Goal: Task Accomplishment & Management: Manage account settings

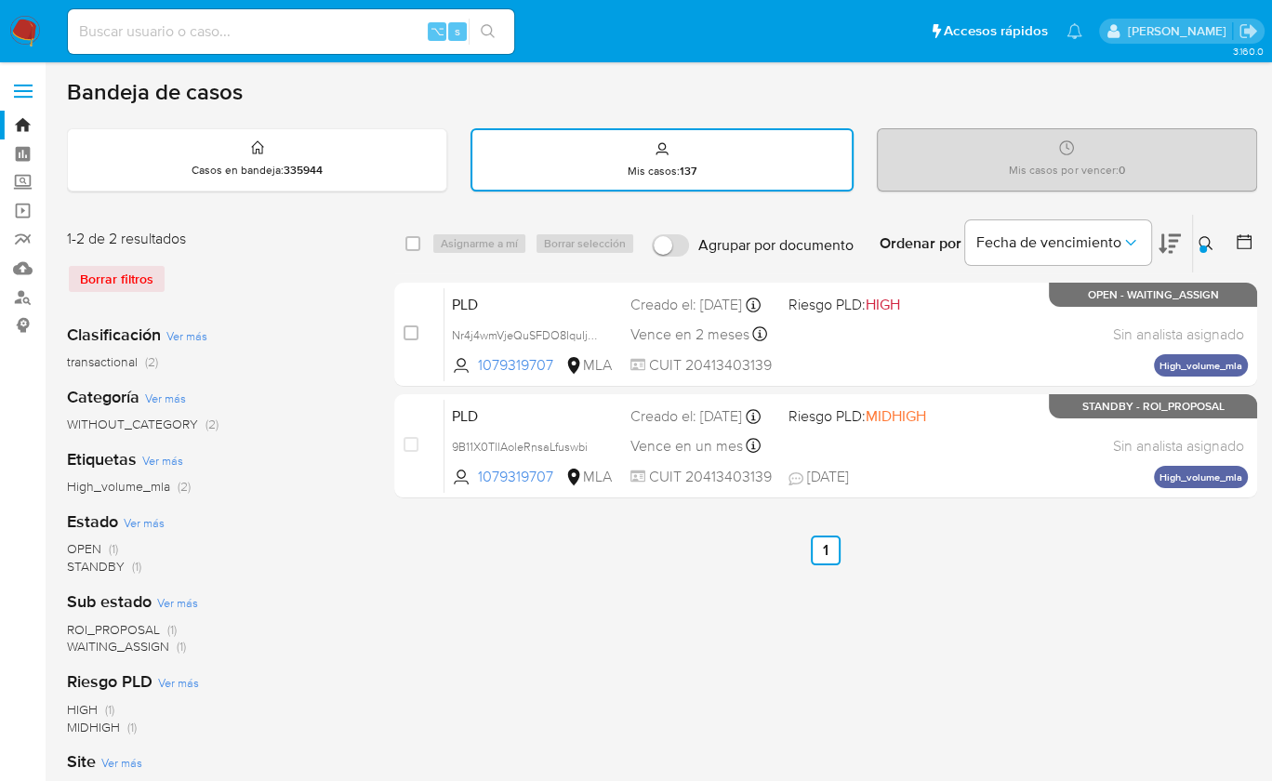
click at [33, 32] on img at bounding box center [25, 32] width 32 height 32
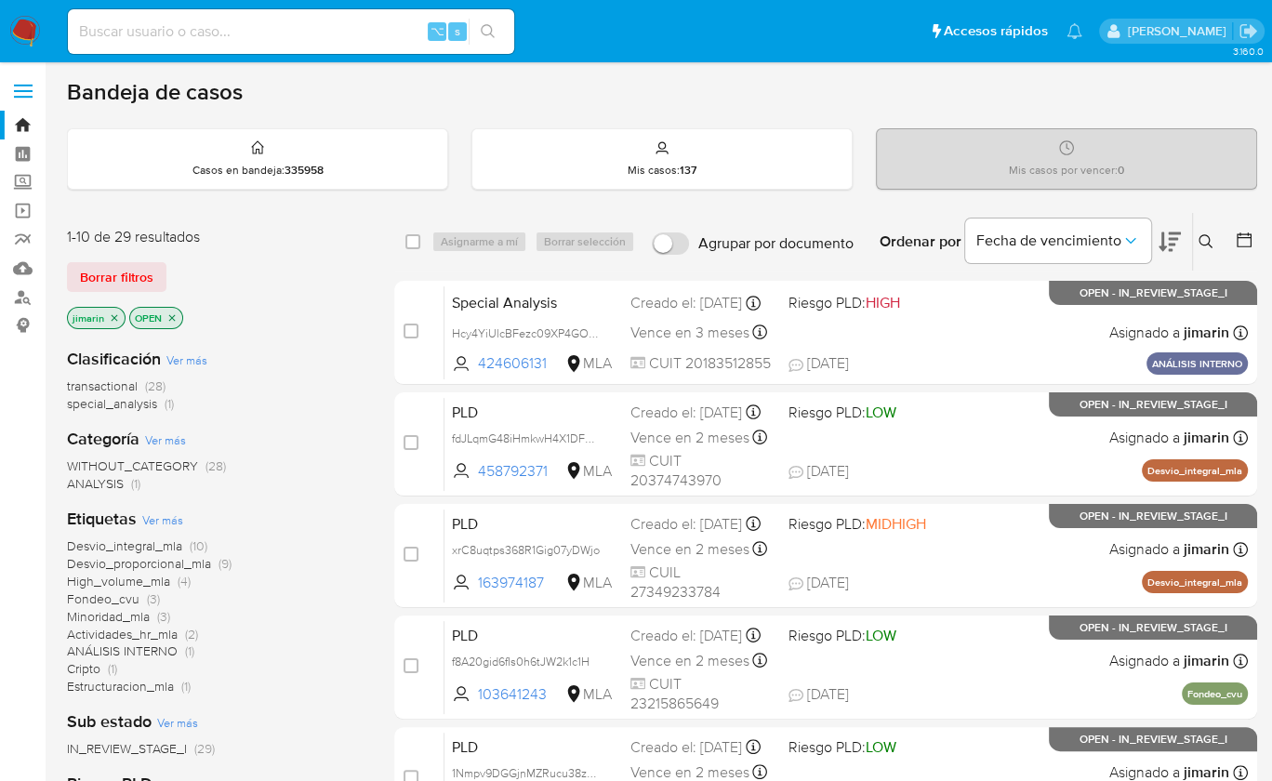
click at [1207, 238] on icon at bounding box center [1206, 241] width 15 height 15
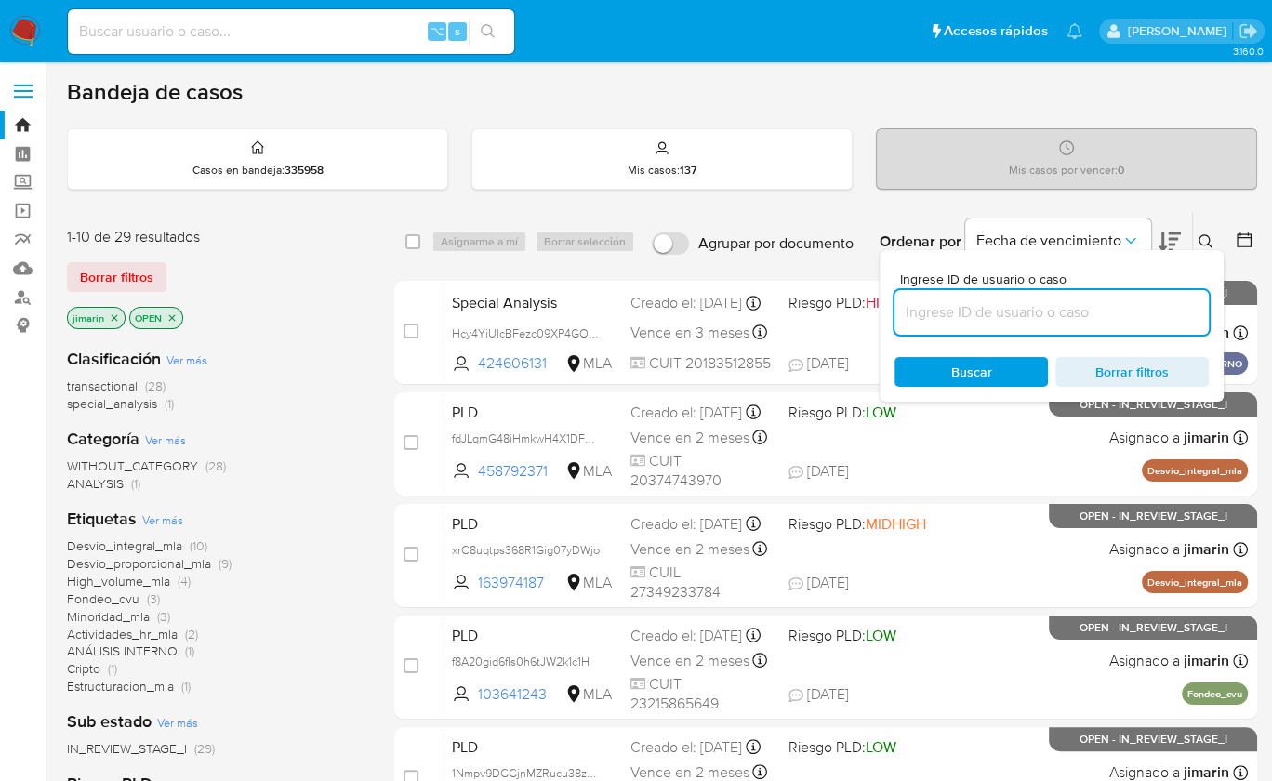
click at [1105, 306] on input at bounding box center [1052, 312] width 314 height 24
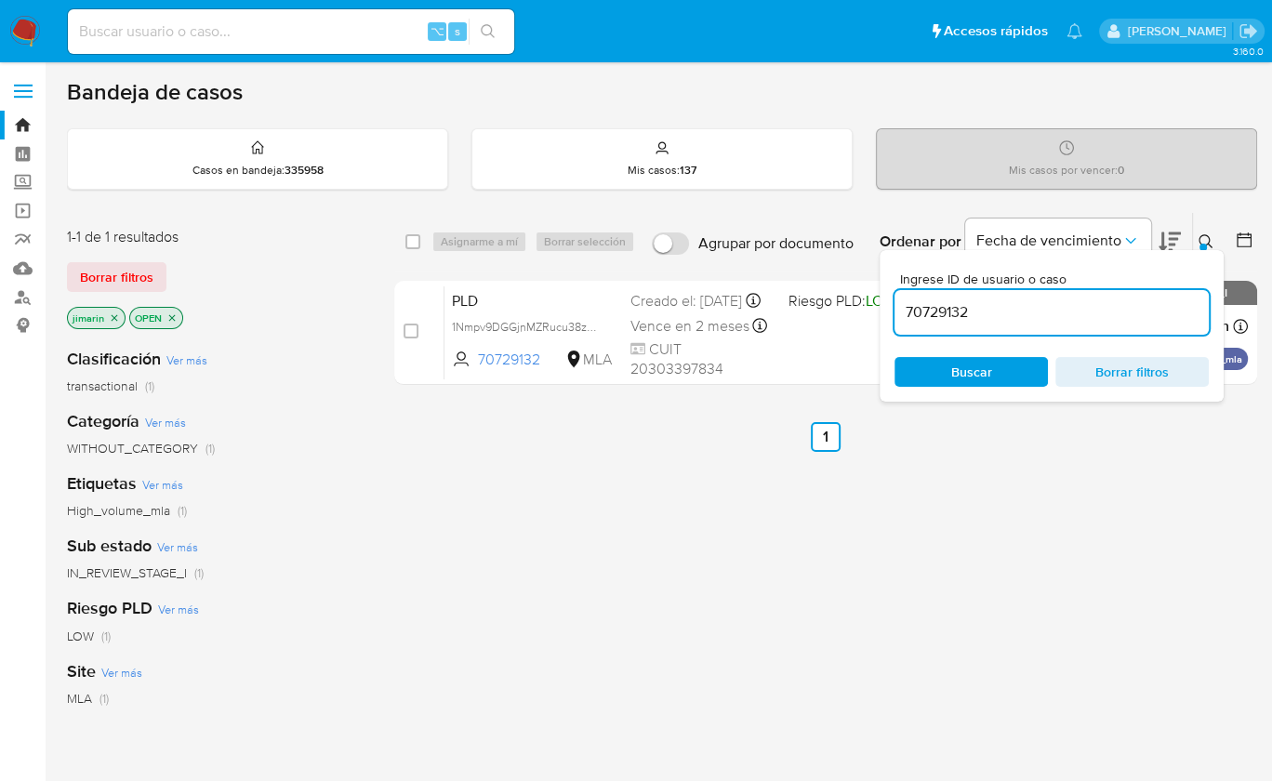
click at [1206, 234] on icon at bounding box center [1206, 241] width 14 height 14
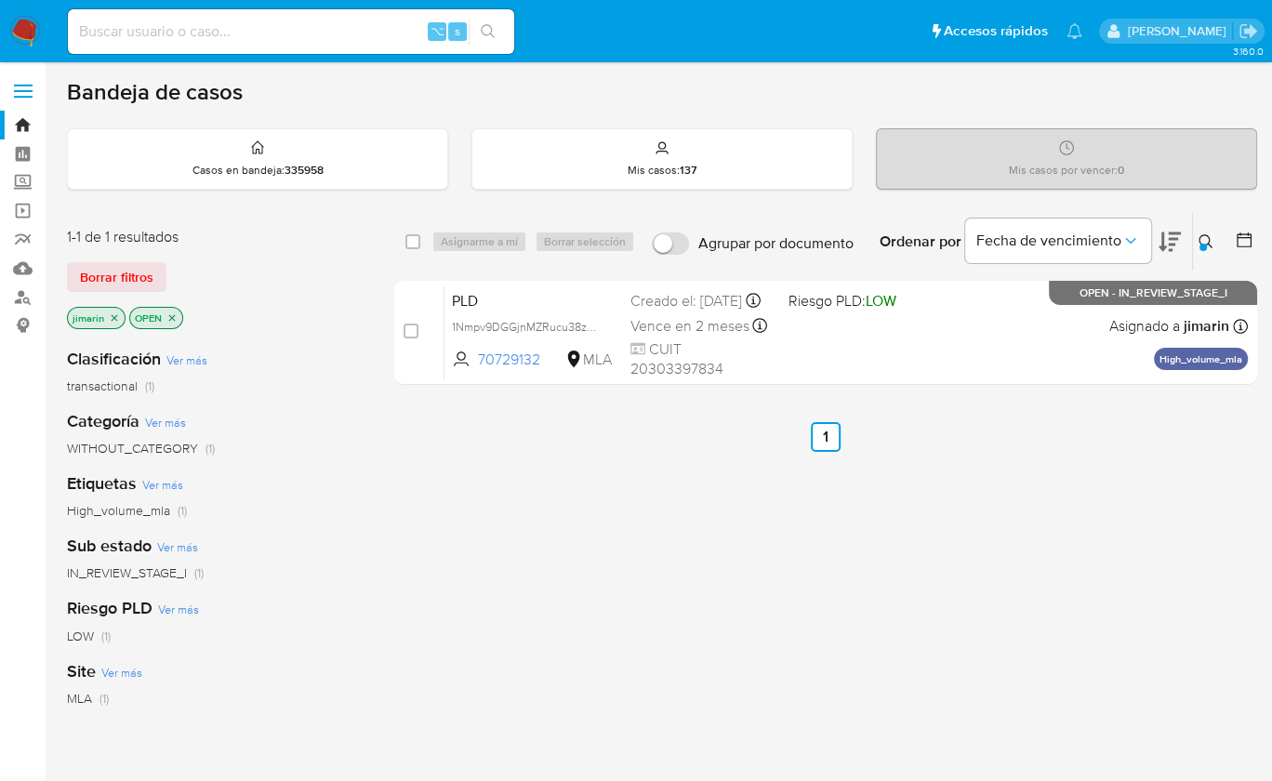
click at [169, 316] on icon "close-filter" at bounding box center [172, 317] width 7 height 7
click at [110, 317] on icon "close-filter" at bounding box center [114, 318] width 11 height 11
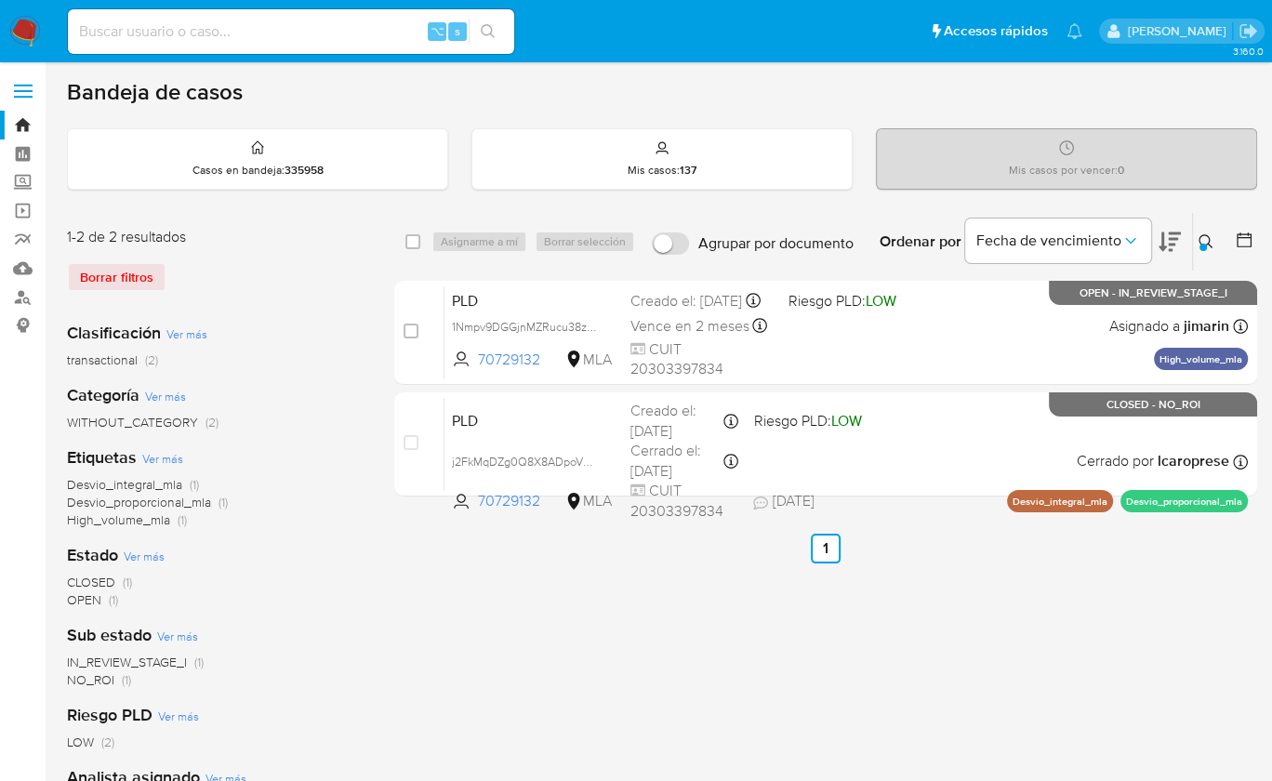
click at [1208, 231] on button at bounding box center [1208, 242] width 31 height 22
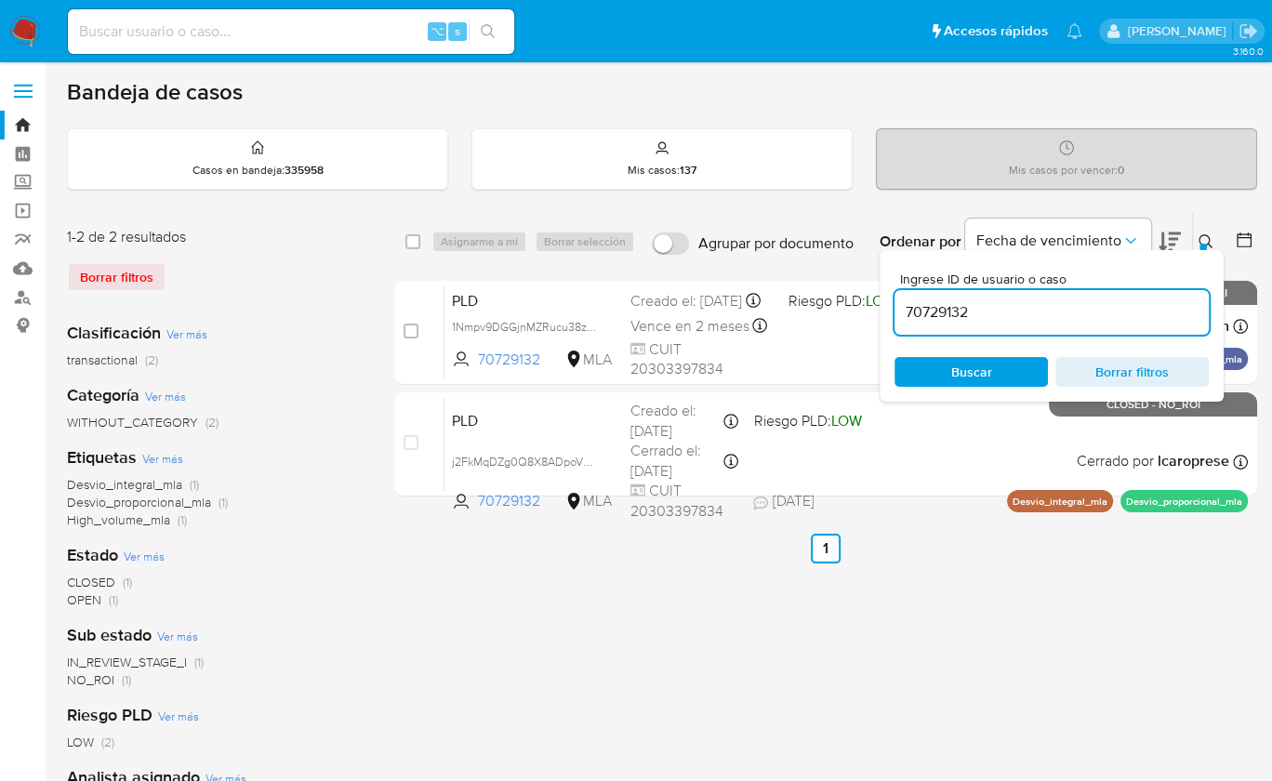
click at [1126, 293] on div "70729132" at bounding box center [1052, 312] width 314 height 45
click at [1114, 306] on input "70729132" at bounding box center [1052, 312] width 314 height 24
paste input "306966547"
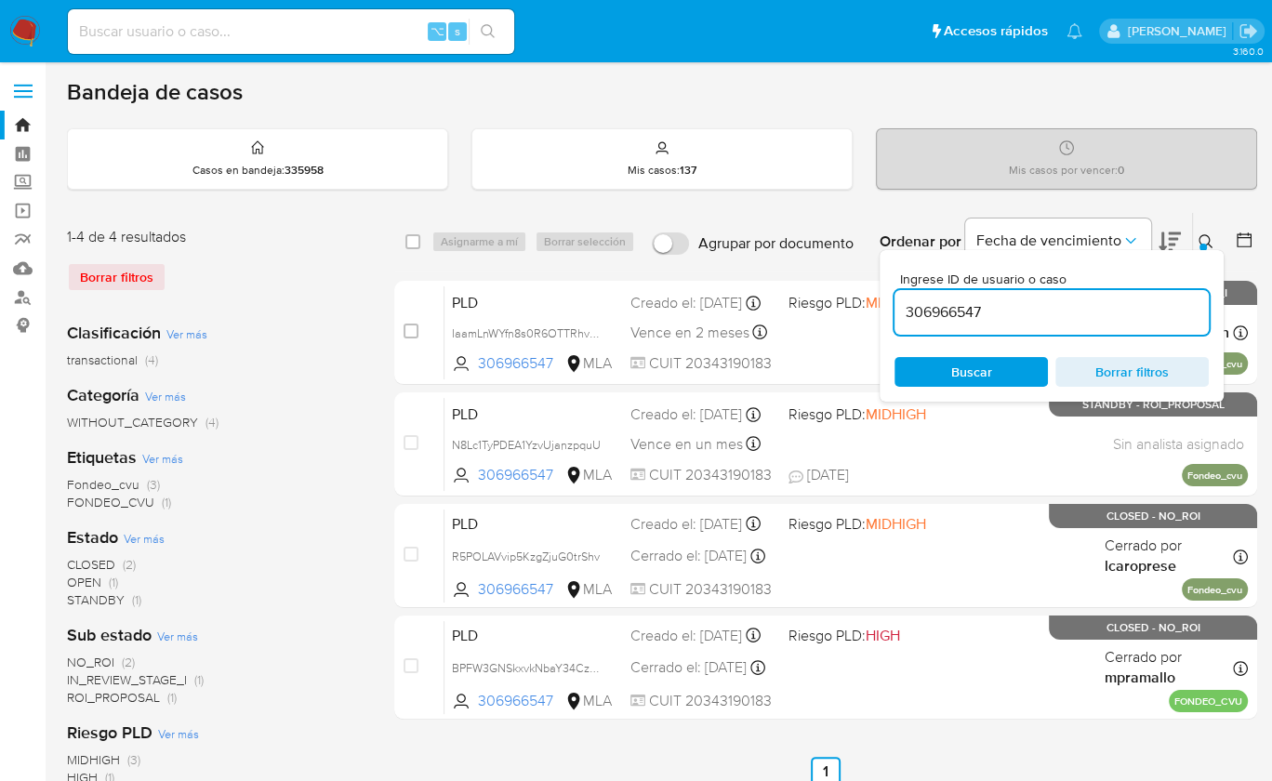
click at [1204, 241] on icon at bounding box center [1206, 241] width 15 height 15
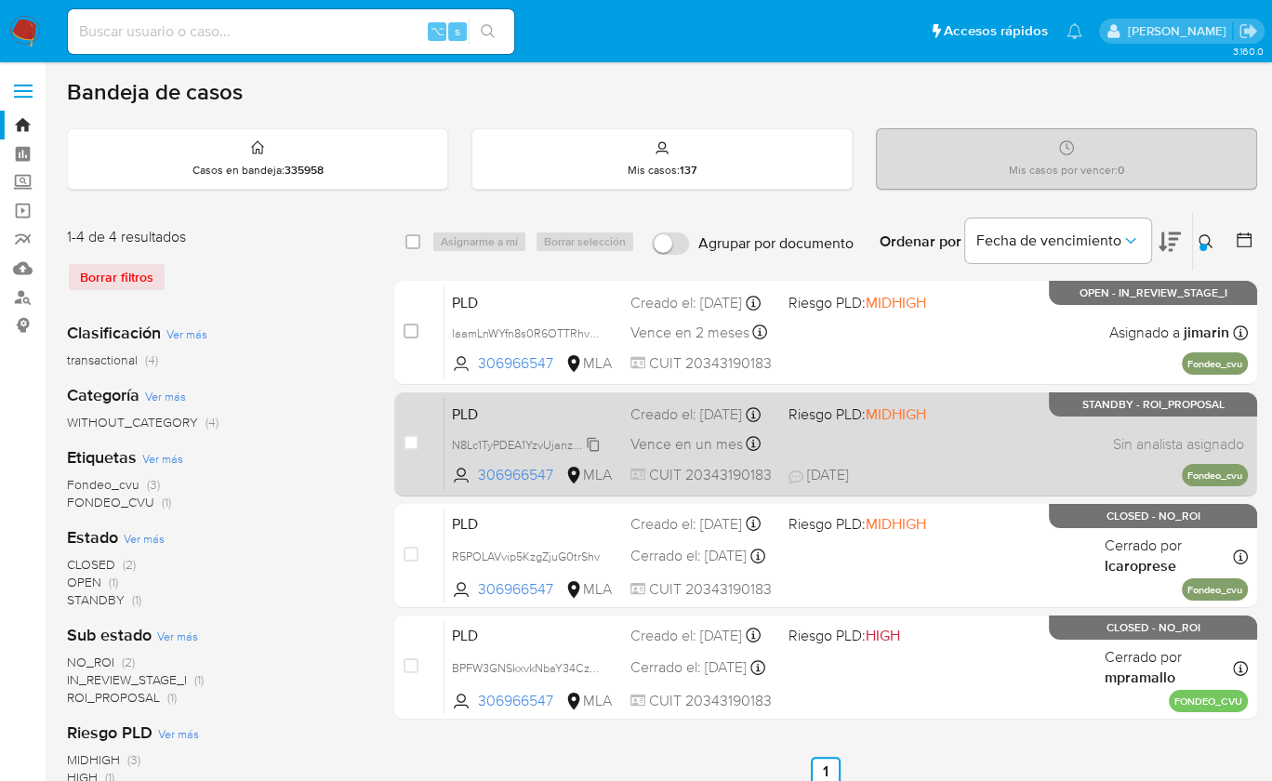
click at [590, 450] on span "N8Lc1TyPDEA1YzvUjanzpquU" at bounding box center [526, 443] width 149 height 20
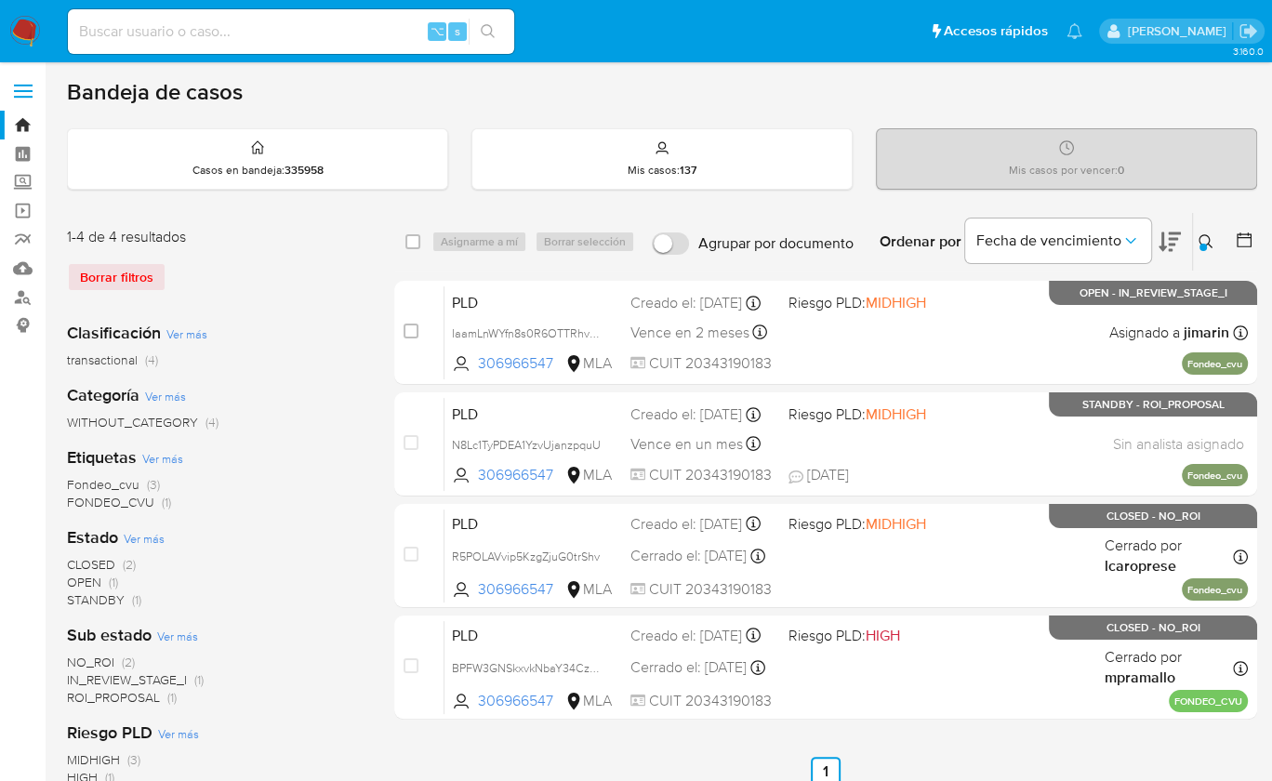
click at [1192, 241] on div "Ingrese ID de usuario o caso 306966547 Buscar Borrar filtros" at bounding box center [1208, 242] width 32 height 58
click at [1204, 246] on div at bounding box center [1203, 247] width 7 height 7
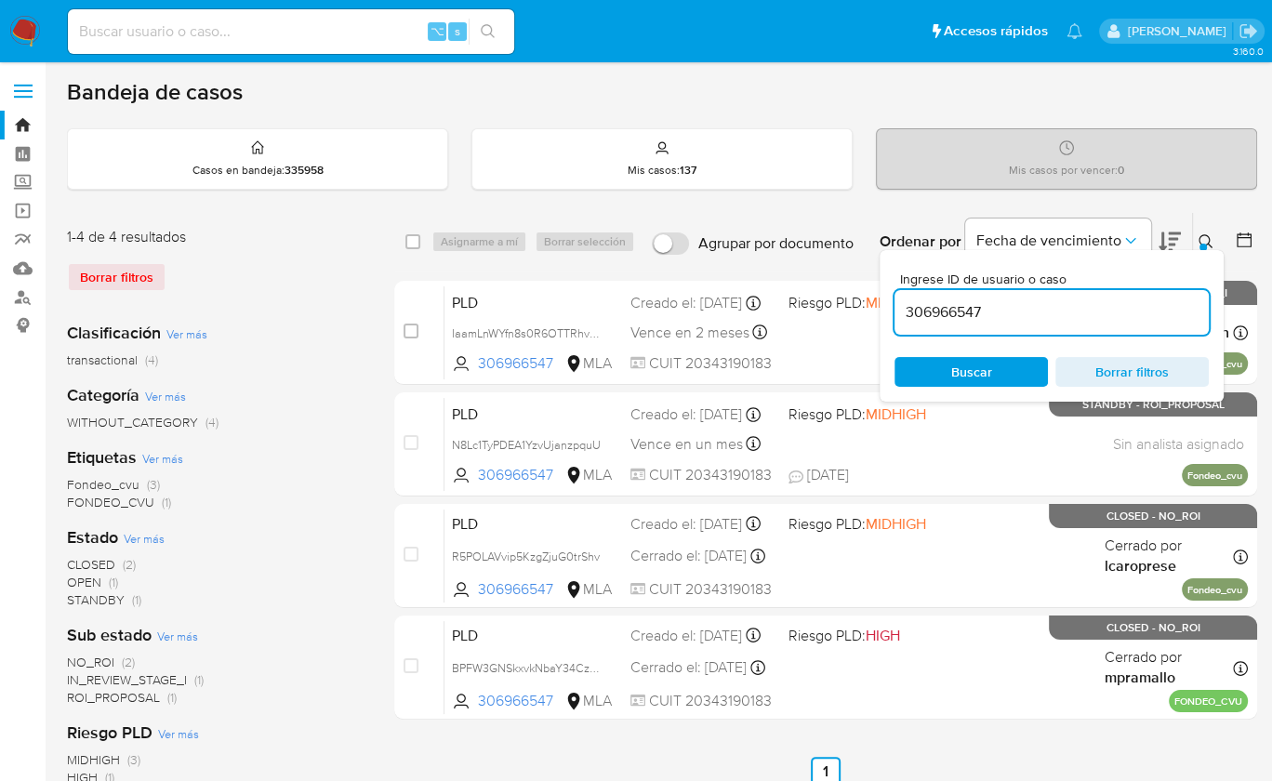
click at [1166, 306] on input "306966547" at bounding box center [1052, 312] width 314 height 24
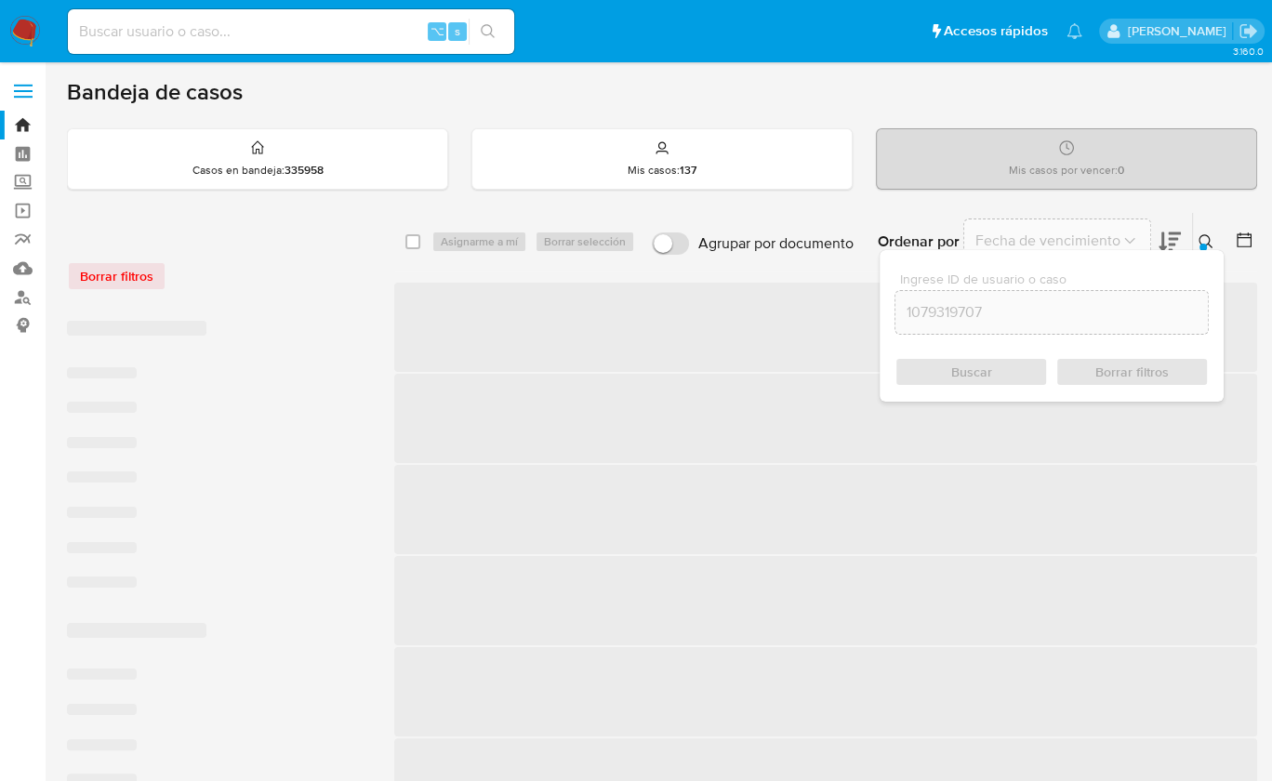
click at [1202, 237] on icon at bounding box center [1206, 241] width 15 height 15
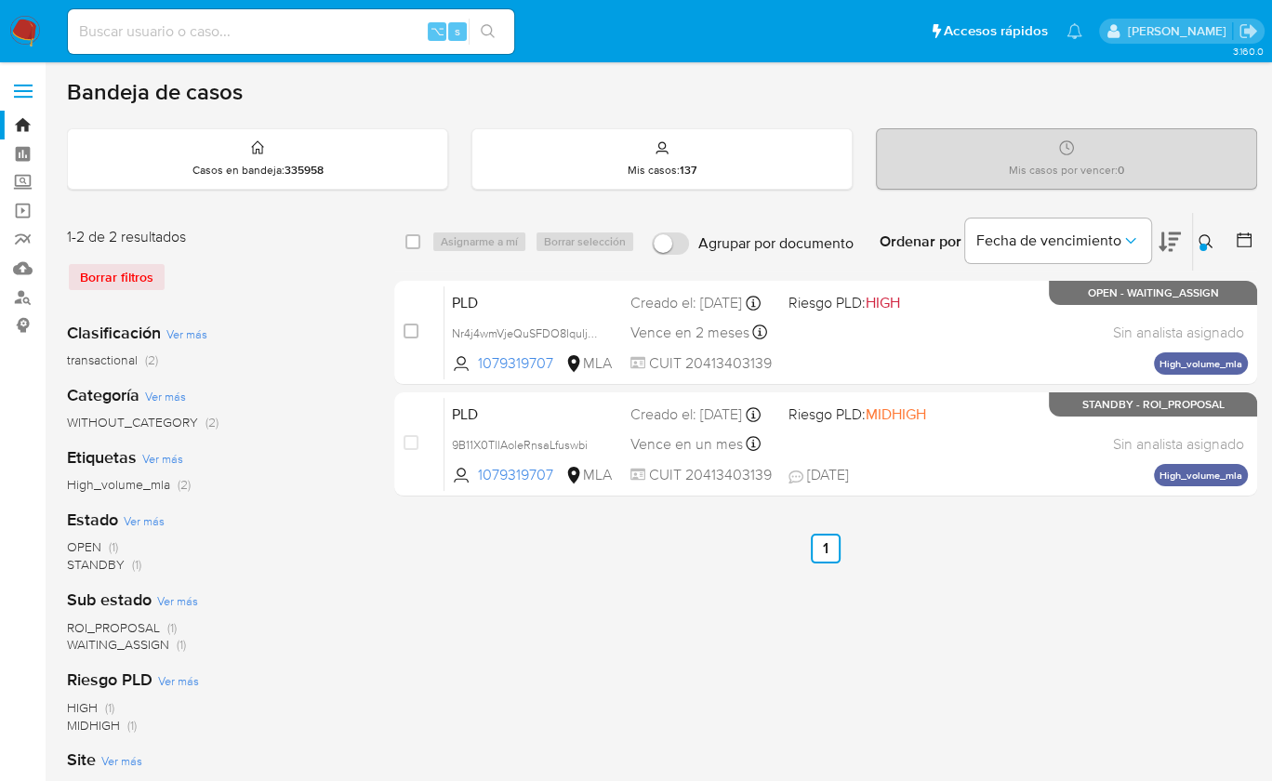
click at [1062, 563] on div "select-all-cases-checkbox Asignarme a mí Borrar selección Agrupar por documento…" at bounding box center [825, 620] width 863 height 817
click at [1198, 226] on div "Ingrese ID de usuario o caso 1079319707 Buscar Borrar filtros" at bounding box center [1208, 242] width 32 height 58
click at [1202, 248] on div at bounding box center [1203, 247] width 7 height 7
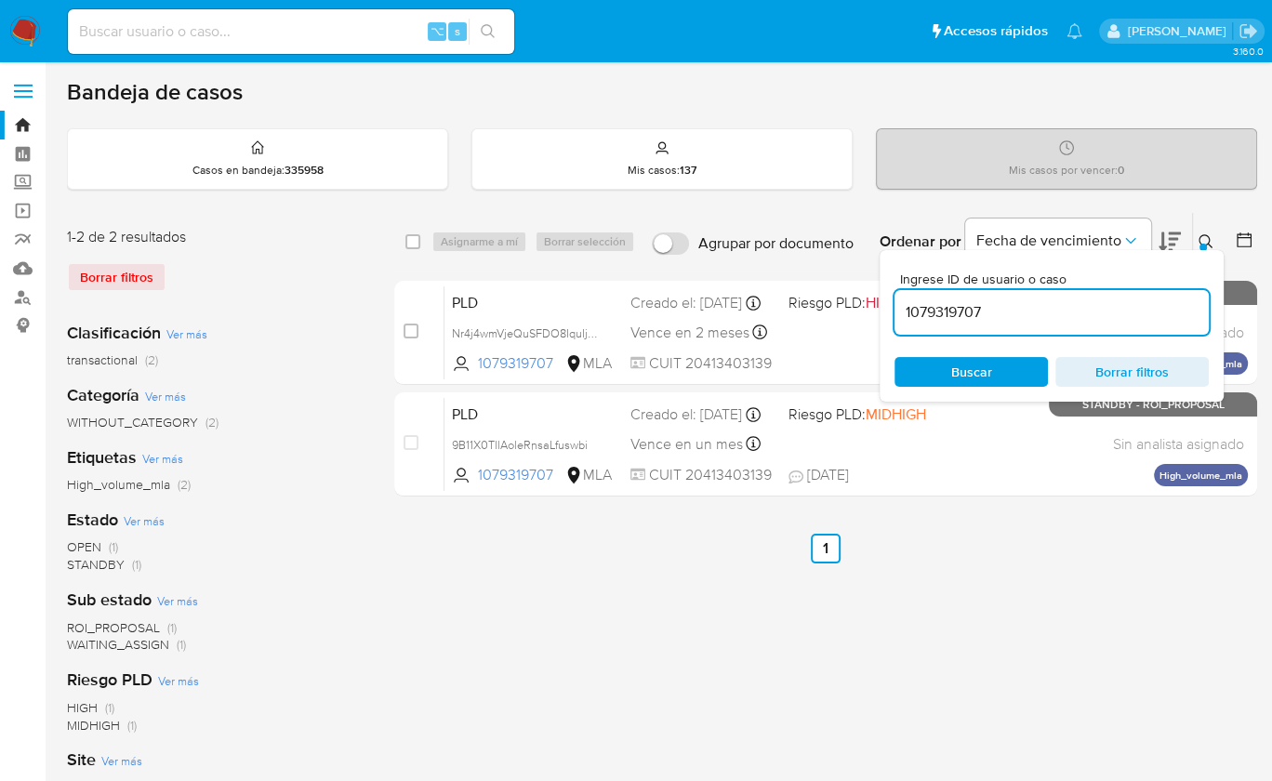
click at [1143, 303] on input "1079319707" at bounding box center [1052, 312] width 314 height 24
click at [1207, 236] on icon at bounding box center [1206, 241] width 15 height 15
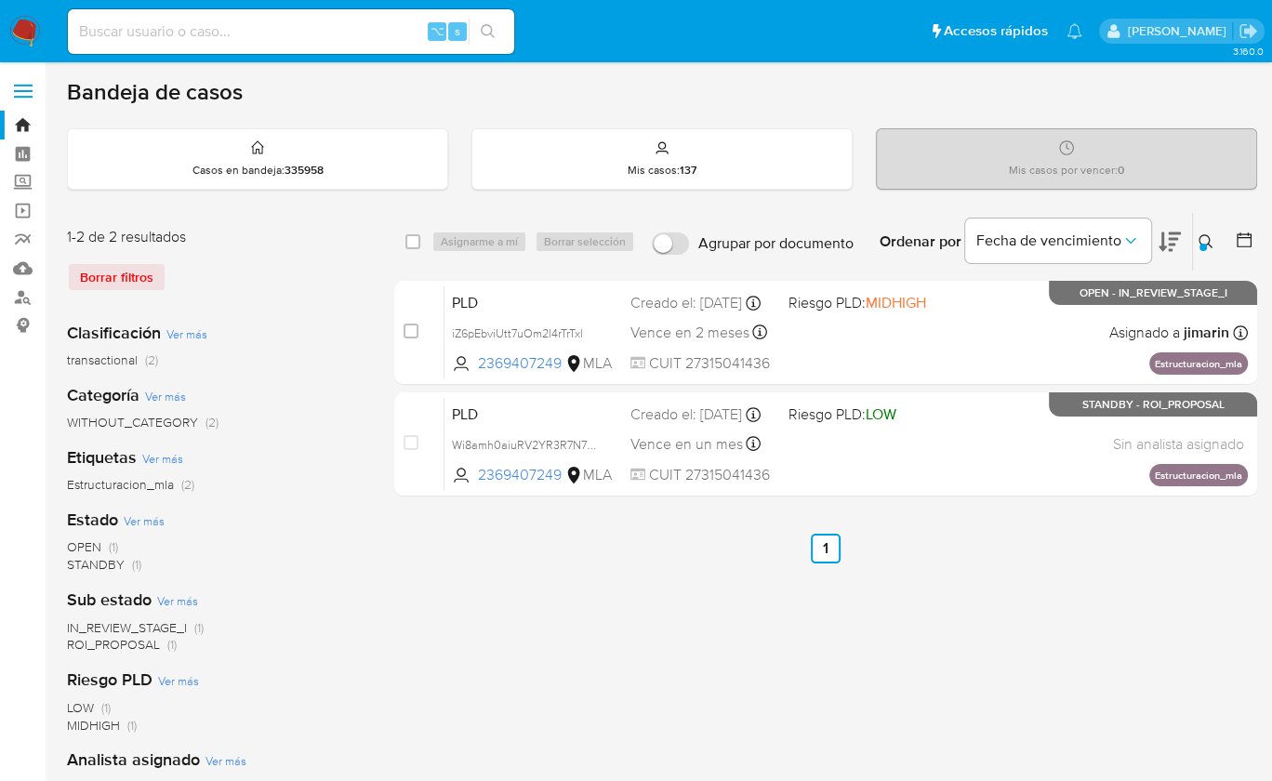
click at [1204, 244] on div at bounding box center [1203, 247] width 7 height 7
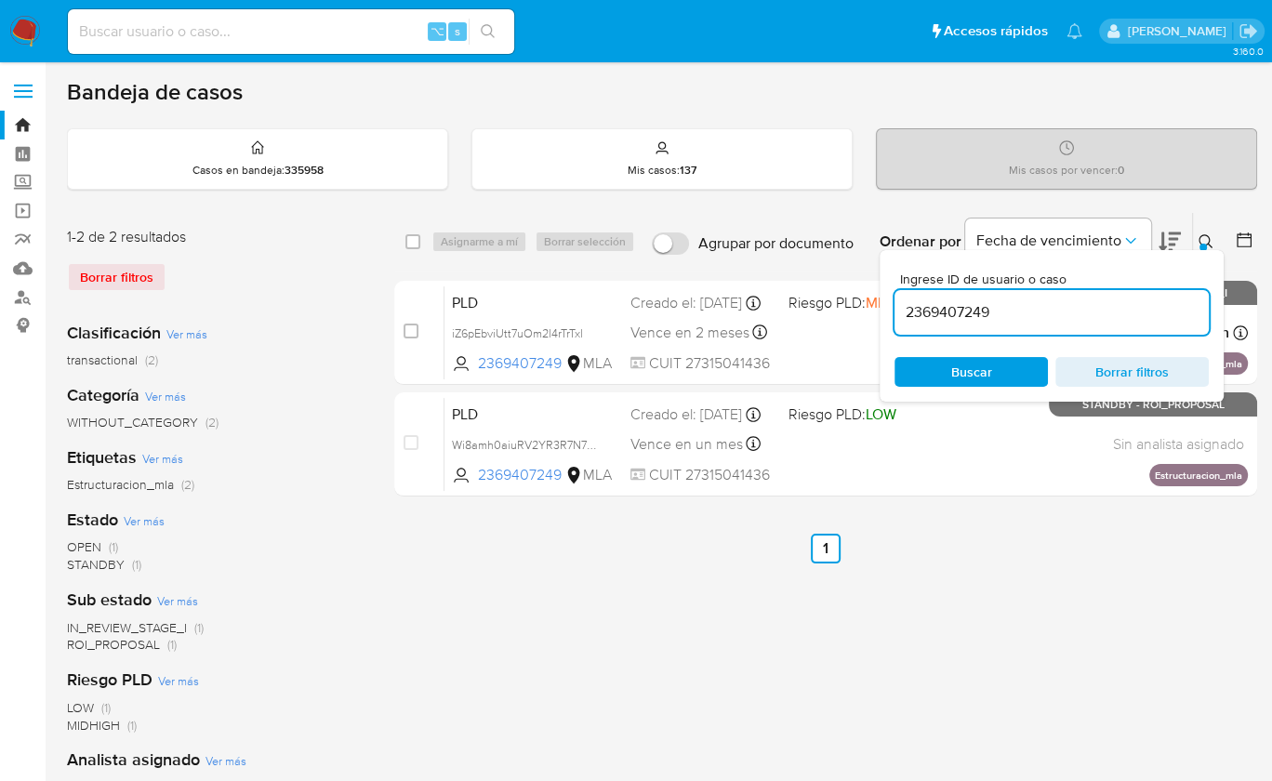
click at [1081, 328] on div "2369407249" at bounding box center [1052, 312] width 314 height 45
click at [1080, 327] on div "2369407249" at bounding box center [1052, 312] width 314 height 45
click at [1078, 320] on input "2369407249" at bounding box center [1052, 312] width 314 height 24
click at [1078, 319] on input "2369407249" at bounding box center [1052, 312] width 314 height 24
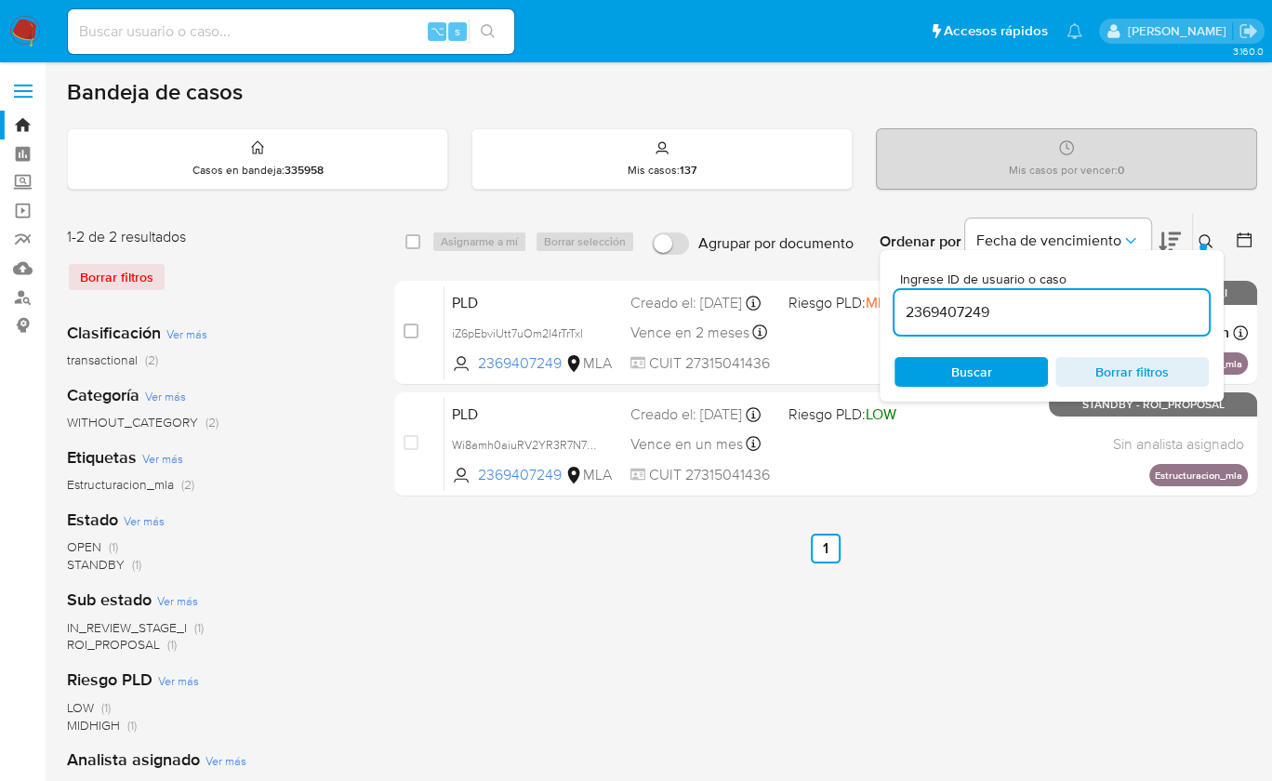
click at [1081, 313] on input "2369407249" at bounding box center [1052, 312] width 314 height 24
paste input "408029356"
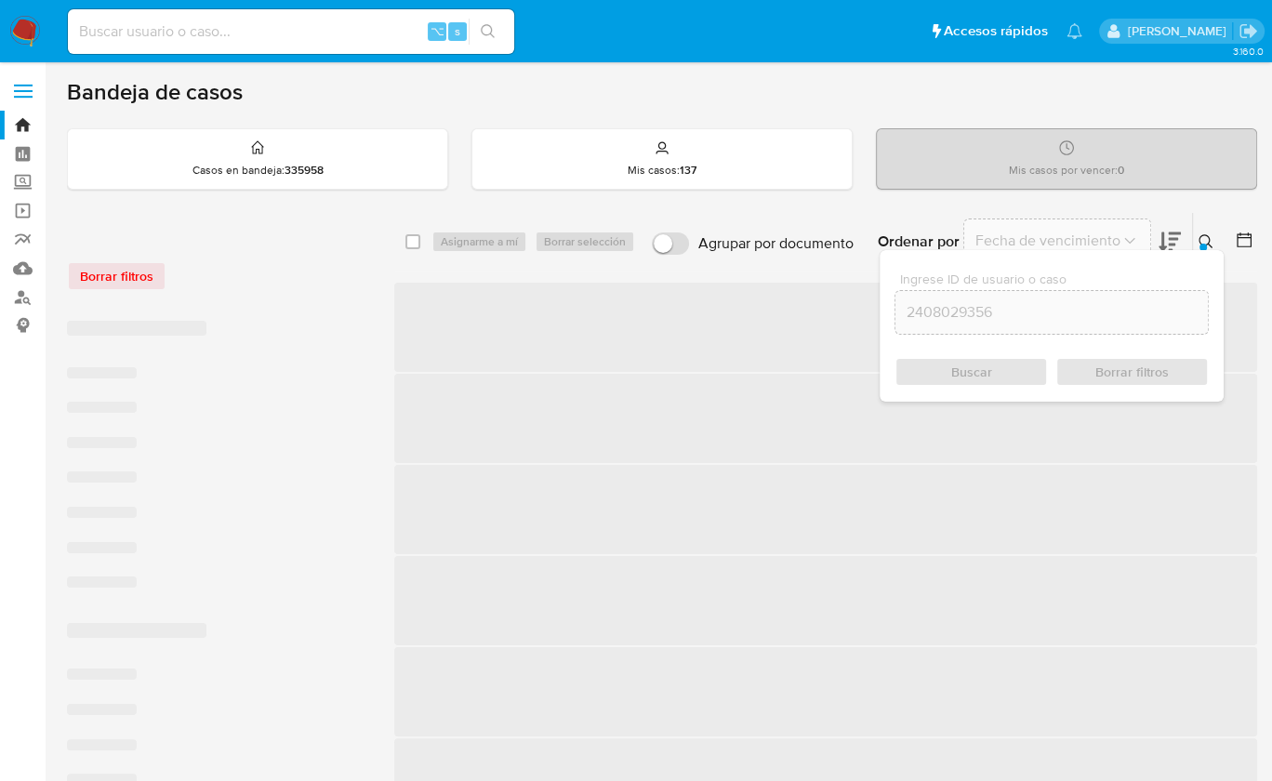
click at [1205, 231] on button at bounding box center [1208, 242] width 31 height 22
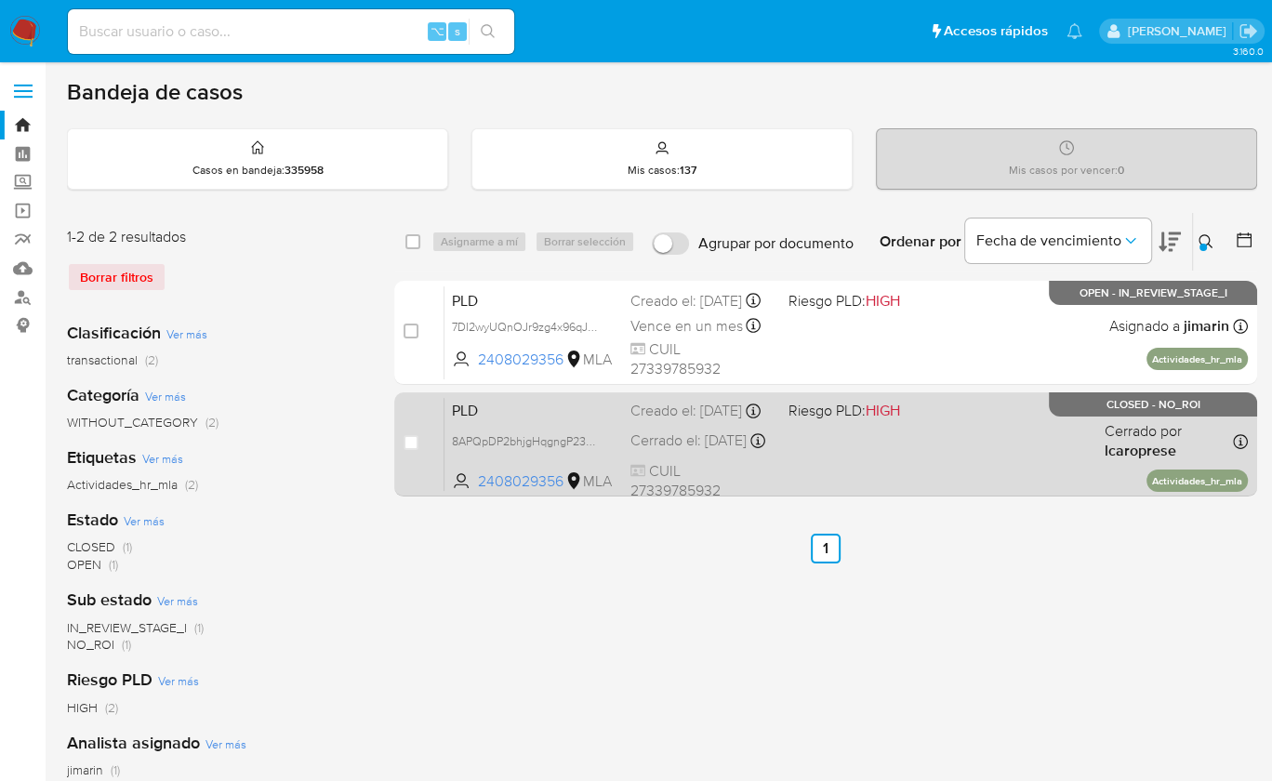
click at [1034, 440] on div "PLD 8APQpDP2bhjgHqgngP23U39f 2408029356 MLA Riesgo PLD: HIGH Creado el: 12/08/2…" at bounding box center [847, 444] width 804 height 94
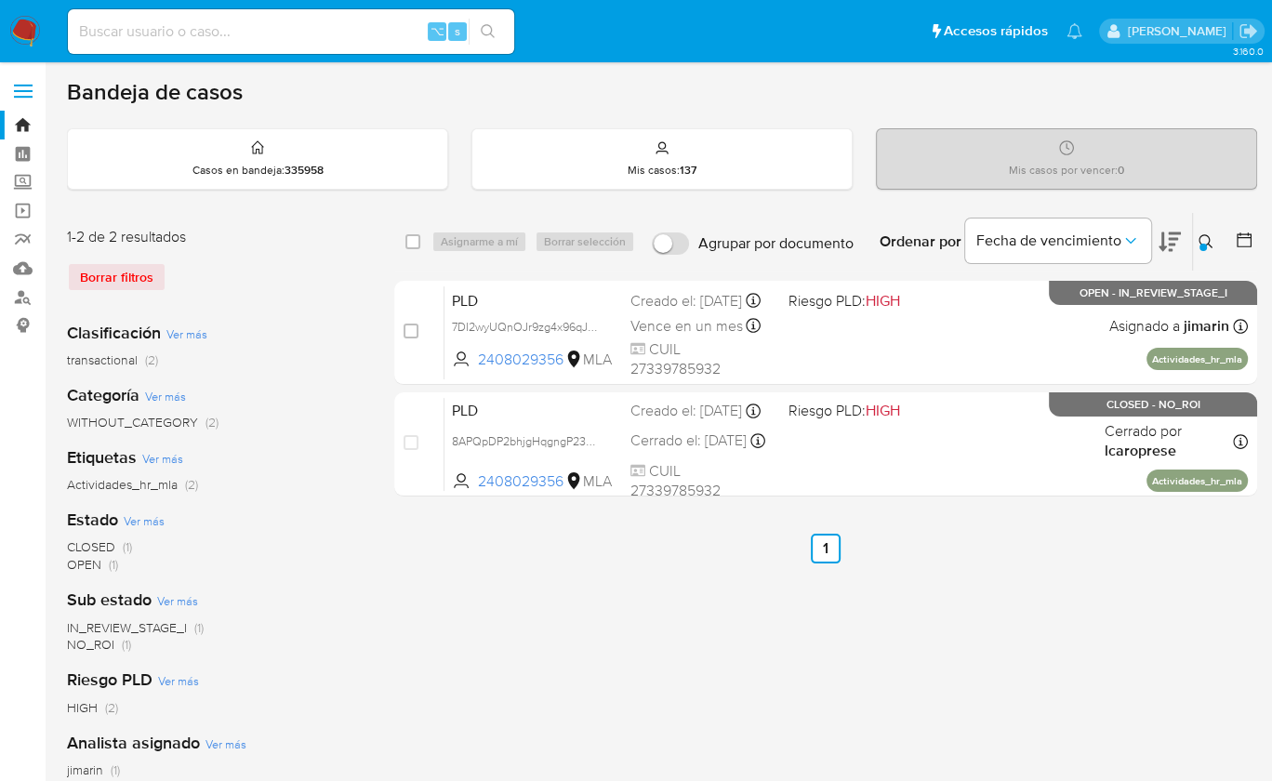
click at [1194, 237] on button at bounding box center [1208, 242] width 31 height 22
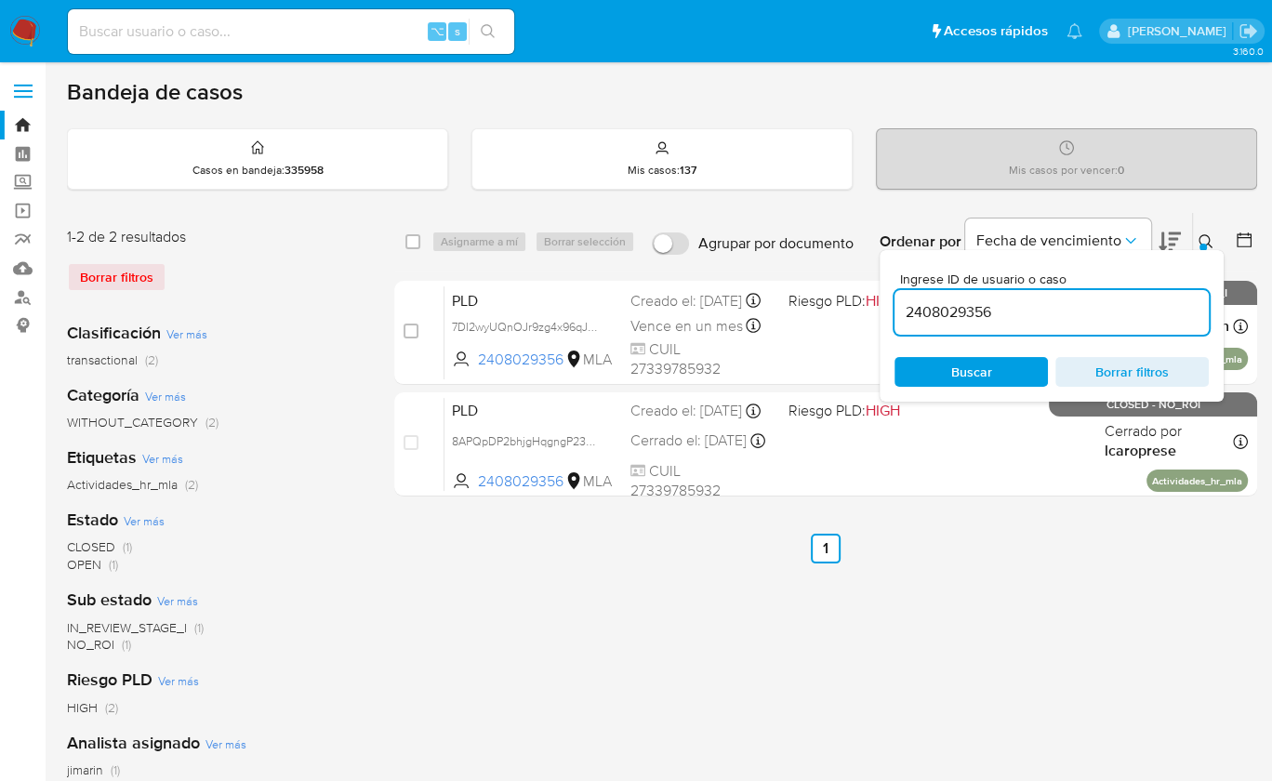
click at [1124, 302] on input "2408029356" at bounding box center [1052, 312] width 314 height 24
click at [1206, 237] on icon at bounding box center [1206, 241] width 15 height 15
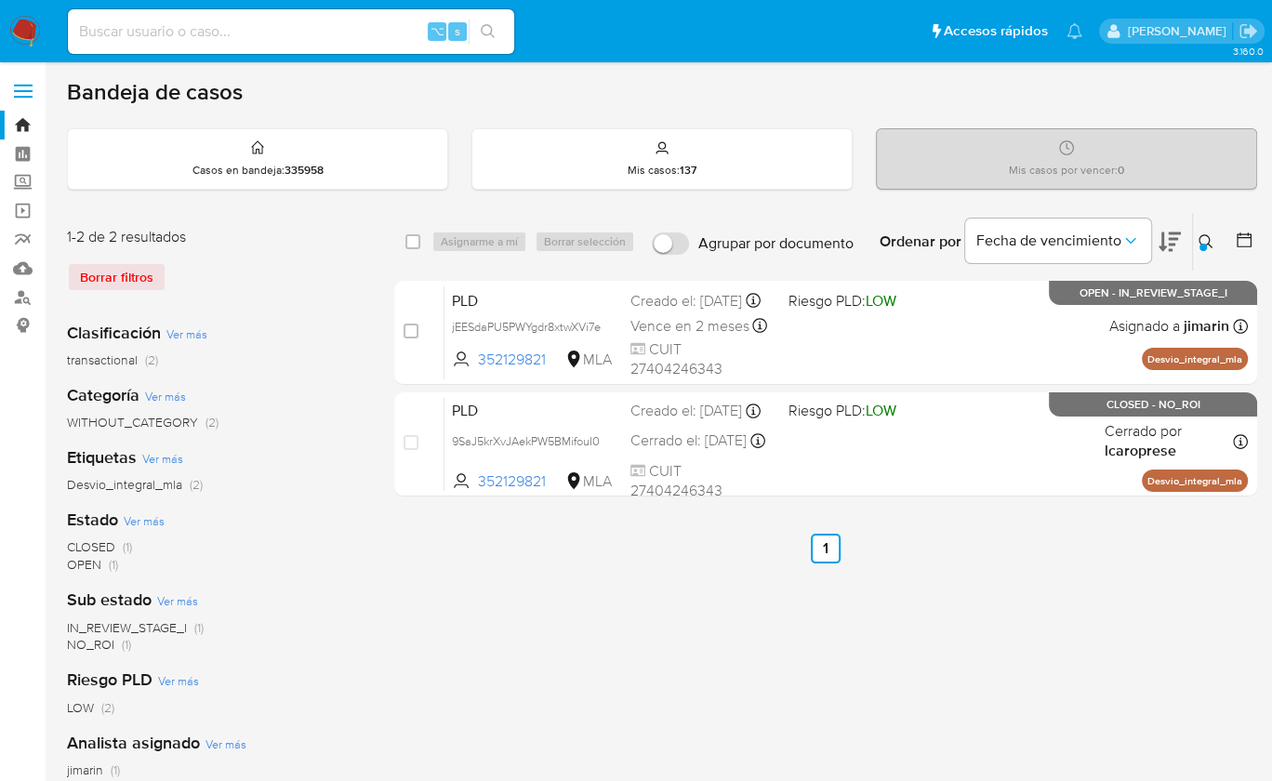
click at [1206, 240] on icon at bounding box center [1206, 241] width 15 height 15
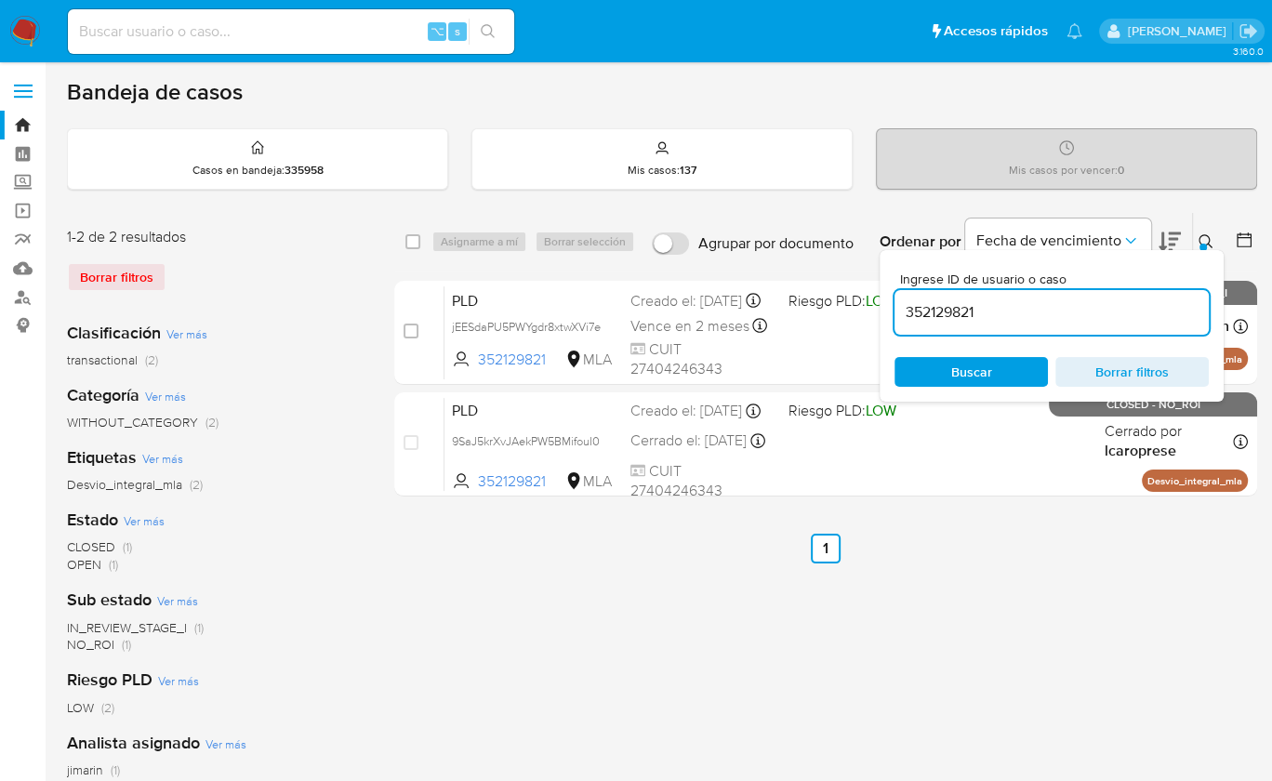
click at [1206, 240] on icon at bounding box center [1206, 241] width 15 height 15
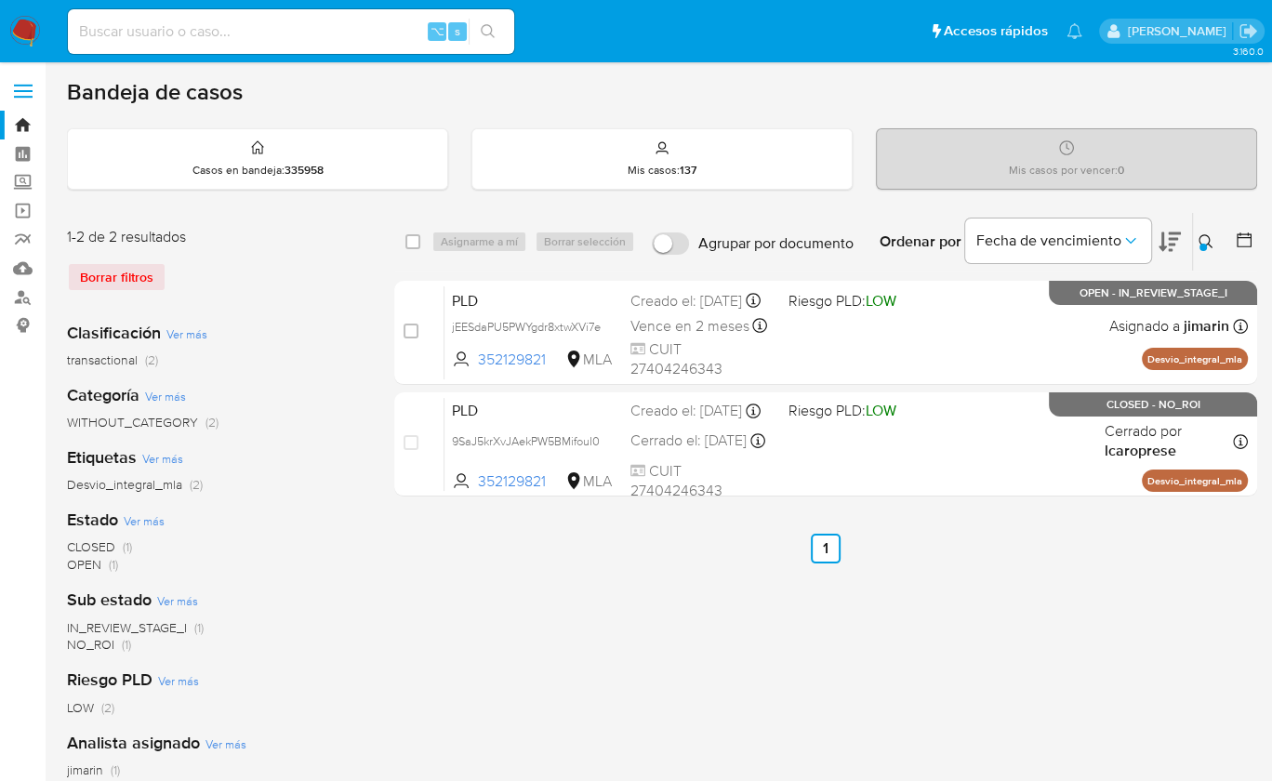
click at [1191, 245] on div "Ordenar por Fecha de vencimiento" at bounding box center [1028, 242] width 327 height 58
click at [1201, 245] on div at bounding box center [1203, 247] width 7 height 7
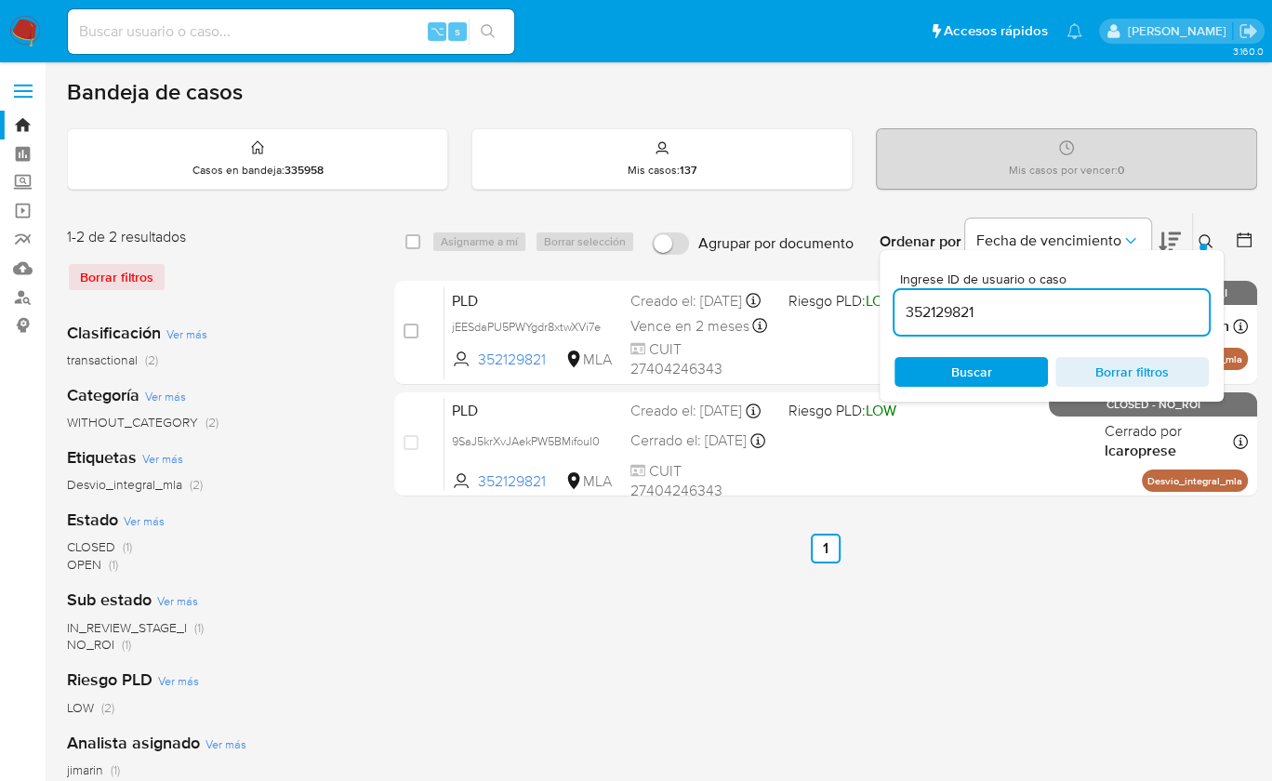
click at [1114, 301] on input "352129821" at bounding box center [1052, 312] width 314 height 24
click at [1111, 303] on input "352129821" at bounding box center [1052, 312] width 314 height 24
click at [1116, 300] on input "35212982170729132" at bounding box center [1052, 312] width 314 height 24
click at [1117, 300] on input "35212982170729132" at bounding box center [1052, 312] width 314 height 24
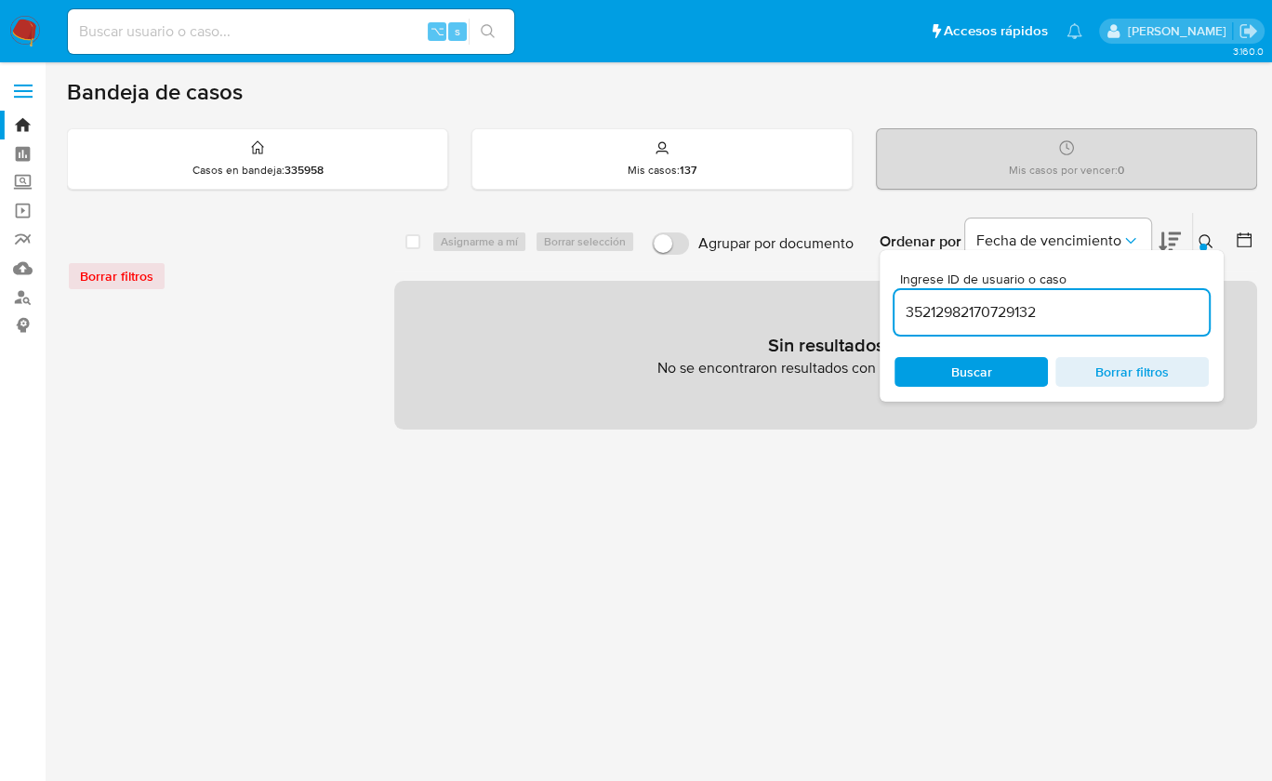
click at [1118, 306] on input "35212982170729132" at bounding box center [1052, 312] width 314 height 24
paste input
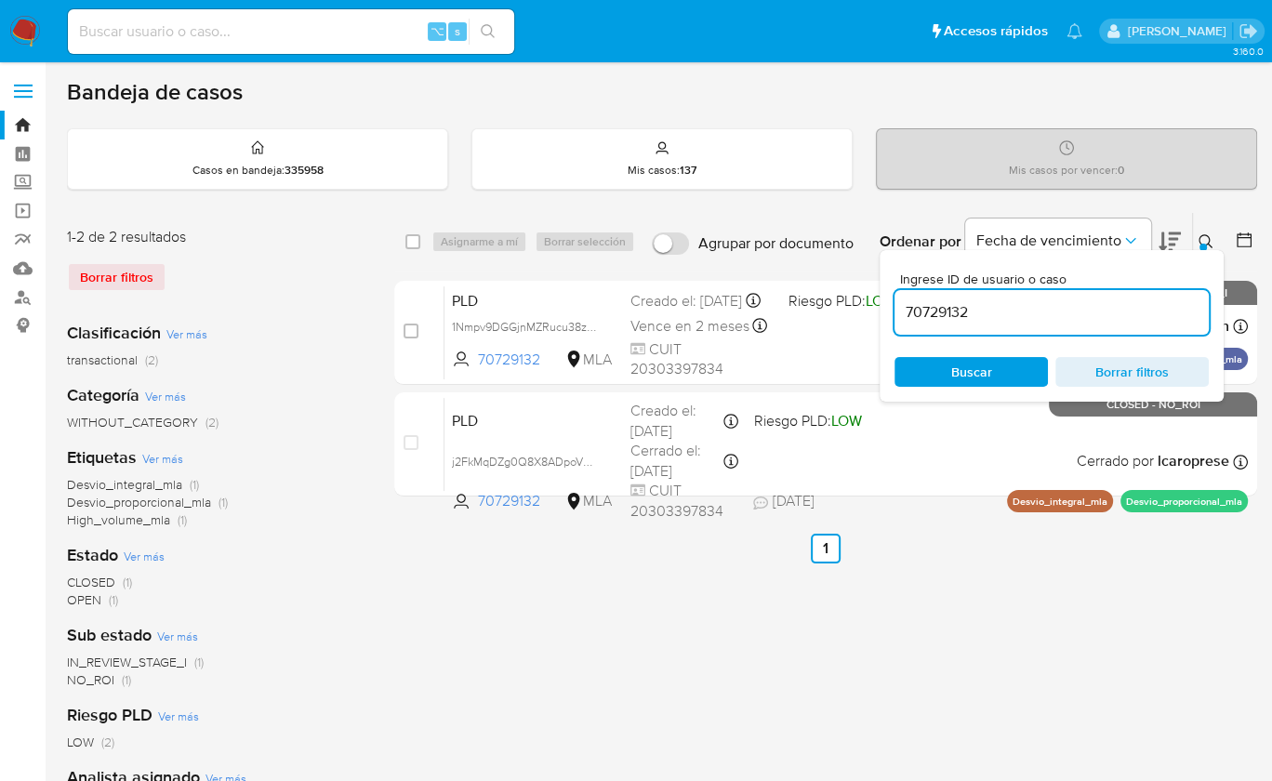
click at [1206, 240] on icon at bounding box center [1206, 241] width 15 height 15
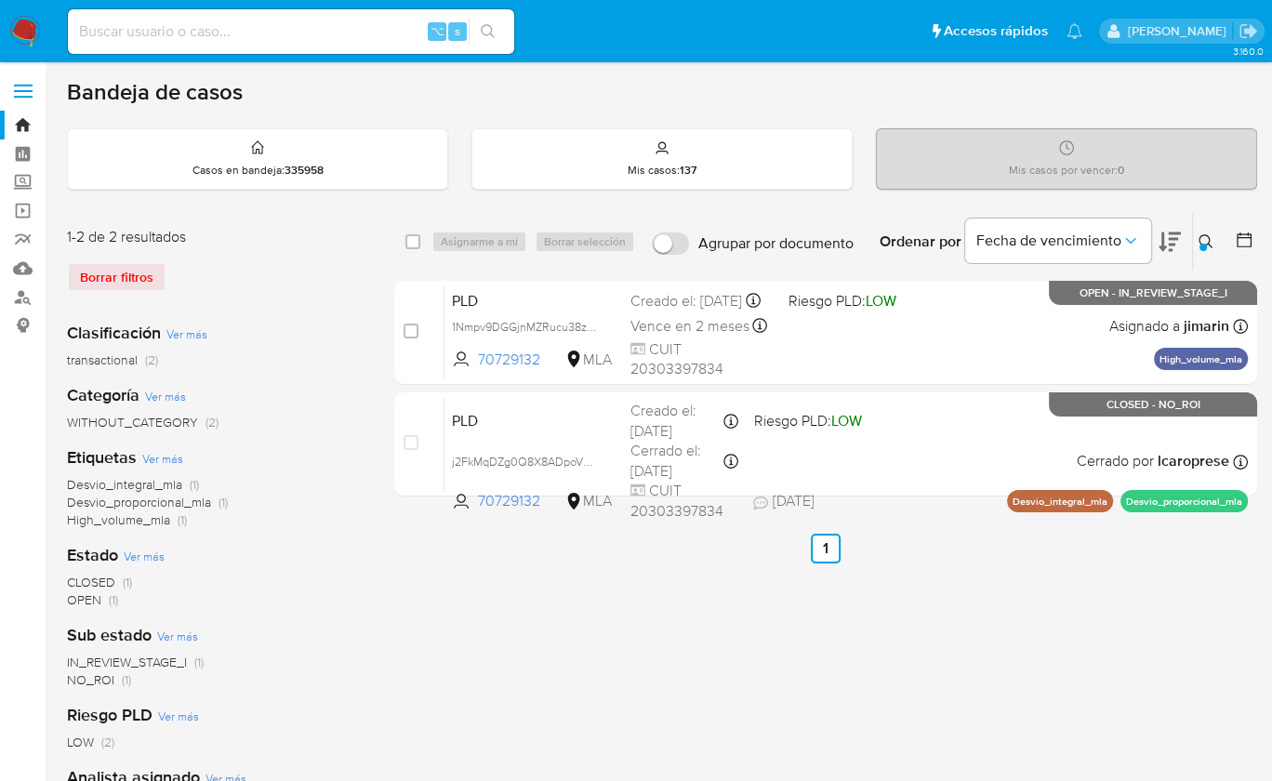
click at [1203, 234] on icon at bounding box center [1206, 241] width 15 height 15
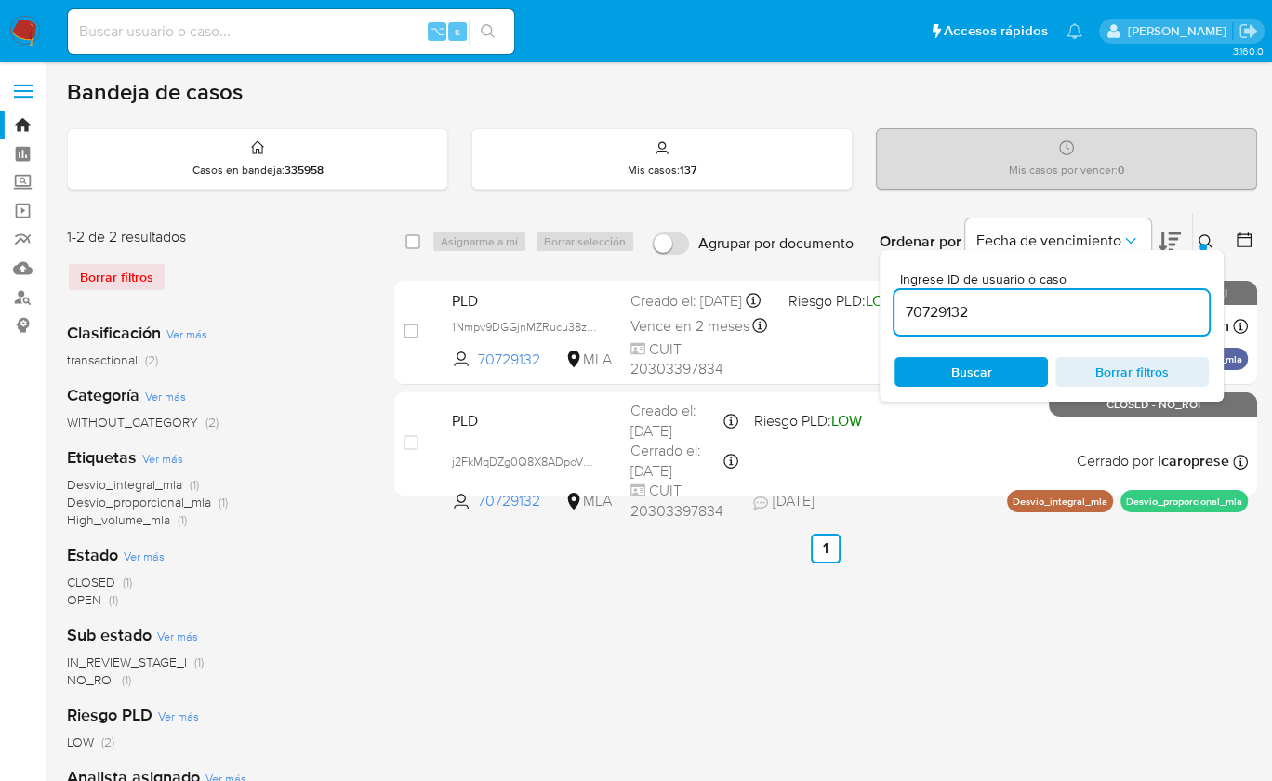
click at [1165, 304] on input "70729132" at bounding box center [1052, 312] width 314 height 24
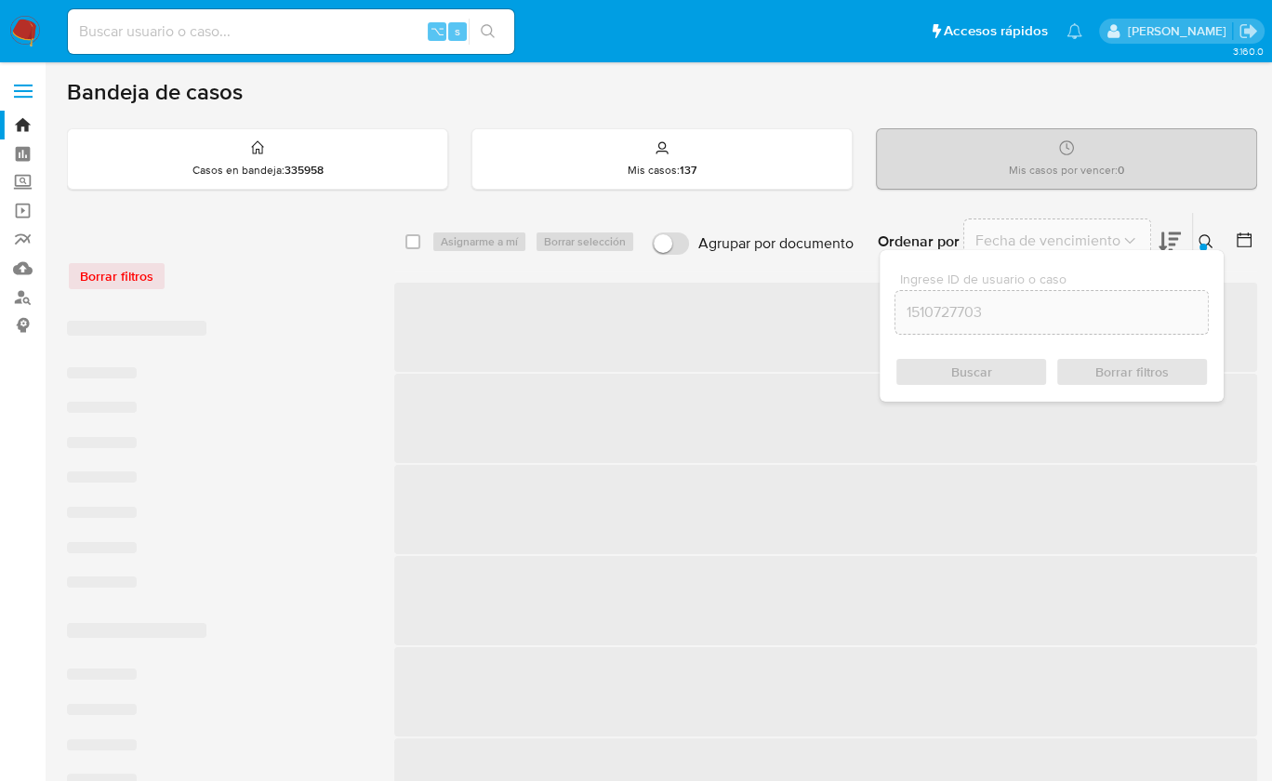
click at [1205, 234] on icon at bounding box center [1206, 241] width 15 height 15
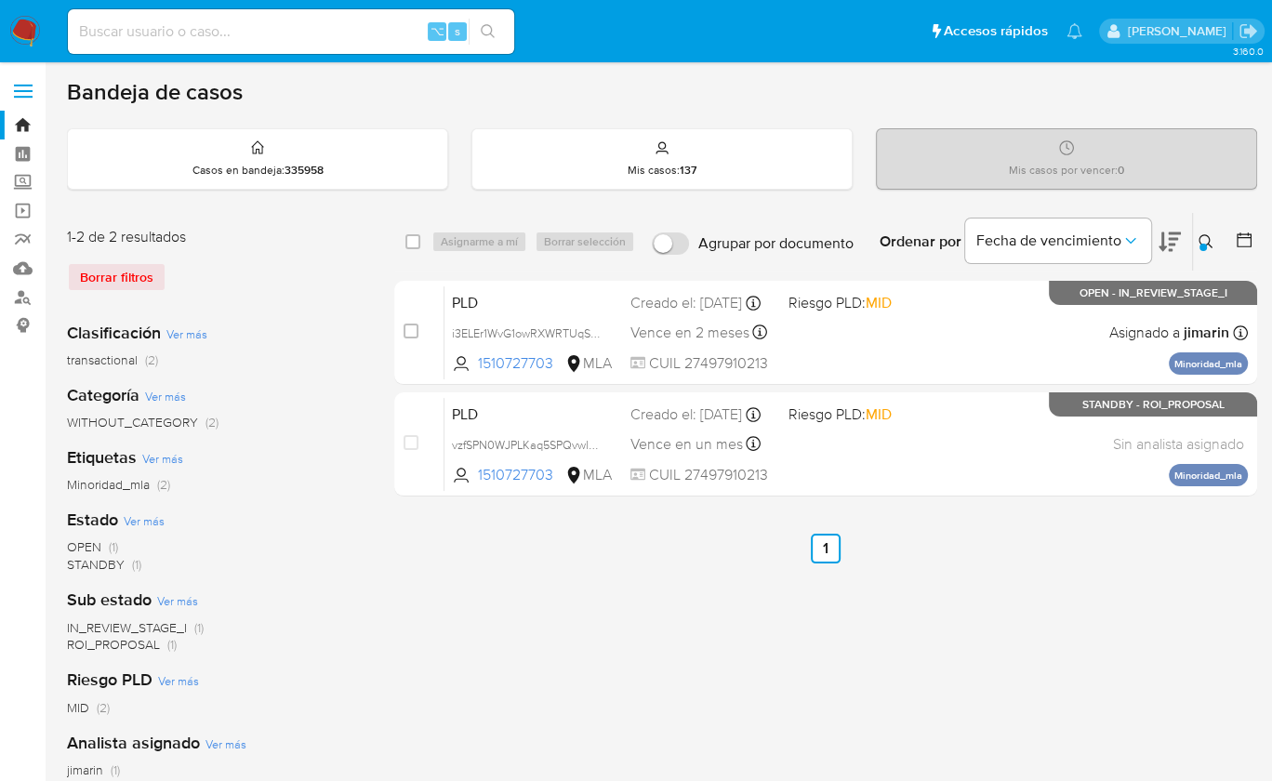
click at [1212, 239] on icon at bounding box center [1206, 241] width 15 height 15
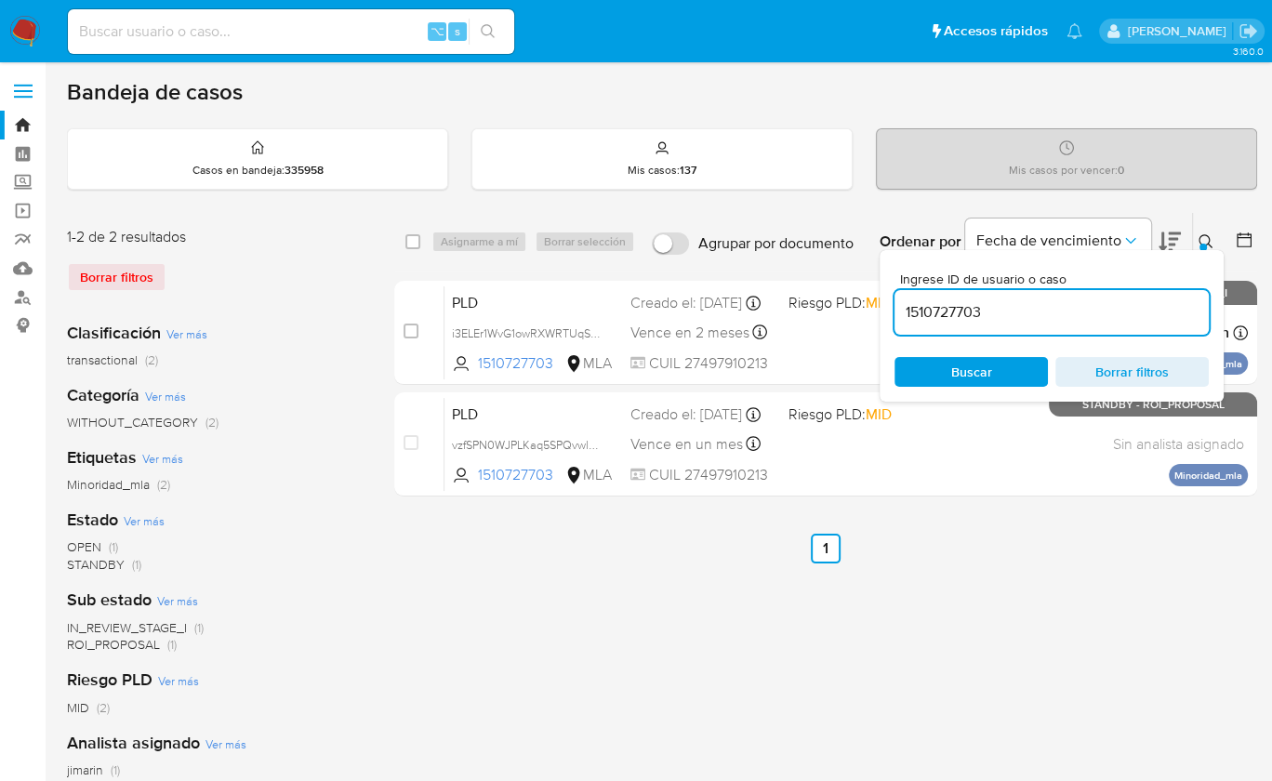
click at [1123, 314] on input "1510727703" at bounding box center [1052, 312] width 314 height 24
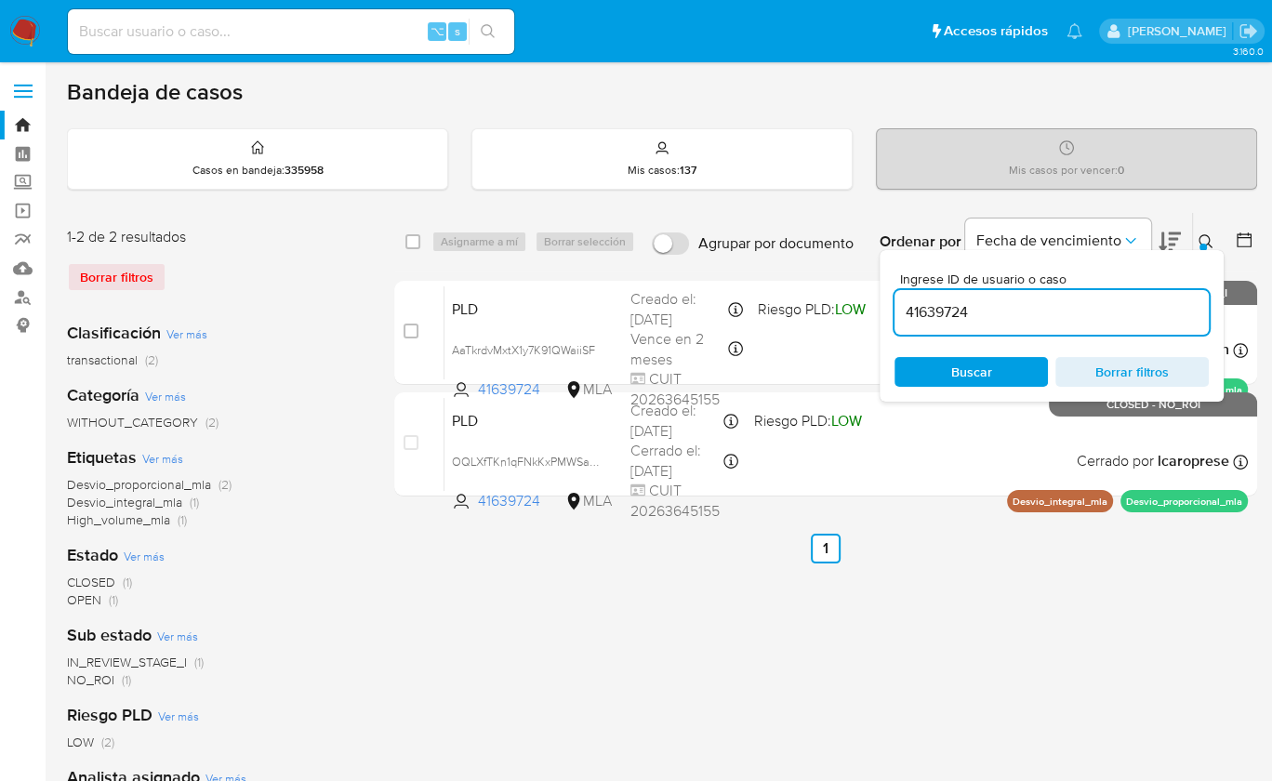
click at [1202, 235] on icon at bounding box center [1206, 241] width 15 height 15
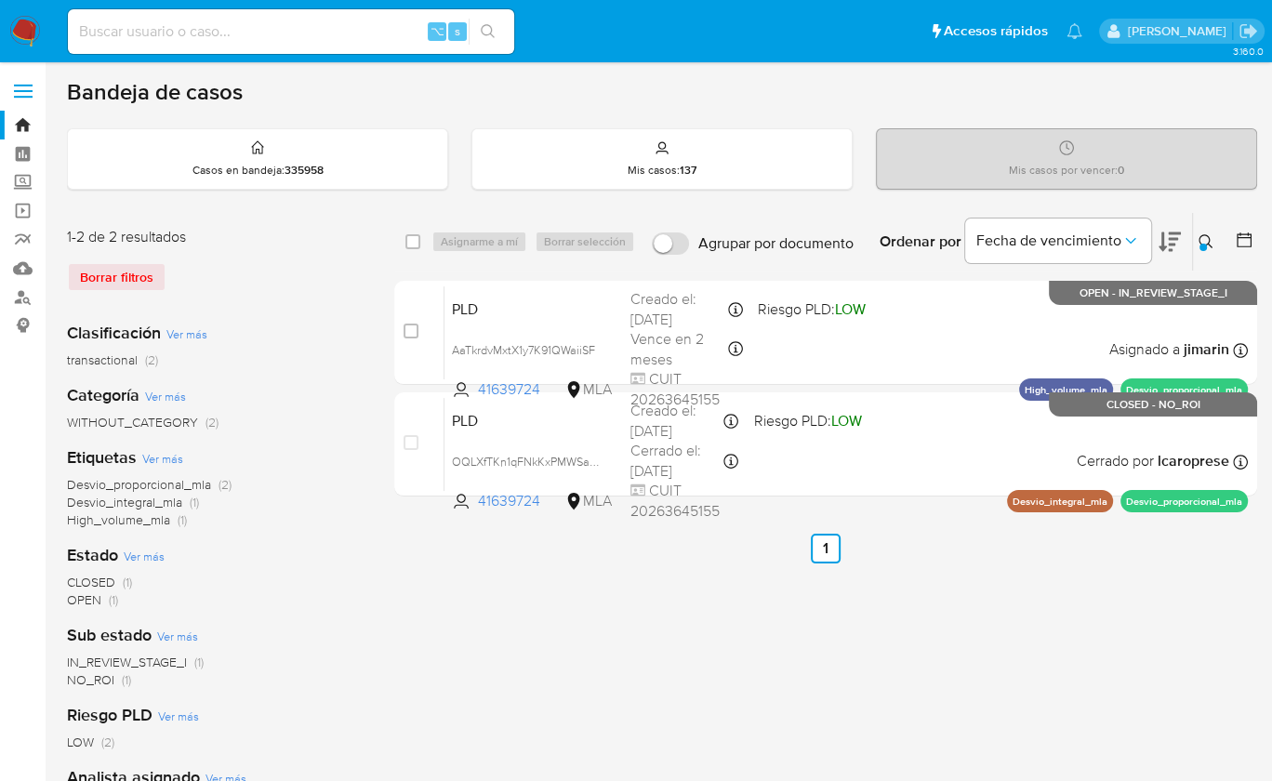
click at [1211, 224] on div "Ingrese ID de usuario o caso 41639724 Buscar Borrar filtros" at bounding box center [1208, 242] width 32 height 58
click at [1208, 238] on icon at bounding box center [1206, 241] width 15 height 15
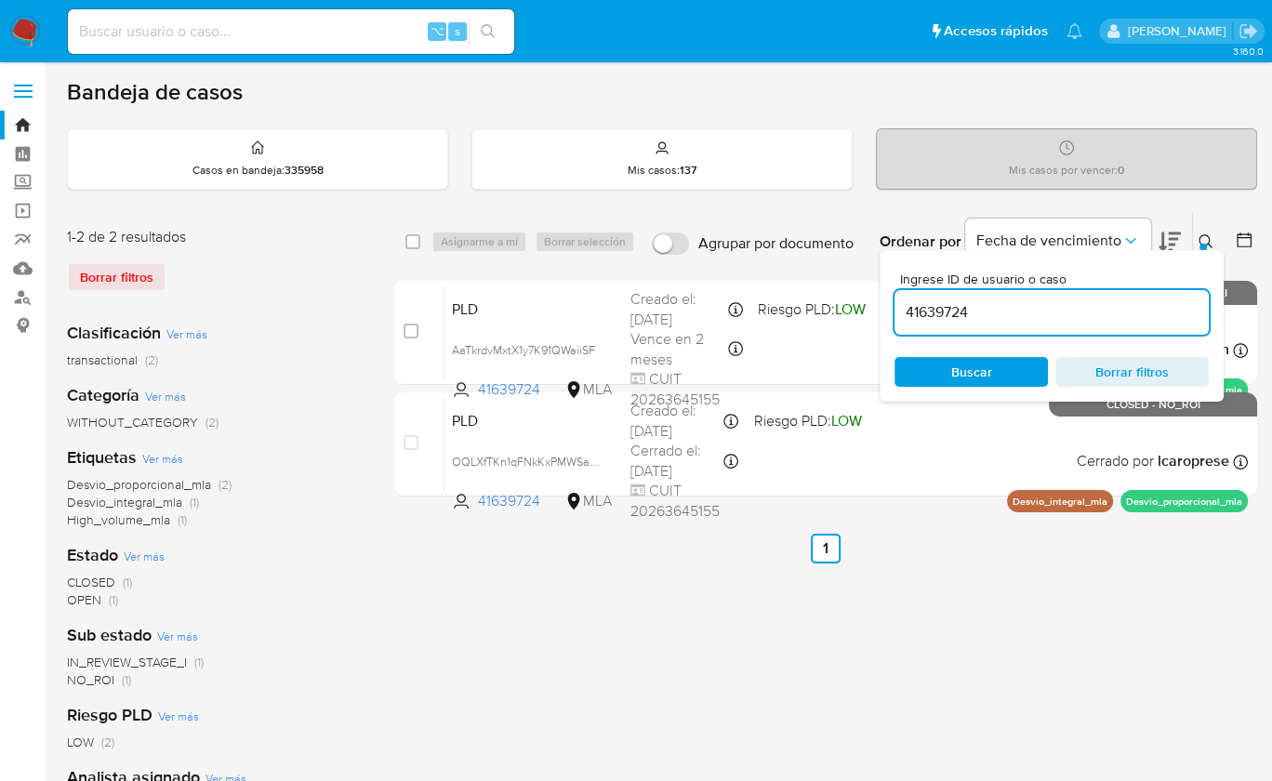
click at [1114, 322] on input "41639724" at bounding box center [1052, 312] width 314 height 24
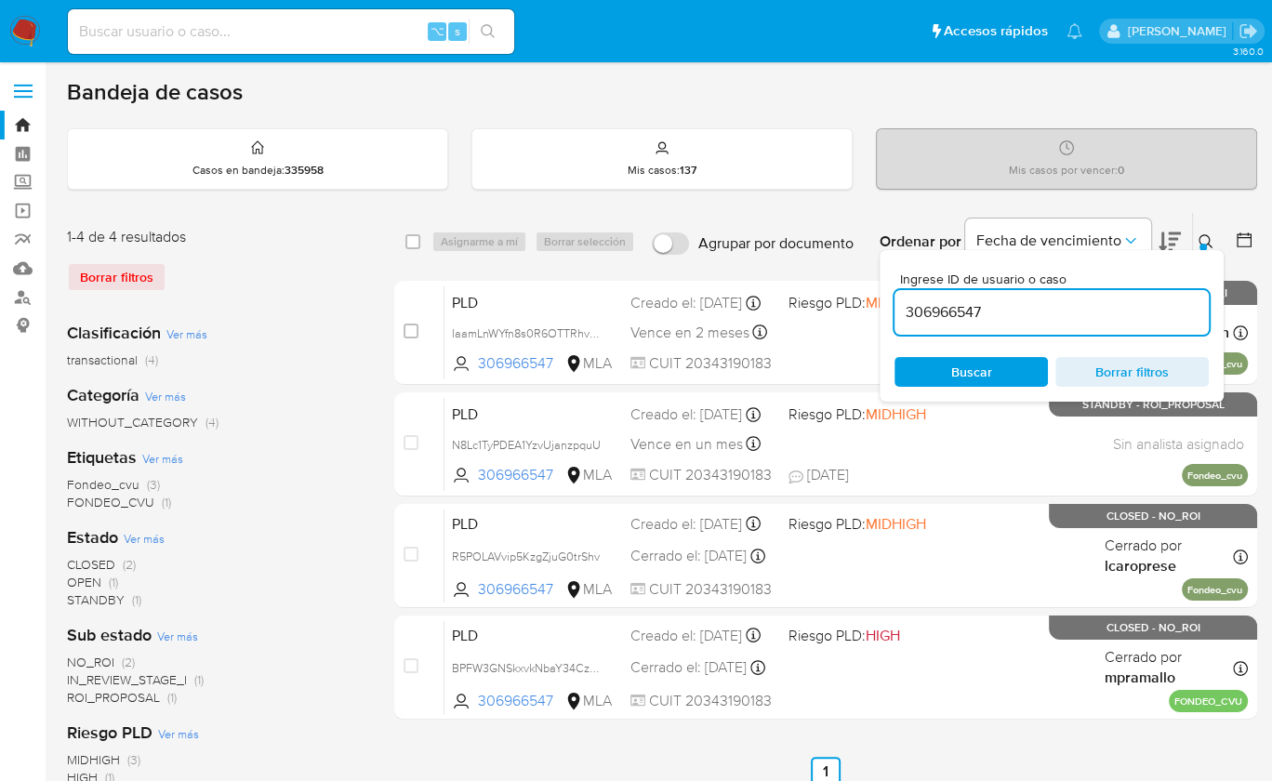
click at [1208, 234] on icon at bounding box center [1206, 241] width 14 height 14
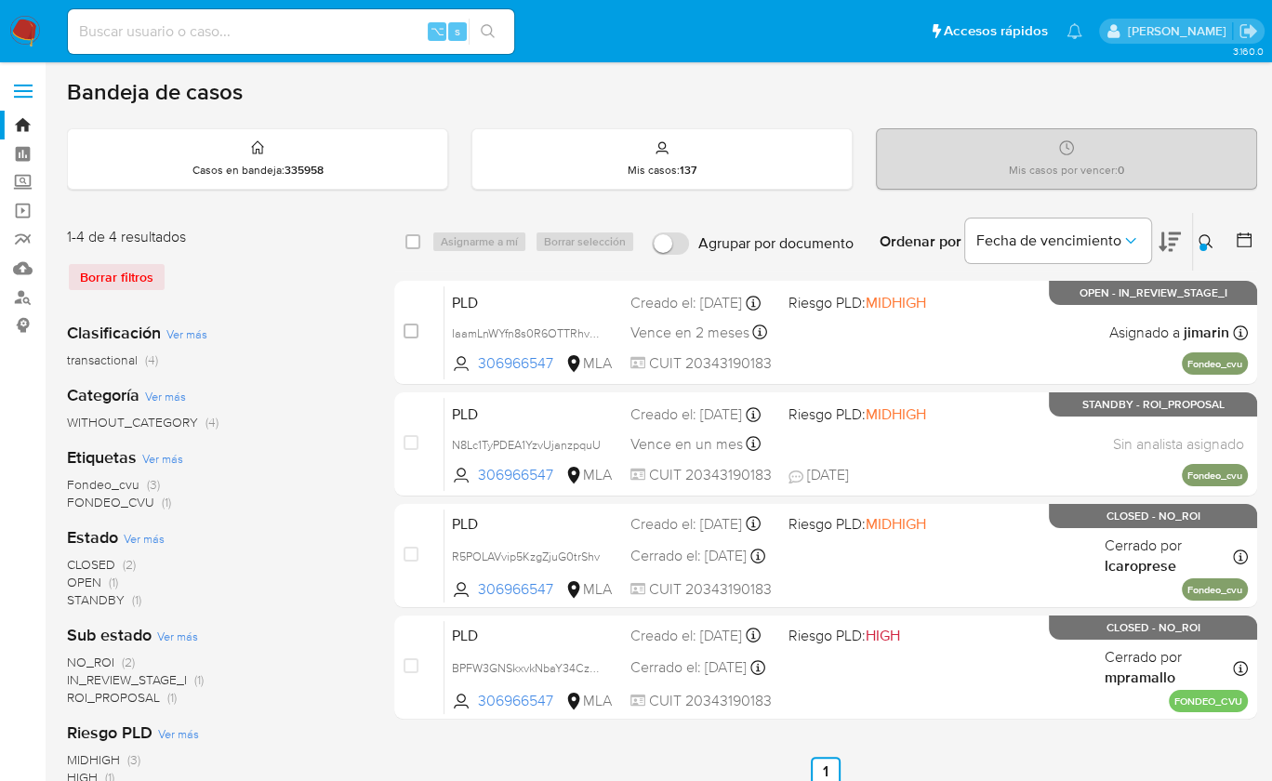
click at [1205, 237] on icon at bounding box center [1206, 241] width 15 height 15
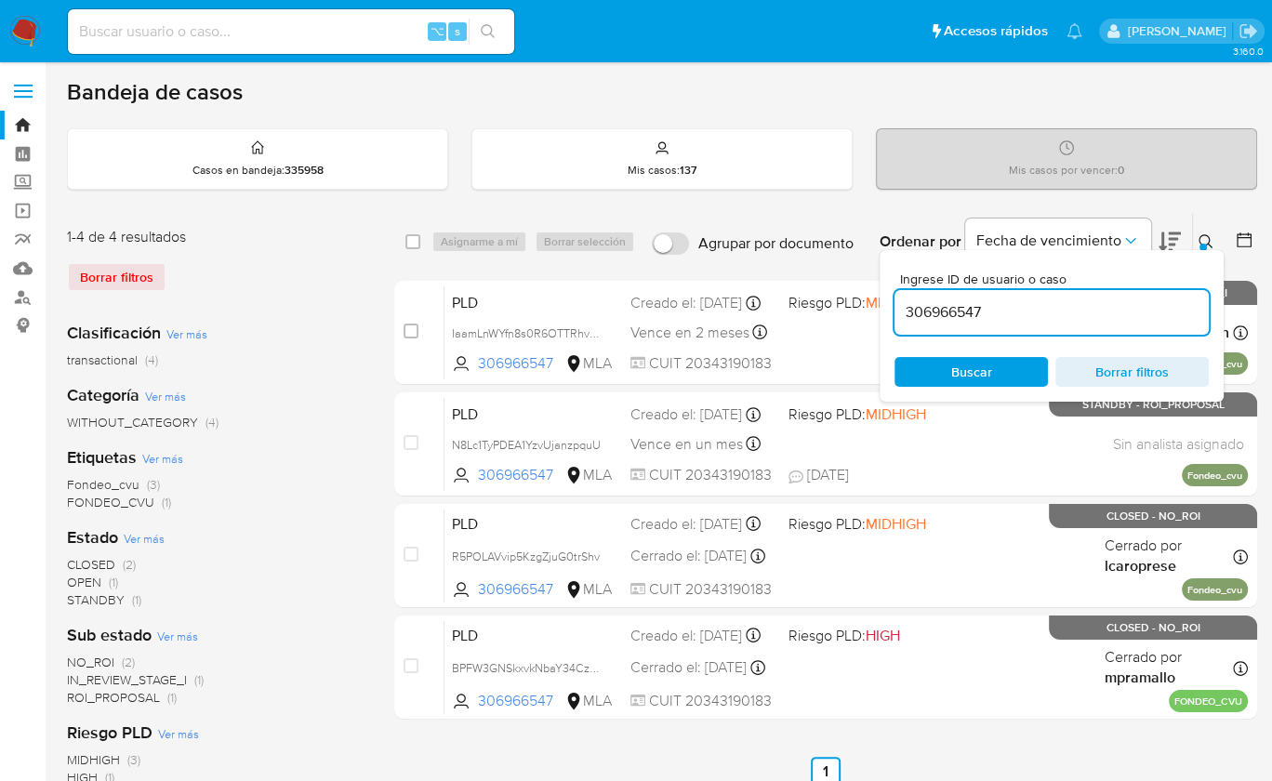
click at [1152, 309] on input "306966547" at bounding box center [1052, 312] width 314 height 24
type input "1079319707"
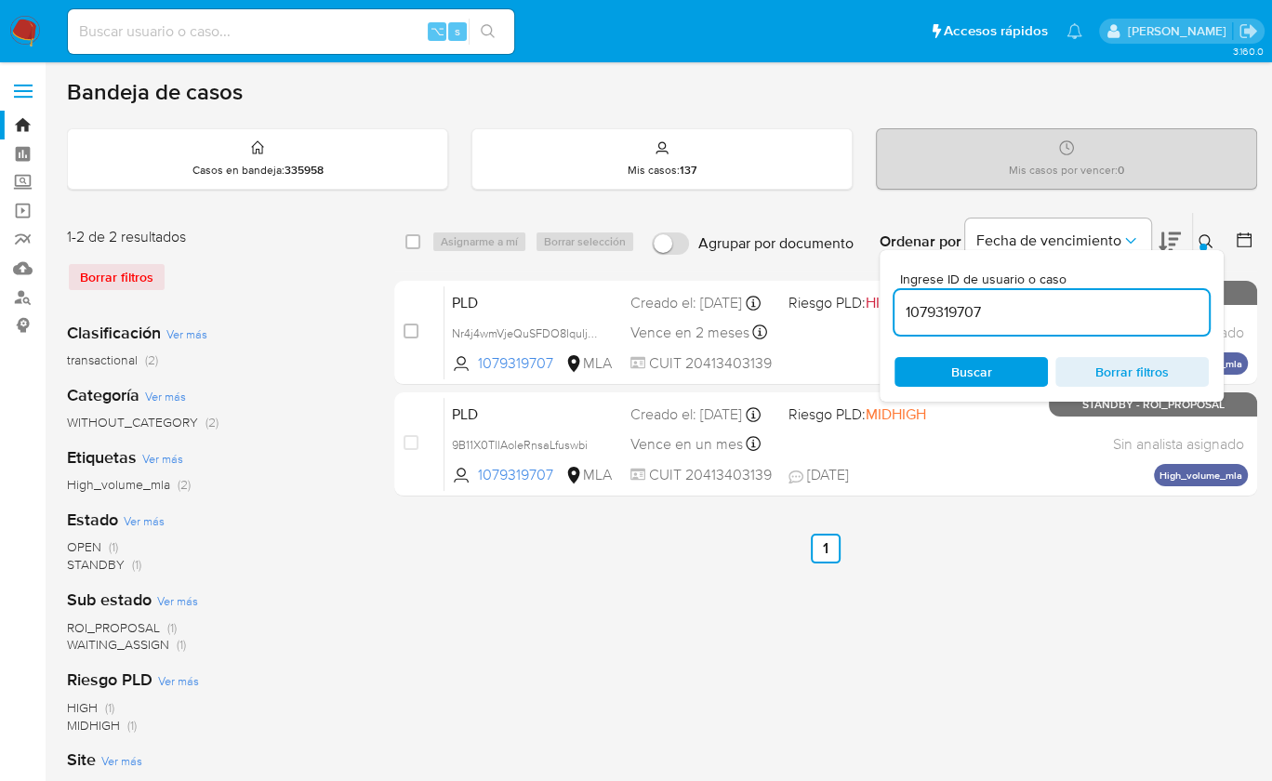
click at [1205, 238] on icon at bounding box center [1206, 241] width 15 height 15
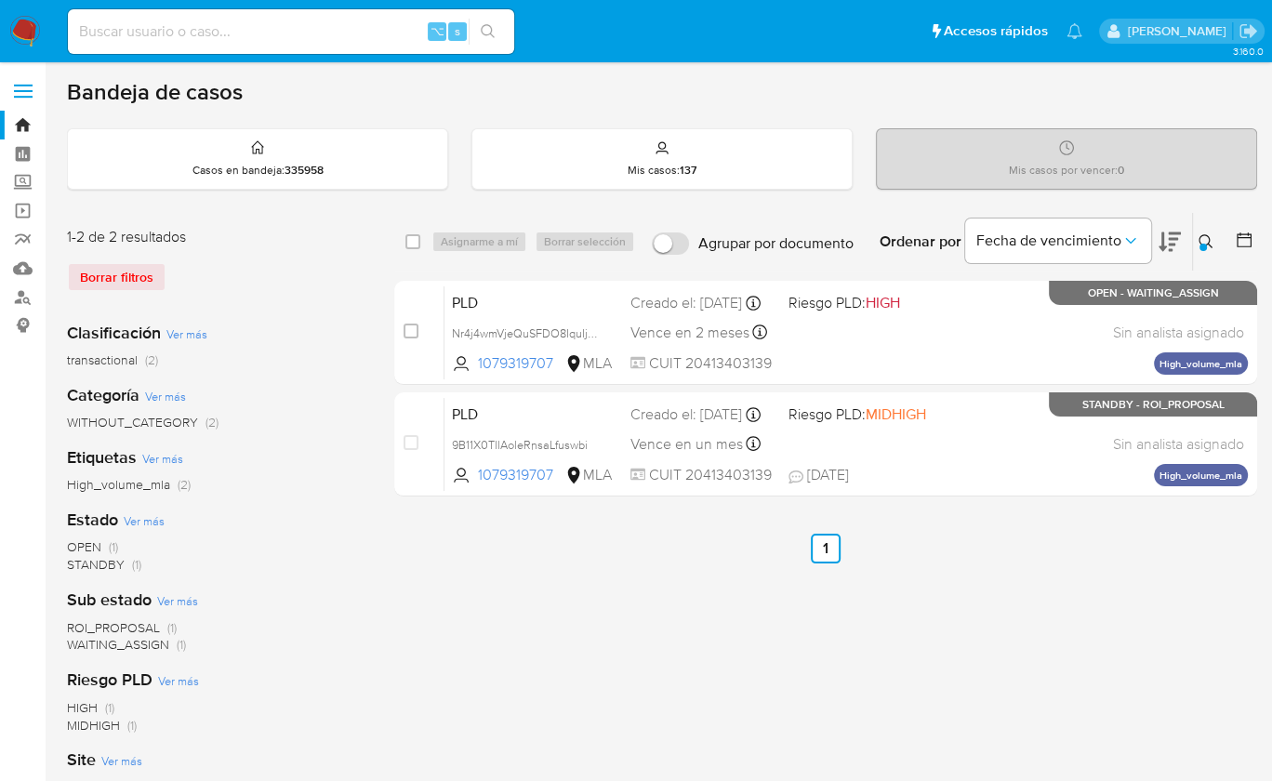
click at [1205, 240] on icon at bounding box center [1206, 241] width 15 height 15
click at [1204, 246] on div at bounding box center [1203, 247] width 7 height 7
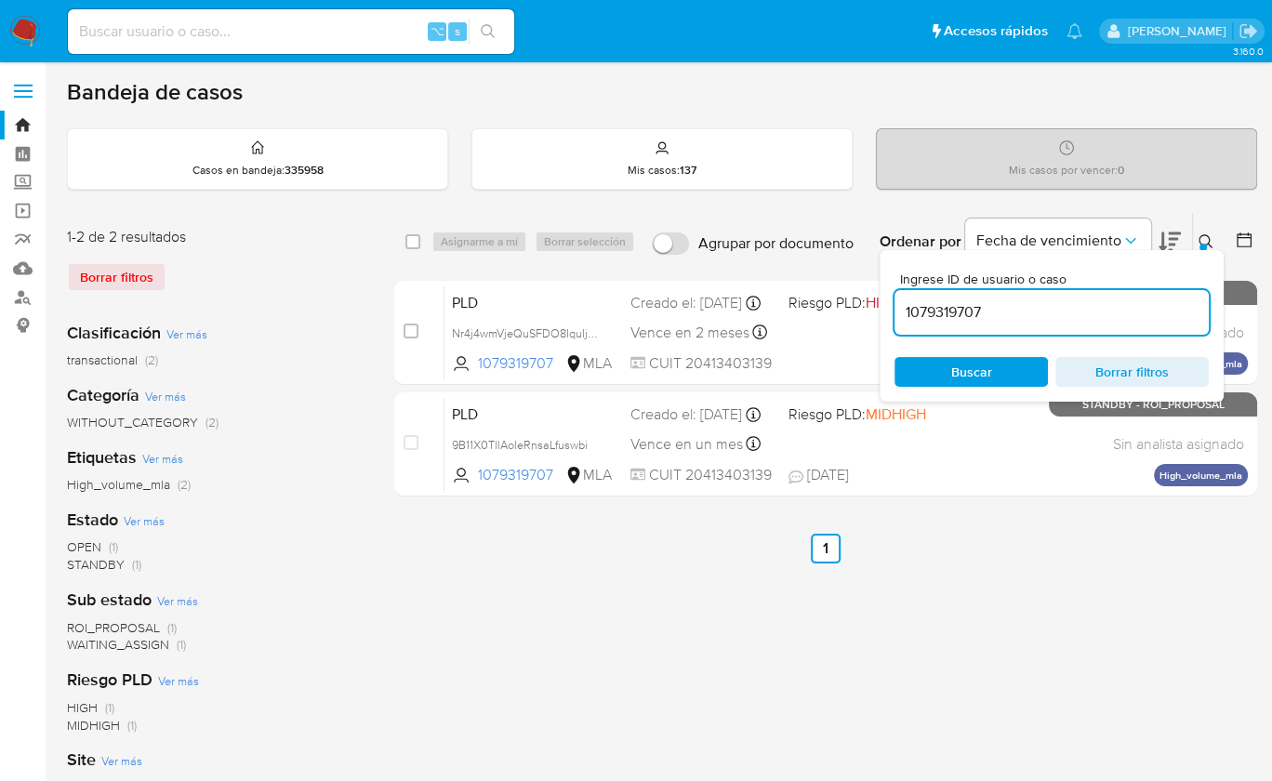
click at [1136, 300] on input "1079319707" at bounding box center [1052, 312] width 314 height 24
click at [1135, 300] on input "1079319707" at bounding box center [1052, 312] width 314 height 24
click at [1199, 241] on icon at bounding box center [1206, 241] width 15 height 15
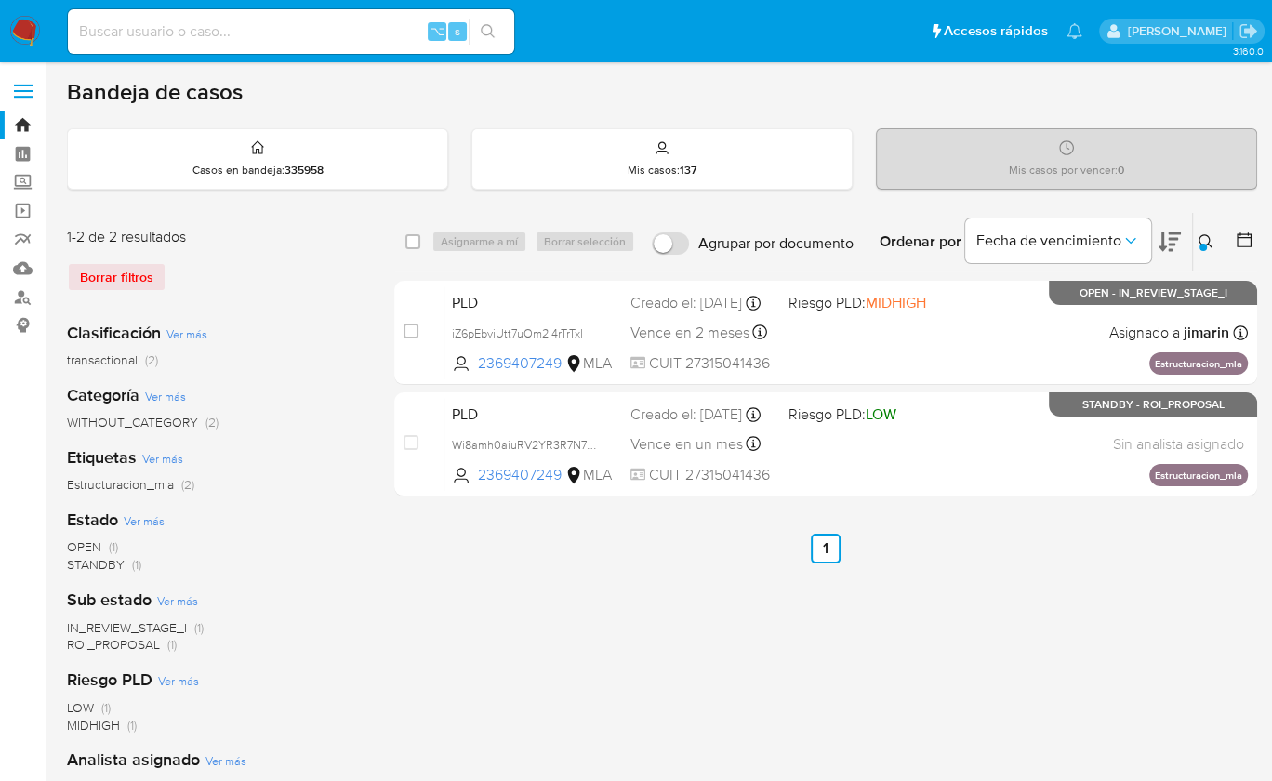
drag, startPoint x: 1085, startPoint y: 403, endPoint x: 994, endPoint y: 578, distance: 196.8
click at [1189, 573] on div "select-all-cases-checkbox Asignarme a mí Borrar selección Agrupar por documento…" at bounding box center [825, 620] width 863 height 817
click at [1206, 251] on div "Ingrese ID de usuario o caso 2369407249 Buscar Borrar filtros" at bounding box center [1208, 242] width 32 height 58
click at [1204, 238] on icon at bounding box center [1206, 241] width 15 height 15
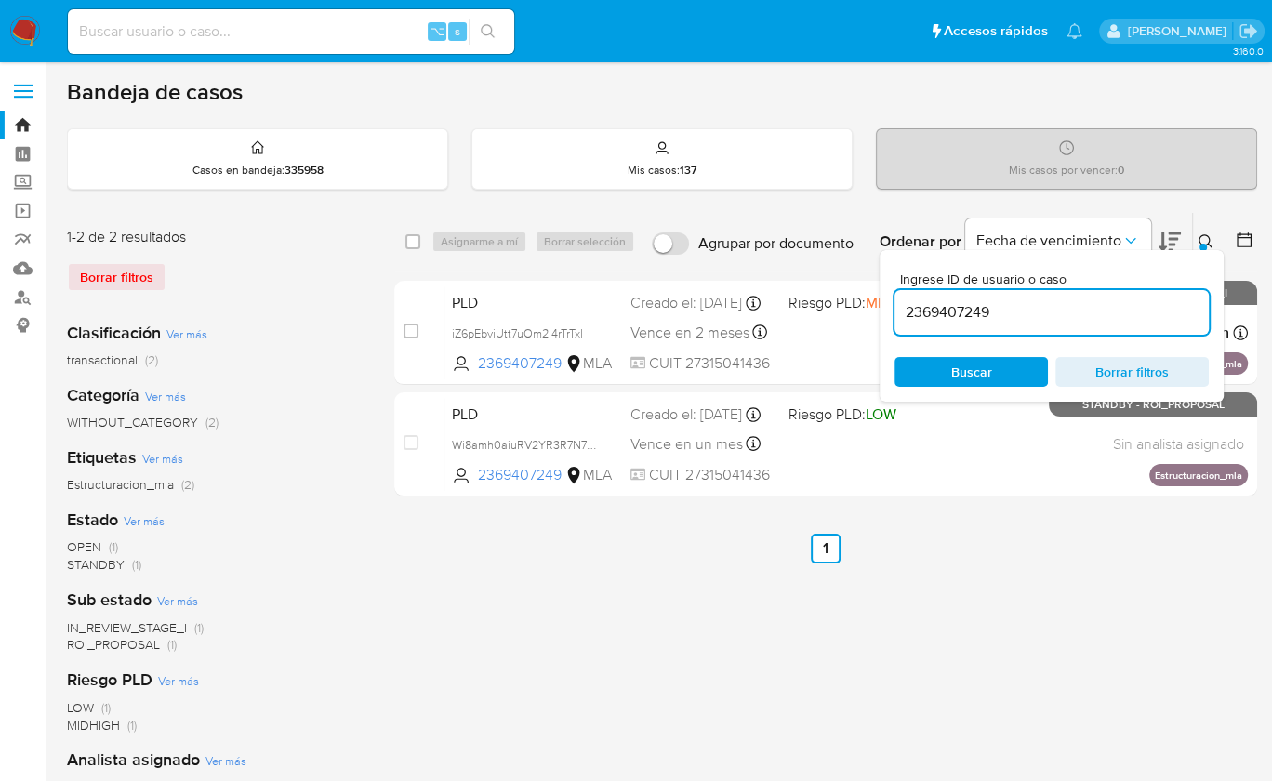
click at [1162, 303] on input "2369407249" at bounding box center [1052, 312] width 314 height 24
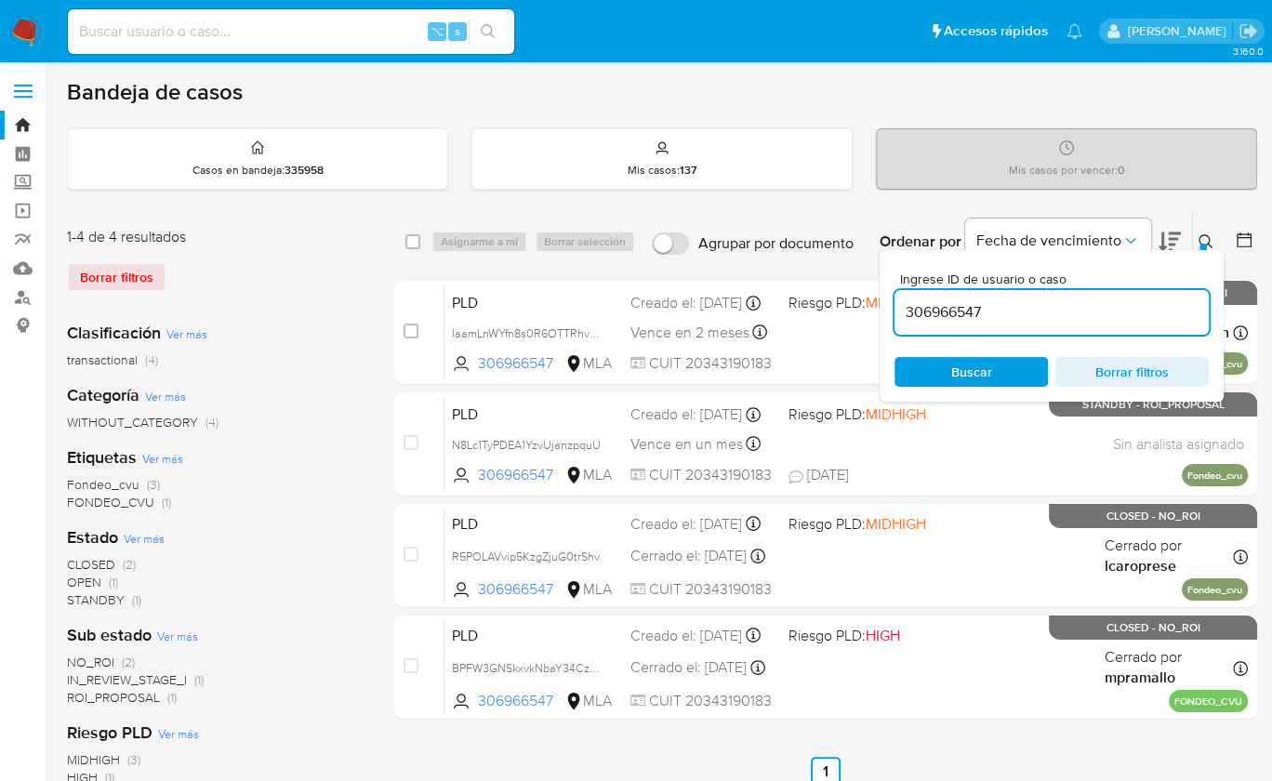
click at [1201, 247] on div at bounding box center [1203, 247] width 7 height 7
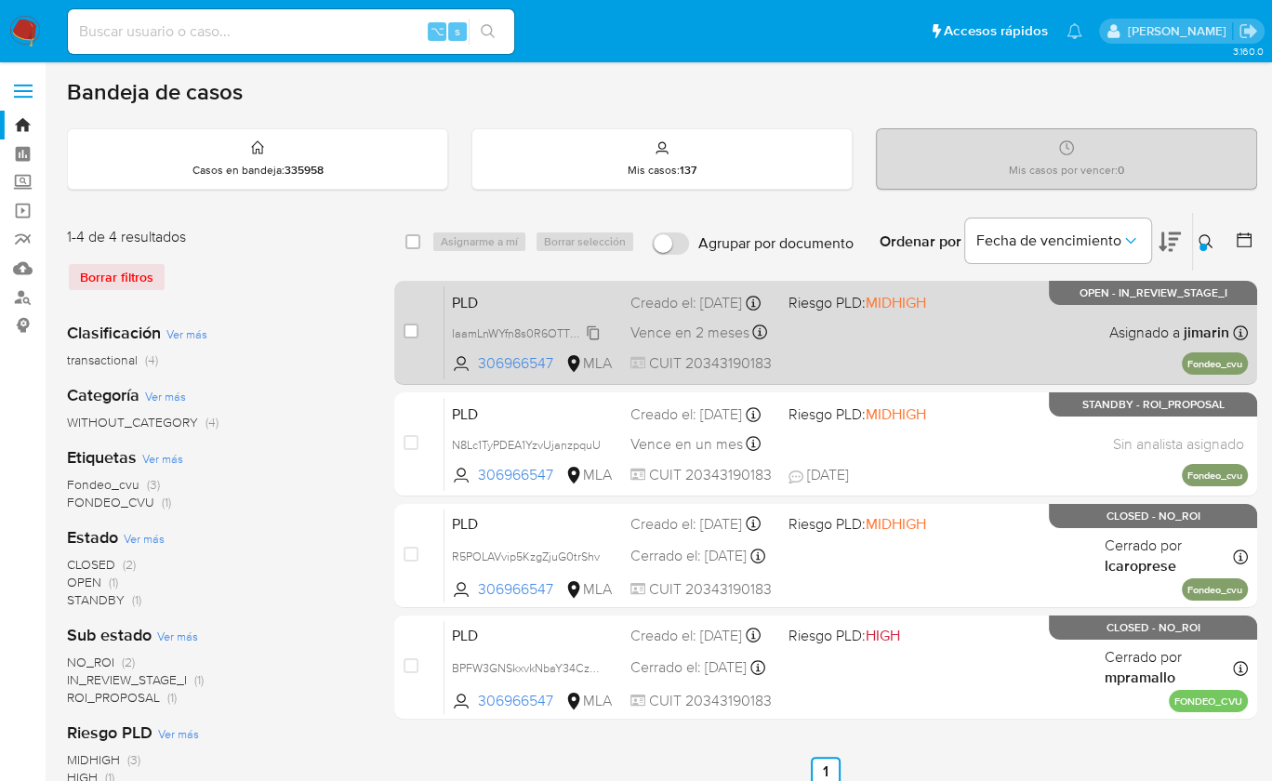
click at [594, 337] on span "IaamLnWYfn8s0R6OTTRhvgnt" at bounding box center [529, 332] width 154 height 20
click at [888, 334] on span at bounding box center [860, 332] width 143 height 4
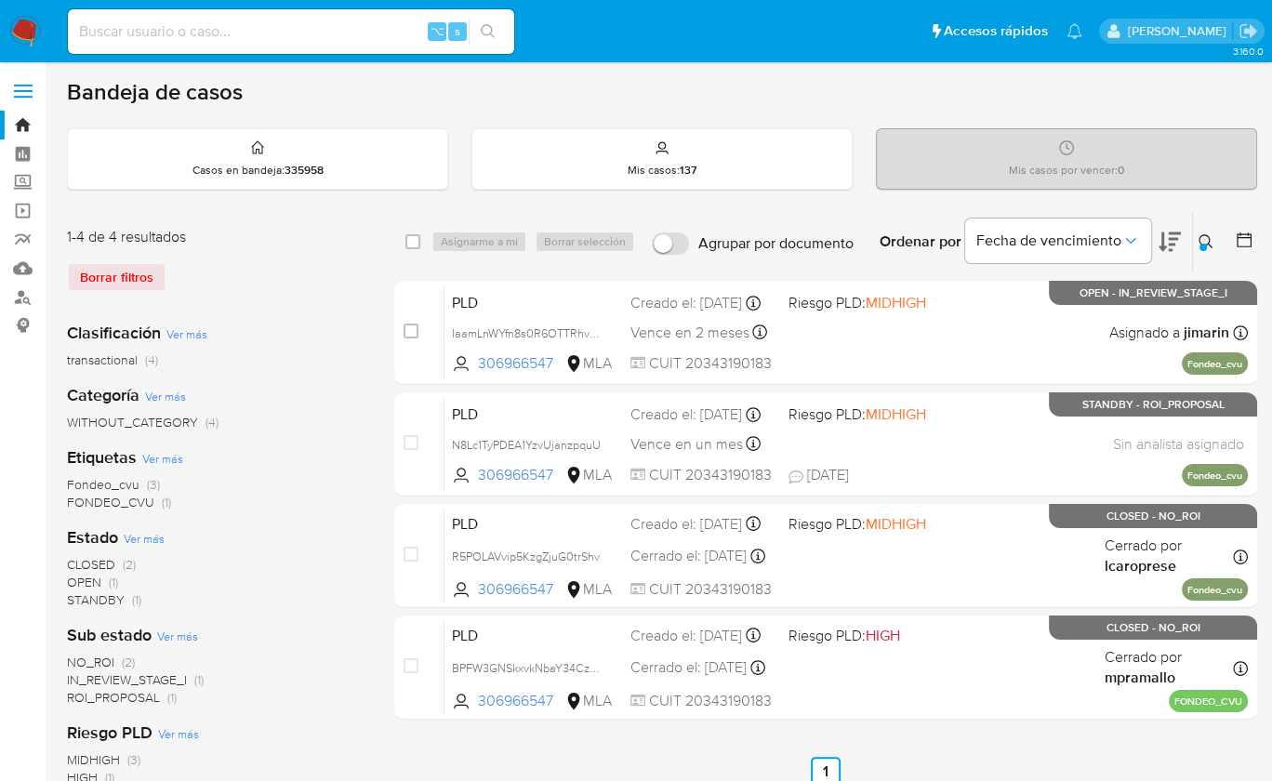
click at [1187, 236] on div "Ordenar por Fecha de vencimiento" at bounding box center [1028, 242] width 327 height 58
drag, startPoint x: 1196, startPoint y: 242, endPoint x: 1198, endPoint y: 257, distance: 15.0
click at [1196, 243] on button at bounding box center [1208, 242] width 31 height 22
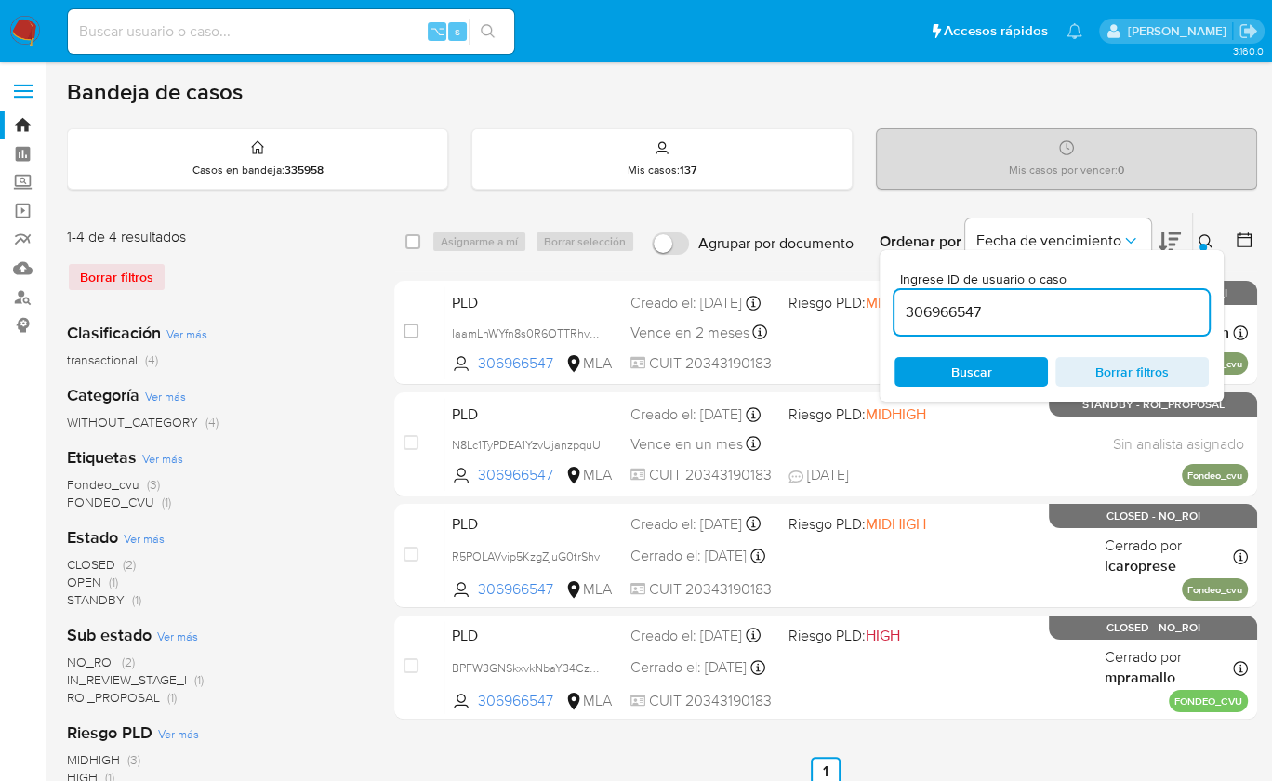
click at [1192, 306] on input "306966547" at bounding box center [1052, 312] width 314 height 24
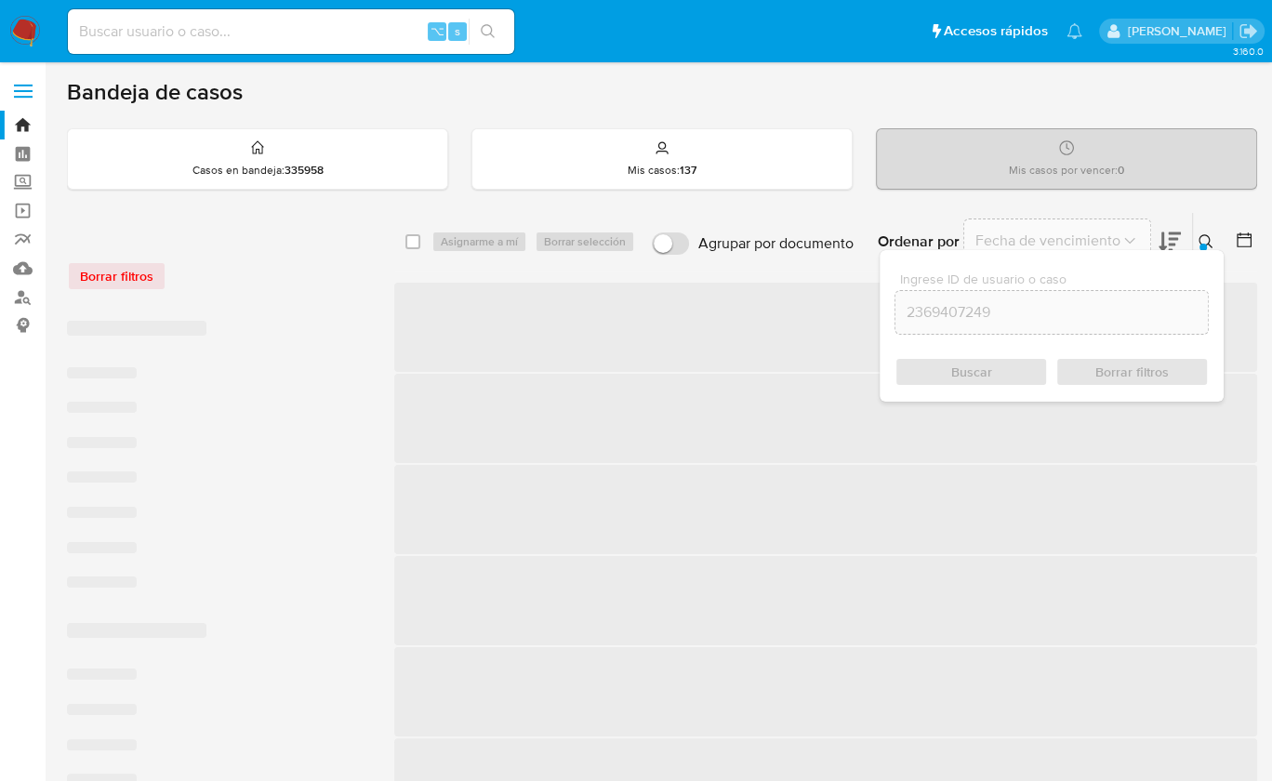
click at [1204, 237] on icon at bounding box center [1206, 241] width 15 height 15
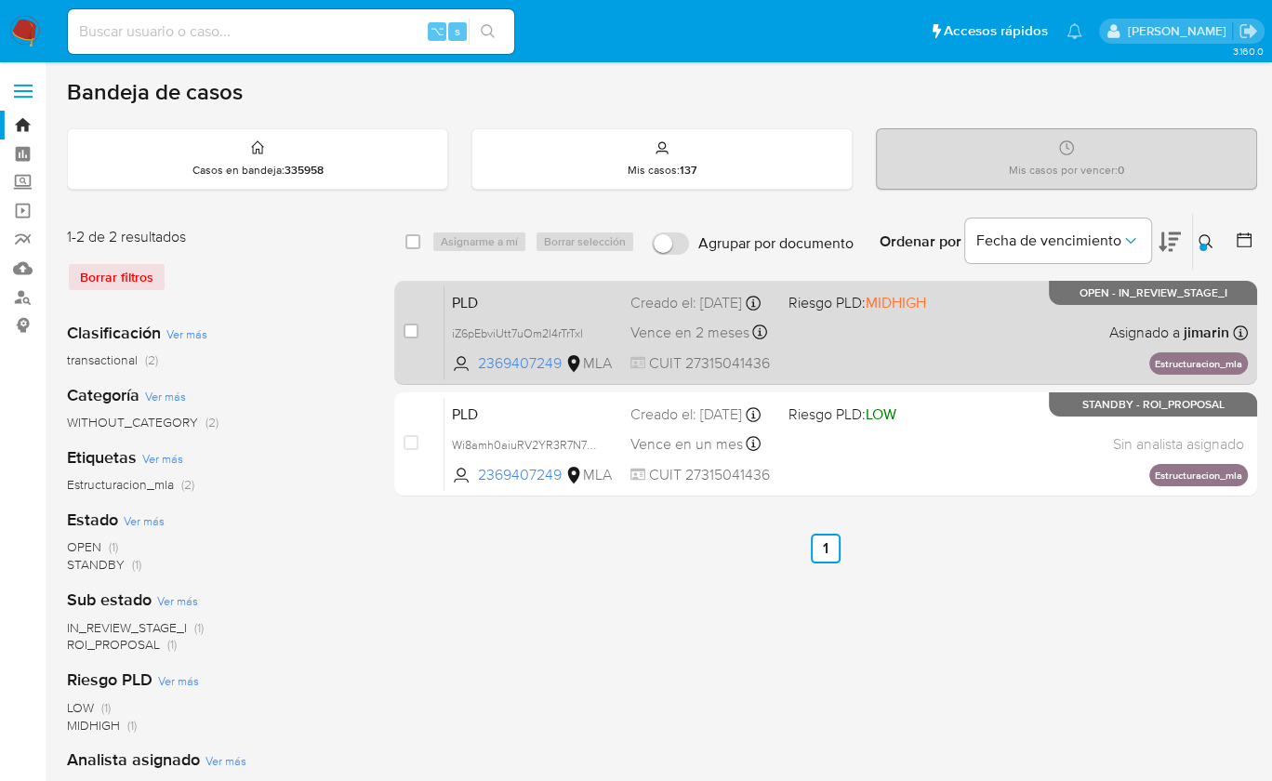
click at [1030, 309] on div "PLD iZ6pEbviUtt7uOm2l4rTrTxl 2369407249 MLA Riesgo PLD: MIDHIGH Creado el: 12/0…" at bounding box center [847, 333] width 804 height 94
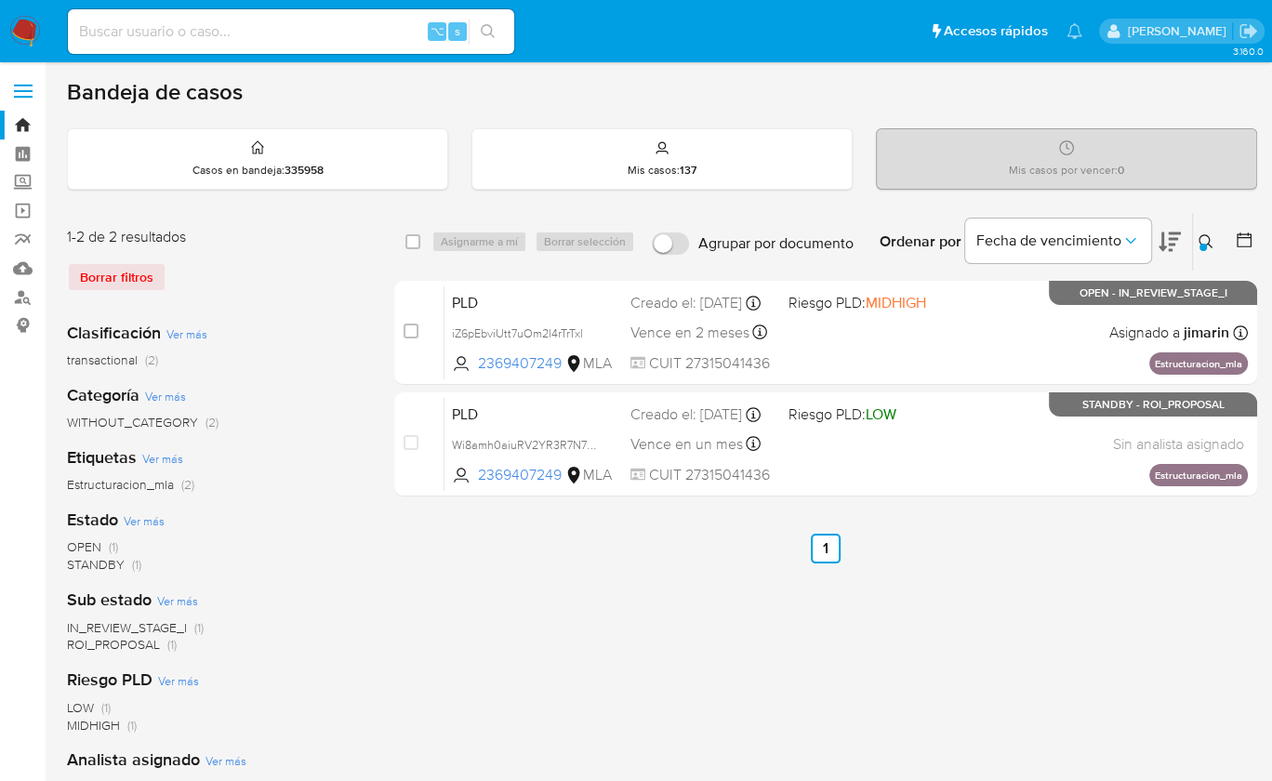
click at [1199, 240] on icon at bounding box center [1206, 241] width 15 height 15
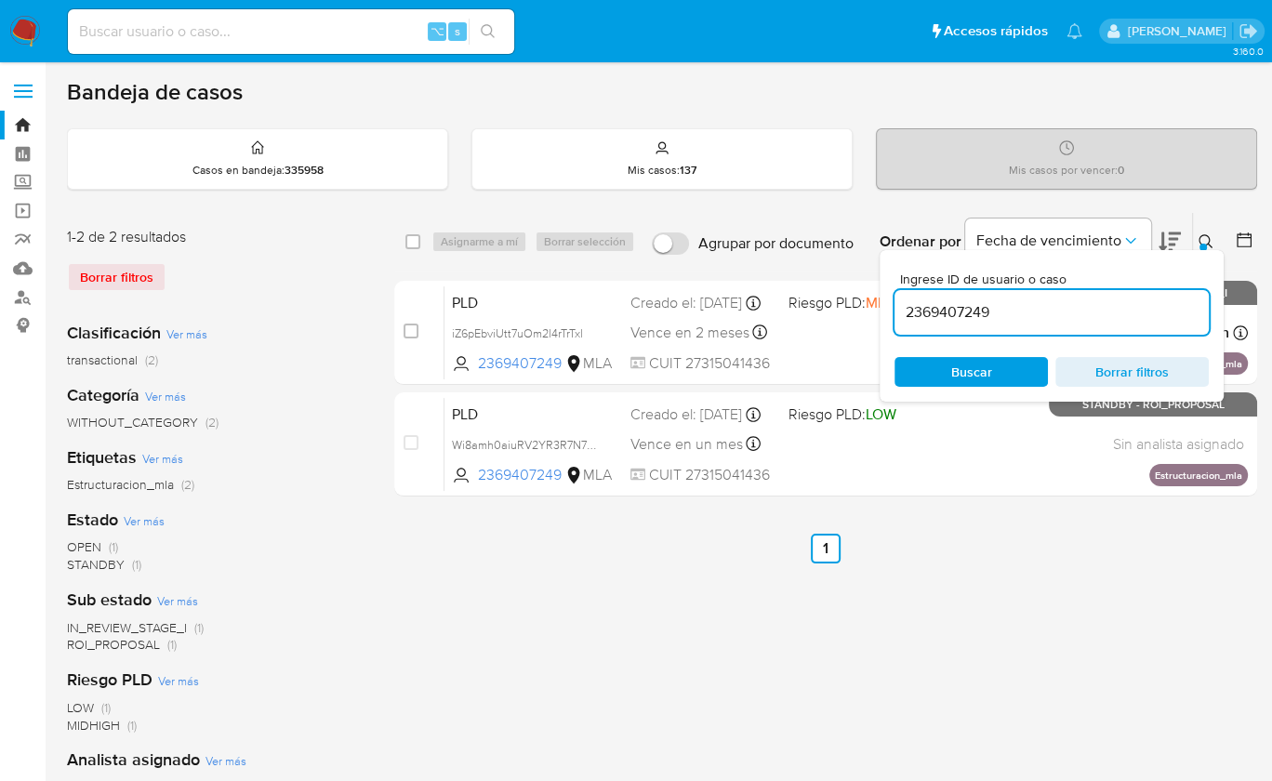
click at [1118, 306] on input "2369407249" at bounding box center [1052, 312] width 314 height 24
click at [1208, 237] on icon at bounding box center [1206, 241] width 14 height 14
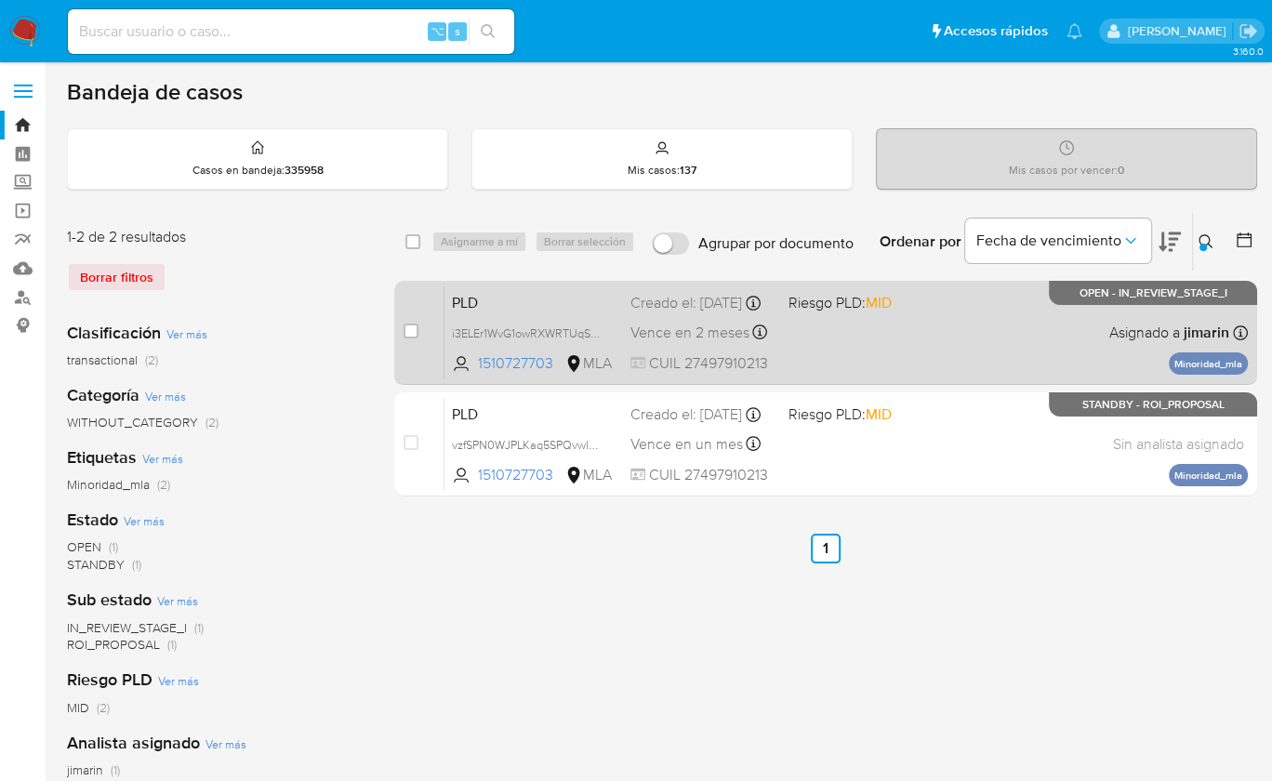
click at [1040, 333] on div "PLD i3ELEr1WvG1owRXWRTUqSP8p 1510727703 MLA Riesgo PLD: MID Creado el: 12/09/20…" at bounding box center [847, 333] width 804 height 94
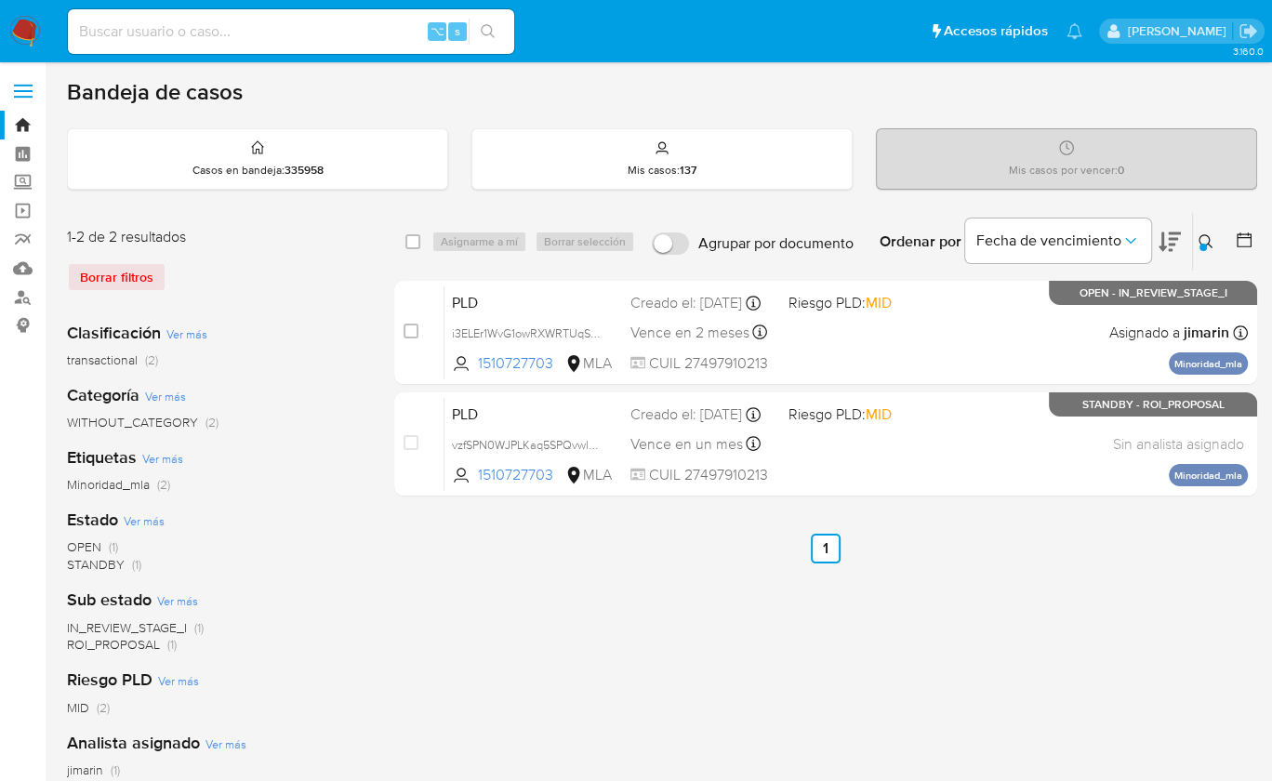
click at [1205, 236] on icon at bounding box center [1206, 241] width 15 height 15
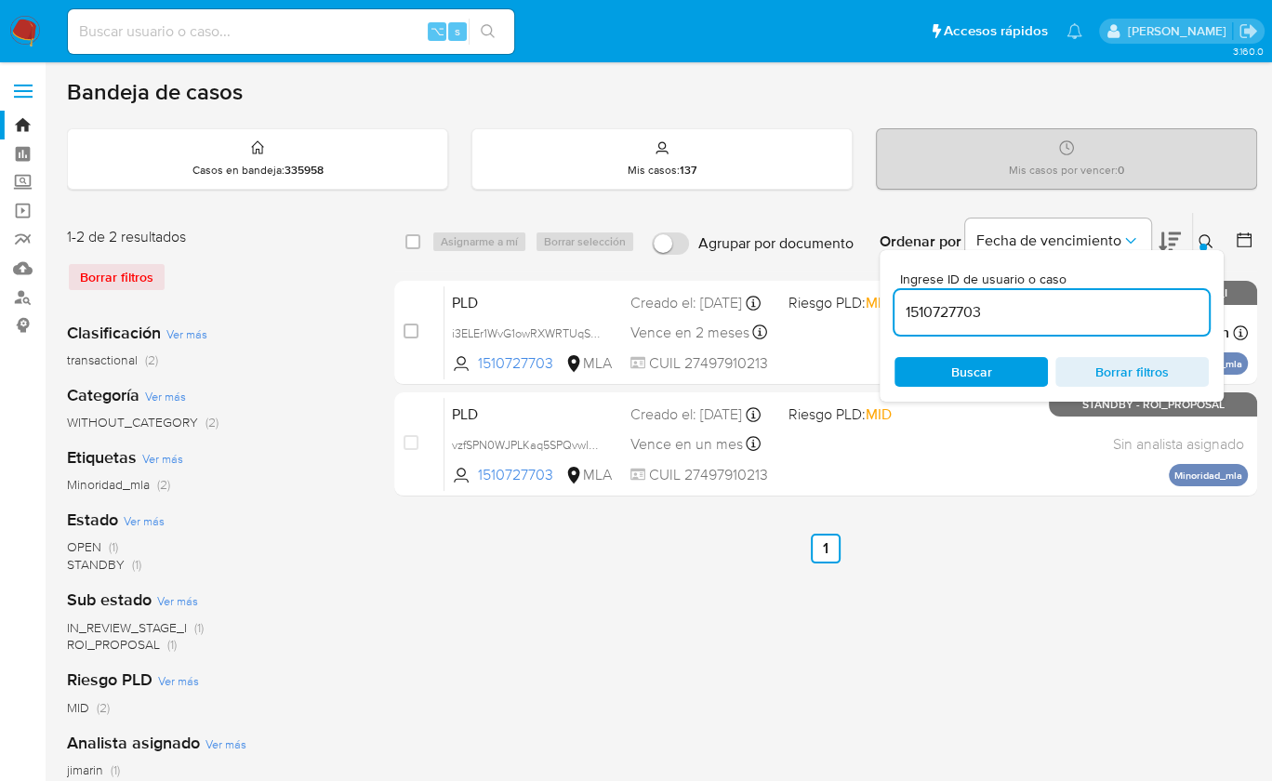
click at [1125, 296] on div "1510727703" at bounding box center [1052, 312] width 314 height 45
click at [1110, 308] on input "1510727703" at bounding box center [1052, 312] width 314 height 24
paste input "70729132"
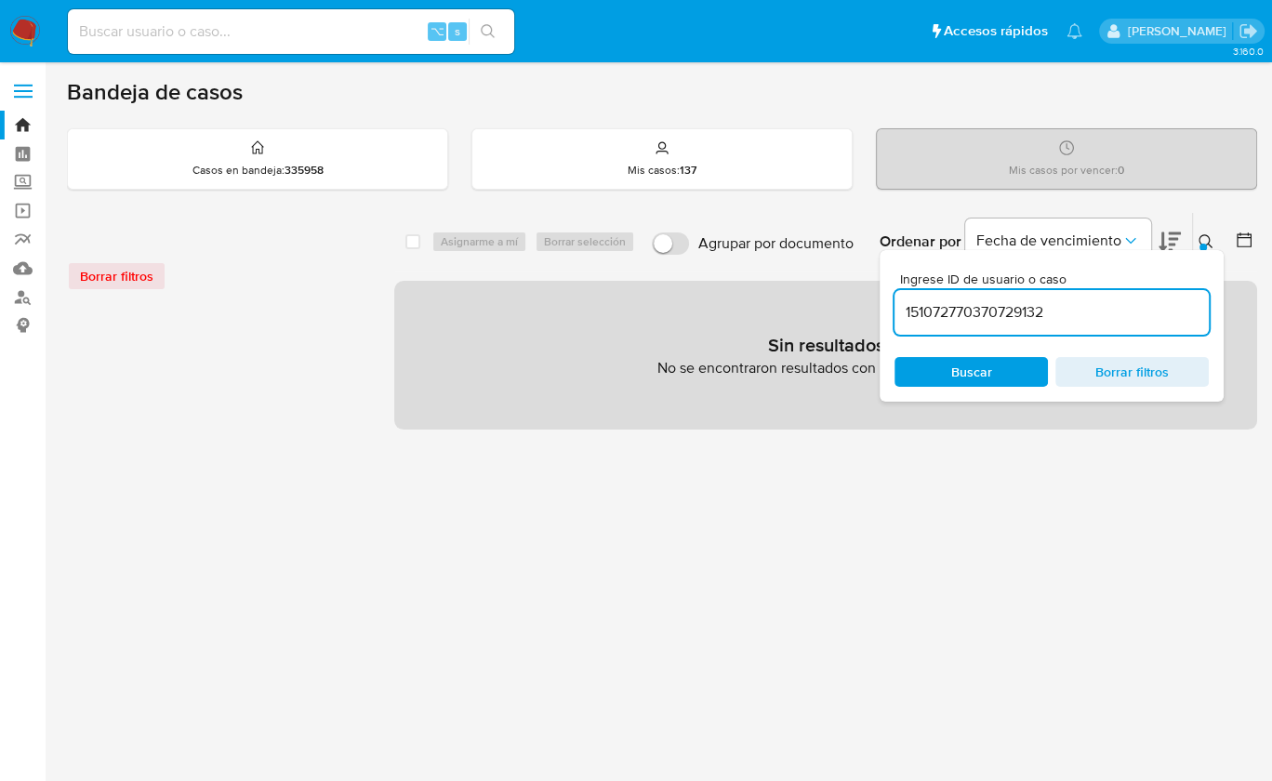
click at [1125, 309] on input "151072770370729132" at bounding box center [1052, 312] width 314 height 24
paste input
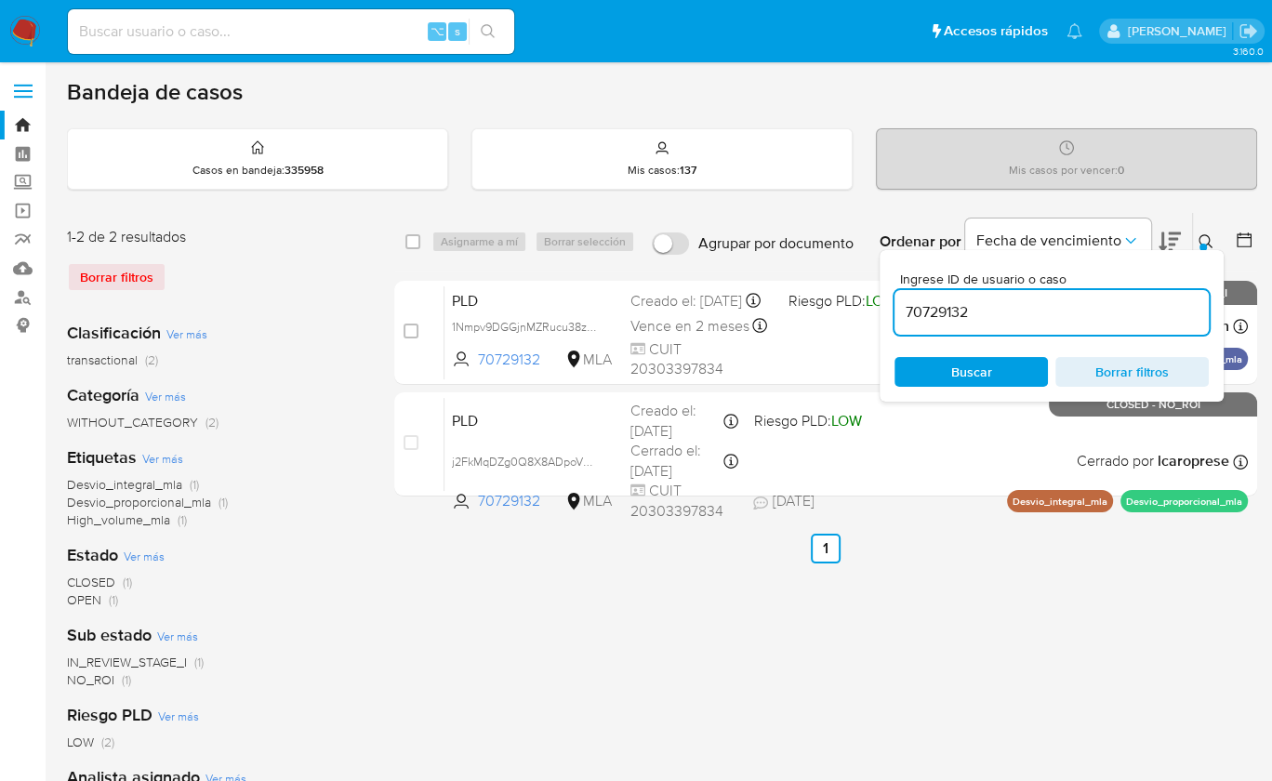
click at [1203, 244] on div at bounding box center [1203, 247] width 7 height 7
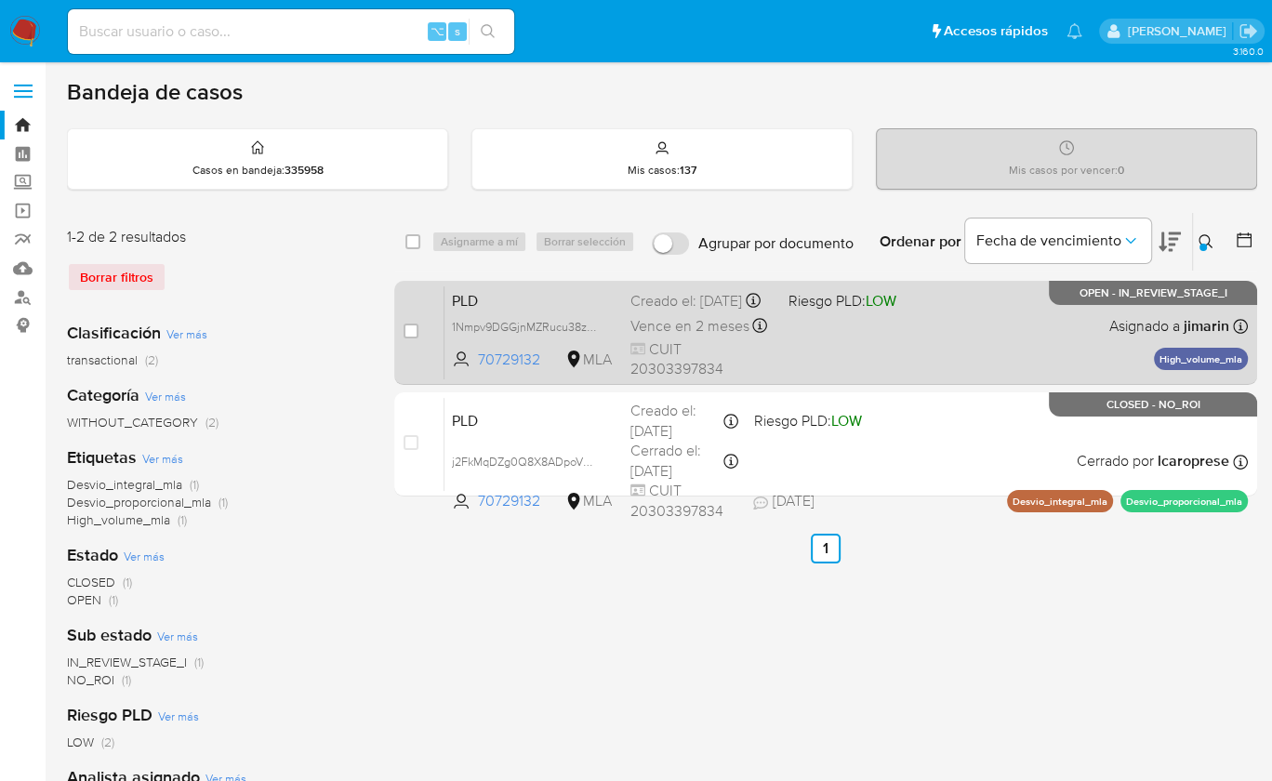
click at [1059, 351] on div "PLD 1Nmpv9DGGjnMZRucu38zwSTG 70729132 MLA Riesgo PLD: LOW Creado el: 12/09/2025…" at bounding box center [847, 333] width 804 height 94
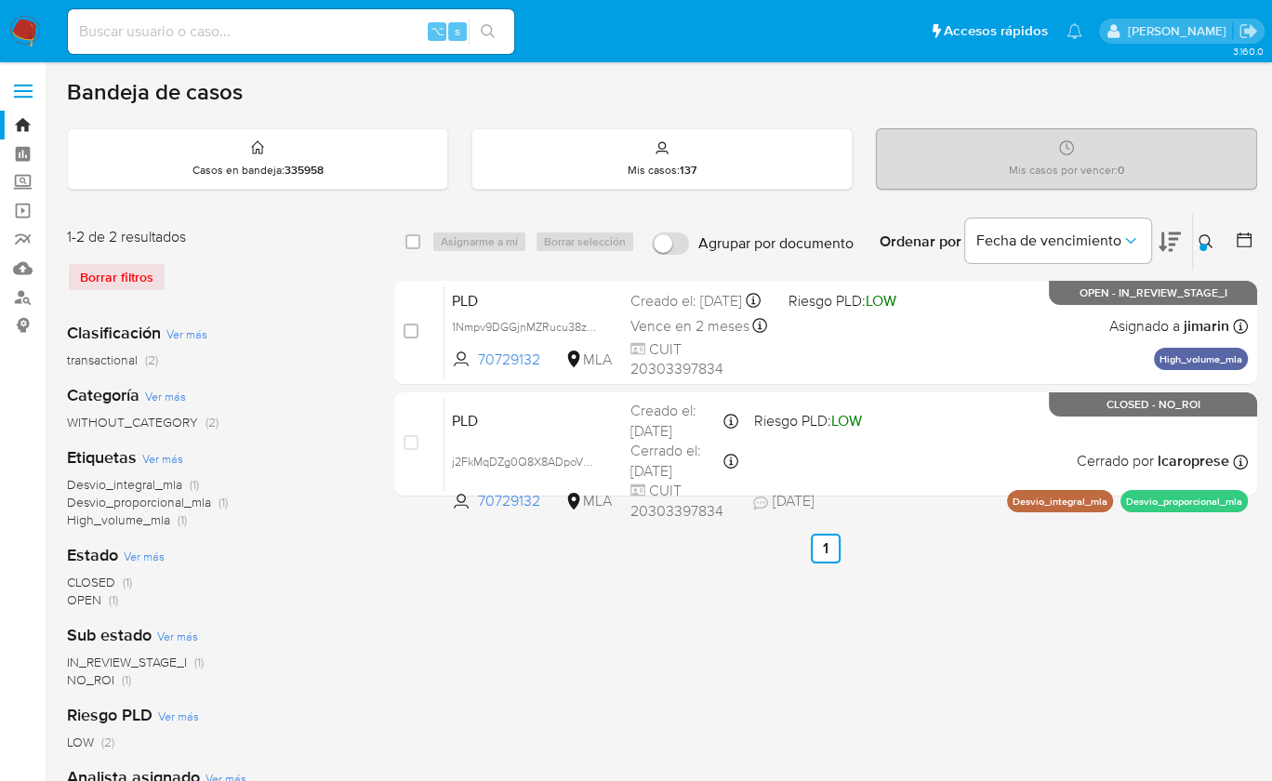
click at [1199, 237] on icon at bounding box center [1206, 241] width 15 height 15
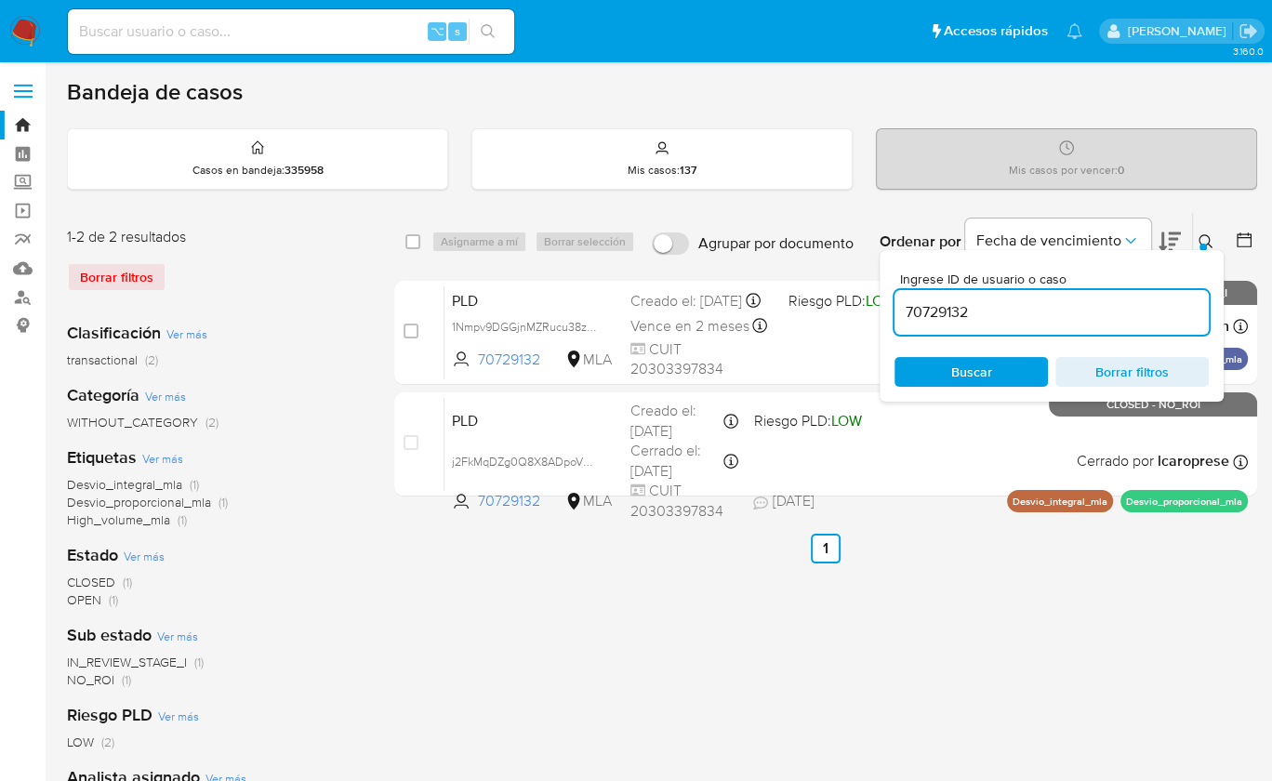
click at [1112, 294] on div "70729132" at bounding box center [1052, 312] width 314 height 45
click at [1147, 300] on input "70729132" at bounding box center [1052, 312] width 314 height 24
paste input "2408029356"
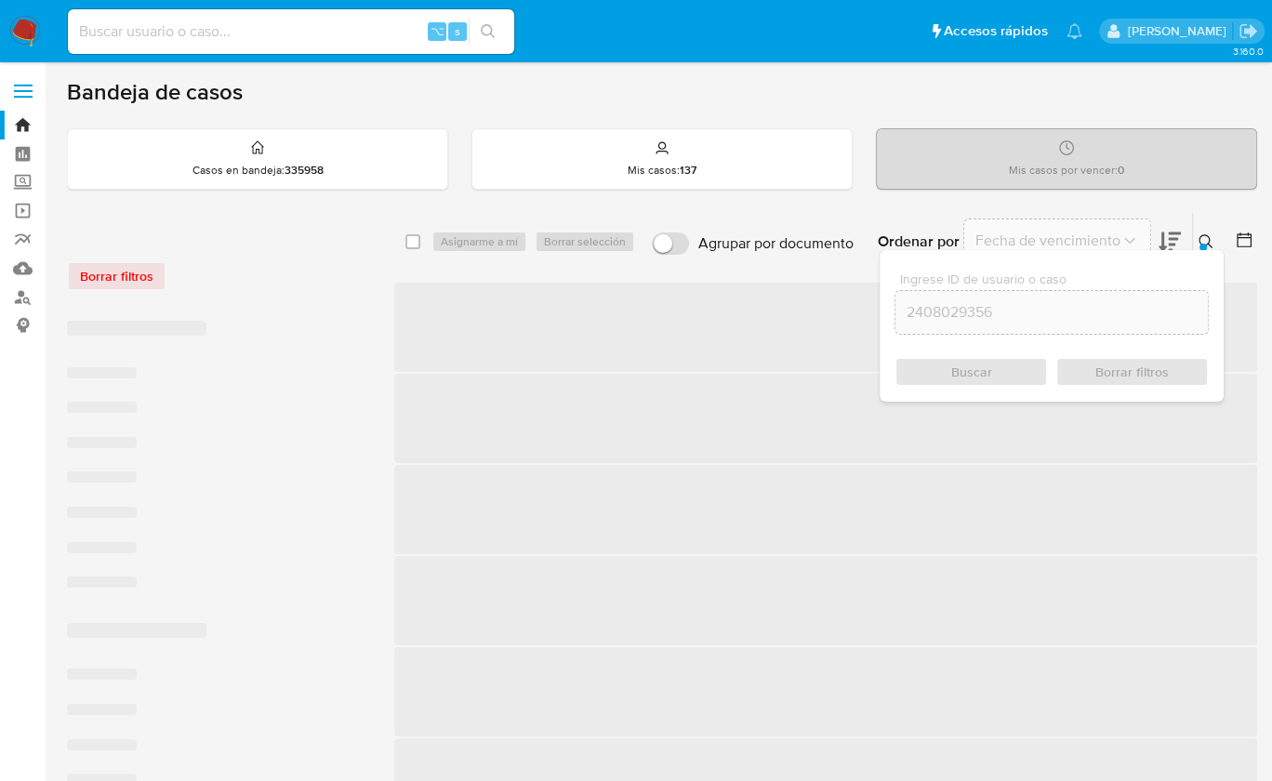
click at [1204, 245] on div at bounding box center [1203, 247] width 7 height 7
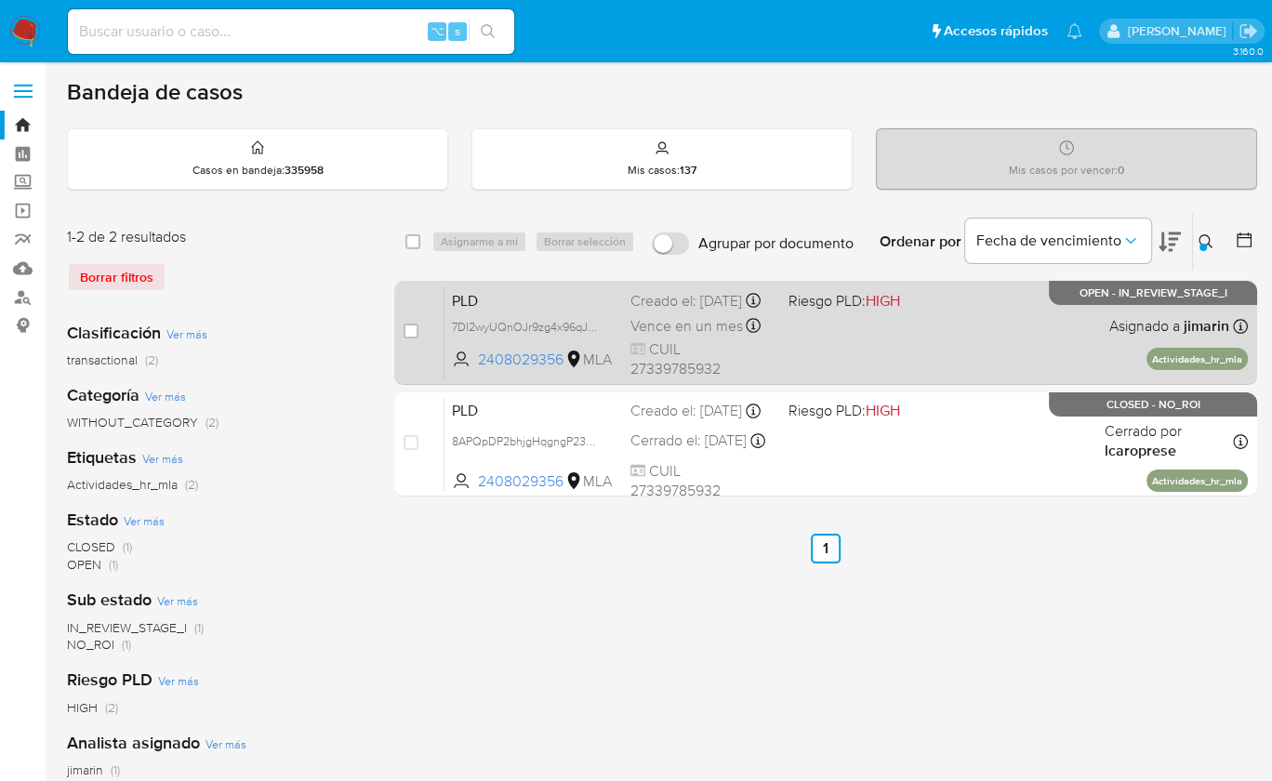
click at [1092, 327] on div "PLD 7DI2wyUQnOJr9zg4x96qJr4m 2408029356 MLA Riesgo PLD: HIGH Creado el: 12/09/2…" at bounding box center [847, 333] width 804 height 94
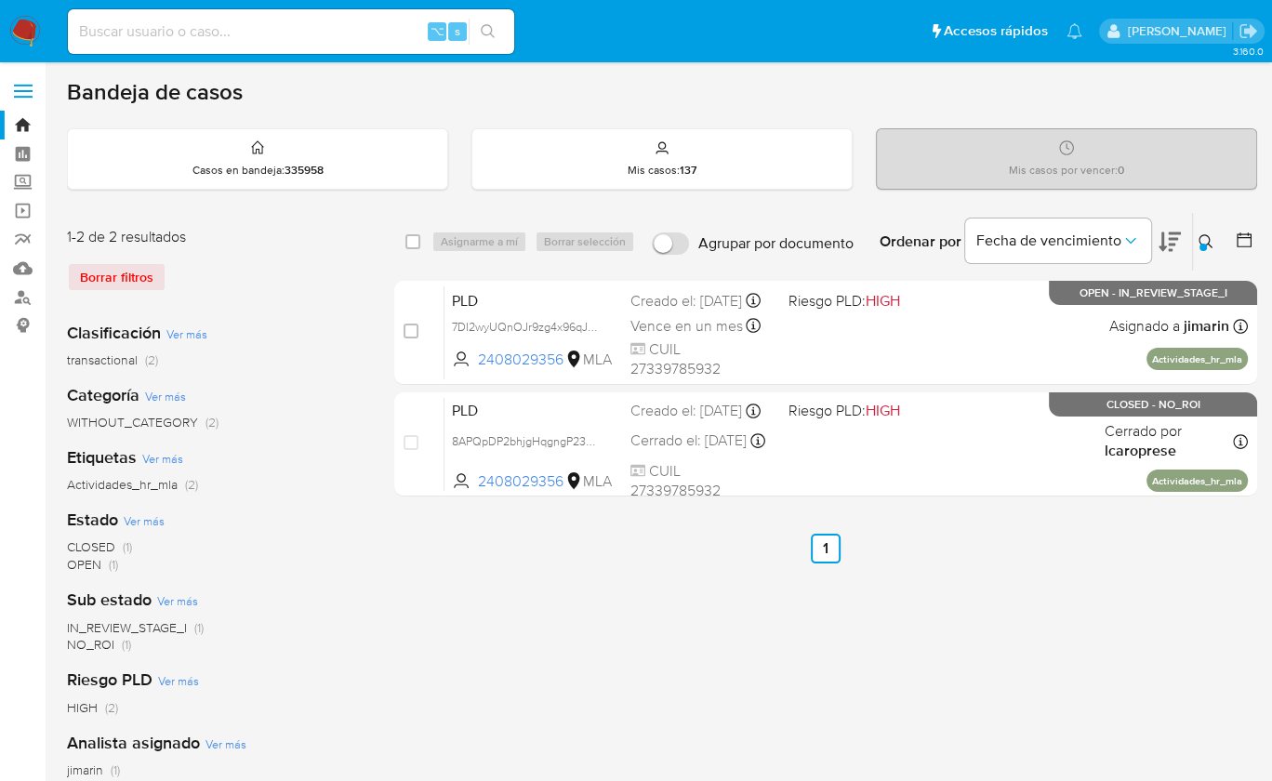
click at [1191, 235] on div "Ordenar por Fecha de vencimiento" at bounding box center [1028, 242] width 327 height 58
click at [1203, 239] on icon at bounding box center [1206, 241] width 15 height 15
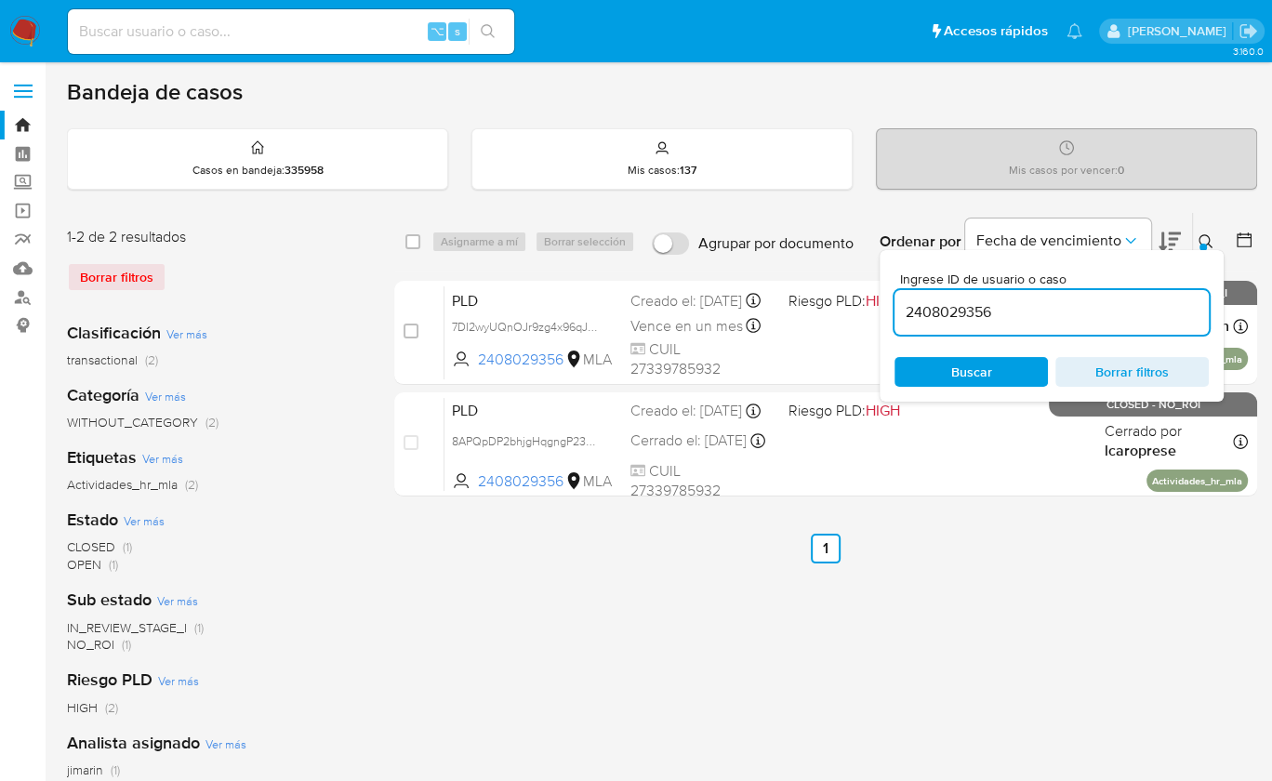
click at [1146, 300] on input "2408029356" at bounding box center [1052, 312] width 314 height 24
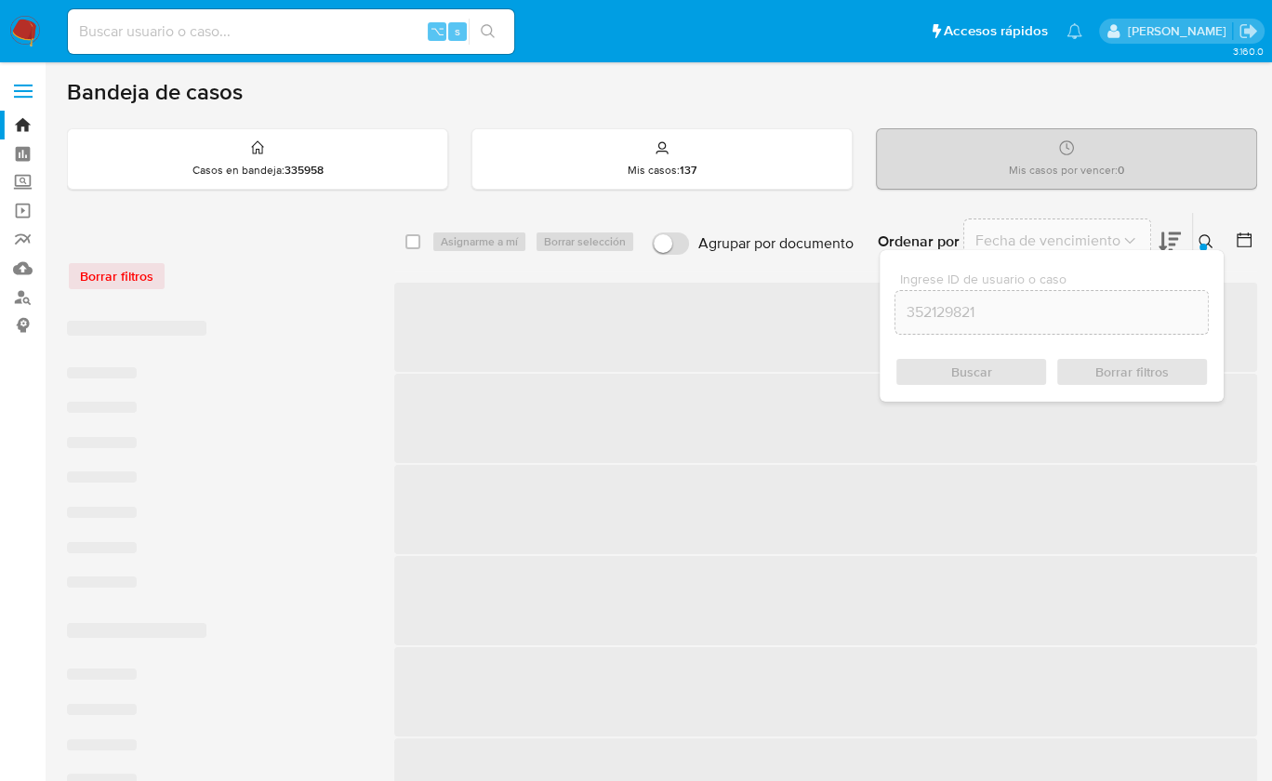
click at [1208, 236] on icon at bounding box center [1206, 241] width 14 height 14
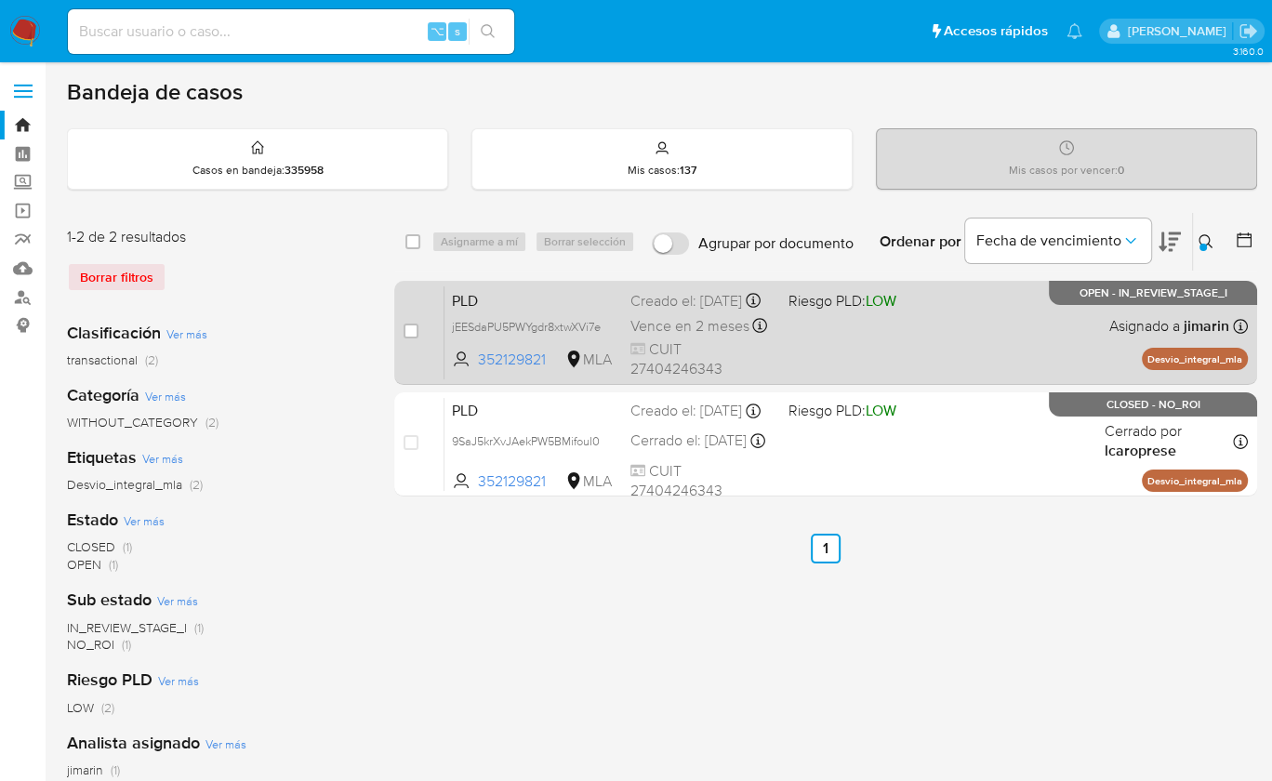
click at [1128, 314] on div "PLD jEESdaPU5PWYgdr8xtwXVi7e 352129821 MLA Riesgo PLD: LOW Creado el: 12/09/202…" at bounding box center [847, 333] width 804 height 94
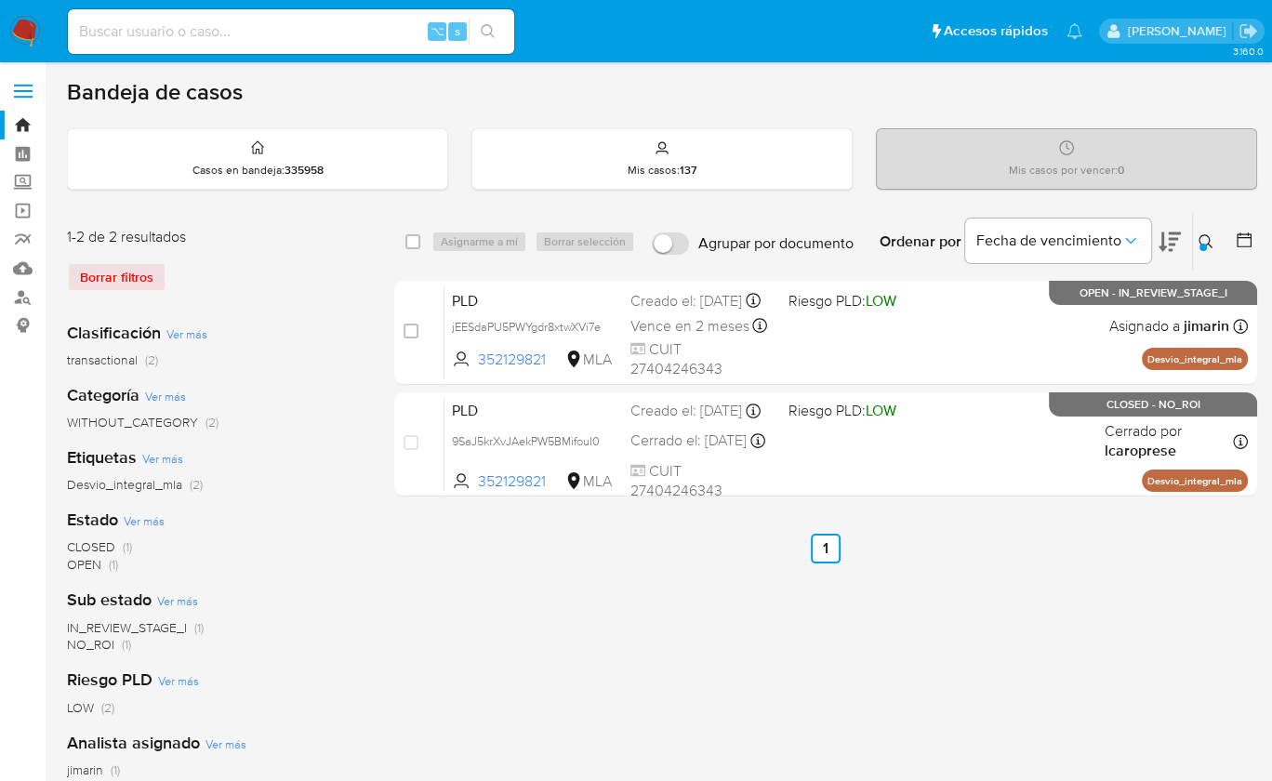
click at [1204, 236] on icon at bounding box center [1206, 241] width 15 height 15
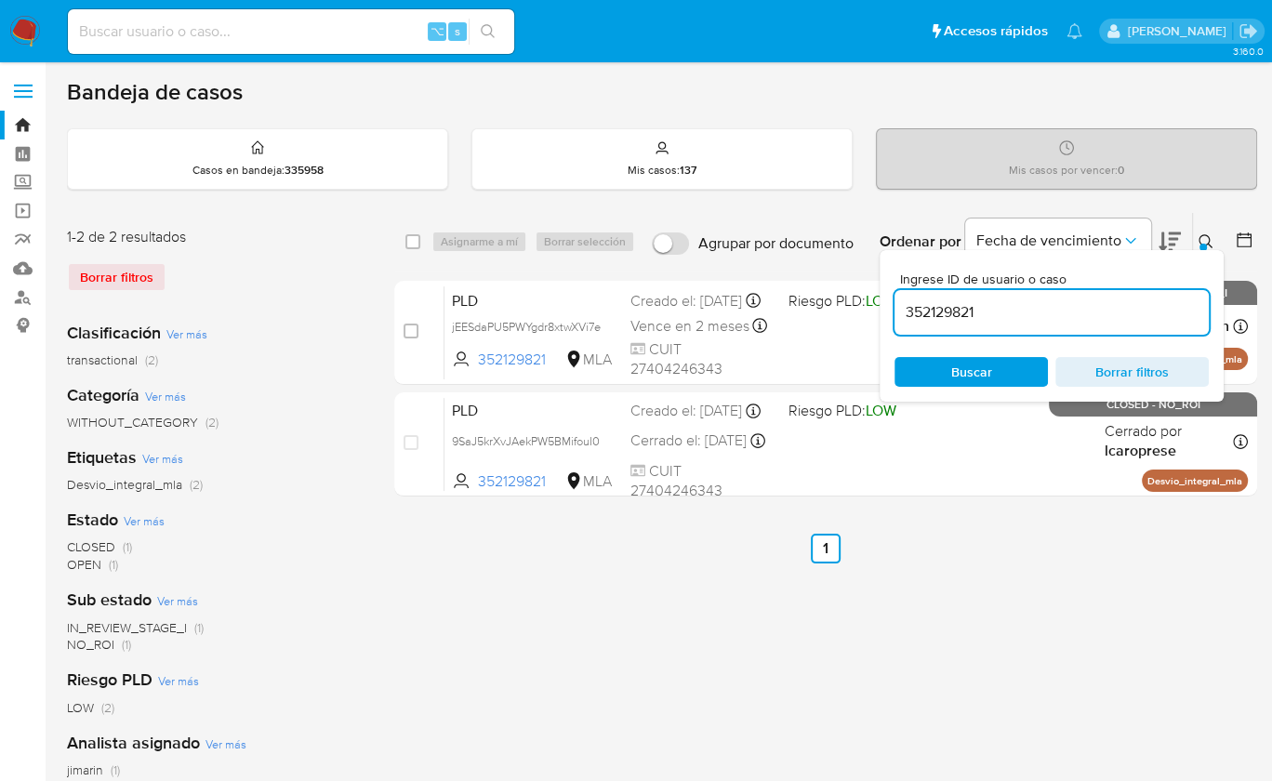
click at [1160, 297] on div "352129821" at bounding box center [1052, 312] width 314 height 45
click at [1137, 306] on input "352129821" at bounding box center [1052, 312] width 314 height 24
paste input "41639724"
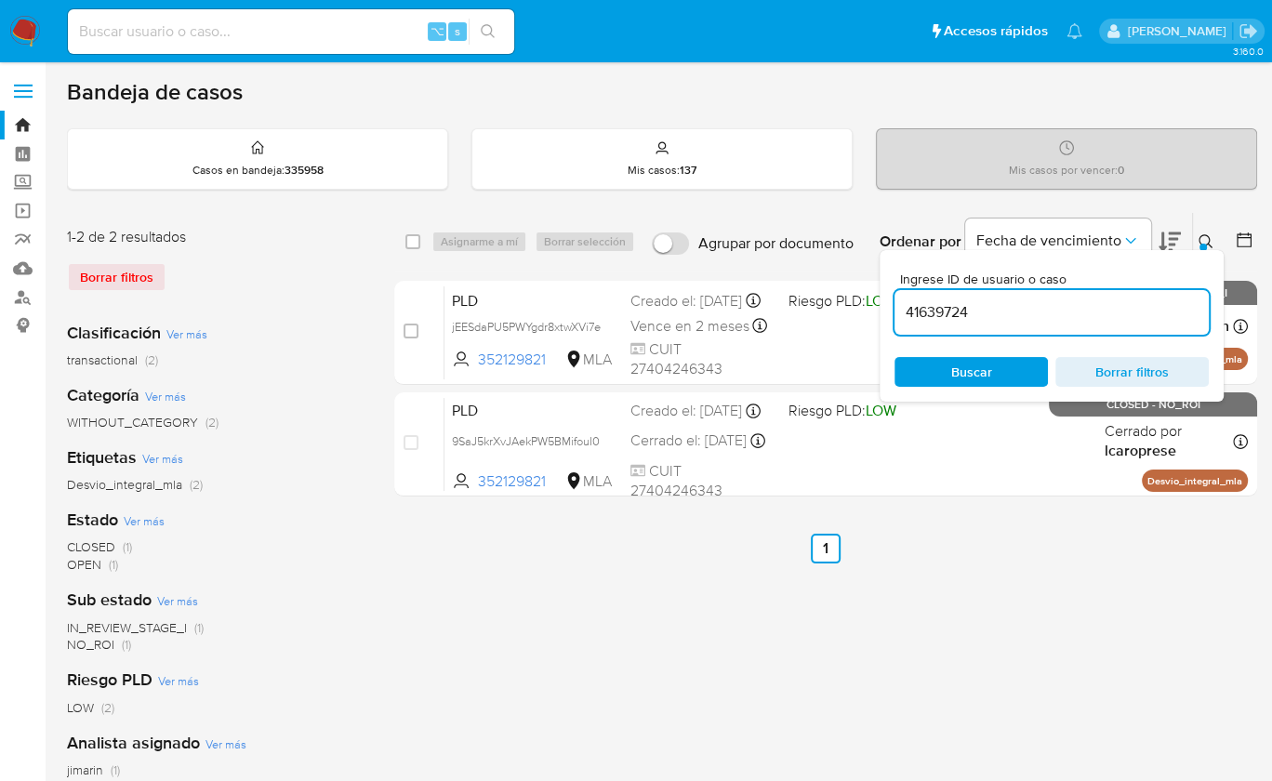
type input "41639724"
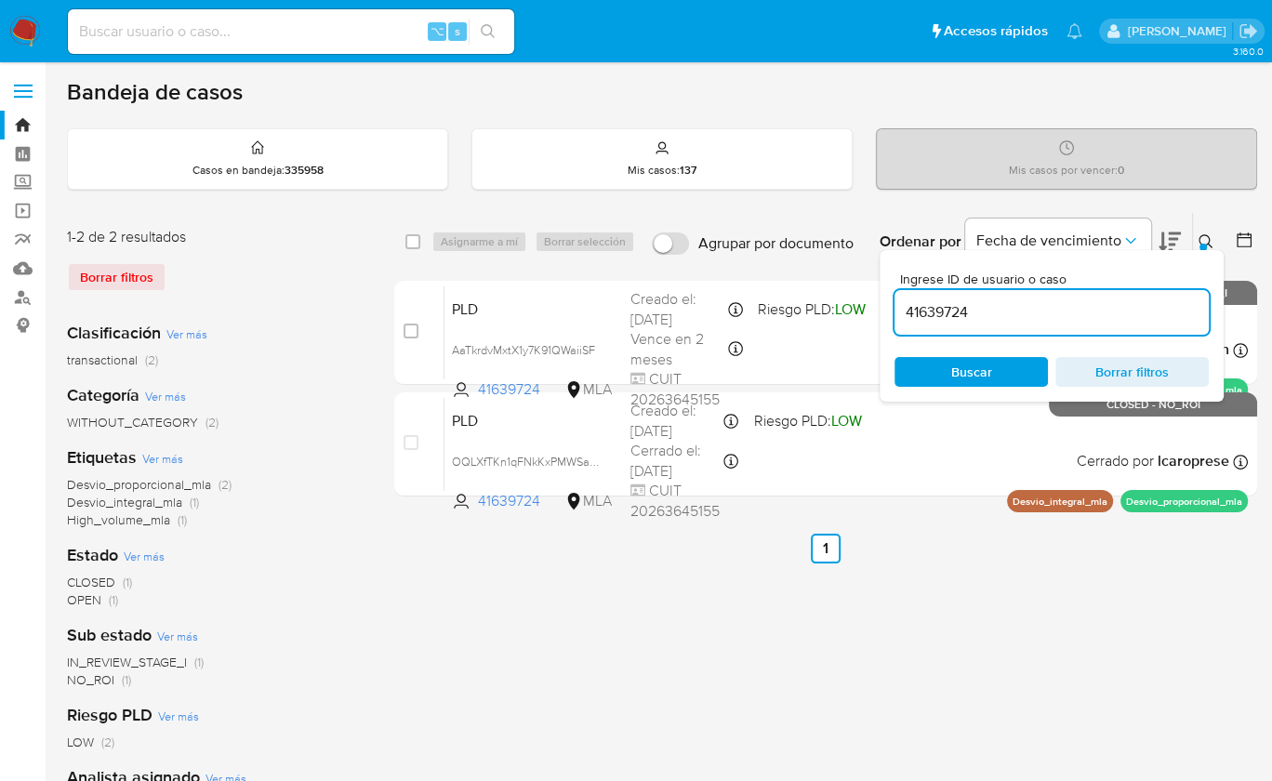
click at [1203, 238] on icon at bounding box center [1206, 241] width 15 height 15
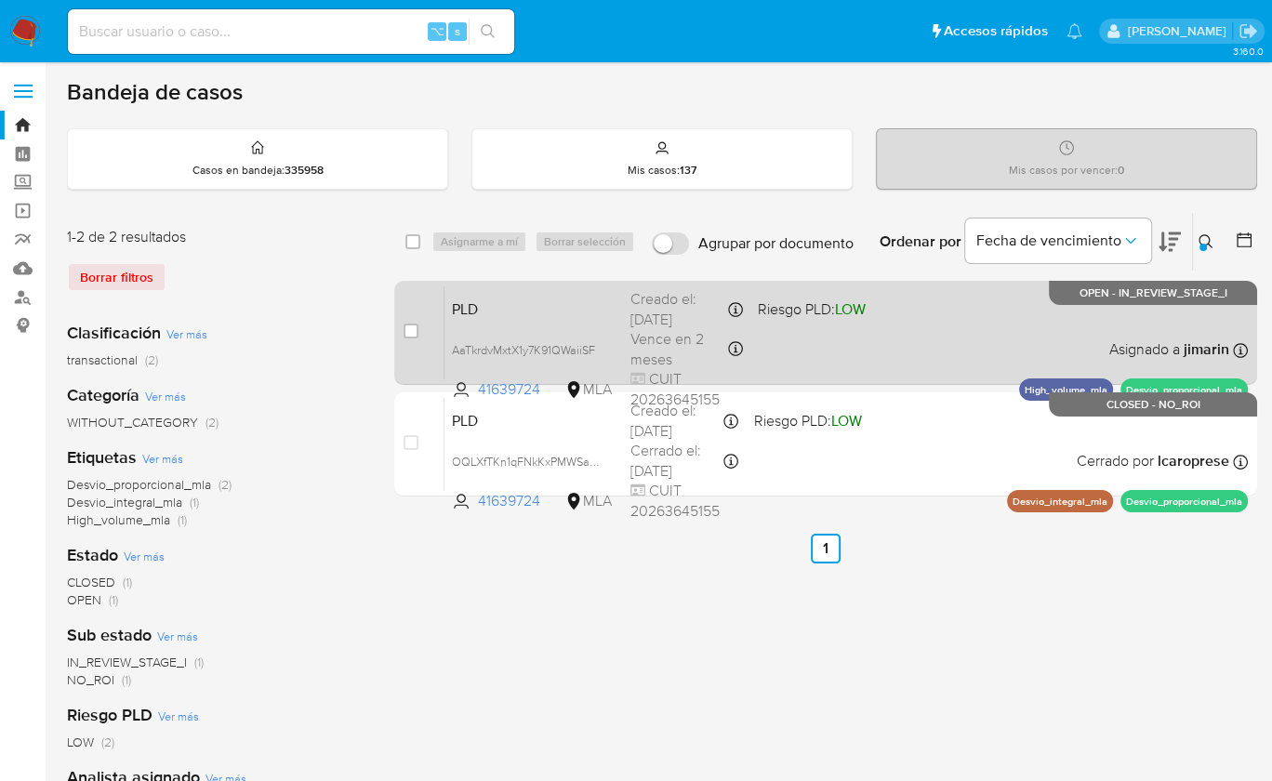
click at [1060, 318] on div "PLD AaTkrdvMxtX1y7K91QWaiiSF 41639724 MLA Riesgo PLD: LOW Creado el: 12/09/2025…" at bounding box center [847, 333] width 804 height 94
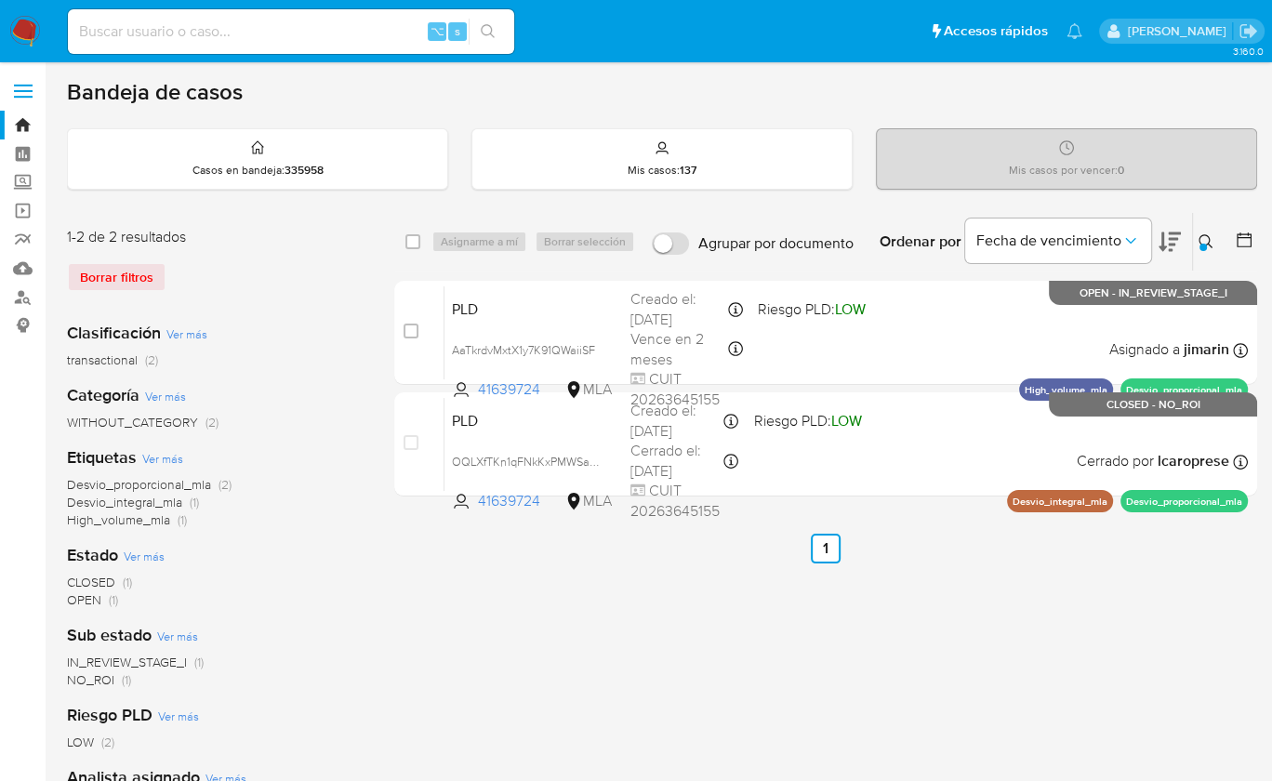
click at [43, 25] on nav "Pausado Ver notificaciones ⌥ s Accesos rápidos Presiona las siguientes teclas p…" at bounding box center [636, 31] width 1272 height 62
click at [26, 20] on img at bounding box center [25, 32] width 32 height 32
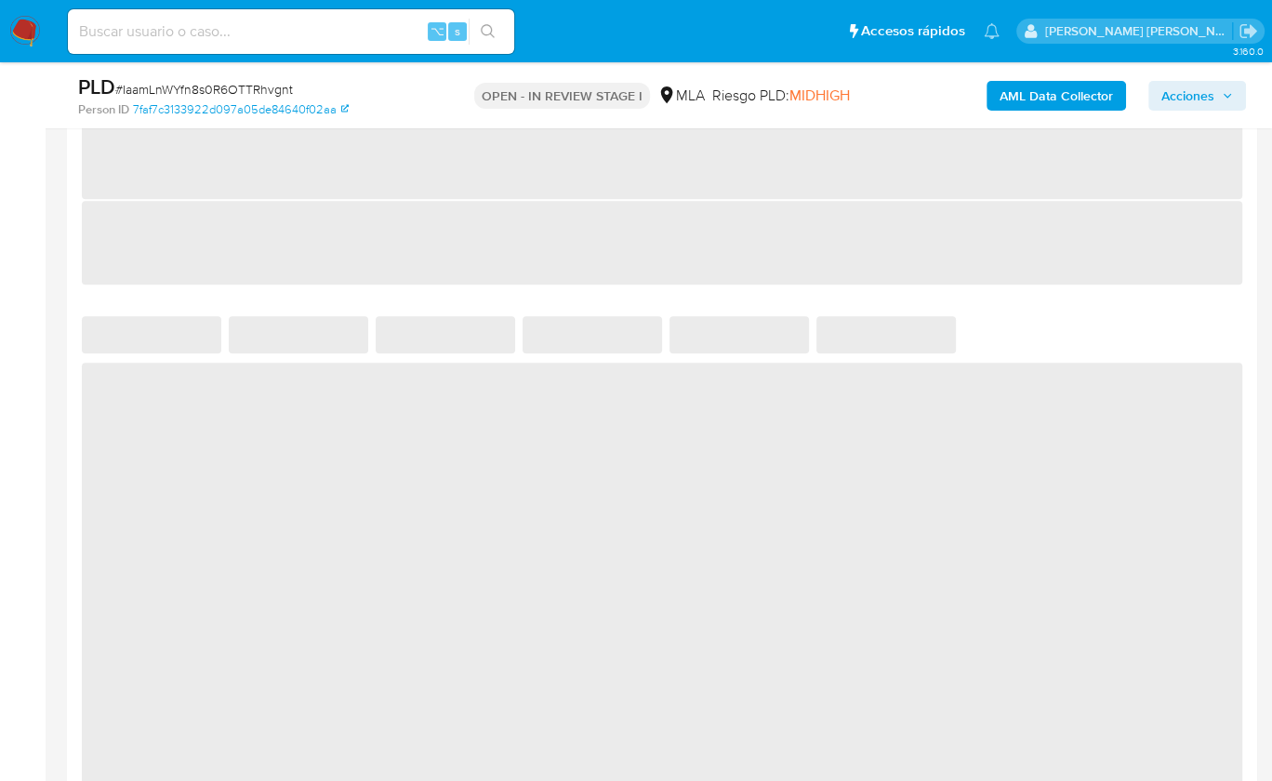
select select "10"
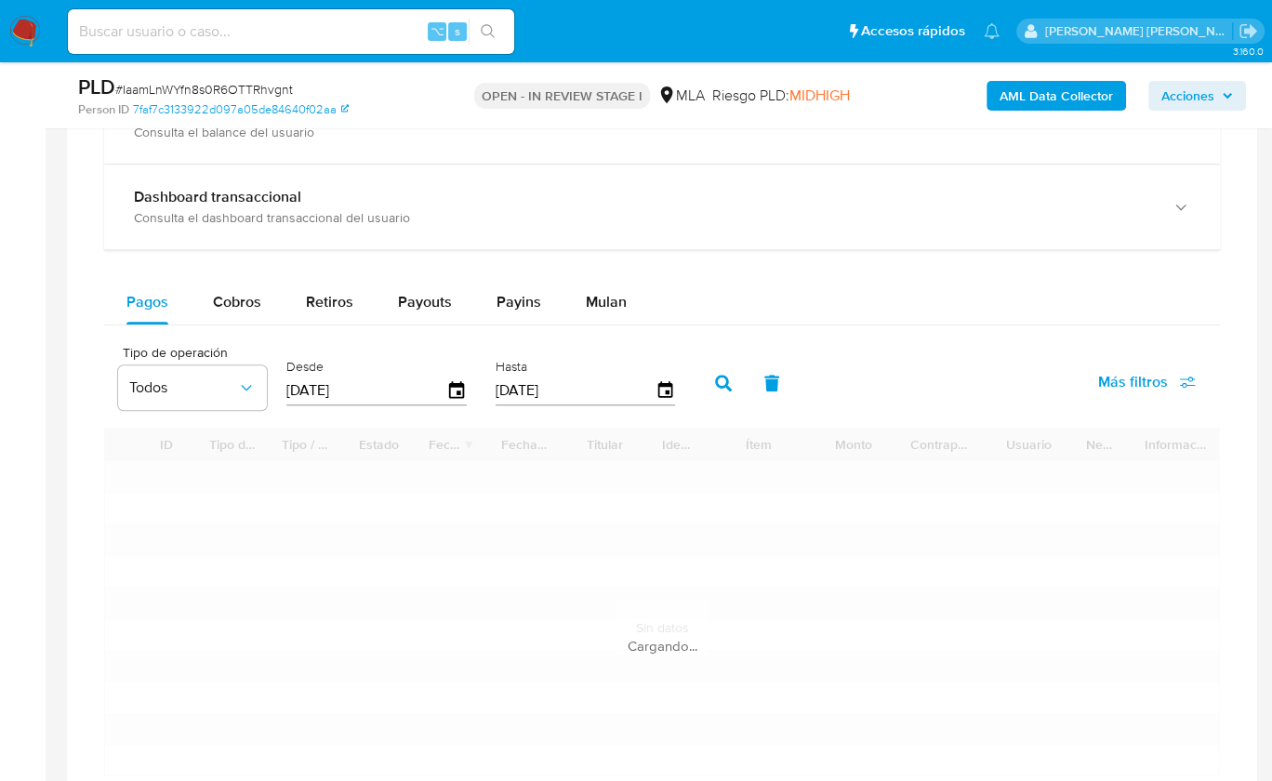
scroll to position [1323, 0]
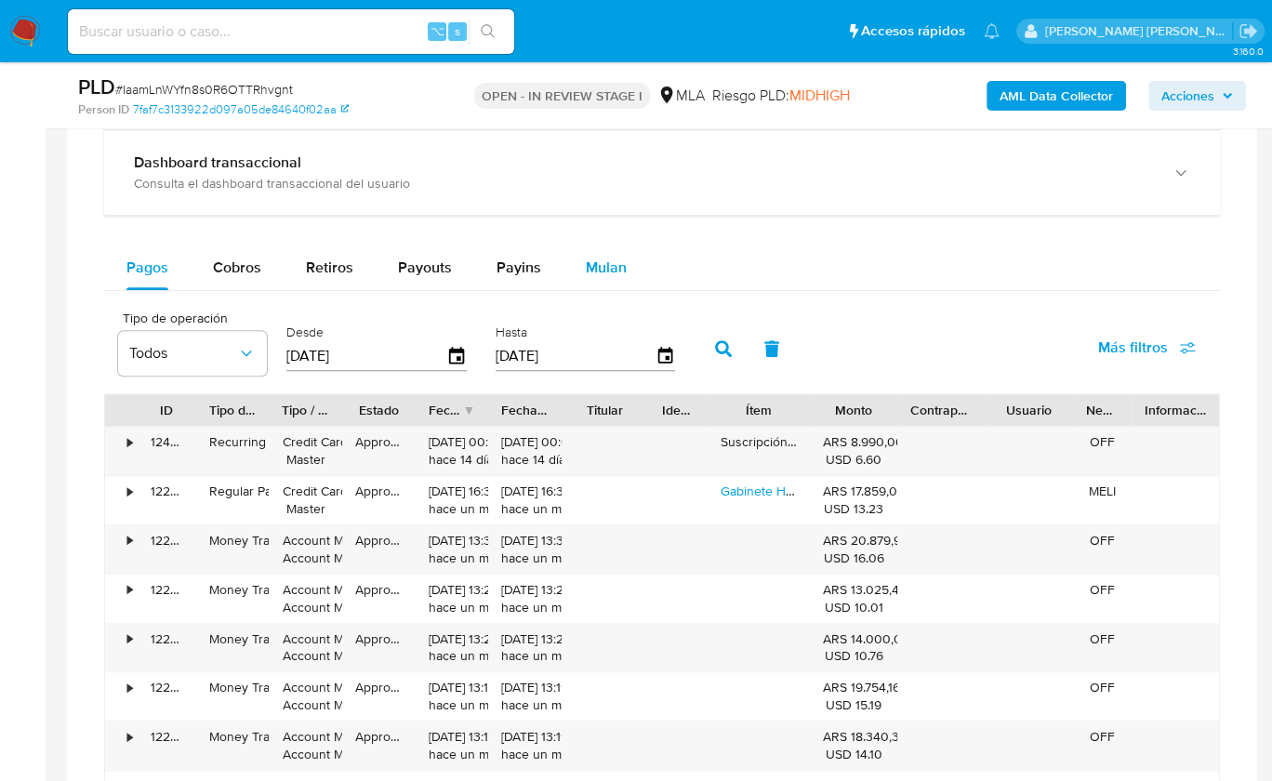
click at [624, 264] on button "Mulan" at bounding box center [607, 268] width 86 height 45
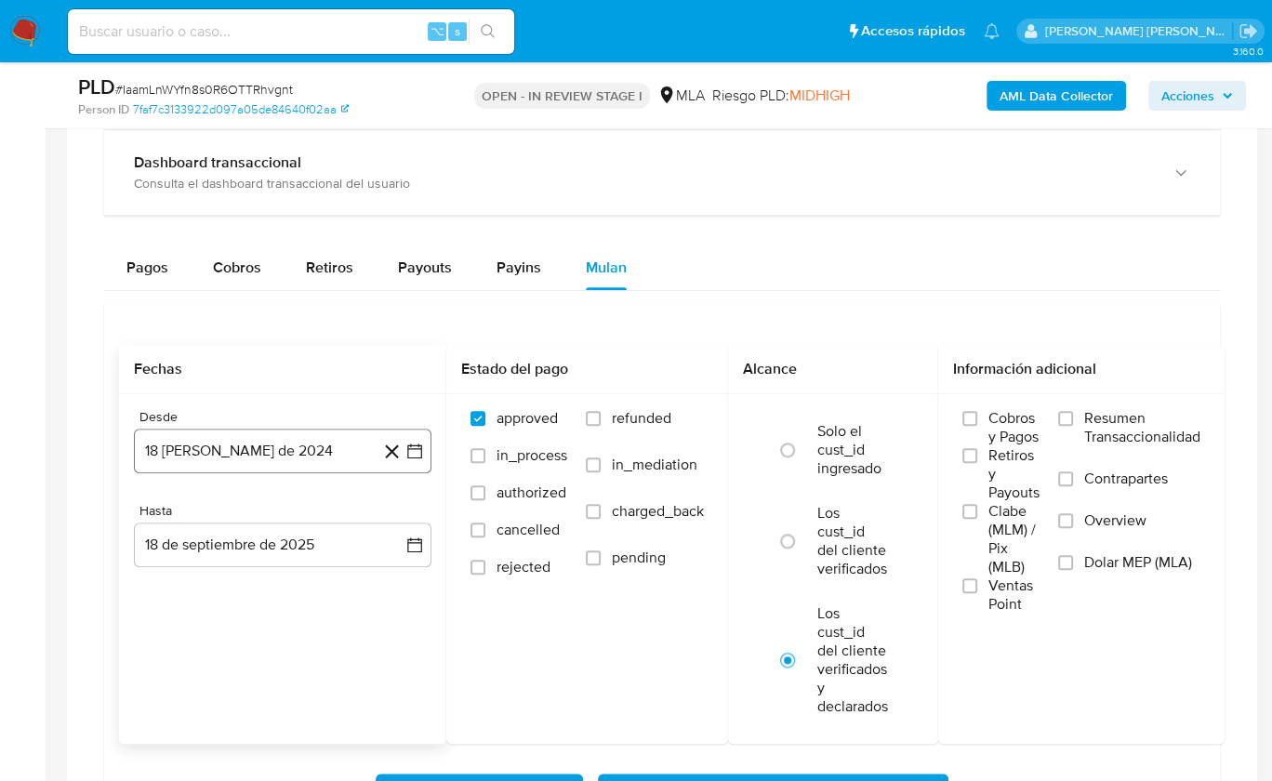
click at [290, 442] on button "18 [PERSON_NAME] de 2024" at bounding box center [283, 451] width 298 height 45
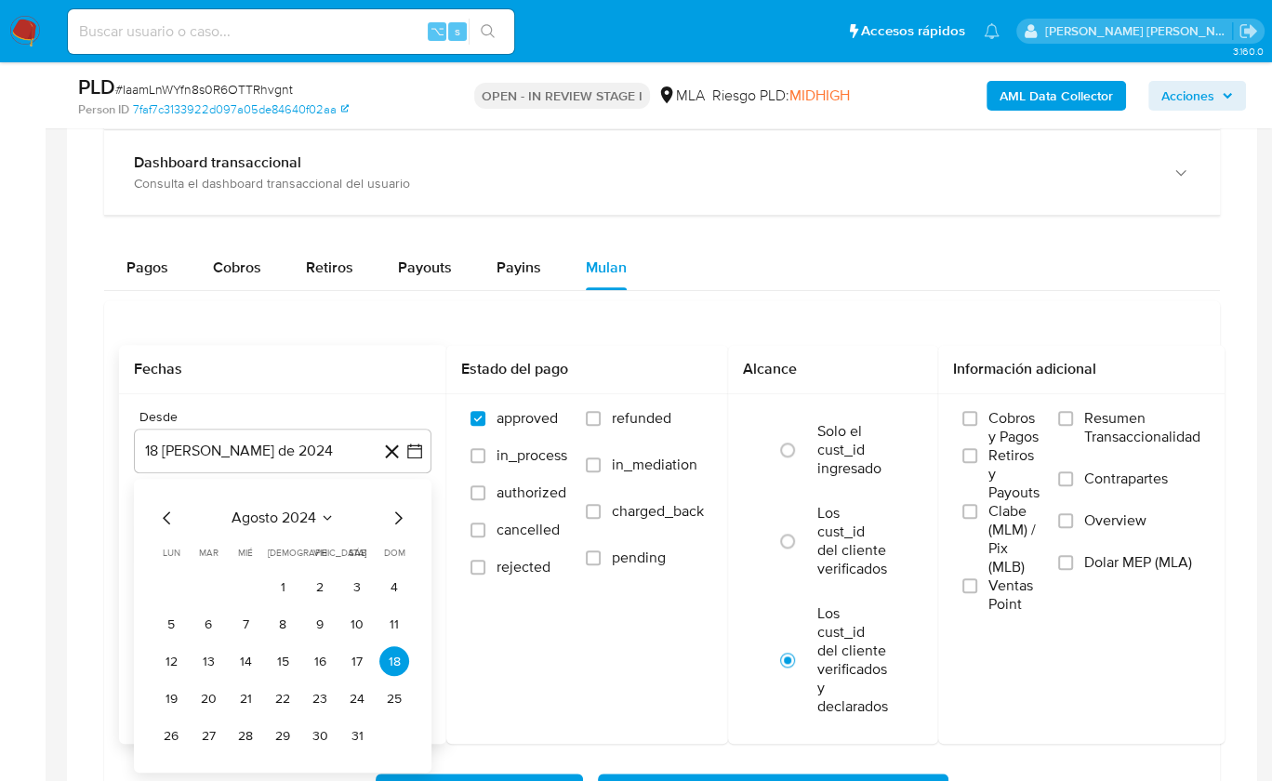
click at [275, 509] on span "agosto 2024" at bounding box center [274, 518] width 85 height 19
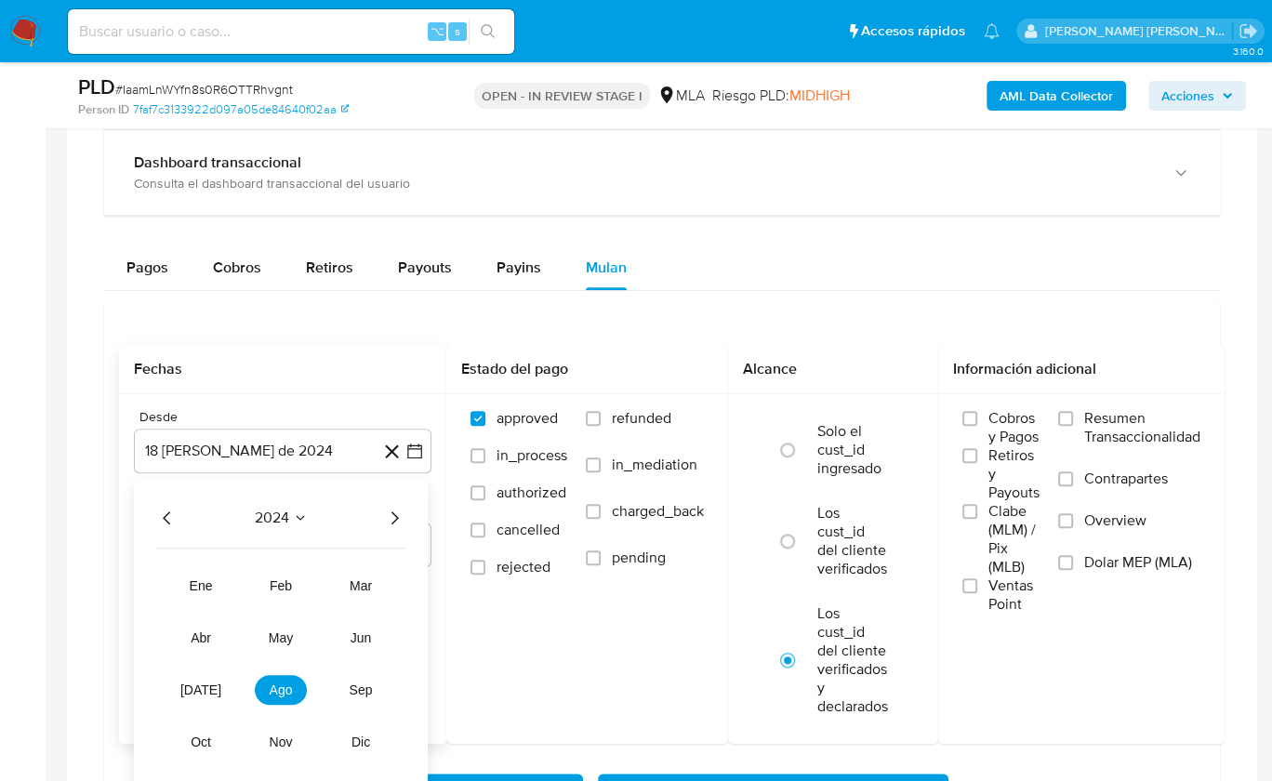
click at [398, 508] on icon "Año siguiente" at bounding box center [394, 518] width 22 height 22
click at [195, 644] on button "abr" at bounding box center [201, 638] width 52 height 30
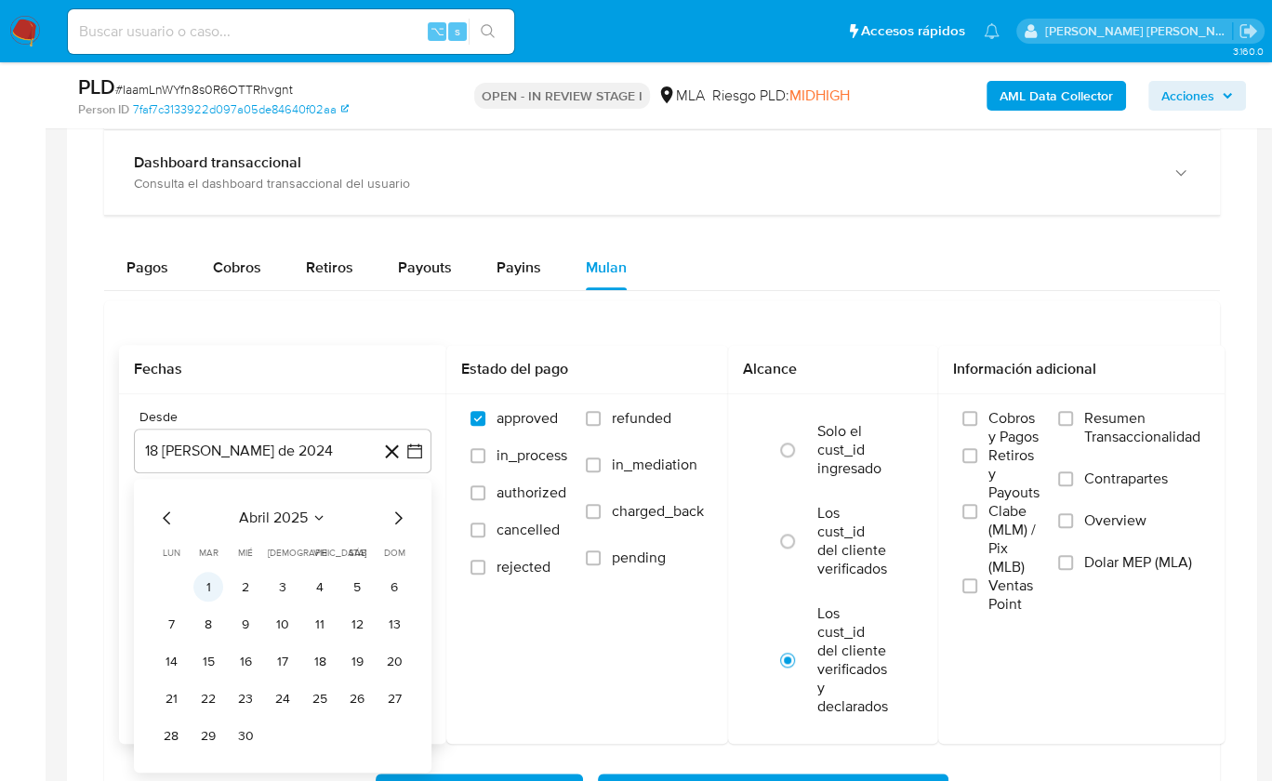
click at [219, 586] on button "1" at bounding box center [208, 587] width 30 height 30
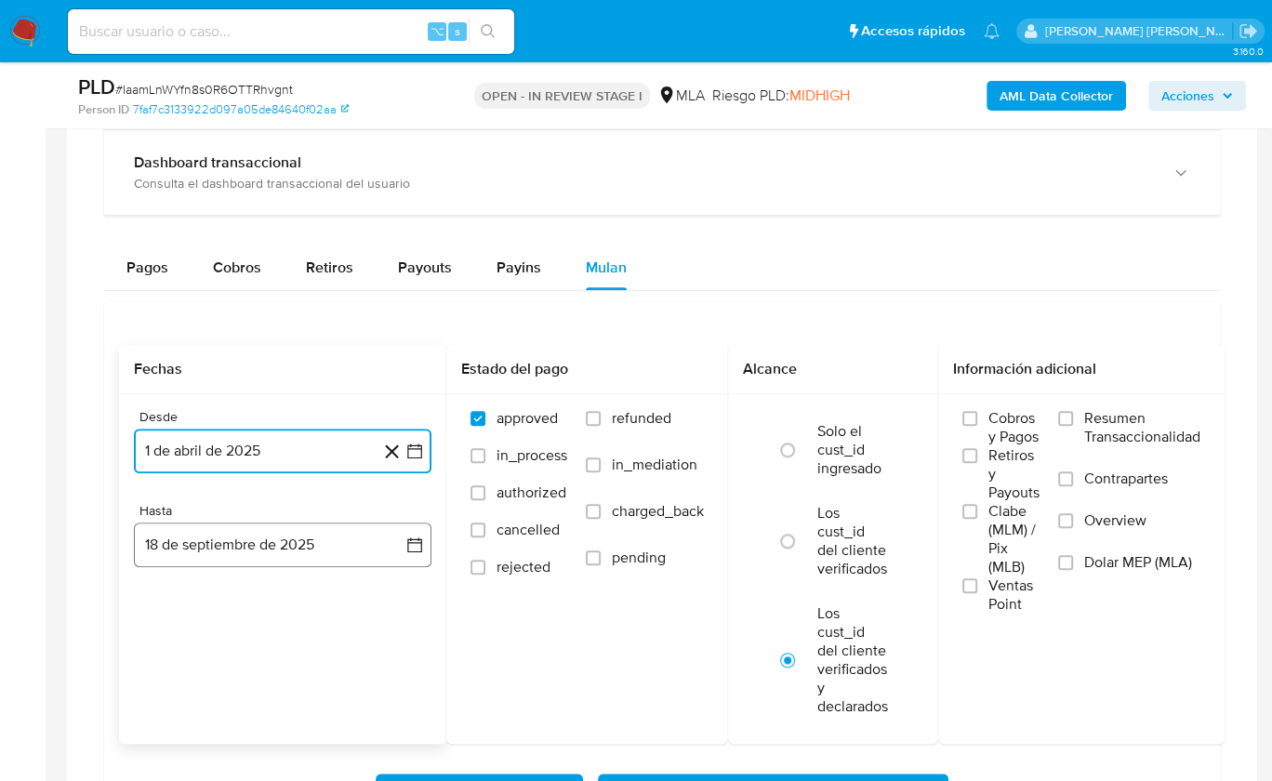
click at [241, 542] on button "18 de septiembre de 2025" at bounding box center [283, 545] width 298 height 45
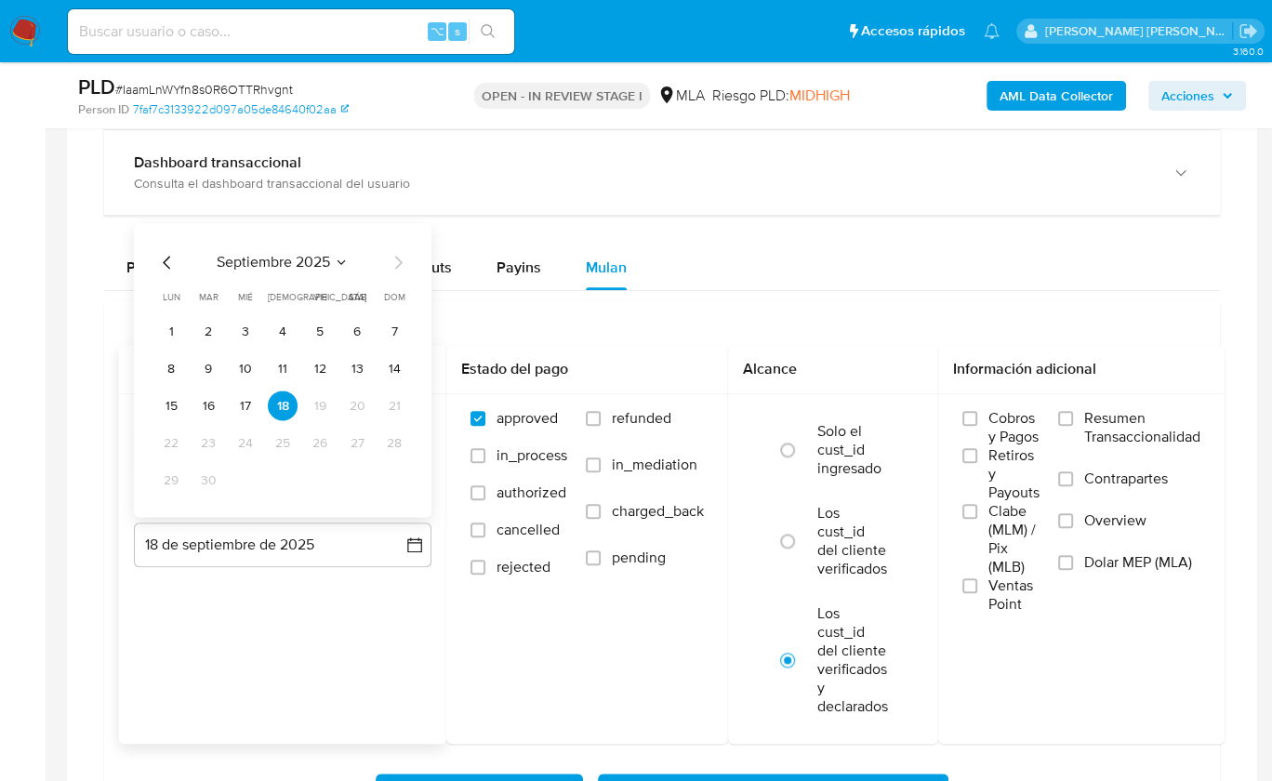
click at [168, 252] on icon "Mes anterior" at bounding box center [167, 263] width 22 height 22
click at [394, 476] on button "31" at bounding box center [394, 481] width 30 height 30
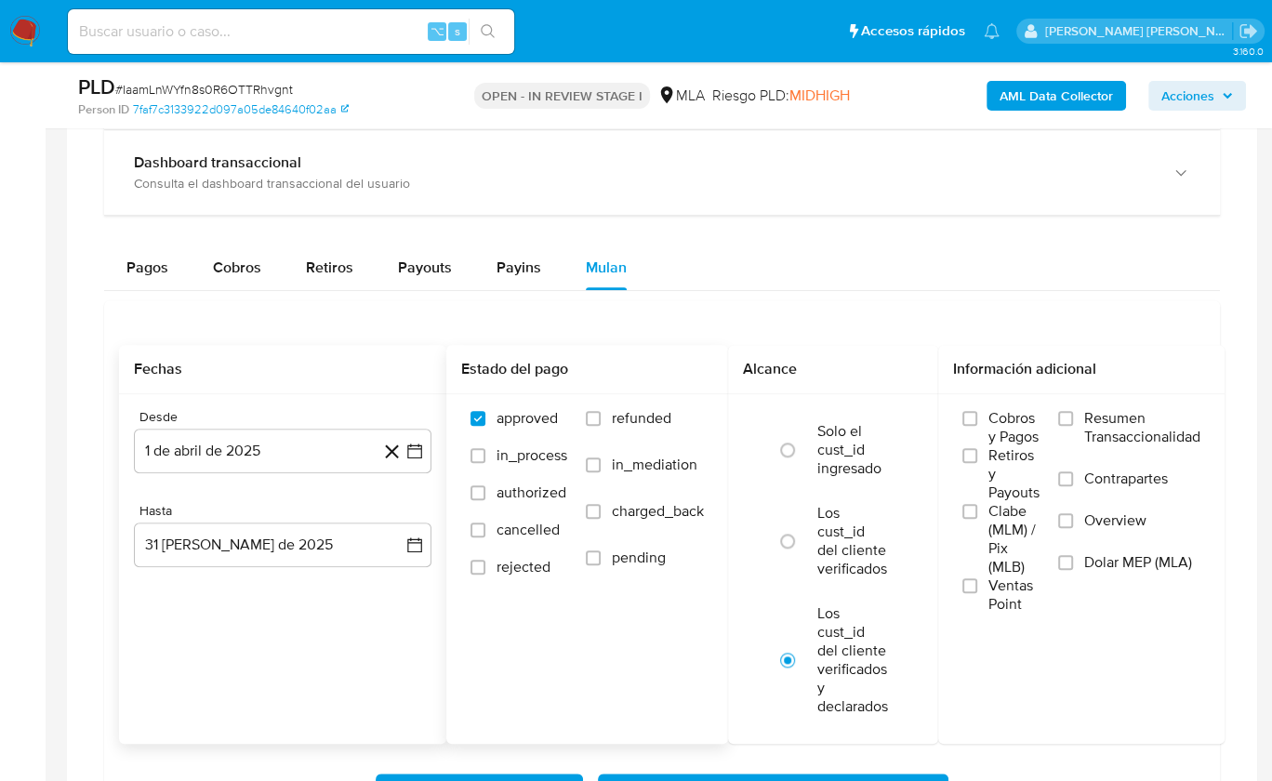
click at [599, 422] on label "refunded" at bounding box center [645, 432] width 118 height 47
click at [599, 422] on input "refunded" at bounding box center [593, 418] width 15 height 15
checkbox input "true"
click at [1108, 564] on span "Dolar MEP (MLA)" at bounding box center [1139, 562] width 108 height 19
click at [1073, 564] on input "Dolar MEP (MLA)" at bounding box center [1065, 562] width 15 height 15
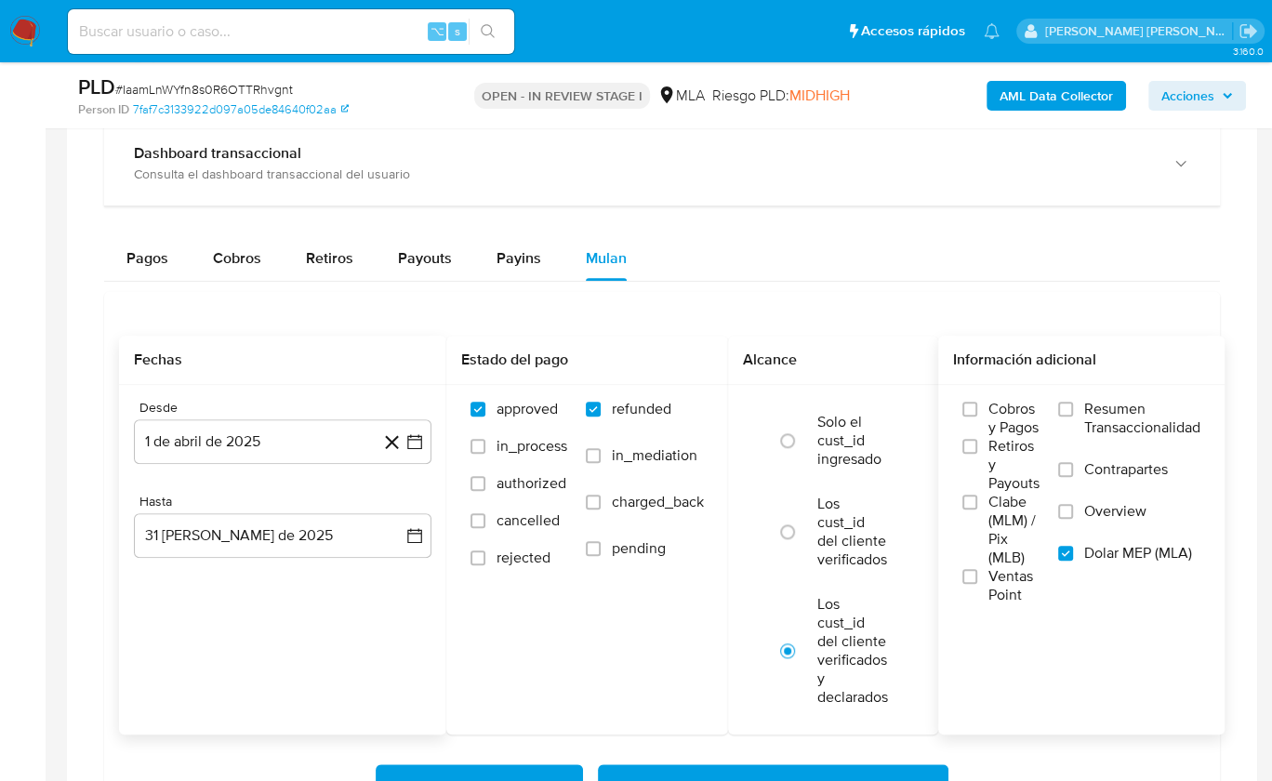
scroll to position [1356, 0]
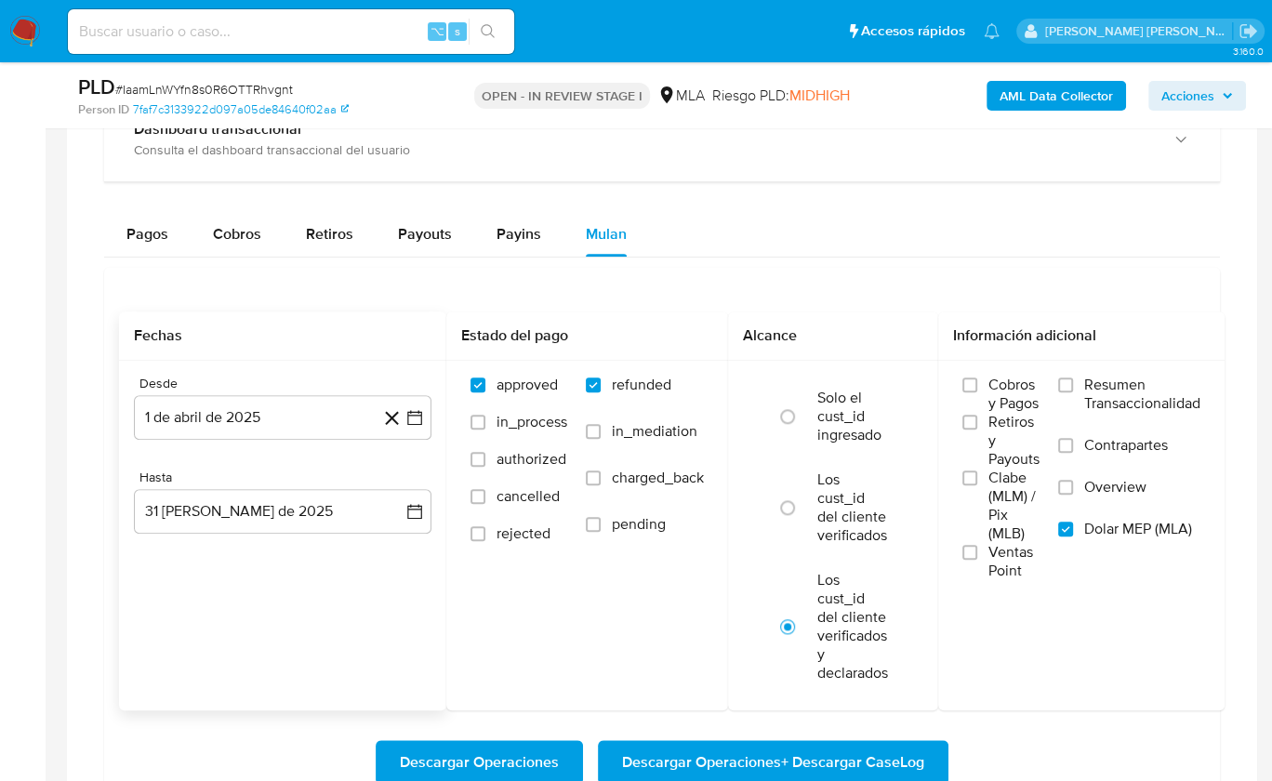
click at [804, 753] on span "Descargar Operaciones + Descargar CaseLog" at bounding box center [773, 762] width 302 height 41
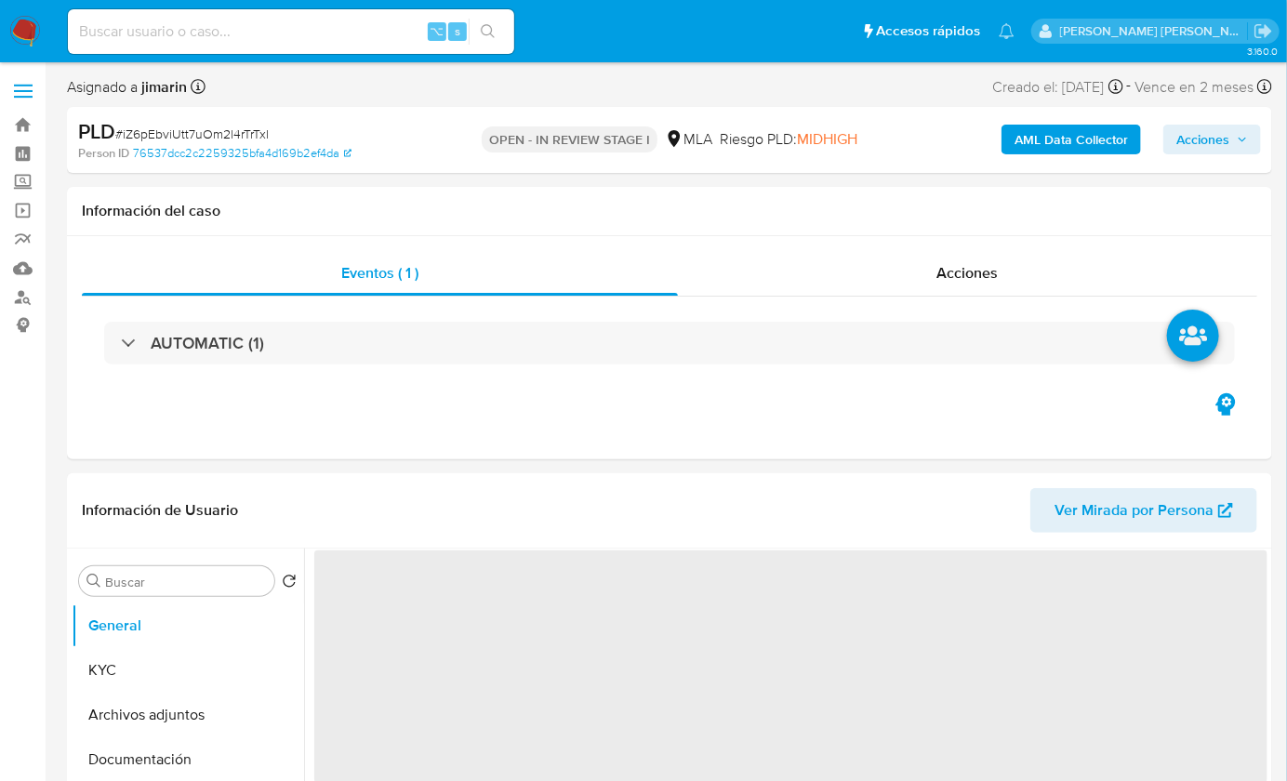
select select "10"
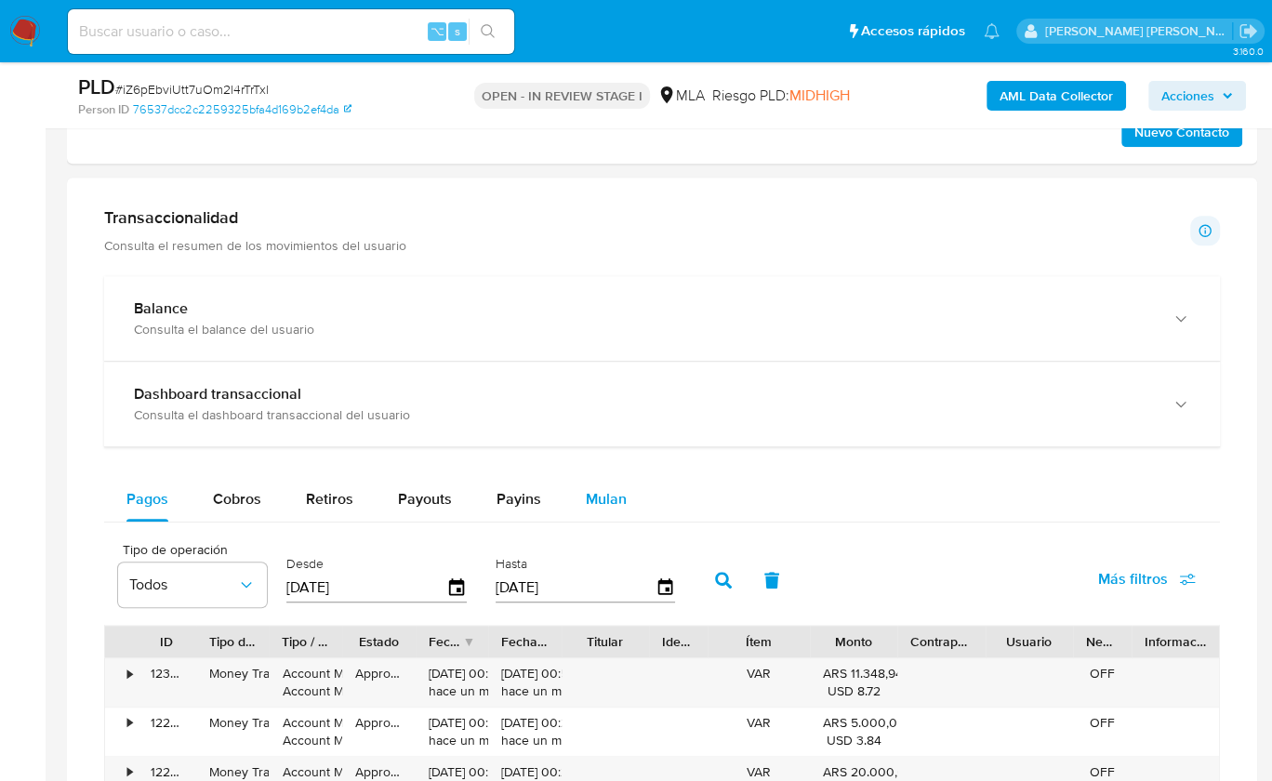
click at [624, 497] on button "Mulan" at bounding box center [607, 499] width 86 height 45
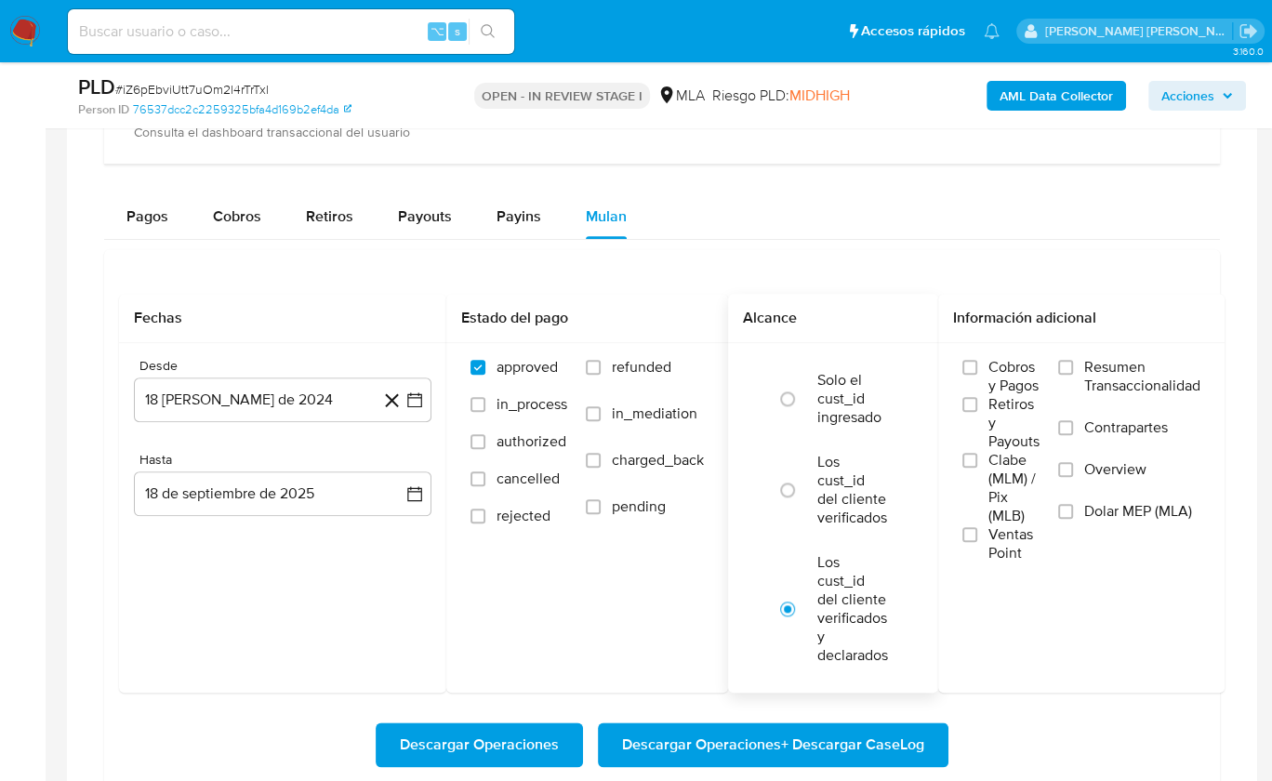
scroll to position [1440, 0]
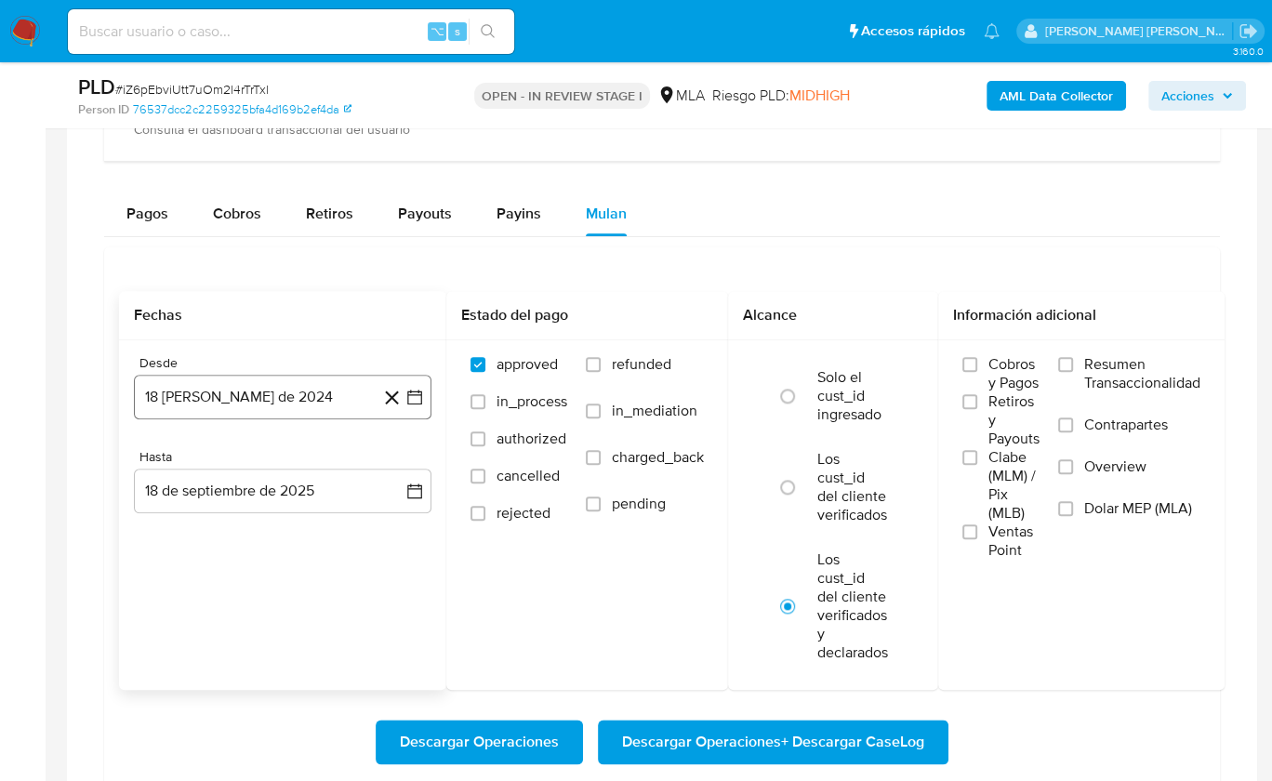
click at [248, 400] on button "18 [PERSON_NAME] de 2024" at bounding box center [283, 397] width 298 height 45
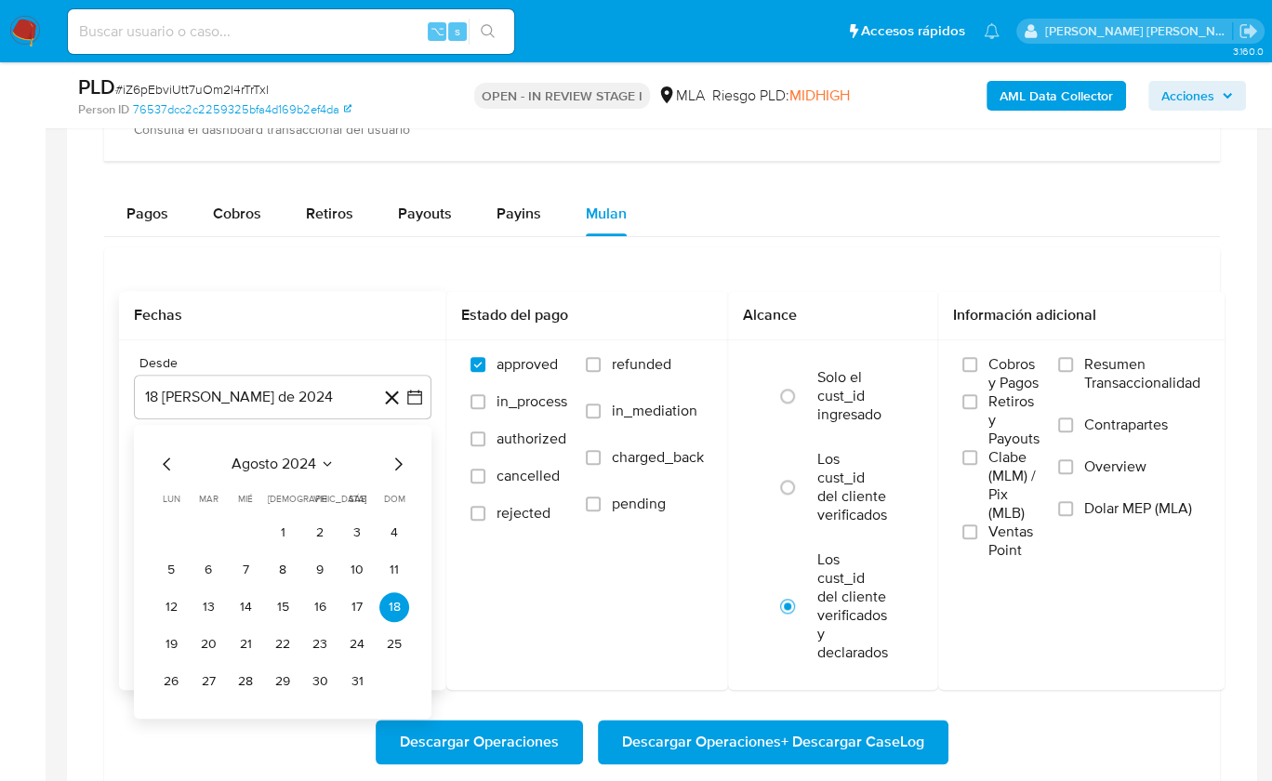
click at [281, 455] on span "agosto 2024" at bounding box center [274, 464] width 85 height 19
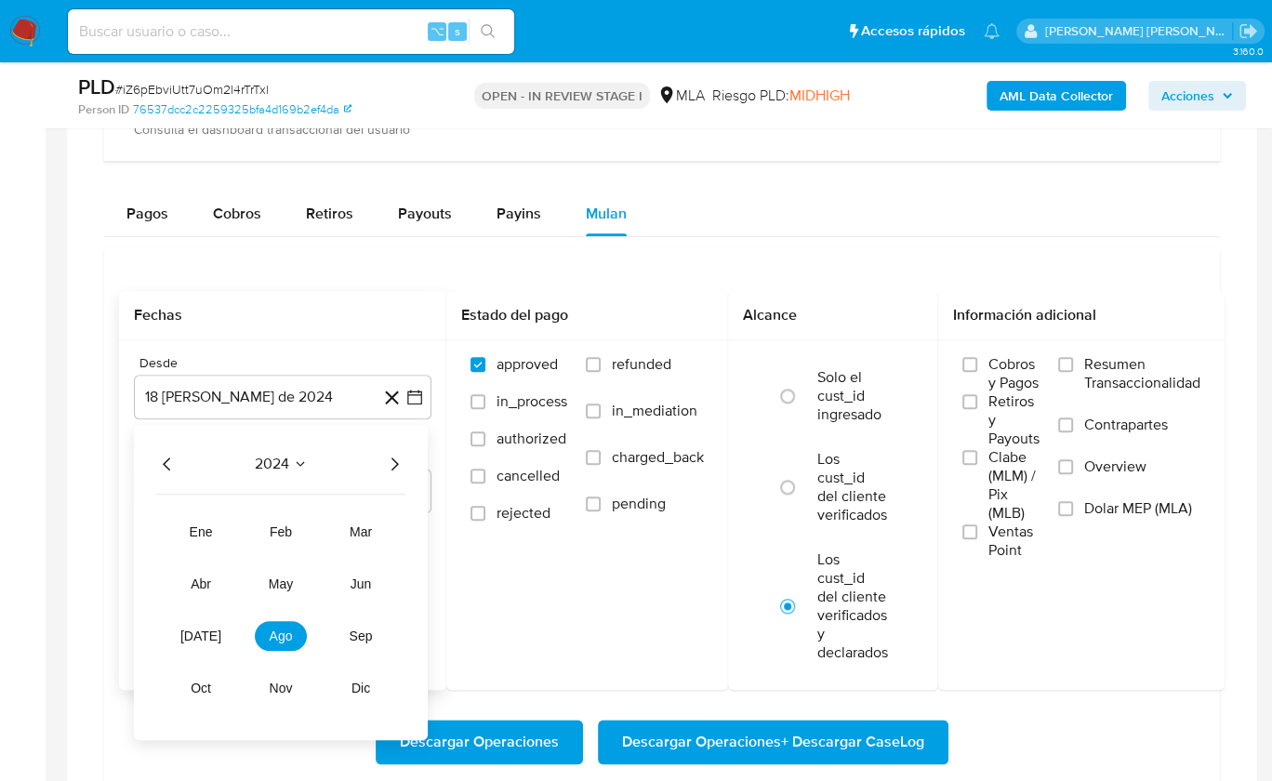
click at [402, 455] on icon "Año siguiente" at bounding box center [394, 464] width 22 height 22
click at [201, 579] on span "abr" at bounding box center [201, 584] width 20 height 15
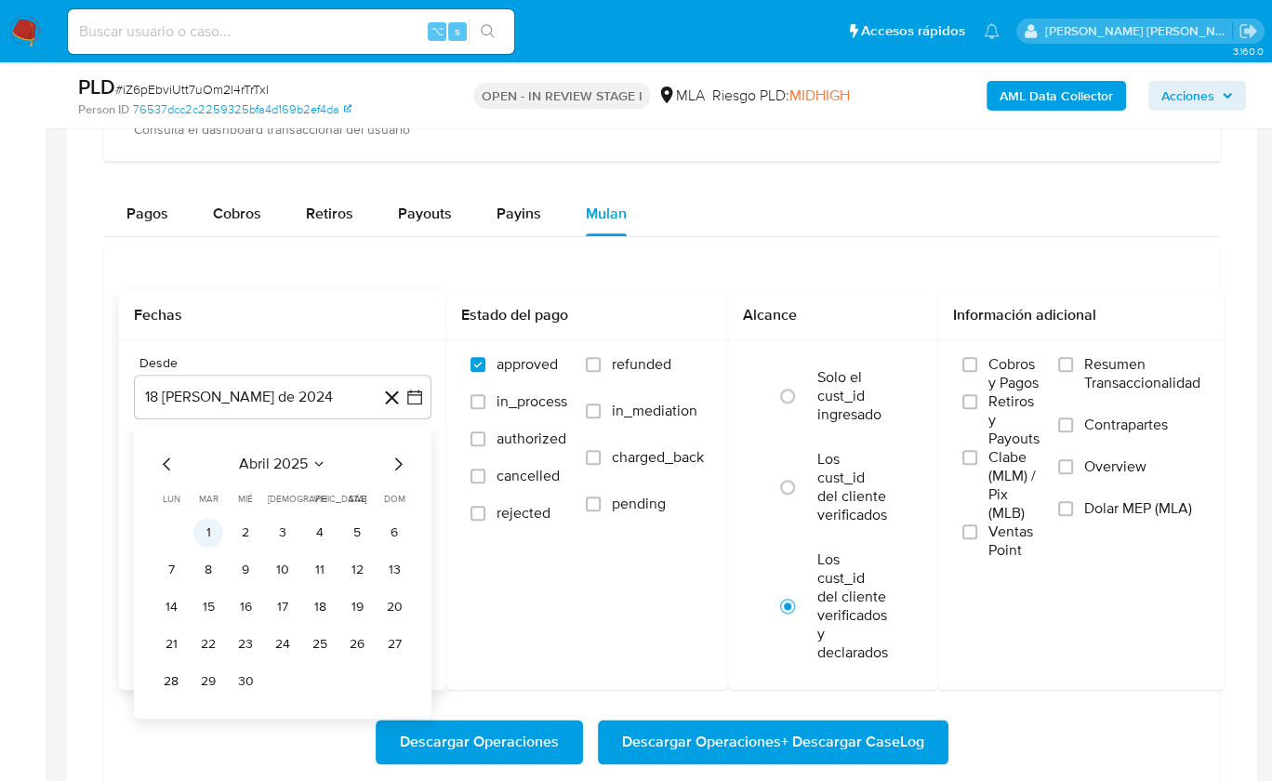
click at [214, 526] on button "1" at bounding box center [208, 533] width 30 height 30
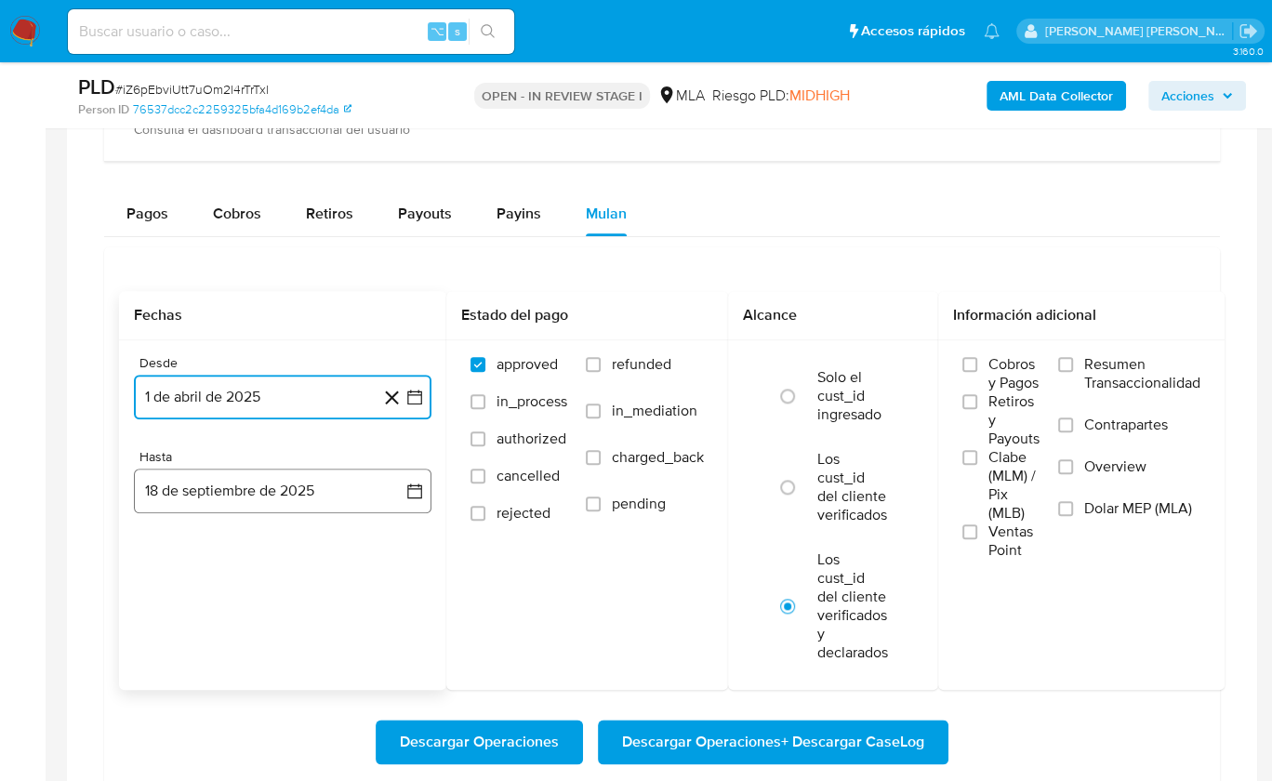
click at [283, 499] on button "18 de septiembre de 2025" at bounding box center [283, 491] width 298 height 45
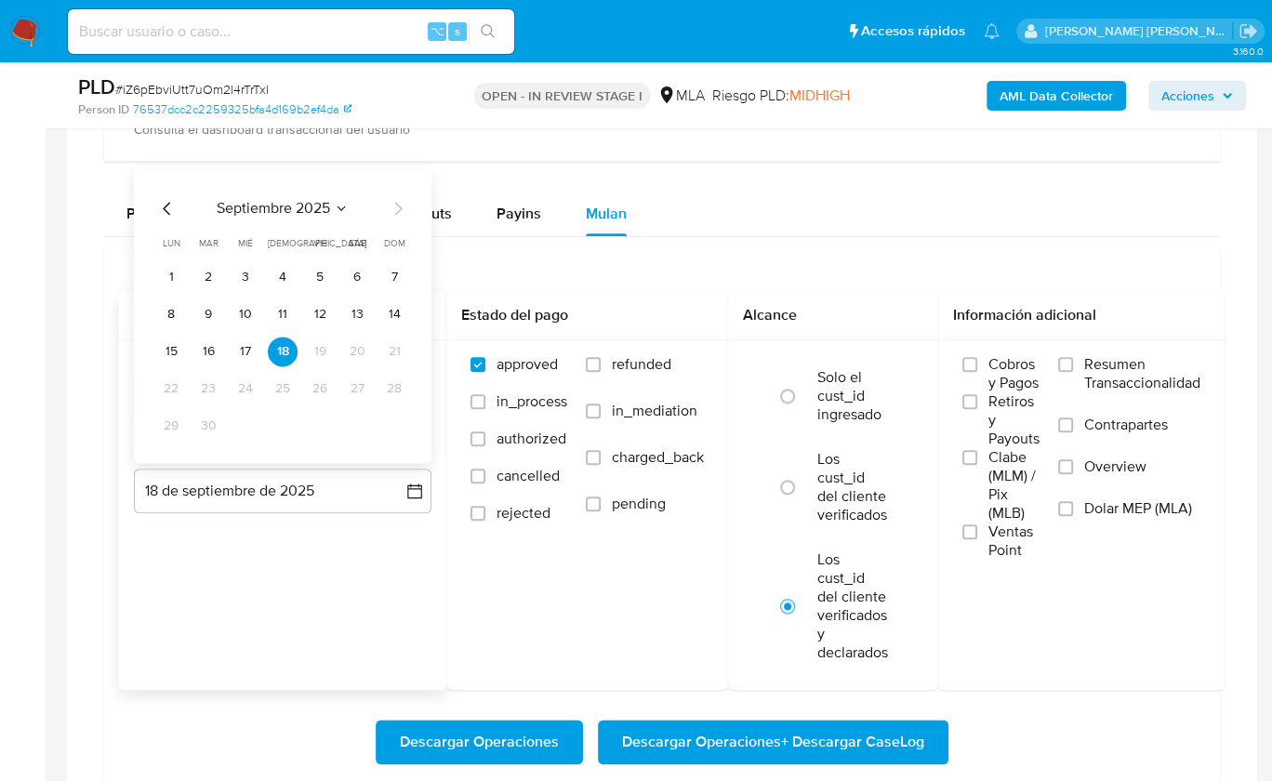
click at [169, 197] on icon "Mes anterior" at bounding box center [167, 208] width 22 height 22
click at [396, 418] on button "31" at bounding box center [394, 426] width 30 height 30
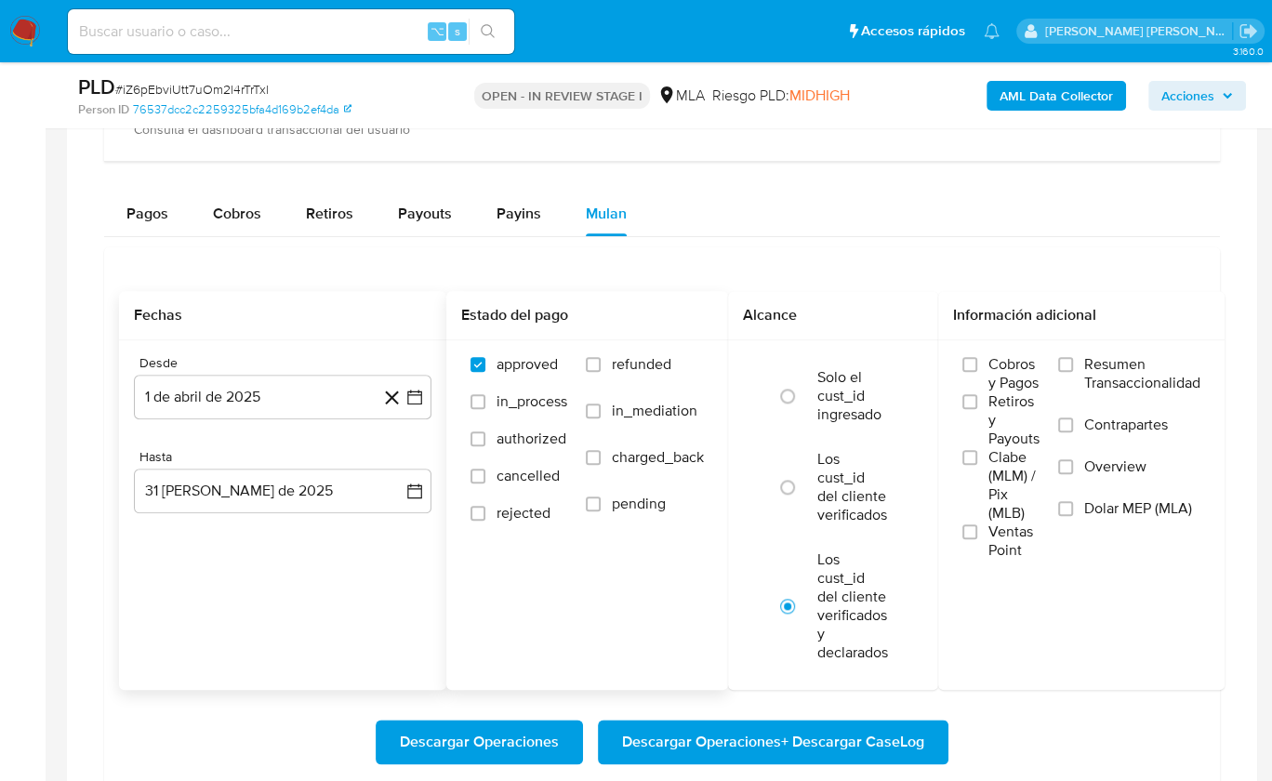
click at [615, 358] on span "refunded" at bounding box center [642, 364] width 60 height 19
click at [601, 358] on input "refunded" at bounding box center [593, 364] width 15 height 15
checkbox input "true"
click at [1091, 506] on span "Dolar MEP (MLA)" at bounding box center [1139, 508] width 108 height 19
click at [1073, 506] on input "Dolar MEP (MLA)" at bounding box center [1065, 508] width 15 height 15
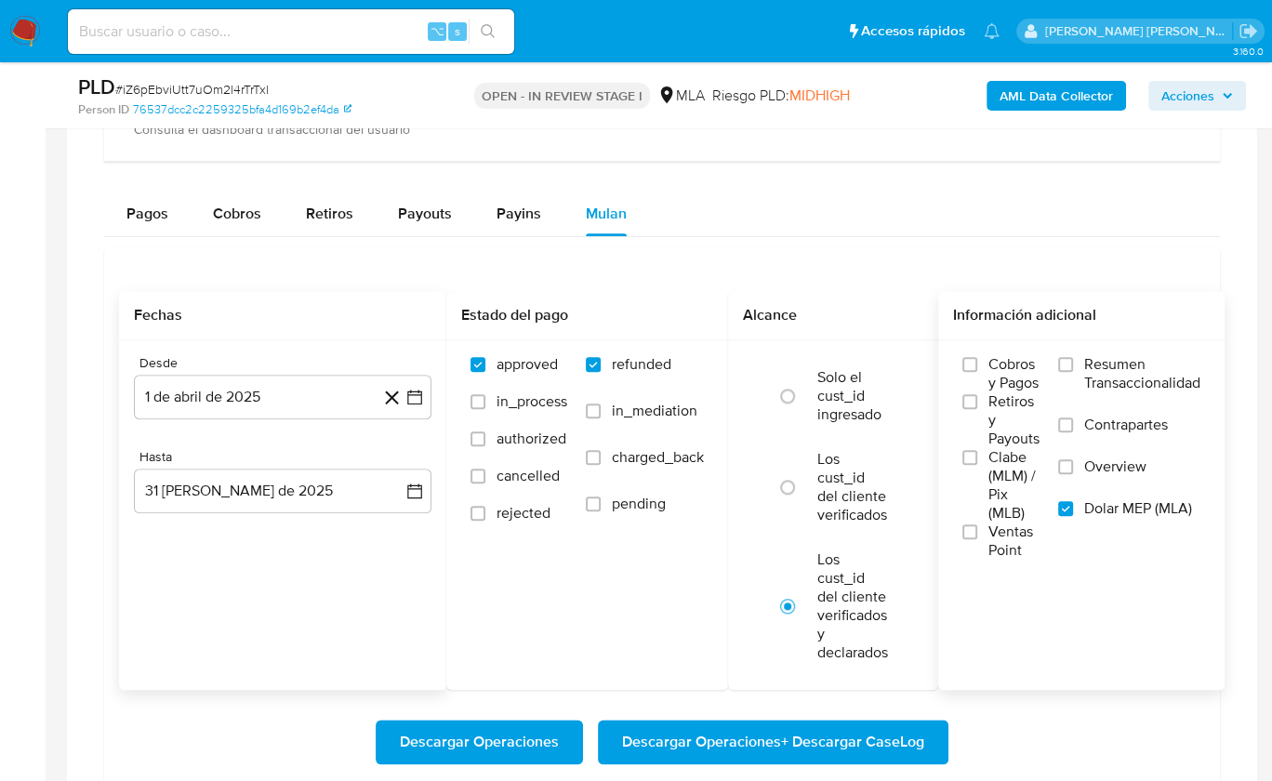
click at [886, 723] on span "Descargar Operaciones + Descargar CaseLog" at bounding box center [773, 742] width 302 height 41
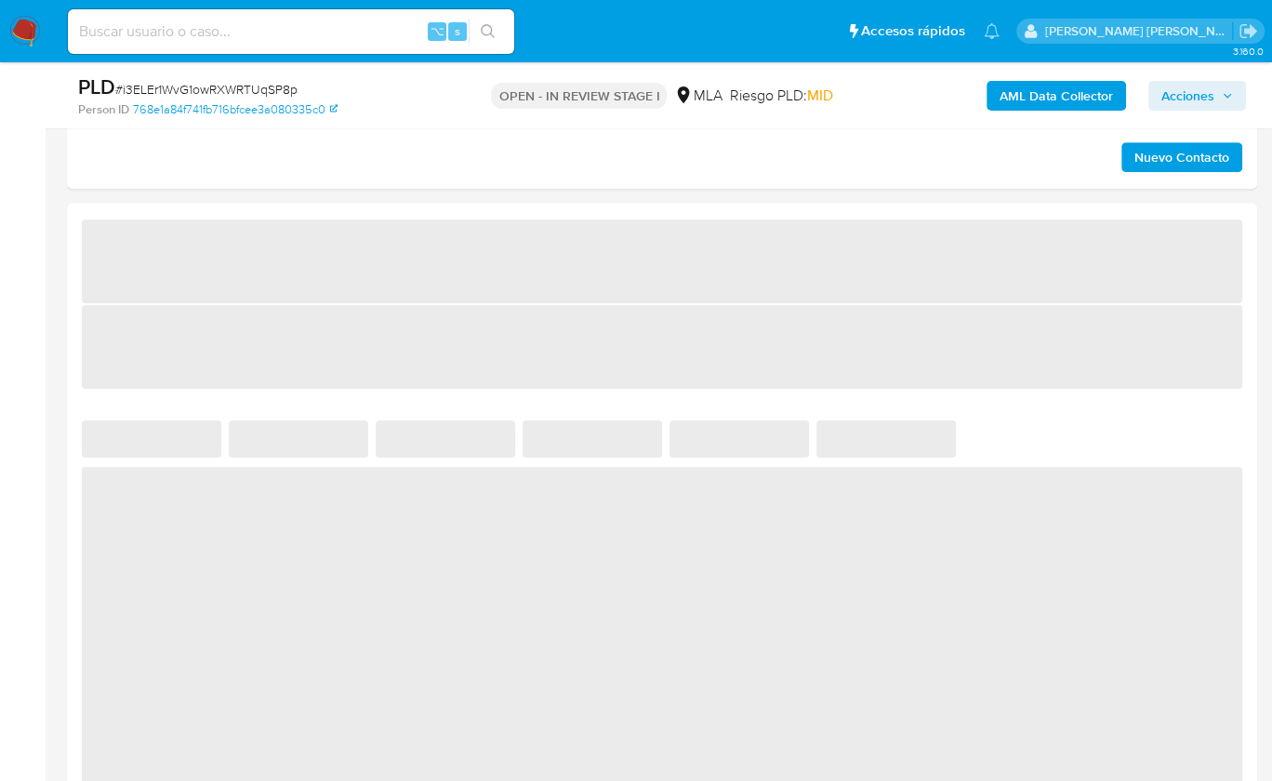
select select "10"
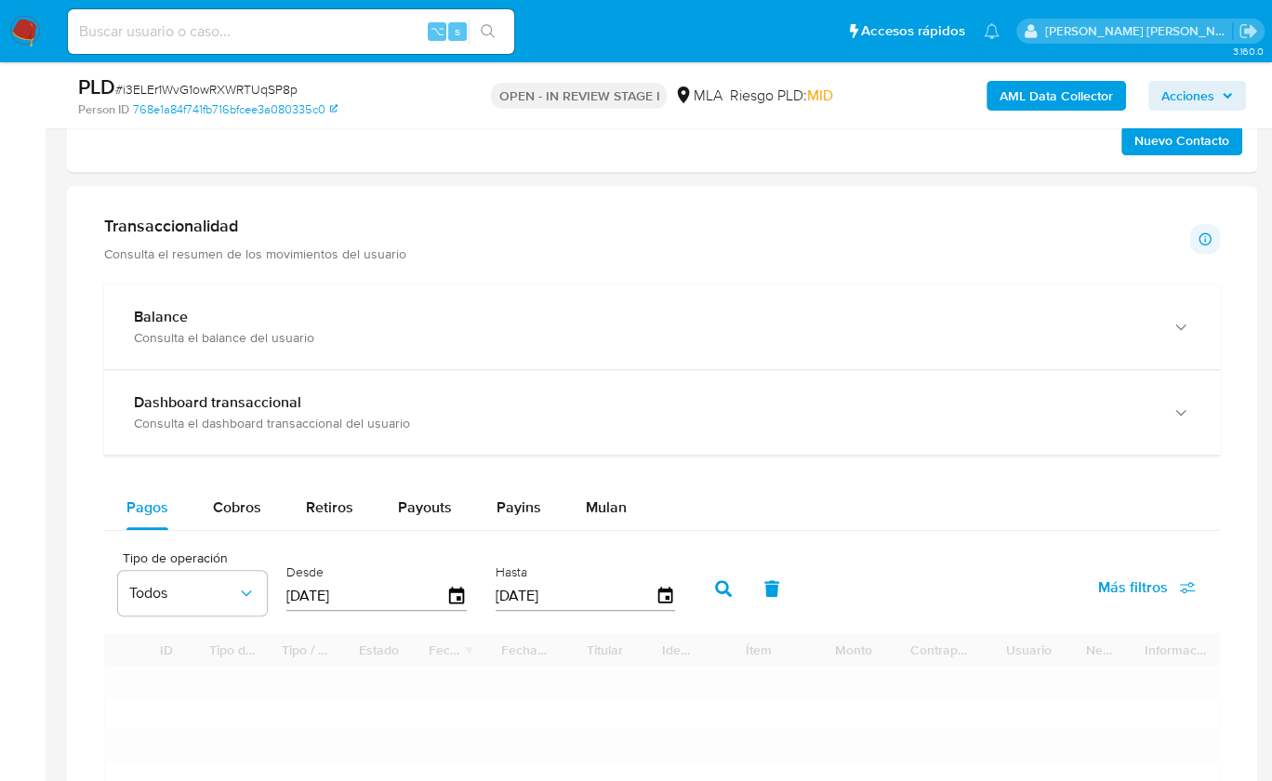
scroll to position [1369, 0]
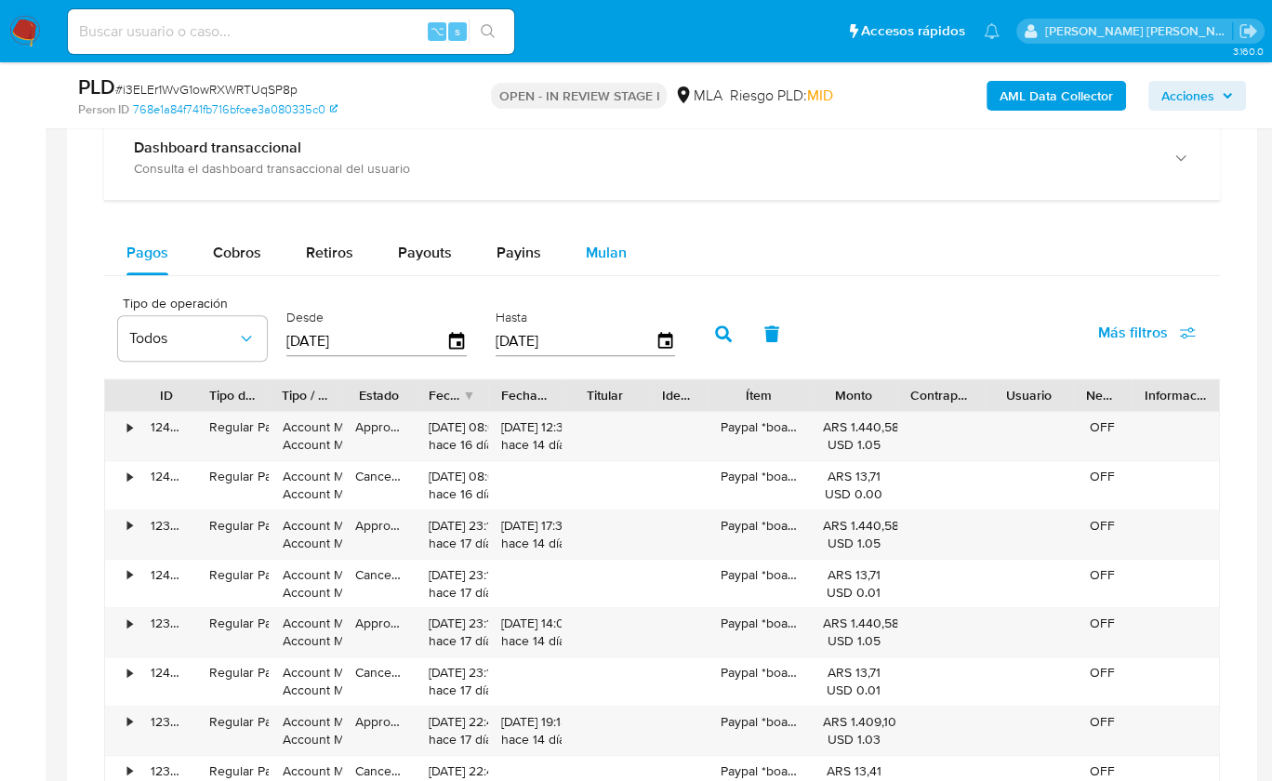
click at [589, 242] on span "Mulan" at bounding box center [606, 252] width 41 height 21
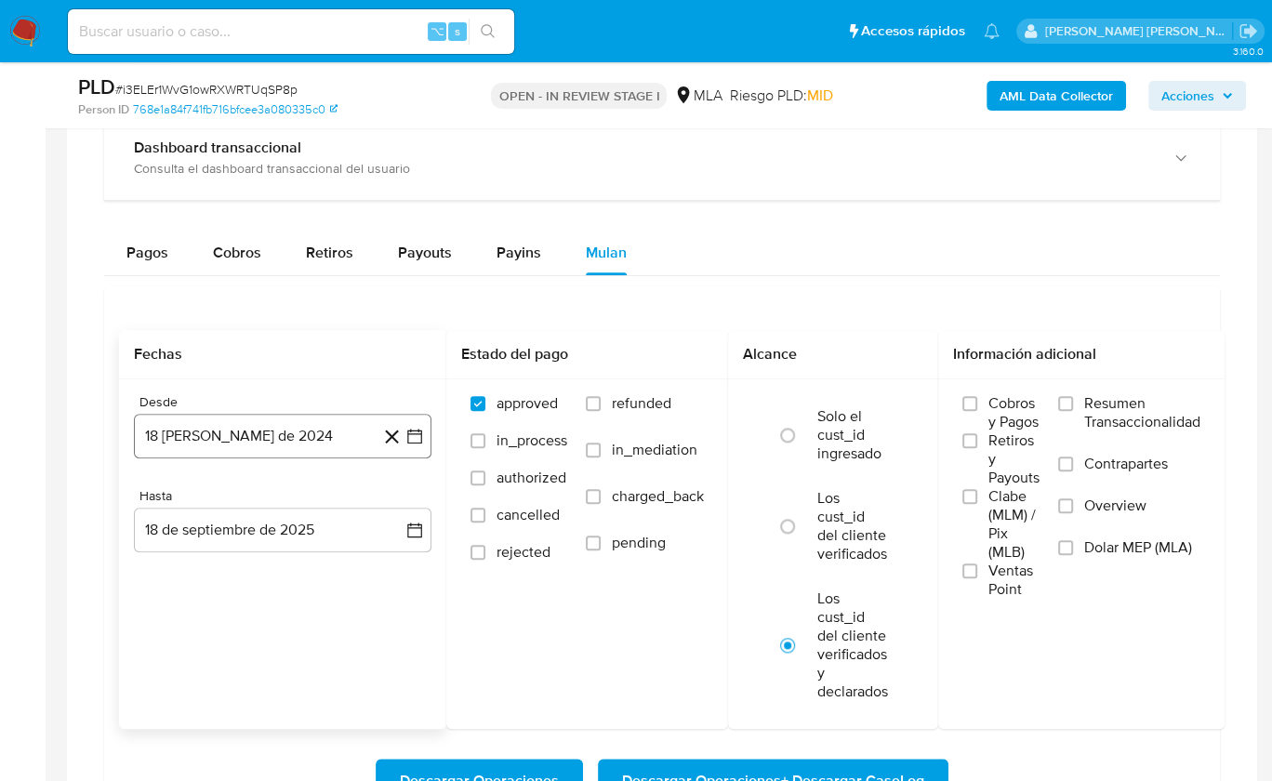
click at [221, 428] on button "18 [PERSON_NAME] de 2024" at bounding box center [283, 436] width 298 height 45
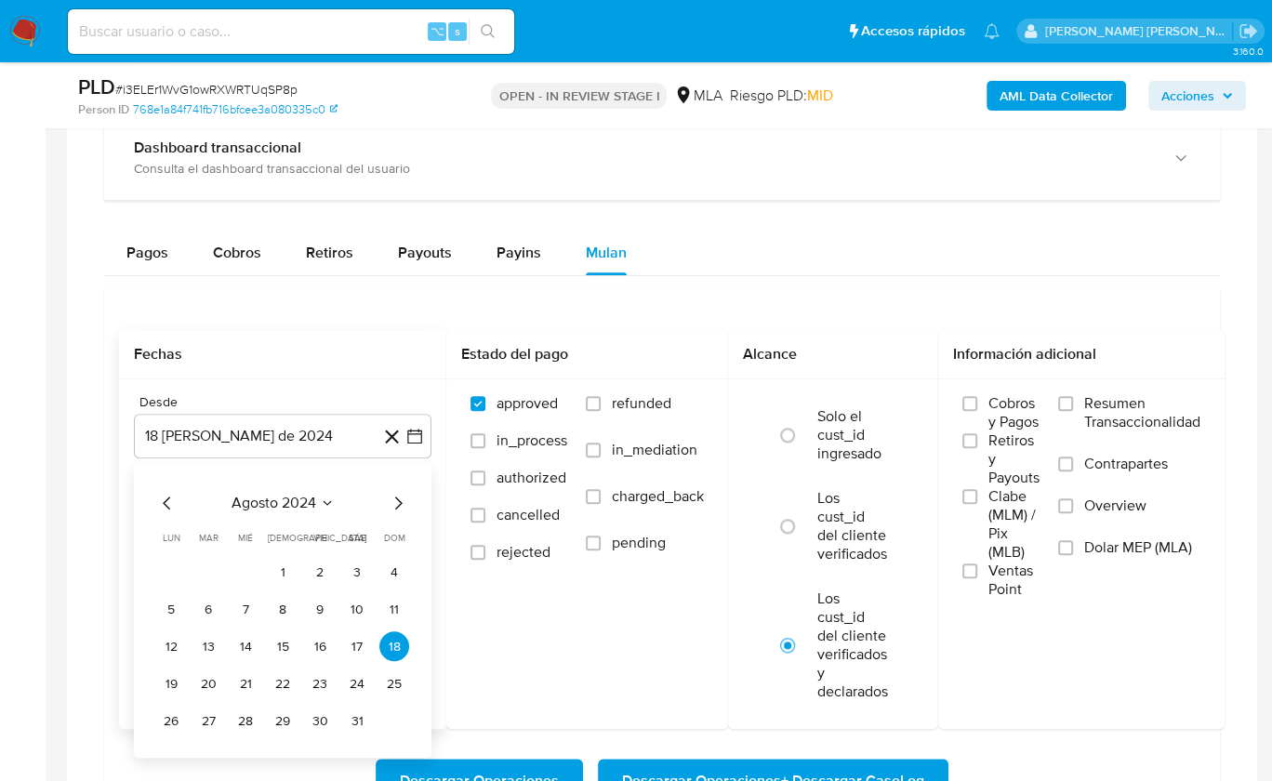
click at [297, 499] on span "agosto 2024" at bounding box center [274, 503] width 85 height 19
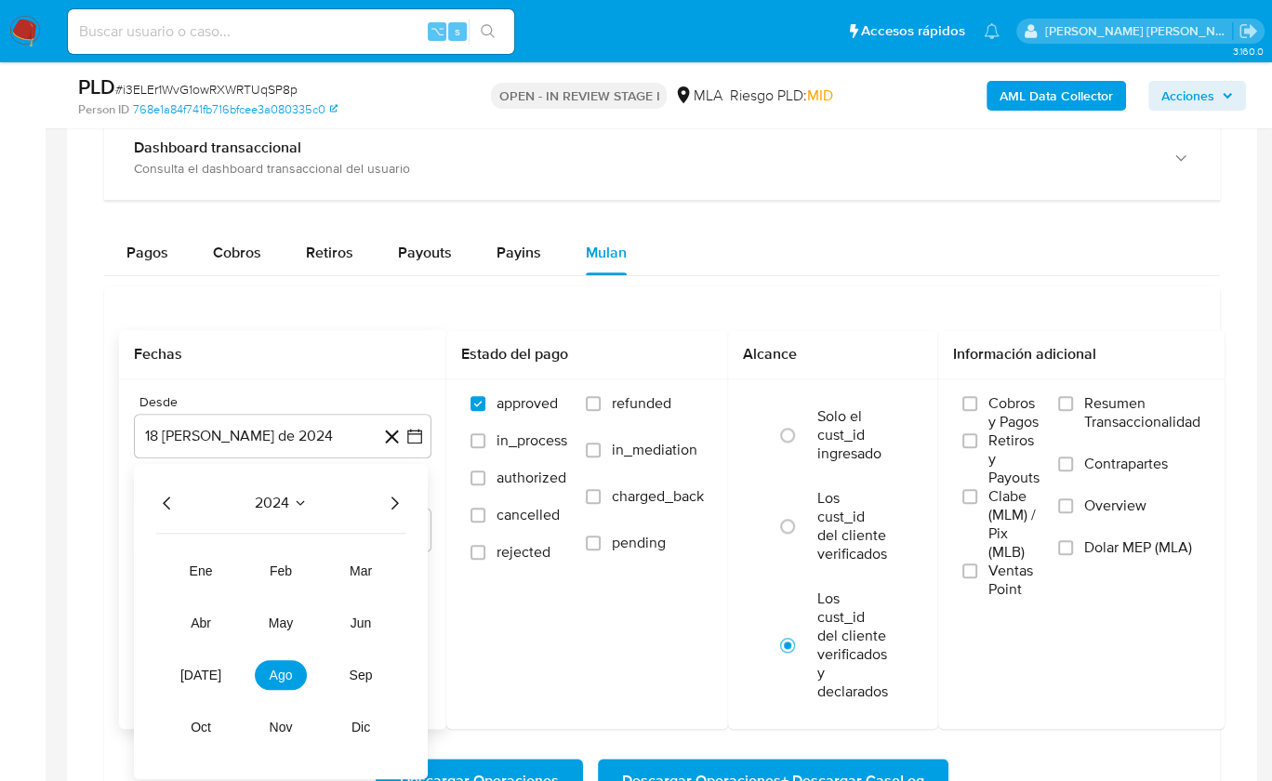
click at [400, 498] on icon "Año siguiente" at bounding box center [394, 503] width 22 height 22
click at [206, 616] on span "abr" at bounding box center [201, 623] width 20 height 15
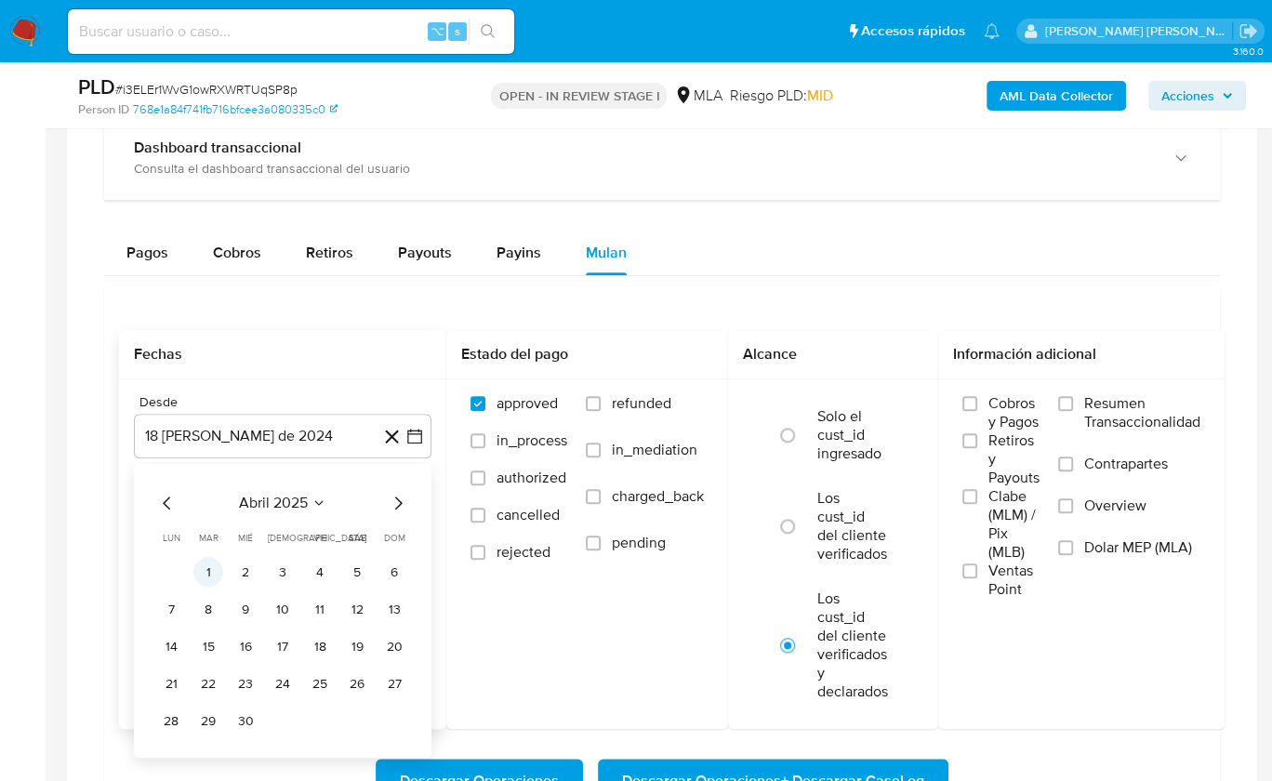
click at [215, 565] on button "1" at bounding box center [208, 572] width 30 height 30
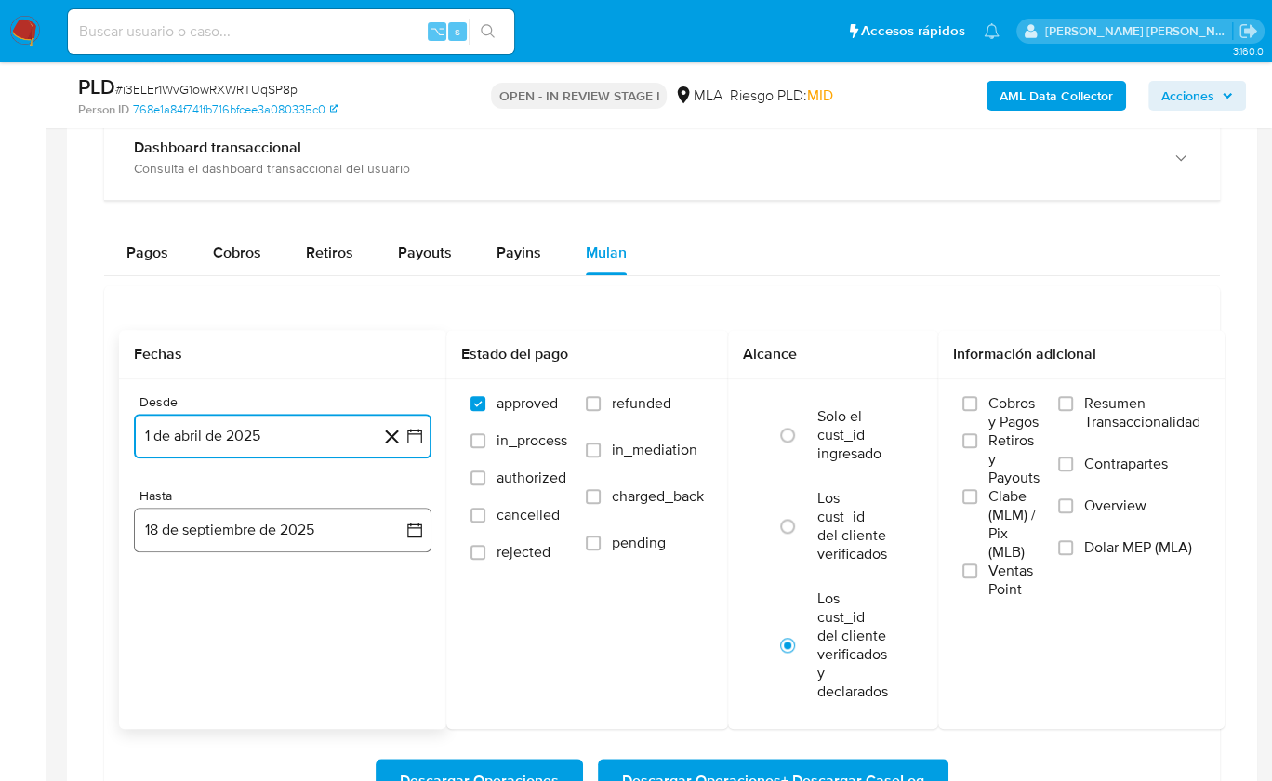
click at [343, 534] on button "18 de septiembre de 2025" at bounding box center [283, 530] width 298 height 45
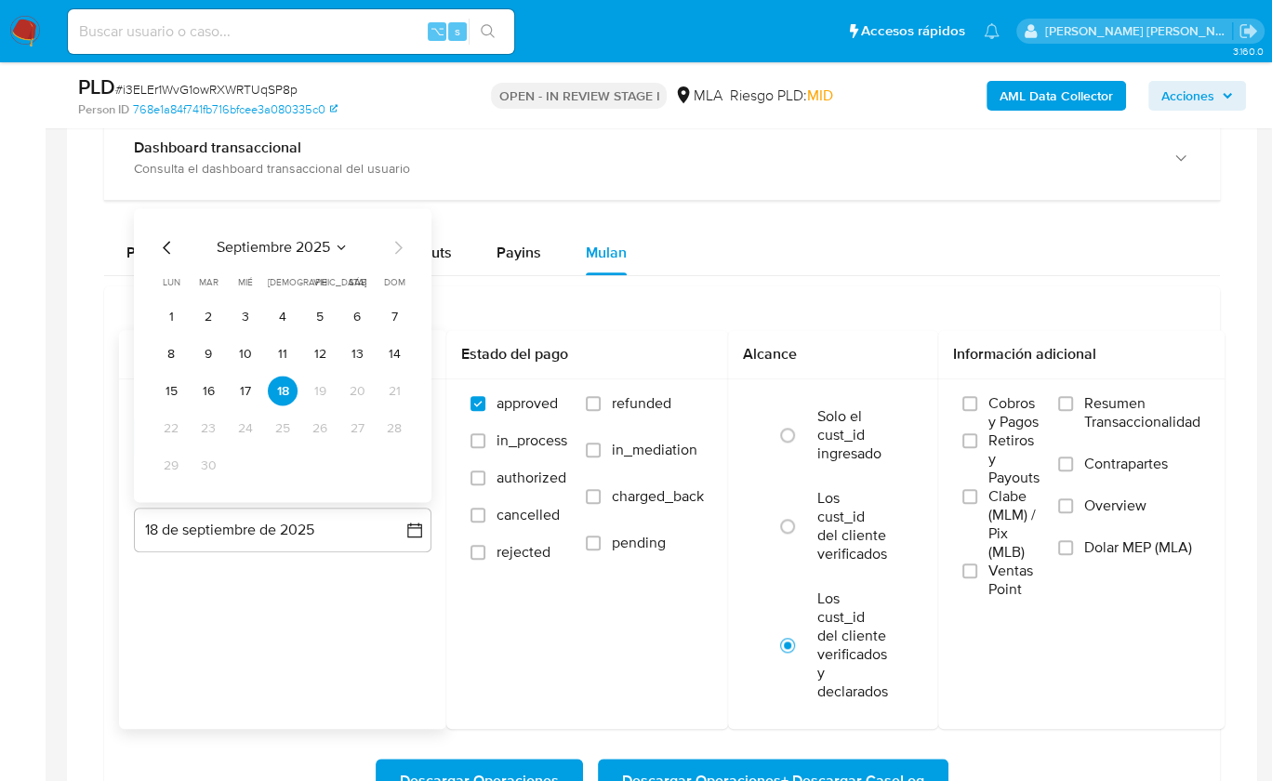
click at [163, 241] on icon "Mes anterior" at bounding box center [167, 247] width 22 height 22
click at [389, 457] on button "31" at bounding box center [394, 465] width 30 height 30
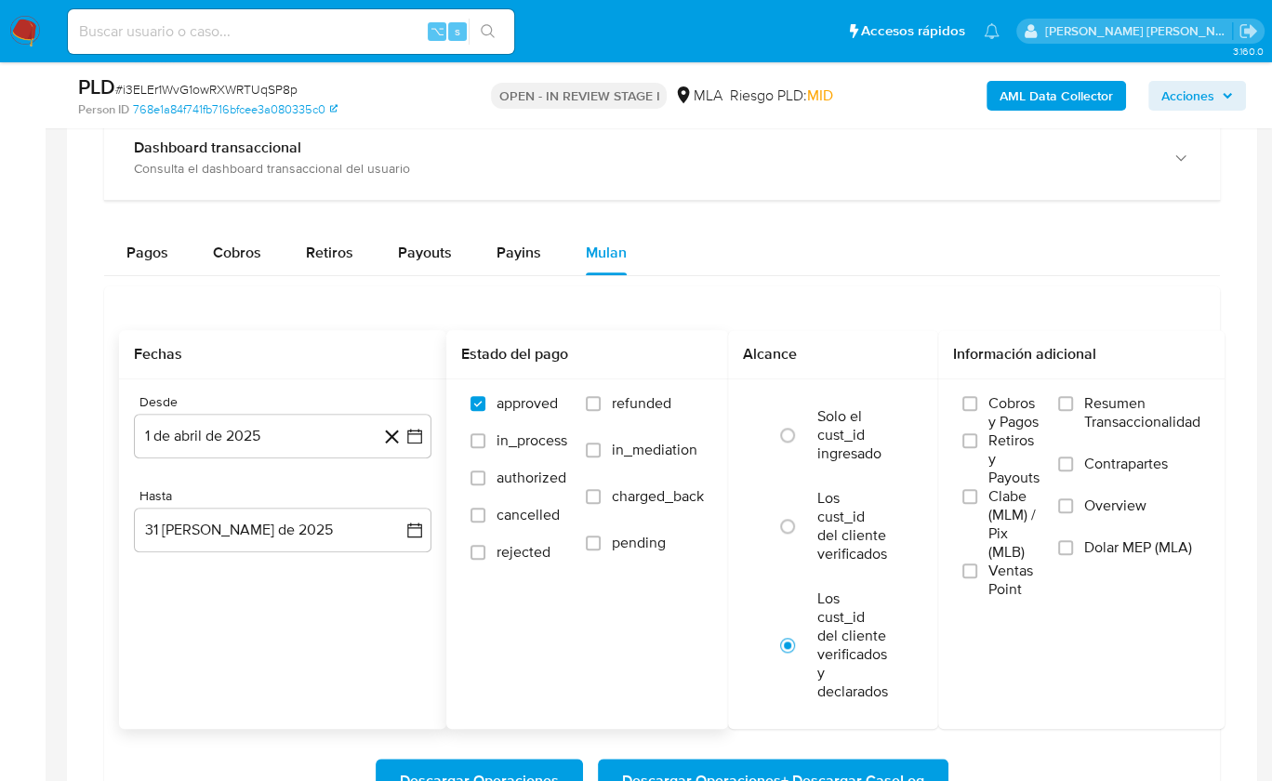
click at [593, 409] on label "refunded" at bounding box center [645, 417] width 118 height 47
click at [593, 409] on input "refunded" at bounding box center [593, 403] width 15 height 15
checkbox input "true"
click at [1120, 548] on span "Dolar MEP (MLA)" at bounding box center [1139, 548] width 108 height 19
click at [1073, 548] on input "Dolar MEP (MLA)" at bounding box center [1065, 547] width 15 height 15
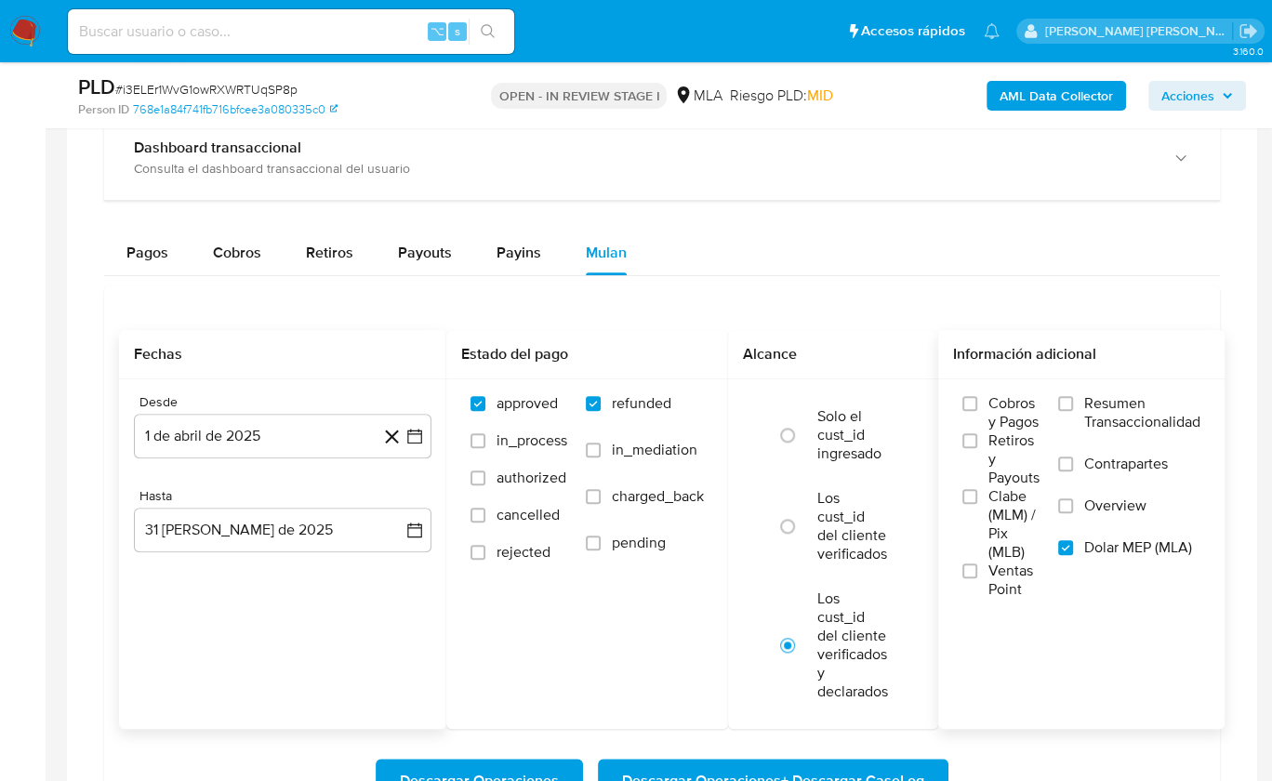
click at [908, 761] on span "Descargar Operaciones + Descargar CaseLog" at bounding box center [773, 781] width 302 height 41
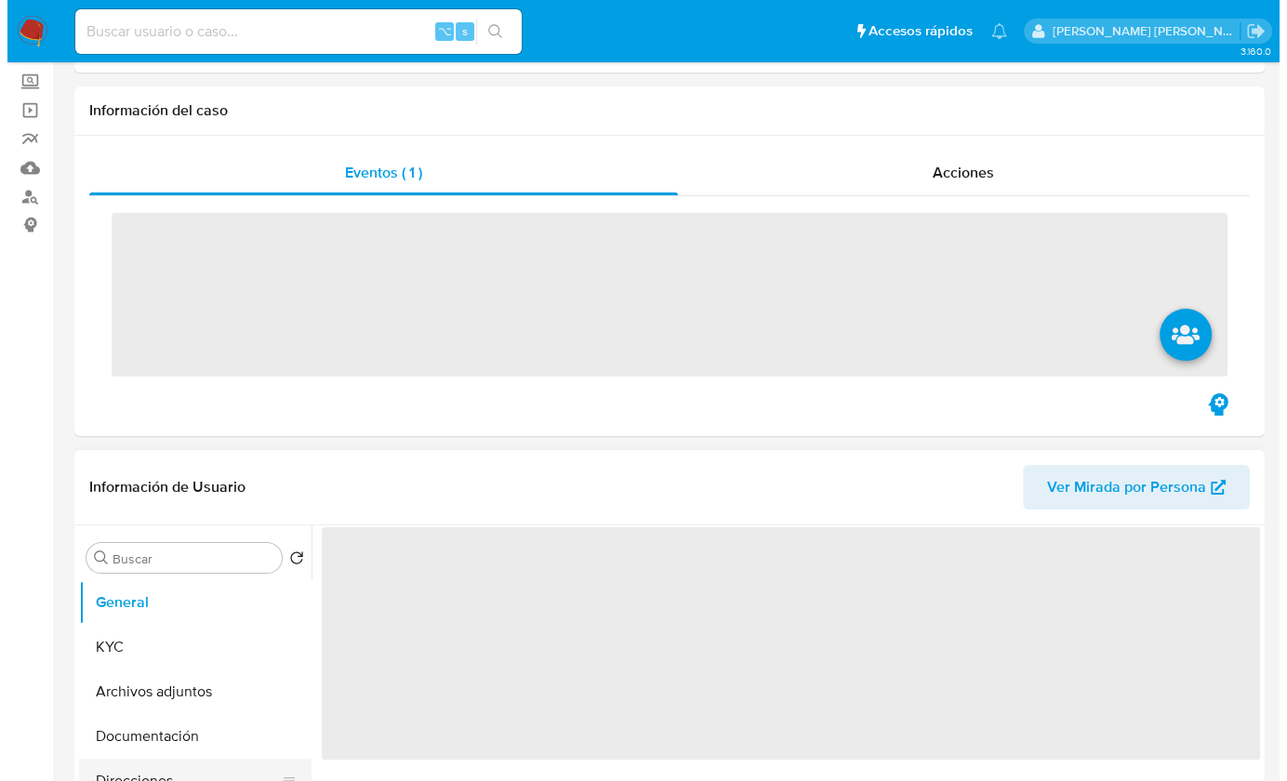
scroll to position [313, 0]
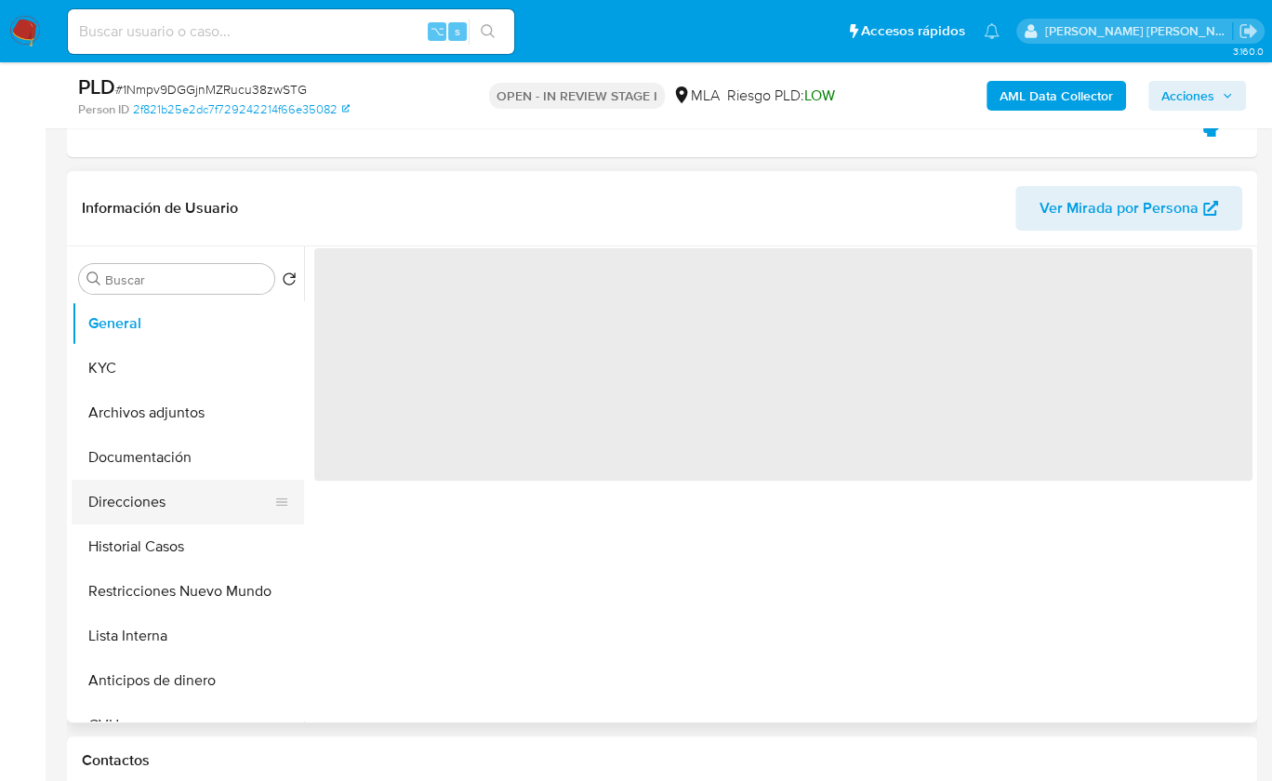
click at [176, 480] on button "Direcciones" at bounding box center [181, 502] width 218 height 45
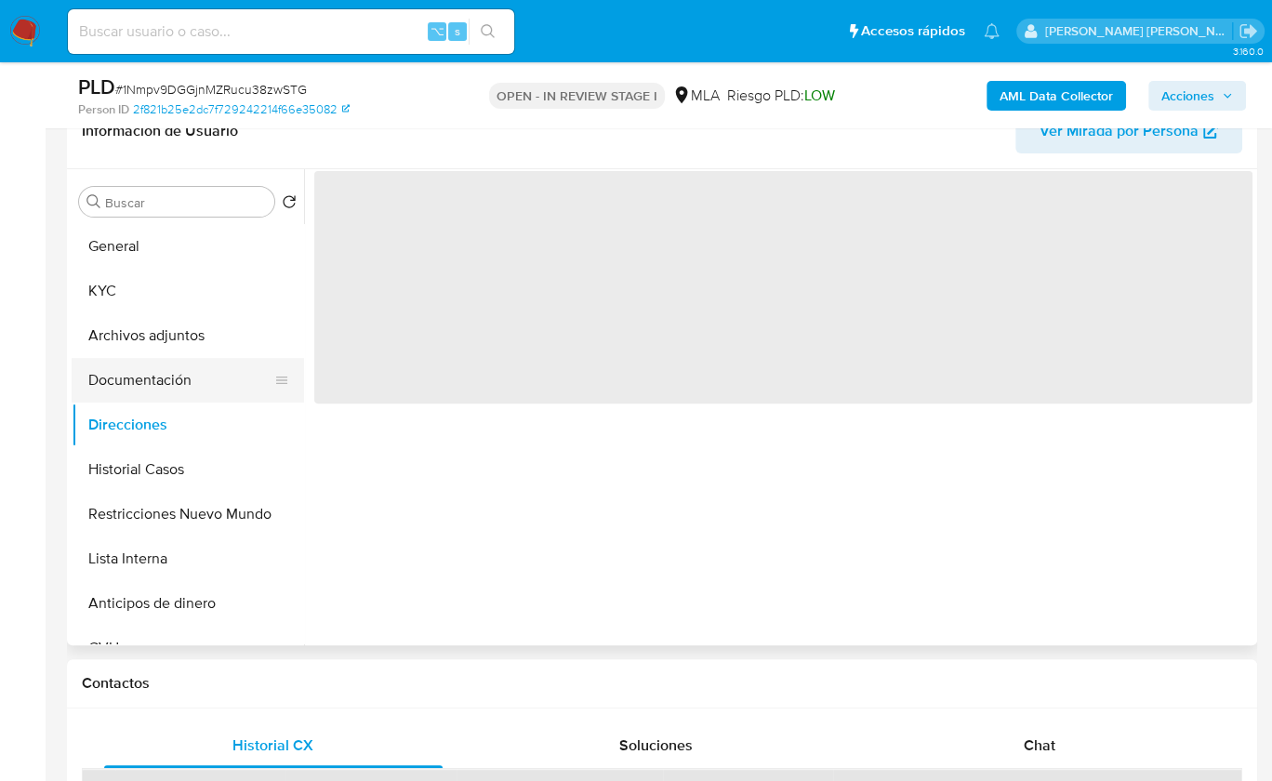
select select "10"
click at [187, 348] on button "Archivos adjuntos" at bounding box center [181, 335] width 218 height 45
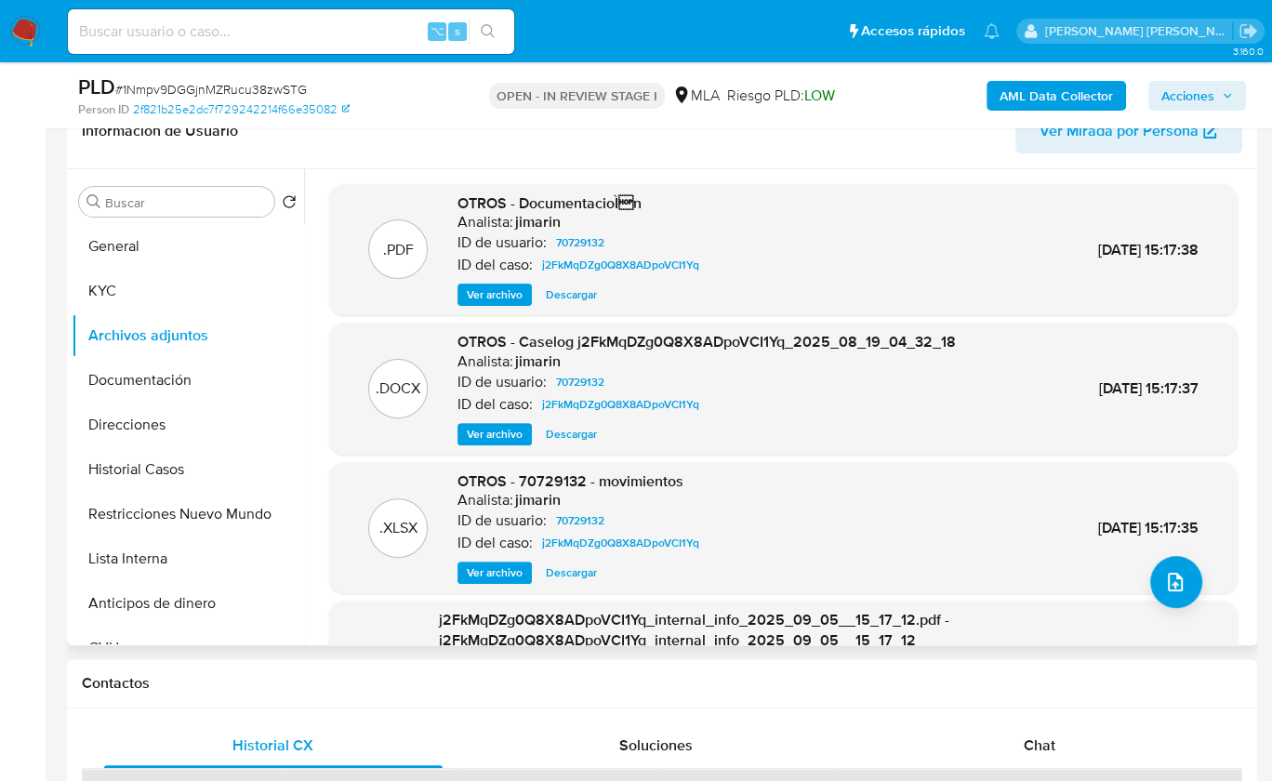
click at [499, 432] on span "Ver archivo" at bounding box center [495, 434] width 56 height 19
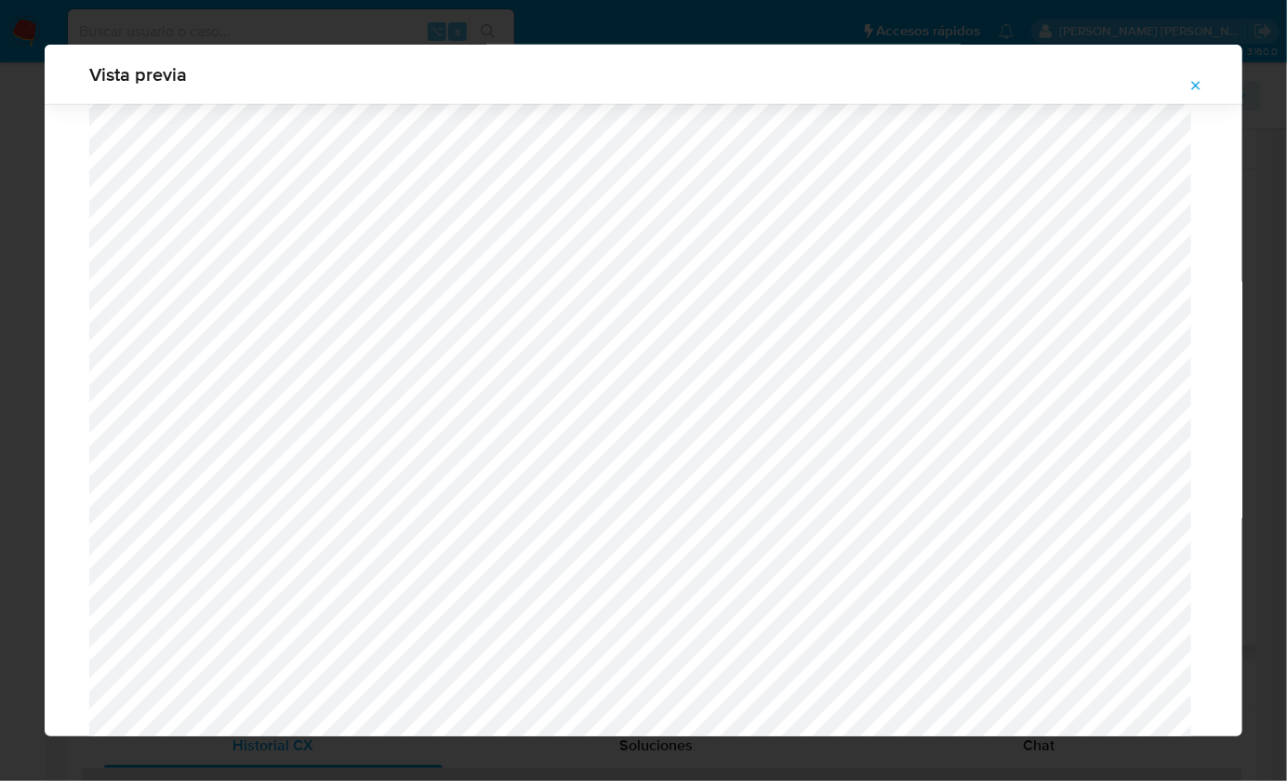
scroll to position [828, 0]
click at [1205, 77] on button "Attachment preview" at bounding box center [1196, 86] width 41 height 30
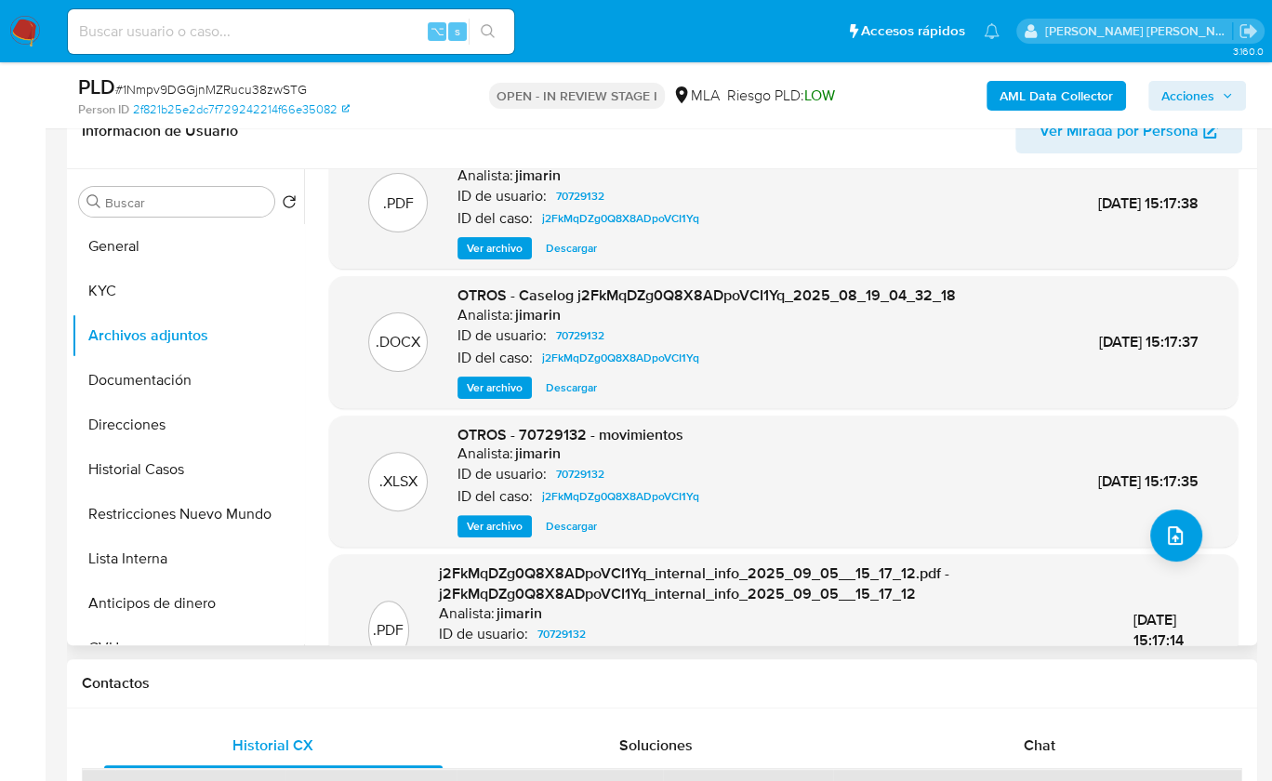
scroll to position [65, 0]
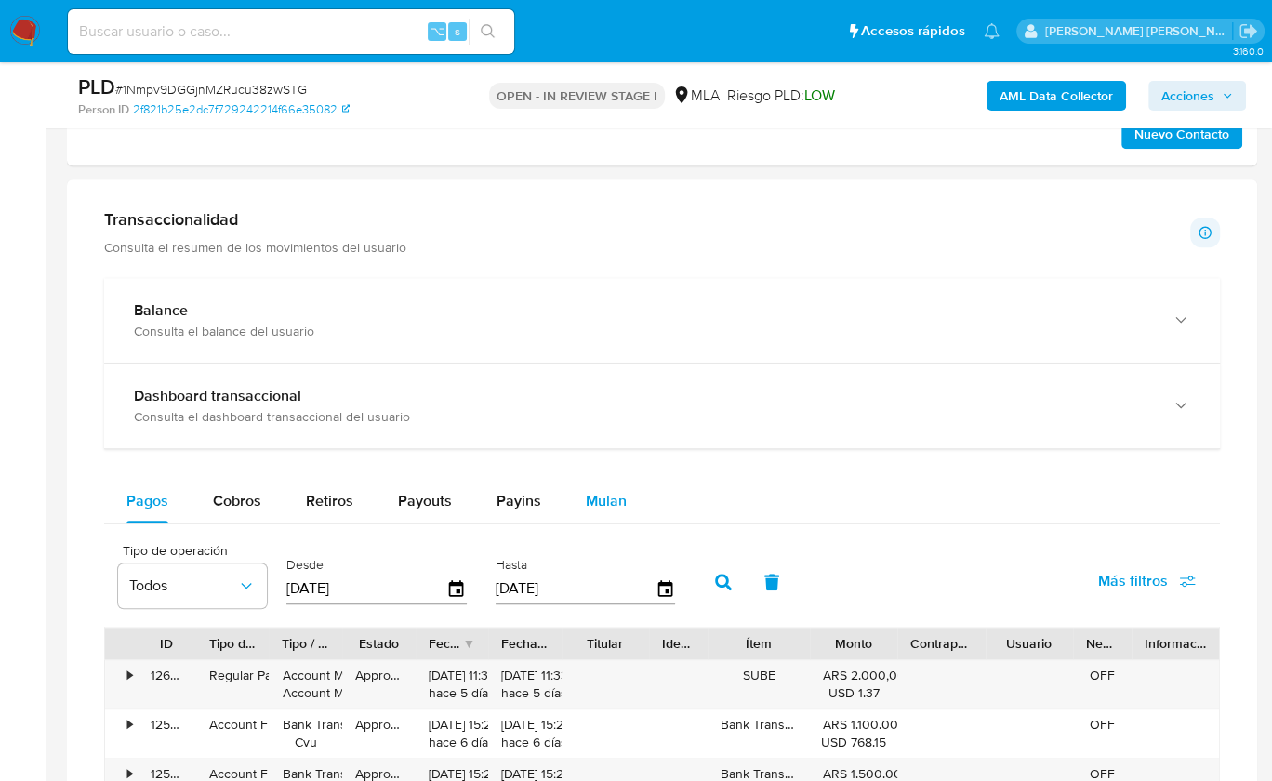
click at [576, 490] on button "Mulan" at bounding box center [607, 501] width 86 height 45
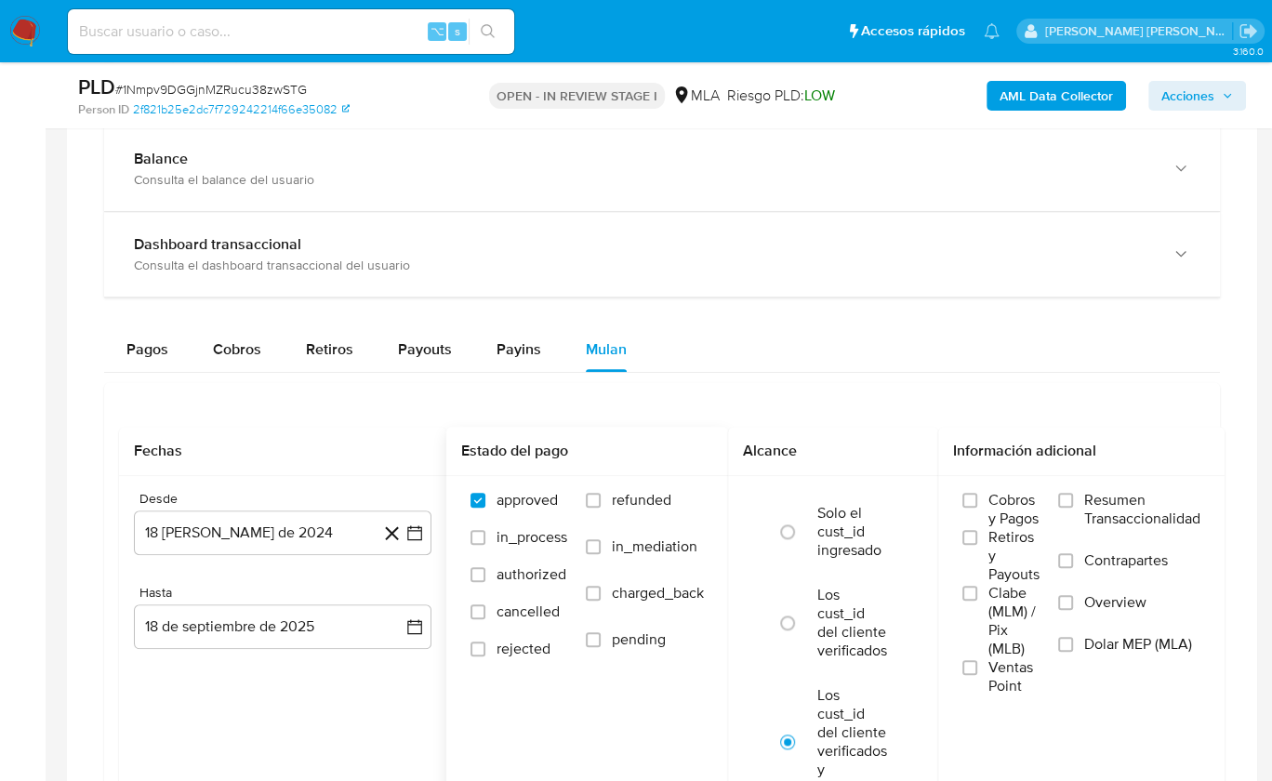
scroll to position [1368, 0]
click at [309, 512] on button "18 [PERSON_NAME] de 2024" at bounding box center [283, 532] width 298 height 45
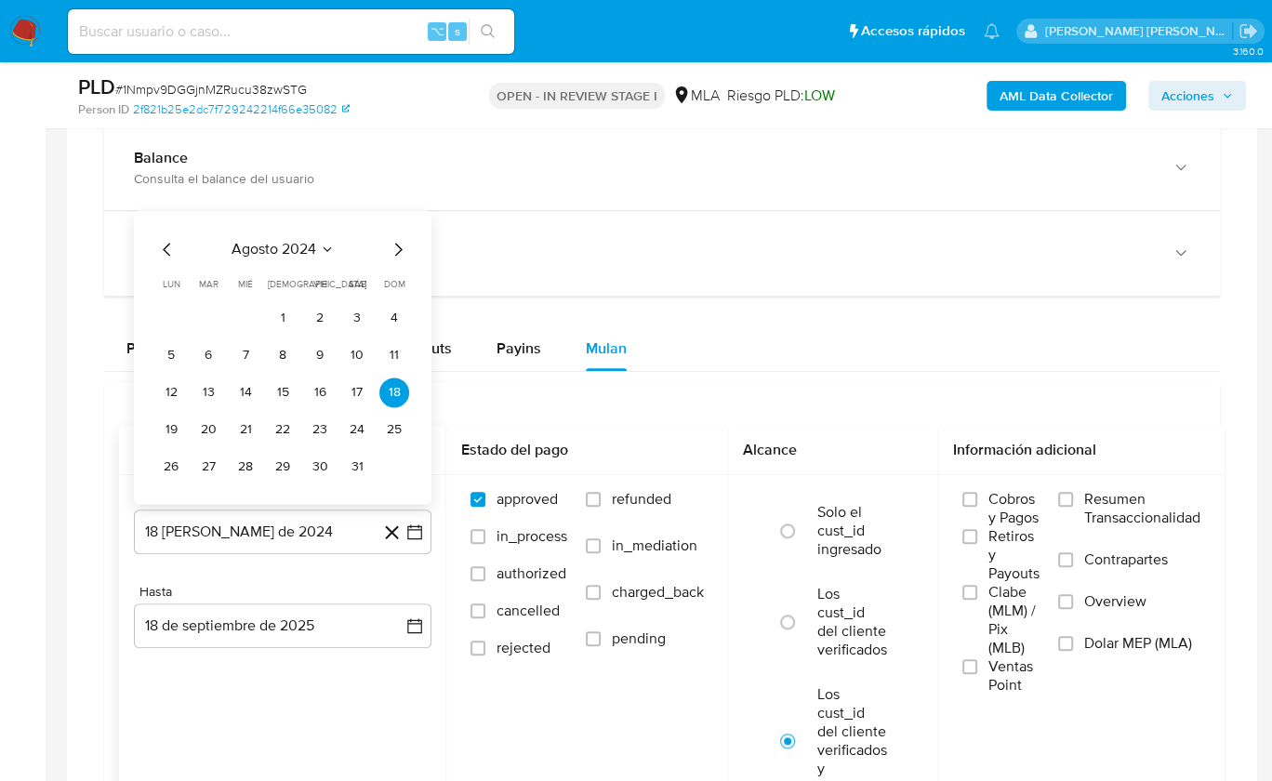
click at [275, 244] on span "agosto 2024" at bounding box center [274, 249] width 85 height 19
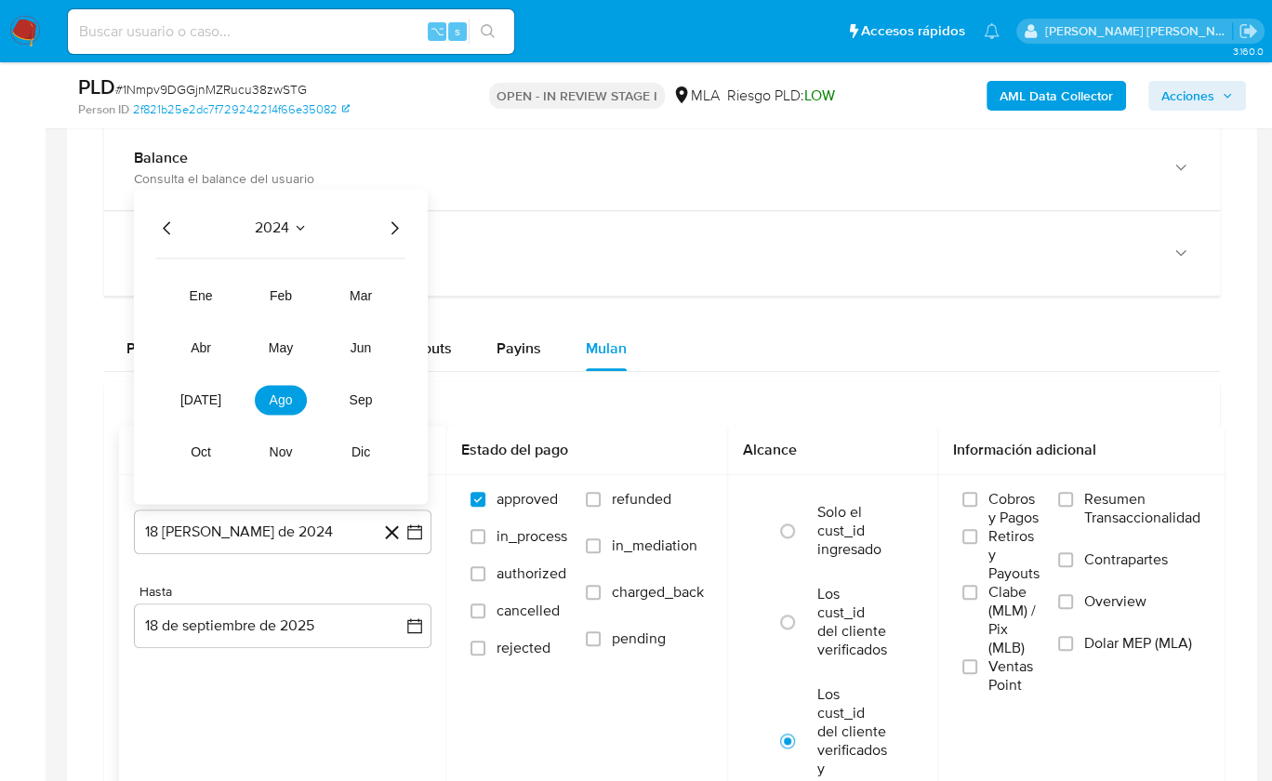
click at [392, 227] on icon "Año siguiente" at bounding box center [395, 227] width 7 height 13
click at [287, 393] on span "ago" at bounding box center [281, 400] width 23 height 15
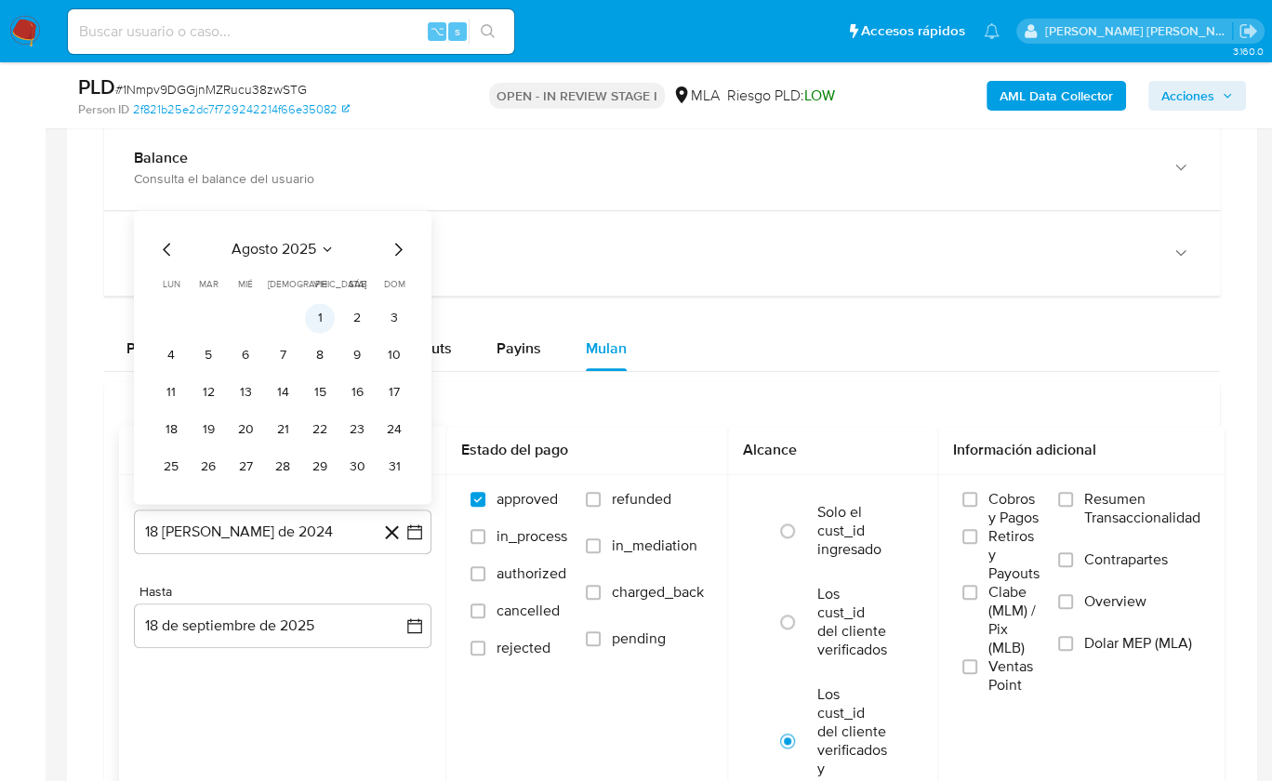
click at [317, 315] on button "1" at bounding box center [320, 318] width 30 height 30
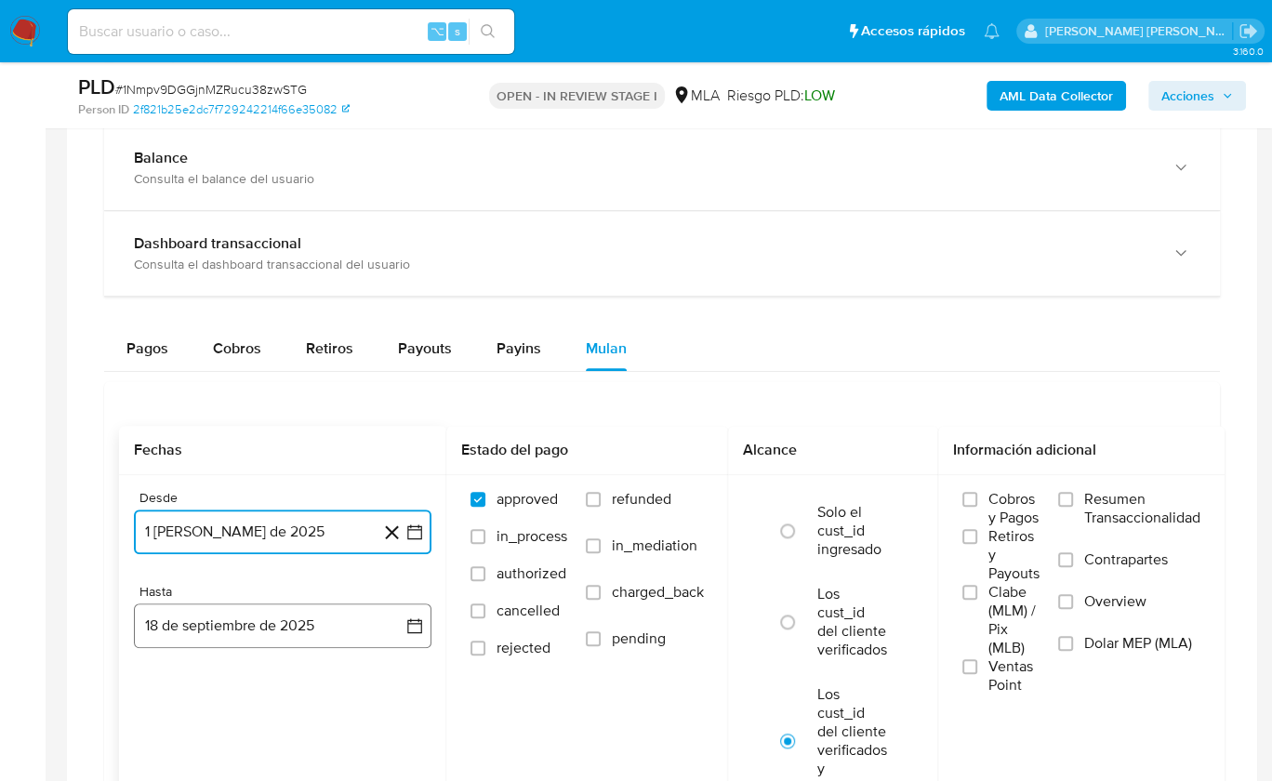
click at [294, 615] on button "18 de septiembre de 2025" at bounding box center [283, 626] width 298 height 45
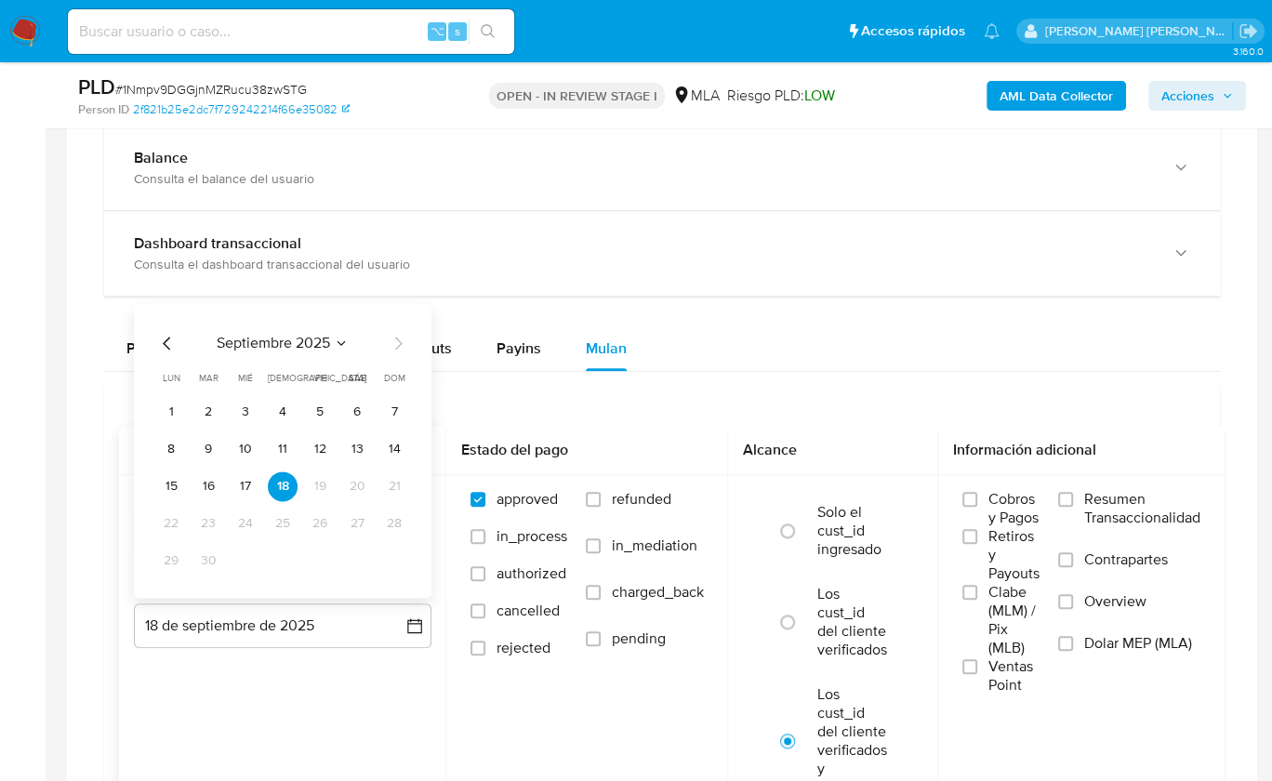
click at [162, 338] on icon "Mes anterior" at bounding box center [167, 343] width 22 height 22
click at [380, 555] on button "31" at bounding box center [394, 561] width 30 height 30
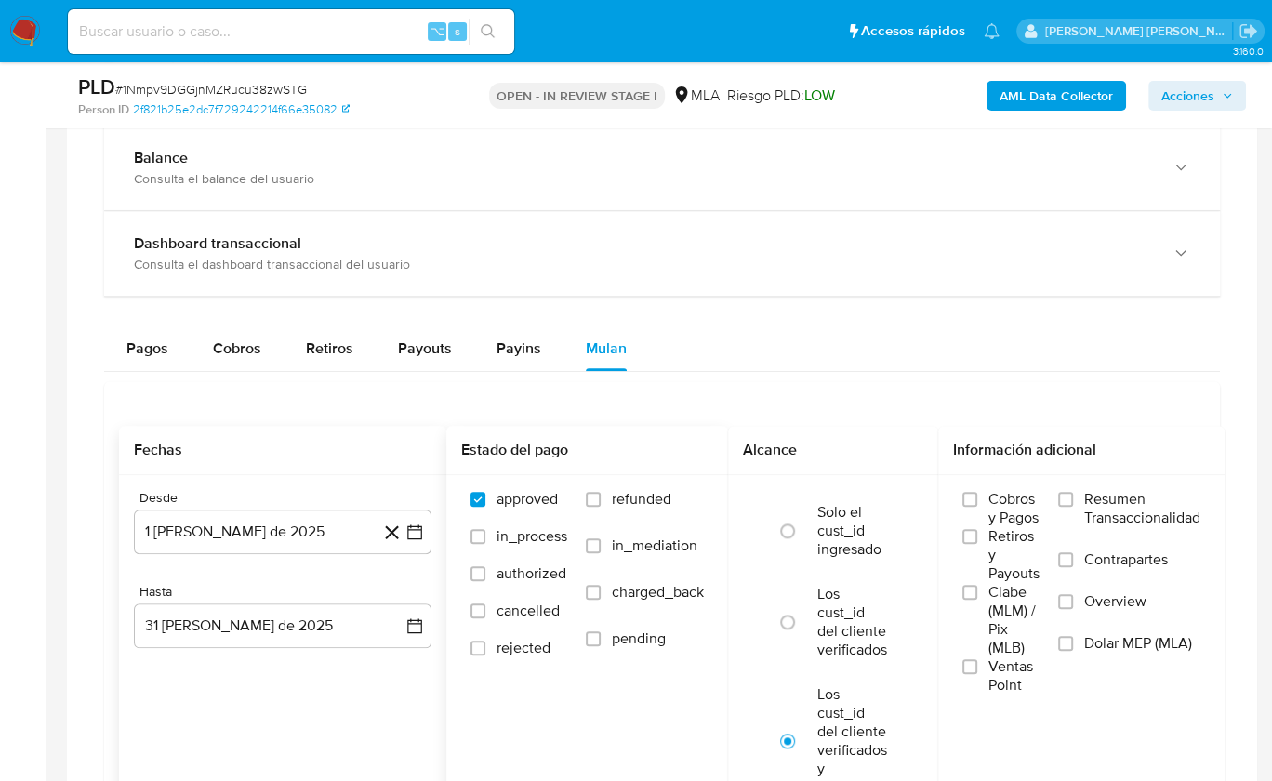
click at [605, 493] on label "refunded" at bounding box center [645, 513] width 118 height 47
click at [601, 493] on input "refunded" at bounding box center [593, 499] width 15 height 15
checkbox input "true"
click at [1125, 634] on span "Dolar MEP (MLA)" at bounding box center [1139, 643] width 108 height 19
click at [1073, 636] on input "Dolar MEP (MLA)" at bounding box center [1065, 643] width 15 height 15
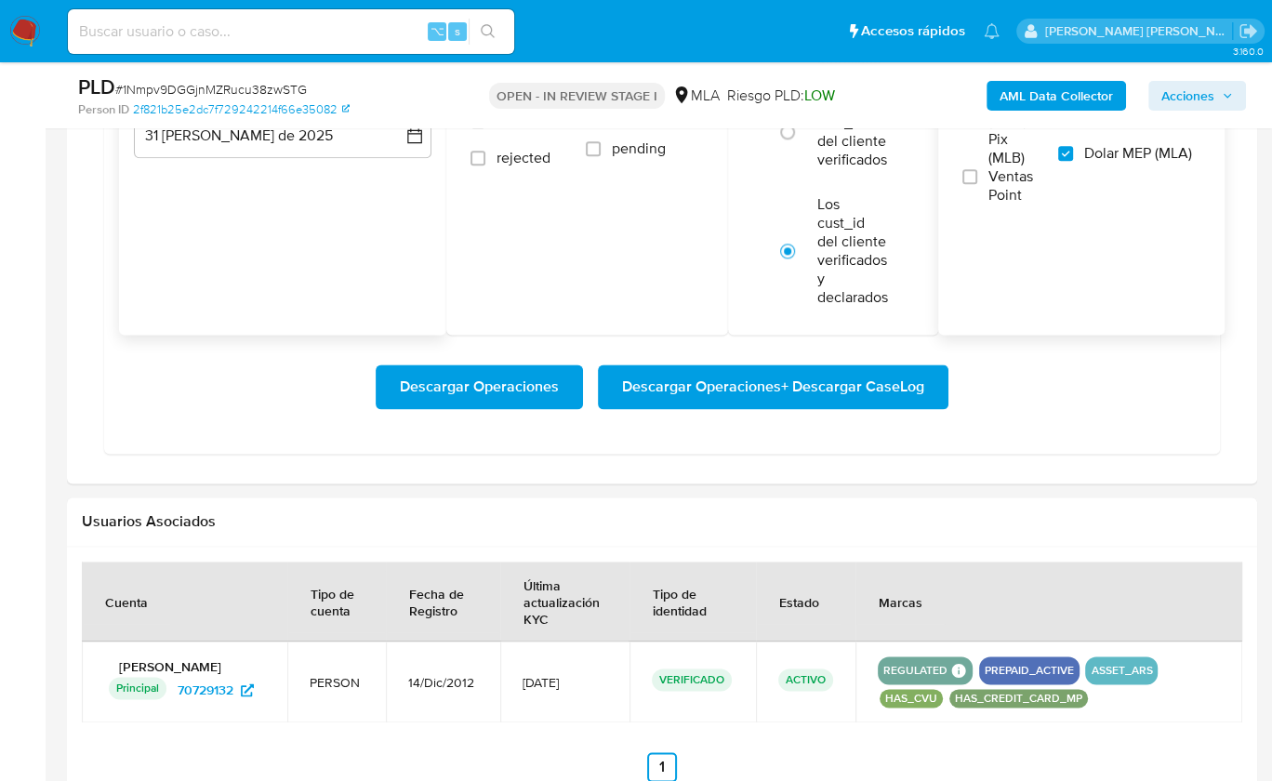
scroll to position [1886, 0]
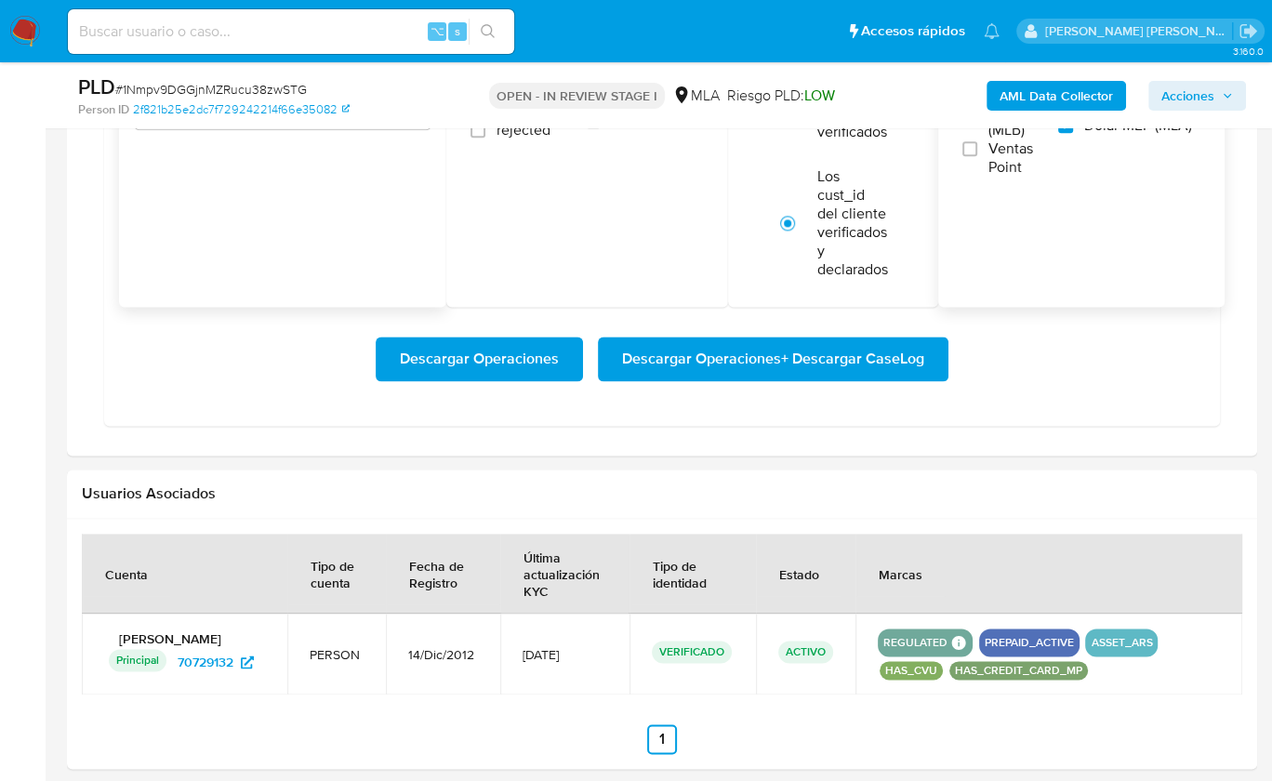
click at [867, 356] on span "Descargar Operaciones + Descargar CaseLog" at bounding box center [773, 359] width 302 height 41
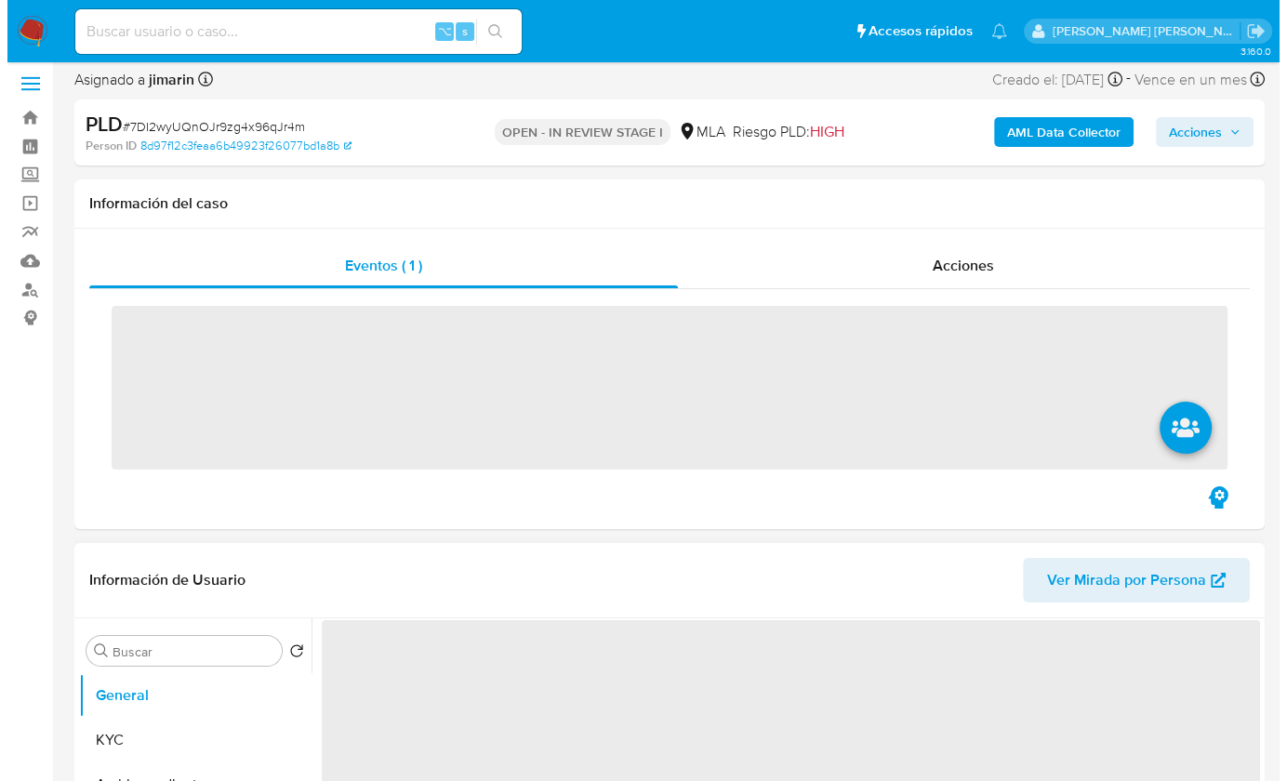
scroll to position [275, 0]
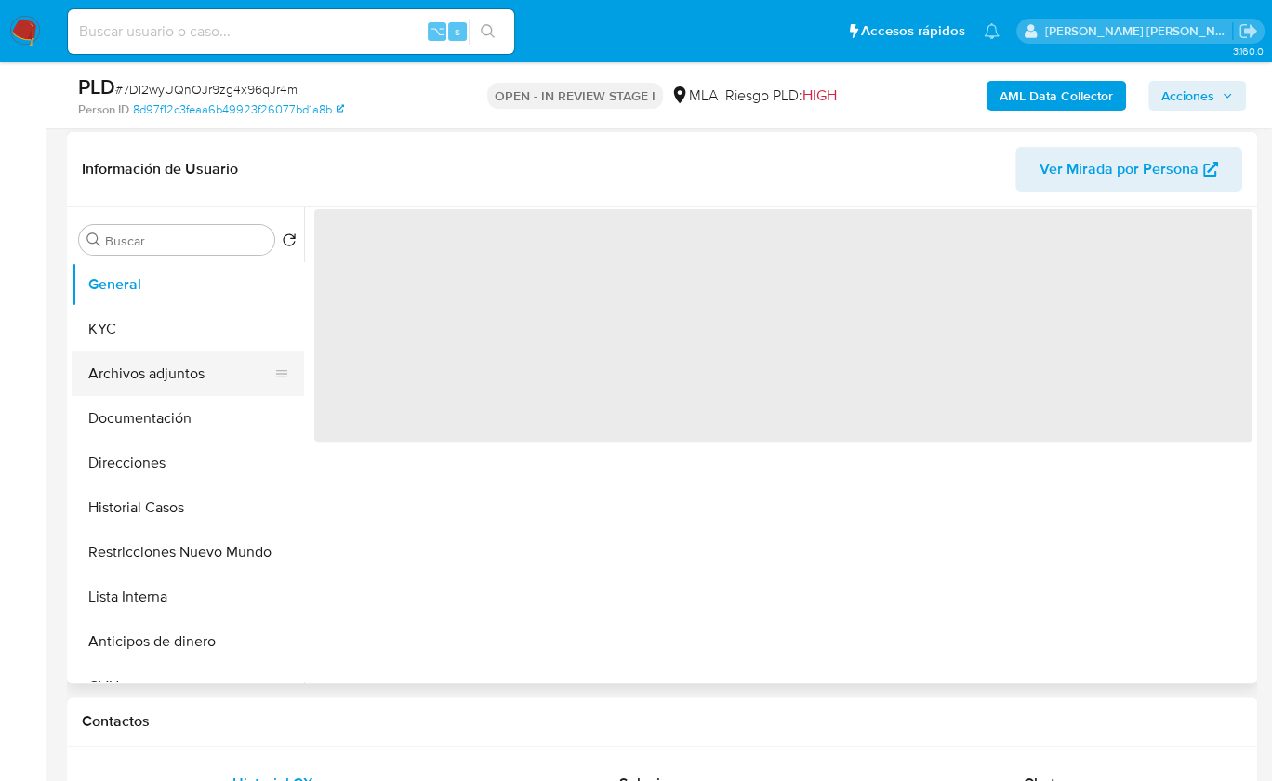
click at [176, 370] on button "Archivos adjuntos" at bounding box center [181, 374] width 218 height 45
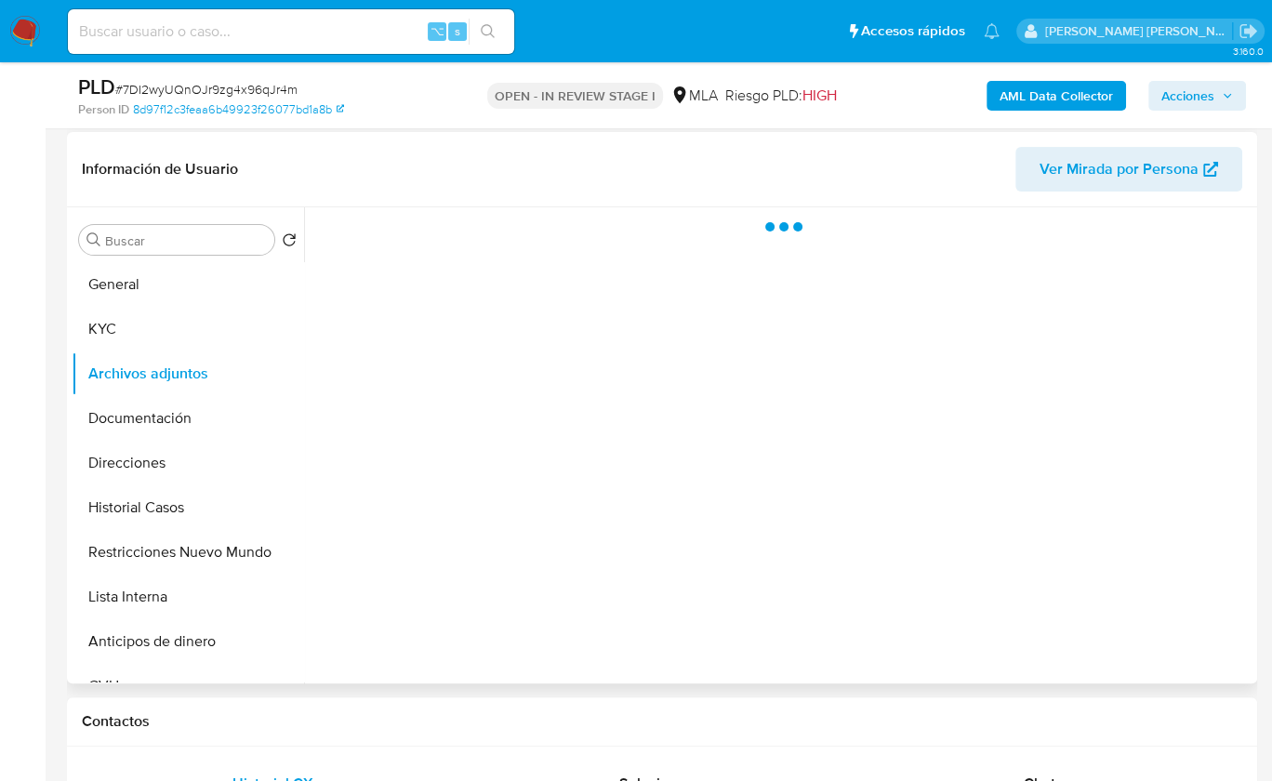
select select "10"
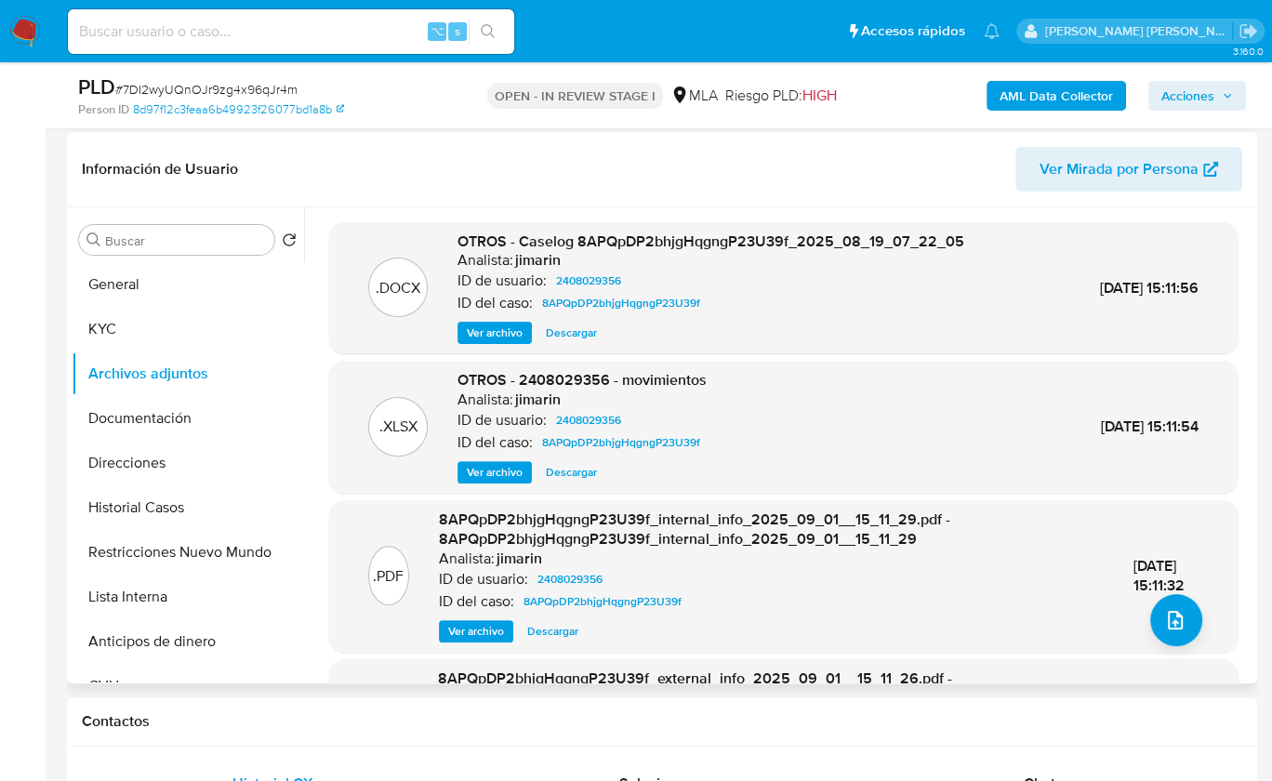
click at [503, 324] on span "Ver archivo" at bounding box center [495, 333] width 56 height 19
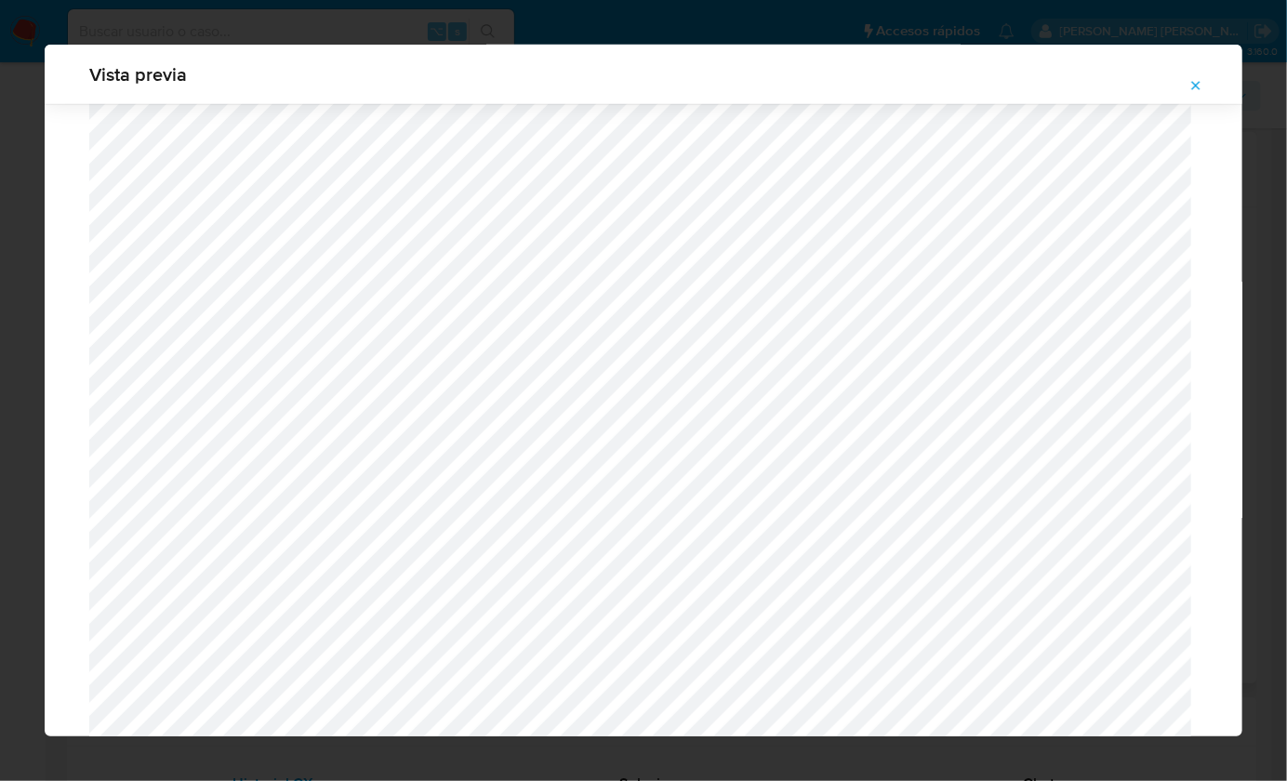
scroll to position [628, 0]
click at [1200, 86] on icon "Attachment preview" at bounding box center [1196, 85] width 15 height 15
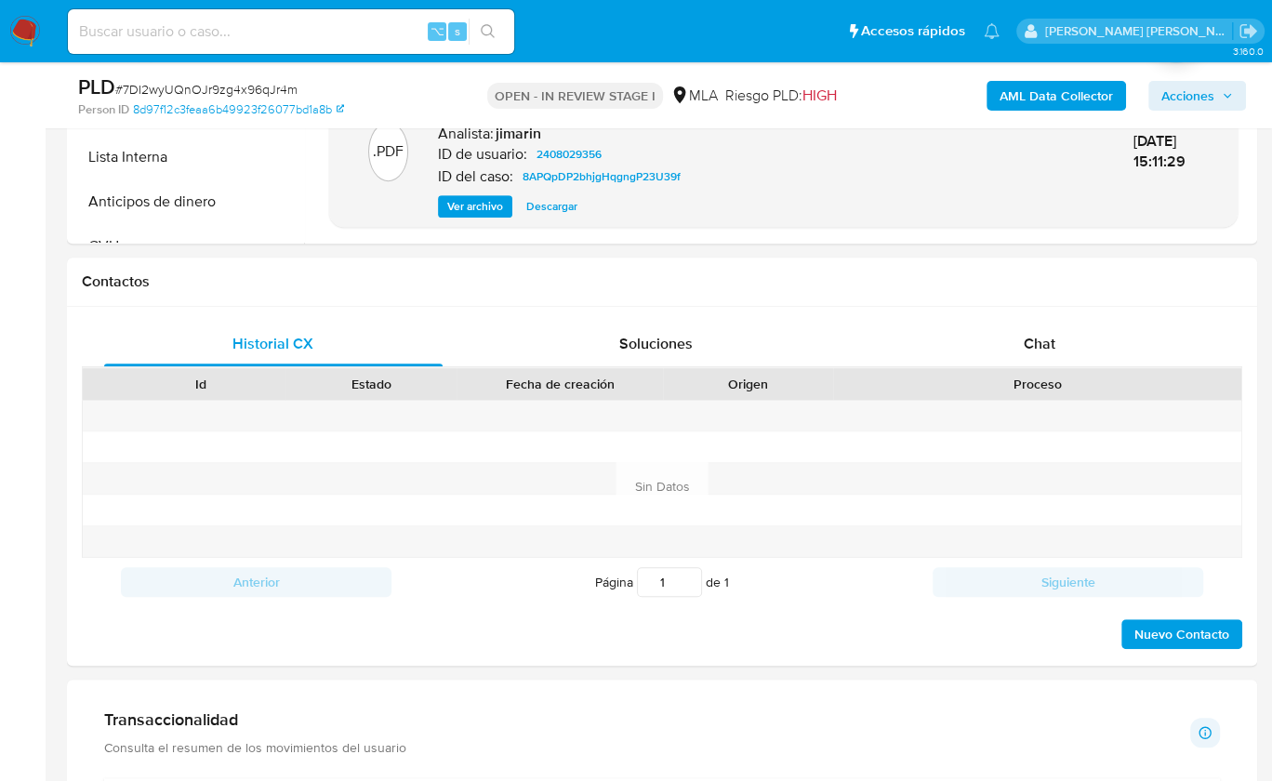
scroll to position [1031, 0]
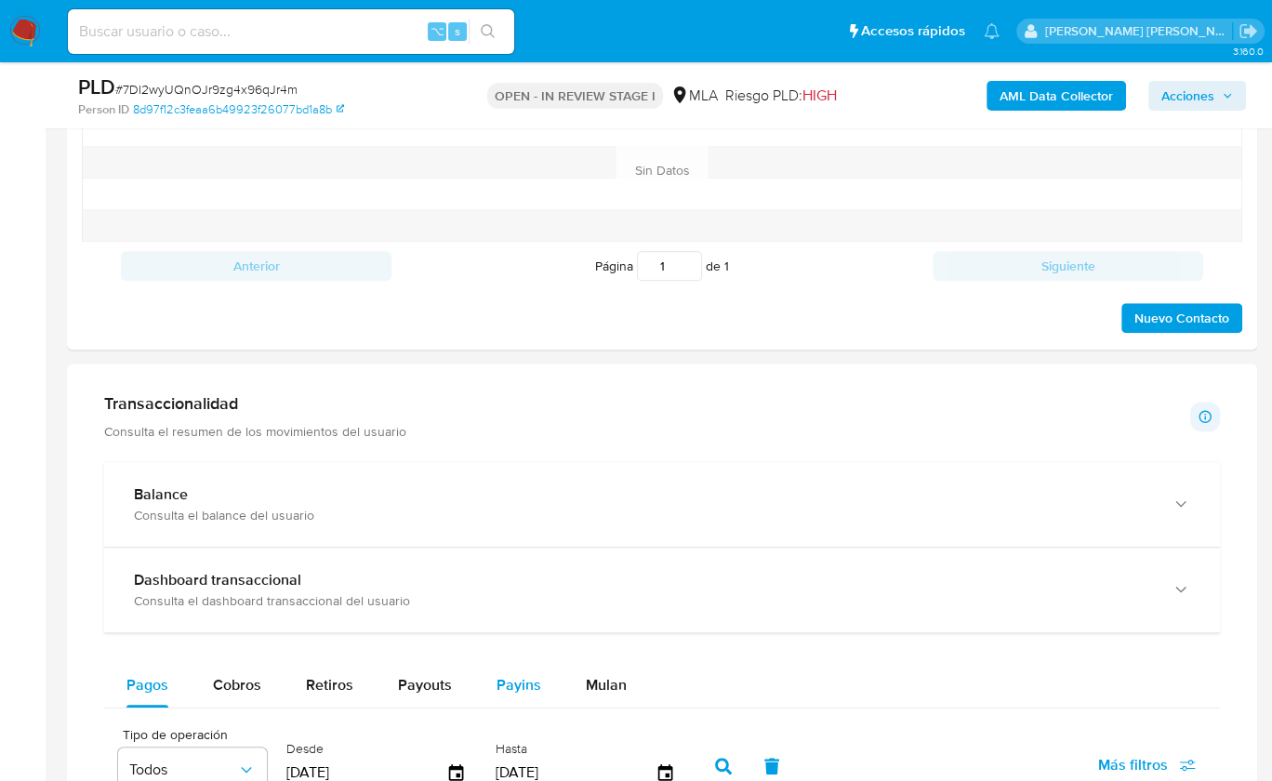
click at [548, 663] on button "Payins" at bounding box center [518, 685] width 89 height 45
select select "10"
click at [597, 664] on div "Mulan" at bounding box center [606, 685] width 41 height 45
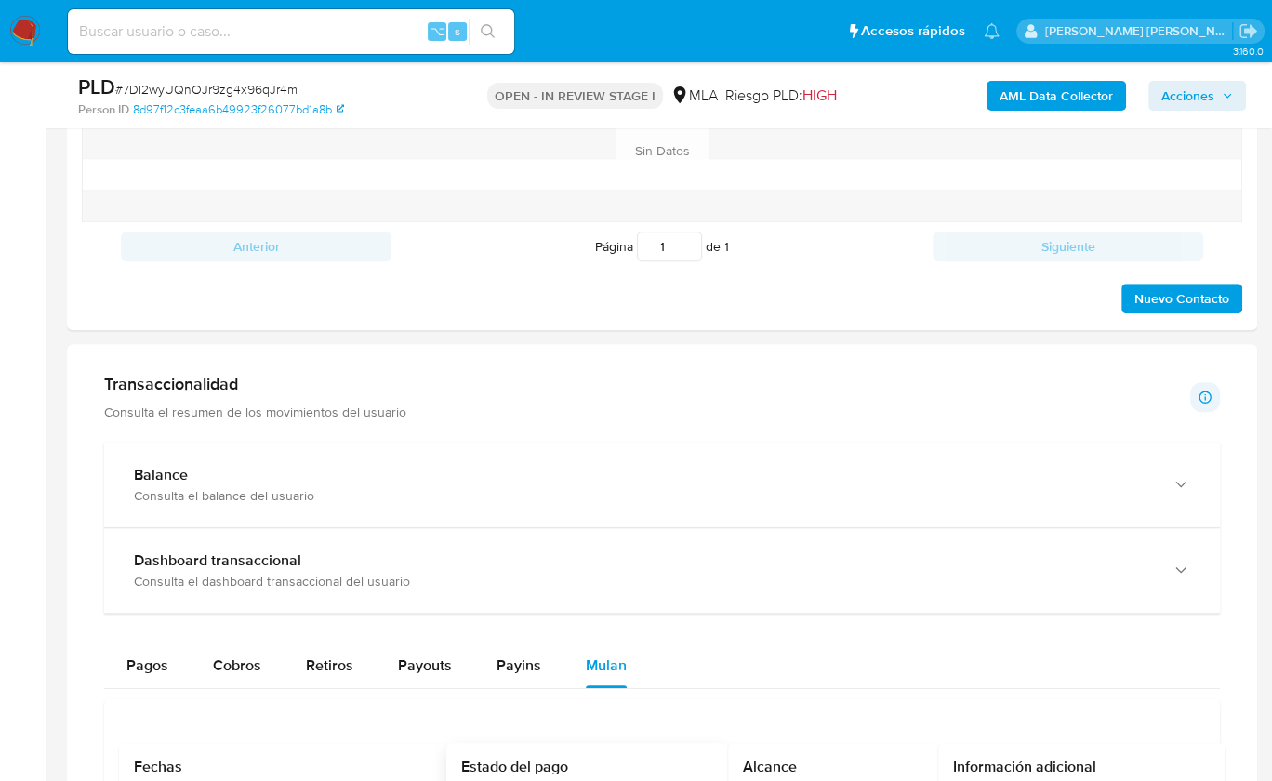
scroll to position [1324, 0]
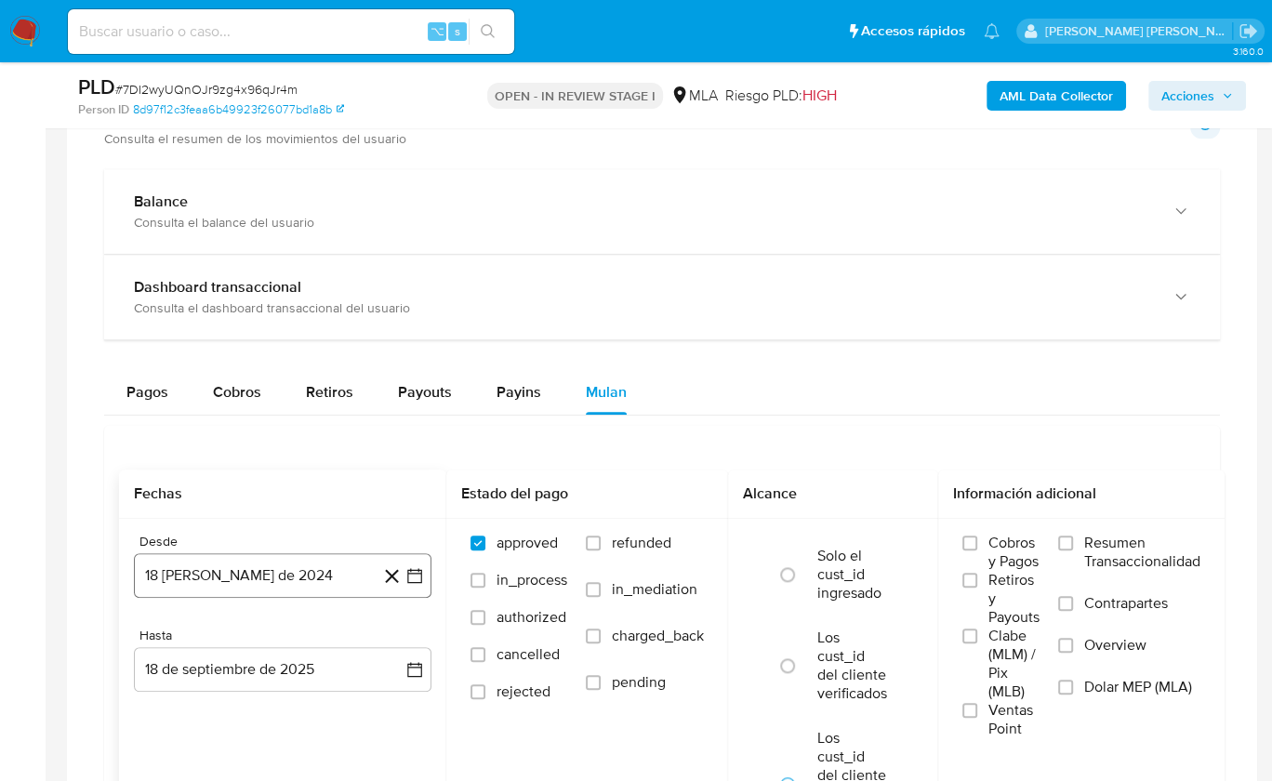
click at [290, 570] on button "18 [PERSON_NAME] de 2024" at bounding box center [283, 575] width 298 height 45
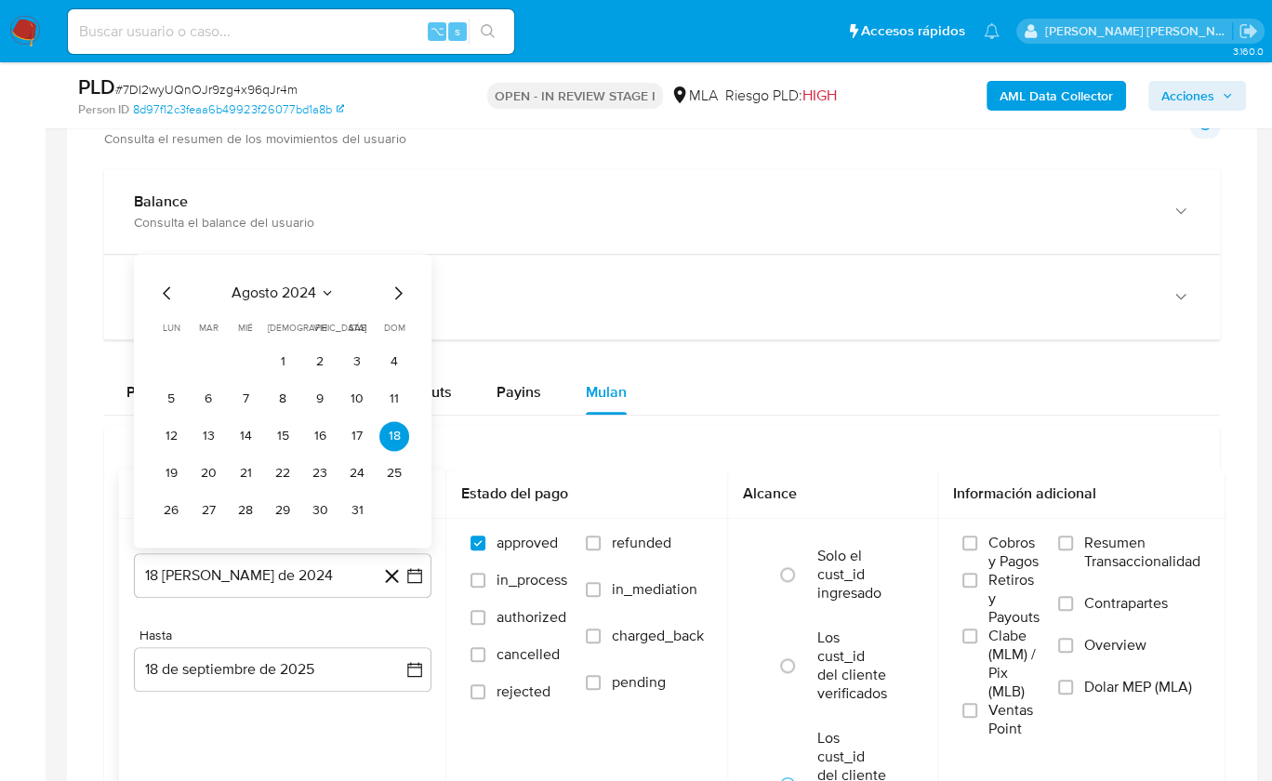
click at [316, 288] on button "agosto 2024" at bounding box center [283, 293] width 103 height 19
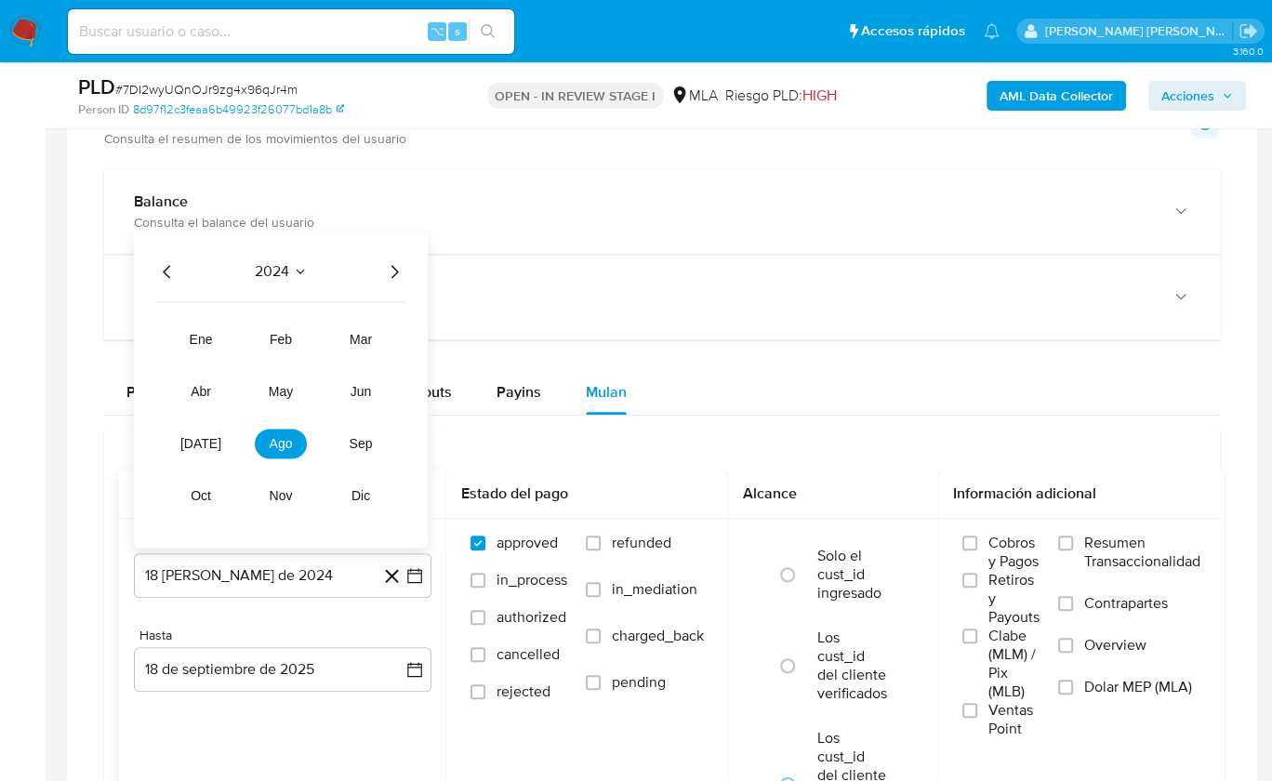
click at [389, 265] on icon "Año siguiente" at bounding box center [394, 271] width 22 height 22
click at [278, 436] on span "ago" at bounding box center [281, 443] width 23 height 15
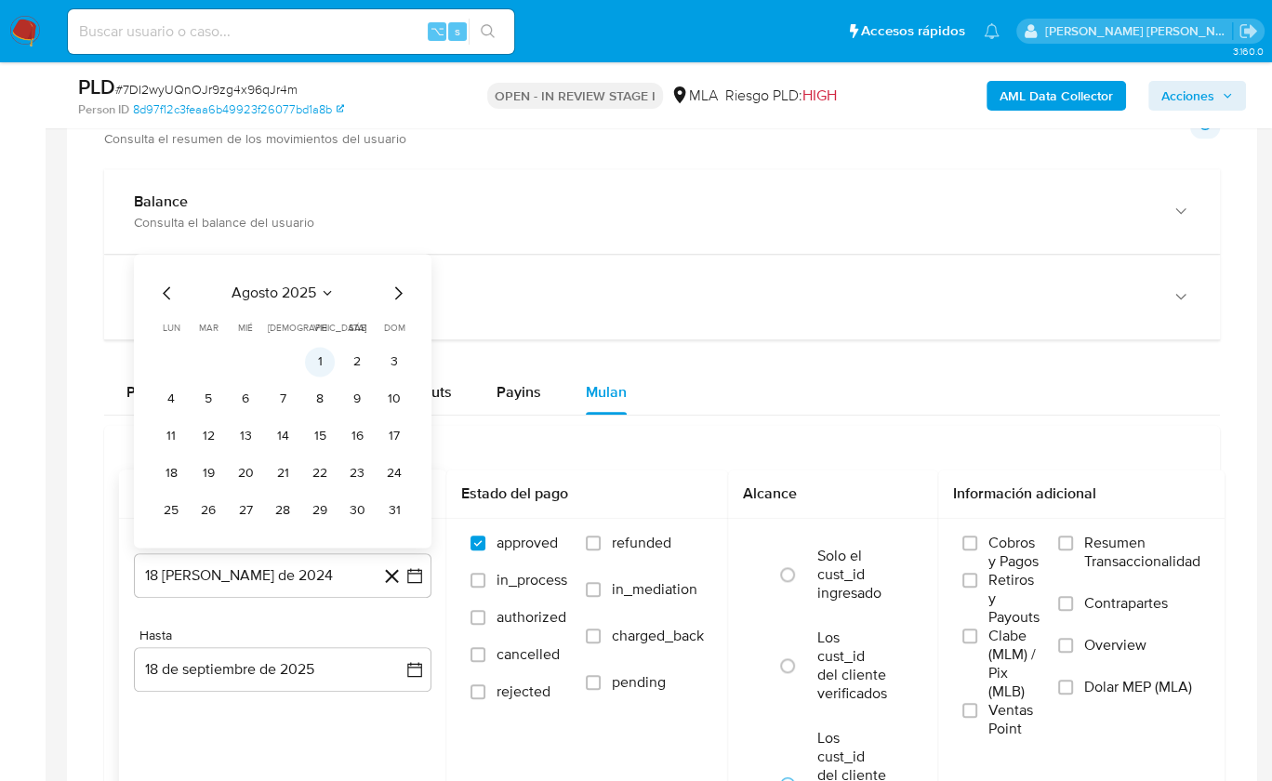
click at [314, 348] on button "1" at bounding box center [320, 362] width 30 height 30
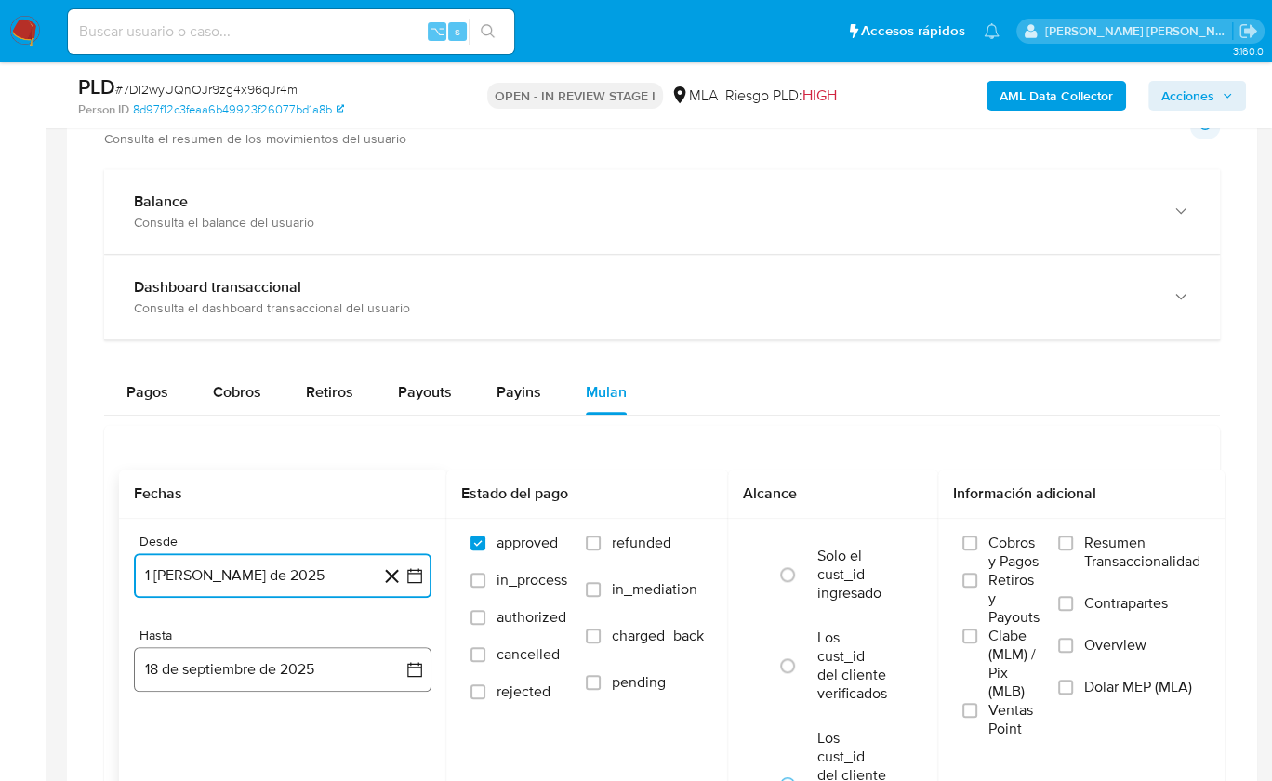
click at [309, 661] on button "18 de septiembre de 2025" at bounding box center [283, 669] width 298 height 45
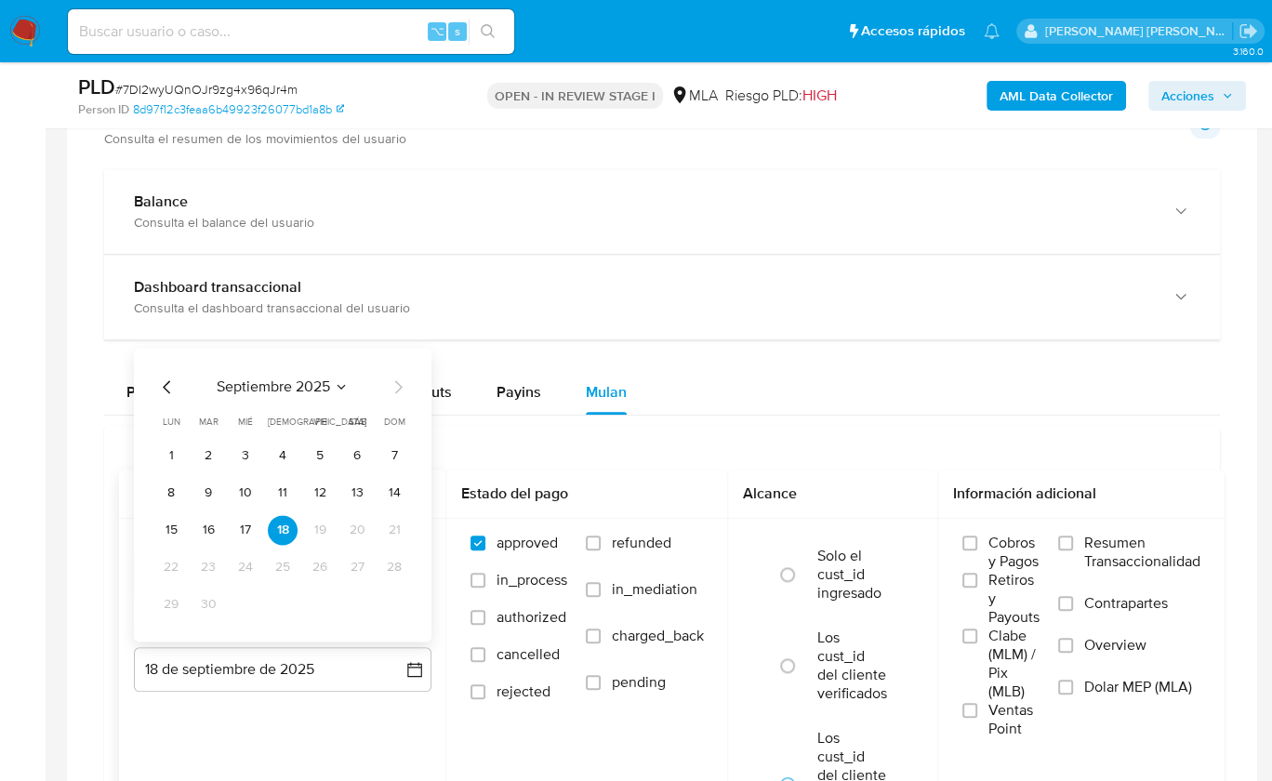
click at [165, 380] on icon "Mes anterior" at bounding box center [166, 386] width 7 height 13
click at [385, 591] on button "31" at bounding box center [394, 605] width 30 height 30
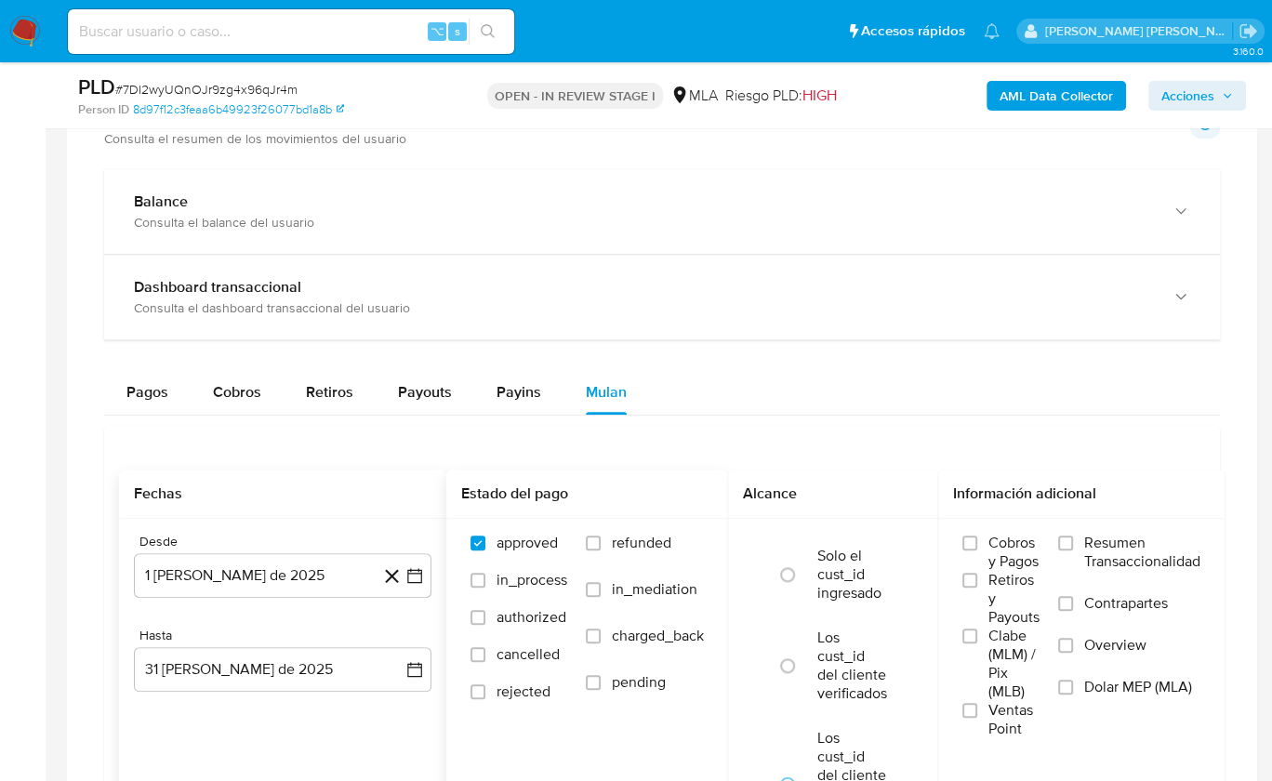
click at [636, 534] on span "refunded" at bounding box center [642, 543] width 60 height 19
click at [601, 536] on input "refunded" at bounding box center [593, 543] width 15 height 15
checkbox input "true"
click at [1113, 685] on span "Dolar MEP (MLA)" at bounding box center [1139, 687] width 108 height 19
click at [1073, 685] on input "Dolar MEP (MLA)" at bounding box center [1065, 687] width 15 height 15
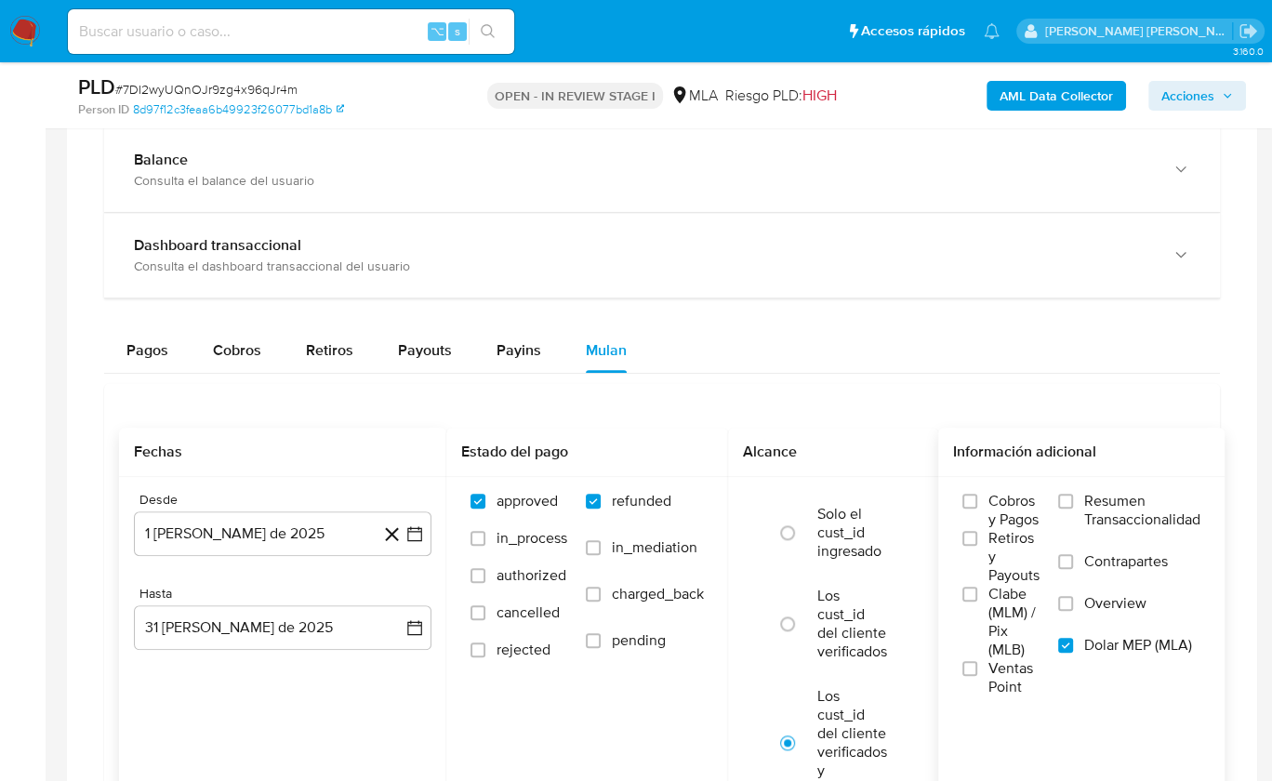
scroll to position [1602, 0]
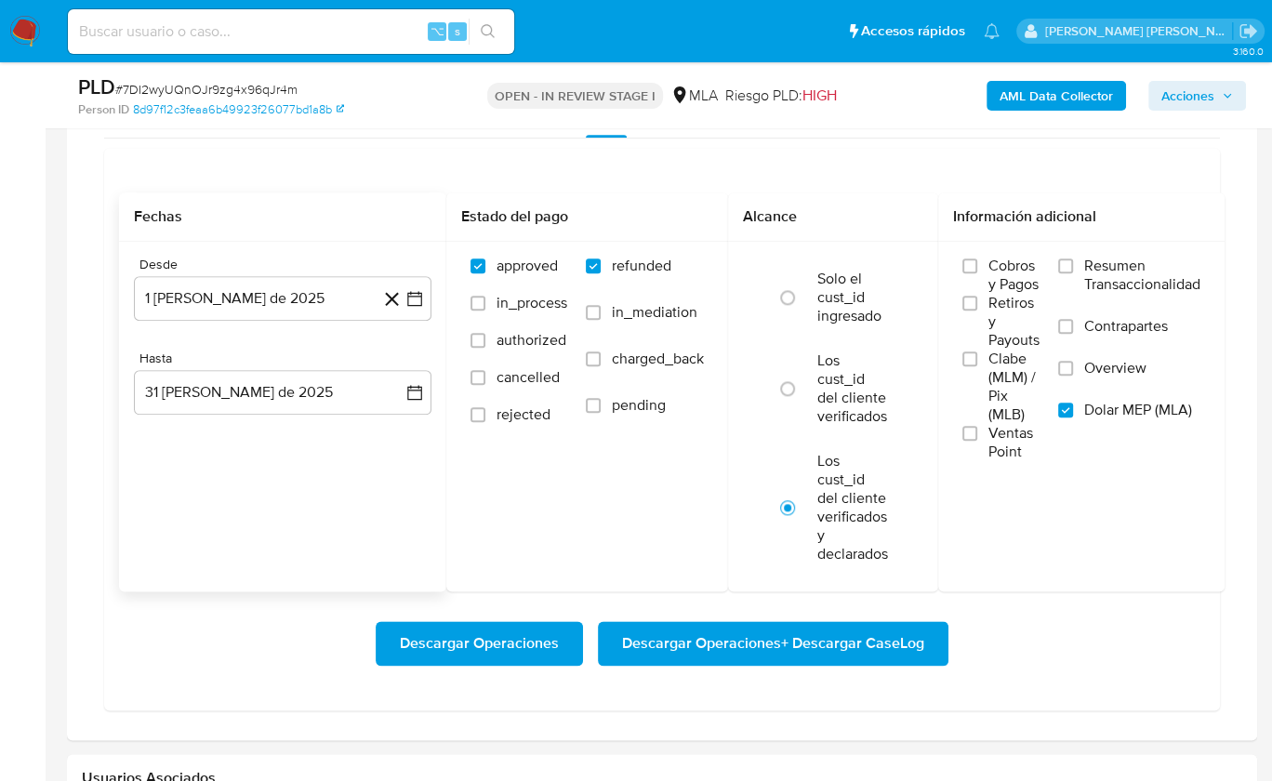
click at [838, 669] on div "Descargar Operaciones Descargar Operaciones + Descargar CaseLog" at bounding box center [662, 644] width 1086 height 104
click at [837, 635] on span "Descargar Operaciones + Descargar CaseLog" at bounding box center [773, 643] width 302 height 41
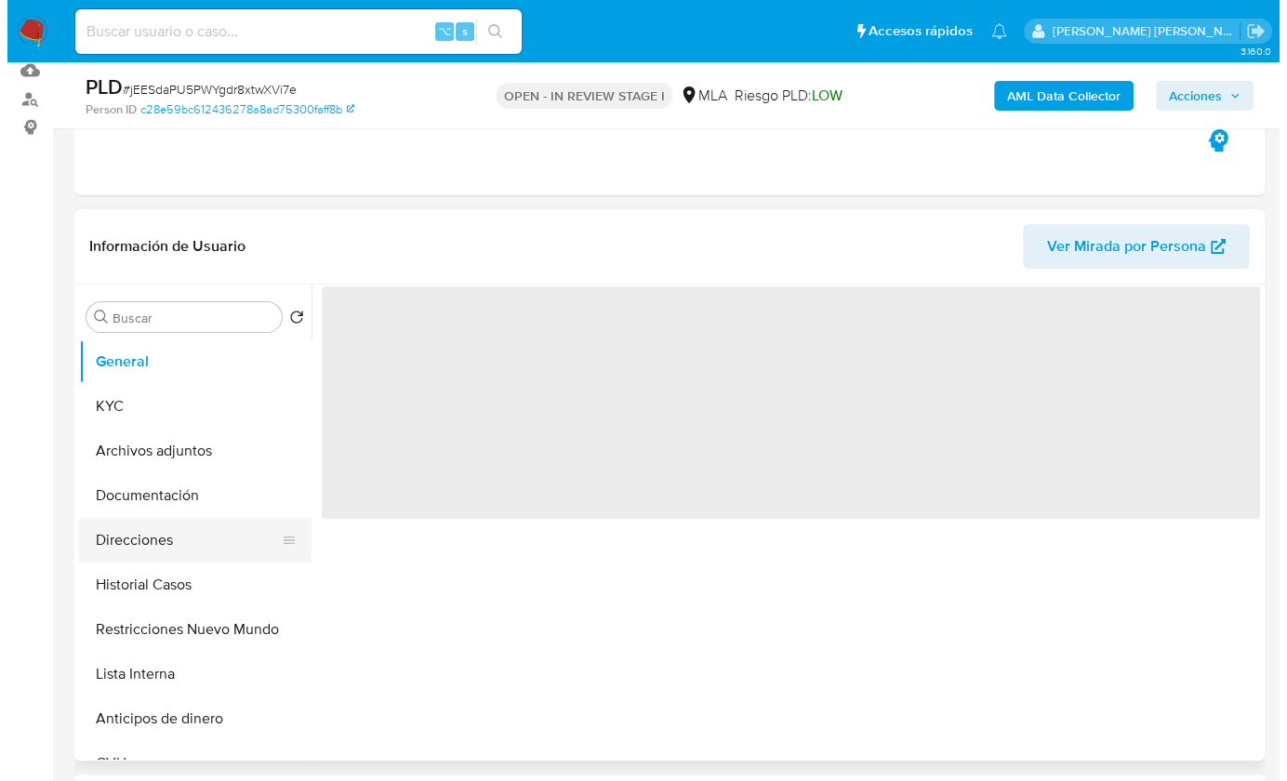
scroll to position [259, 0]
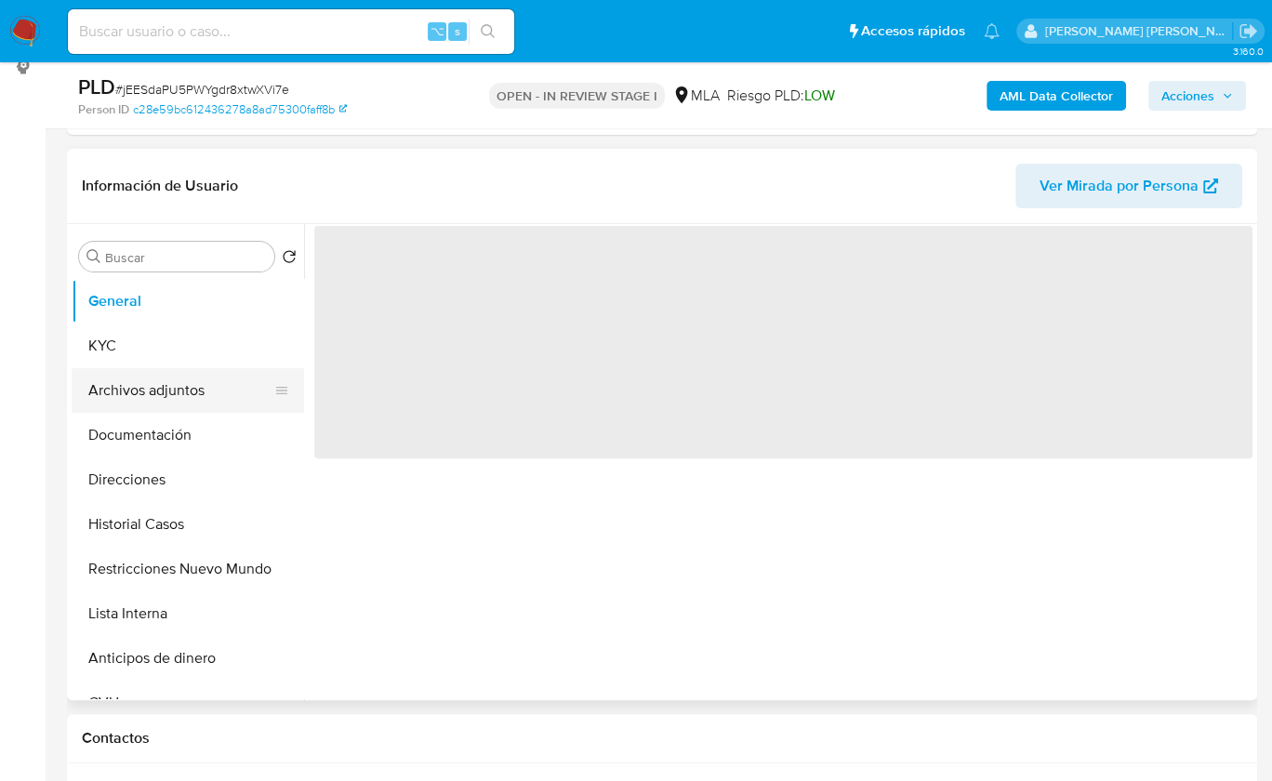
click at [185, 394] on button "Archivos adjuntos" at bounding box center [181, 390] width 218 height 45
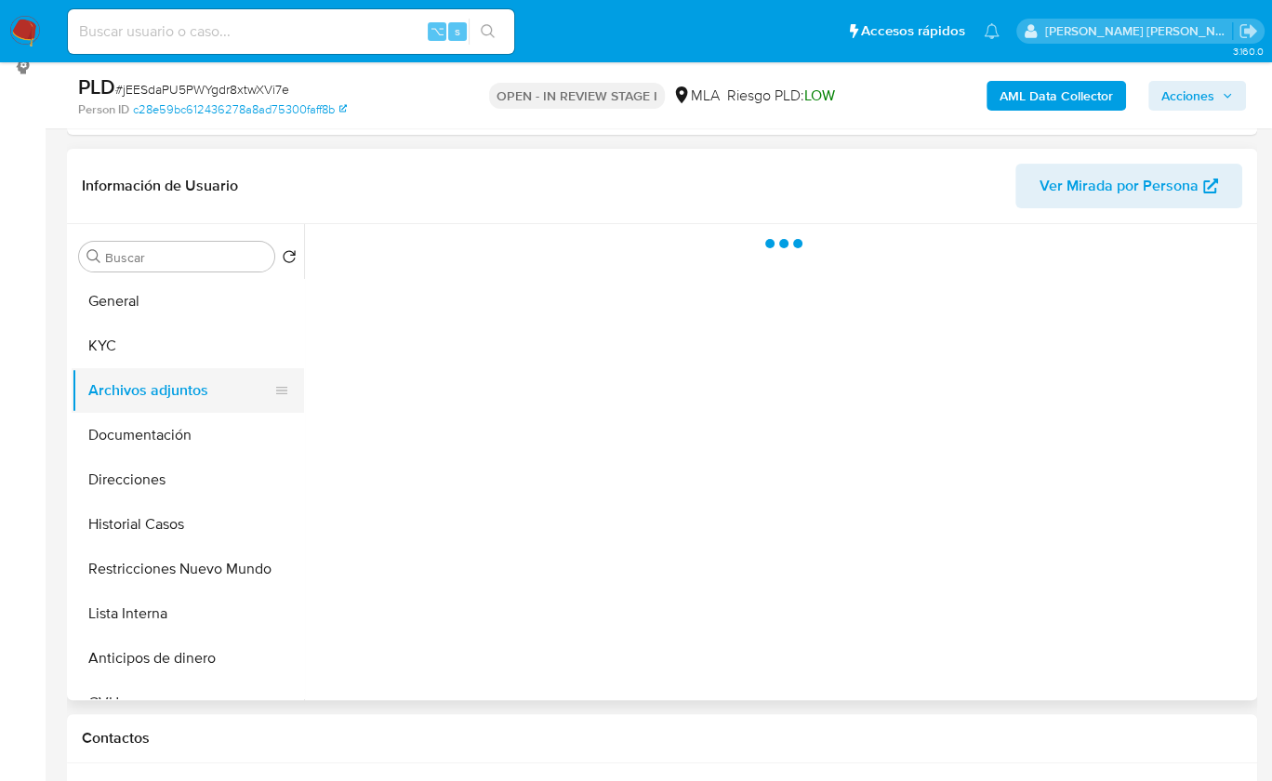
select select "10"
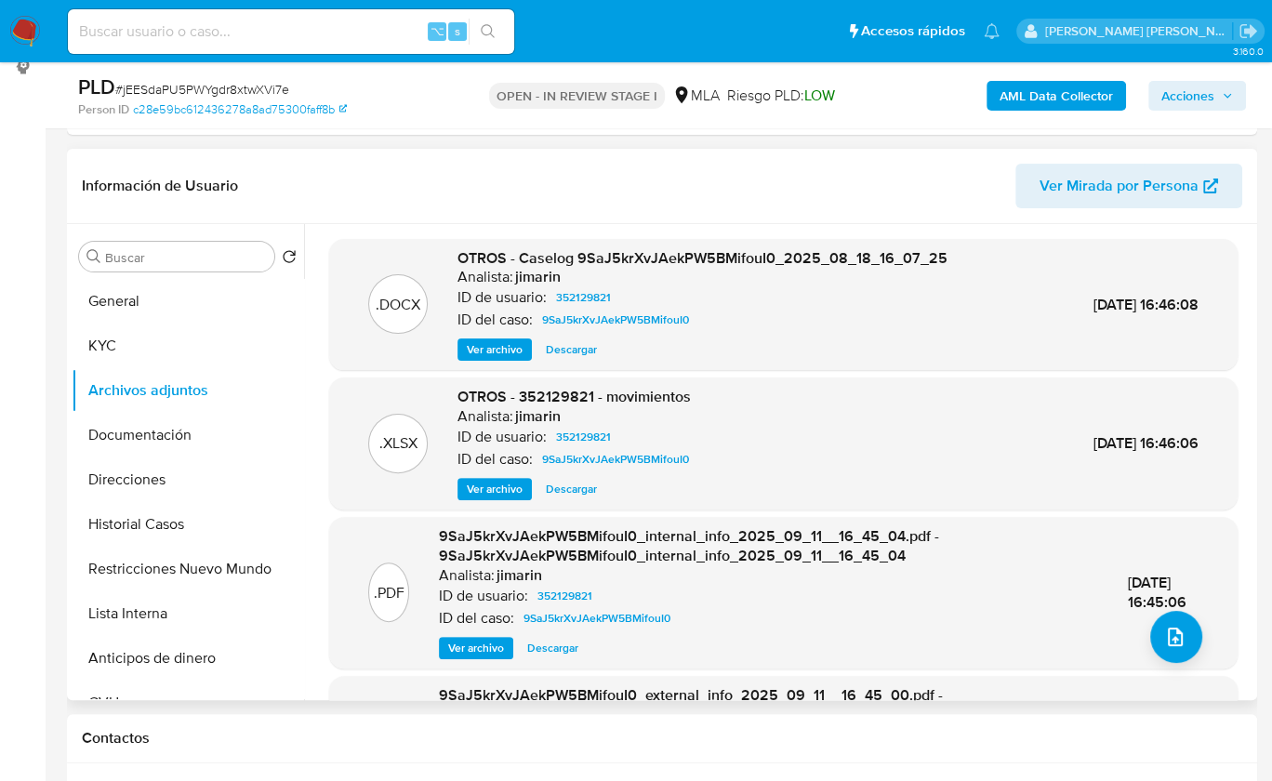
click at [484, 351] on span "Ver archivo" at bounding box center [495, 349] width 56 height 19
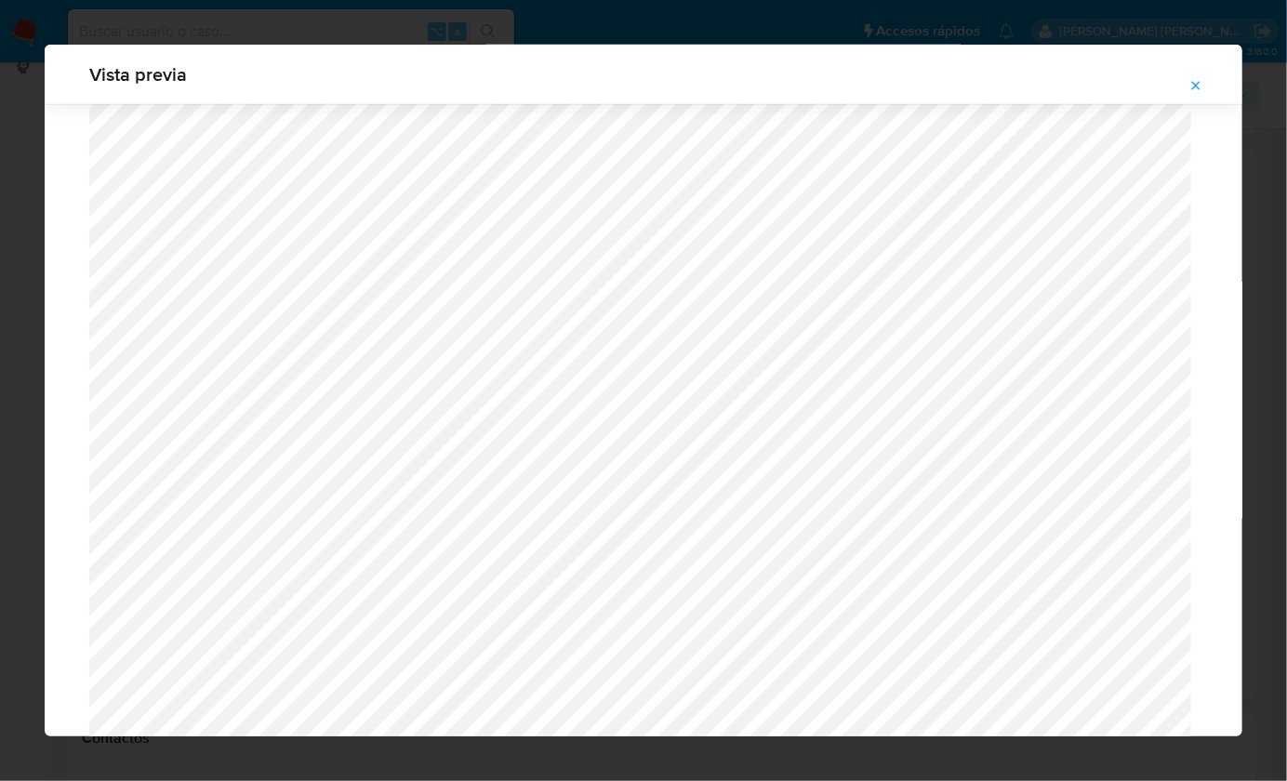
scroll to position [482, 0]
click at [1191, 75] on span "Attachment preview" at bounding box center [1196, 86] width 15 height 26
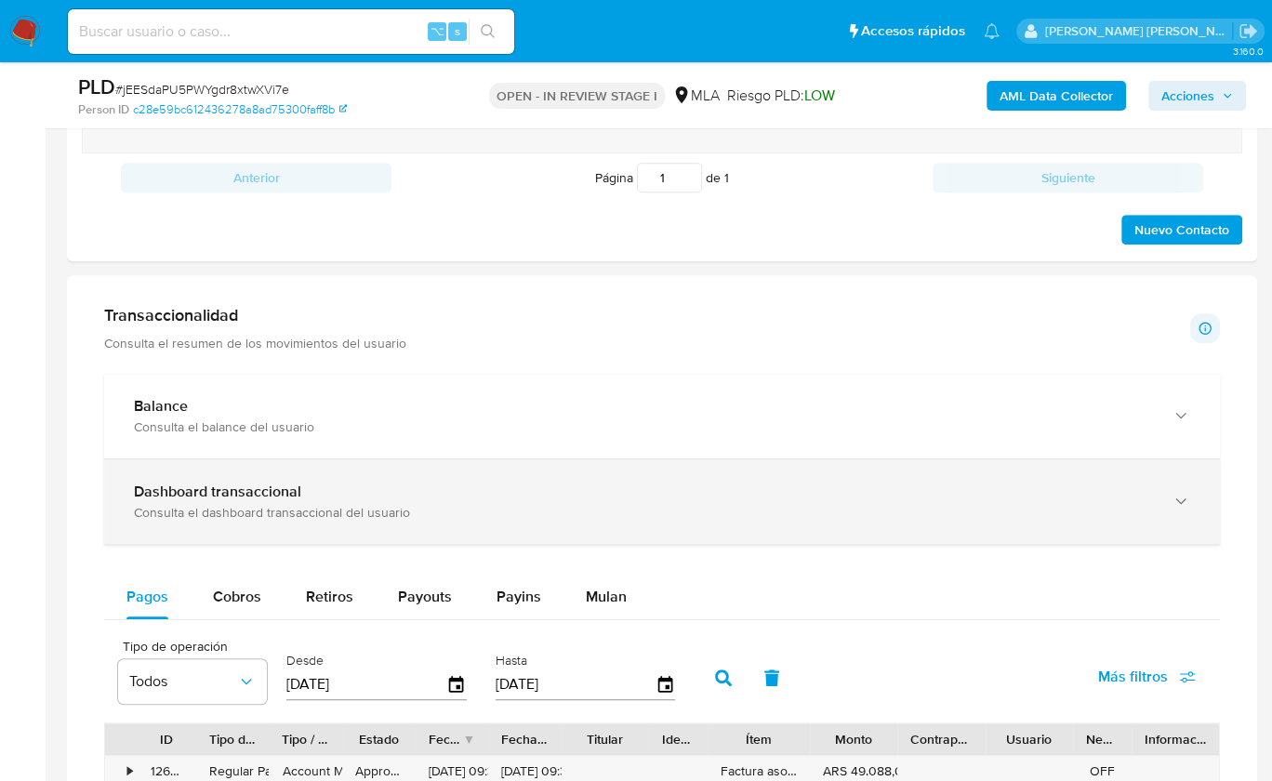
scroll to position [1324, 0]
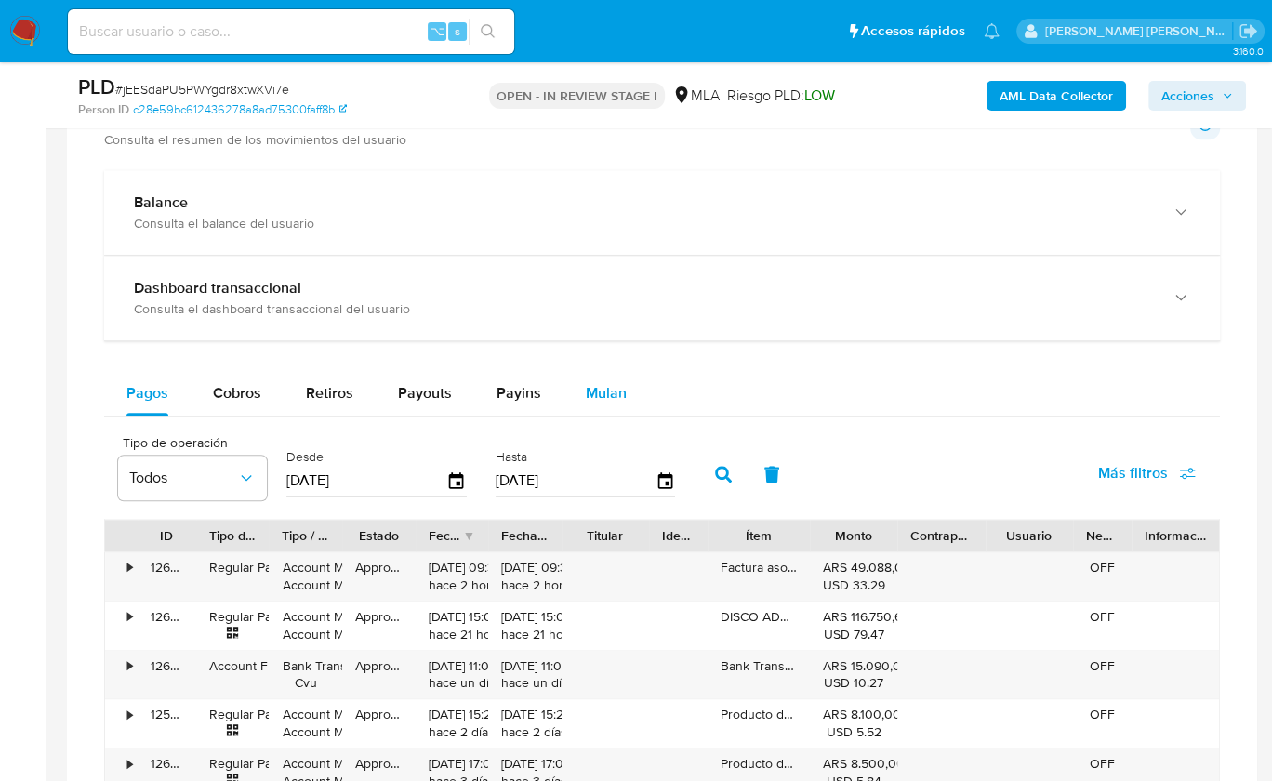
click at [640, 390] on button "Mulan" at bounding box center [607, 393] width 86 height 45
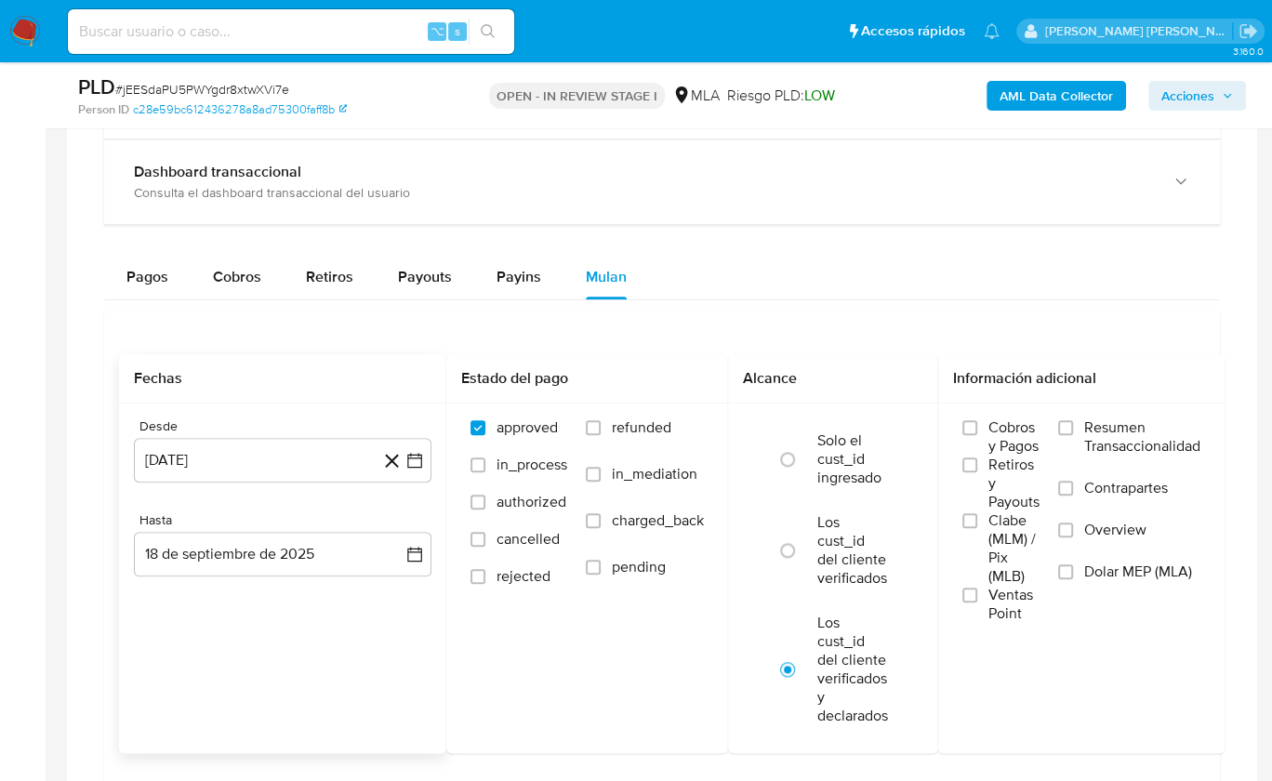
scroll to position [1452, 0]
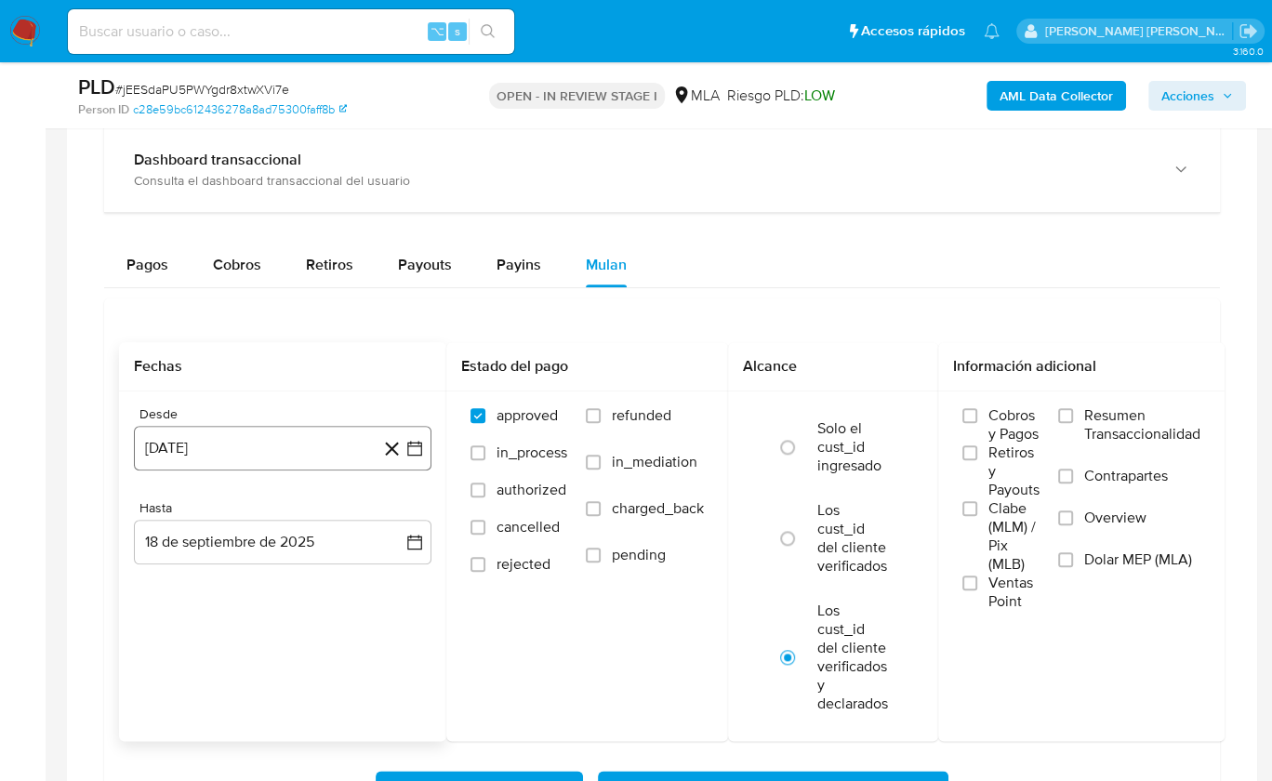
click at [246, 451] on button "[DATE]" at bounding box center [283, 448] width 298 height 45
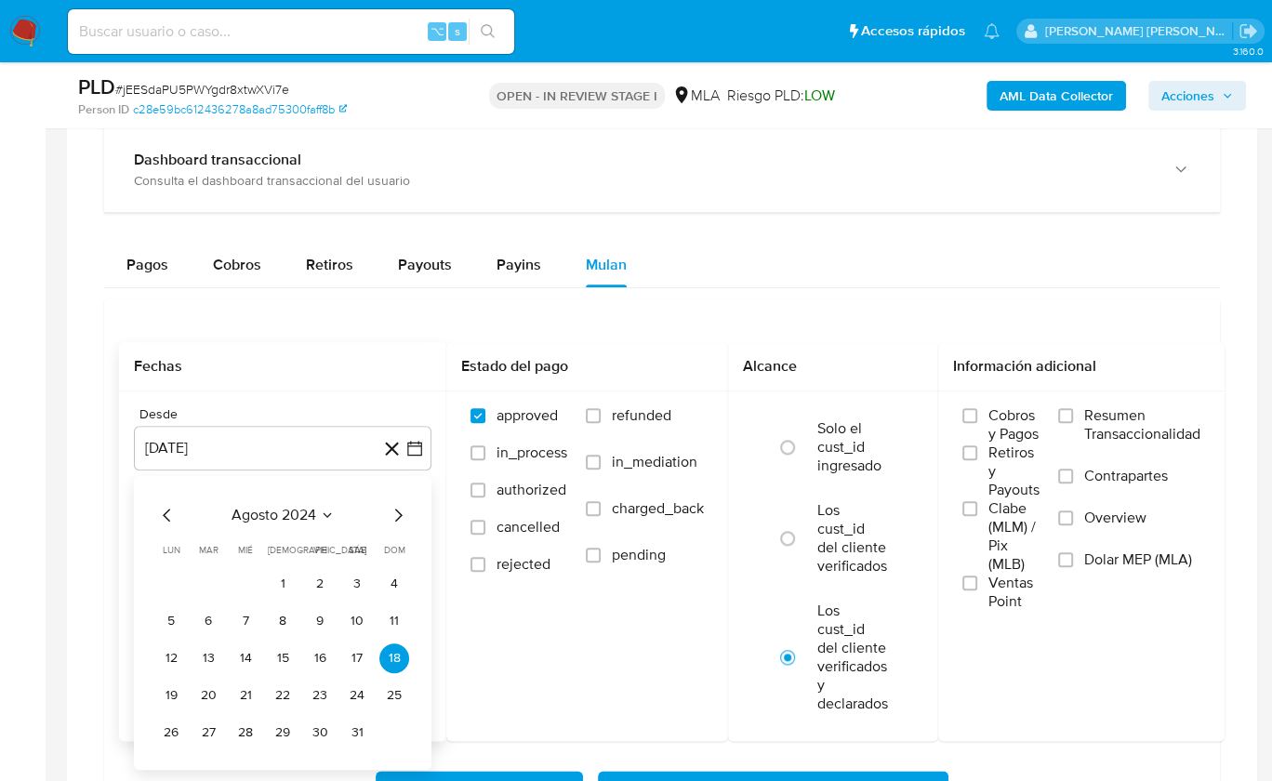
click at [274, 525] on div "[DATE] [DATE] lun lunes mar martes mié miércoles jue jueves vie viernes sáb sáb…" at bounding box center [282, 626] width 253 height 244
click at [288, 512] on span "agosto 2024" at bounding box center [274, 515] width 85 height 19
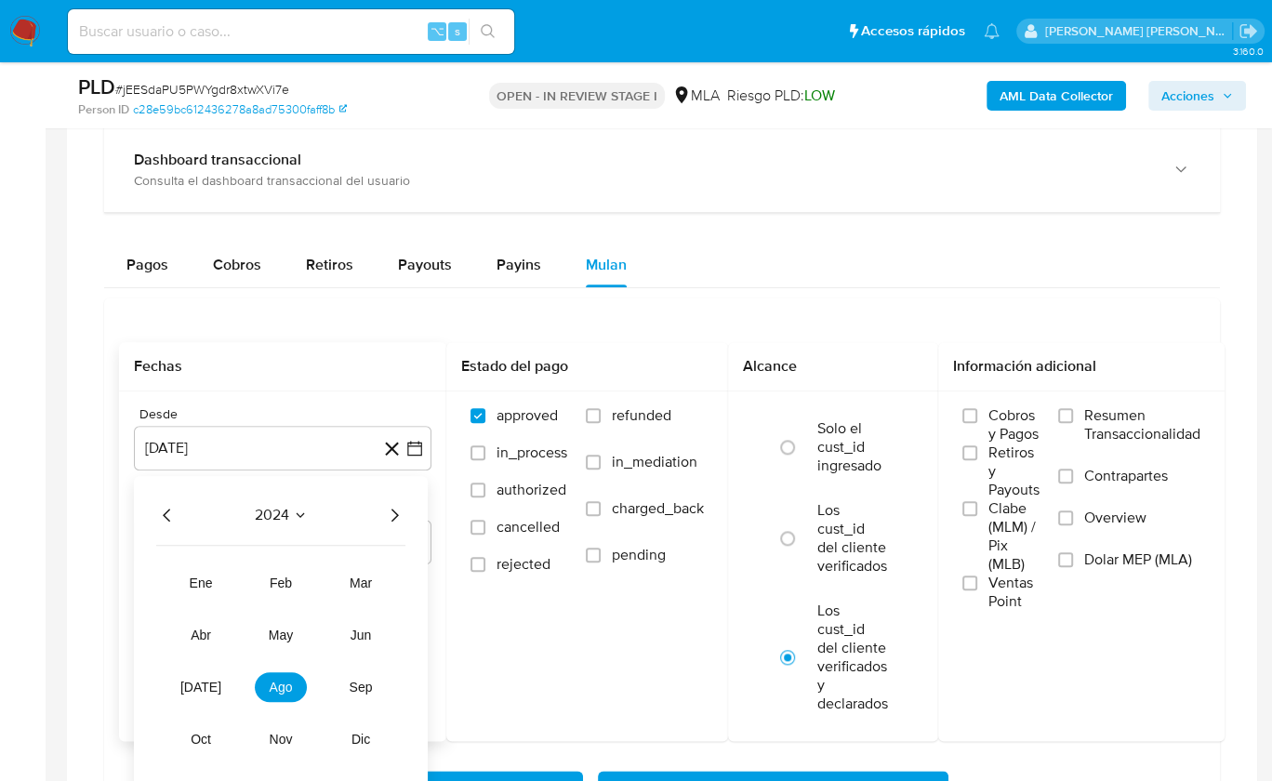
click at [392, 510] on icon "Año siguiente" at bounding box center [394, 515] width 22 height 22
click at [288, 680] on span "ago" at bounding box center [281, 687] width 23 height 15
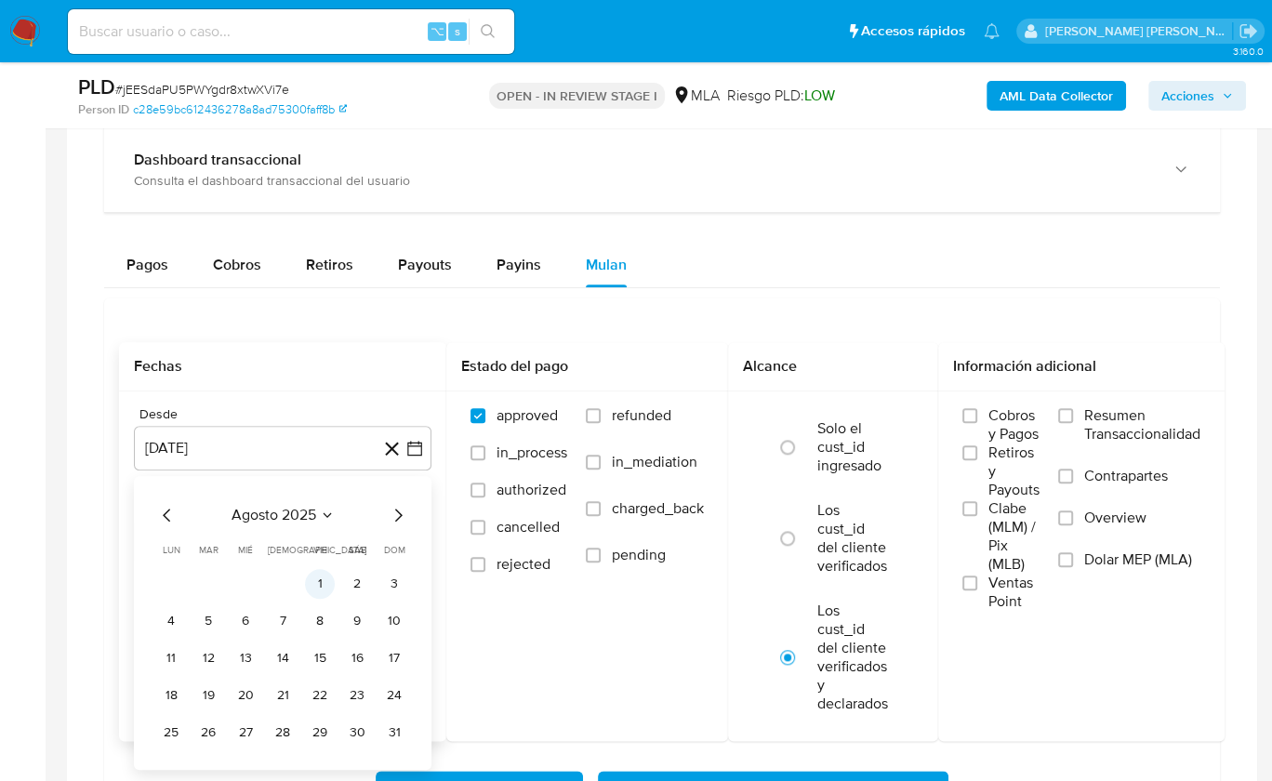
click at [325, 572] on button "1" at bounding box center [320, 584] width 30 height 30
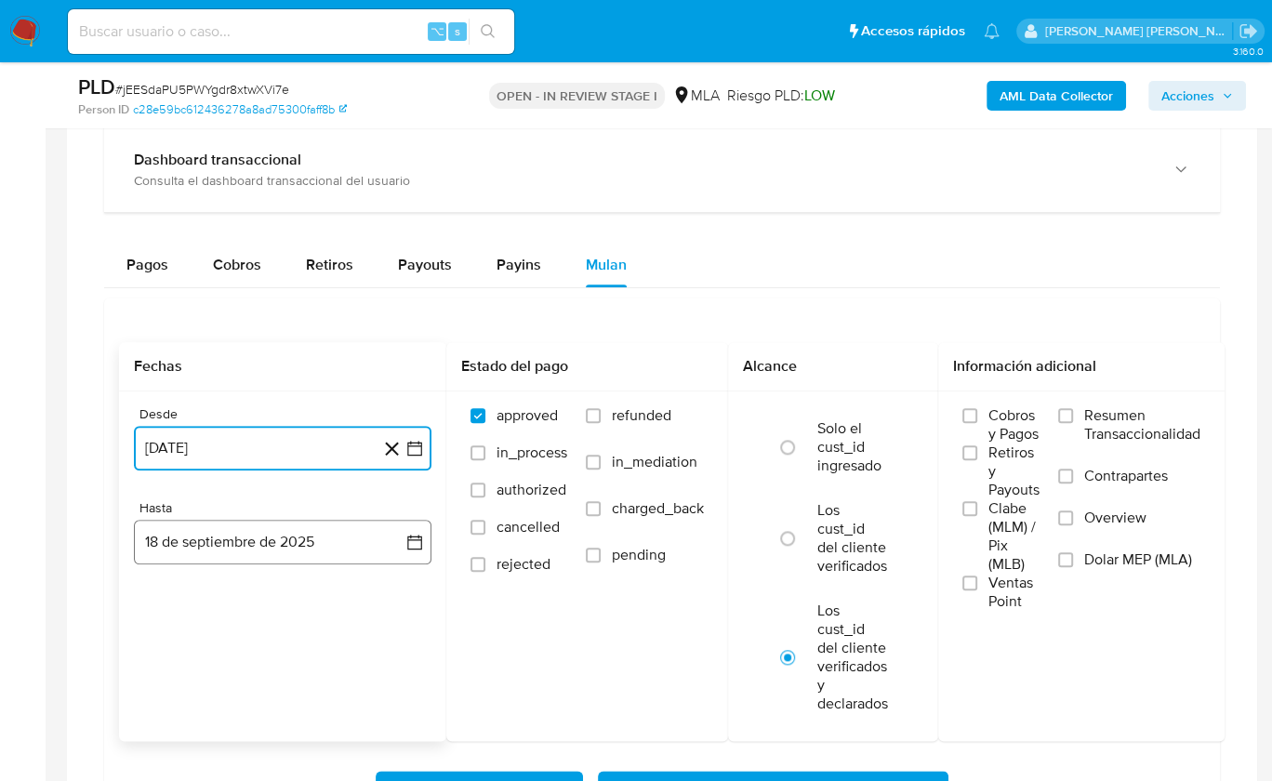
click at [315, 544] on button "18 de septiembre de 2025" at bounding box center [283, 542] width 298 height 45
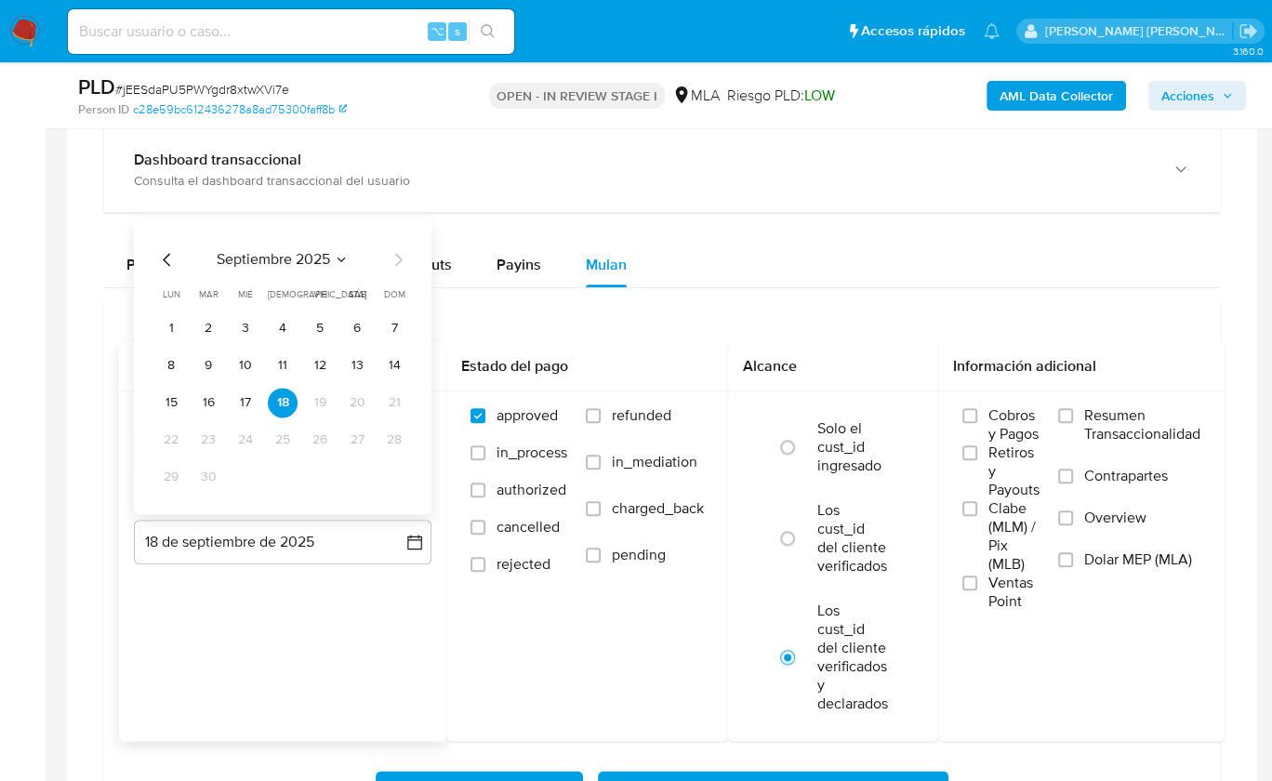
click at [164, 249] on icon "Mes anterior" at bounding box center [167, 259] width 22 height 22
click at [392, 472] on button "31" at bounding box center [394, 477] width 30 height 30
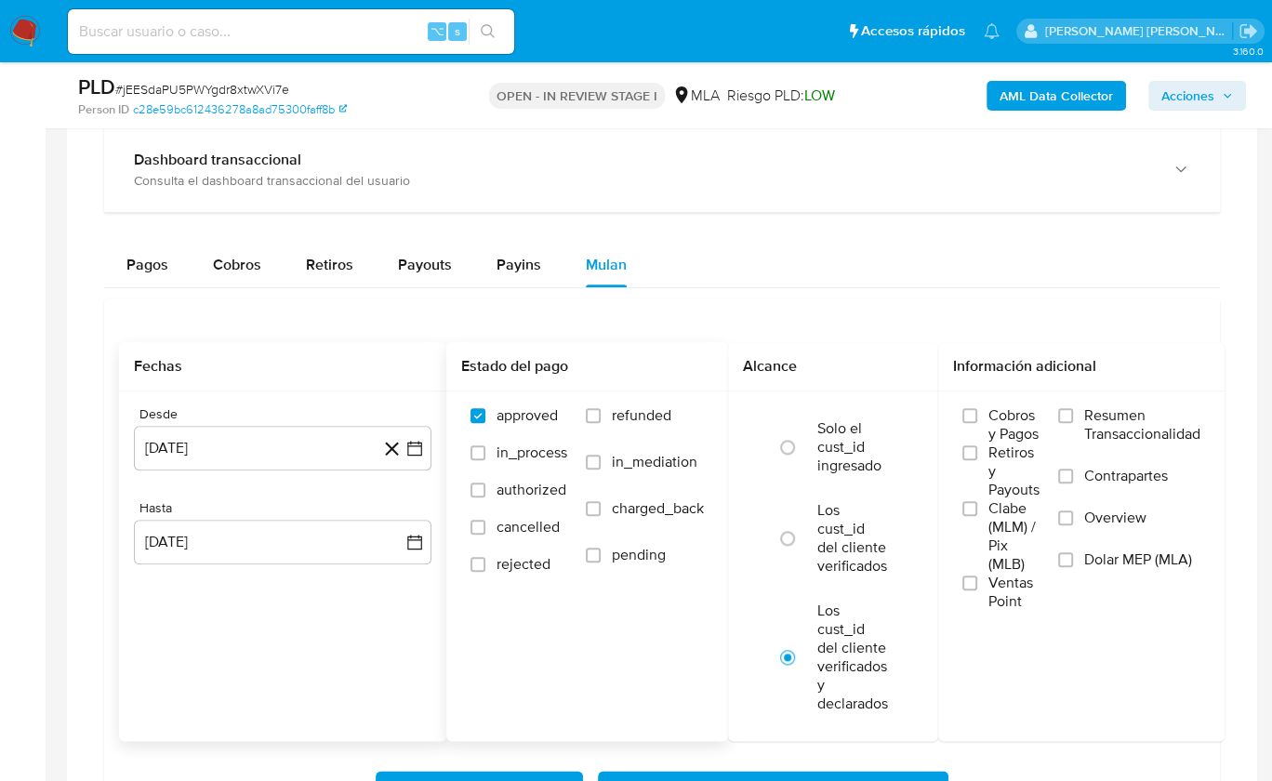
click at [604, 415] on label "refunded" at bounding box center [645, 429] width 118 height 47
click at [601, 415] on input "refunded" at bounding box center [593, 415] width 15 height 15
checkbox input "true"
click at [1086, 551] on label "Dolar MEP (MLA)" at bounding box center [1129, 572] width 142 height 42
click at [1073, 552] on input "Dolar MEP (MLA)" at bounding box center [1065, 559] width 15 height 15
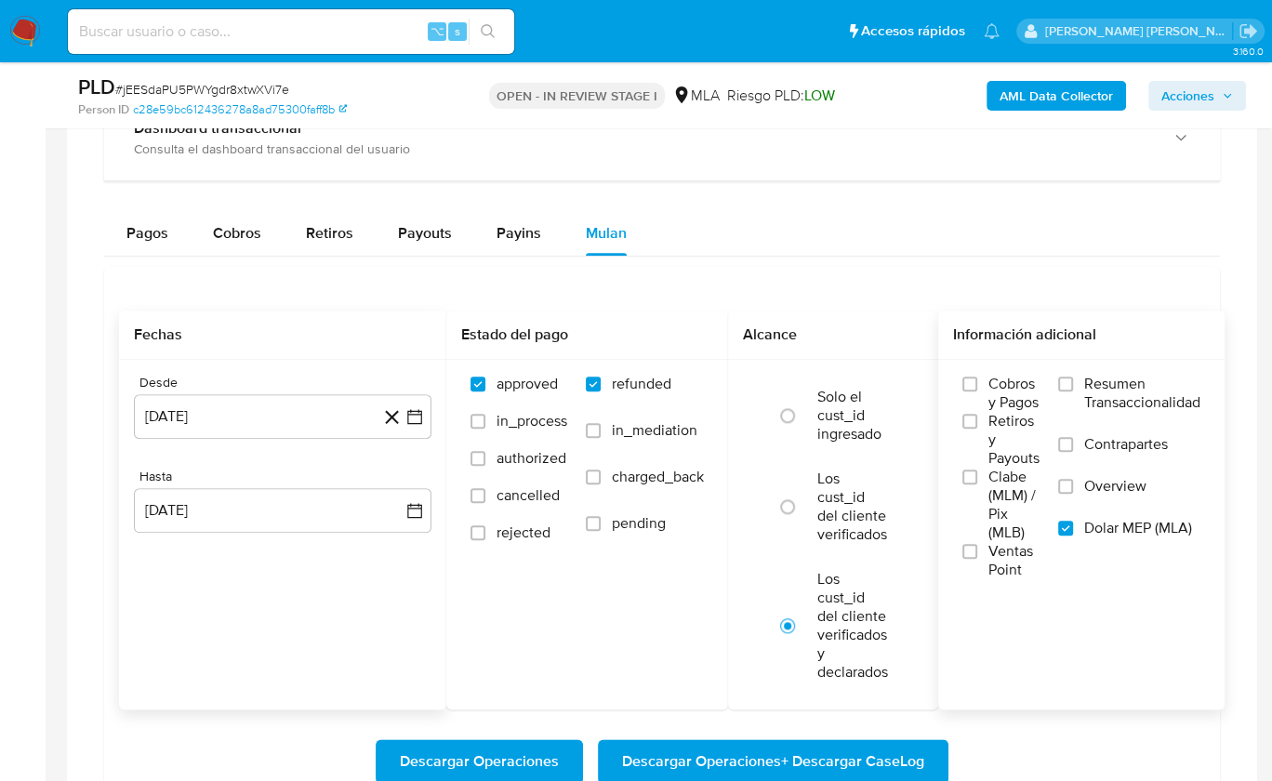
scroll to position [1485, 0]
click at [838, 739] on span "Descargar Operaciones + Descargar CaseLog" at bounding box center [773, 759] width 302 height 41
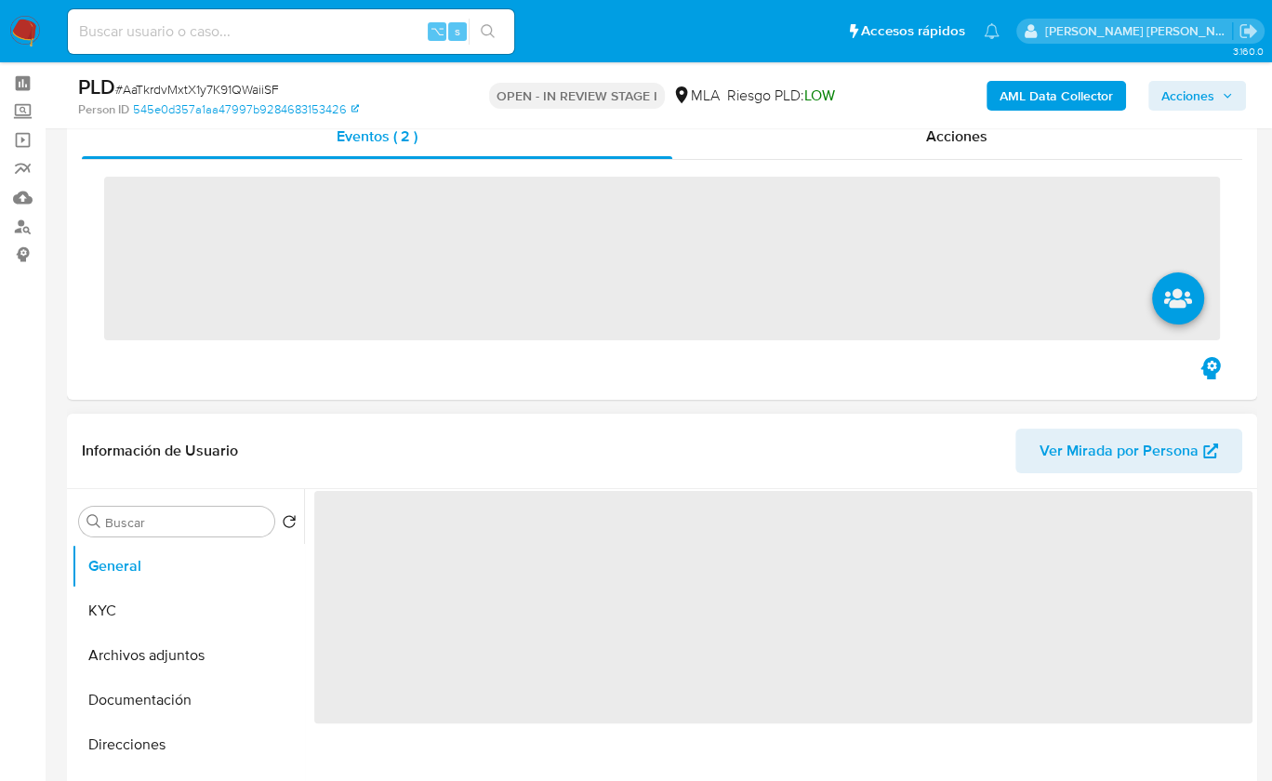
scroll to position [490, 0]
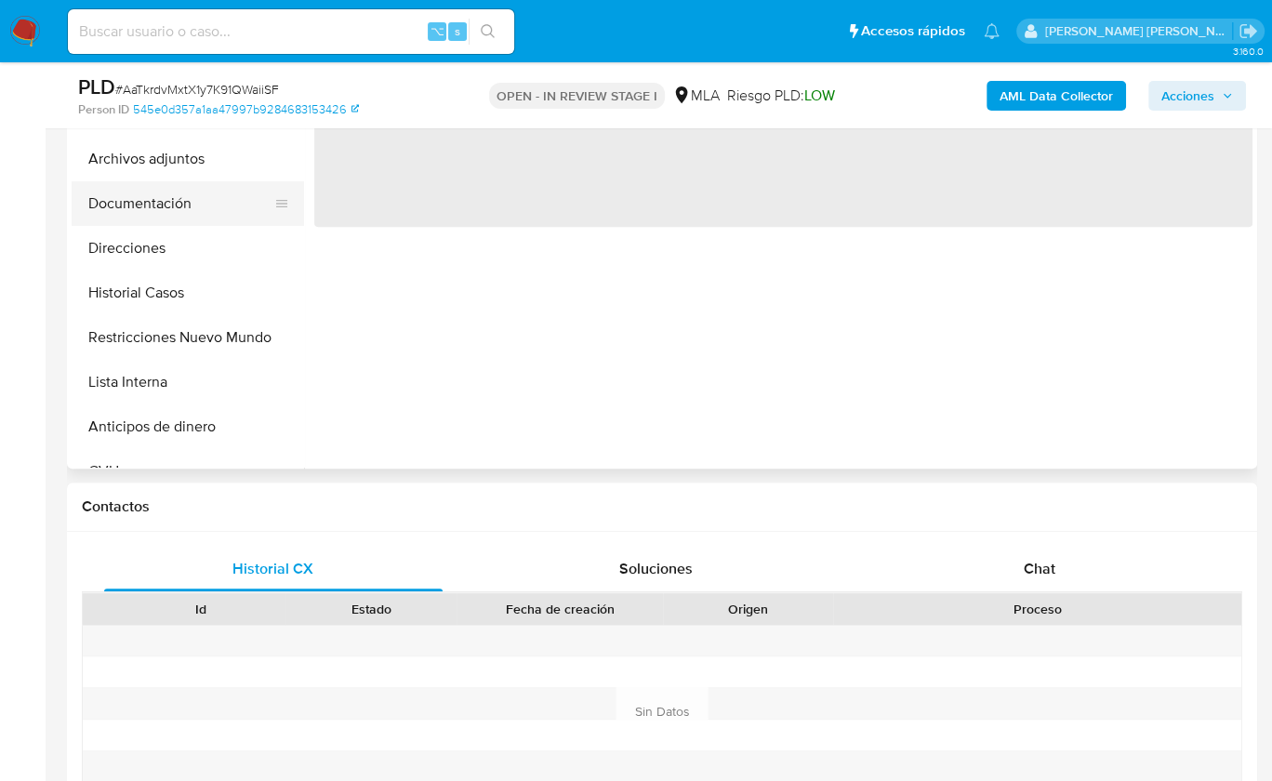
select select "10"
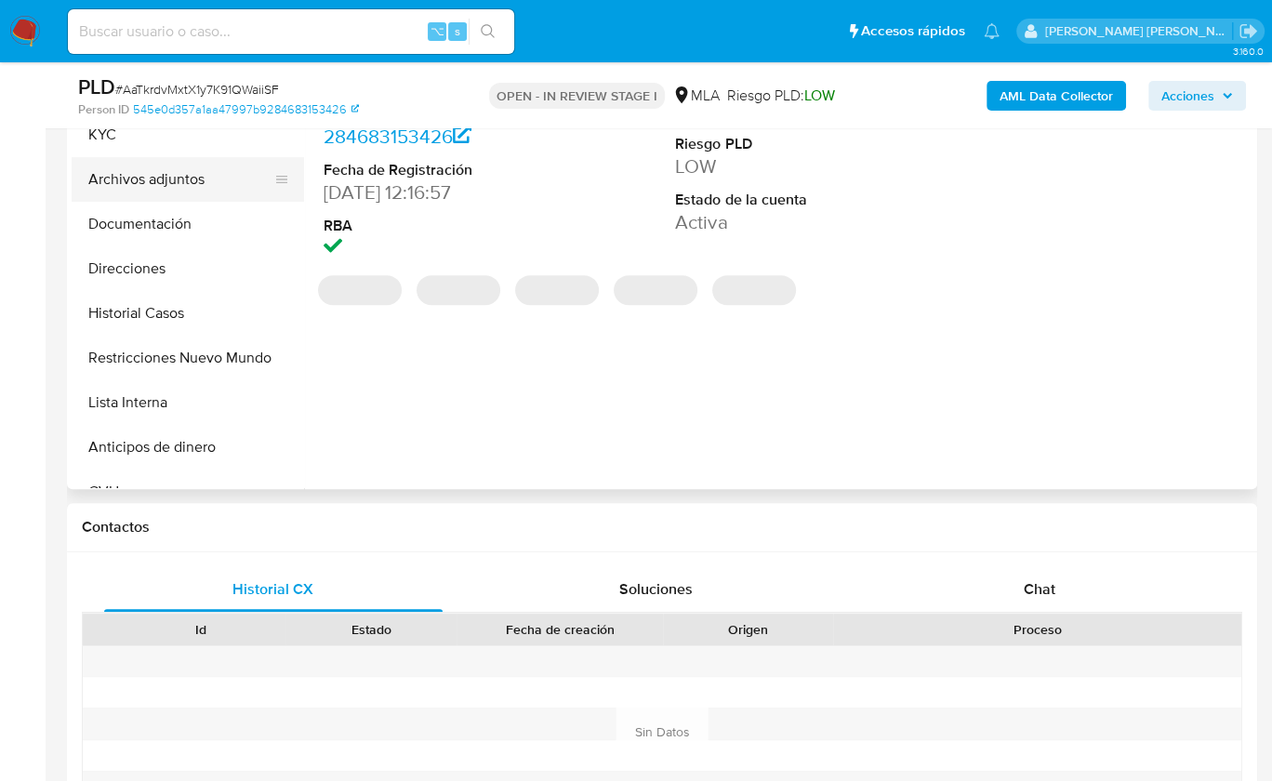
click at [195, 178] on button "Archivos adjuntos" at bounding box center [181, 179] width 218 height 45
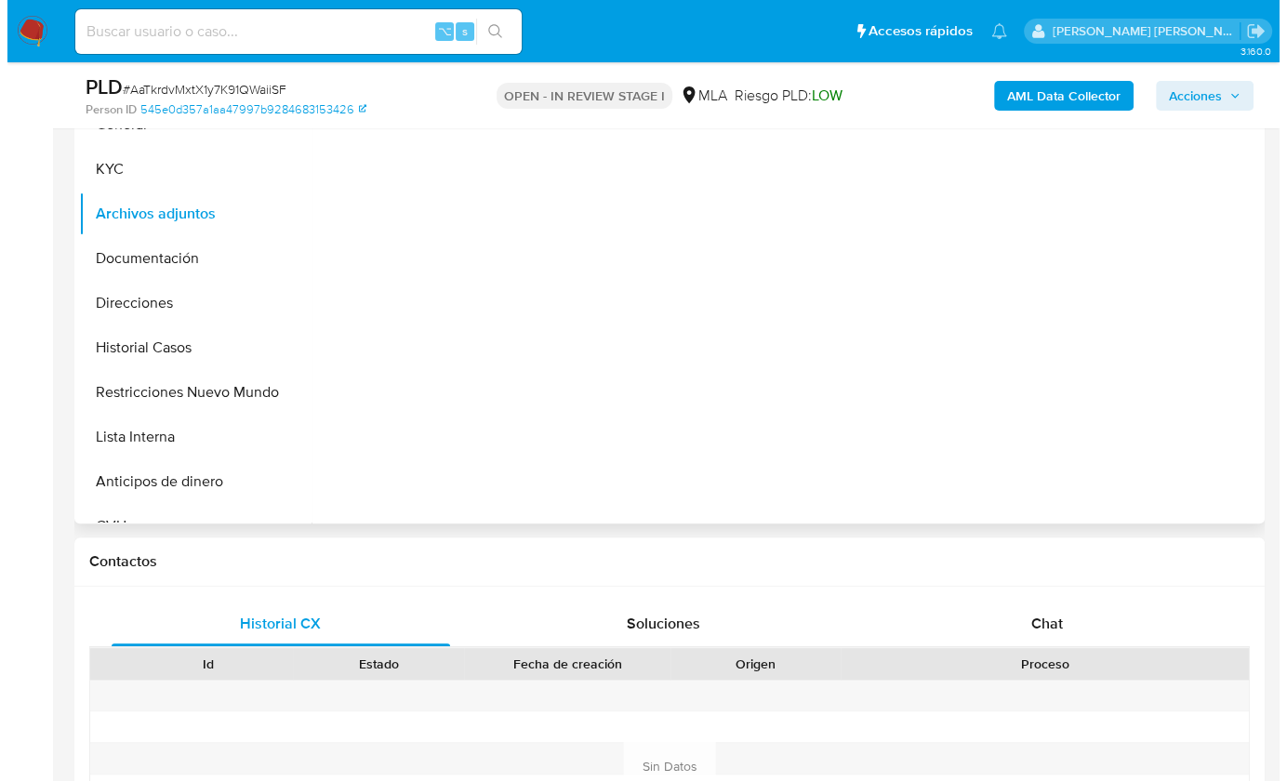
scroll to position [139, 0]
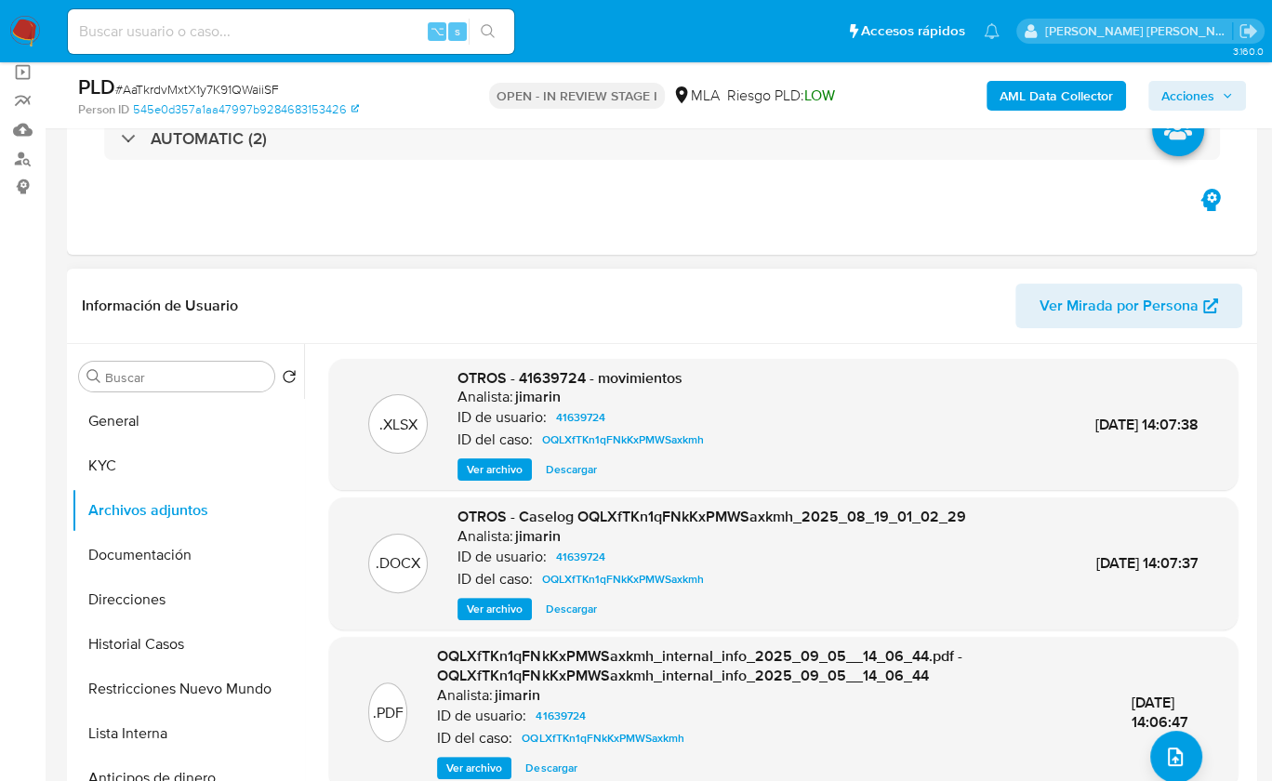
click at [490, 614] on span "Ver archivo" at bounding box center [495, 609] width 56 height 19
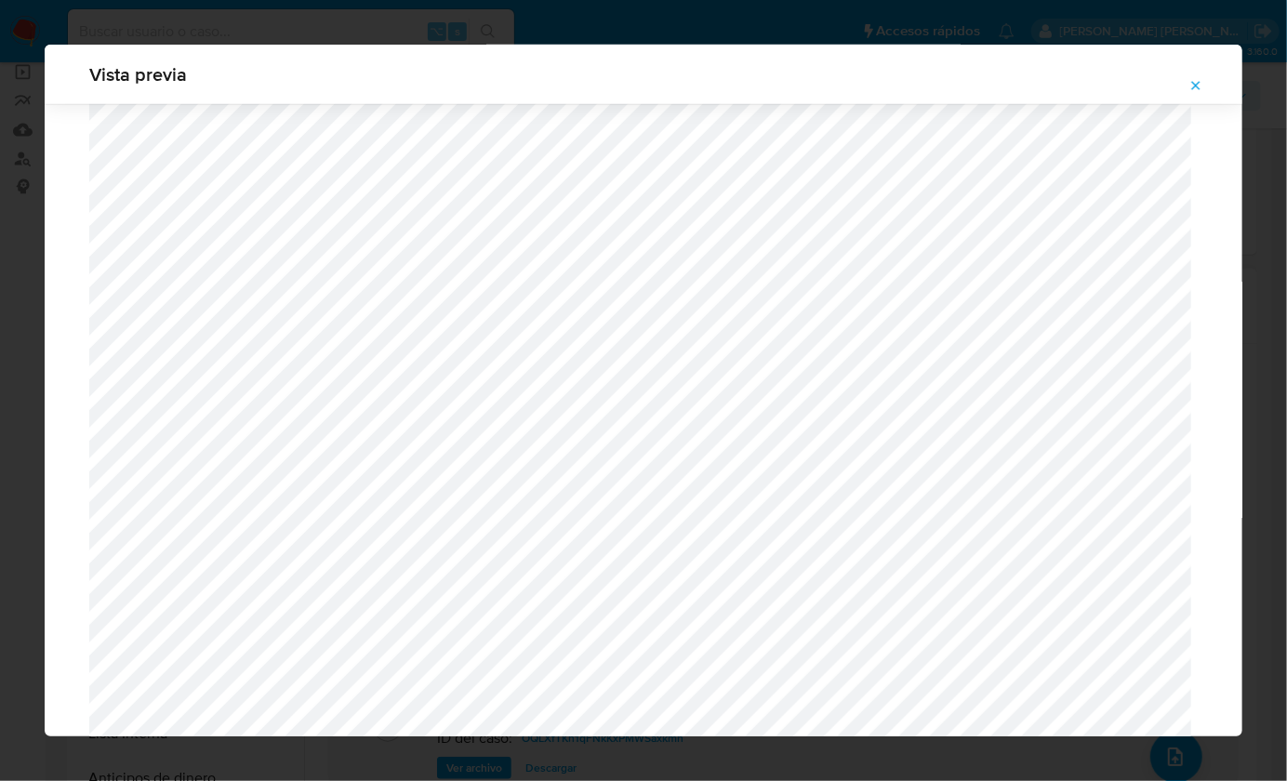
scroll to position [499, 0]
click at [1197, 103] on div "Vista previa" at bounding box center [644, 75] width 1198 height 60
click at [1196, 95] on span "Attachment preview" at bounding box center [1196, 86] width 15 height 26
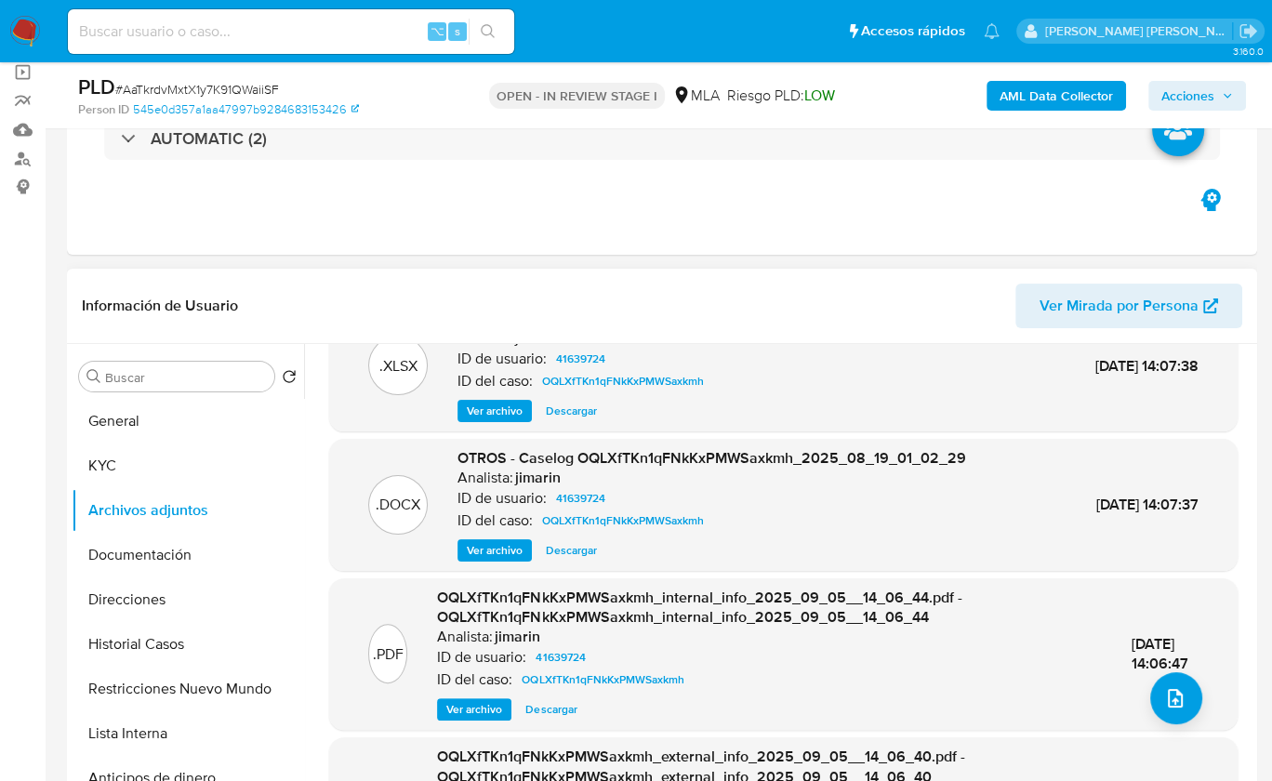
scroll to position [144, 0]
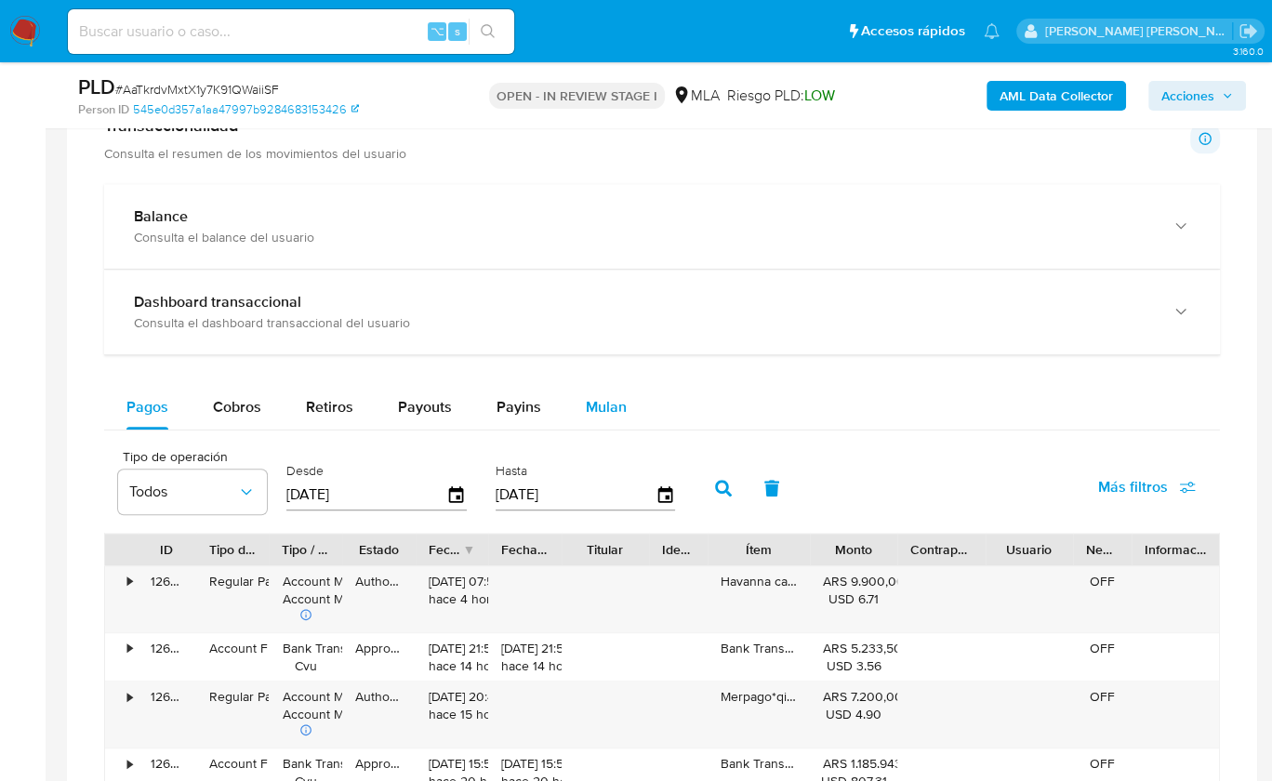
click at [592, 406] on span "Mulan" at bounding box center [606, 406] width 41 height 21
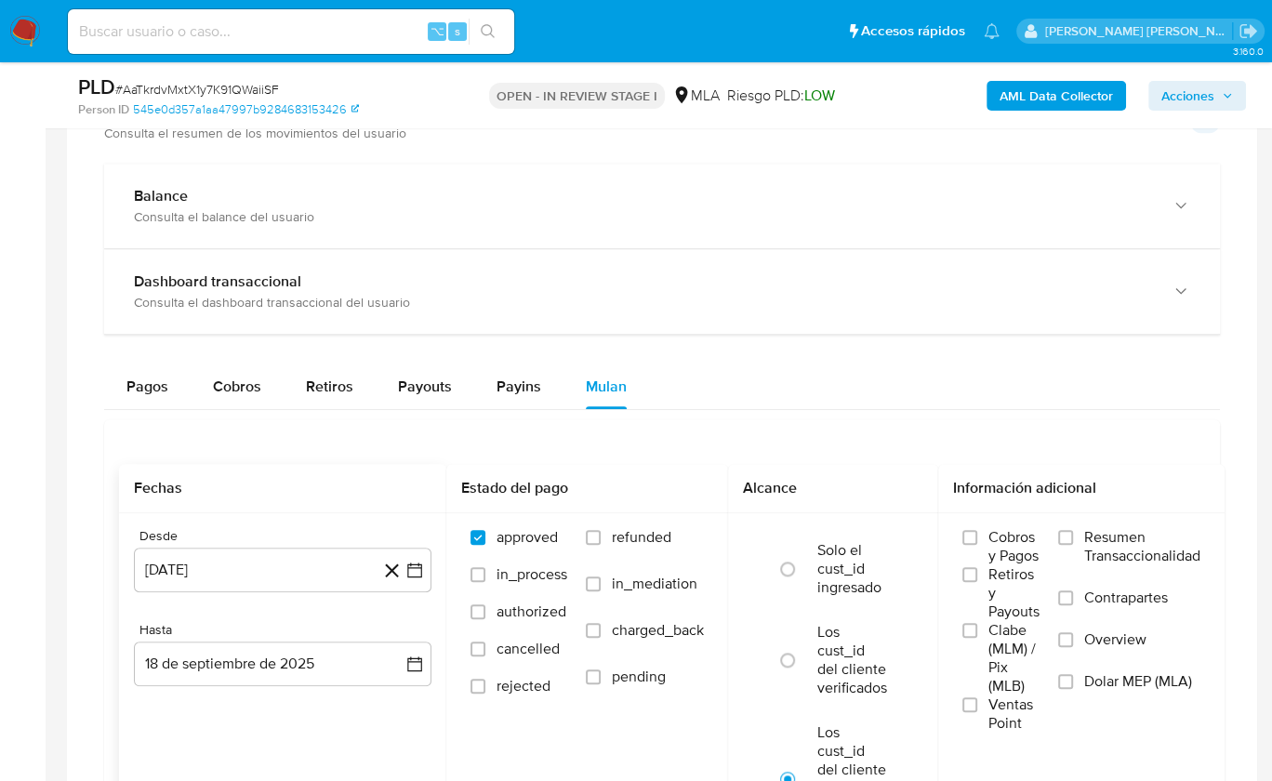
scroll to position [1550, 0]
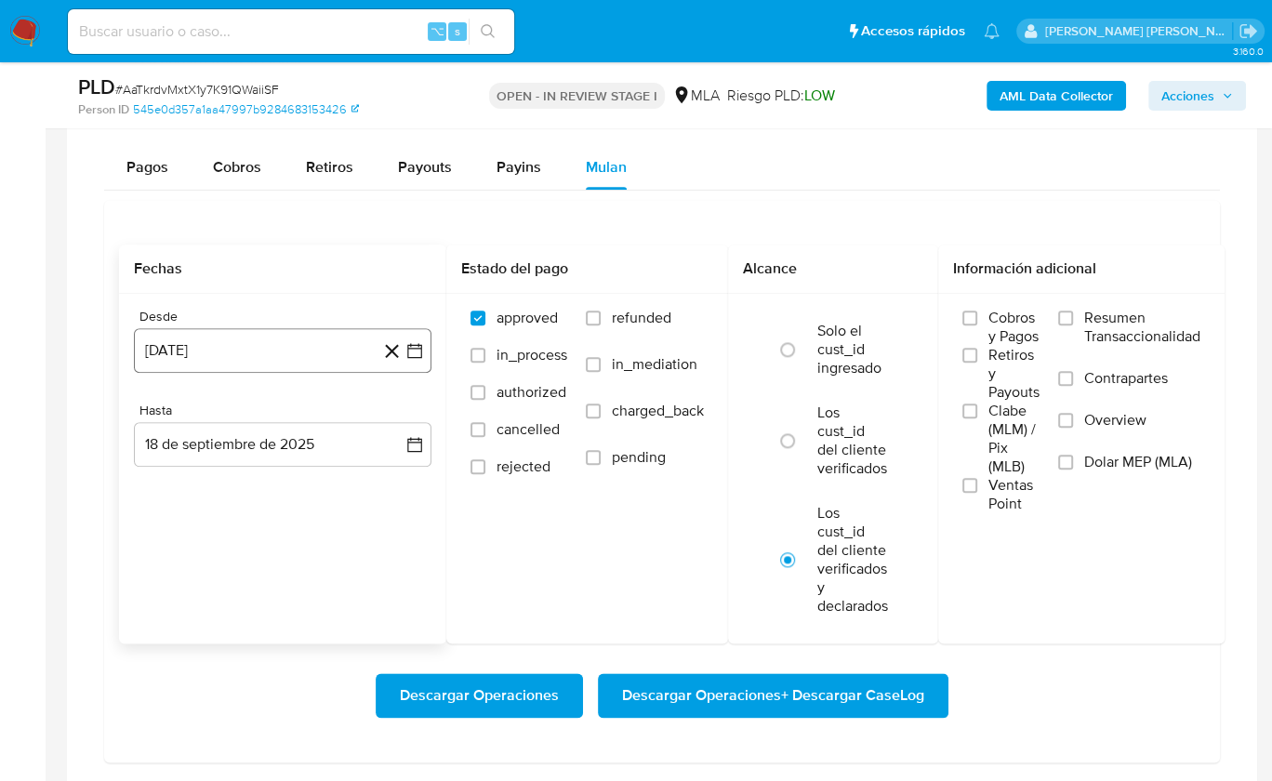
click at [224, 334] on button "18 de agosto de 2024" at bounding box center [283, 350] width 298 height 45
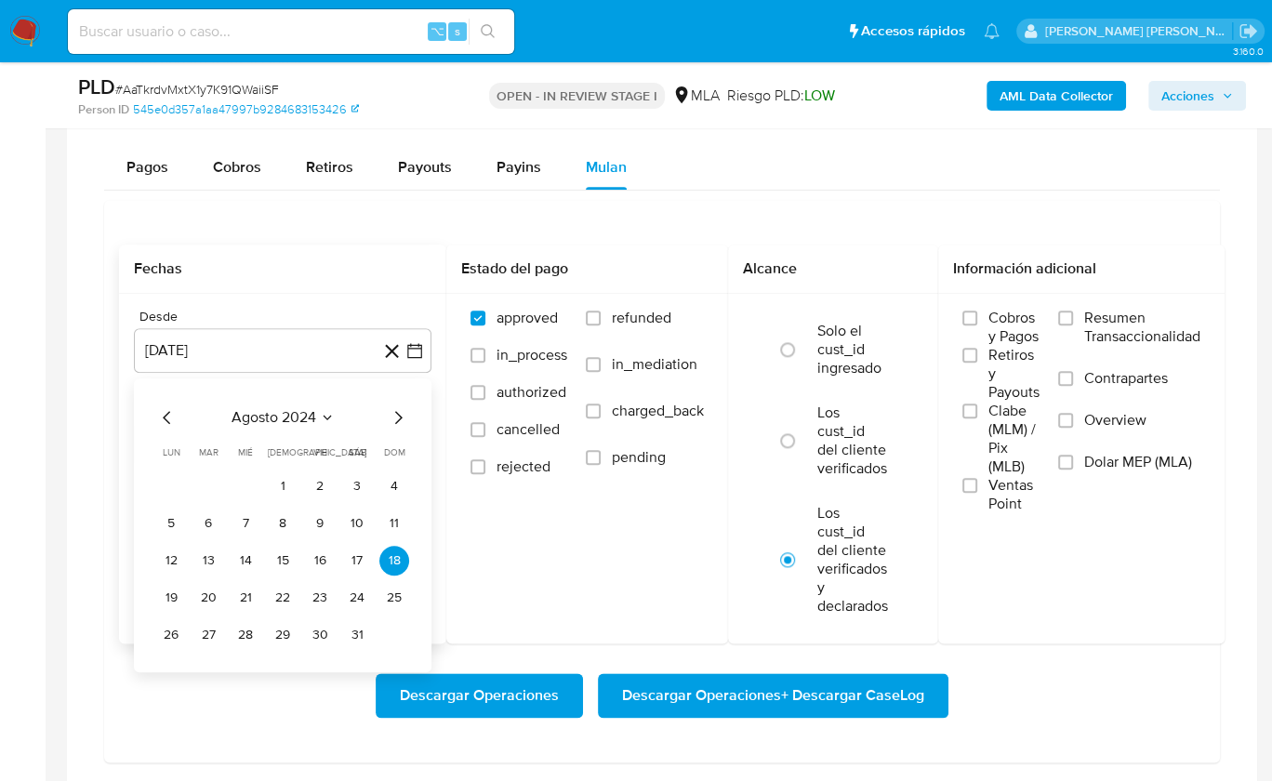
click at [286, 419] on span "agosto 2024" at bounding box center [274, 417] width 85 height 19
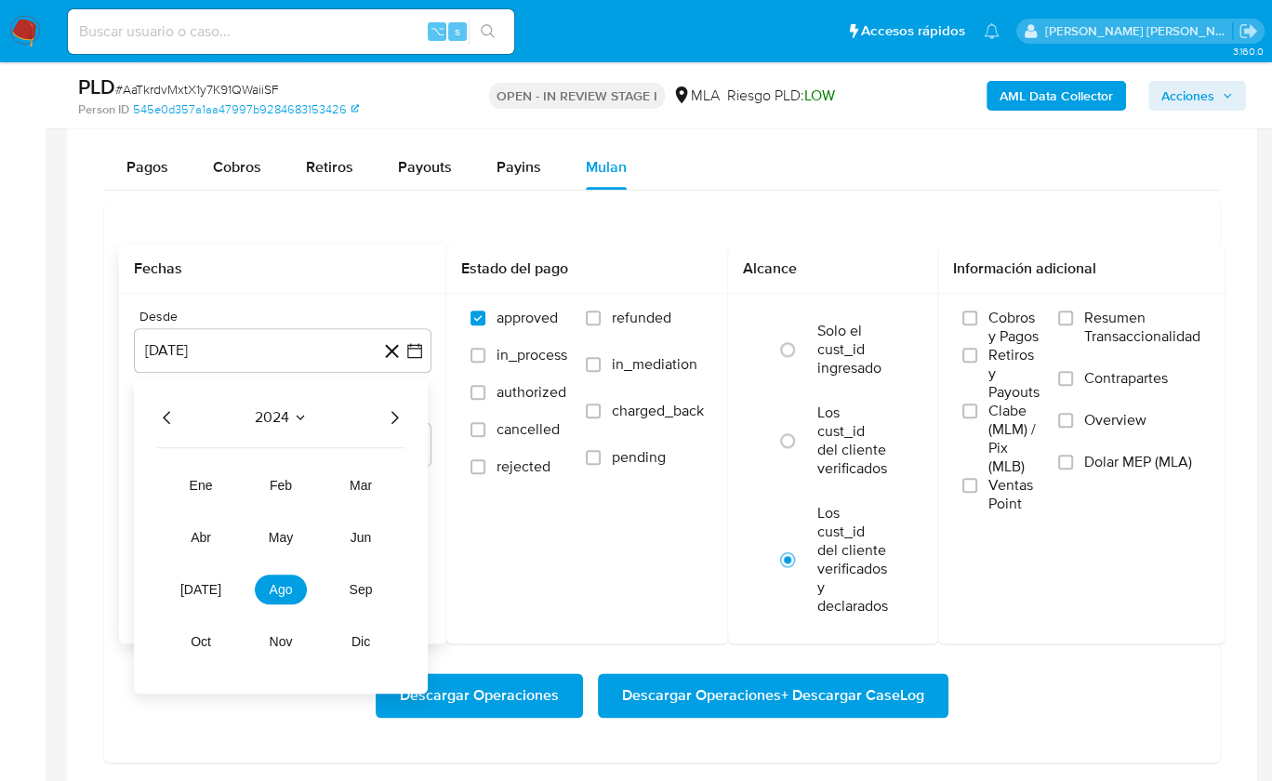
click at [390, 406] on icon "Año siguiente" at bounding box center [394, 417] width 22 height 22
click at [286, 591] on button "ago" at bounding box center [281, 590] width 52 height 30
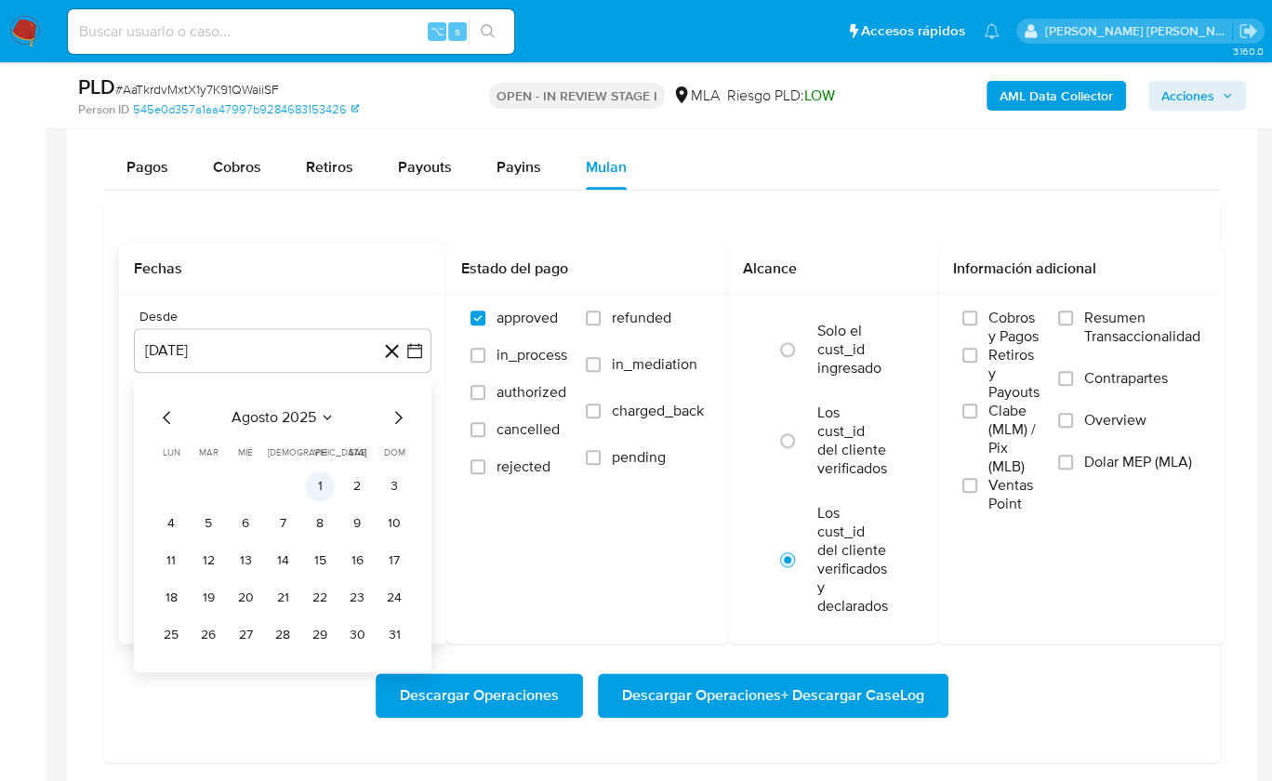
click at [316, 475] on button "1" at bounding box center [320, 487] width 30 height 30
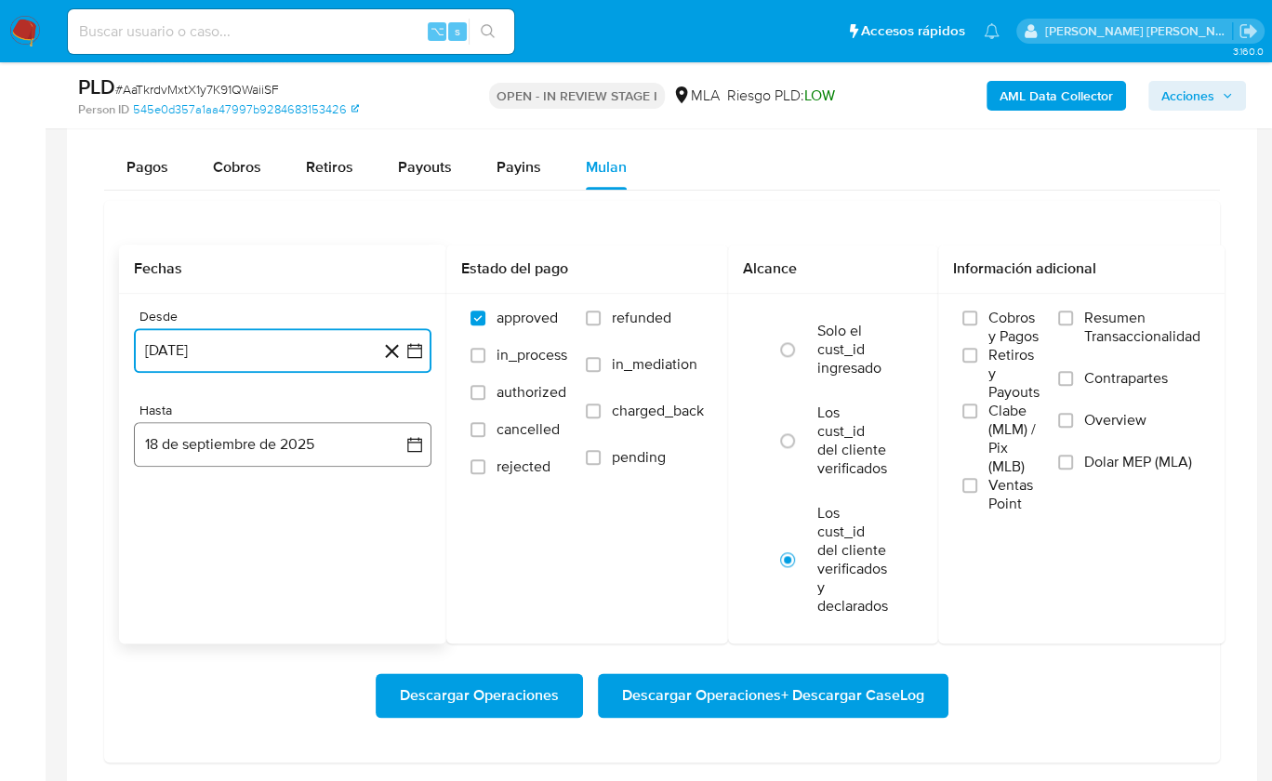
drag, startPoint x: 285, startPoint y: 458, endPoint x: 275, endPoint y: 452, distance: 10.8
click at [284, 458] on button "18 de septiembre de 2025" at bounding box center [283, 444] width 298 height 45
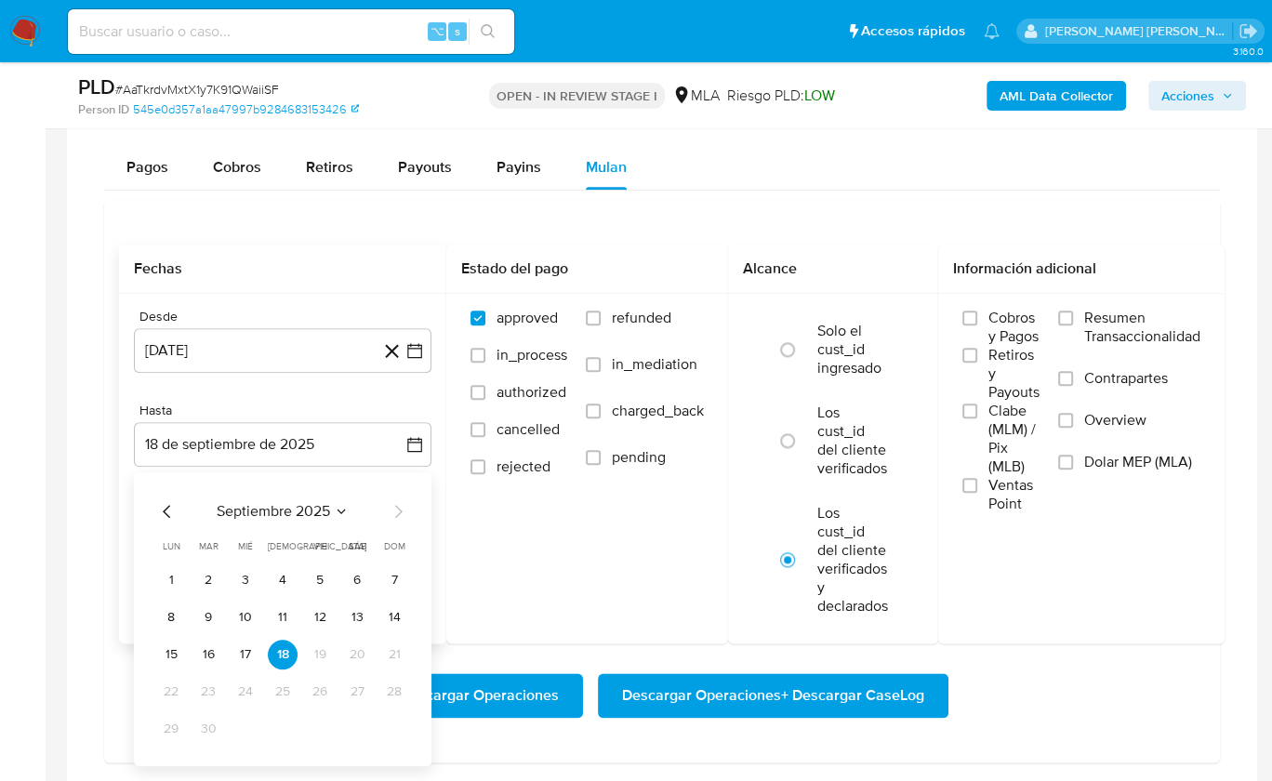
click at [163, 492] on div "septiembre 2025 septiembre 2025 lun lunes mar martes mié miércoles jue jueves v…" at bounding box center [283, 619] width 298 height 294
click at [164, 501] on icon "Mes anterior" at bounding box center [167, 511] width 22 height 22
click at [411, 733] on div "agosto 2025 agosto 2025 lun lunes mar martes mié miércoles jue jueves vie viern…" at bounding box center [283, 619] width 298 height 294
click at [397, 718] on button "31" at bounding box center [394, 729] width 30 height 30
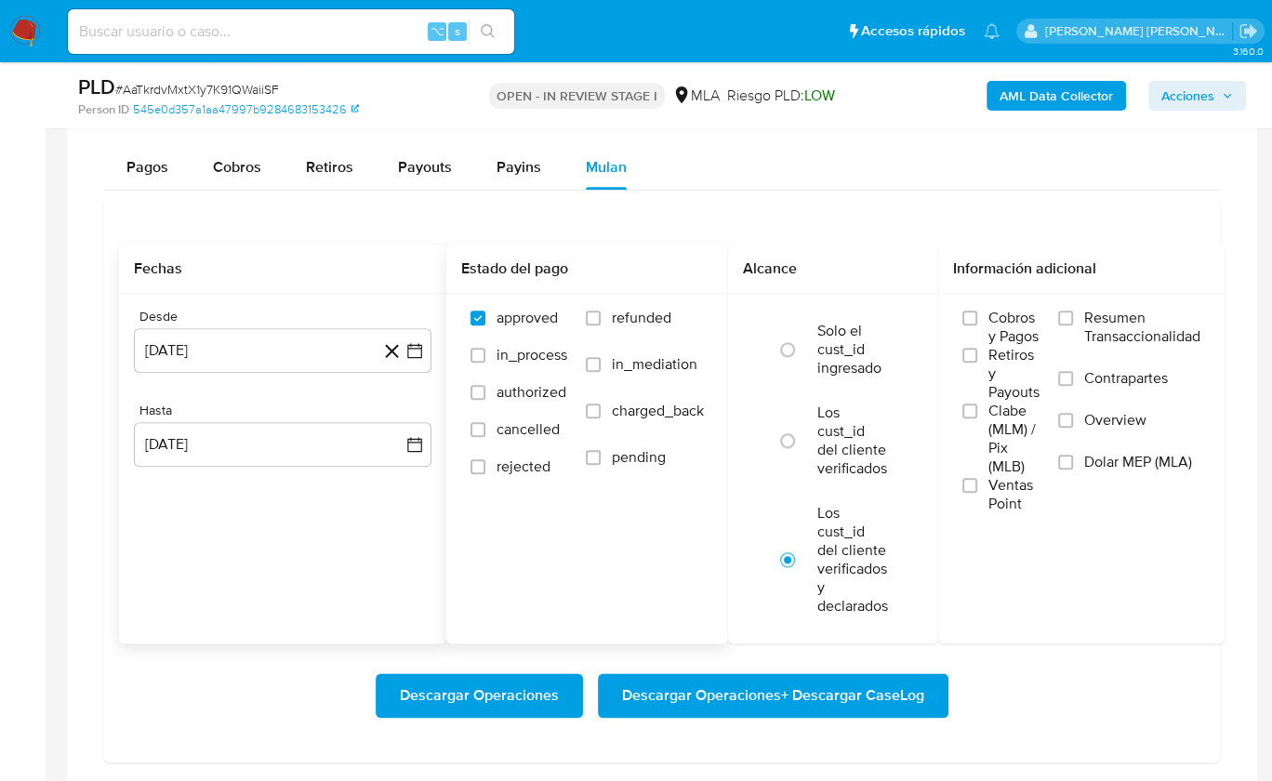
click at [655, 309] on span "refunded" at bounding box center [642, 318] width 60 height 19
click at [601, 311] on input "refunded" at bounding box center [593, 318] width 15 height 15
checkbox input "true"
click at [1088, 463] on span "Dolar MEP (MLA)" at bounding box center [1139, 462] width 108 height 19
click at [1073, 463] on input "Dolar MEP (MLA)" at bounding box center [1065, 462] width 15 height 15
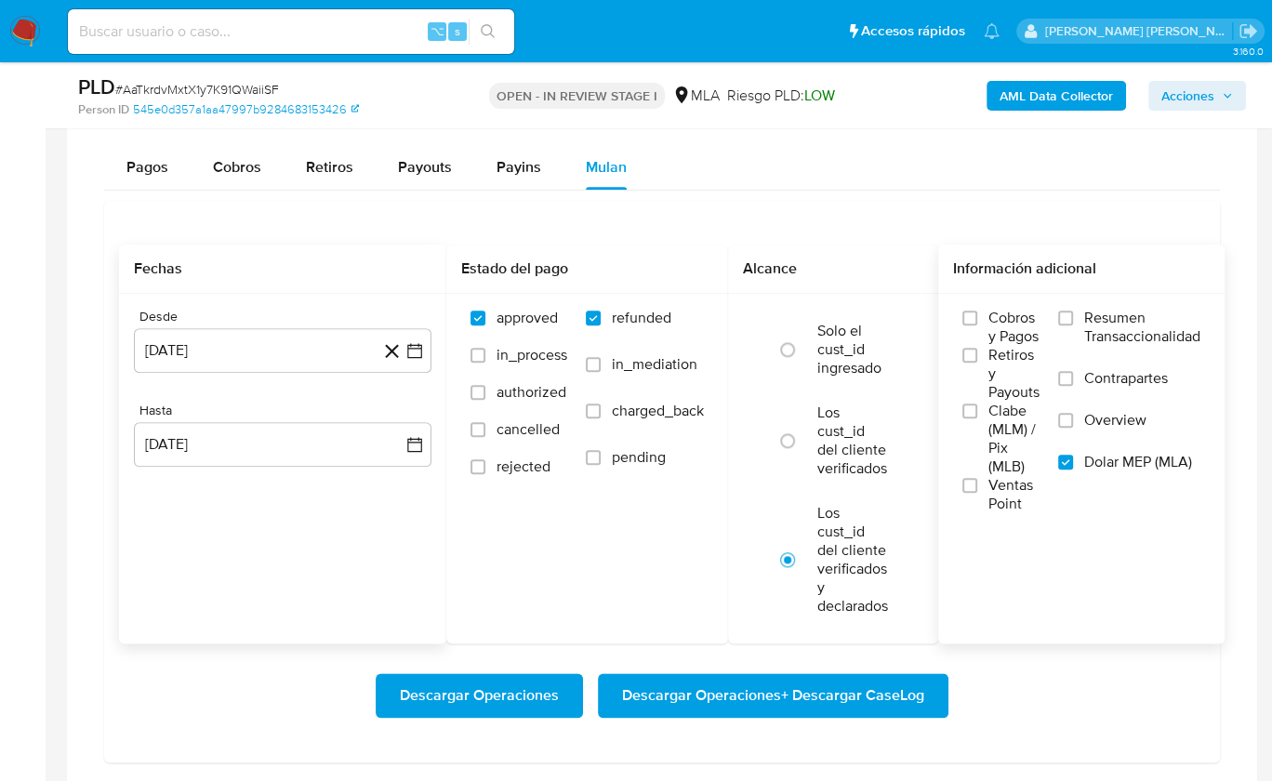
click at [855, 678] on span "Descargar Operaciones + Descargar CaseLog" at bounding box center [773, 695] width 302 height 41
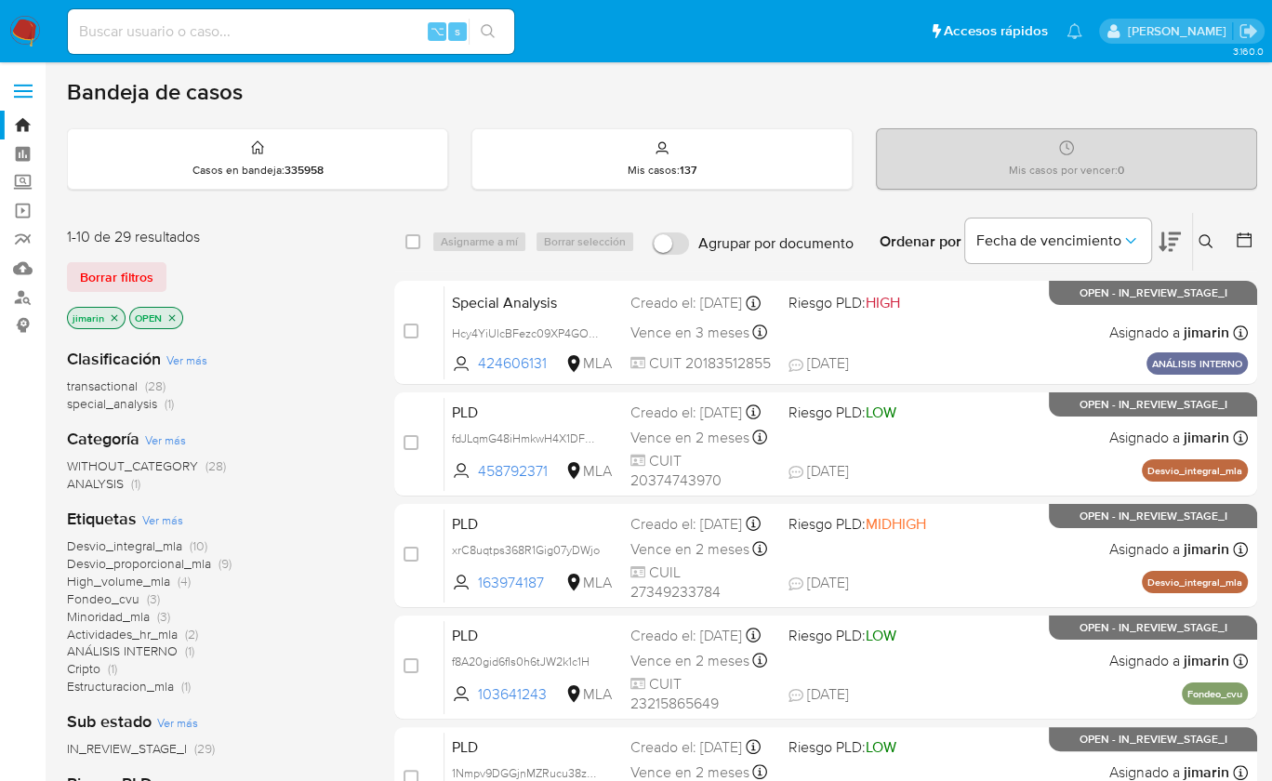
click at [1203, 223] on div "Ingrese ID de usuario o caso Buscar Borrar filtros" at bounding box center [1208, 242] width 32 height 58
click at [1204, 231] on button at bounding box center [1208, 242] width 31 height 22
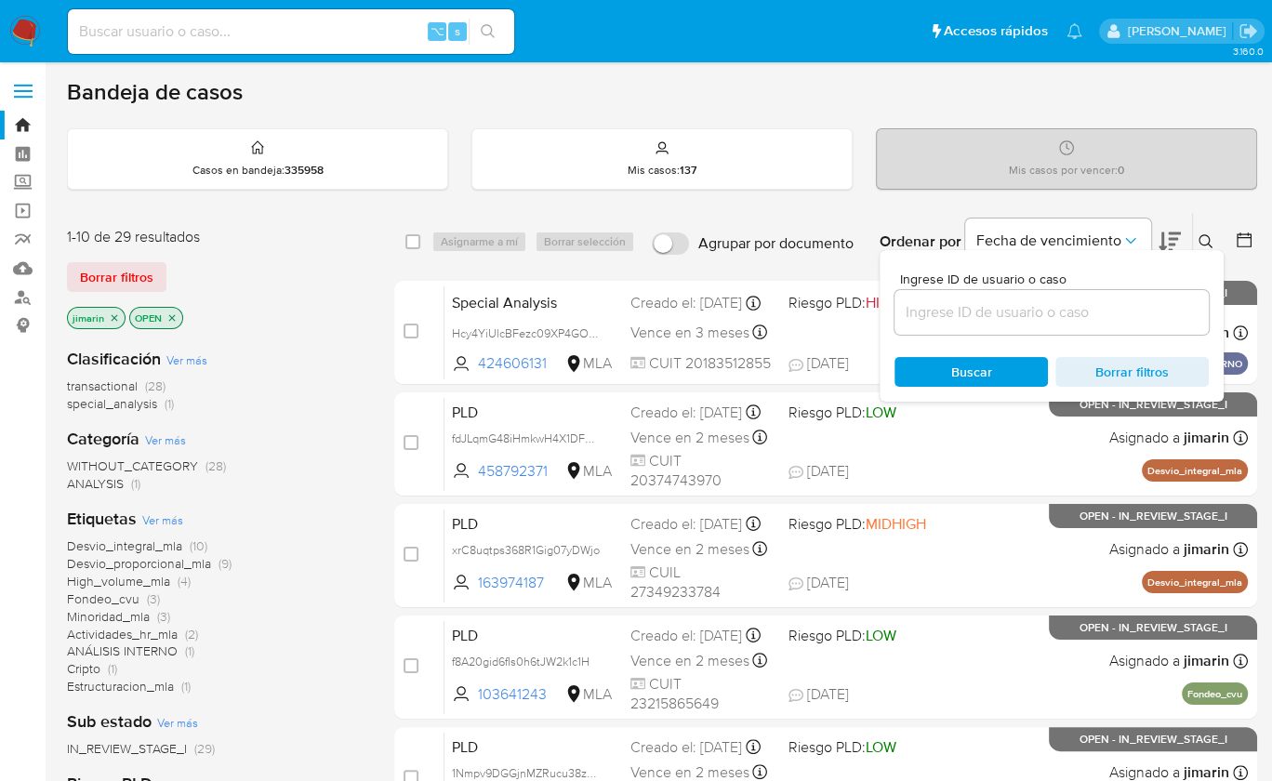
click at [1156, 325] on div at bounding box center [1052, 312] width 314 height 45
click at [1151, 313] on input at bounding box center [1052, 312] width 314 height 24
paste input "1079319707"
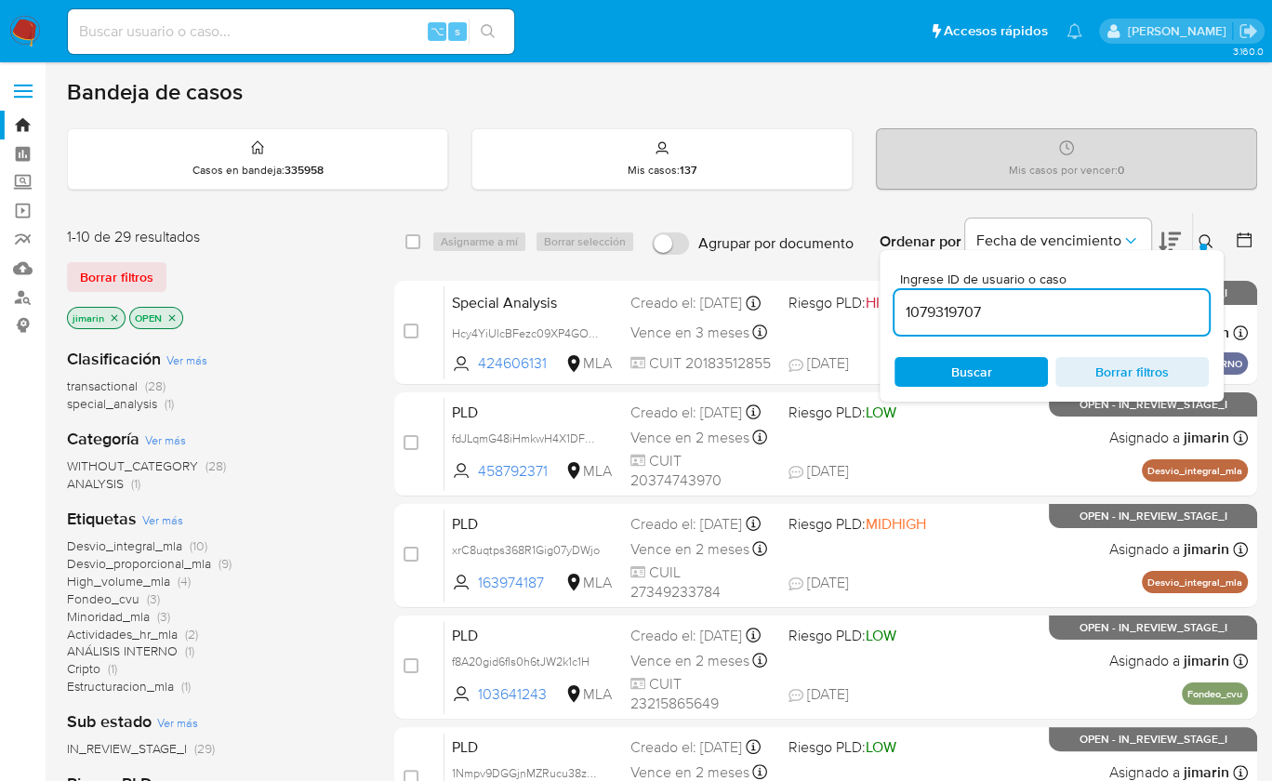
type input "1079319707"
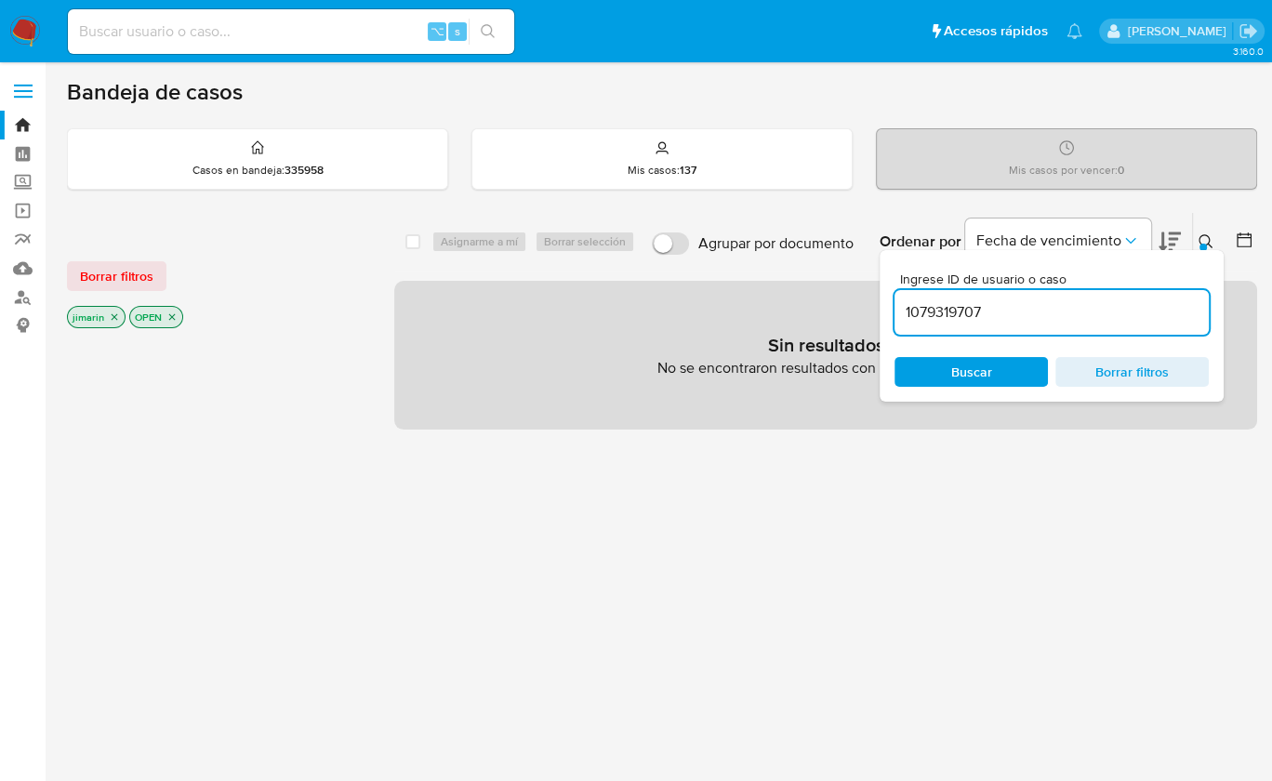
click at [1207, 236] on icon at bounding box center [1206, 241] width 15 height 15
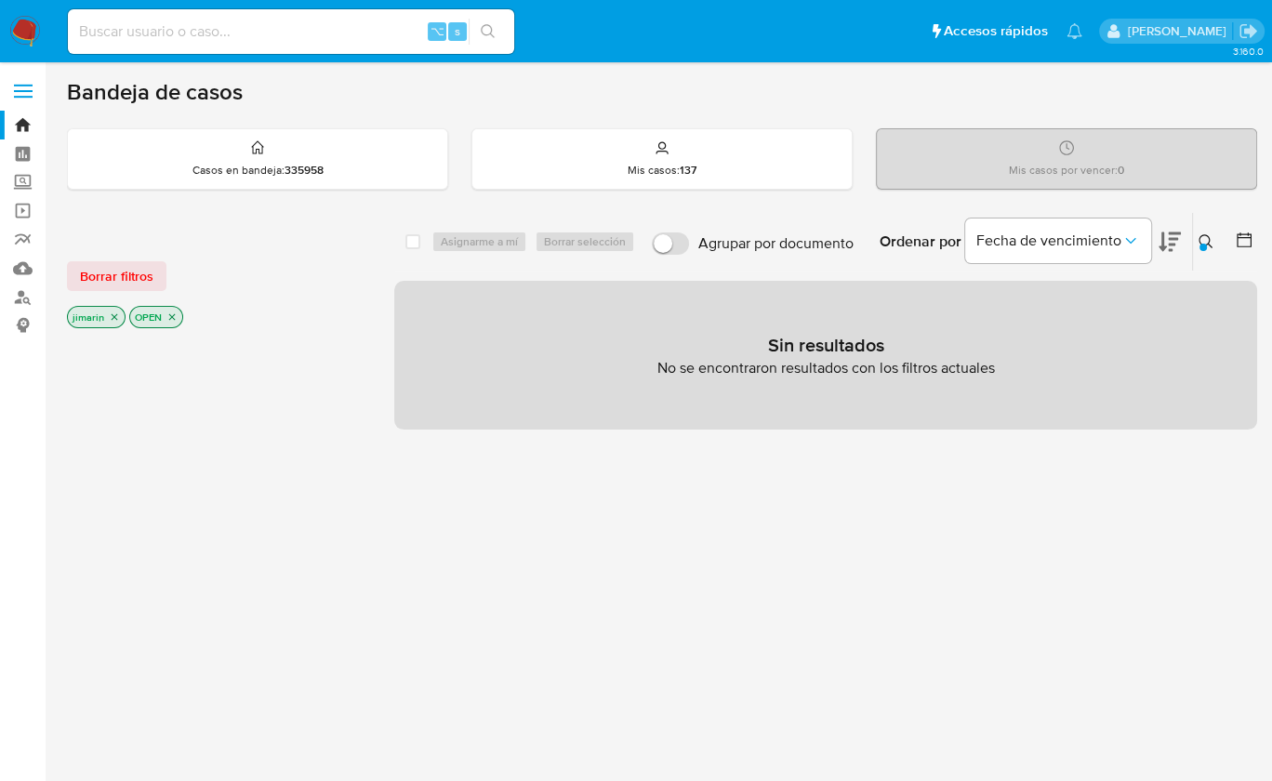
click at [174, 312] on icon "close-filter" at bounding box center [171, 317] width 11 height 11
click at [113, 318] on icon "close-filter" at bounding box center [114, 317] width 11 height 11
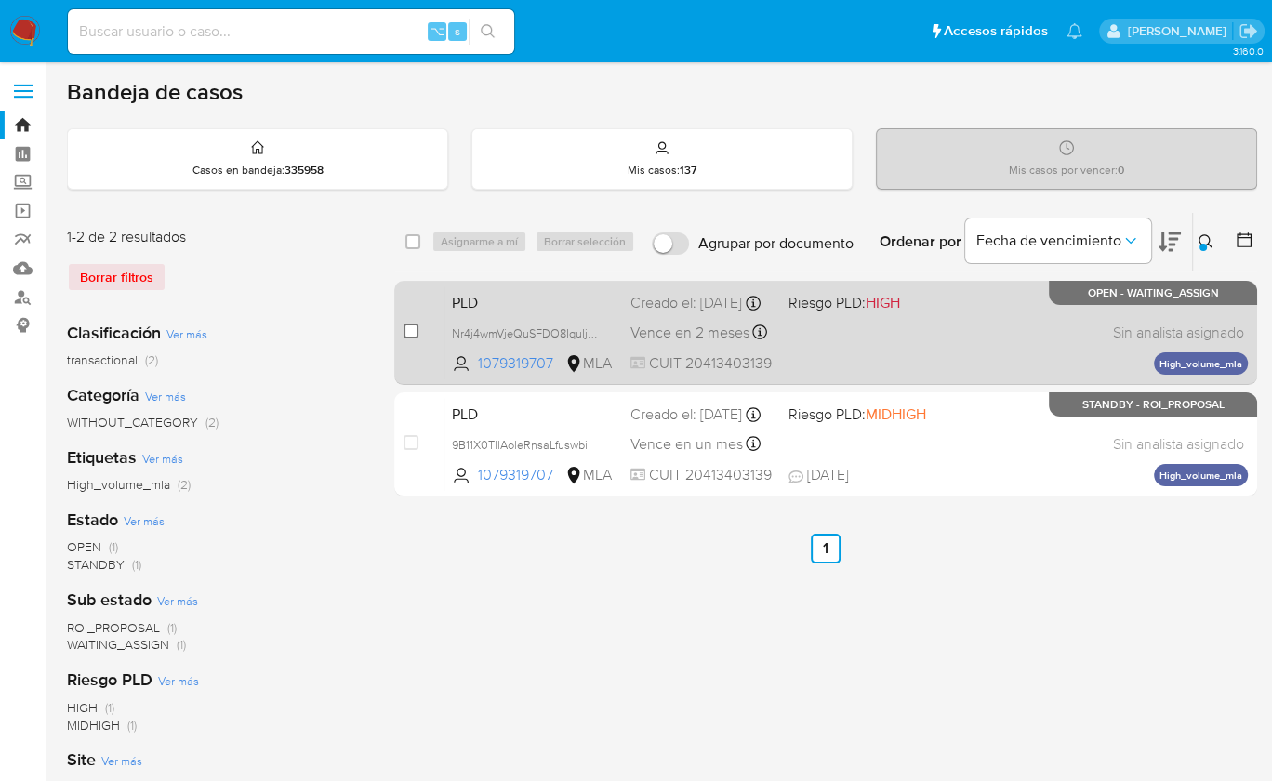
click at [415, 332] on input "checkbox" at bounding box center [411, 331] width 15 height 15
checkbox input "true"
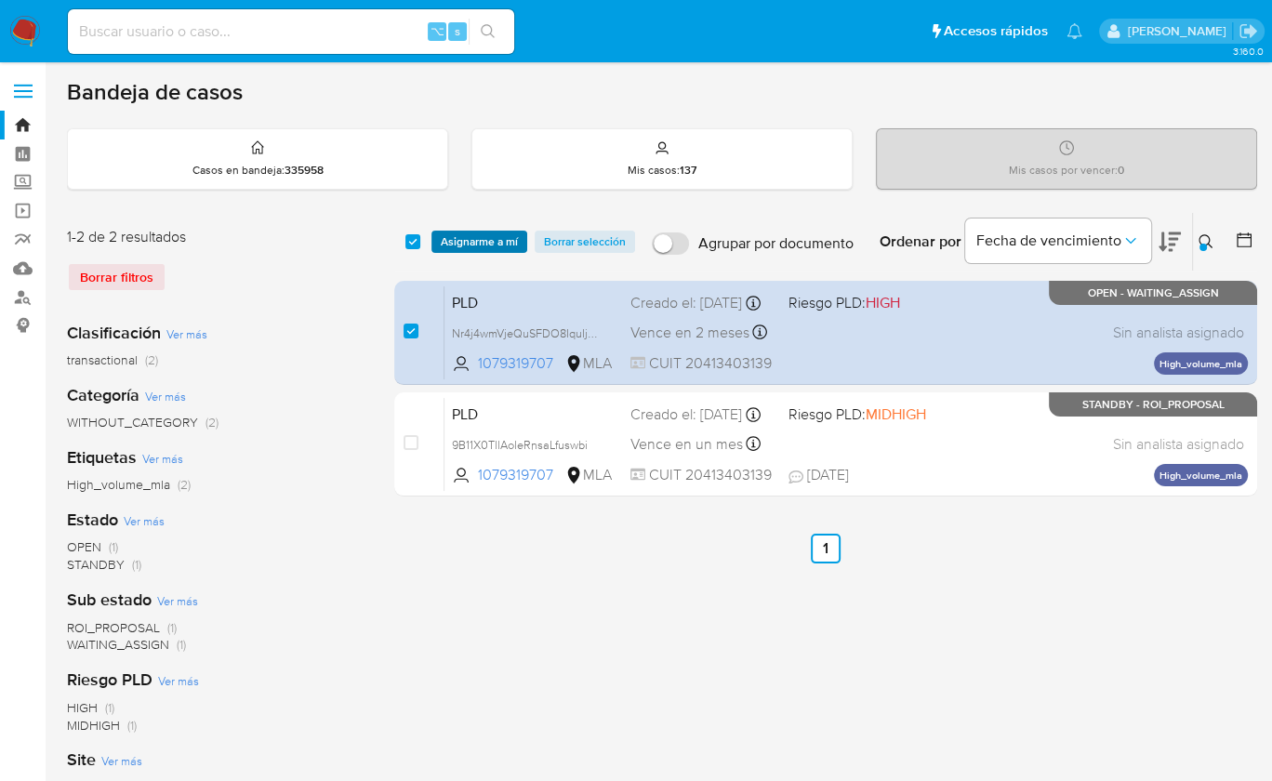
click at [459, 249] on span "Asignarme a mí" at bounding box center [479, 242] width 77 height 19
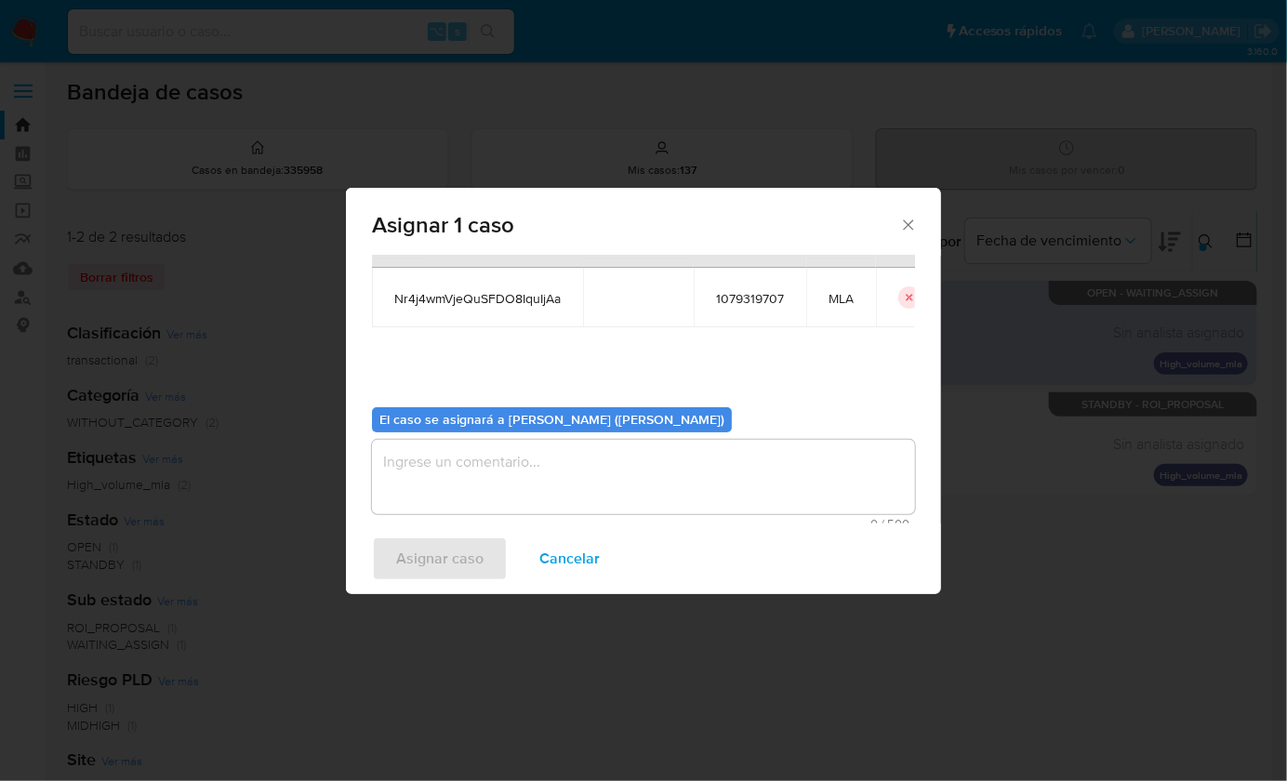
scroll to position [95, 0]
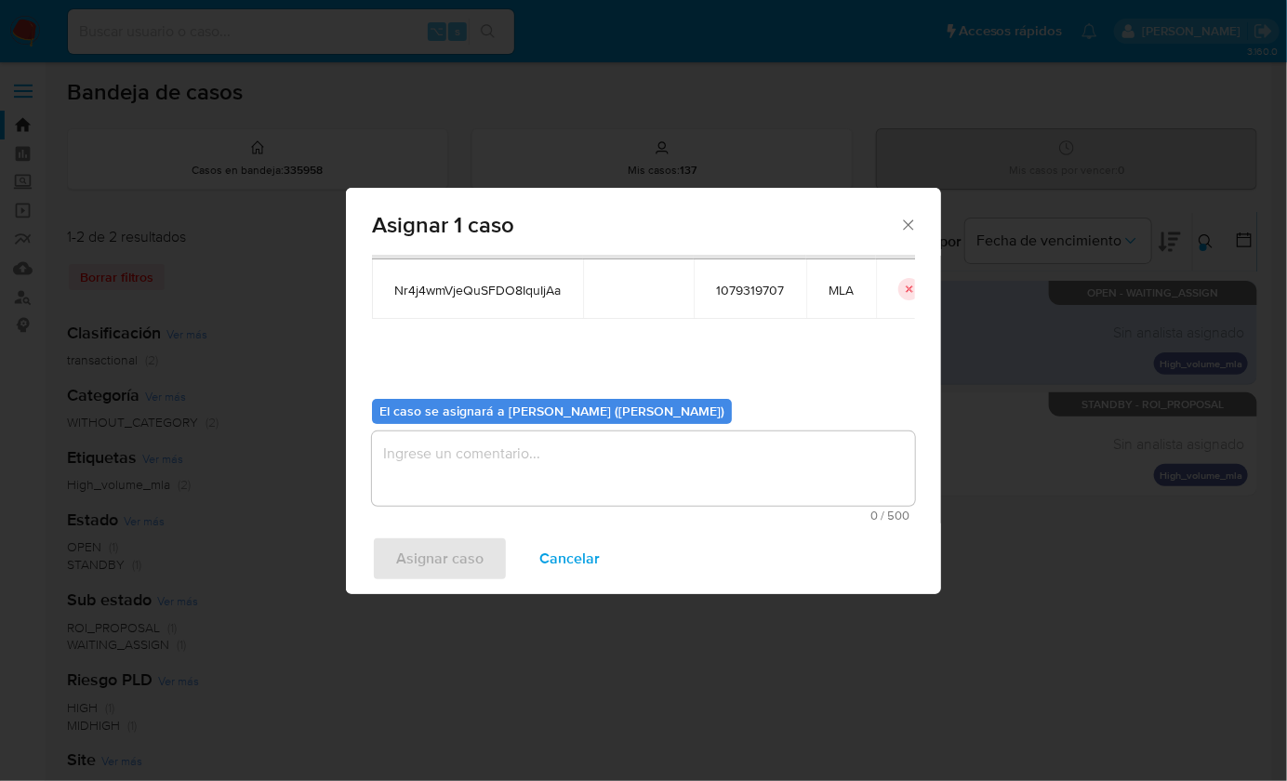
click at [512, 442] on textarea "assign-modal" at bounding box center [643, 469] width 543 height 74
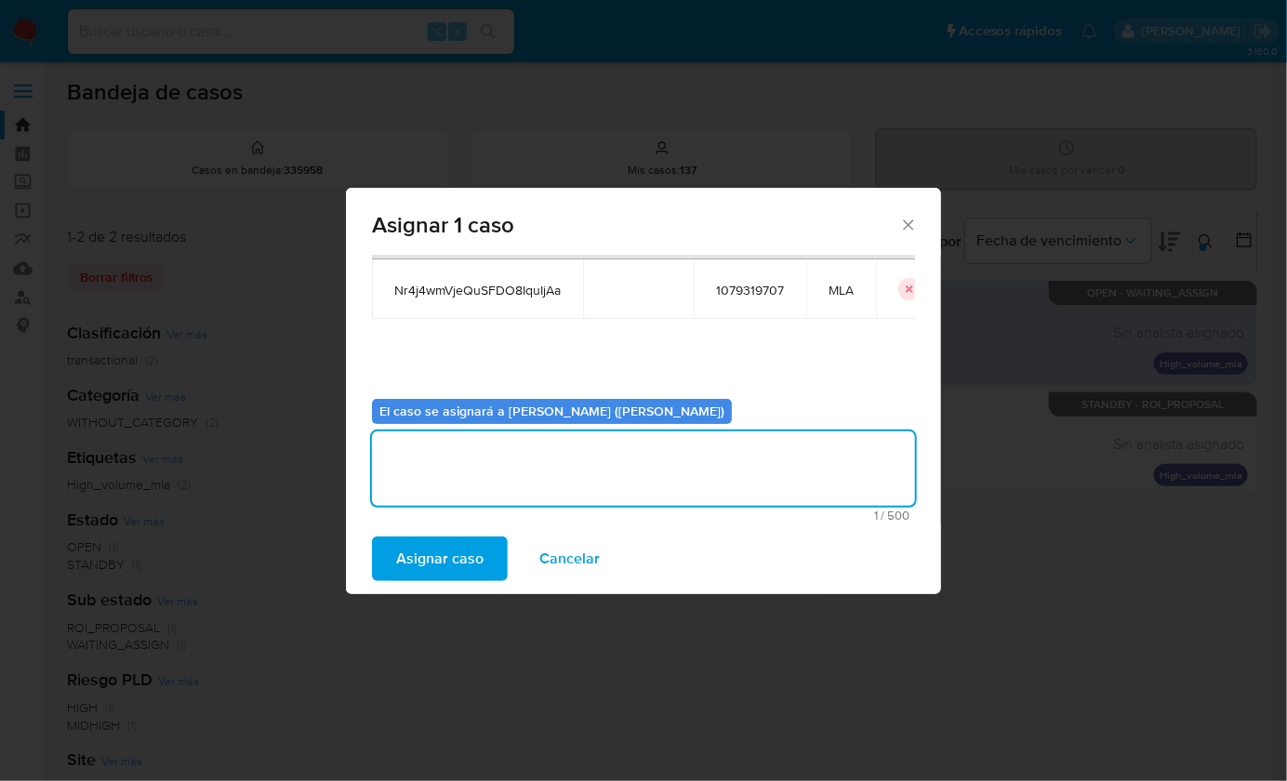
click at [458, 547] on span "Asignar caso" at bounding box center [439, 559] width 87 height 41
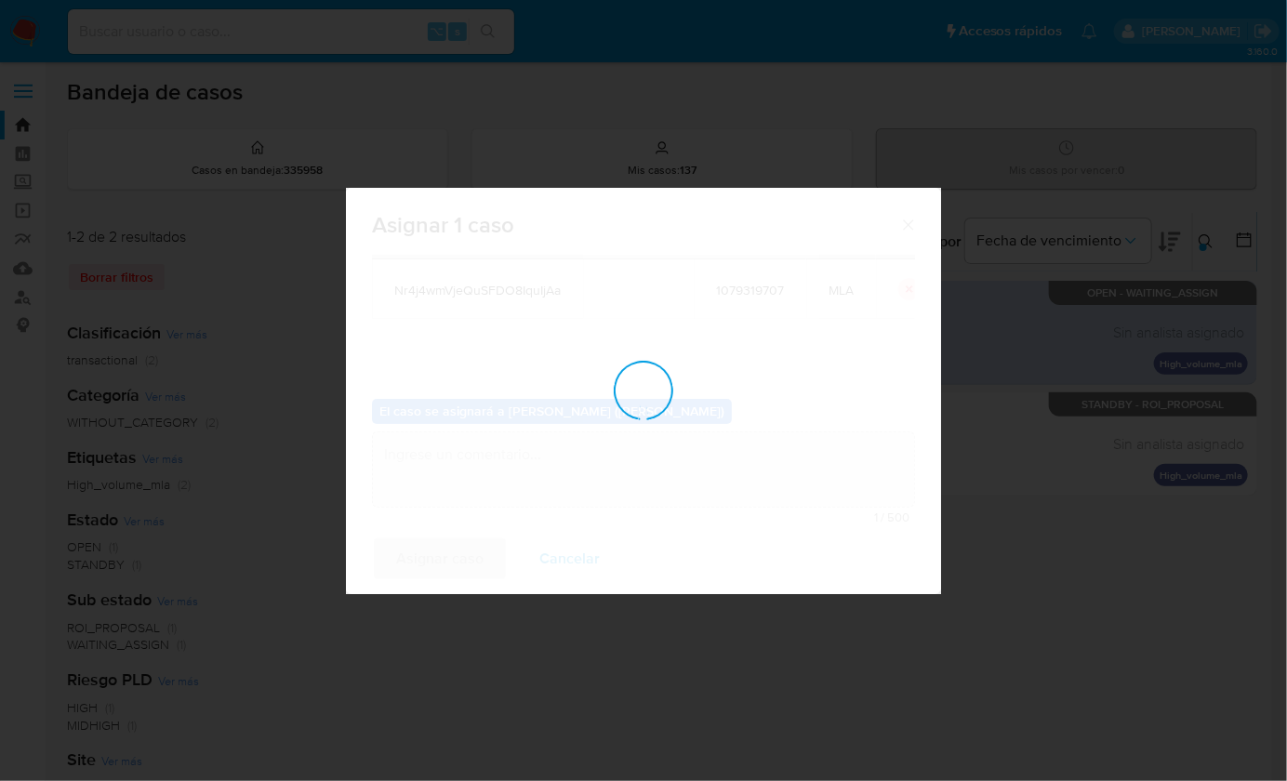
checkbox input "false"
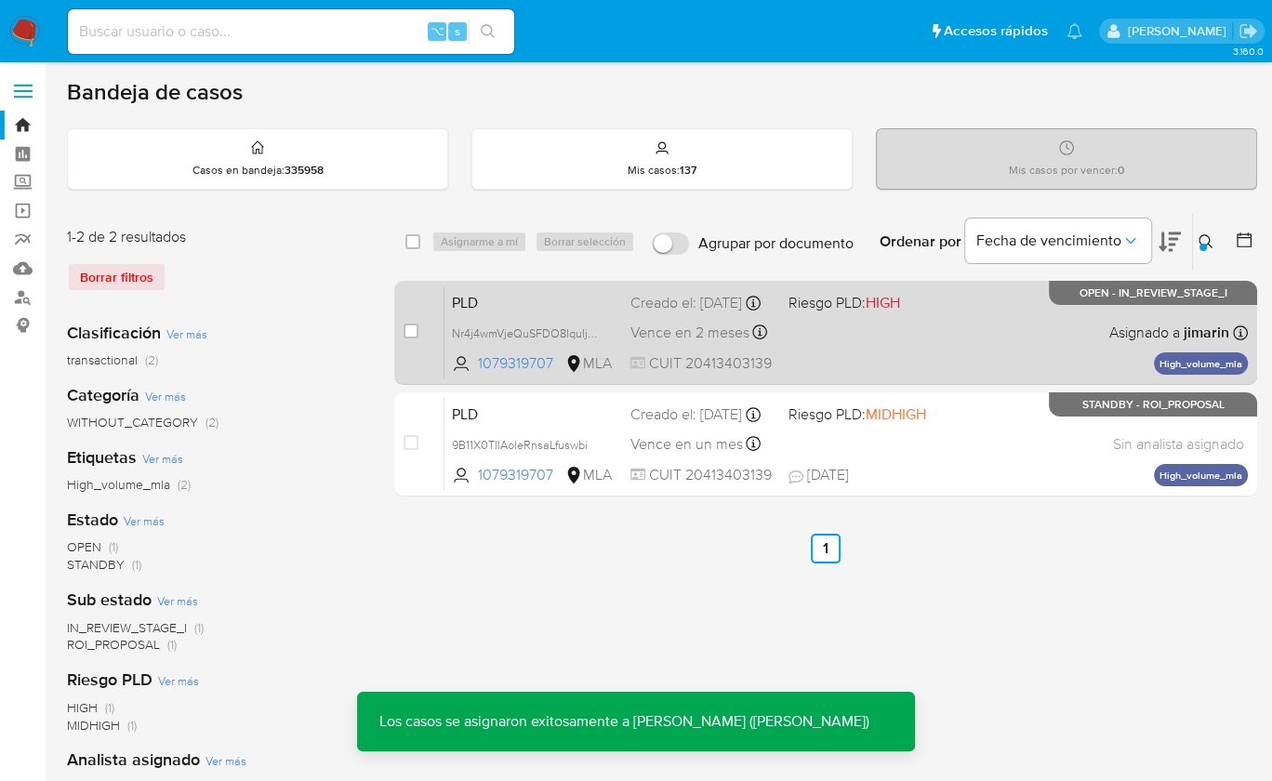
click at [1020, 332] on div "PLD Nr4j4wmVjeQuSFDO8IquIjAa 1079319707 MLA Riesgo PLD: HIGH Creado el: 12/09/2…" at bounding box center [847, 333] width 804 height 94
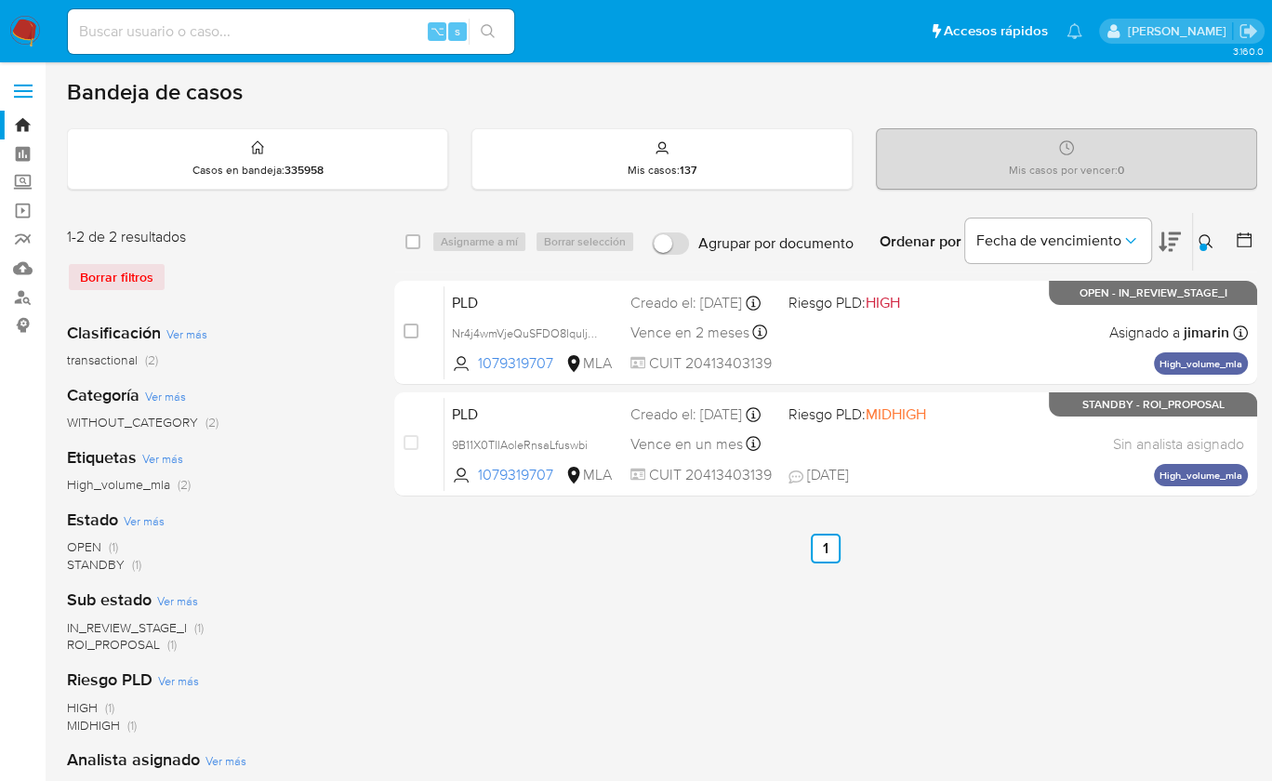
click at [1192, 236] on div "Ingrese ID de usuario o caso 1079319707 Buscar Borrar filtros" at bounding box center [1208, 242] width 32 height 58
click at [1224, 248] on div at bounding box center [1240, 242] width 33 height 58
click at [1205, 234] on icon at bounding box center [1206, 241] width 15 height 15
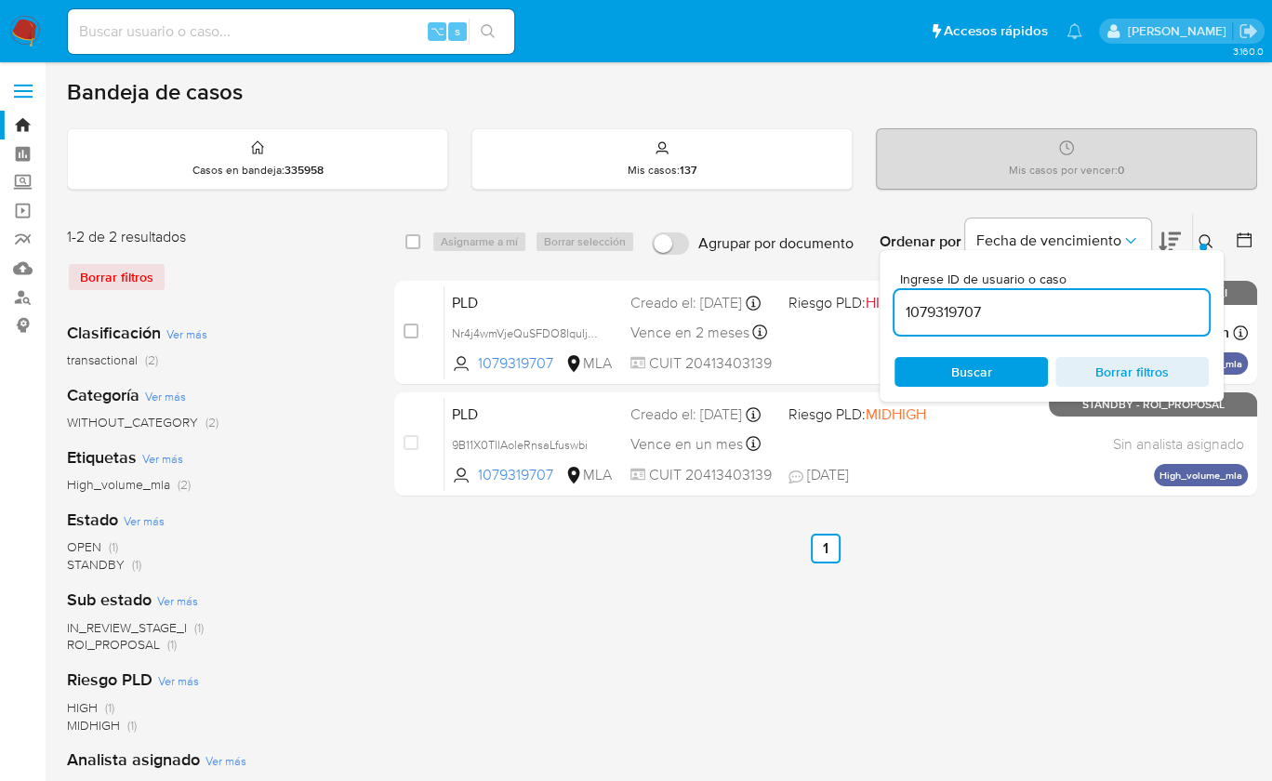
click at [1174, 307] on input "1079319707" at bounding box center [1052, 312] width 314 height 24
click at [1175, 307] on input "1079319707" at bounding box center [1052, 312] width 314 height 24
type input "2431384782"
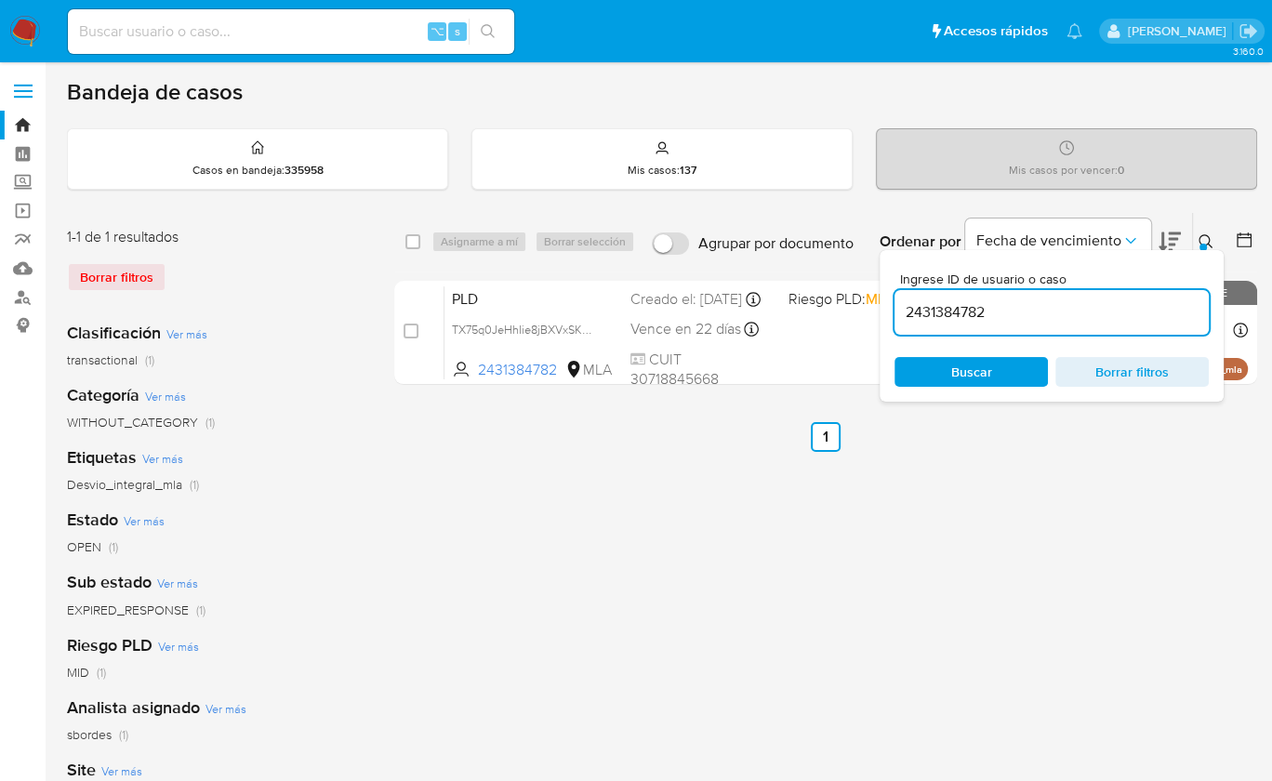
click at [1206, 241] on icon at bounding box center [1206, 241] width 15 height 15
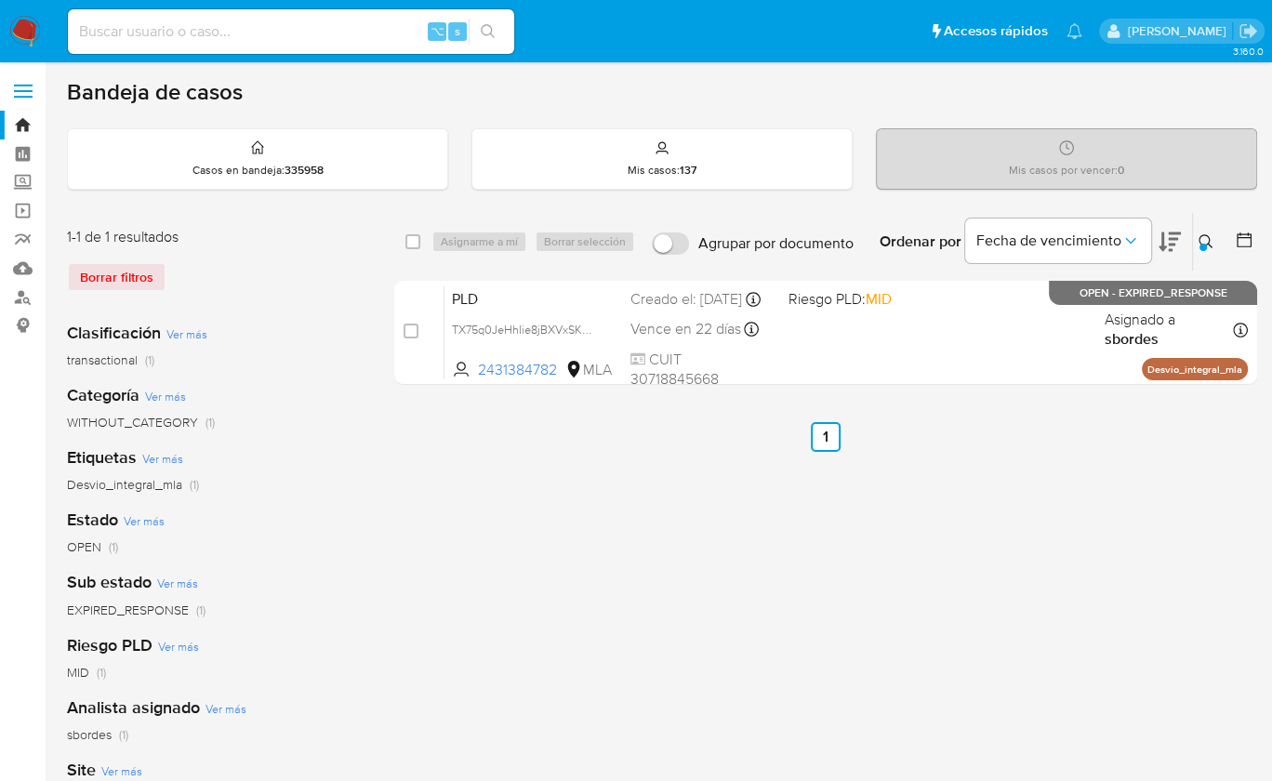
click at [672, 550] on div "select-all-cases-checkbox Asignarme a mí Borrar selección Agrupar por documento…" at bounding box center [825, 620] width 863 height 817
click at [706, 545] on div "select-all-cases-checkbox Asignarme a mí Borrar selección Agrupar por documento…" at bounding box center [825, 620] width 863 height 817
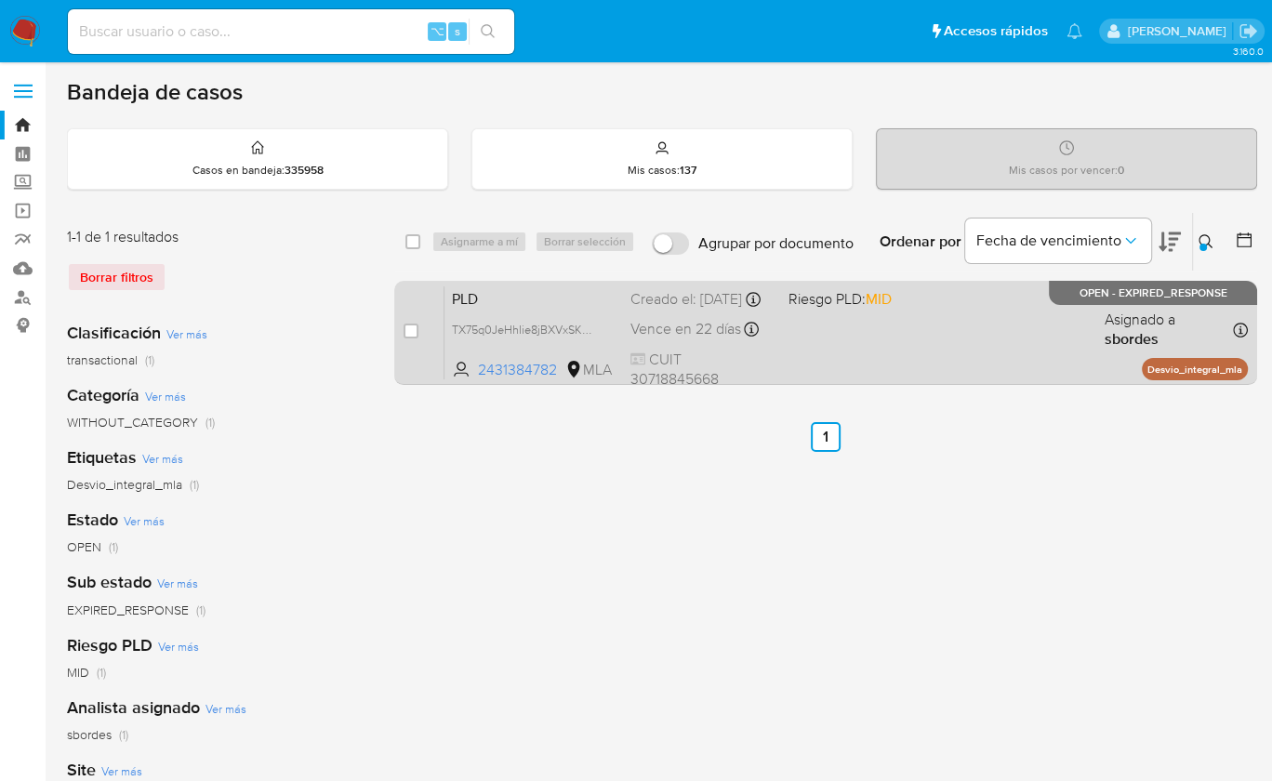
drag, startPoint x: 1230, startPoint y: 288, endPoint x: 1082, endPoint y: 293, distance: 148.0
click at [1082, 293] on p "OPEN - EXPIRED_RESPONSE" at bounding box center [1153, 293] width 208 height 24
click at [413, 326] on input "checkbox" at bounding box center [411, 331] width 15 height 15
checkbox input "true"
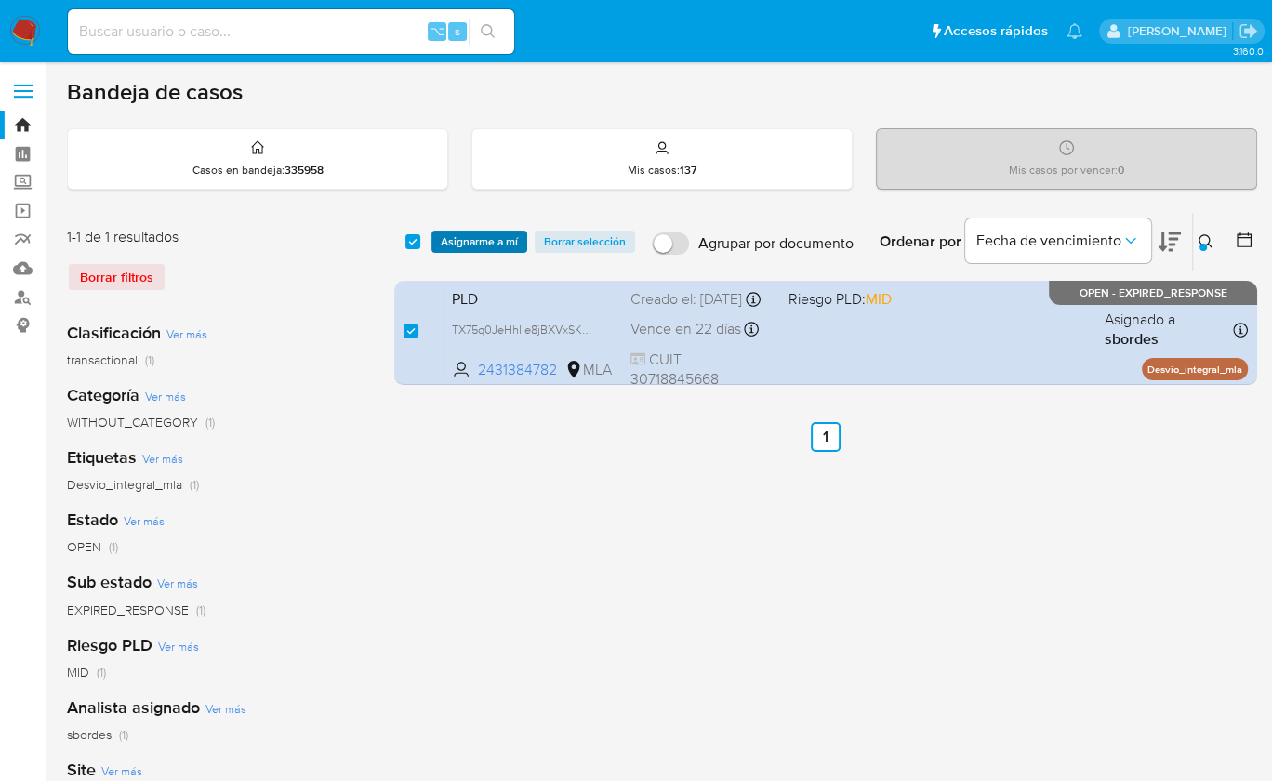
click at [477, 237] on span "Asignarme a mí" at bounding box center [479, 242] width 77 height 19
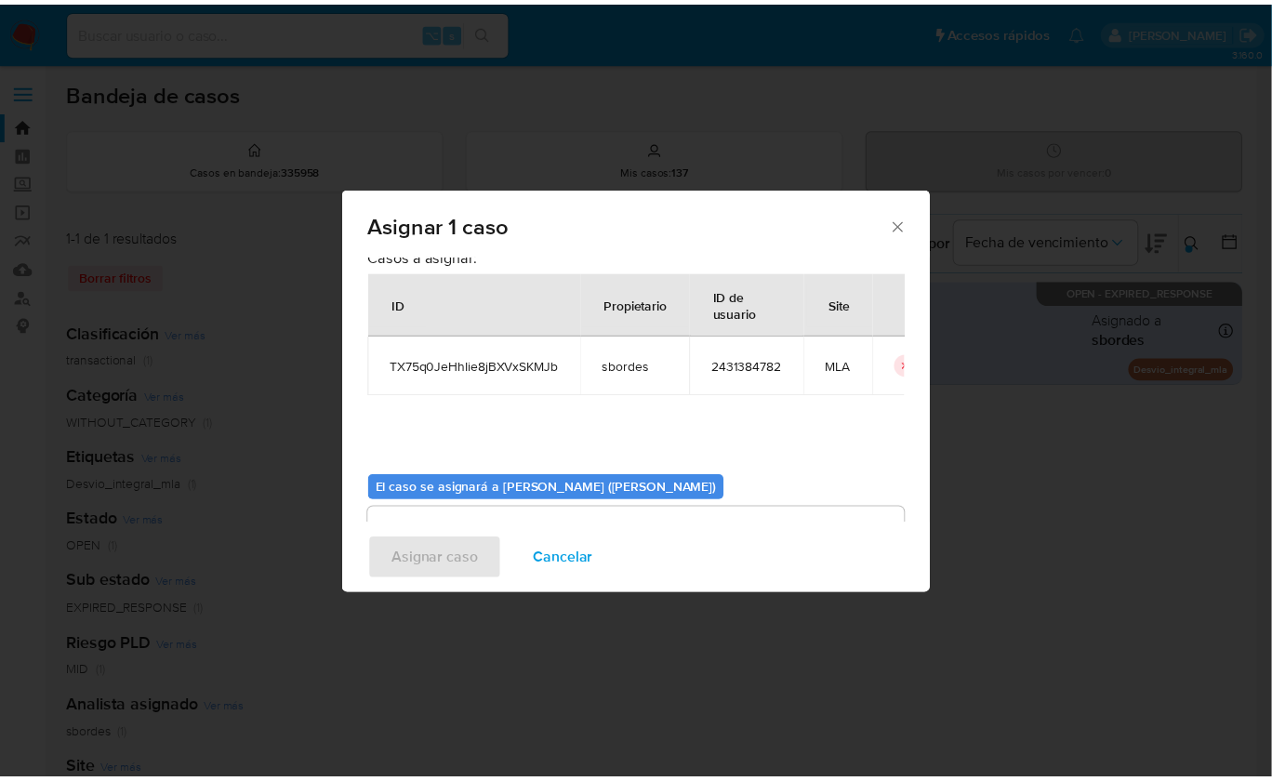
scroll to position [95, 0]
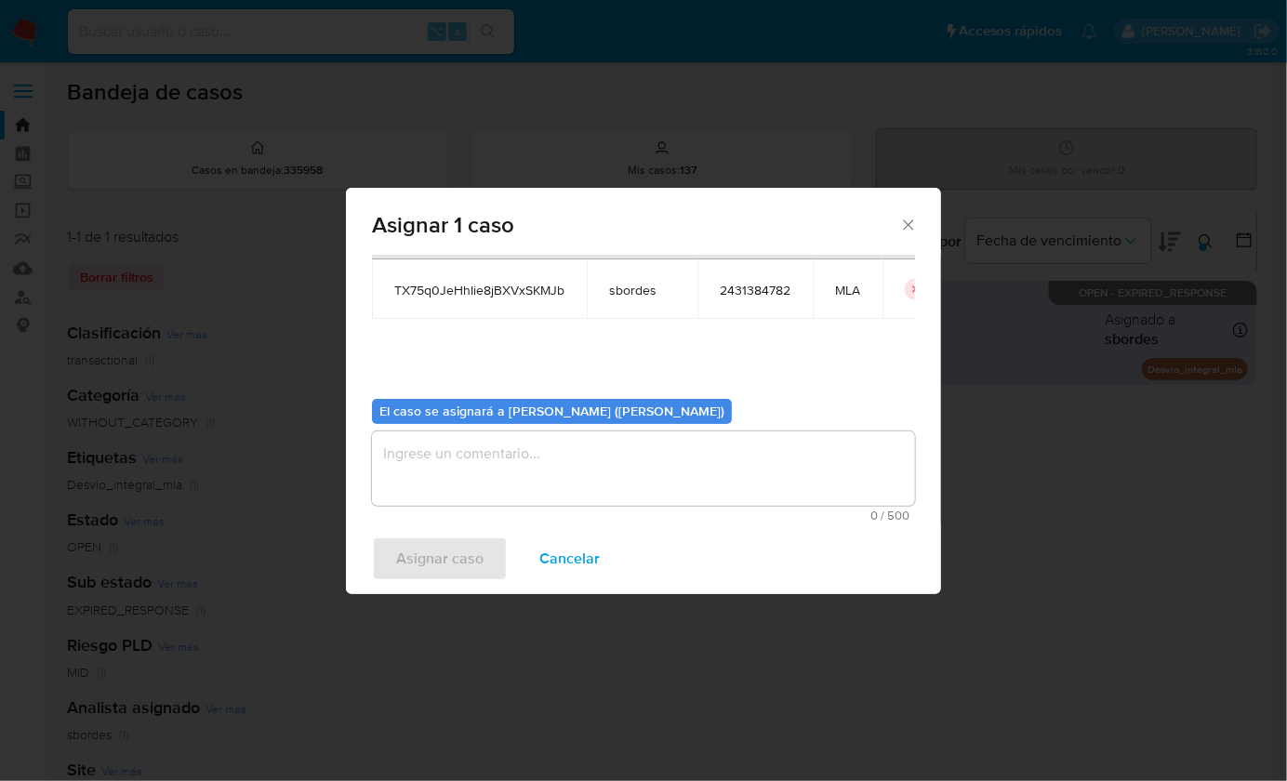
click at [581, 483] on textarea "assign-modal" at bounding box center [643, 469] width 543 height 74
click at [485, 554] on button "Asignar caso" at bounding box center [440, 559] width 136 height 45
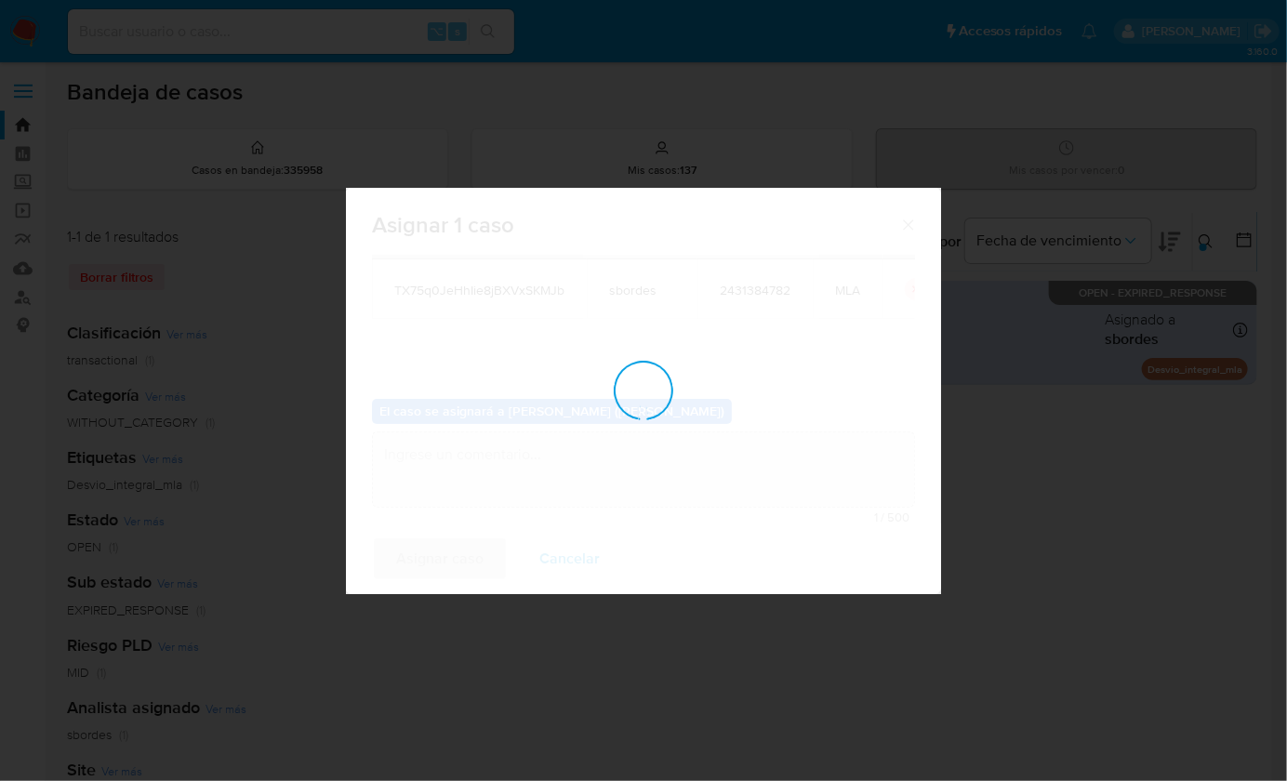
checkbox input "false"
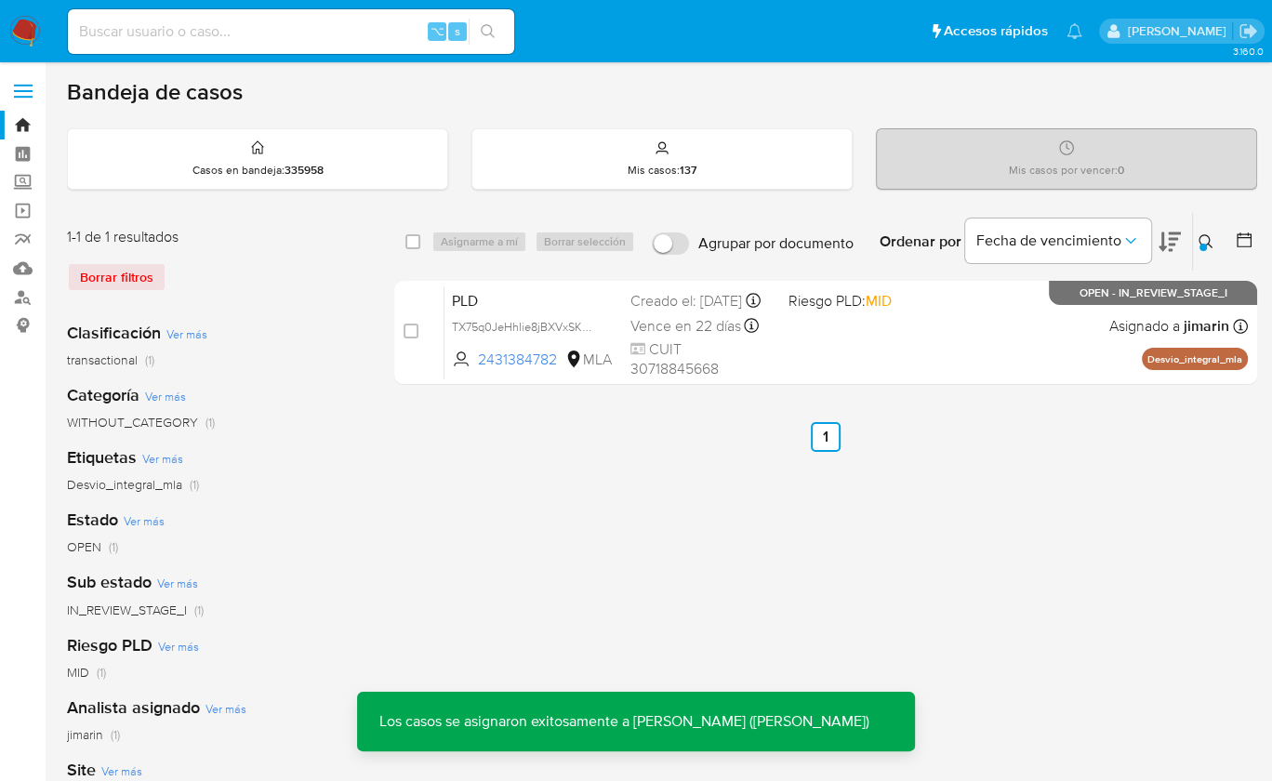
click at [996, 373] on div "PLD TX75q0JeHhIie8jBXVxSKMJb 2431384782 MLA Riesgo PLD: MID Creado el: 12/07/20…" at bounding box center [847, 333] width 804 height 94
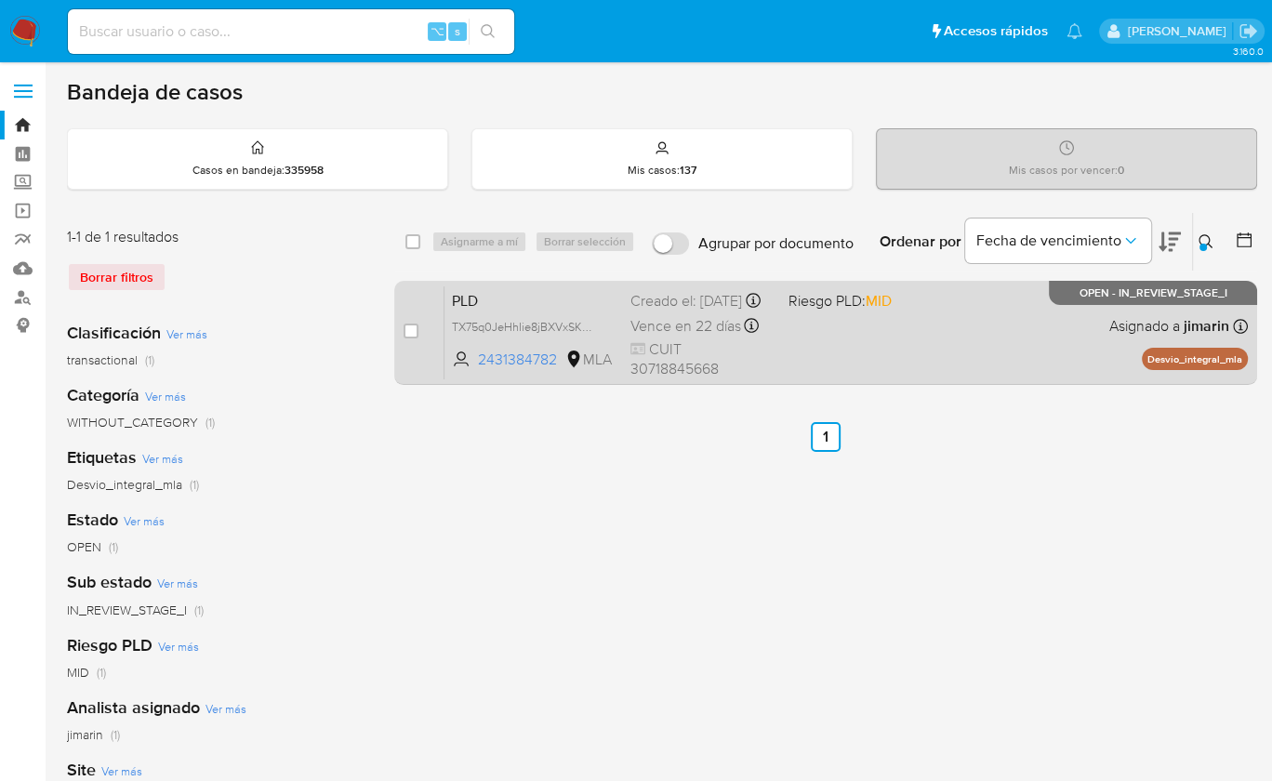
click at [988, 336] on div "PLD TX75q0JeHhIie8jBXVxSKMJb 2431384782 MLA Riesgo PLD: MID Creado el: 12/07/20…" at bounding box center [847, 333] width 804 height 94
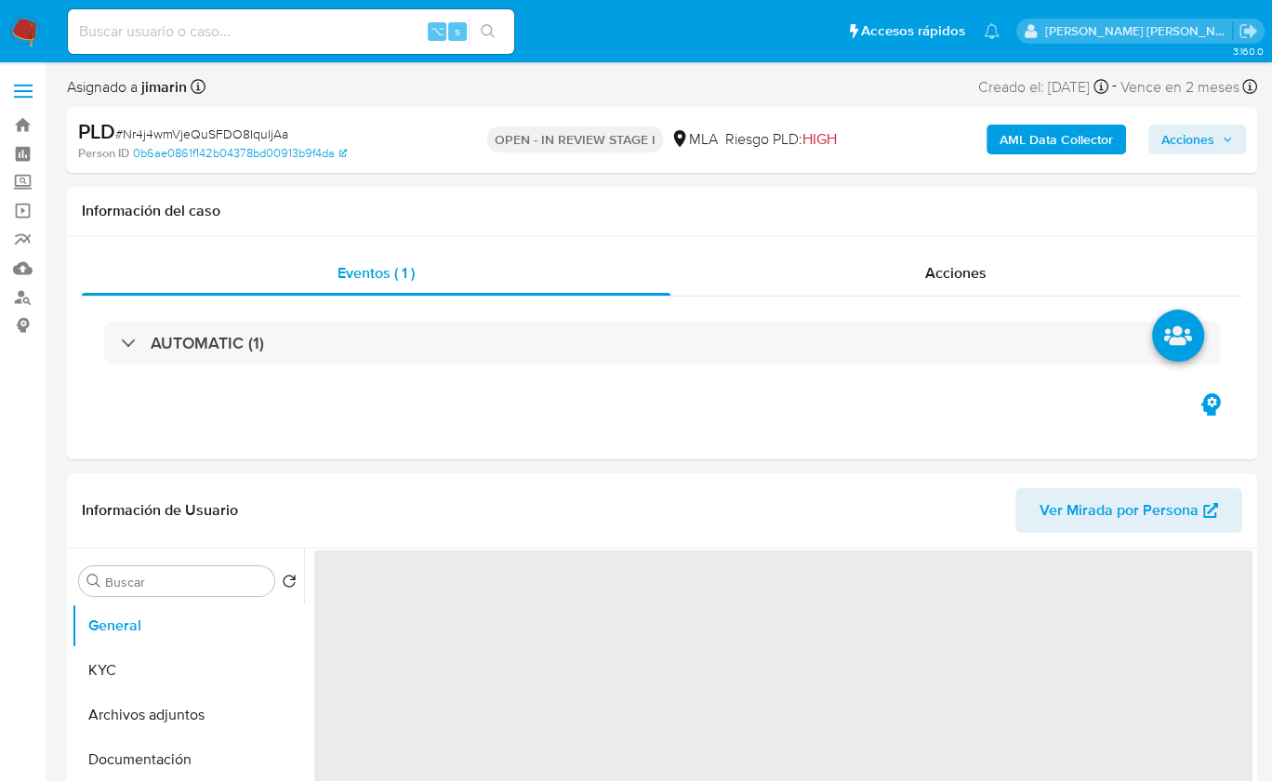
select select "10"
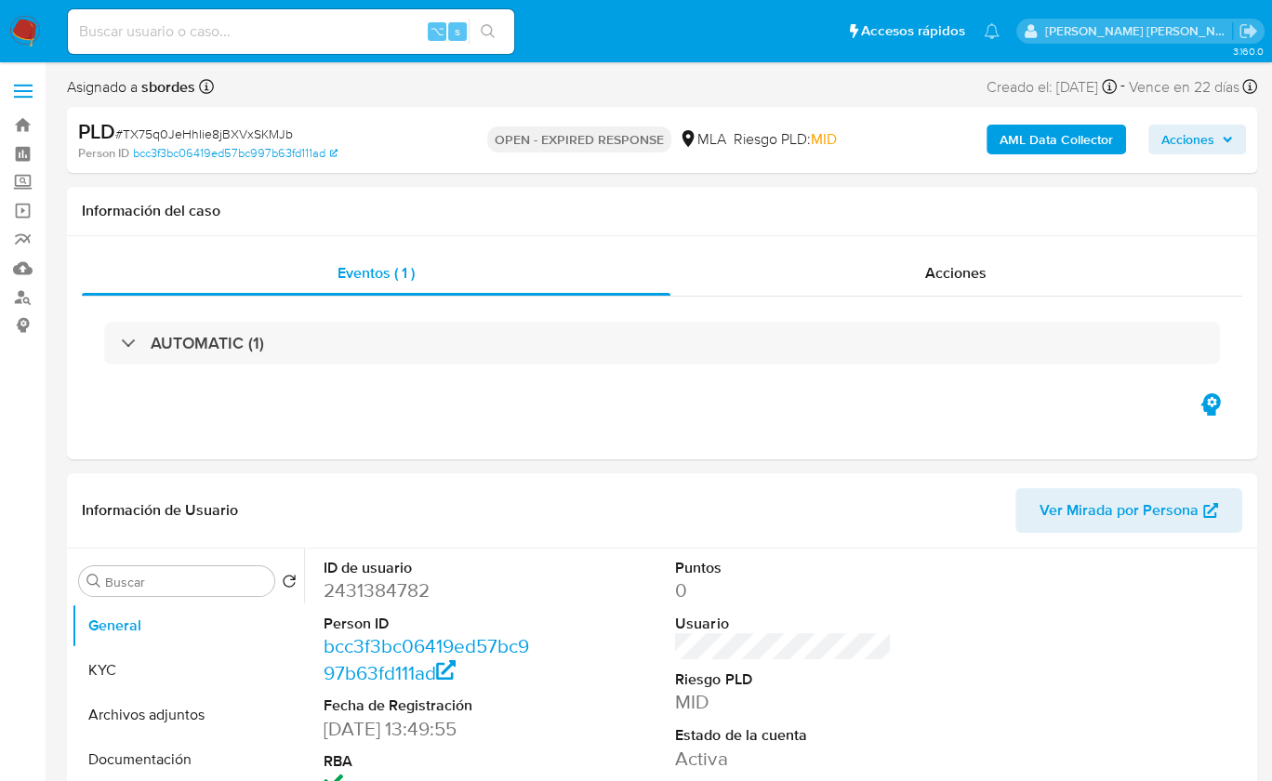
select select "10"
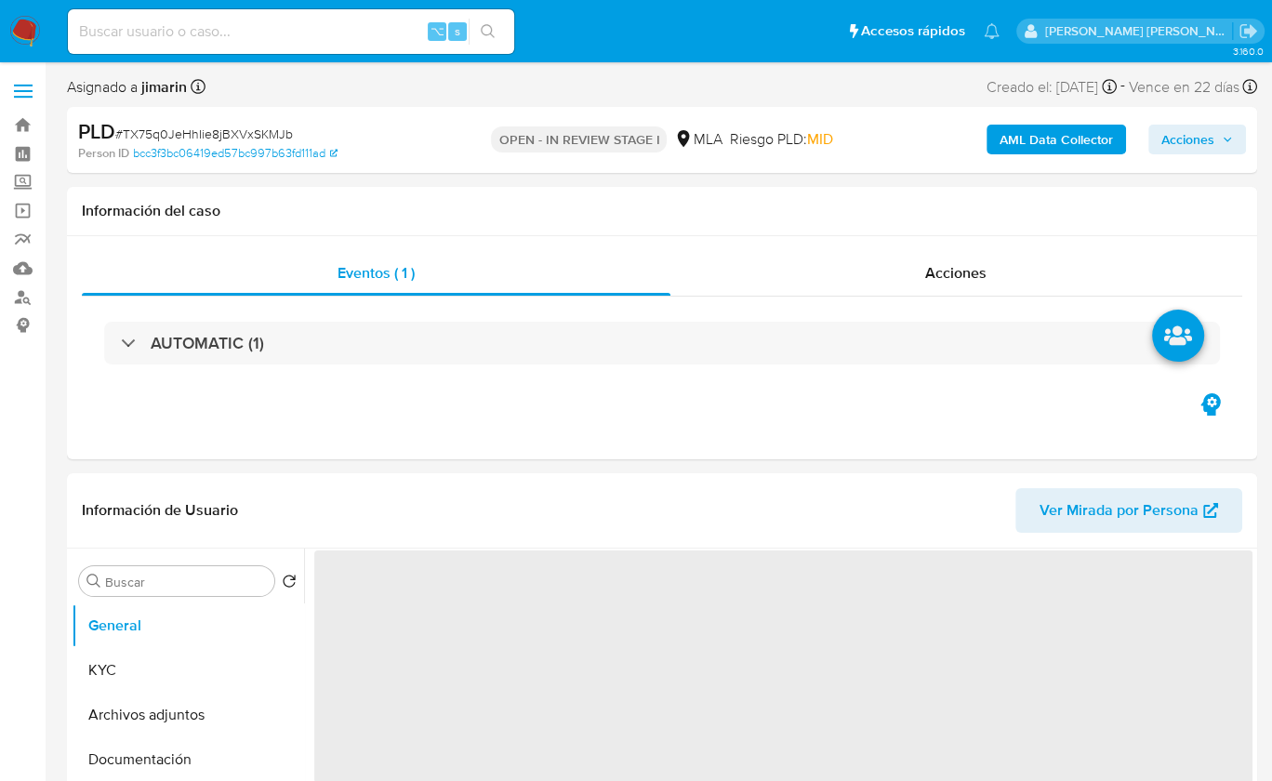
select select "10"
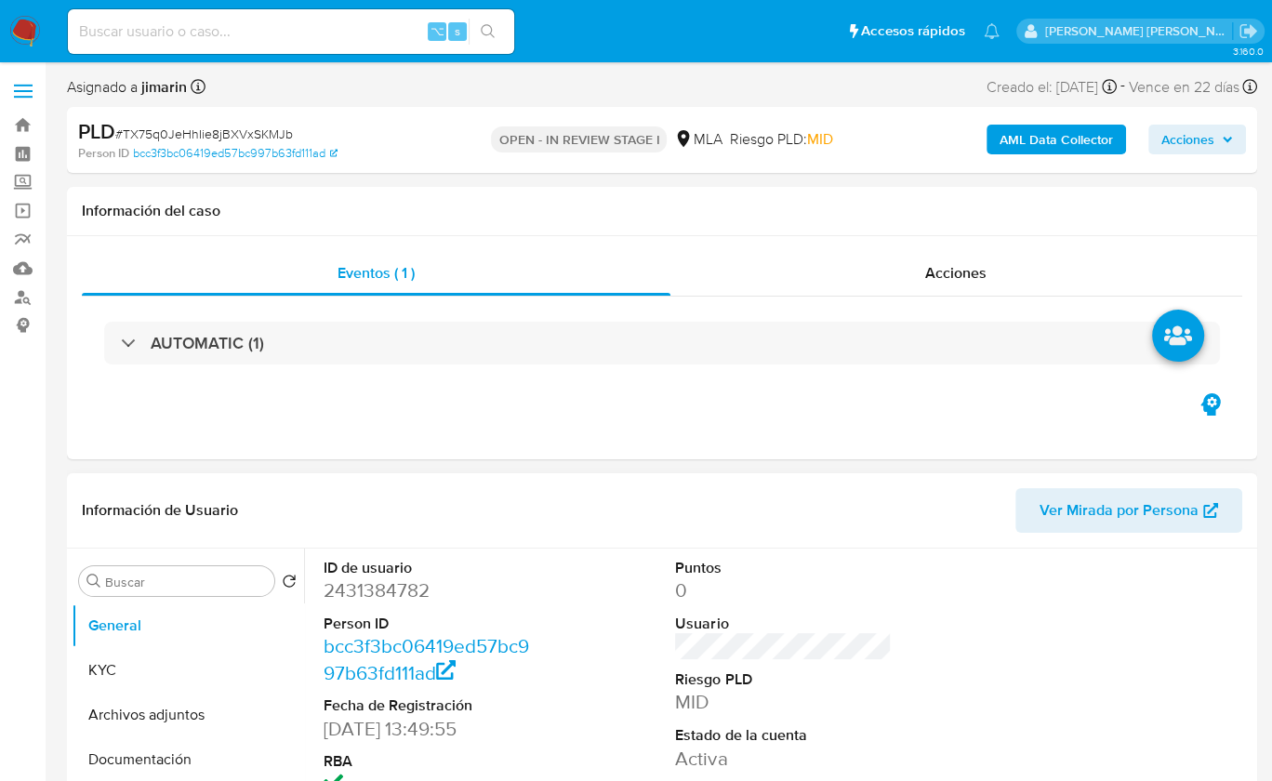
click at [369, 601] on dd "2431384782" at bounding box center [432, 591] width 216 height 26
copy dd "2431384782"
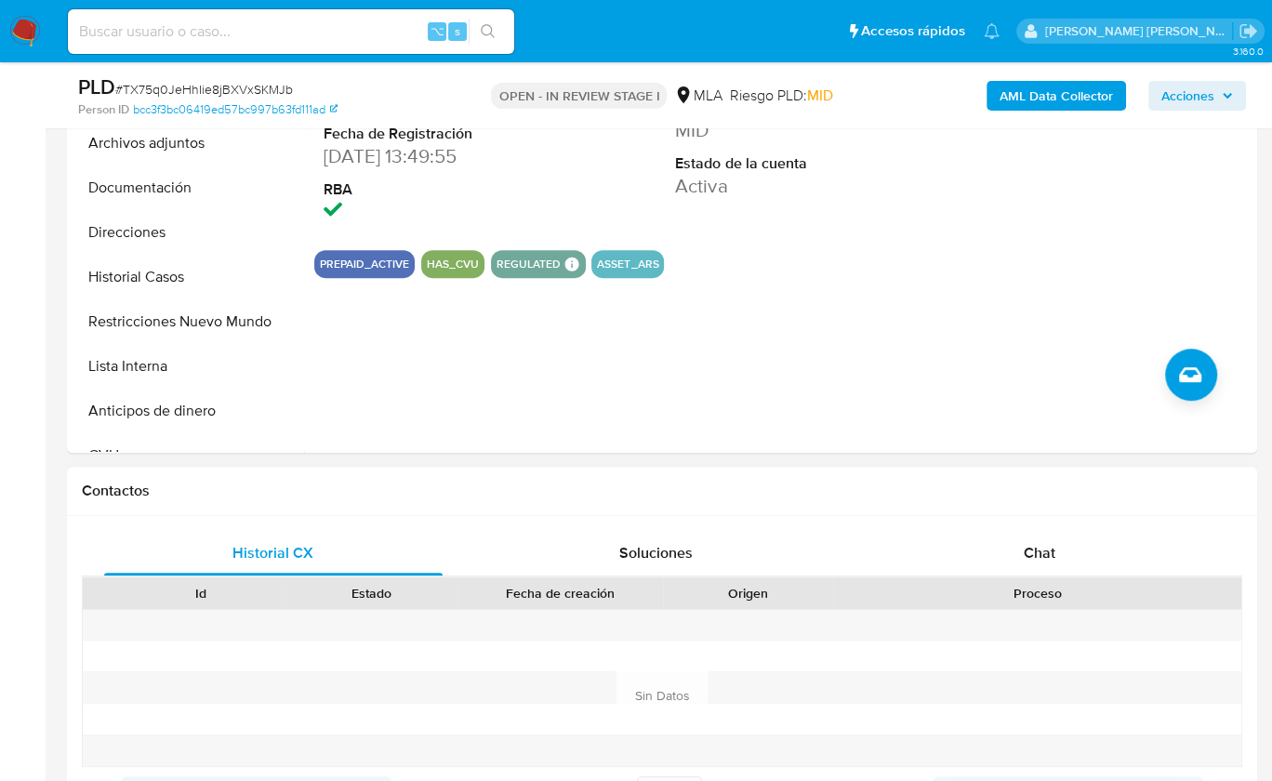
click at [1070, 578] on div "Proceso" at bounding box center [1037, 594] width 408 height 32
click at [1073, 560] on div "Chat" at bounding box center [1040, 553] width 339 height 45
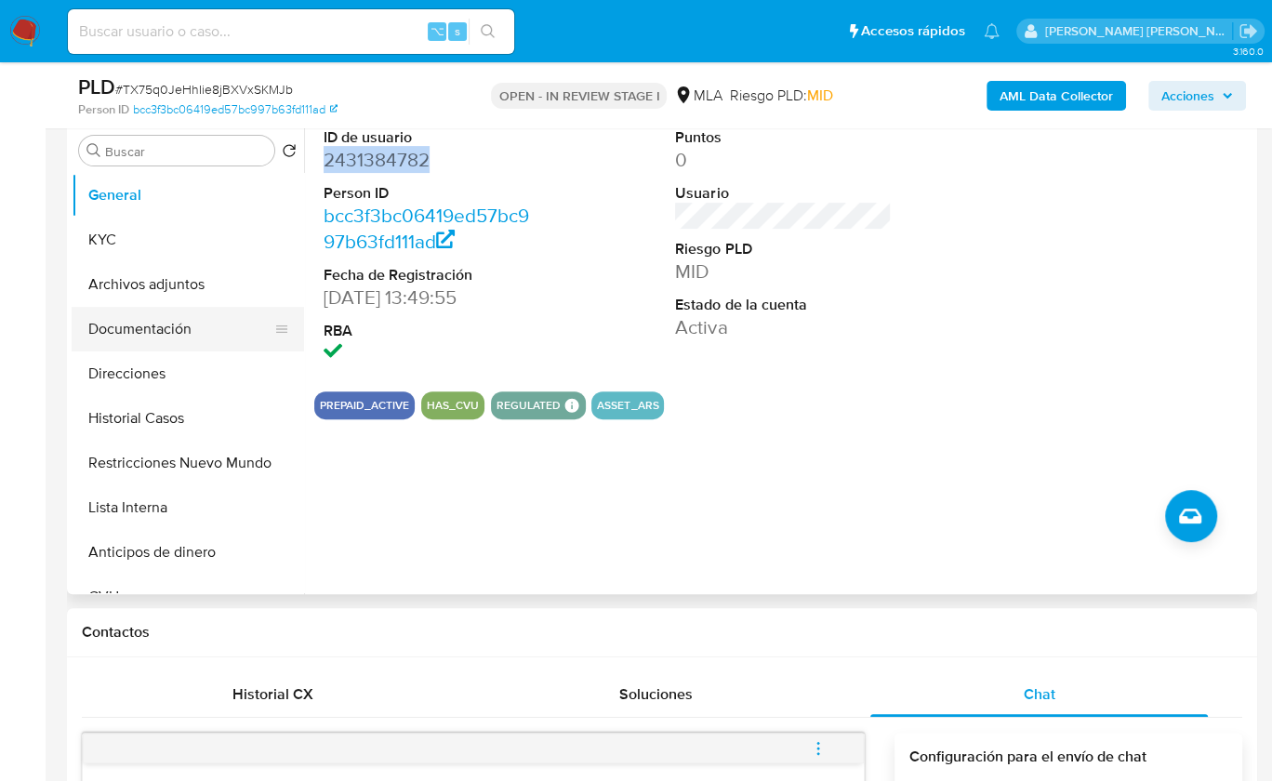
scroll to position [332, 0]
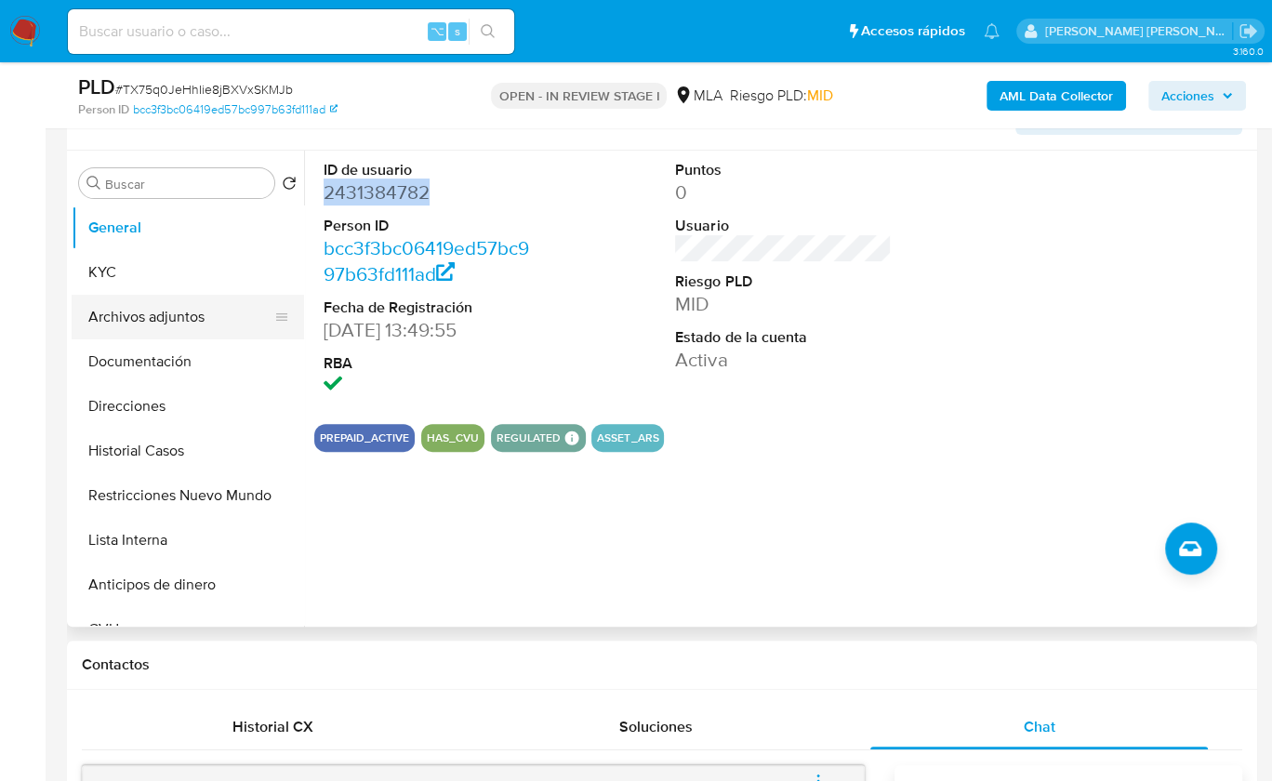
click at [146, 317] on button "Archivos adjuntos" at bounding box center [181, 317] width 218 height 45
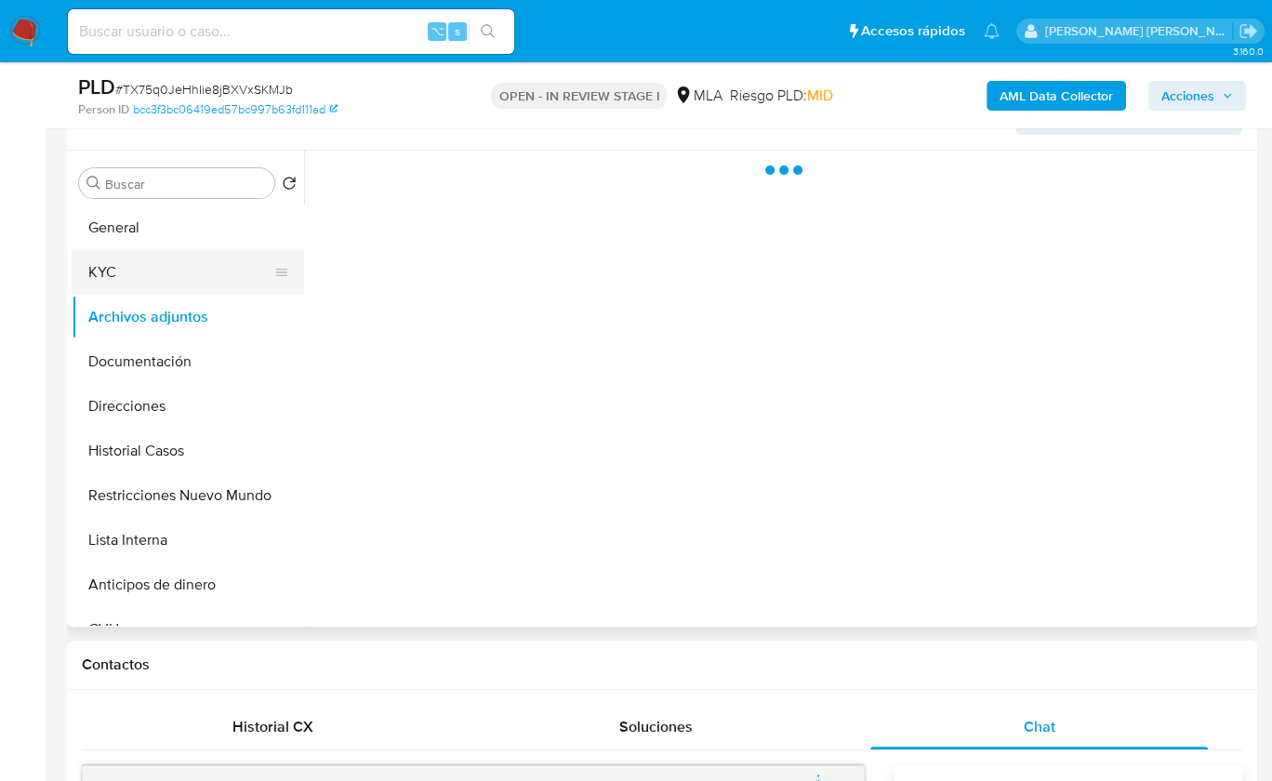
click at [148, 276] on button "KYC" at bounding box center [181, 272] width 218 height 45
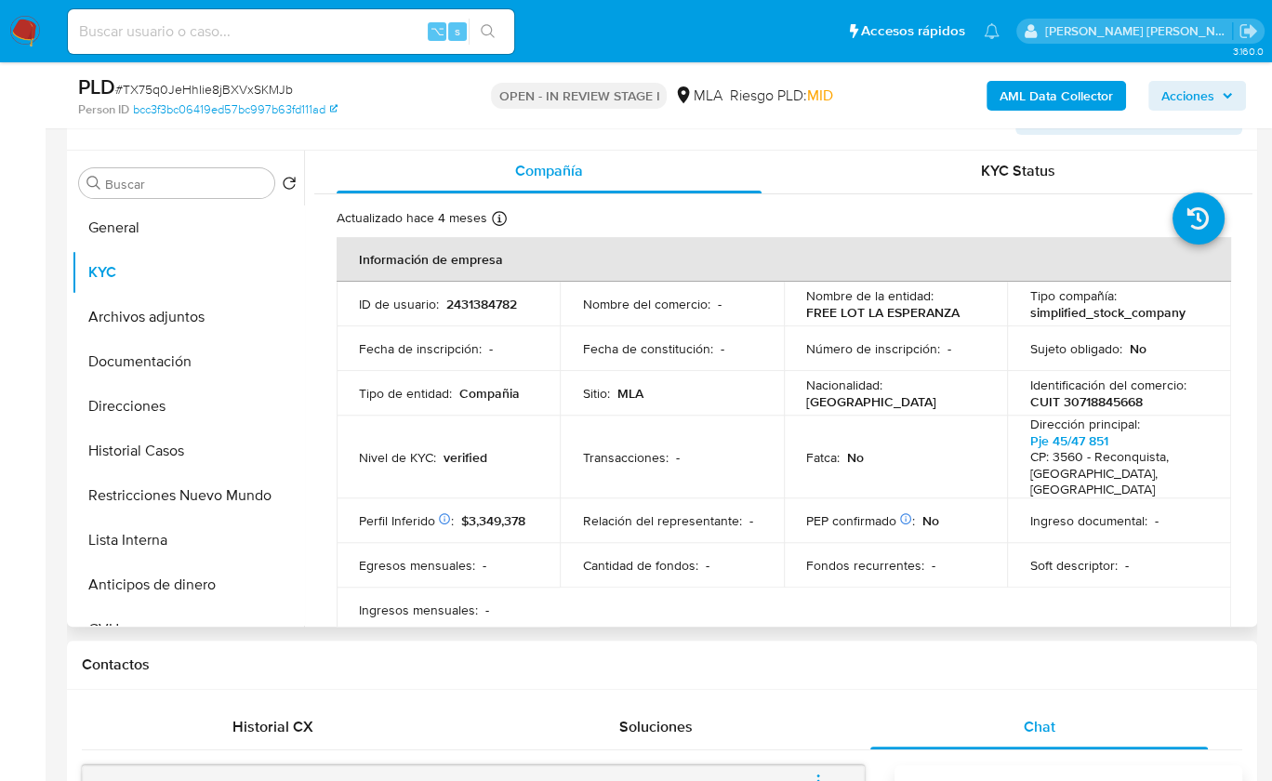
scroll to position [0, 0]
click at [1108, 402] on p "CUIT 30718845668" at bounding box center [1086, 403] width 113 height 17
copy p "30718845668"
click at [1059, 436] on link "Pje 45/47 851" at bounding box center [1069, 442] width 78 height 19
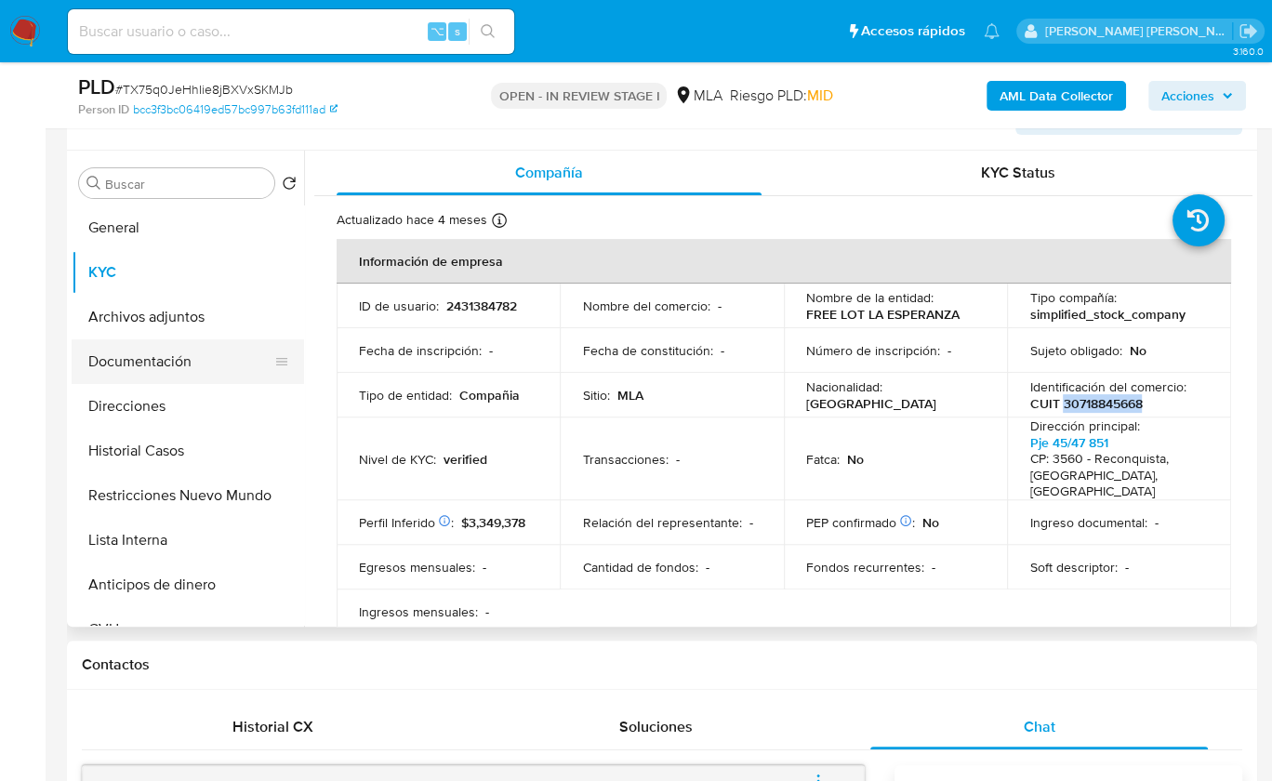
click at [164, 372] on button "Documentación" at bounding box center [181, 361] width 218 height 45
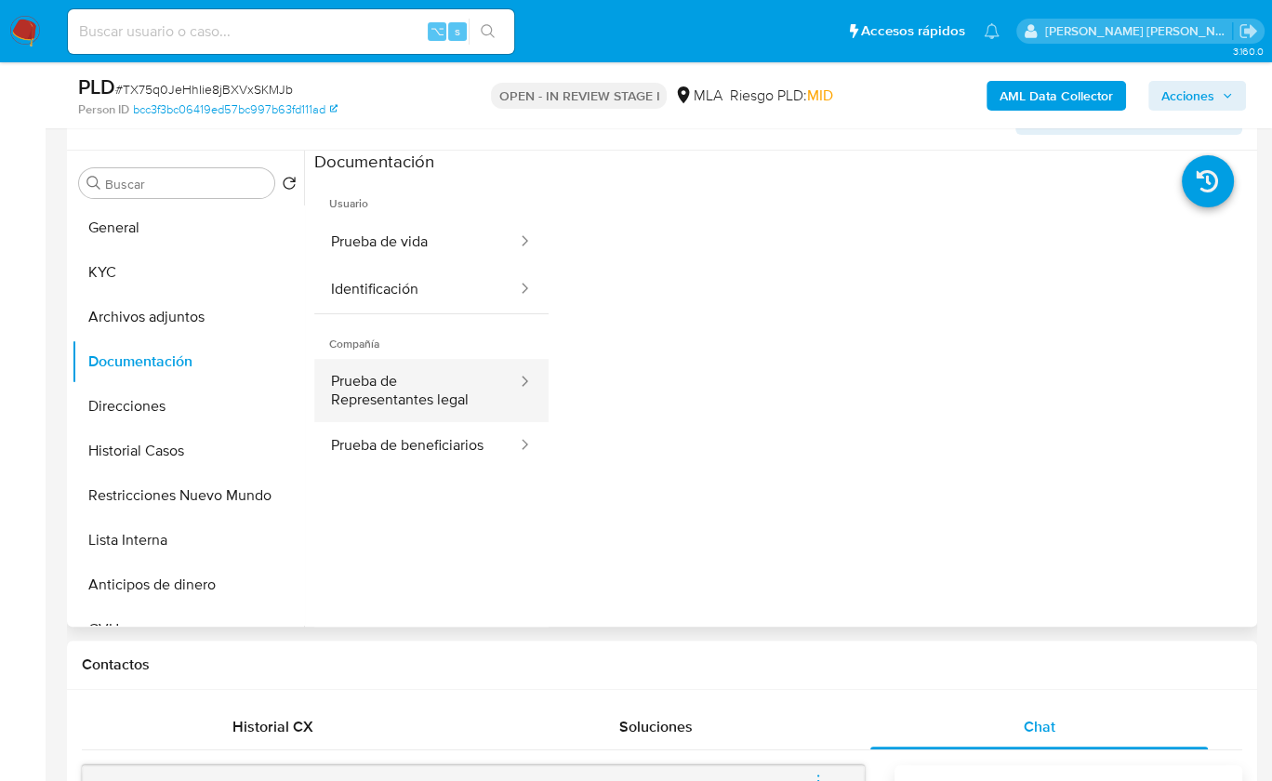
click at [435, 411] on button "Prueba de Representantes legal" at bounding box center [416, 390] width 205 height 63
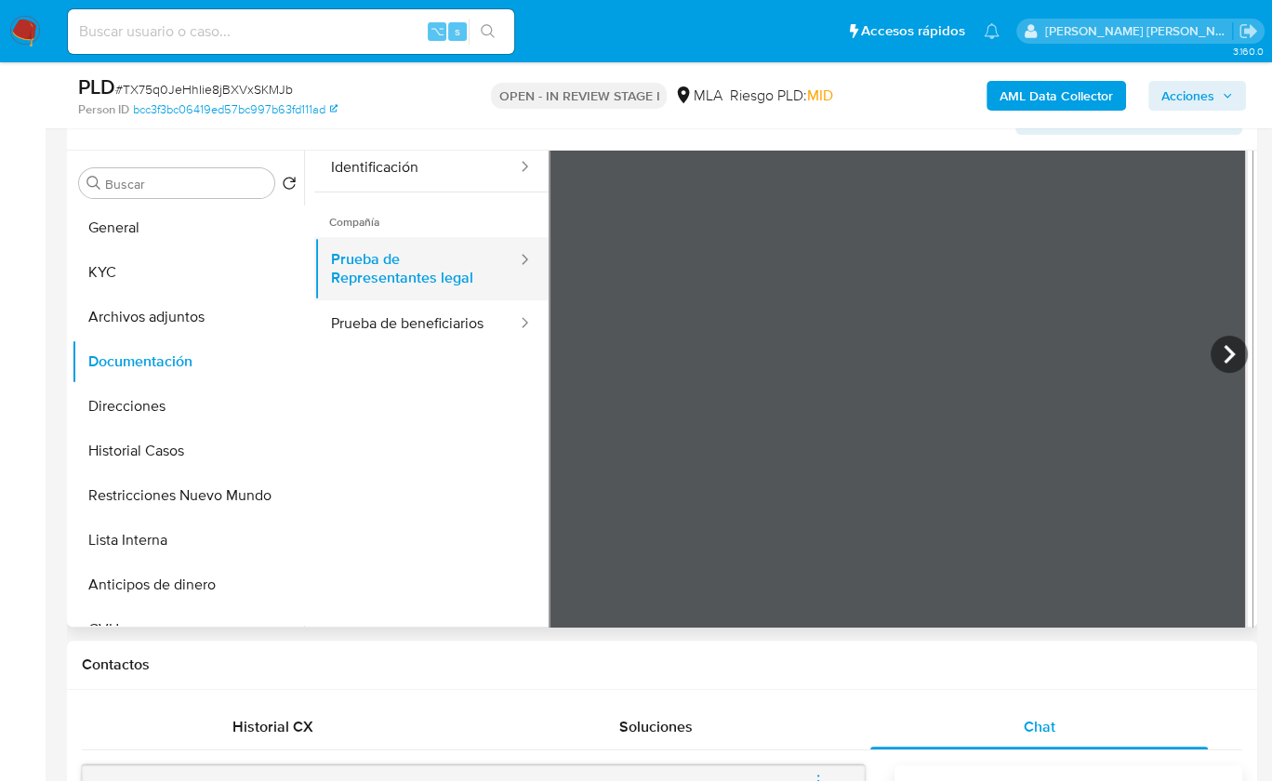
scroll to position [162, 0]
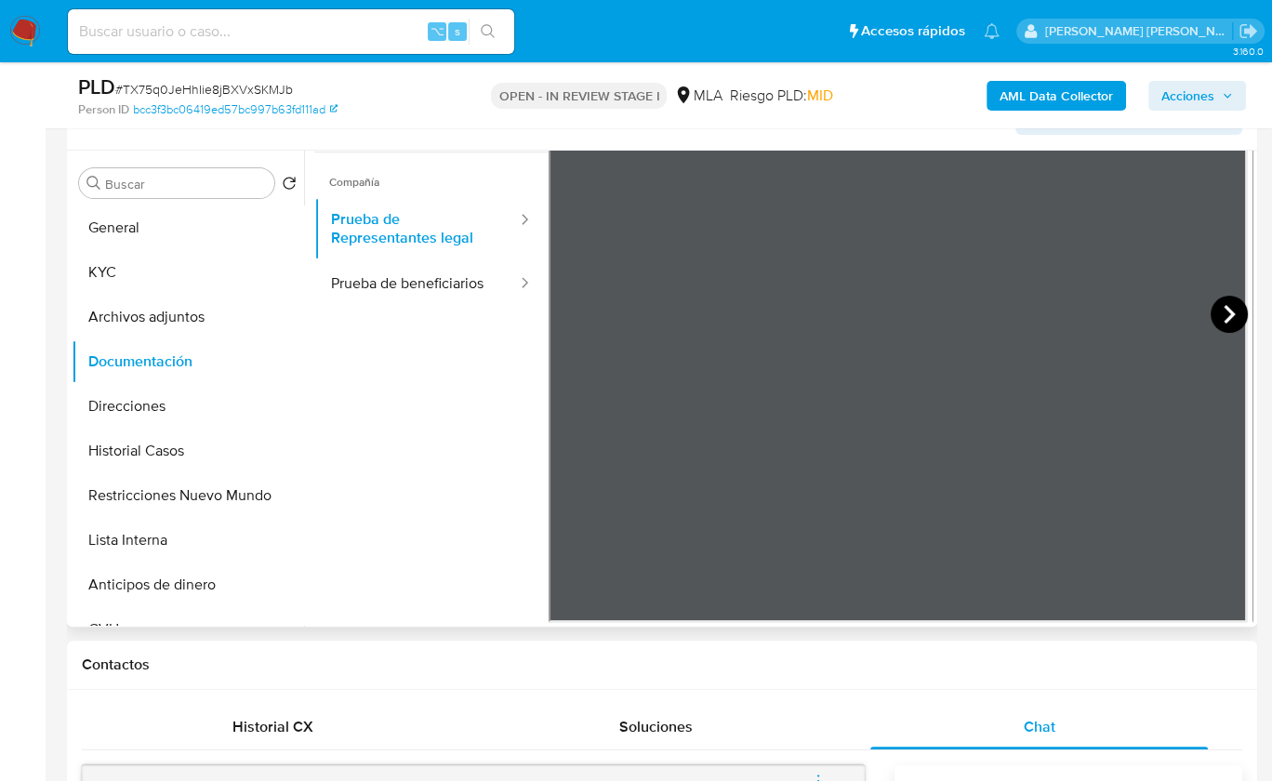
click at [1214, 308] on icon at bounding box center [1229, 314] width 37 height 37
click at [555, 311] on icon at bounding box center [571, 314] width 37 height 37
click at [369, 273] on button "Prueba de beneficiarios" at bounding box center [416, 283] width 205 height 47
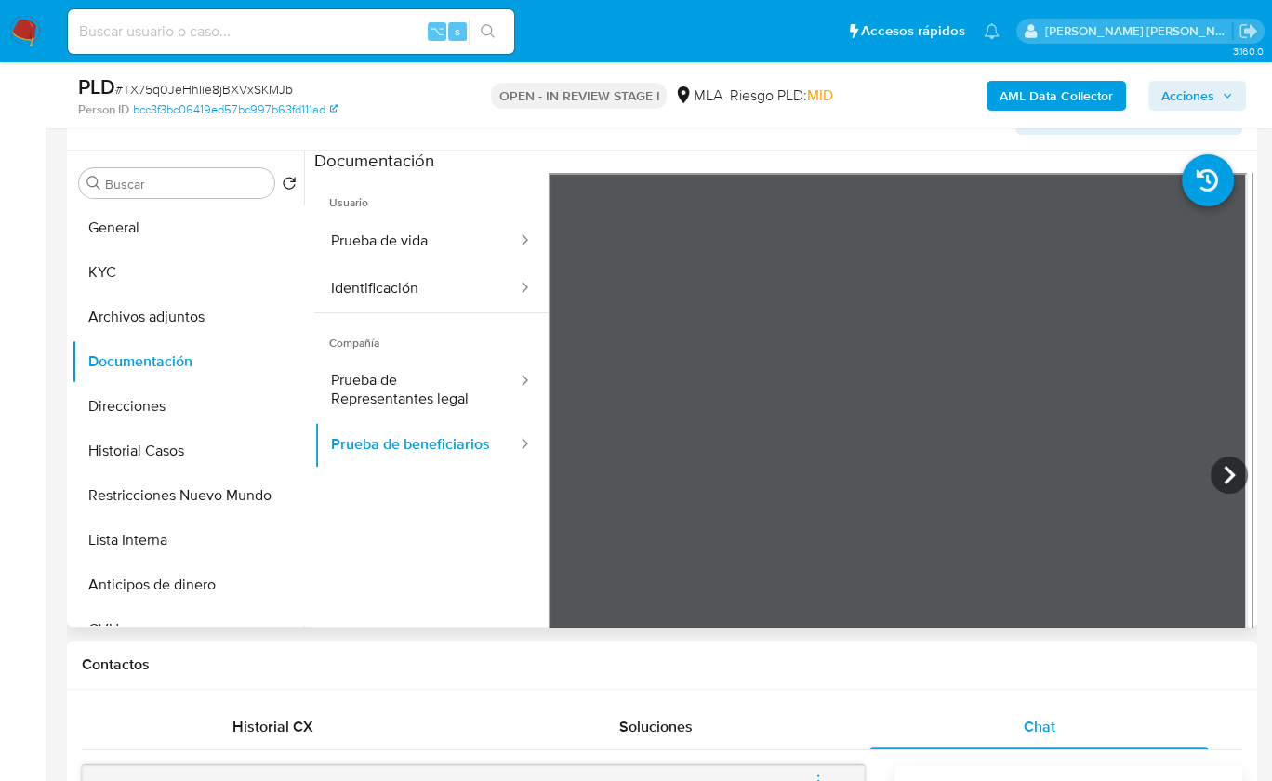
scroll to position [0, 0]
click at [397, 255] on button "Prueba de vida" at bounding box center [416, 242] width 205 height 47
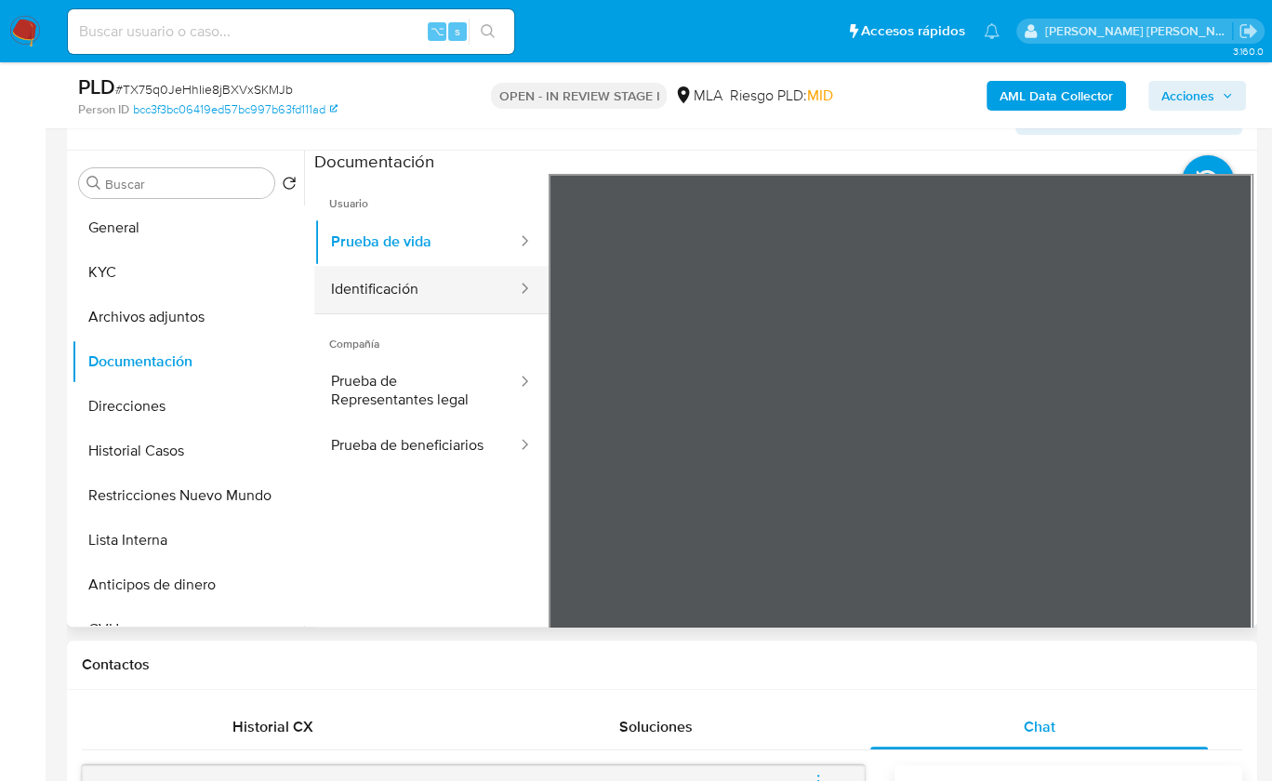
click at [416, 304] on button "Identificación" at bounding box center [416, 289] width 205 height 47
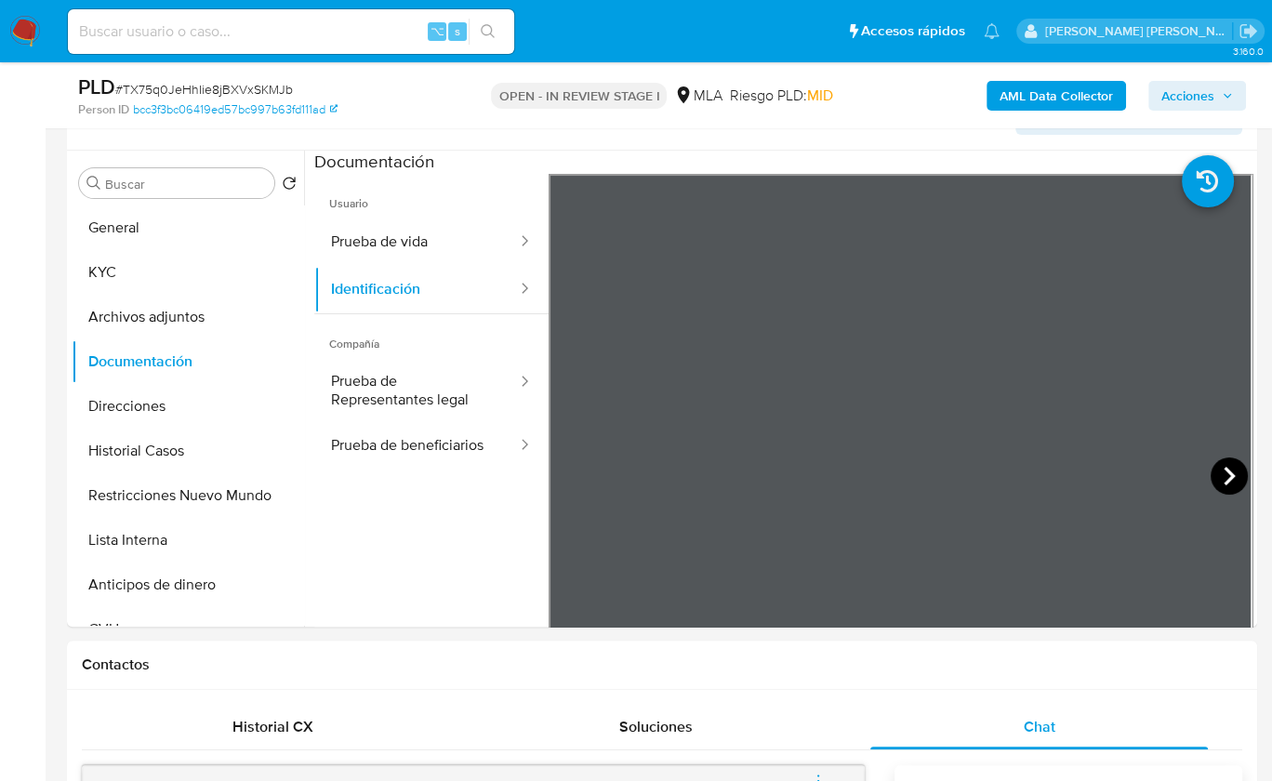
click at [1224, 470] on icon at bounding box center [1229, 476] width 11 height 19
click at [399, 380] on button "Prueba de Representantes legal" at bounding box center [416, 390] width 205 height 63
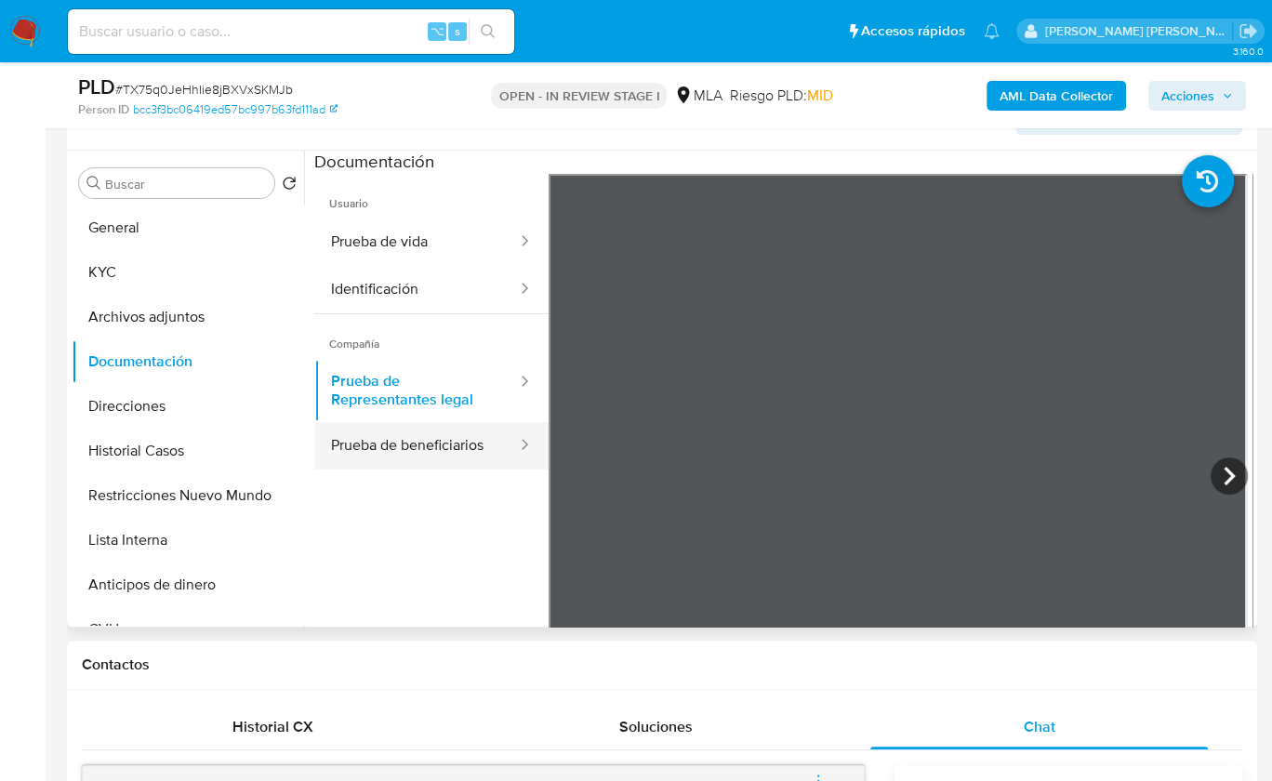
click at [455, 457] on button "Prueba de beneficiarios" at bounding box center [416, 445] width 205 height 47
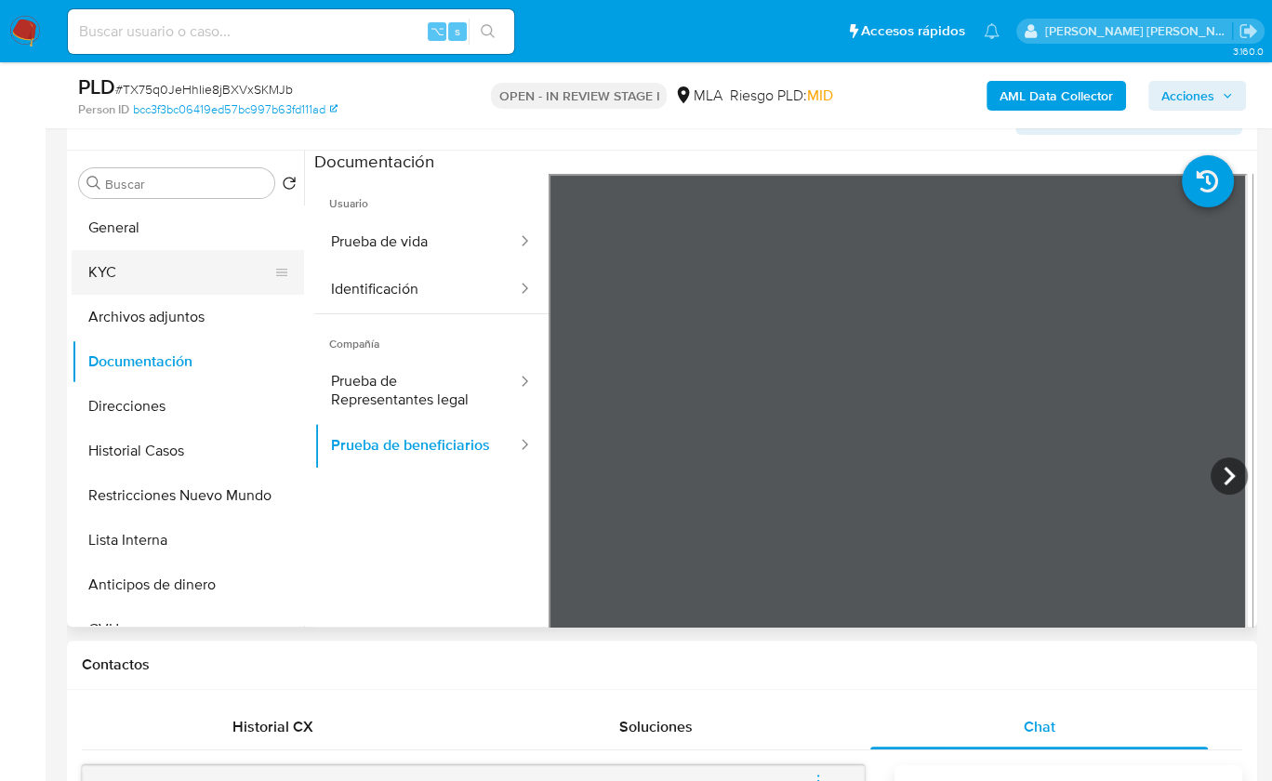
click at [147, 277] on button "KYC" at bounding box center [181, 272] width 218 height 45
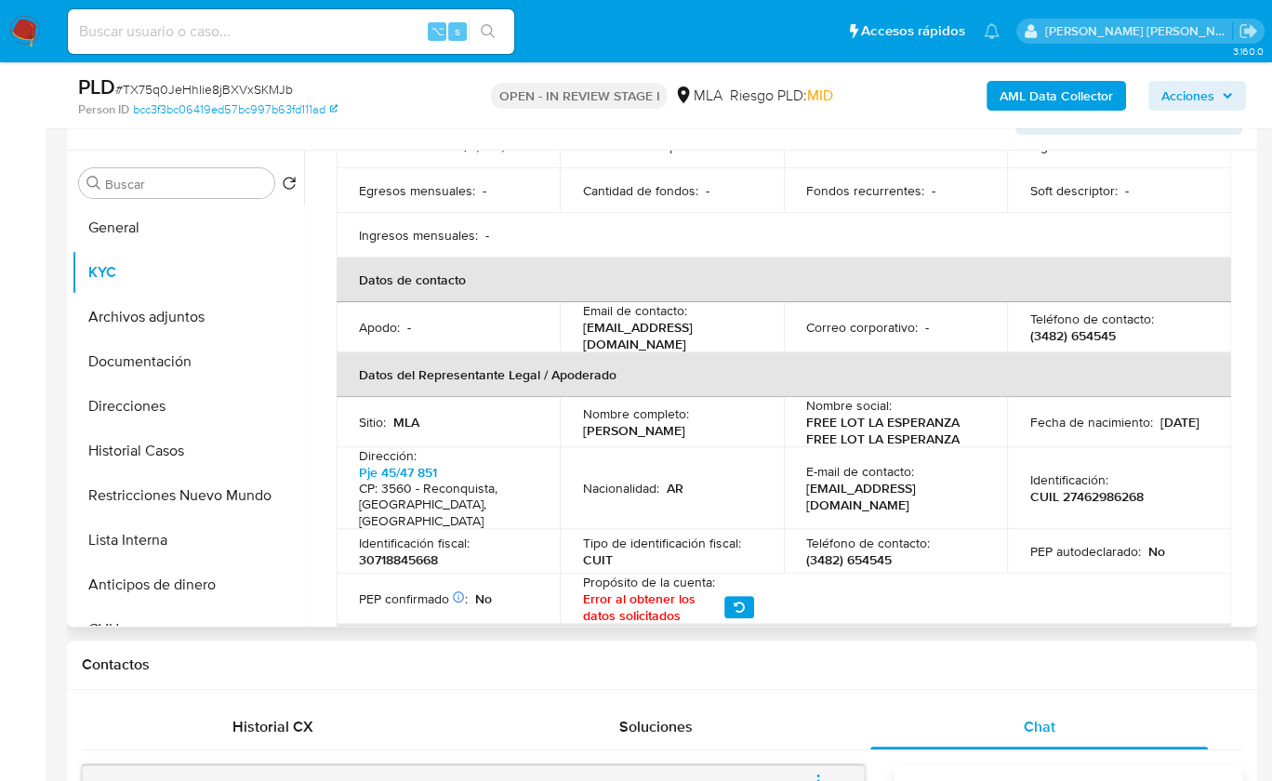
scroll to position [383, 0]
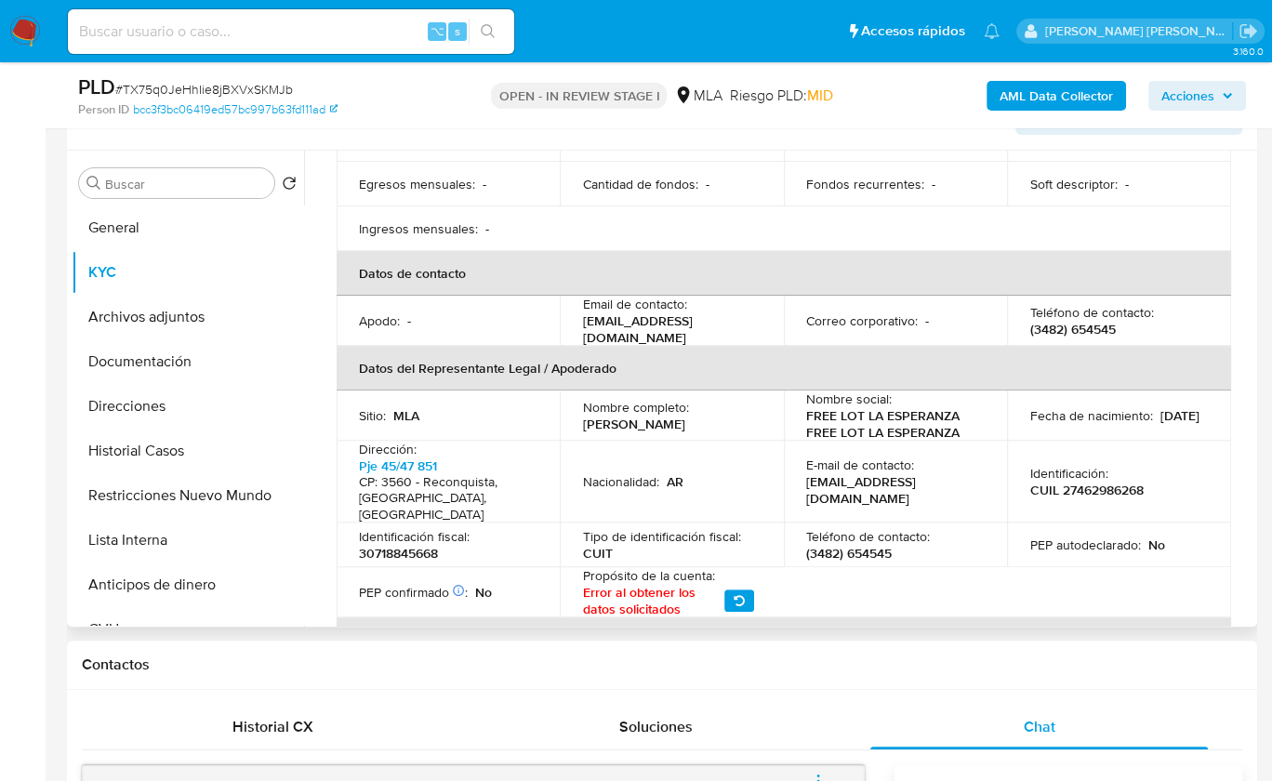
click at [1079, 482] on p "CUIL 27462986268" at bounding box center [1086, 490] width 113 height 17
copy p "27462986268"
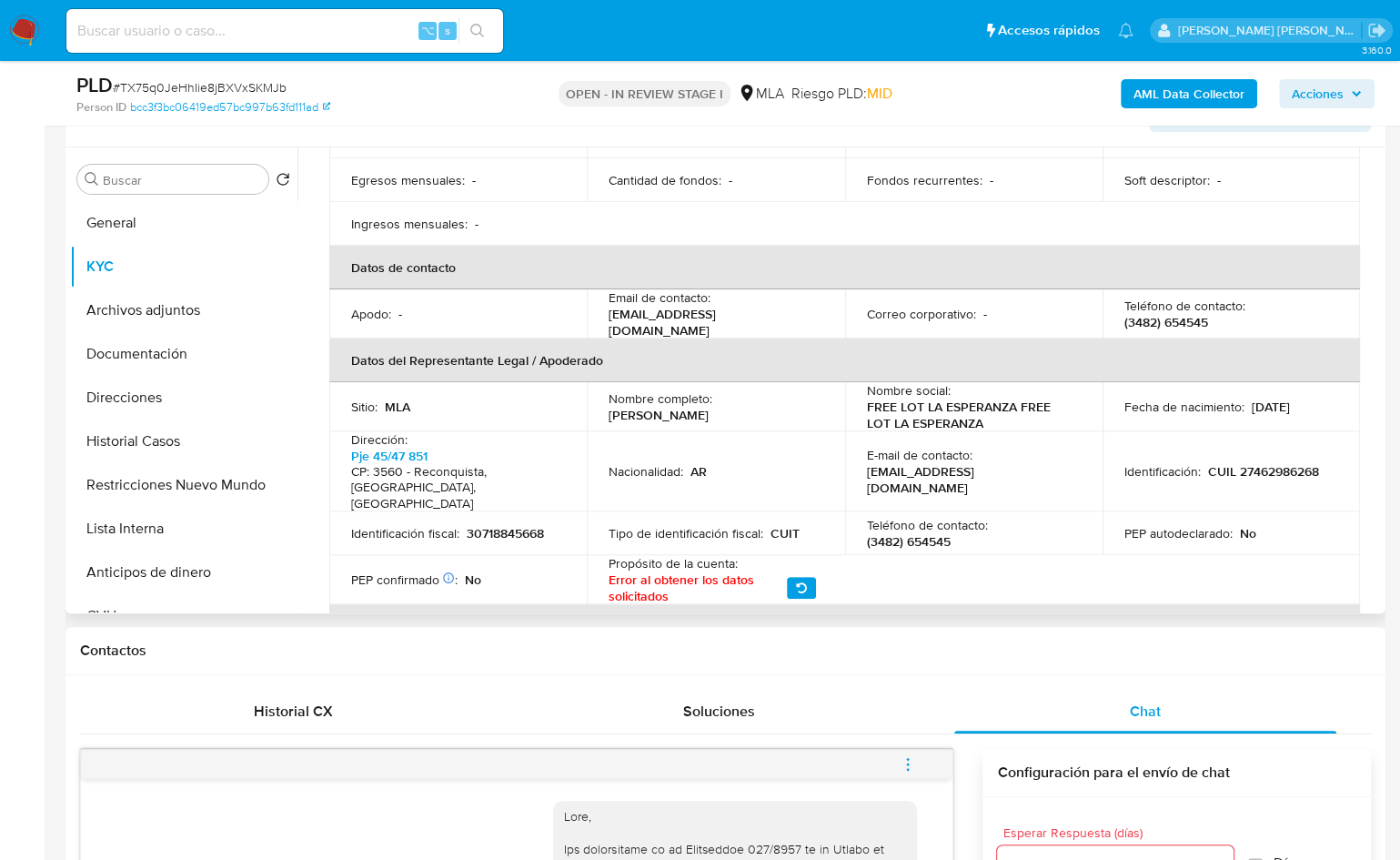
click at [1162, 463] on p "Identificación :" at bounding box center [1163, 471] width 76 height 17
drag, startPoint x: 608, startPoint y: 392, endPoint x: 730, endPoint y: 392, distance: 122.0
click at [730, 392] on div "Nombre completo : Naiara Loreley Roa" at bounding box center [715, 406] width 214 height 32
copy p "Naiara Loreley Roa"
click at [153, 220] on button "General" at bounding box center [177, 223] width 213 height 44
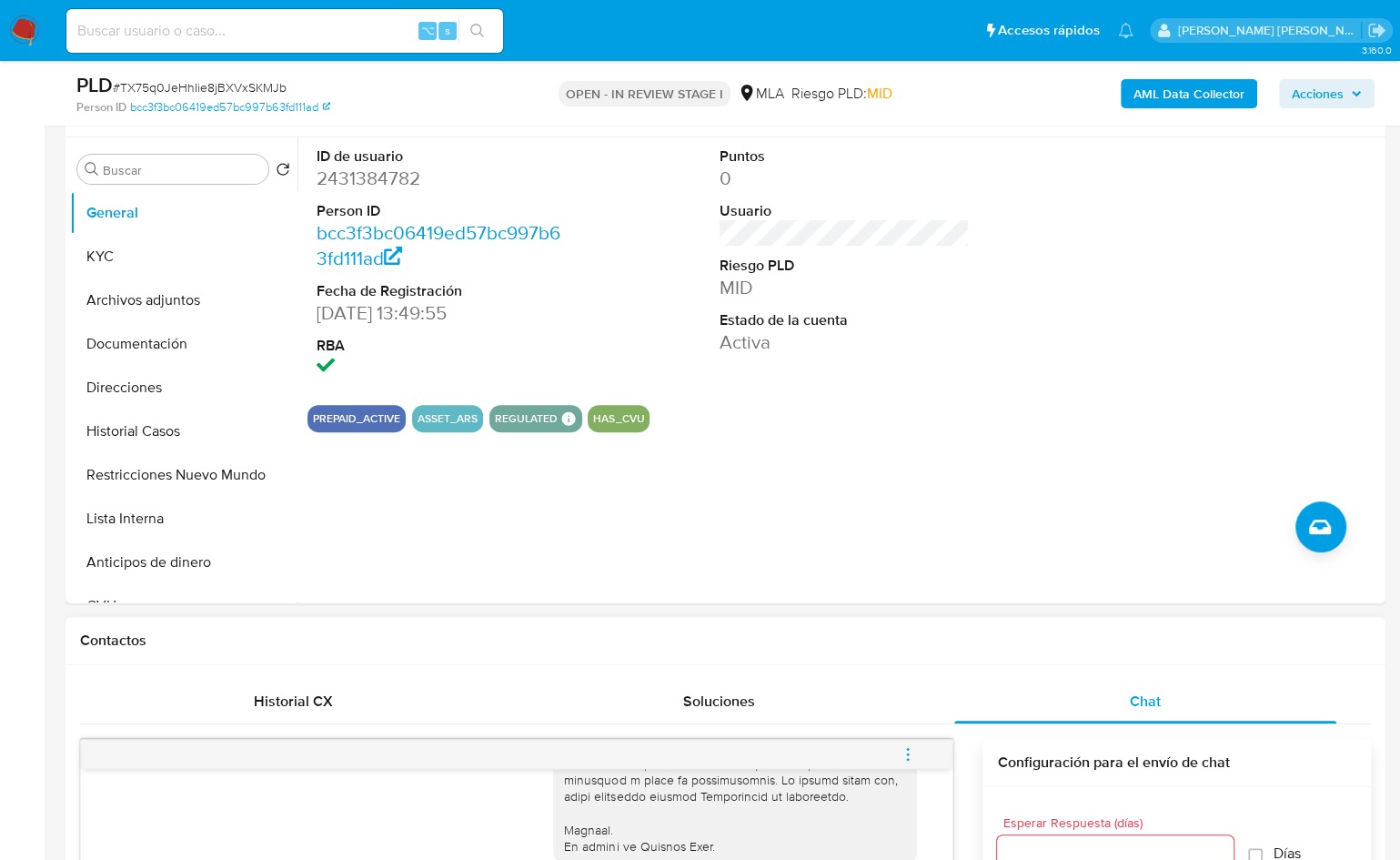
scroll to position [294, 0]
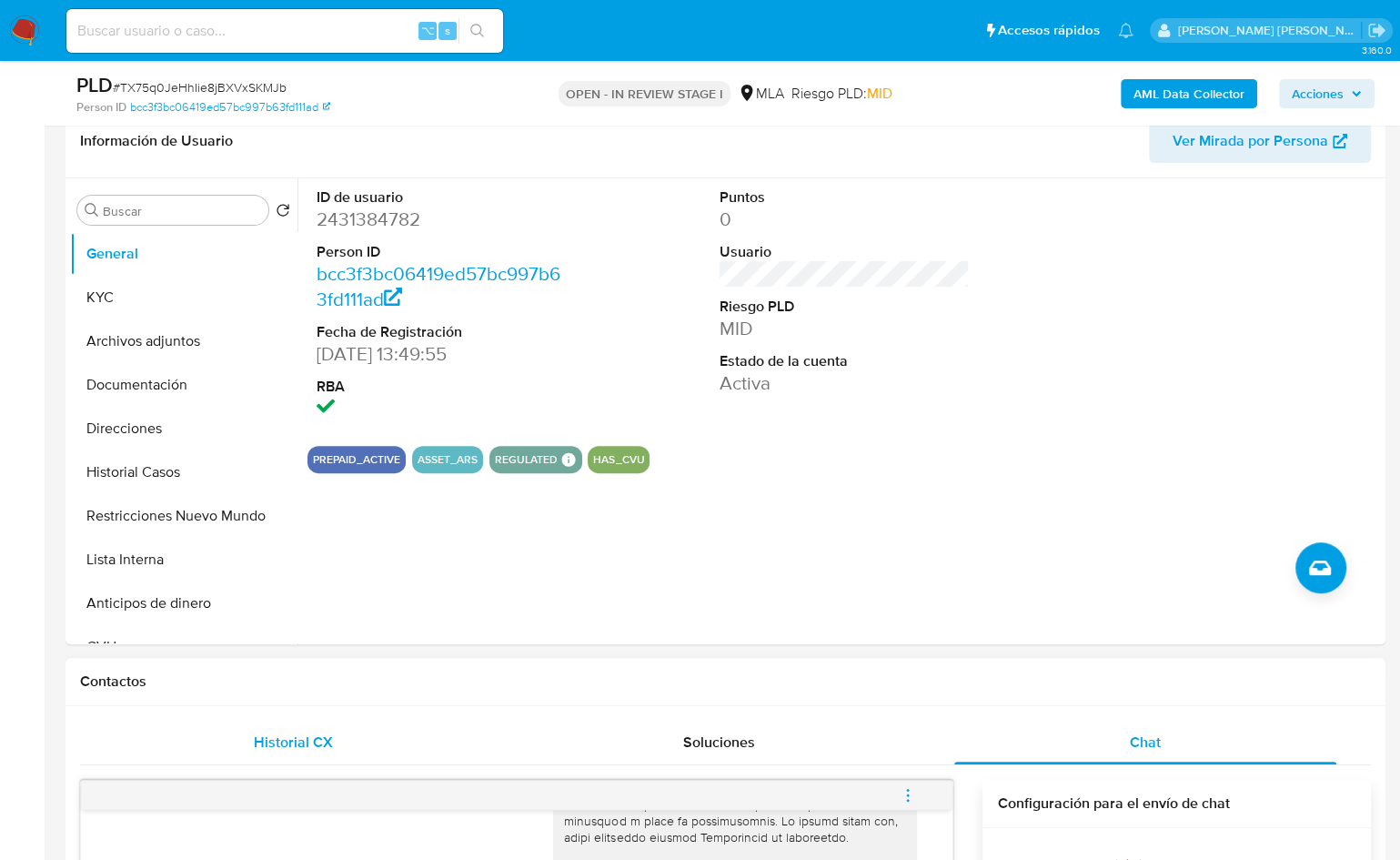
click at [340, 730] on div "Historial CX" at bounding box center [293, 743] width 383 height 44
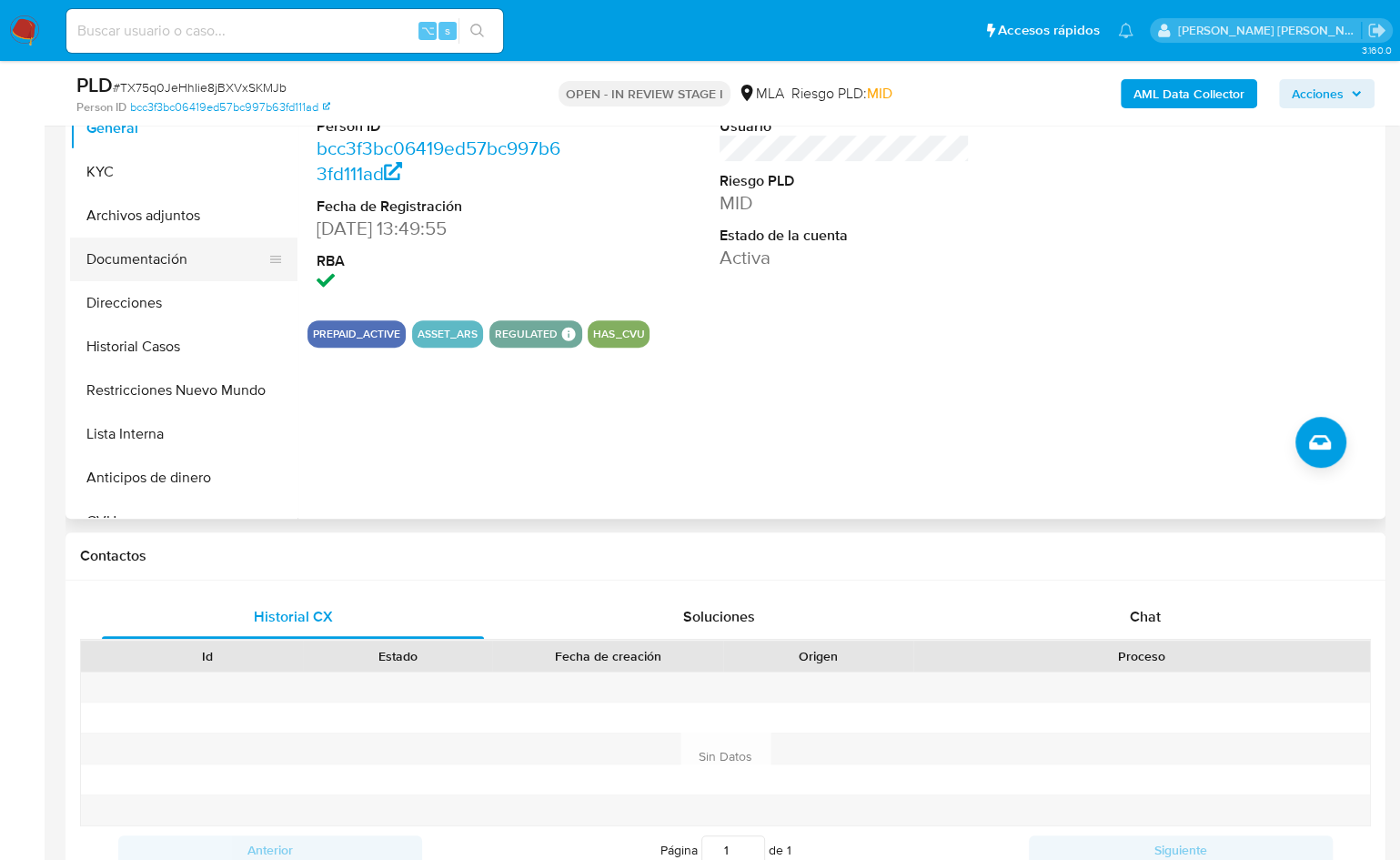
click at [178, 268] on button "Documentación" at bounding box center [177, 259] width 213 height 44
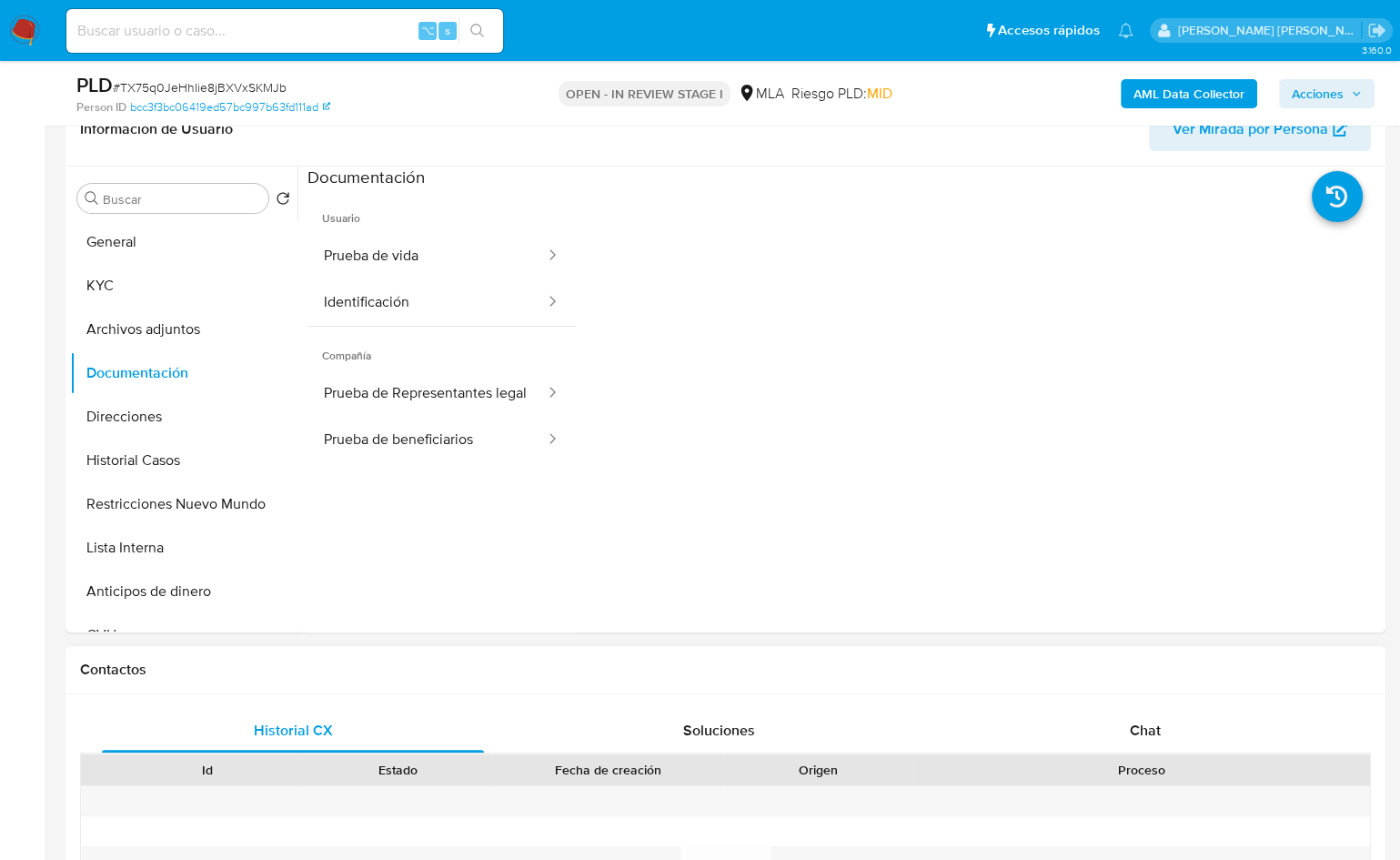
scroll to position [274, 0]
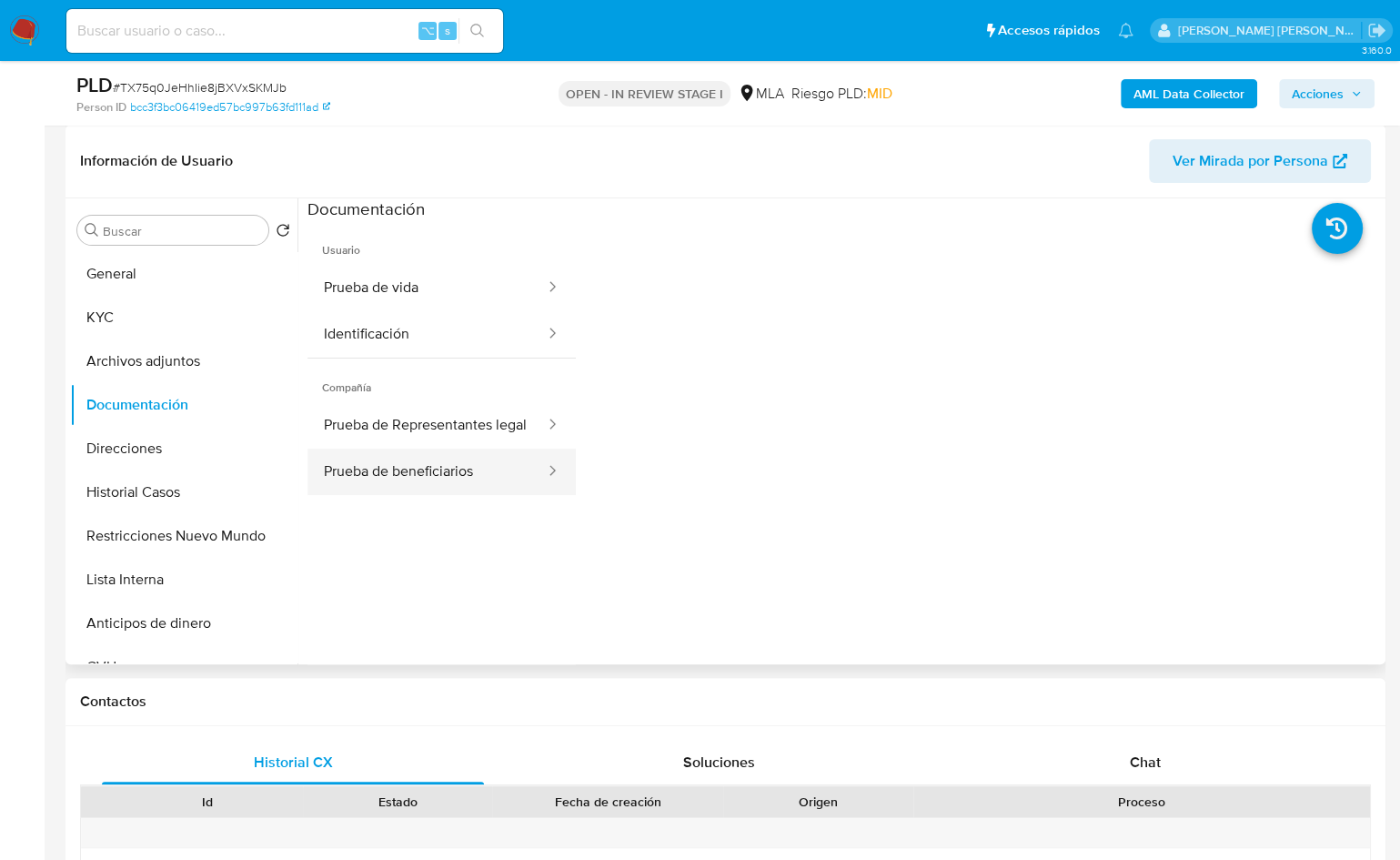
click at [420, 494] on button "Prueba de beneficiarios" at bounding box center [427, 472] width 240 height 46
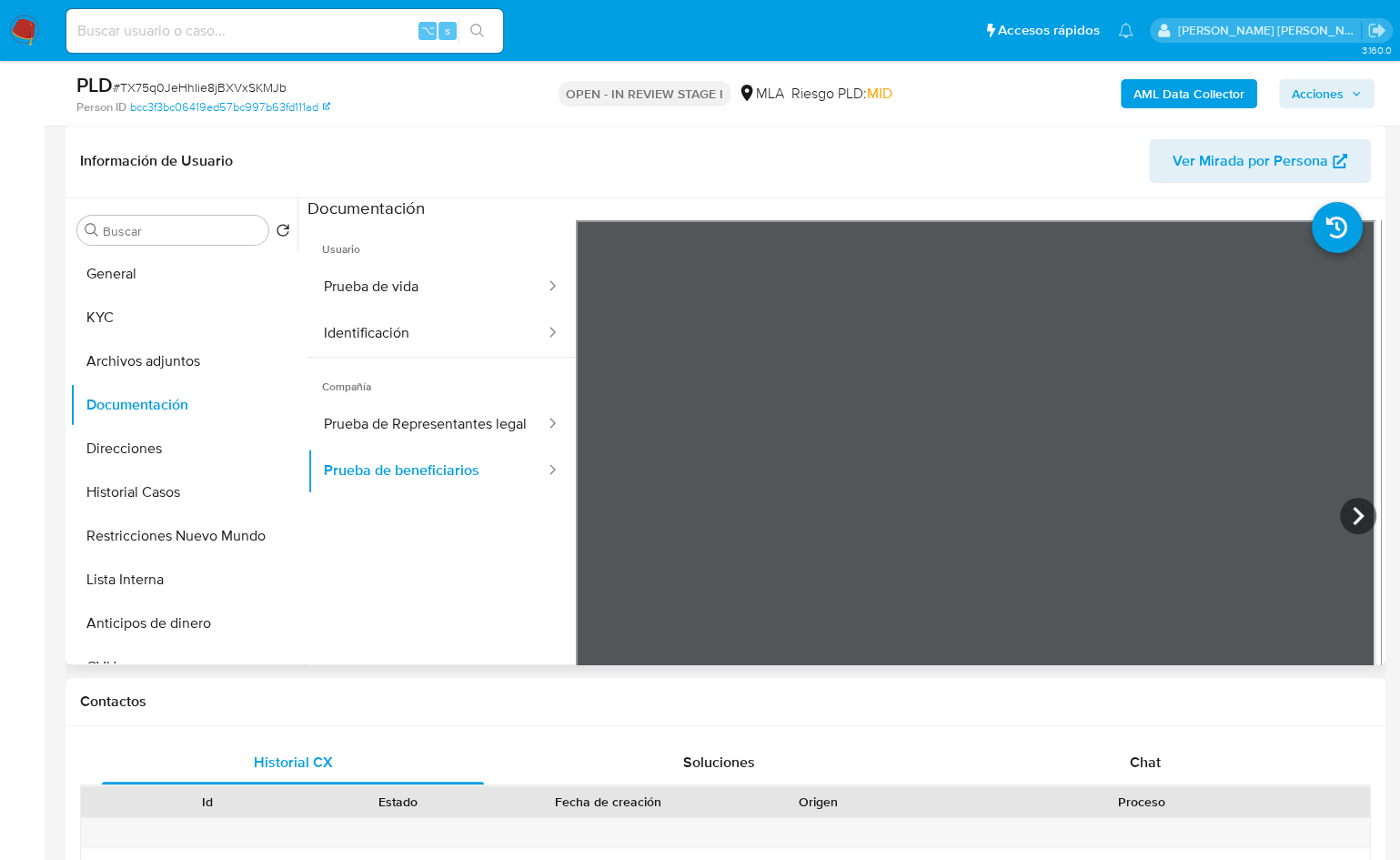
scroll to position [0, 0]
click at [1258, 517] on icon at bounding box center [1358, 517] width 11 height 19
click at [374, 439] on button "Prueba de Representantes legal" at bounding box center [427, 425] width 240 height 46
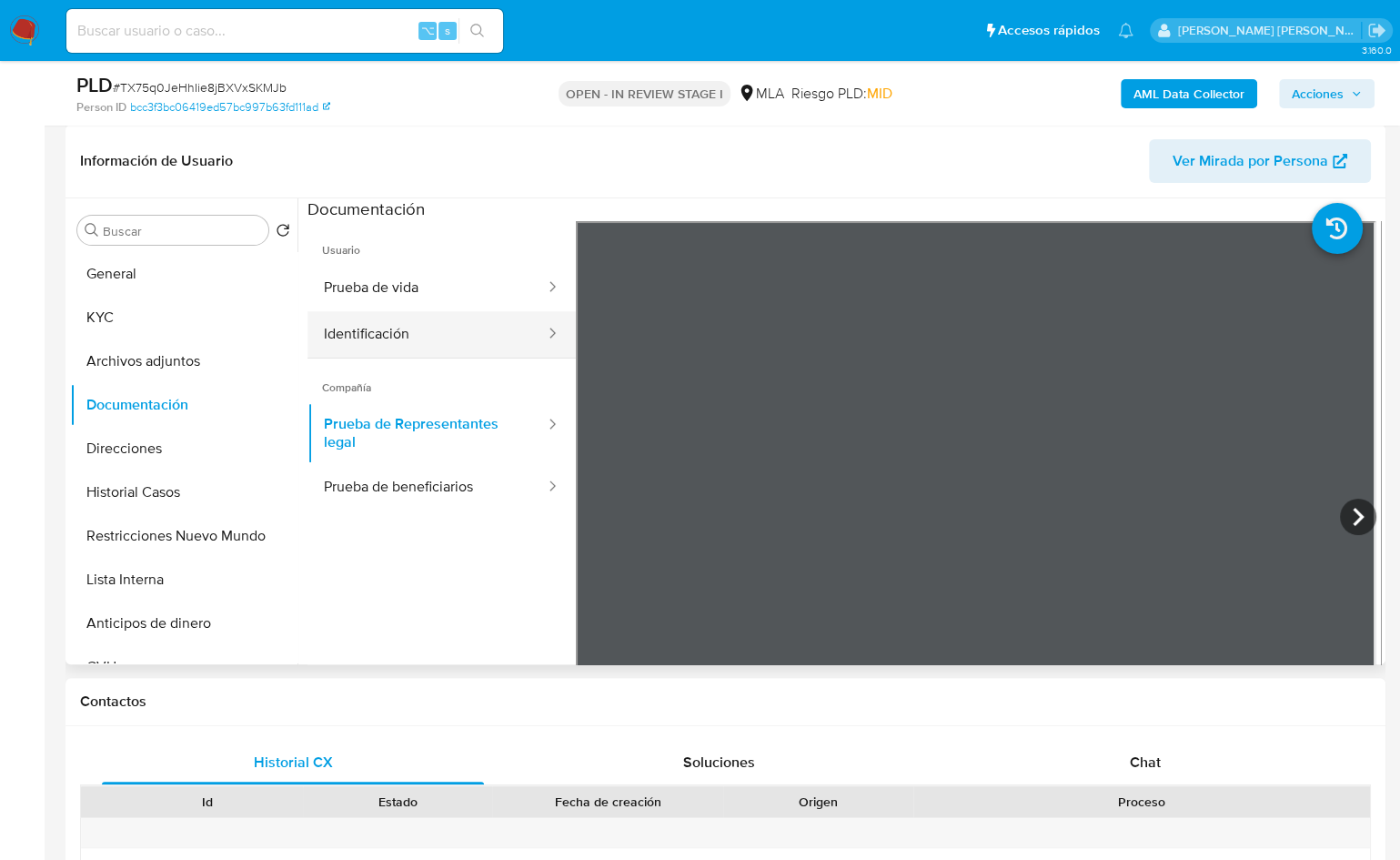
click at [386, 323] on button "Identificación" at bounding box center [427, 334] width 240 height 46
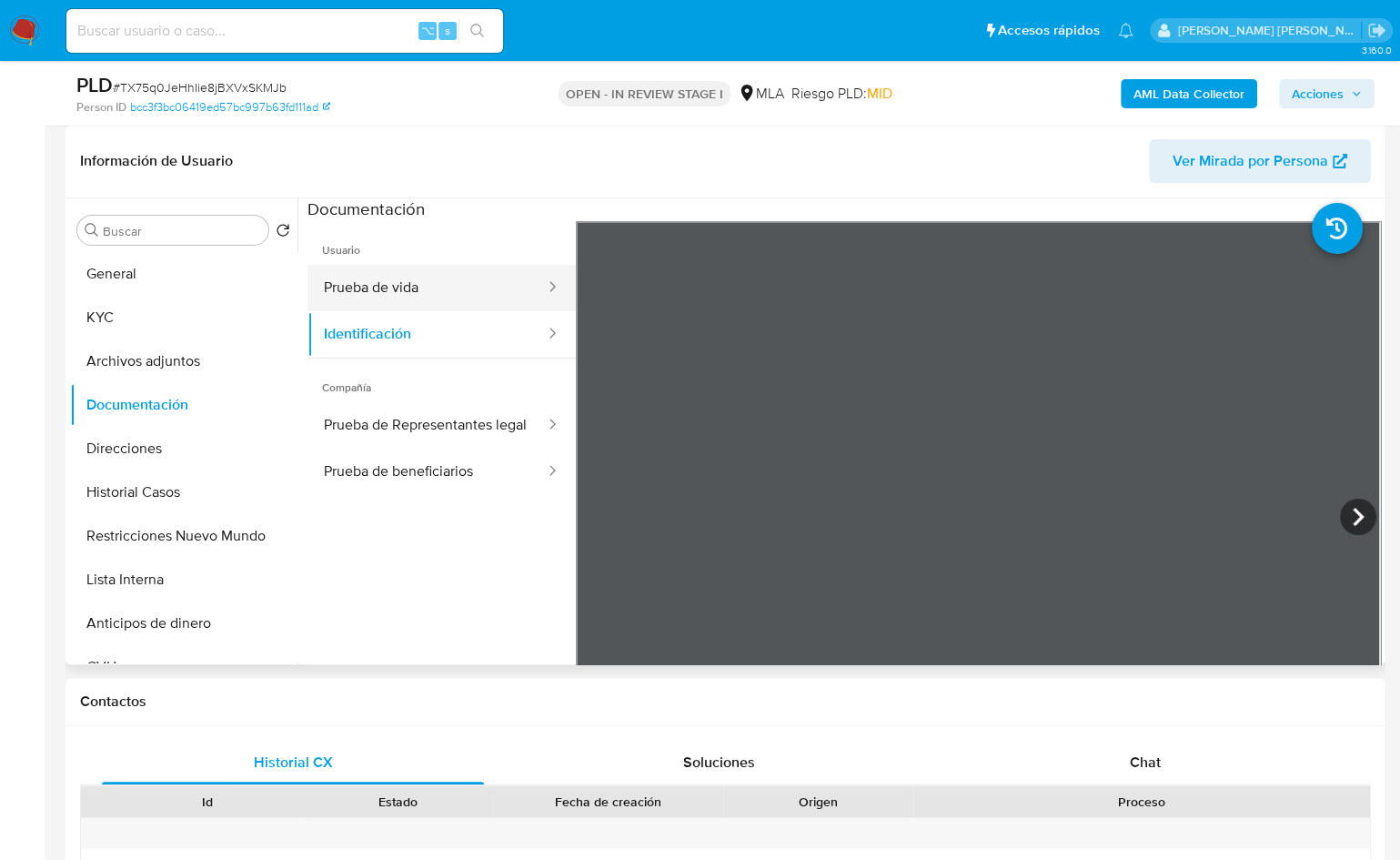
click at [388, 281] on button "Prueba de vida" at bounding box center [427, 288] width 240 height 46
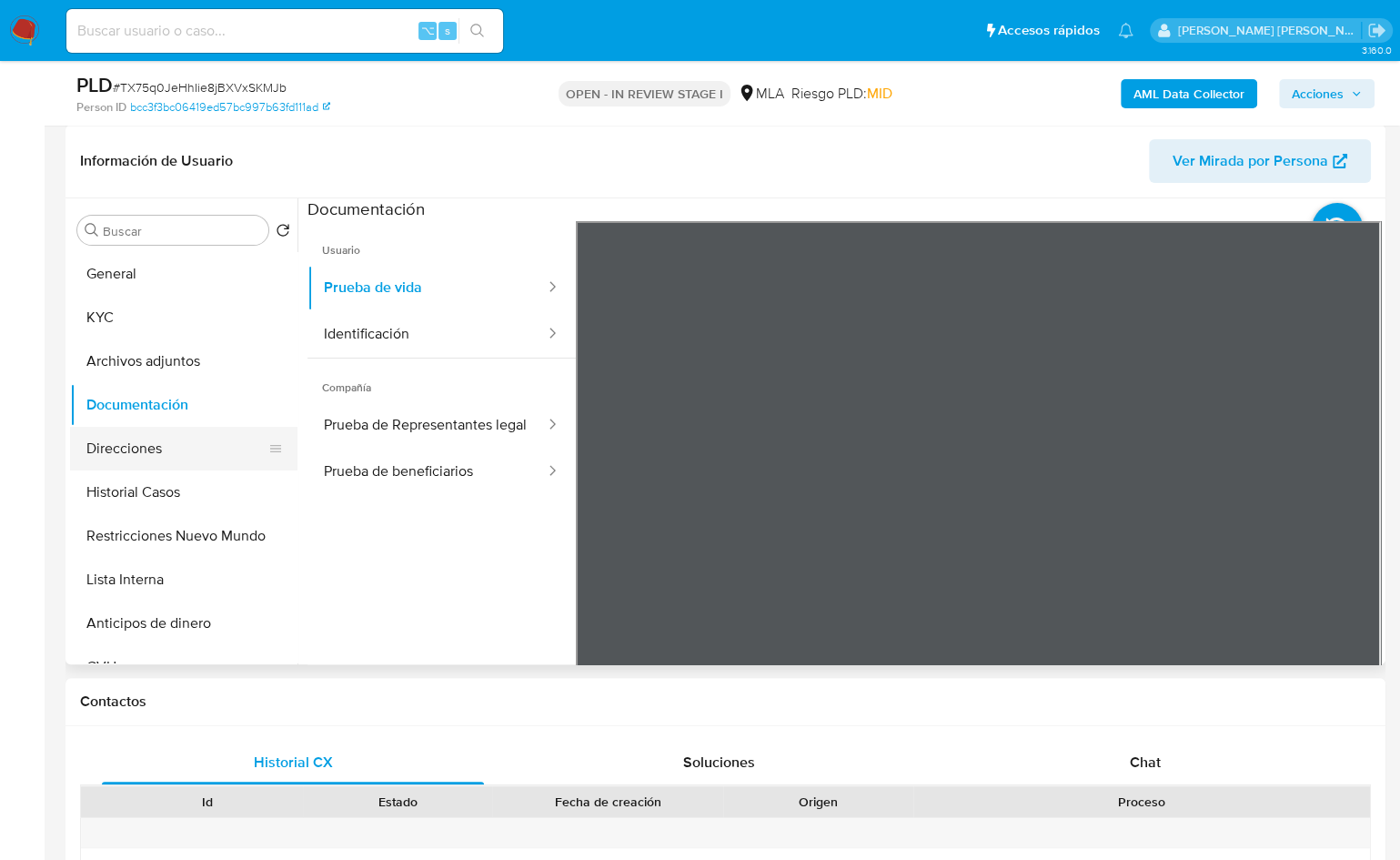
click at [138, 457] on button "Direcciones" at bounding box center [177, 448] width 213 height 44
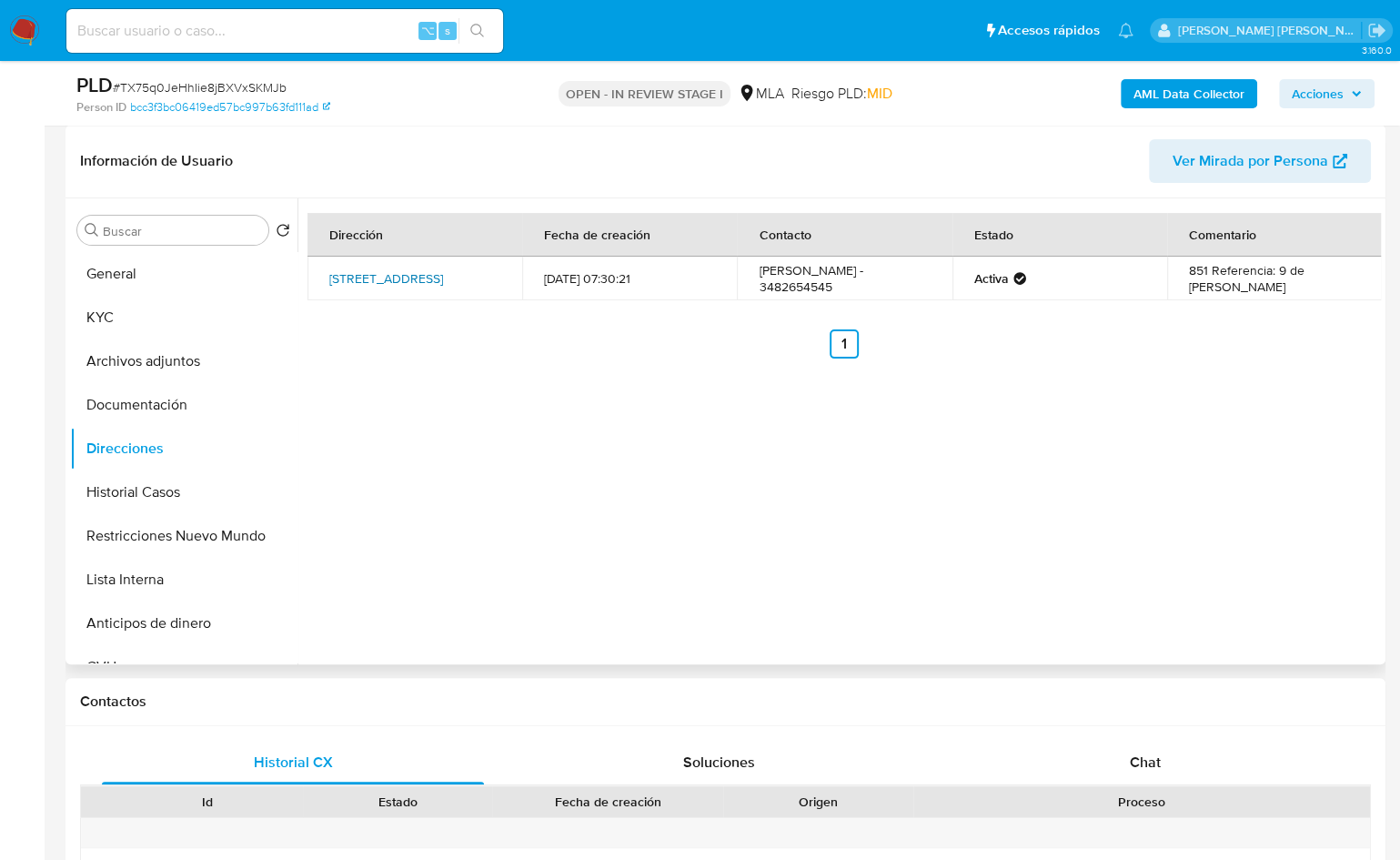
click at [371, 274] on link "Pasaje 45-47 851, Reconquista, Santa Fe, 3560, Argentina 851" at bounding box center [386, 278] width 113 height 19
click at [189, 315] on button "KYC" at bounding box center [177, 317] width 213 height 44
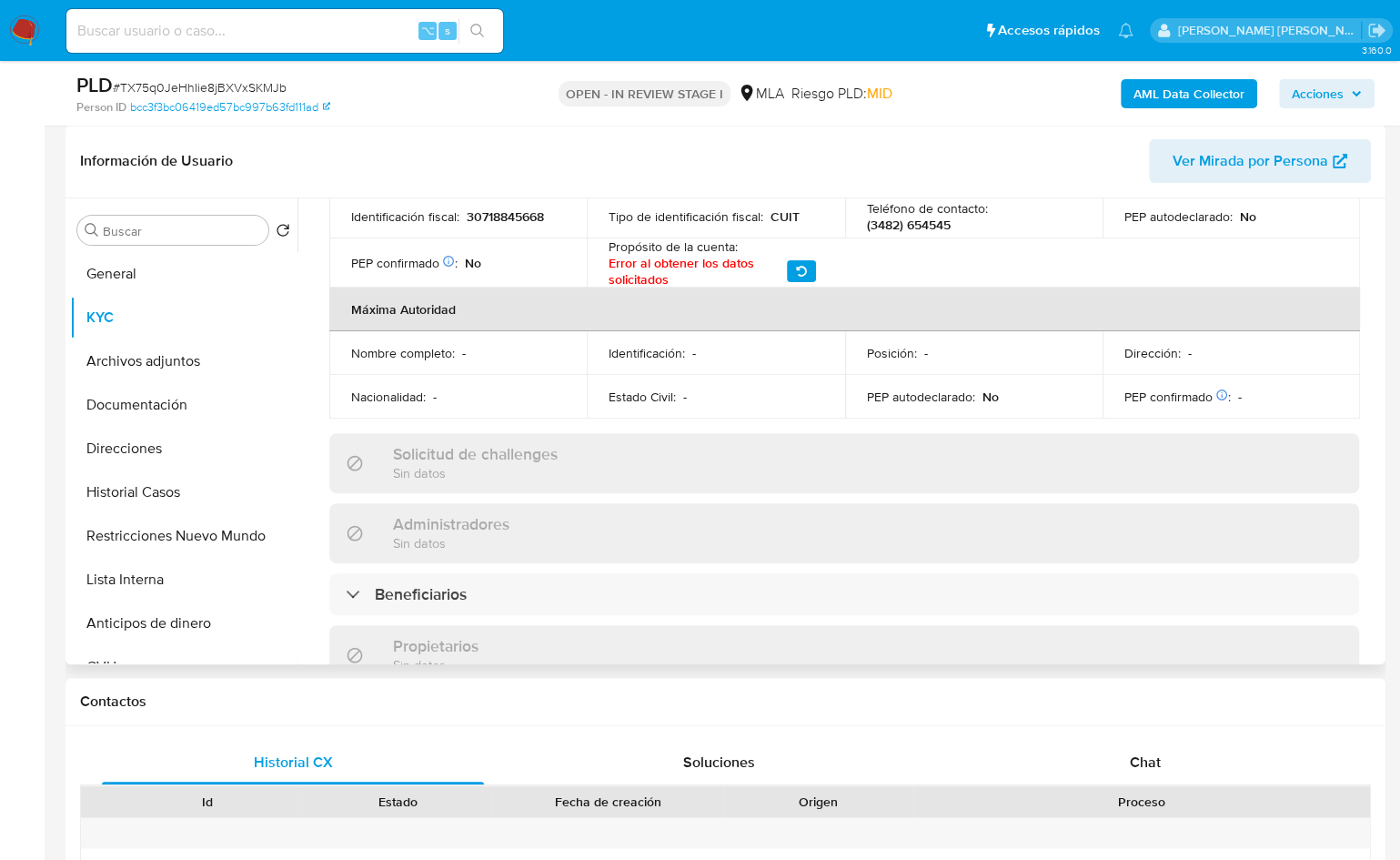
scroll to position [792, 0]
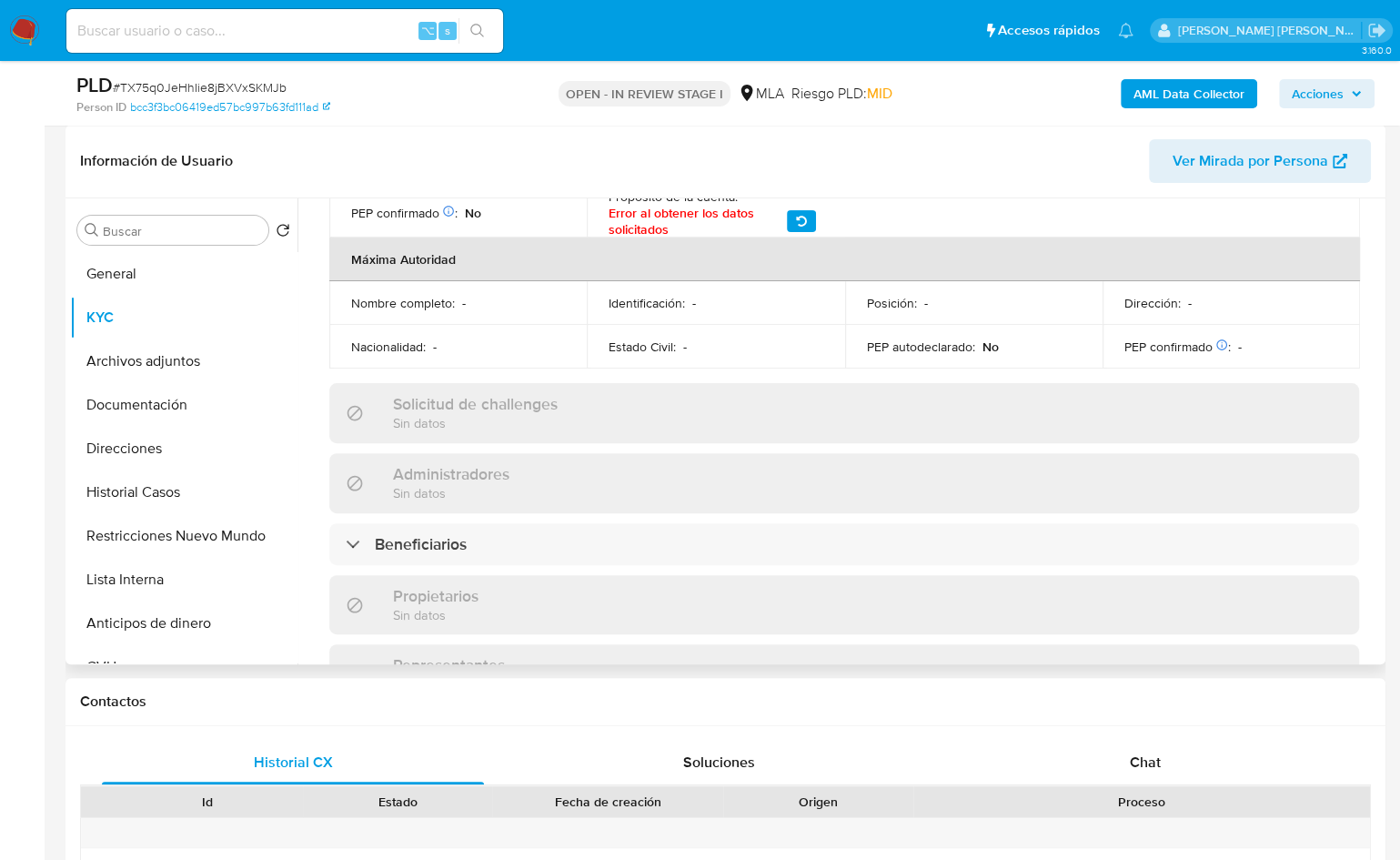
click at [381, 478] on div "Información de empresa ID de usuario : 2431384782 Nombre del comercio : - Nombr…" at bounding box center [844, 356] width 1030 height 1729
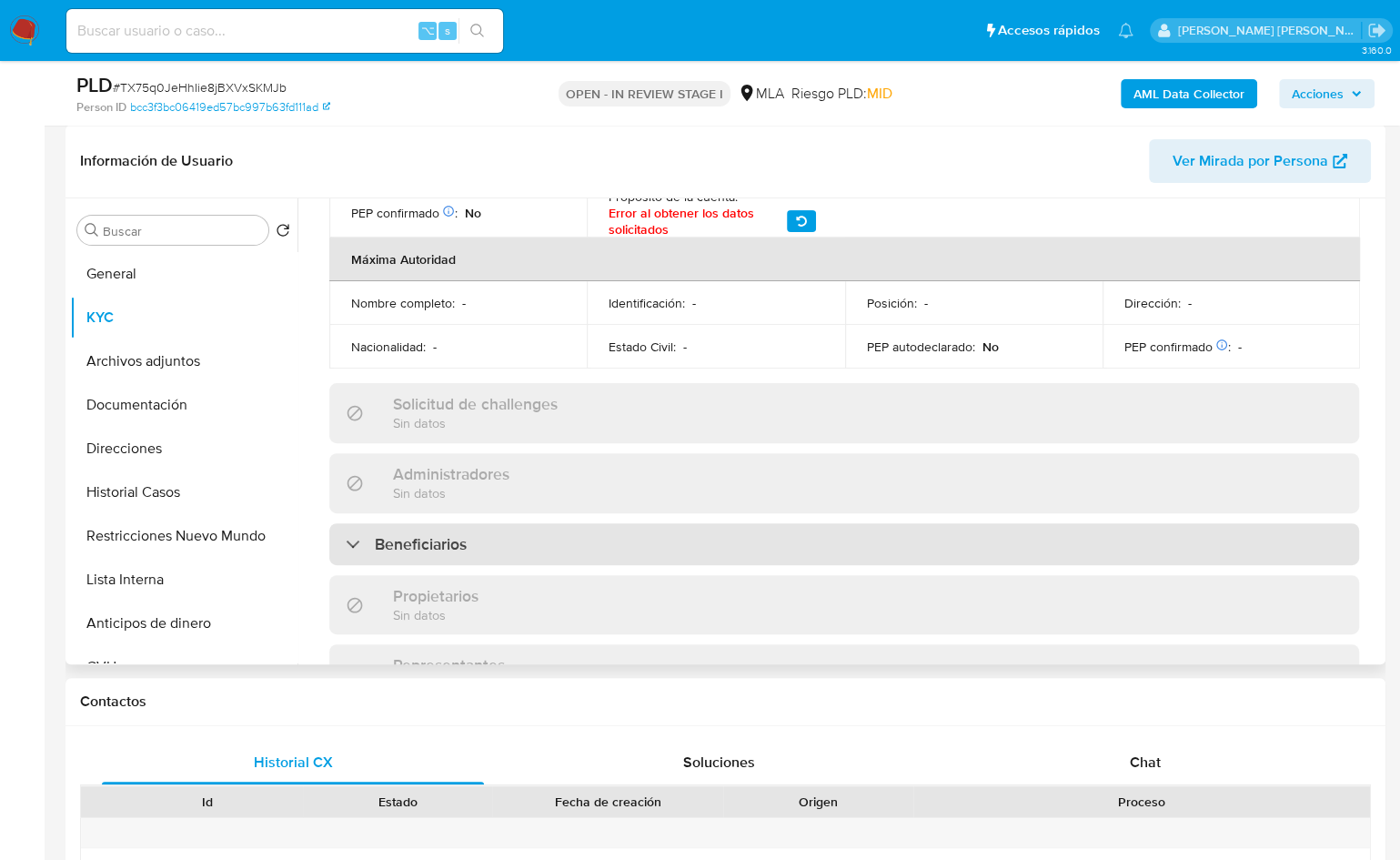
click at [449, 534] on h3 "Beneficiarios" at bounding box center [421, 544] width 92 height 20
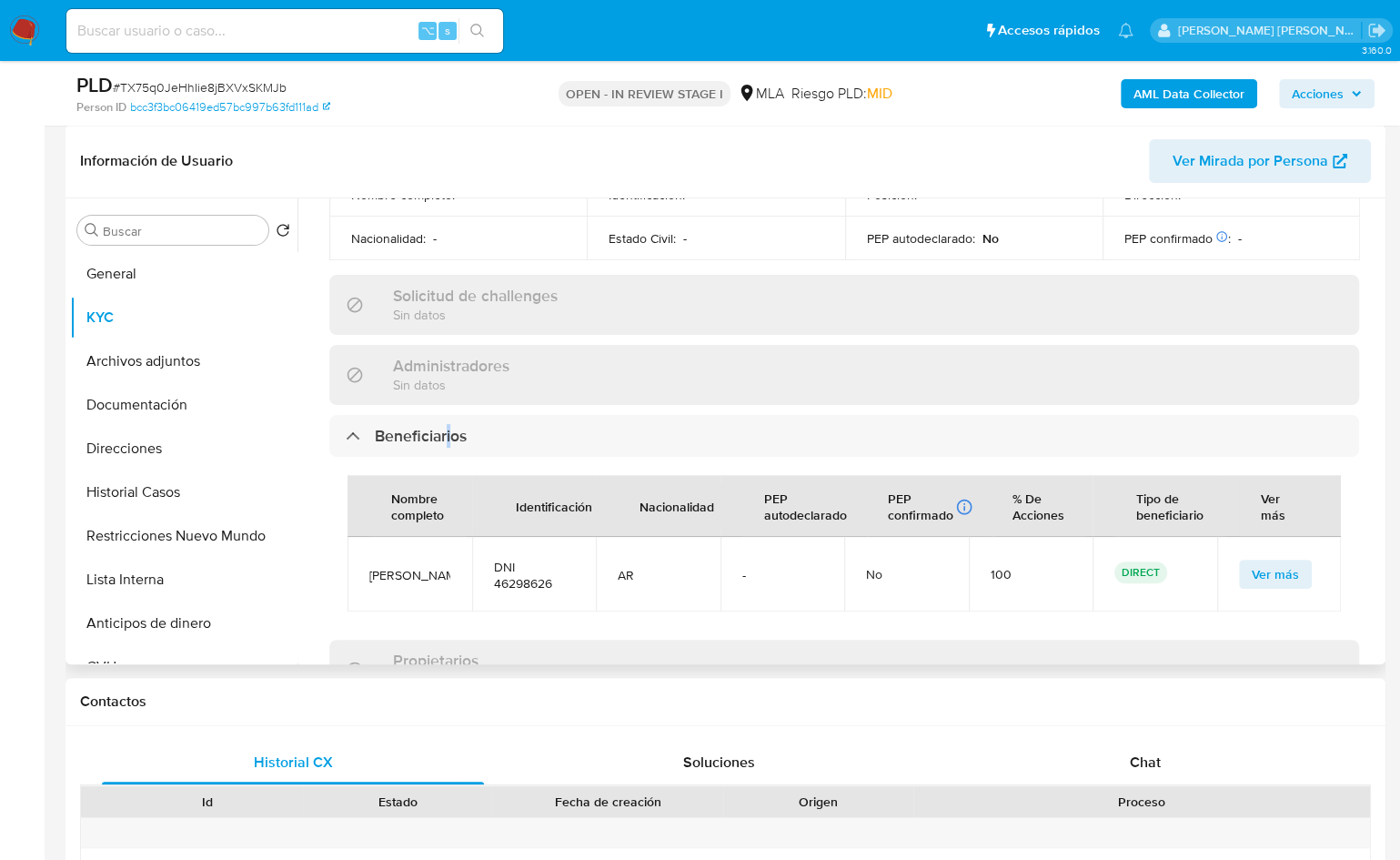
scroll to position [952, 0]
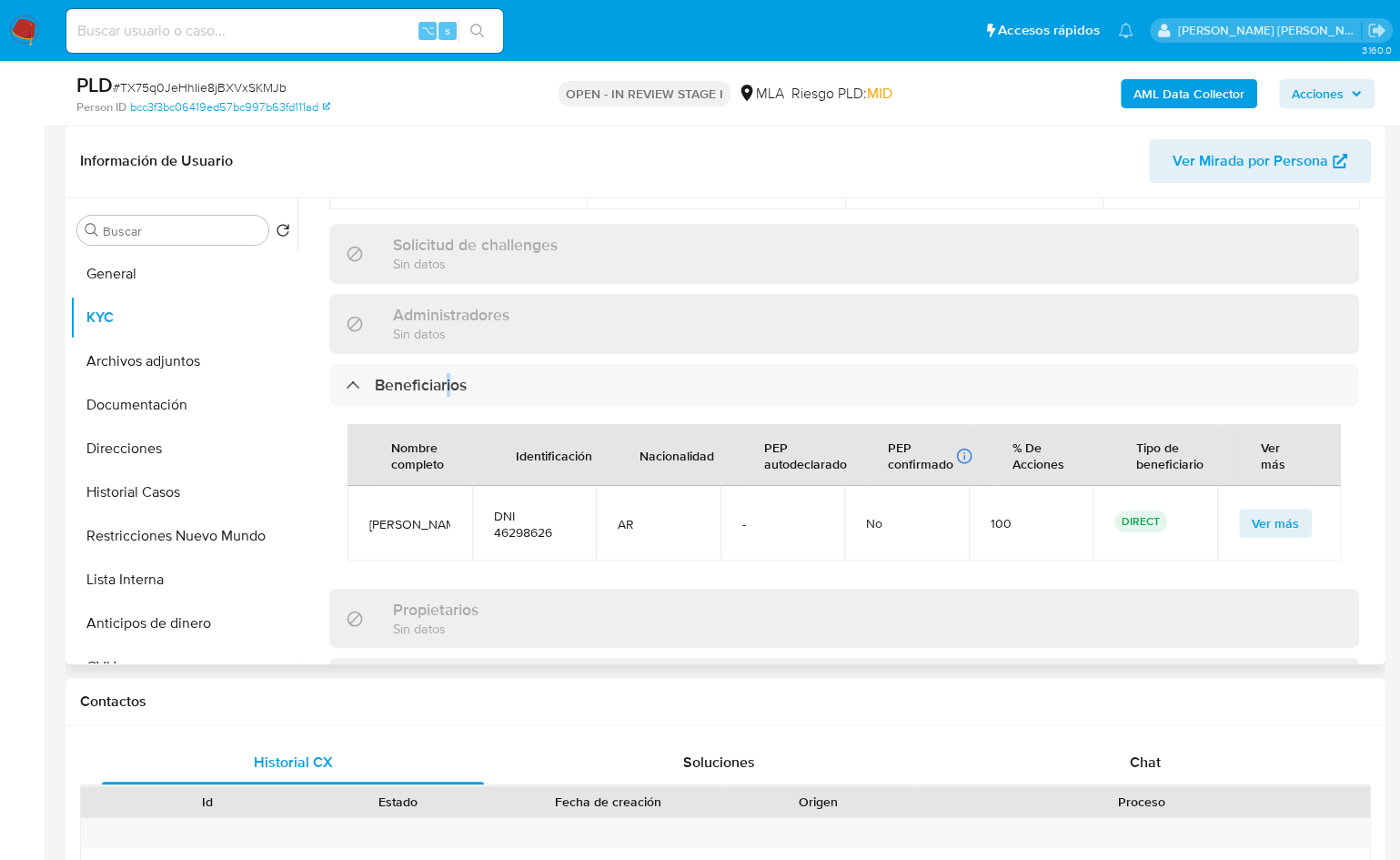
click at [1258, 511] on span "Ver más" at bounding box center [1276, 523] width 47 height 25
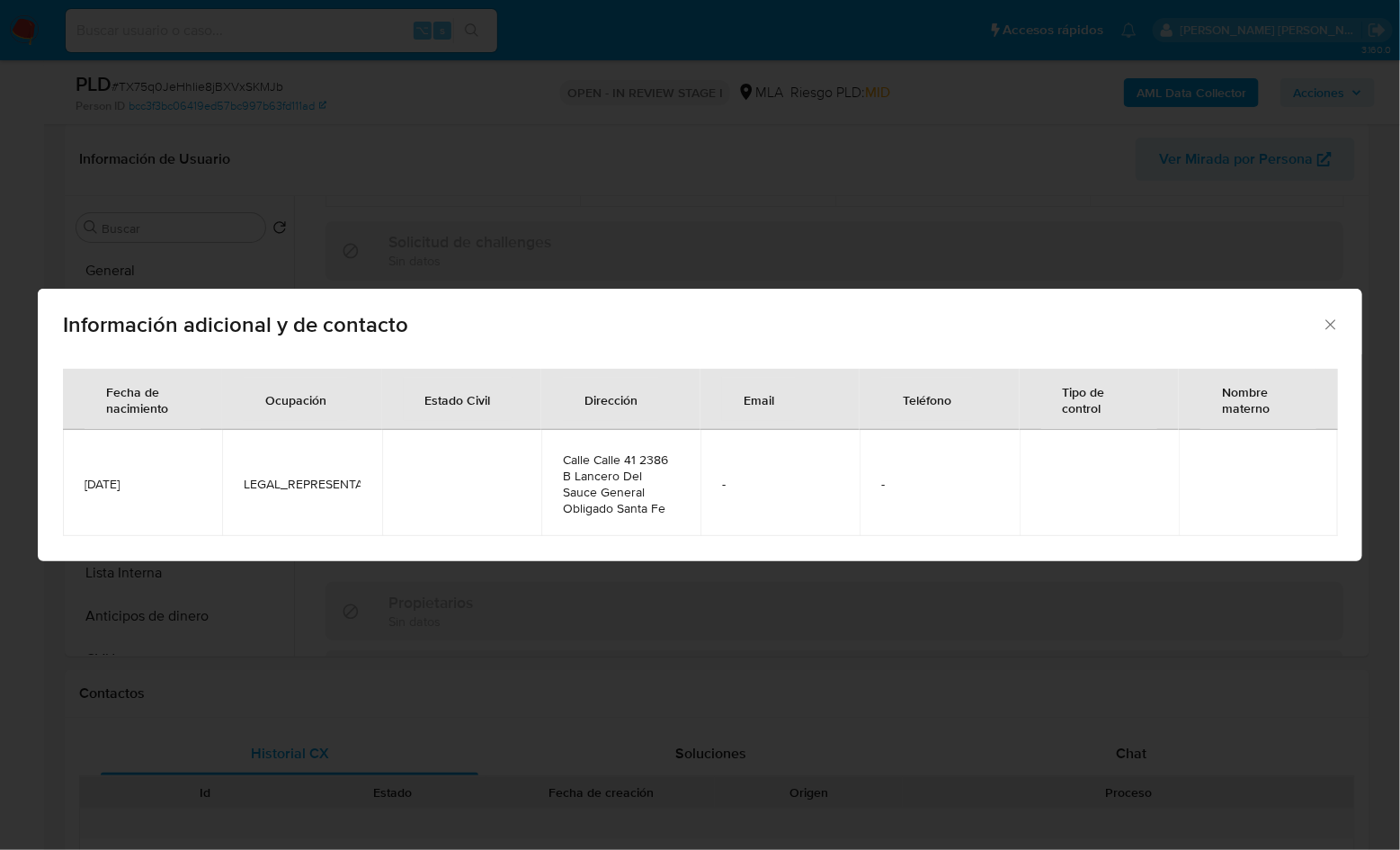
click at [1021, 620] on div "Información adicional y de contacto Fecha de nacimiento Ocupación Estado Civil …" at bounding box center [700, 425] width 1400 height 850
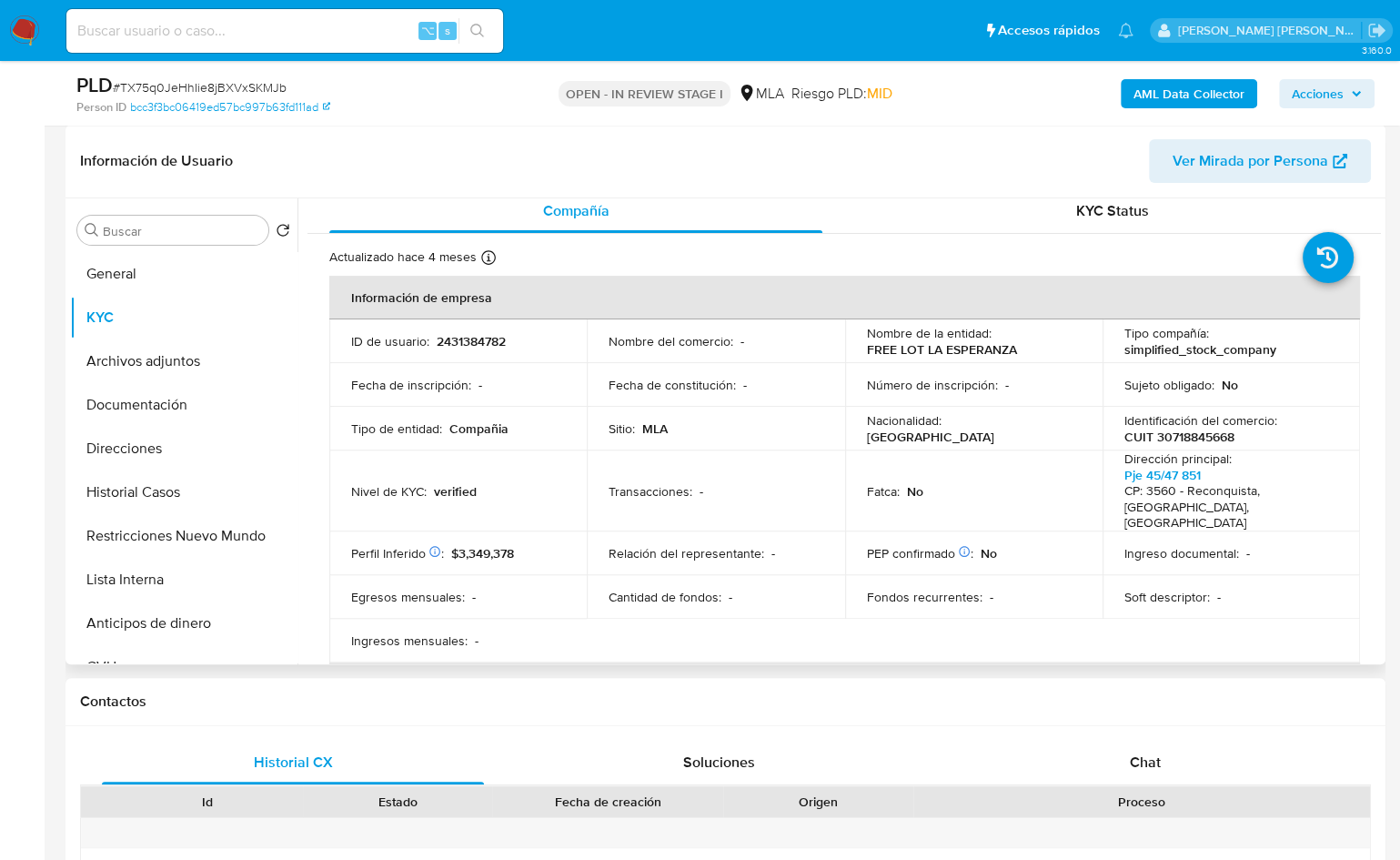
scroll to position [294, 0]
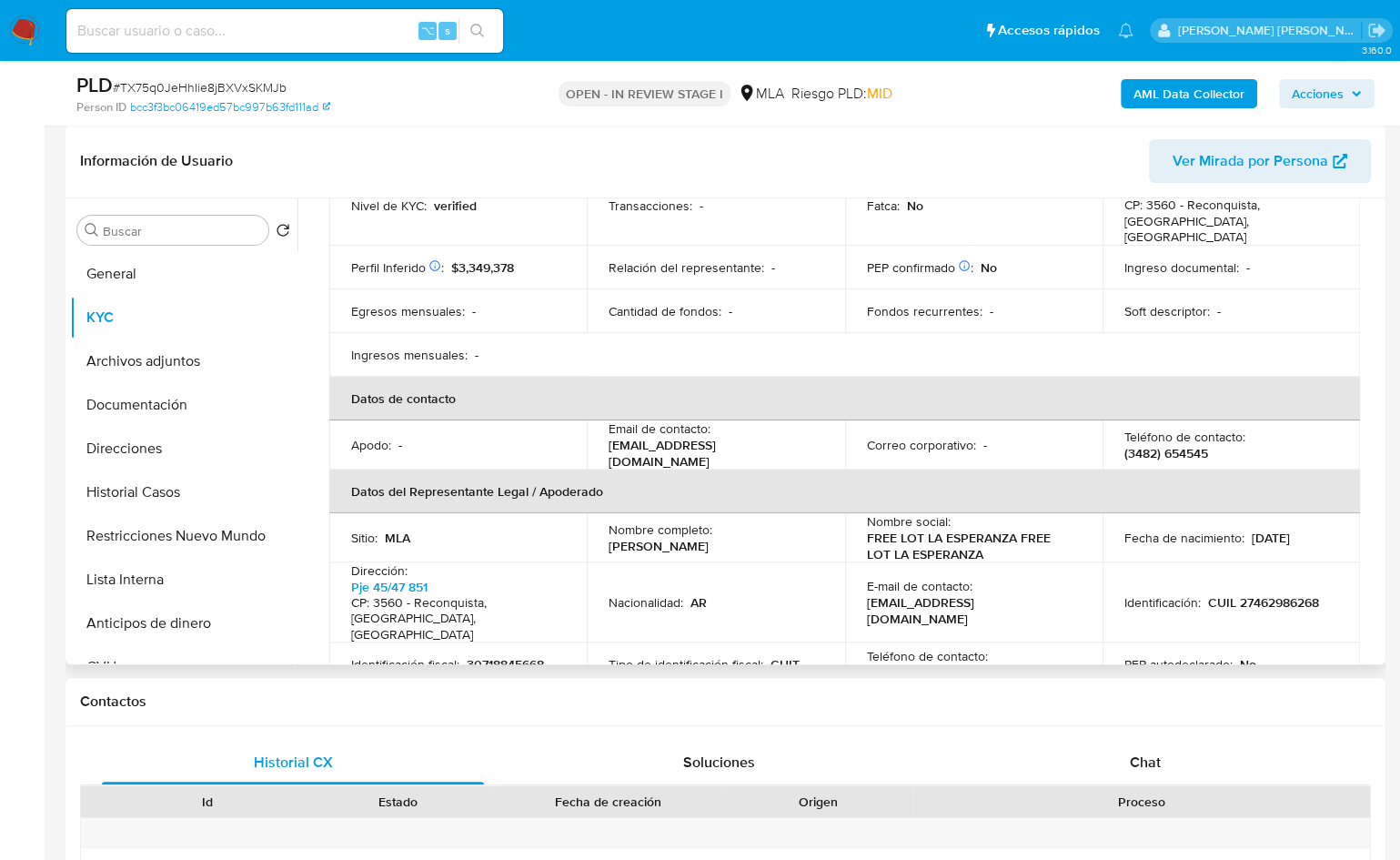
click at [1258, 594] on p "CUIL 27462986268" at bounding box center [1263, 602] width 111 height 17
copy p "27462986268"
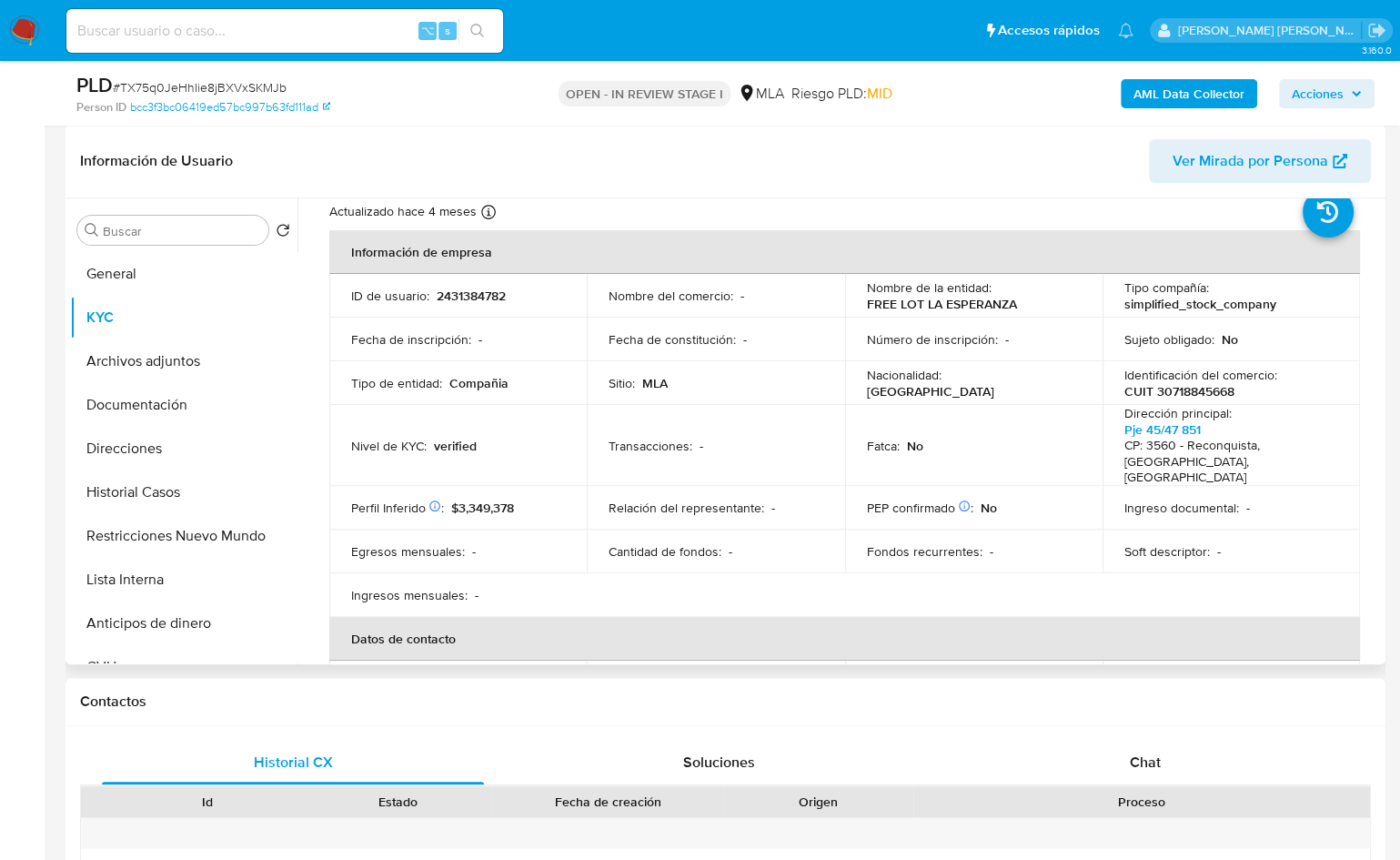
scroll to position [0, 0]
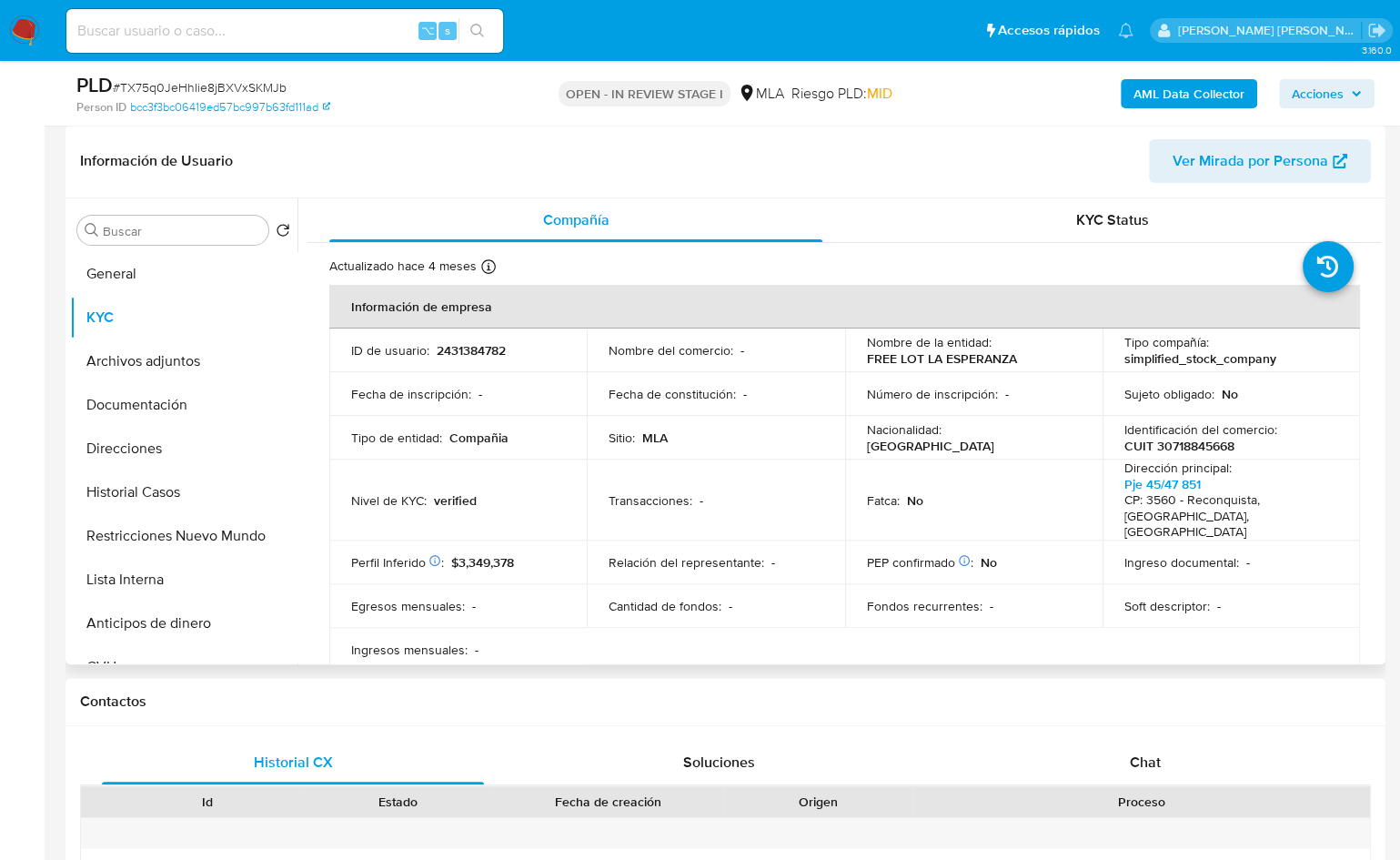
click at [1204, 451] on p "CUIT 30718845668" at bounding box center [1180, 445] width 111 height 17
copy p "30718845668"
drag, startPoint x: 864, startPoint y: 360, endPoint x: 1012, endPoint y: 361, distance: 148.0
click at [1012, 361] on p "FREE LOT LA ESPERANZA" at bounding box center [941, 358] width 150 height 17
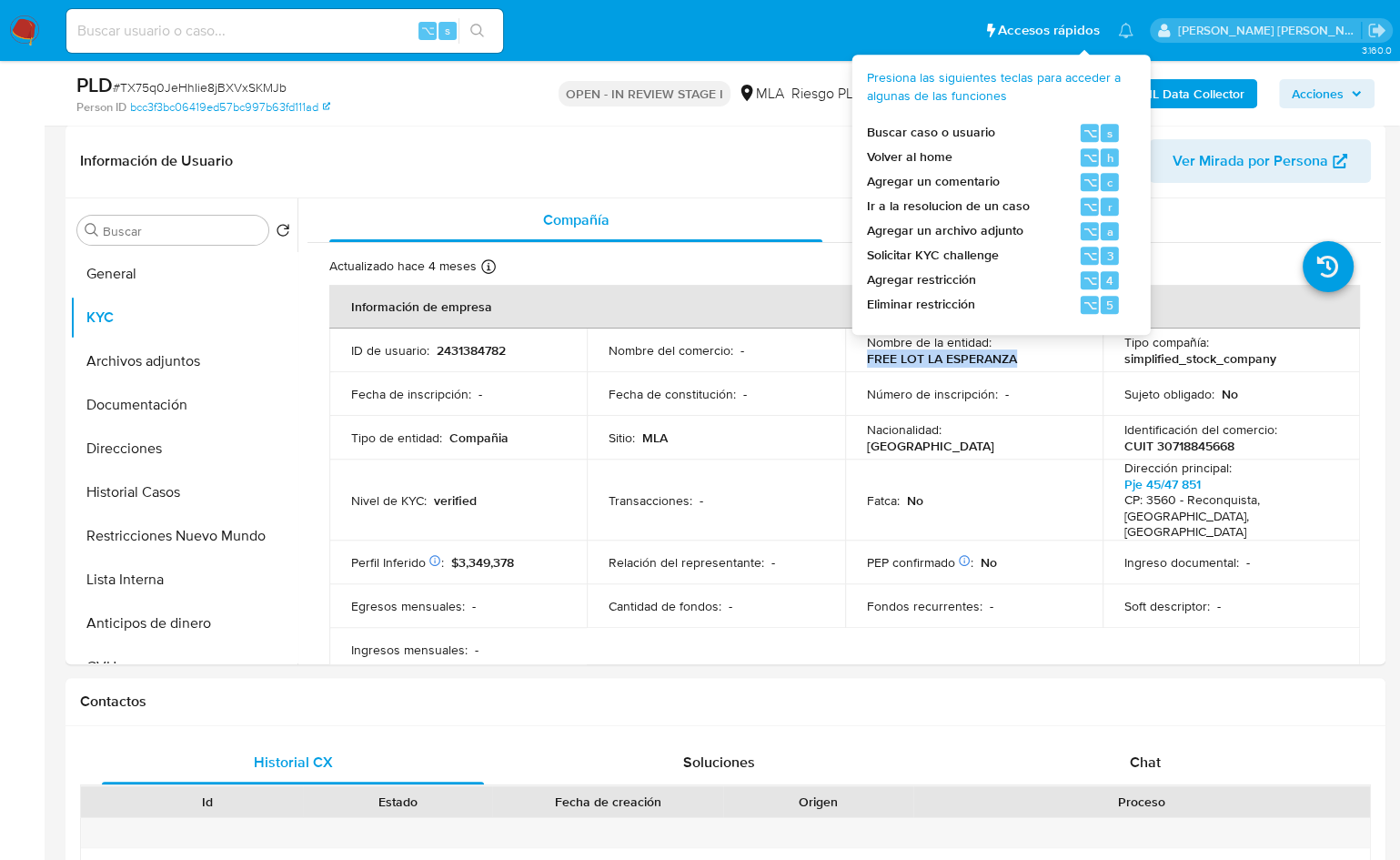
copy p "FREE LOT LA ESPERANZA"
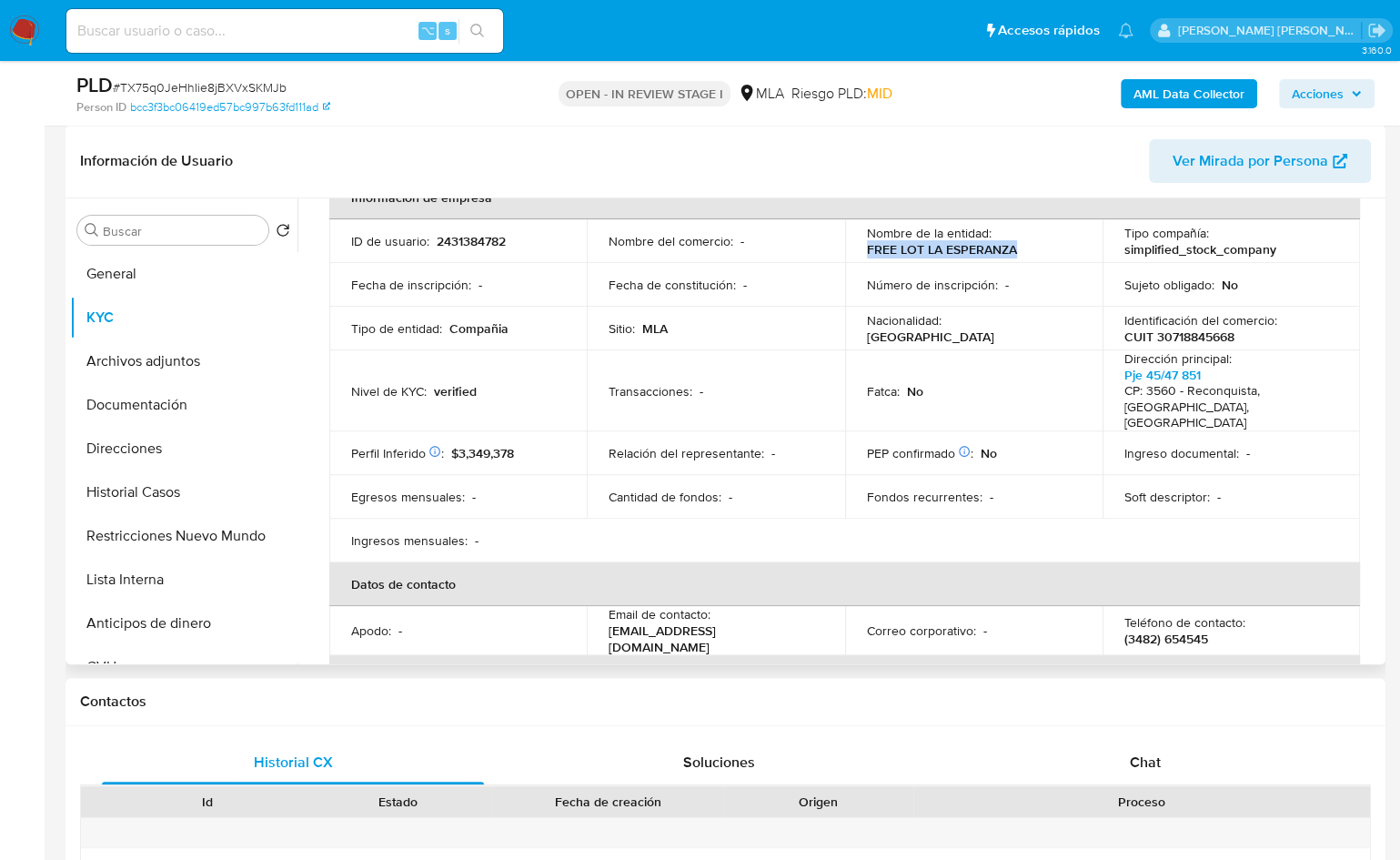
scroll to position [351, 0]
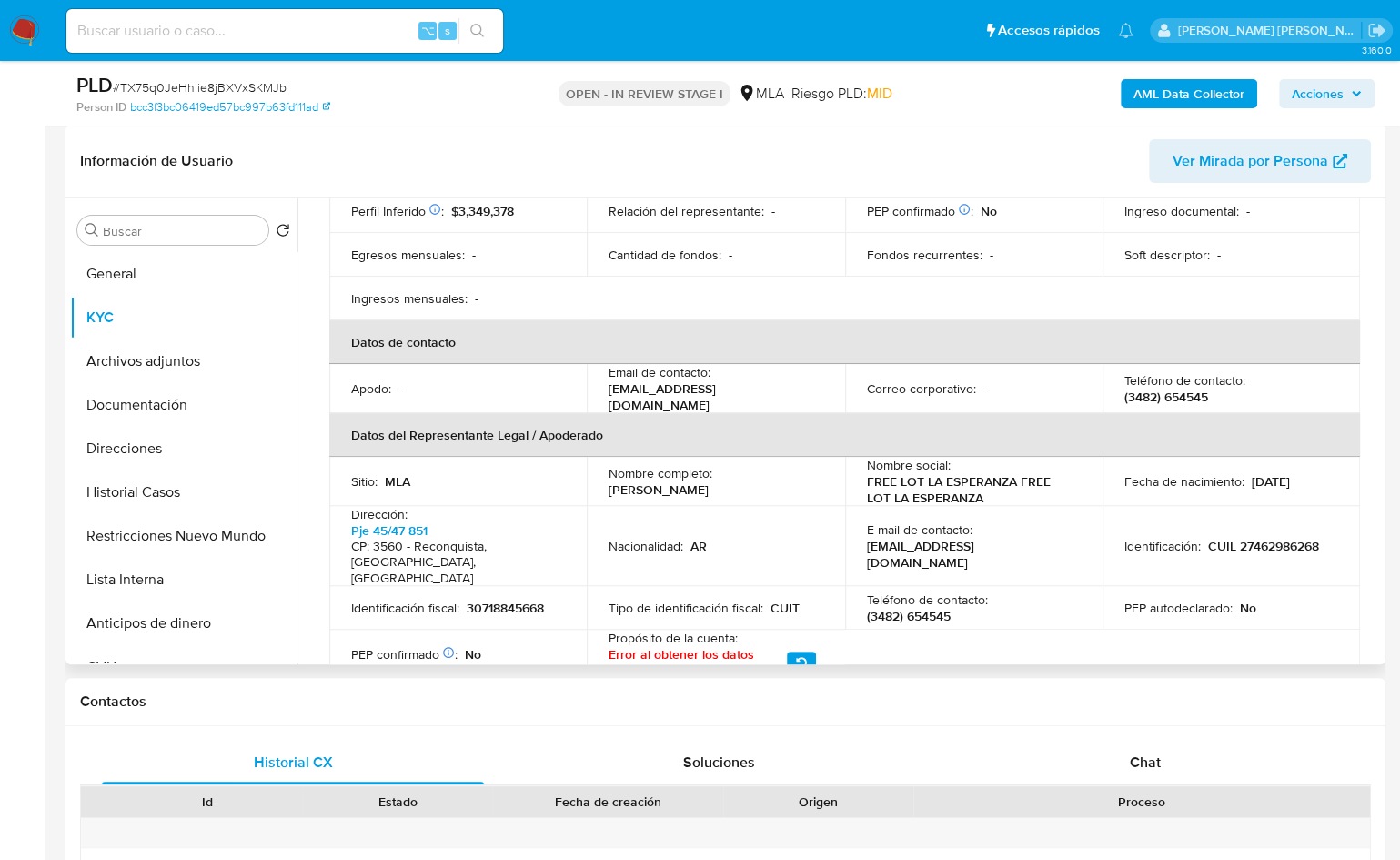
click at [1199, 388] on p "(3482) 654545" at bounding box center [1167, 396] width 84 height 17
click at [1200, 388] on p "(3482) 654545" at bounding box center [1167, 396] width 84 height 17
copy p "654545"
click at [1132, 388] on p "(3482) 654545" at bounding box center [1167, 396] width 84 height 17
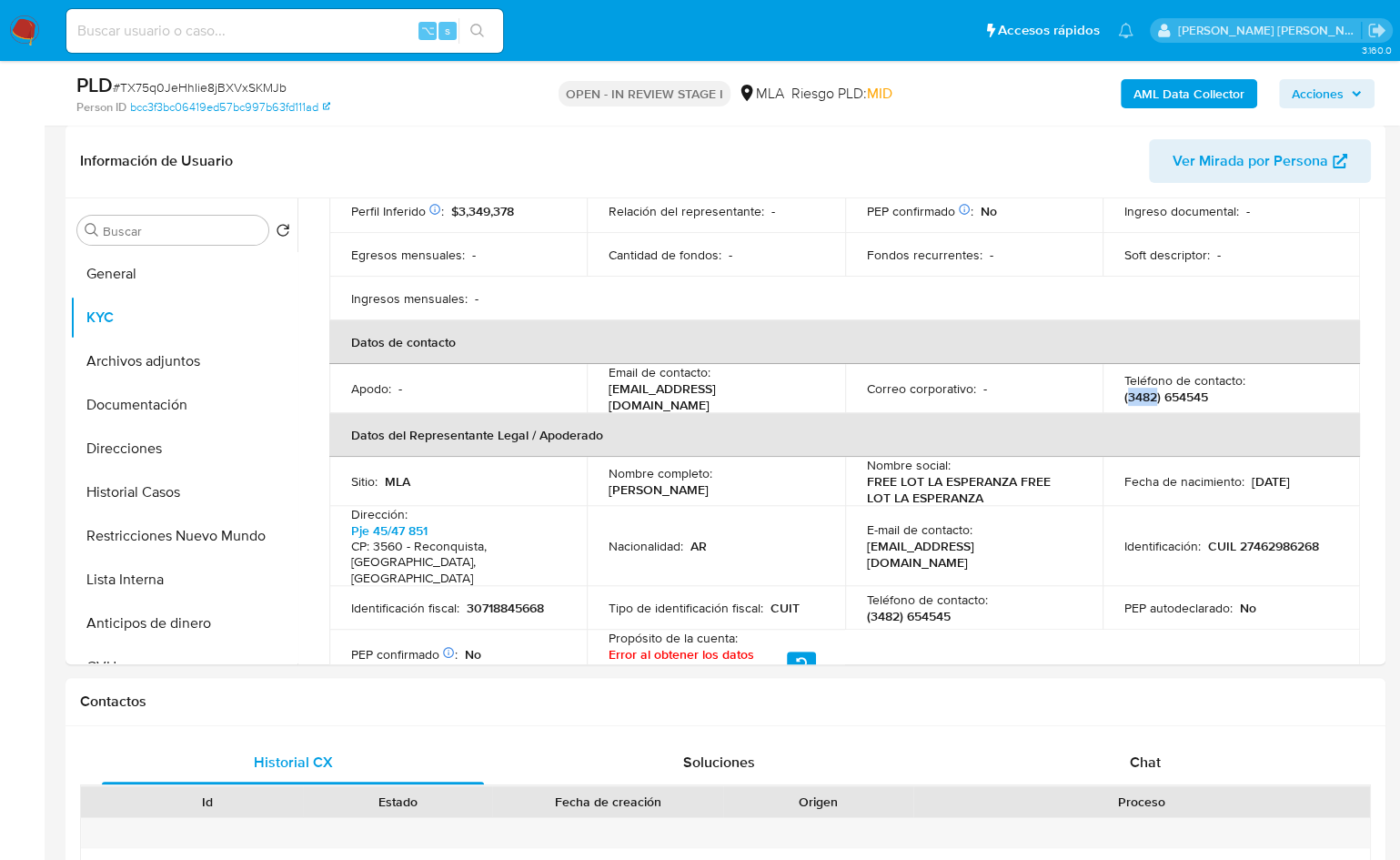
copy p "3482"
click at [657, 381] on p "feedlotlaesperanza14@outlook.com" at bounding box center [711, 396] width 206 height 32
drag, startPoint x: 832, startPoint y: 379, endPoint x: 609, endPoint y: 384, distance: 223.1
click at [609, 384] on td "Email de contacto : feedlotlaesperanza14@outlook.com" at bounding box center [715, 388] width 257 height 49
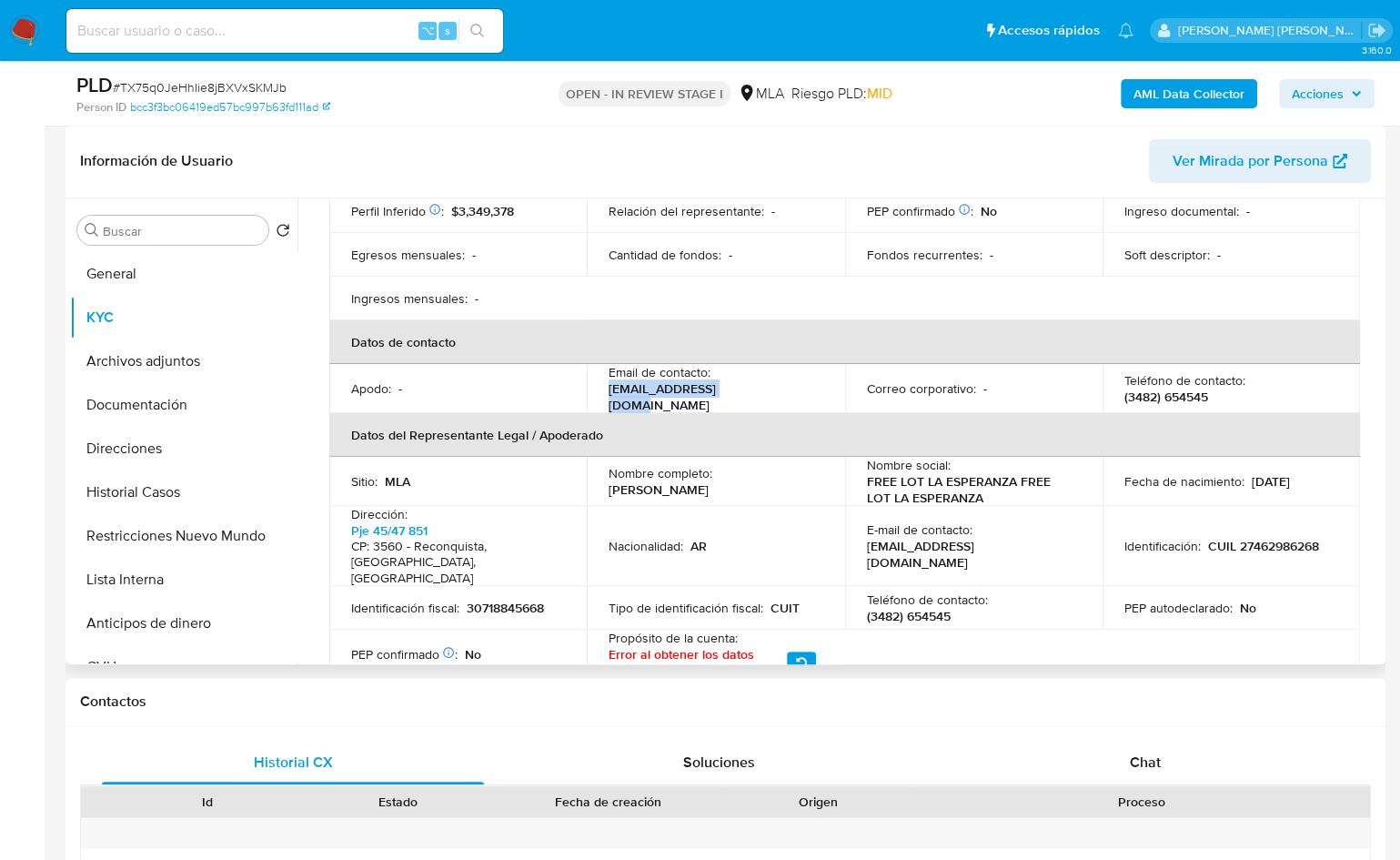
copy p "feedlotlaesperanza14@outlook.com"
click at [158, 410] on button "Documentación" at bounding box center [177, 405] width 213 height 44
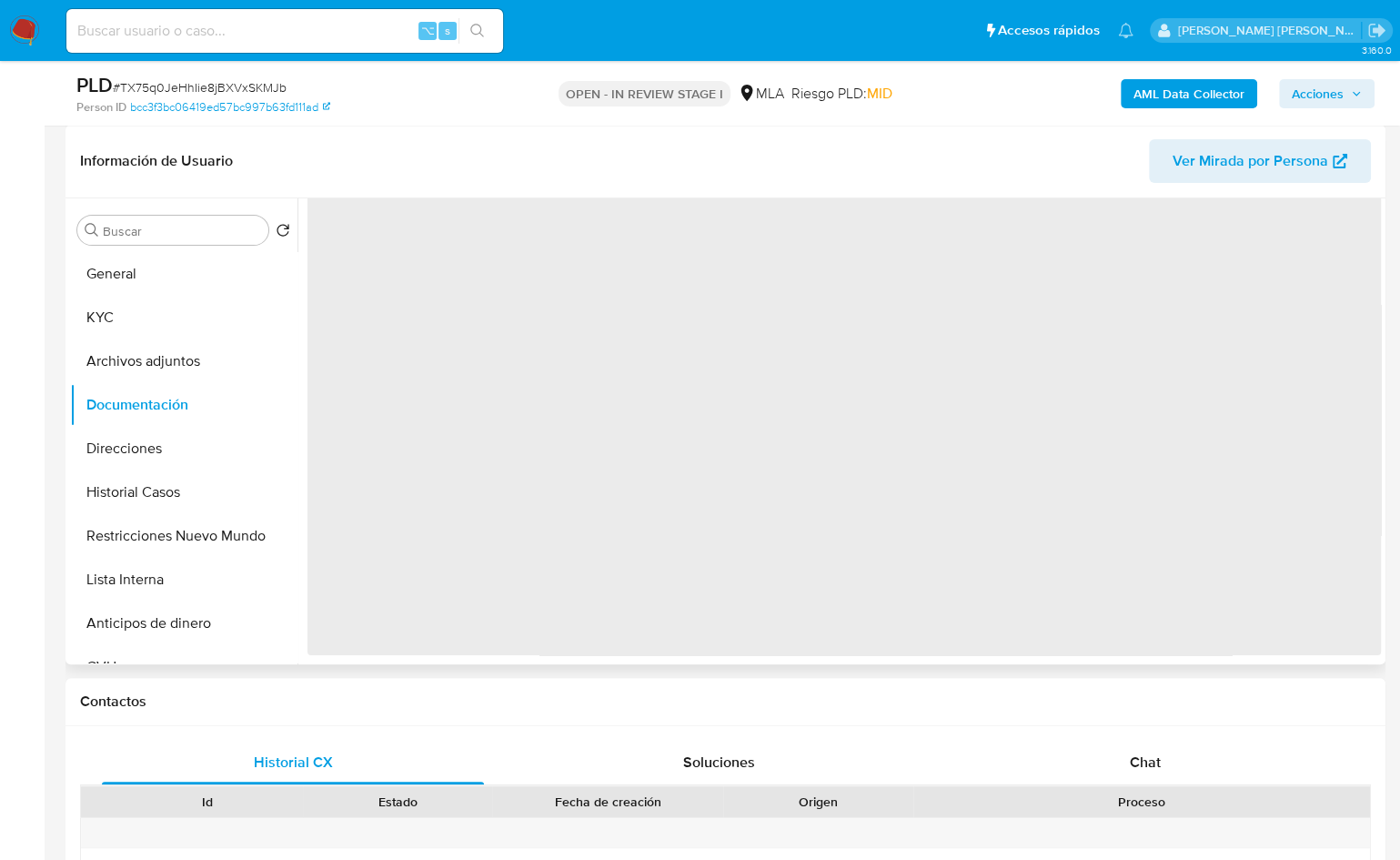
scroll to position [0, 0]
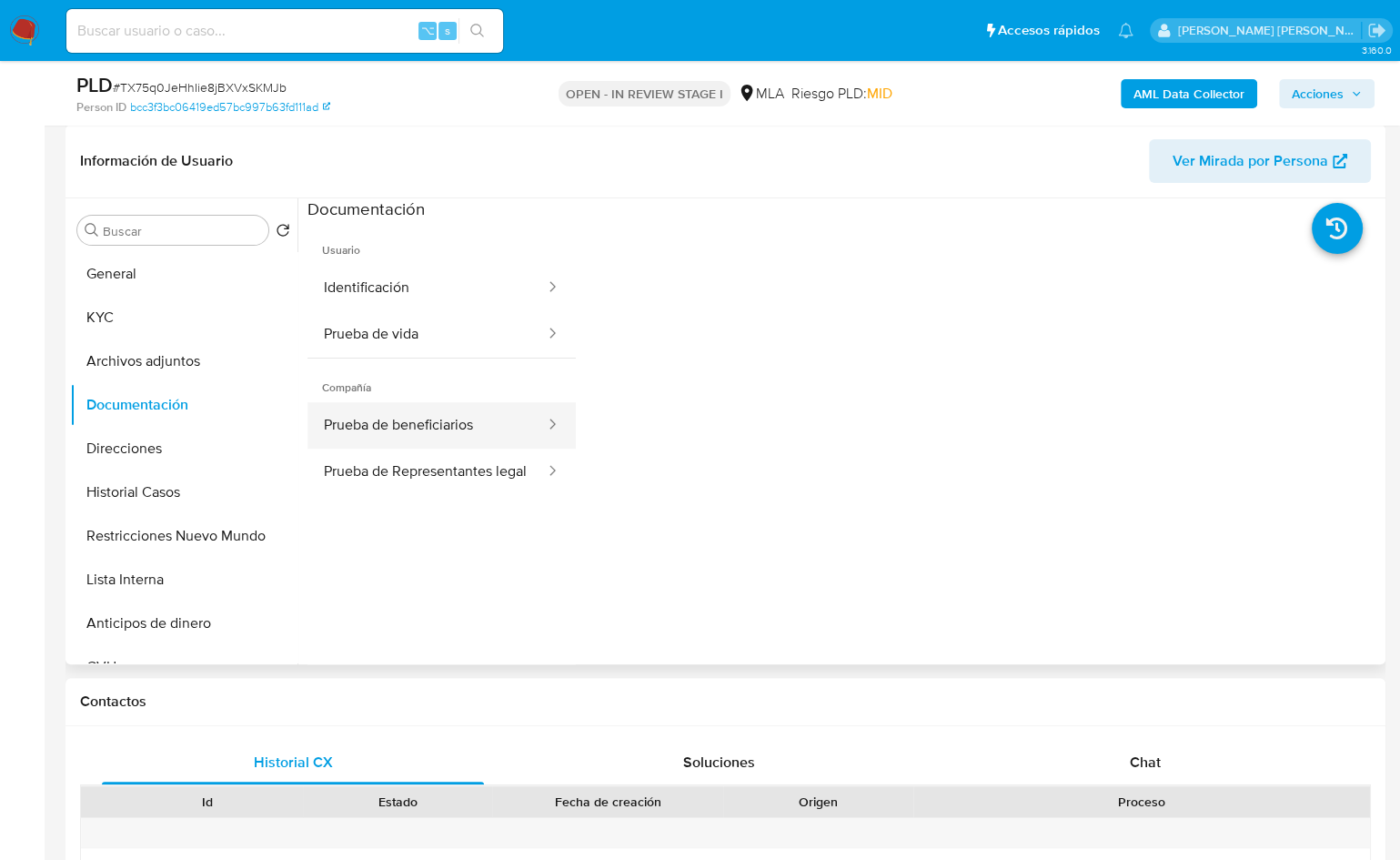
click at [408, 430] on button "Prueba de beneficiarios" at bounding box center [427, 425] width 240 height 46
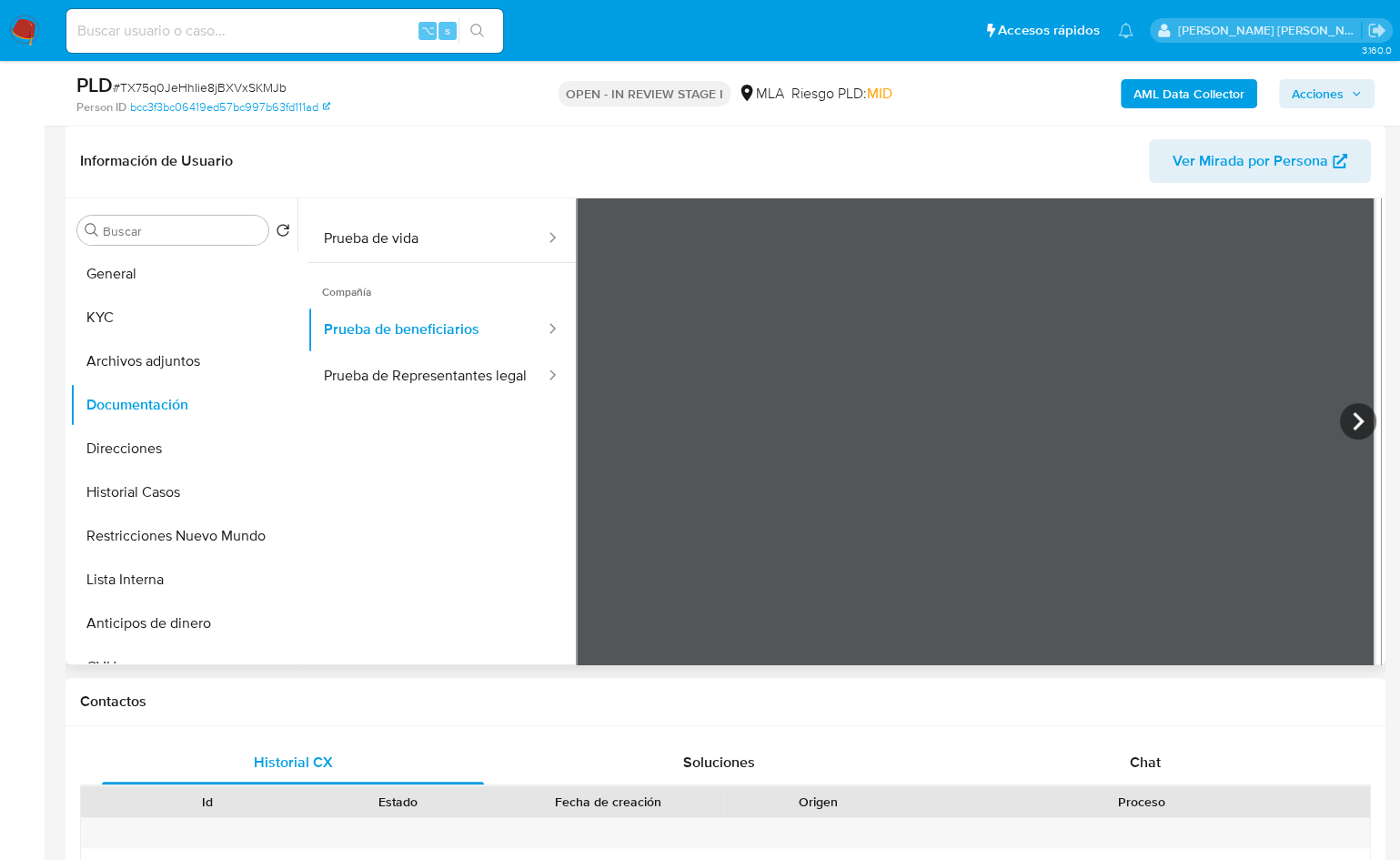
scroll to position [158, 0]
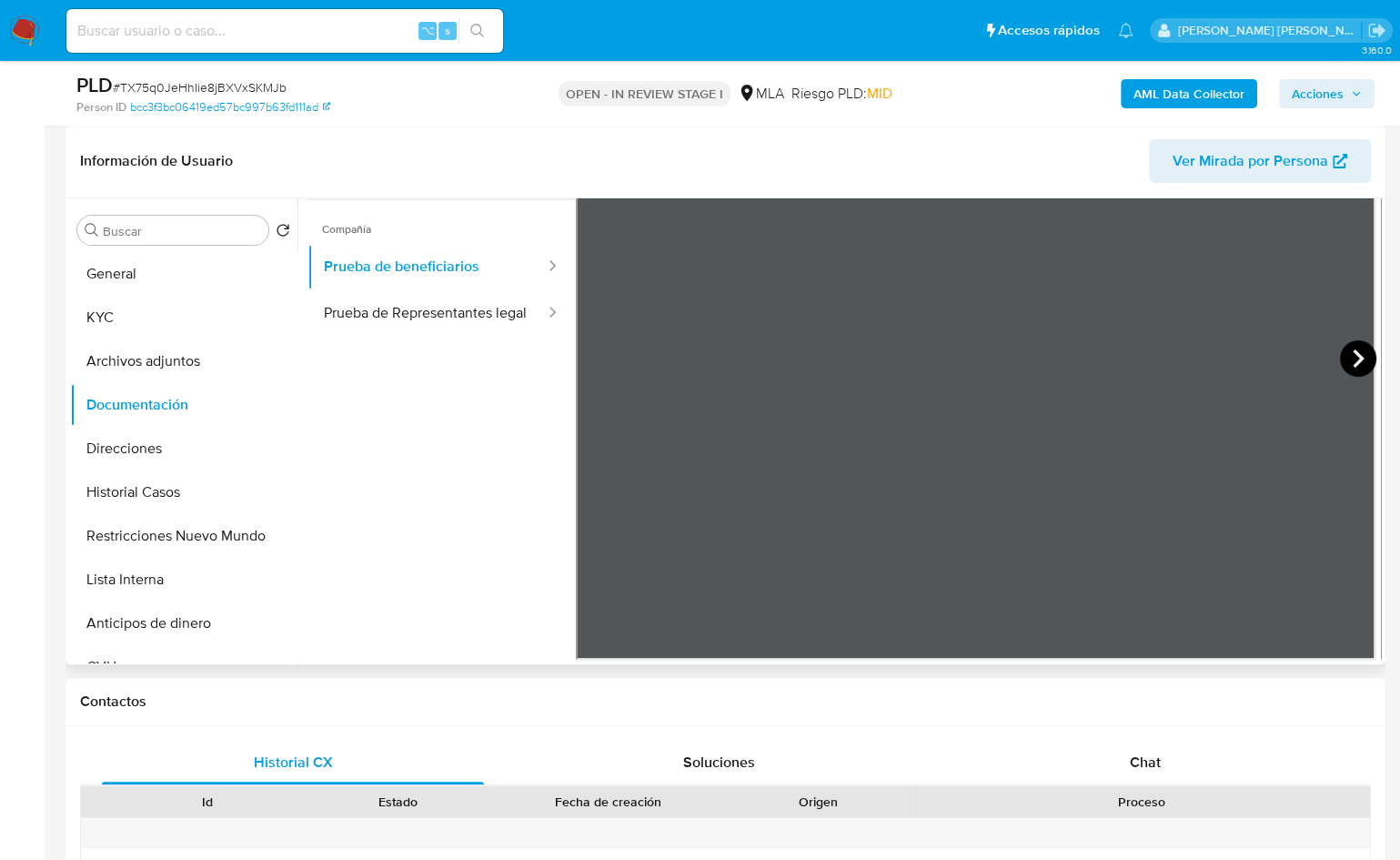
click at [1258, 363] on icon at bounding box center [1358, 358] width 36 height 36
click at [1258, 175] on span "Ver Mirada por Persona" at bounding box center [1250, 160] width 156 height 44
click at [1225, 756] on div "Chat" at bounding box center [1146, 762] width 383 height 44
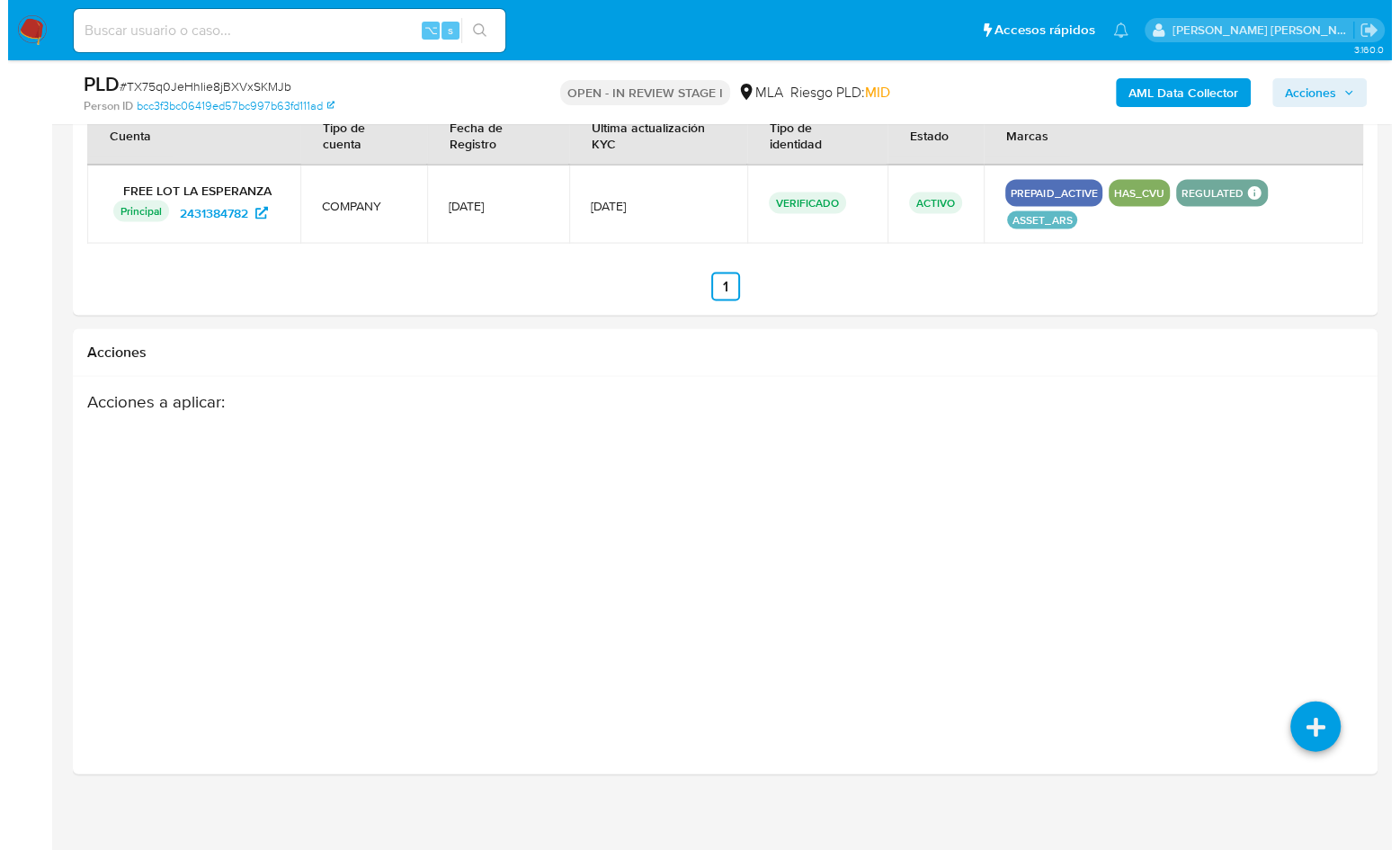
scroll to position [2796, 0]
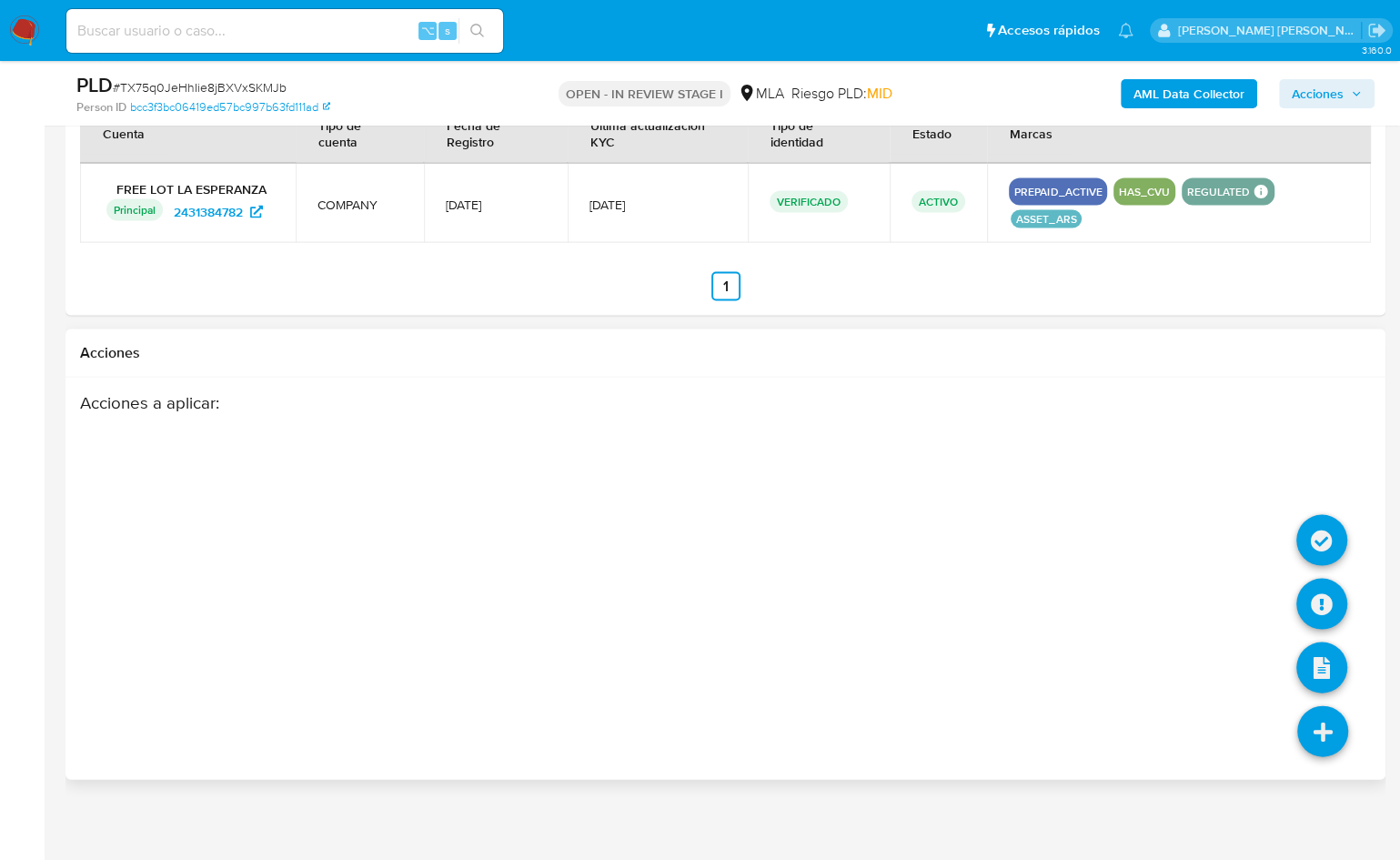
click at [1258, 721] on icon at bounding box center [1323, 732] width 51 height 51
click at [1258, 587] on icon at bounding box center [1322, 605] width 51 height 51
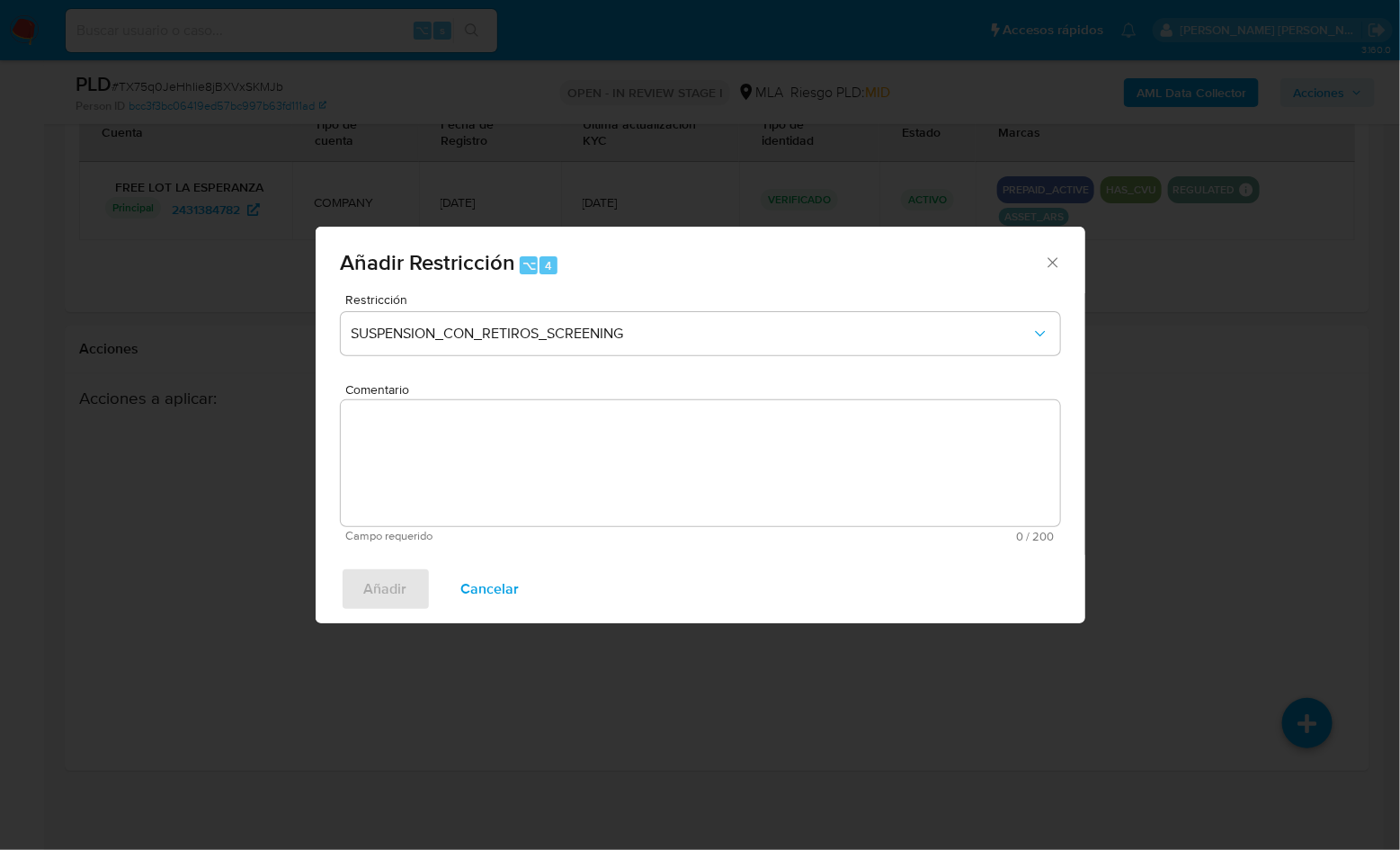
click at [521, 356] on div "Restricción SUSPENSION_CON_RETIROS_SCREENING" at bounding box center [701, 336] width 719 height 85
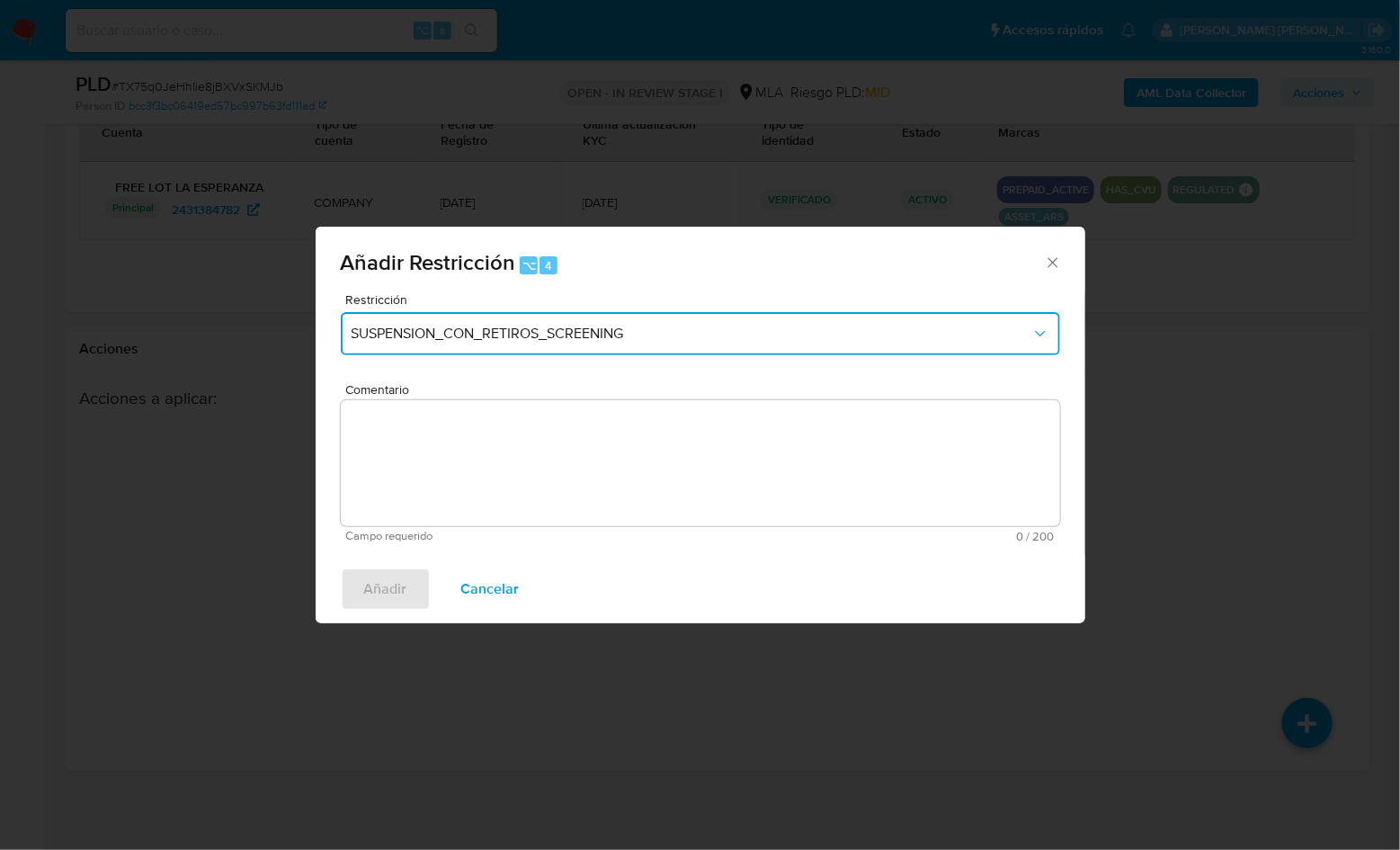
click at [533, 346] on button "SUSPENSION_CON_RETIROS_SCREENING" at bounding box center [701, 334] width 719 height 44
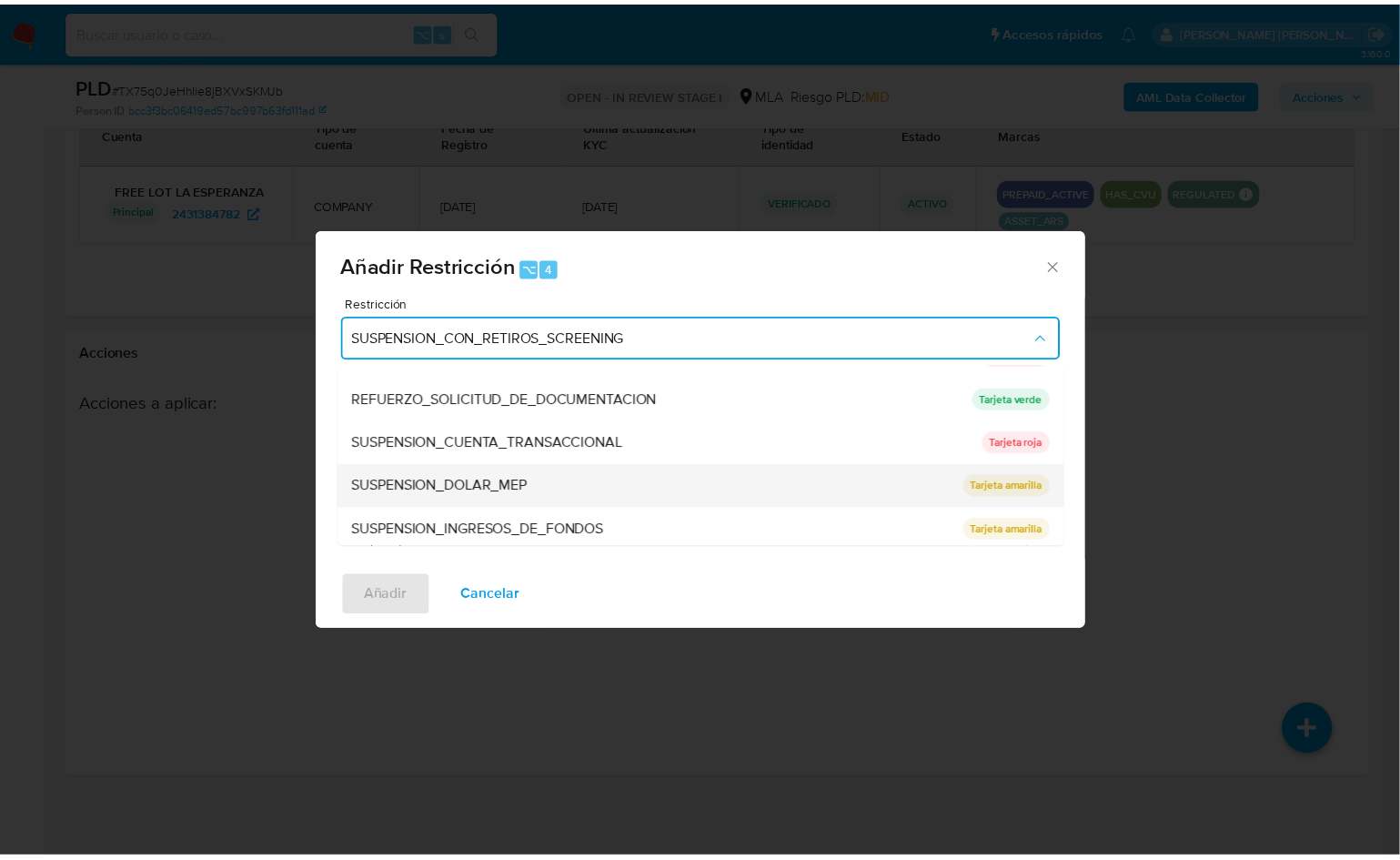
scroll to position [376, 0]
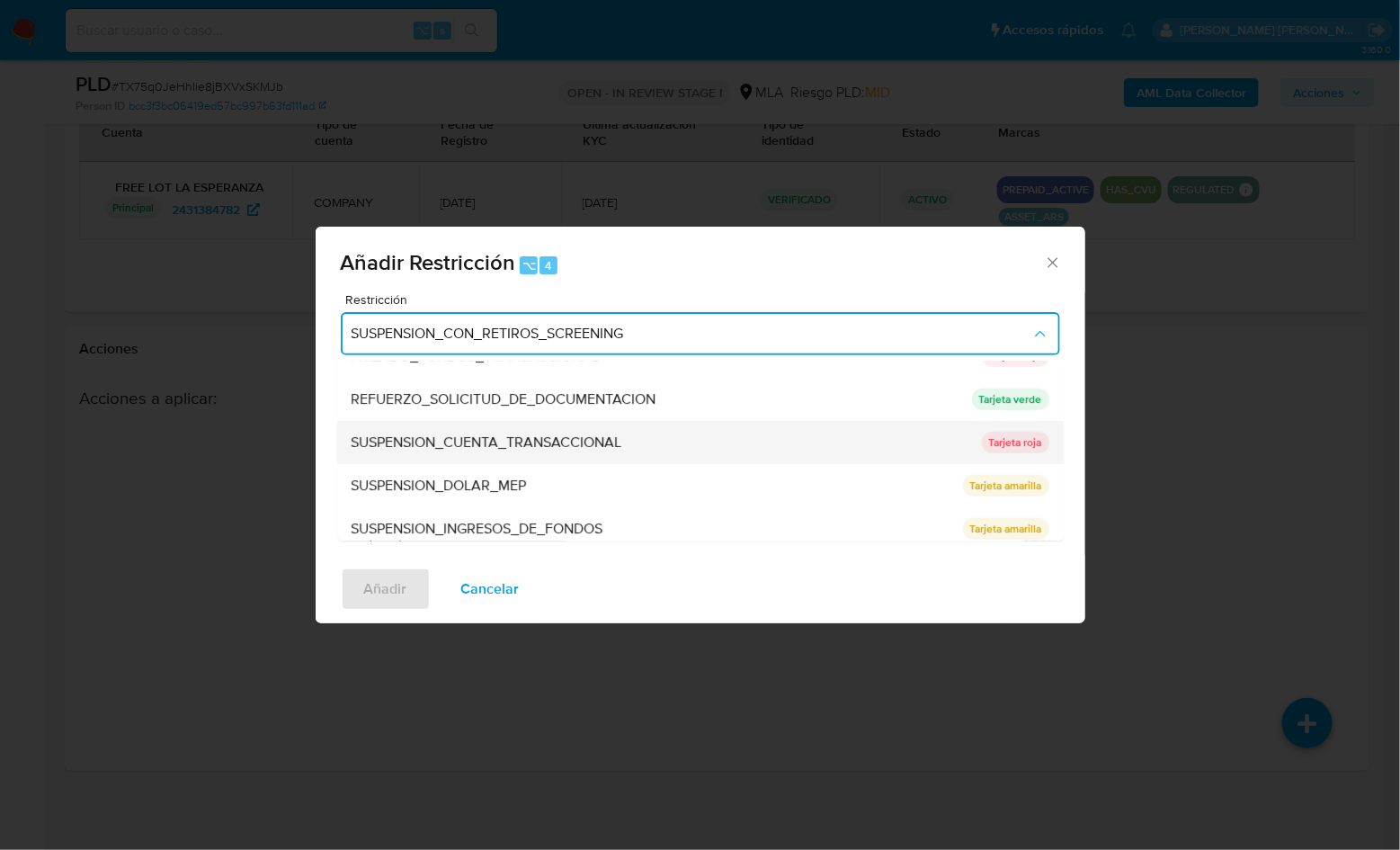
click at [598, 452] on span "SUSPENSION_CUENTA_TRANSACCIONAL" at bounding box center [487, 442] width 271 height 18
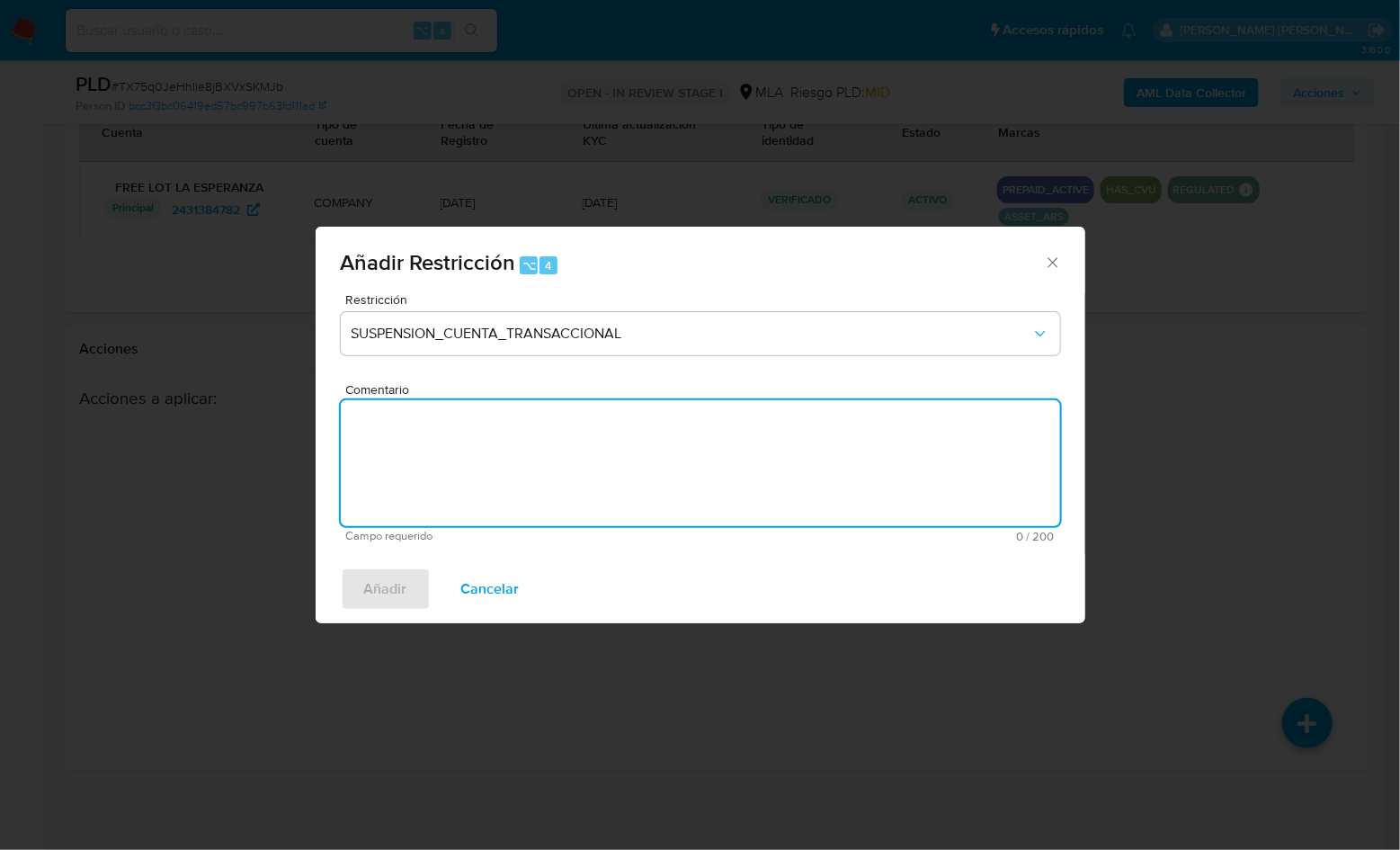
click at [552, 454] on textarea "Comentario" at bounding box center [701, 463] width 719 height 126
type textarea "AML"
click at [393, 592] on span "Añadir" at bounding box center [386, 589] width 44 height 40
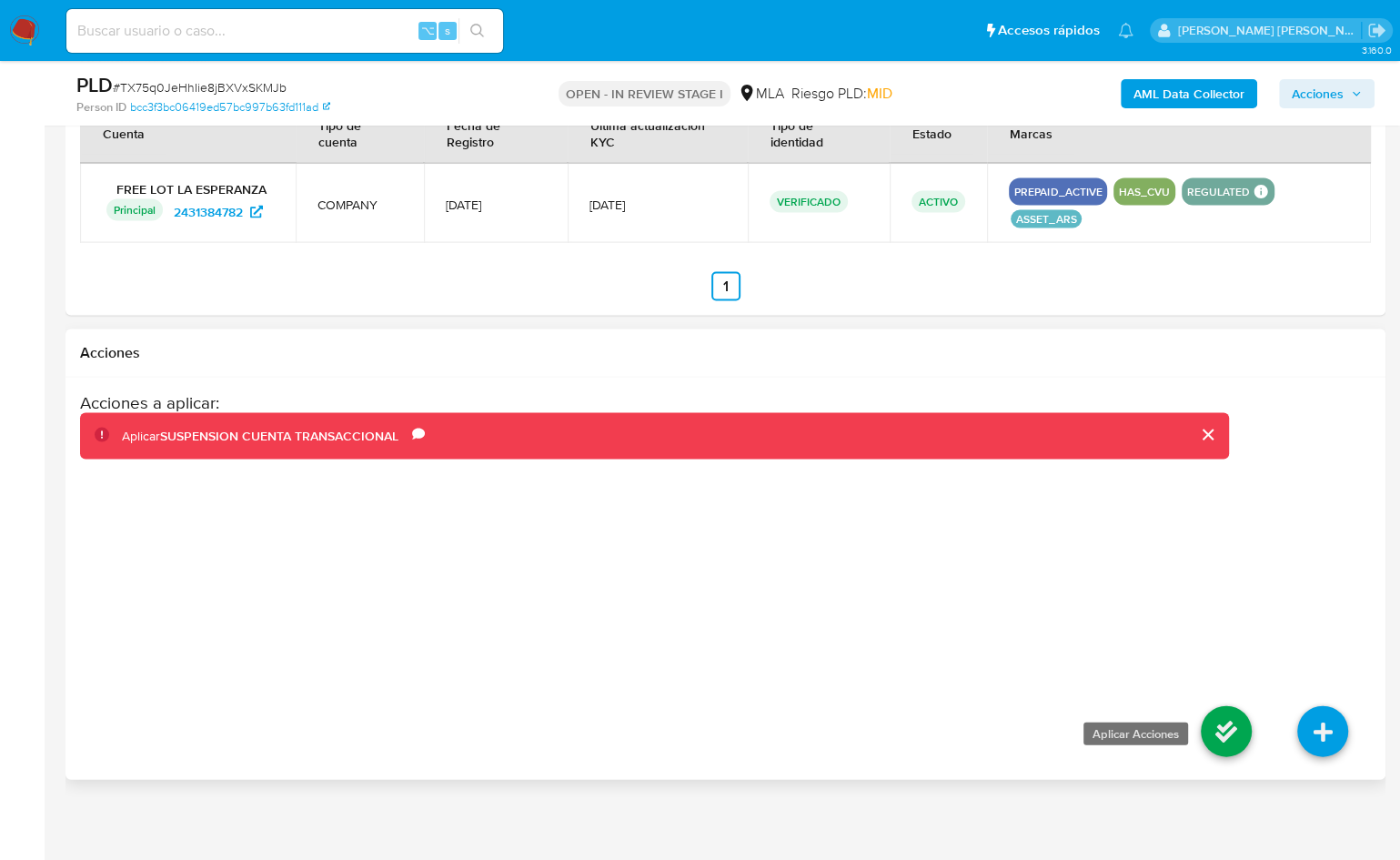
click at [1231, 726] on icon at bounding box center [1227, 732] width 51 height 51
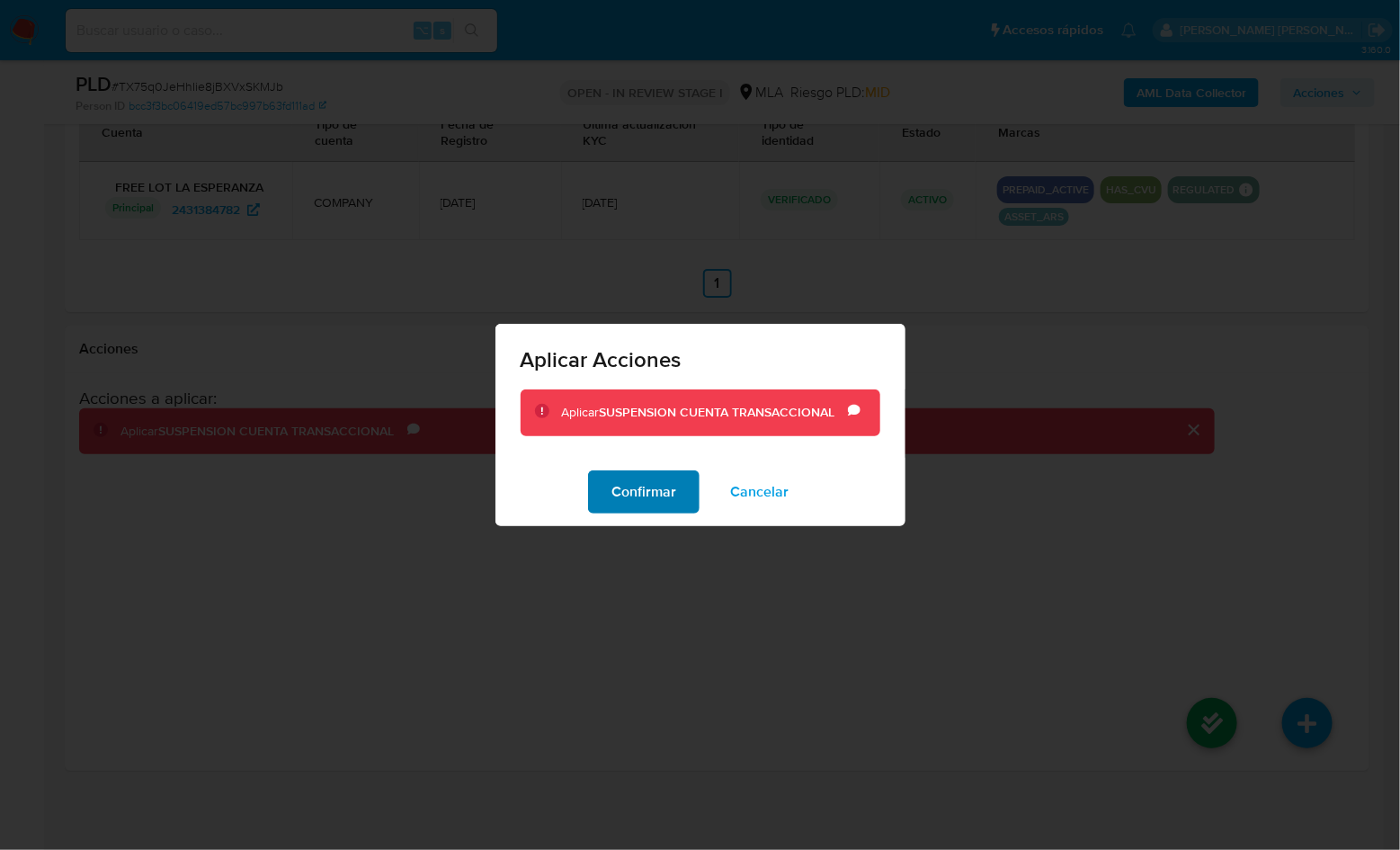
click at [674, 505] on span "Confirmar" at bounding box center [643, 491] width 65 height 40
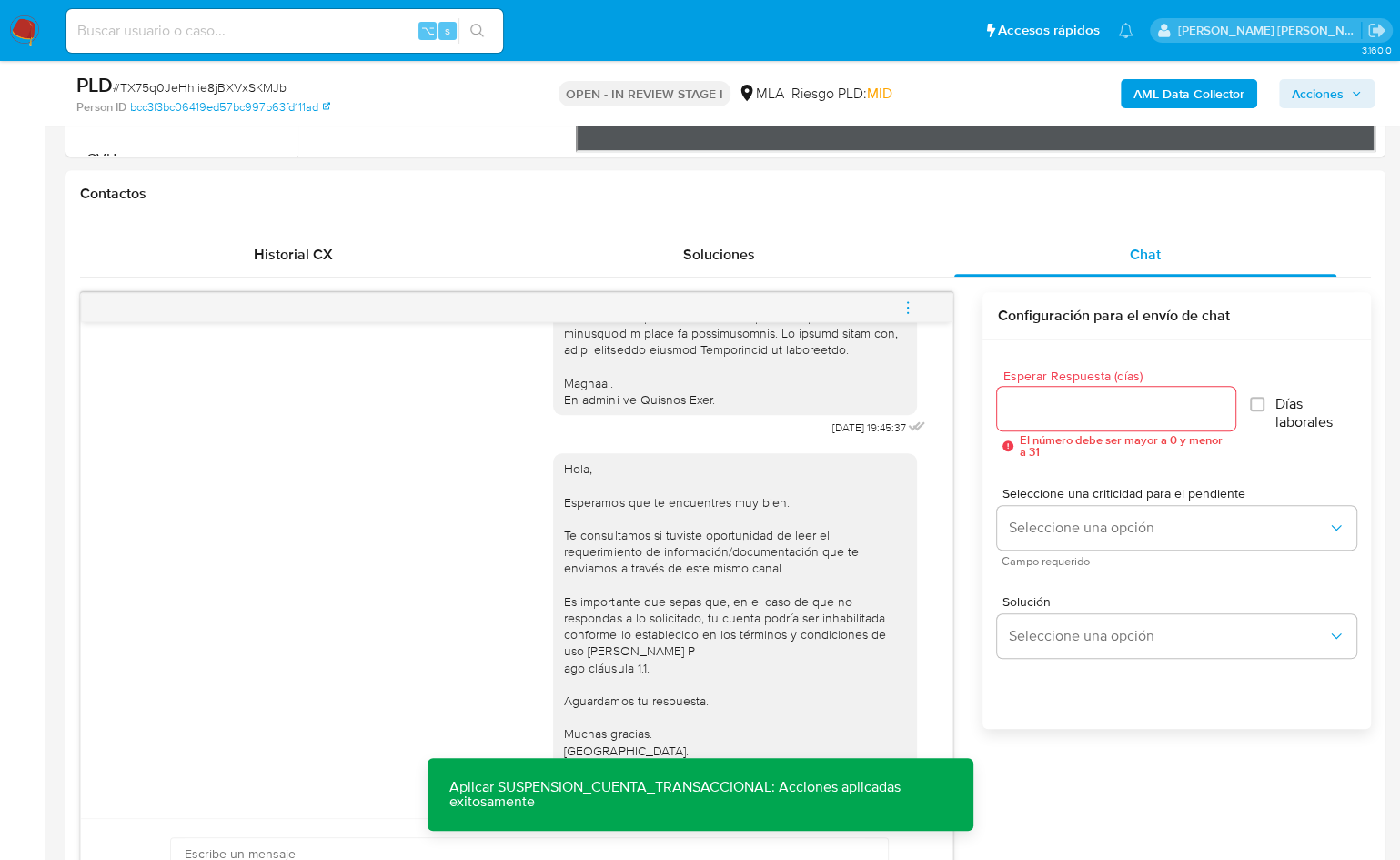
scroll to position [714, 0]
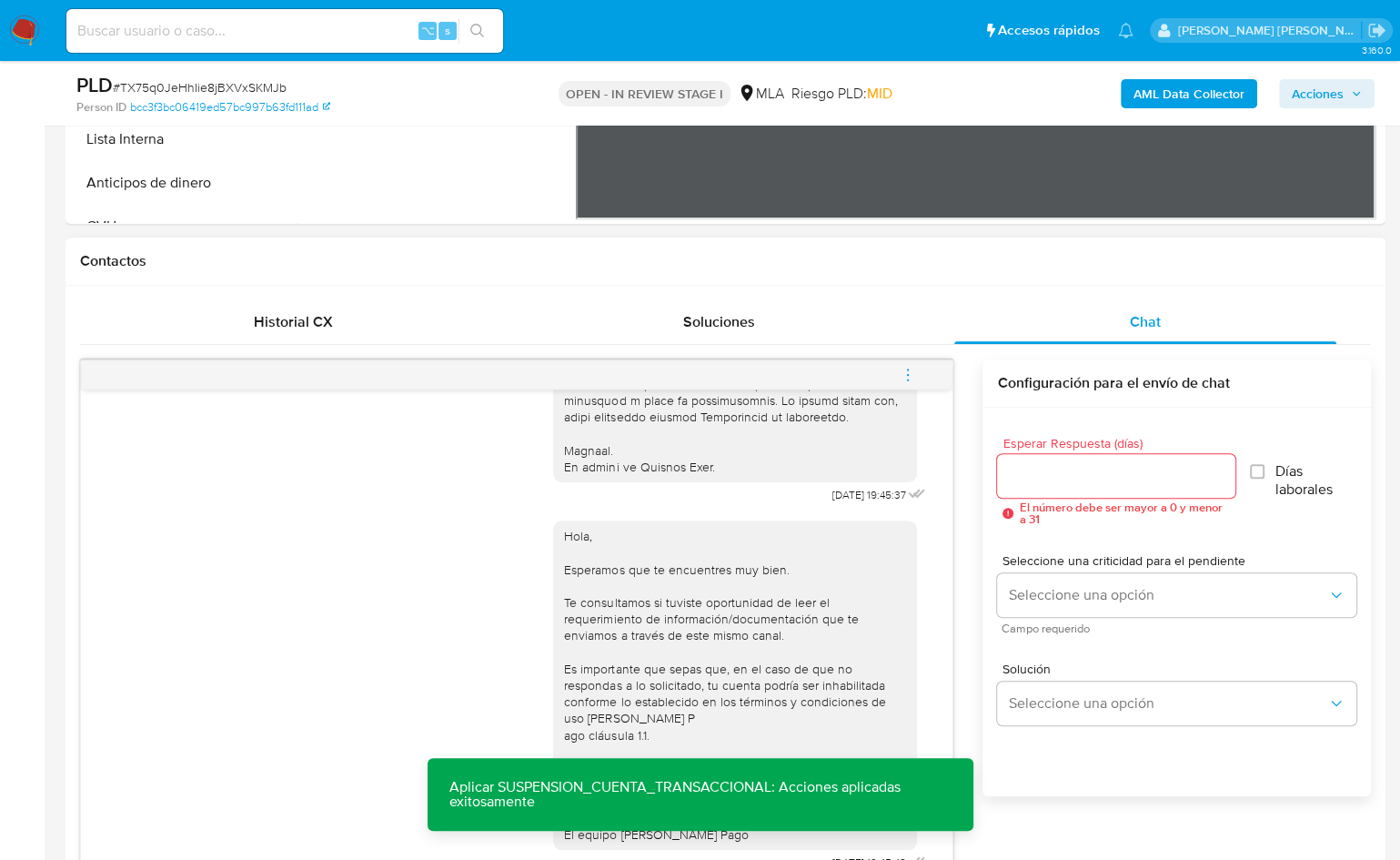
click at [908, 369] on icon "menu-action" at bounding box center [908, 370] width 2 height 2
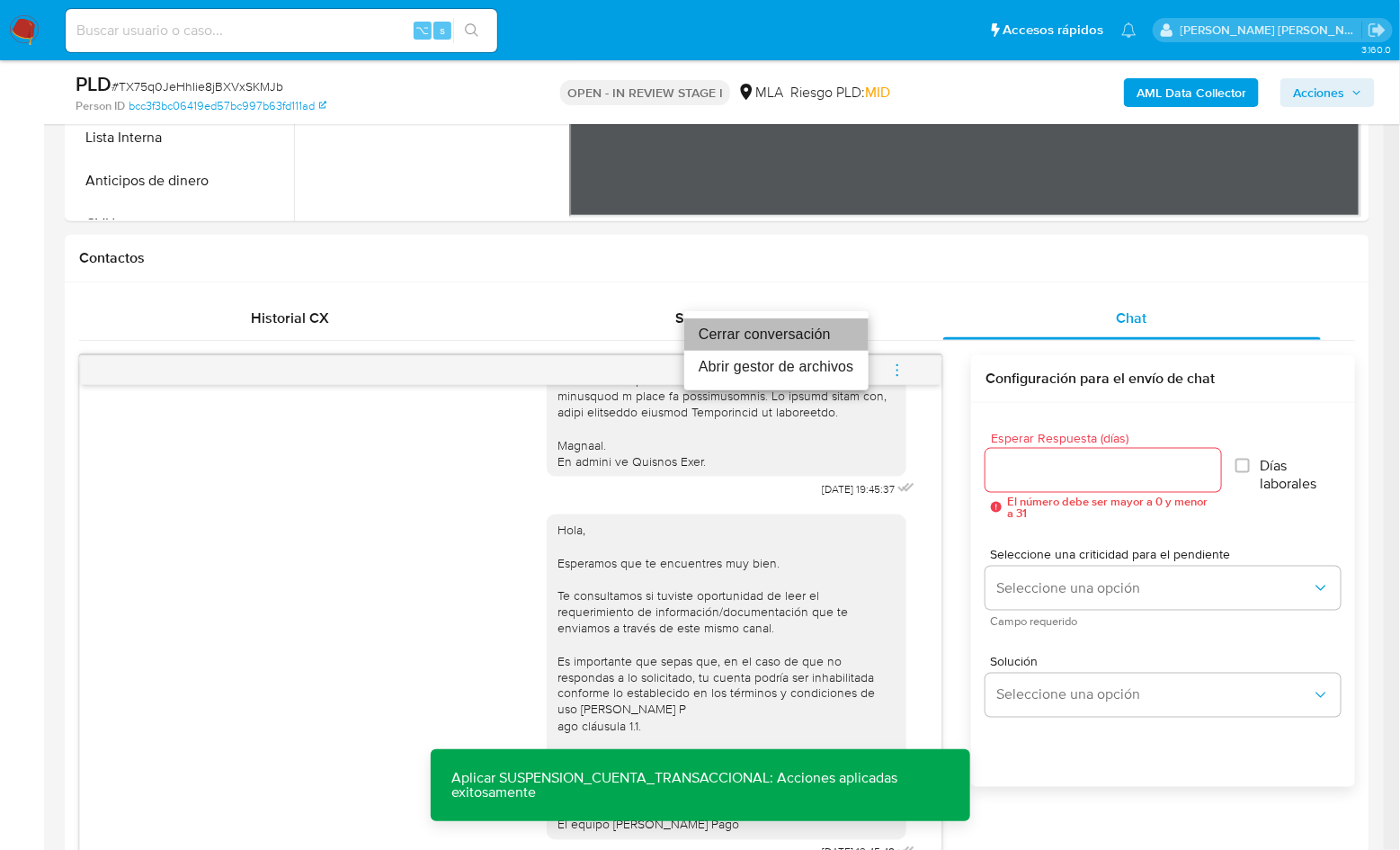
click at [787, 334] on li "Cerrar conversación" at bounding box center [776, 334] width 185 height 32
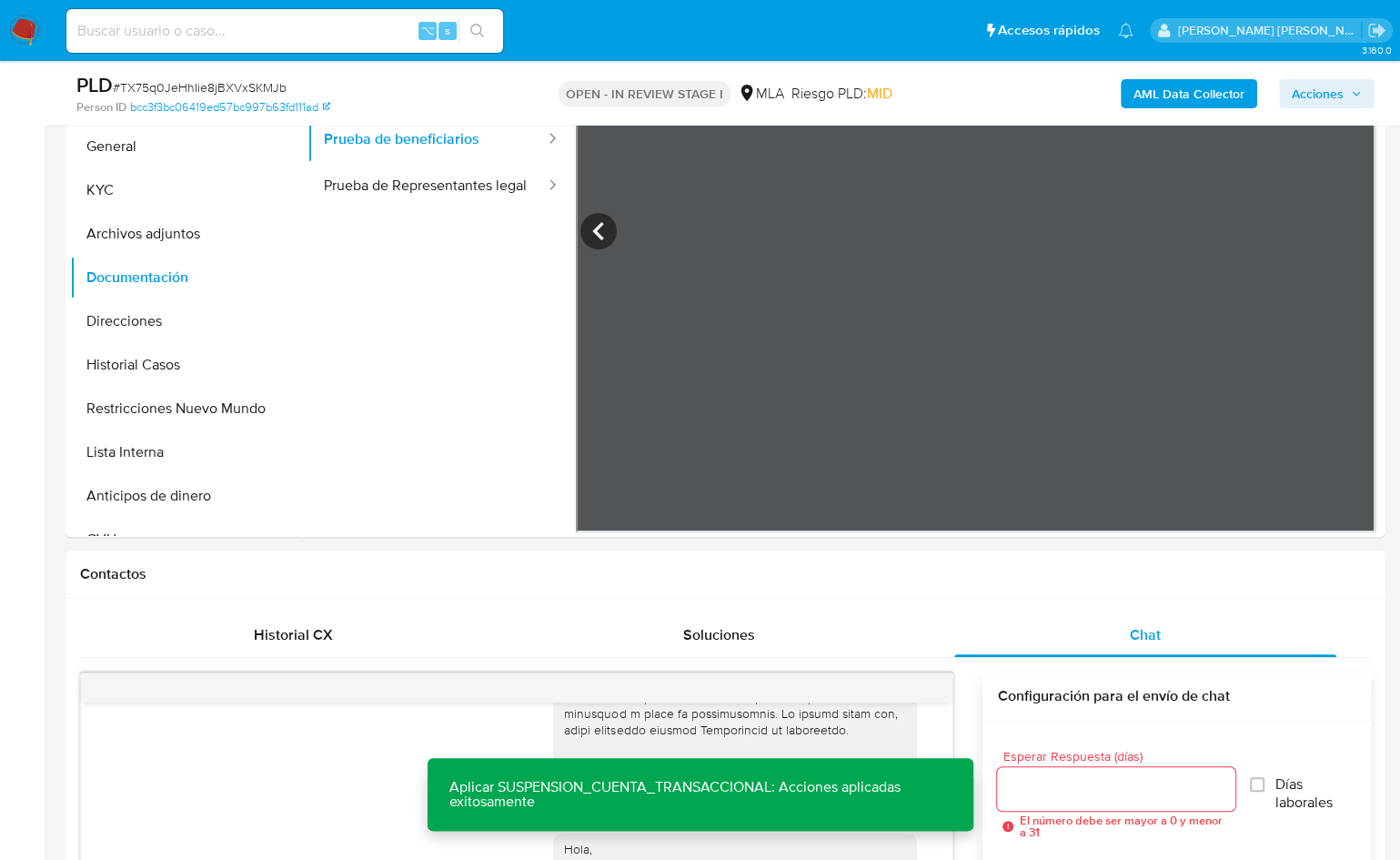
scroll to position [392, 0]
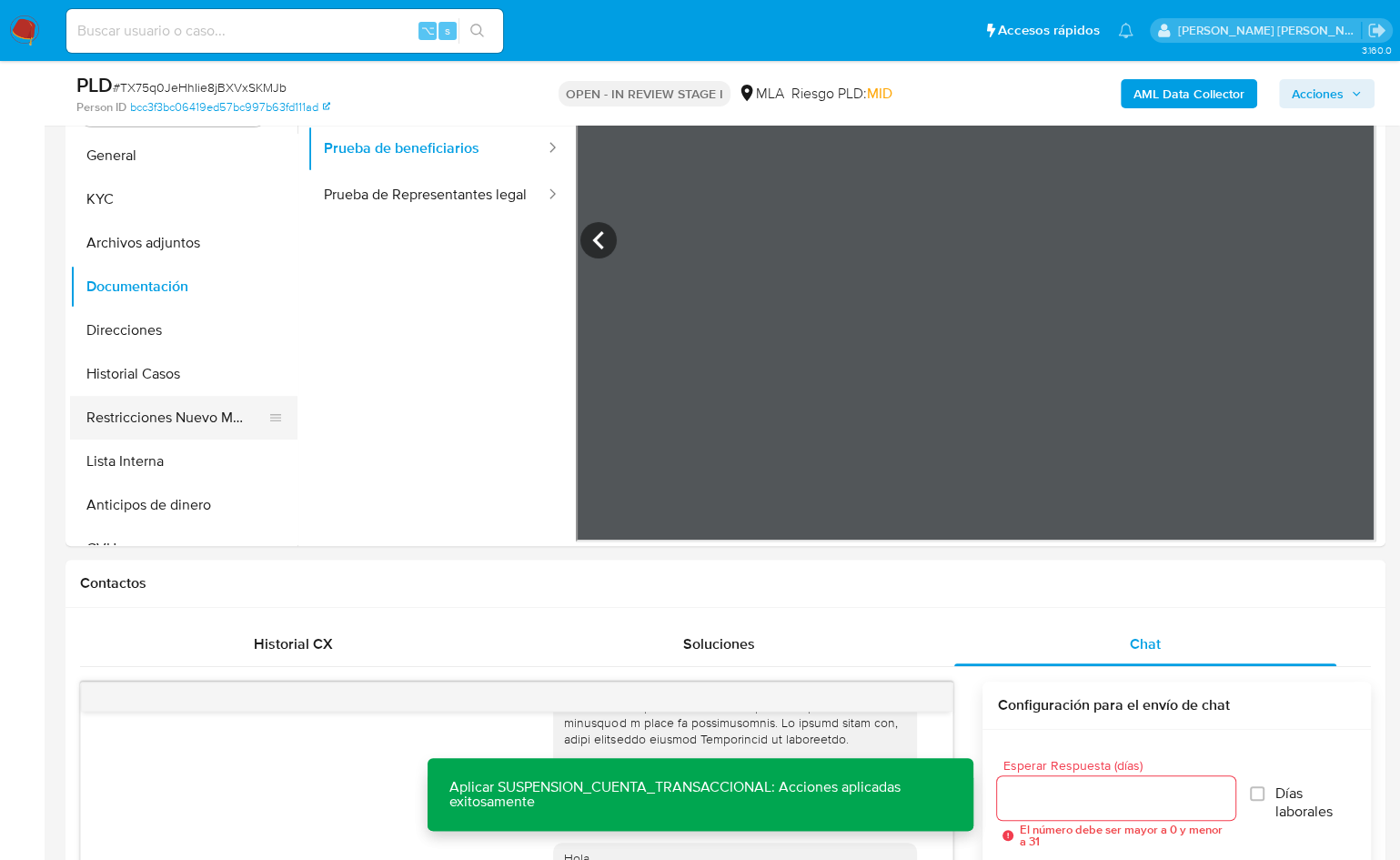
click at [204, 415] on button "Restricciones Nuevo Mundo" at bounding box center [177, 418] width 213 height 44
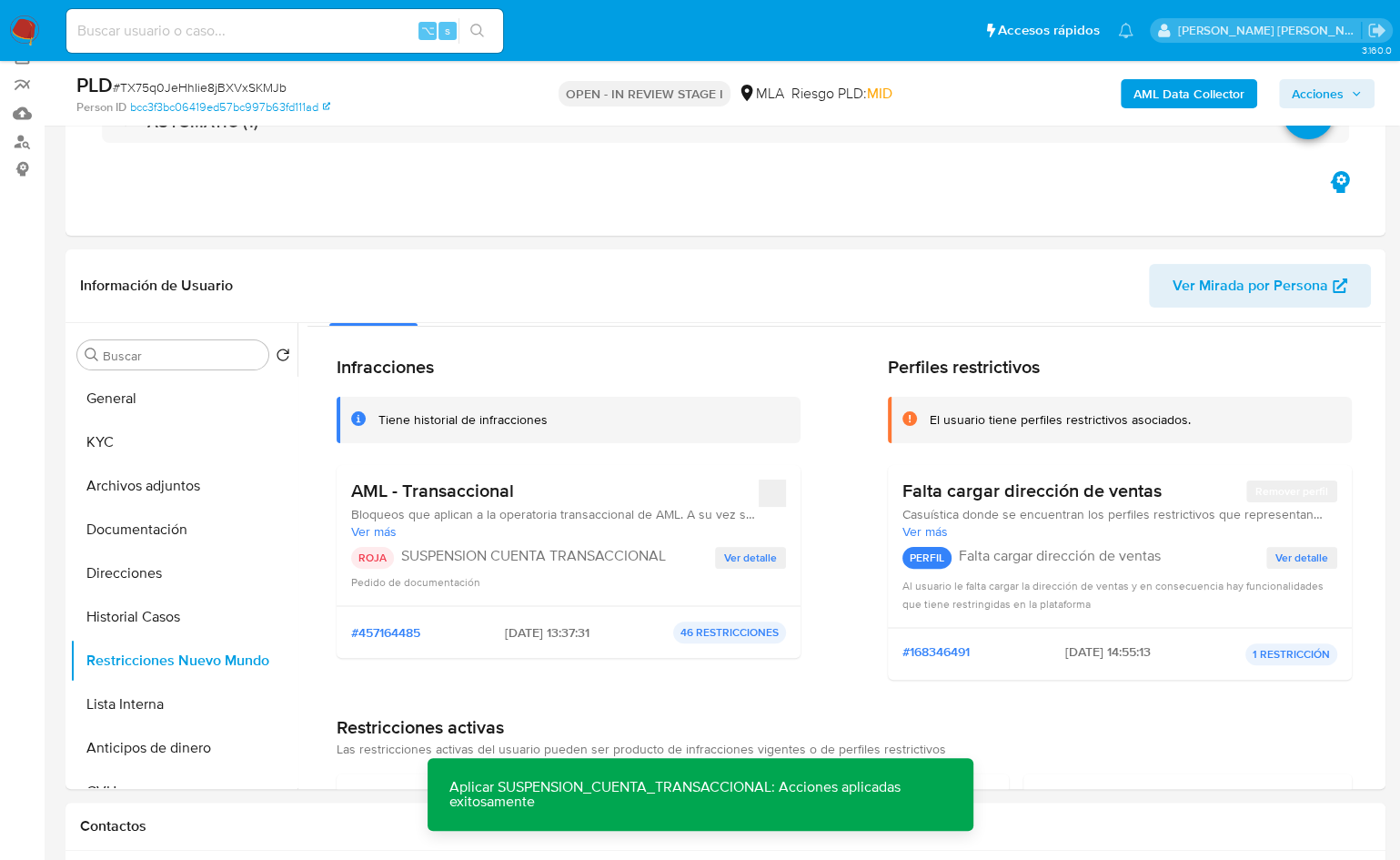
scroll to position [14, 0]
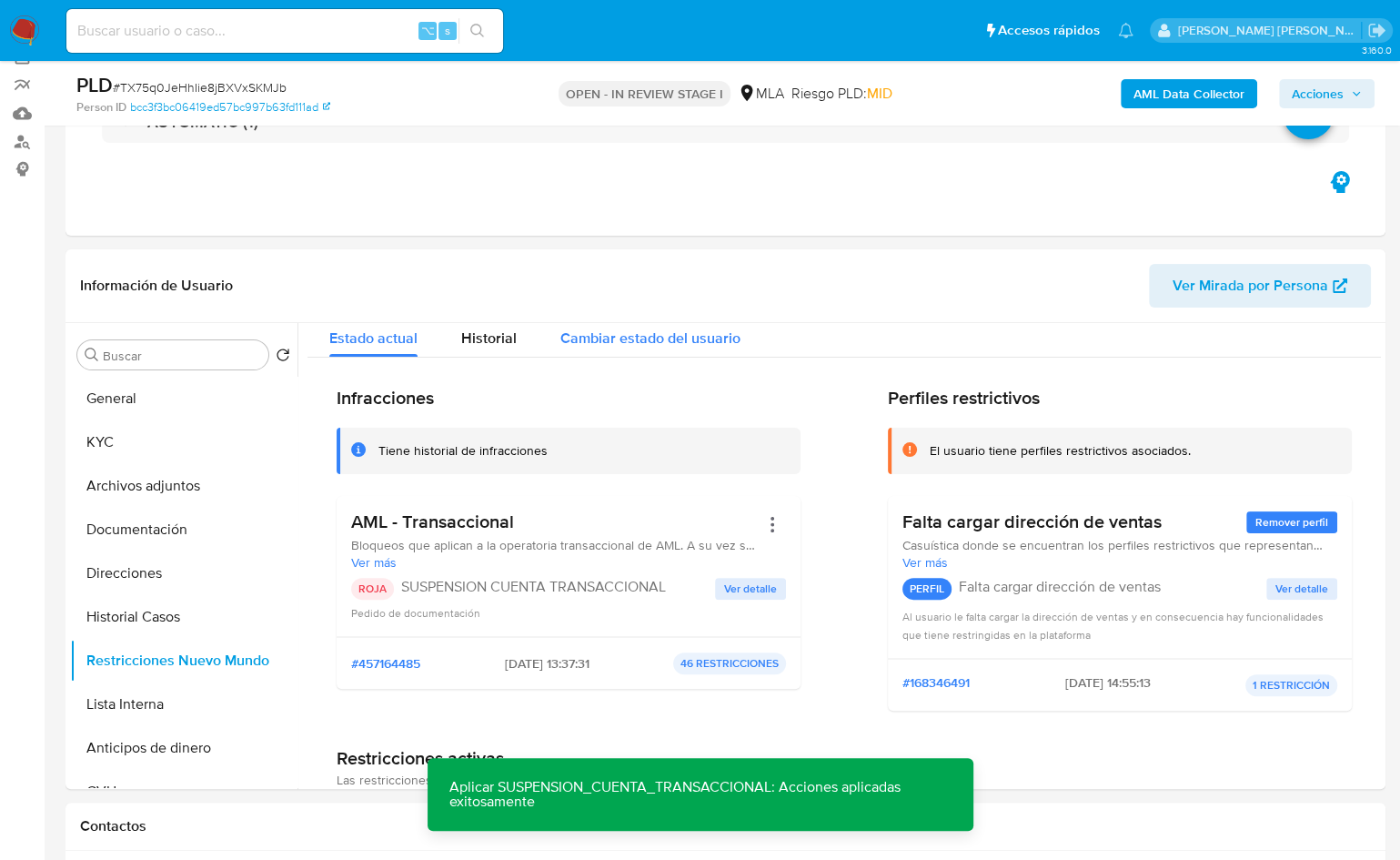
click at [691, 350] on div "Cambiar estado del usuario" at bounding box center [651, 333] width 180 height 48
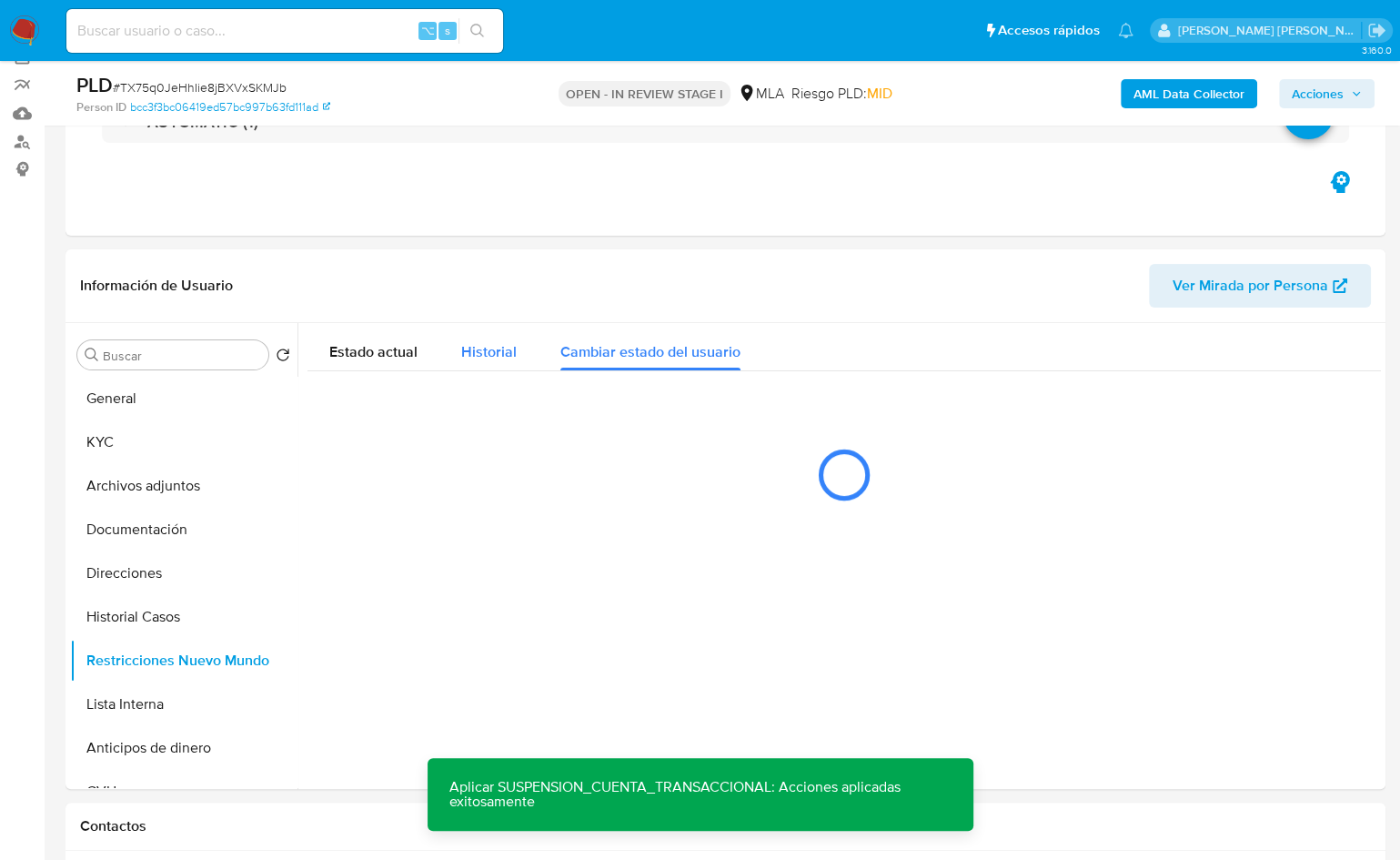
click at [508, 351] on span "Historial" at bounding box center [489, 351] width 56 height 21
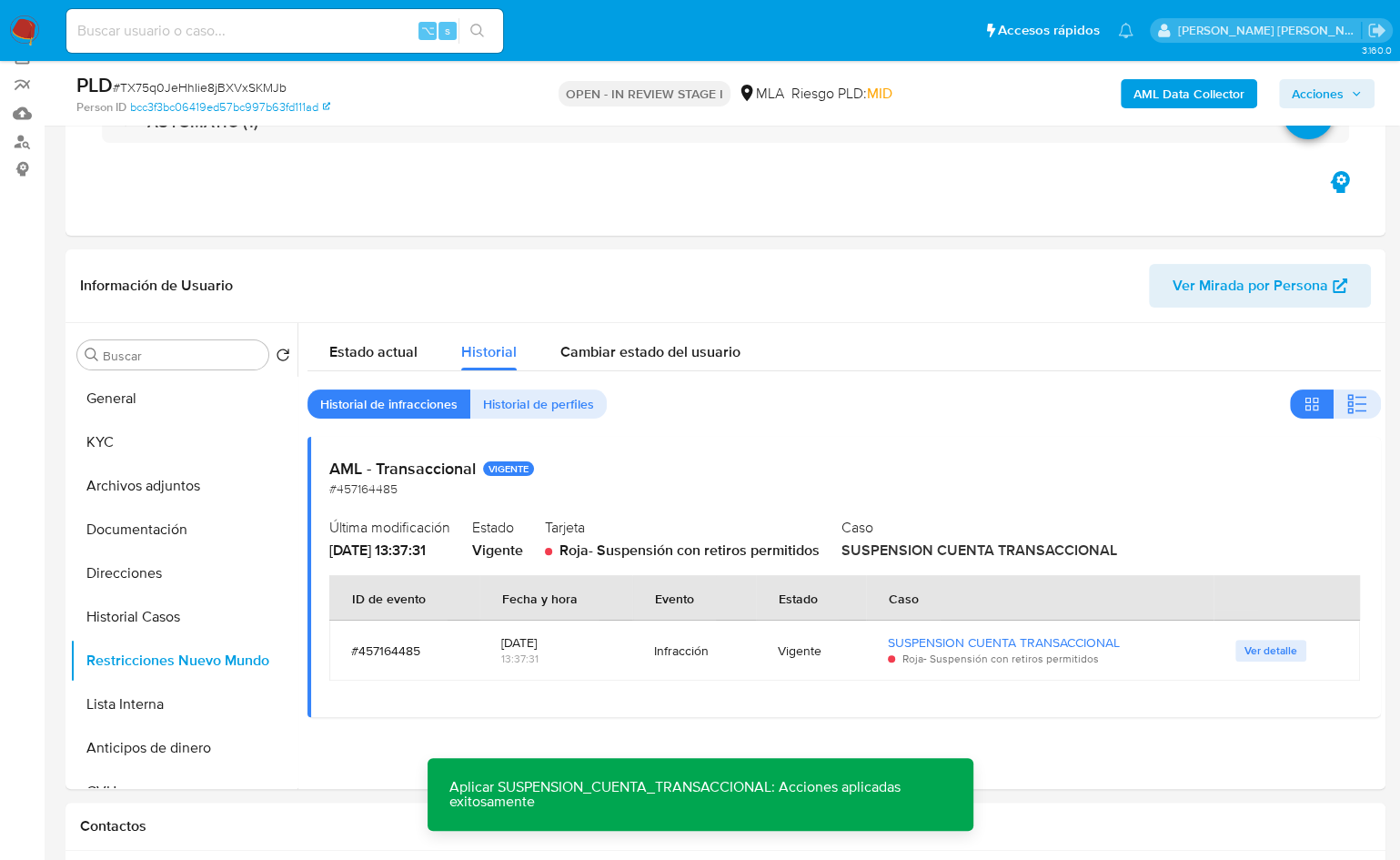
click at [647, 428] on div "Estado actual Historial Cambiar estado del usuario Historial de infracciones Hi…" at bounding box center [844, 520] width 1074 height 394
click at [557, 418] on div "Estado actual Historial Cambiar estado del usuario Historial de infracciones Hi…" at bounding box center [844, 520] width 1074 height 394
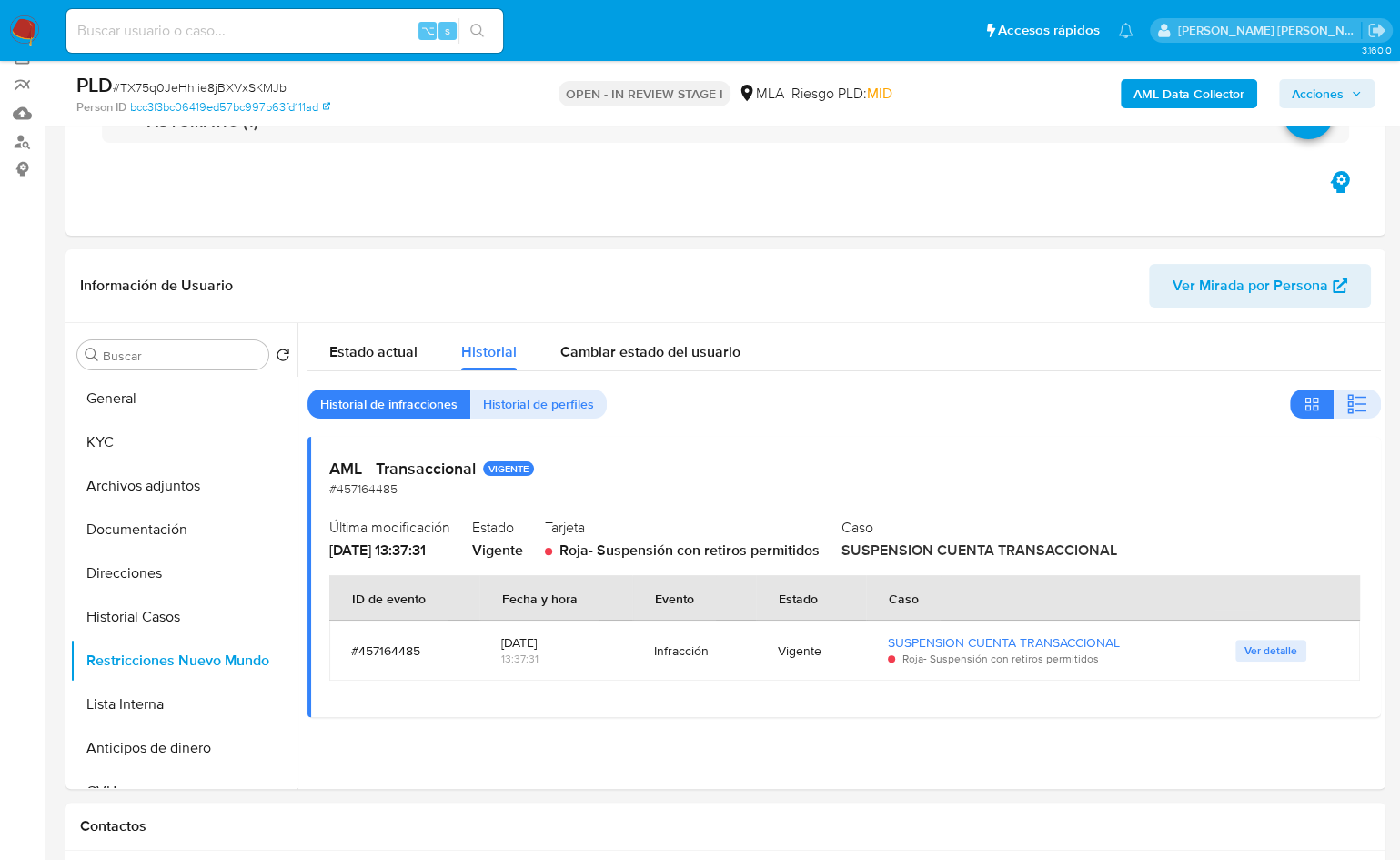
click at [542, 405] on span "Historial de perfiles" at bounding box center [538, 404] width 111 height 25
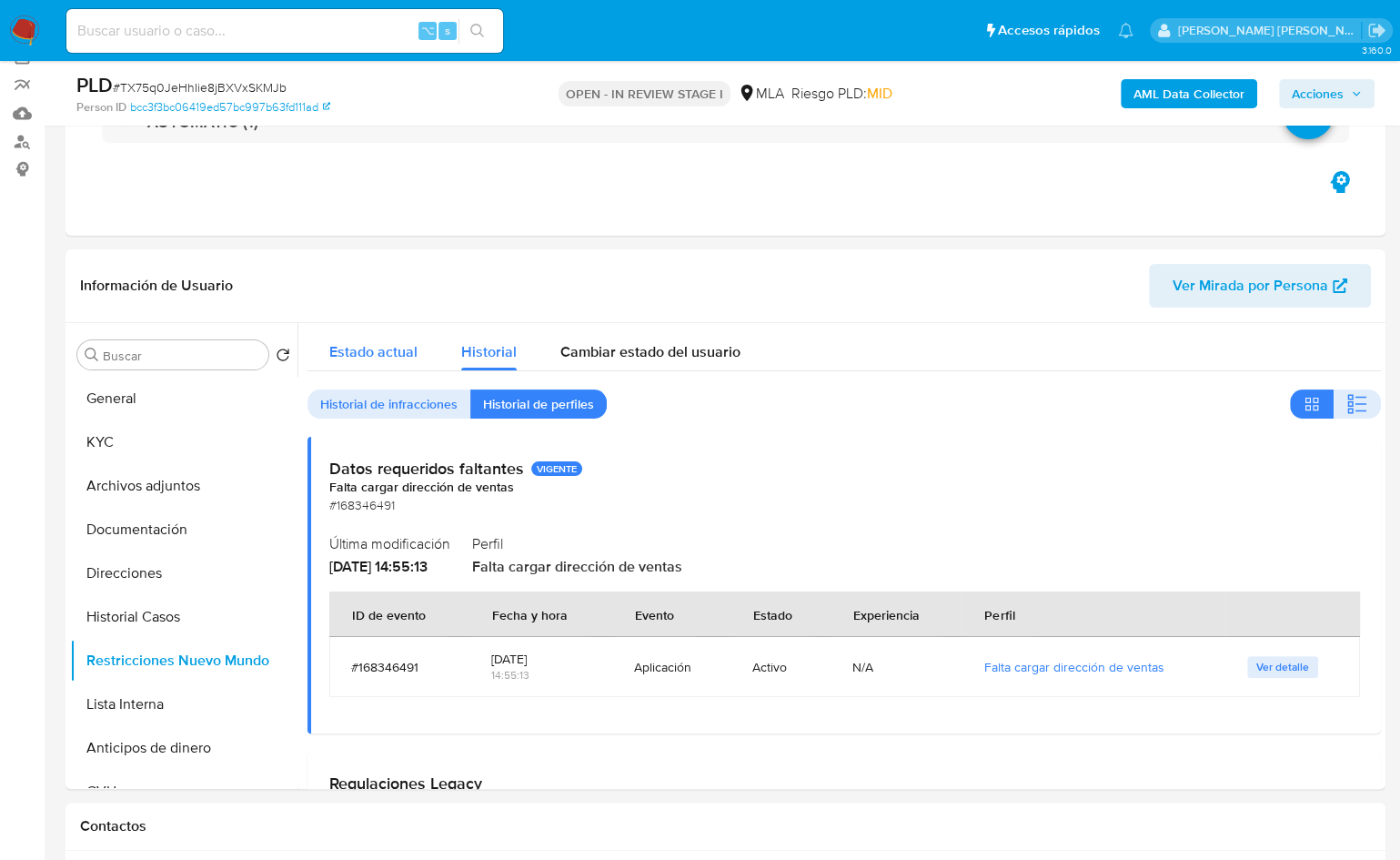
click at [397, 358] on span "Estado actual" at bounding box center [374, 351] width 88 height 21
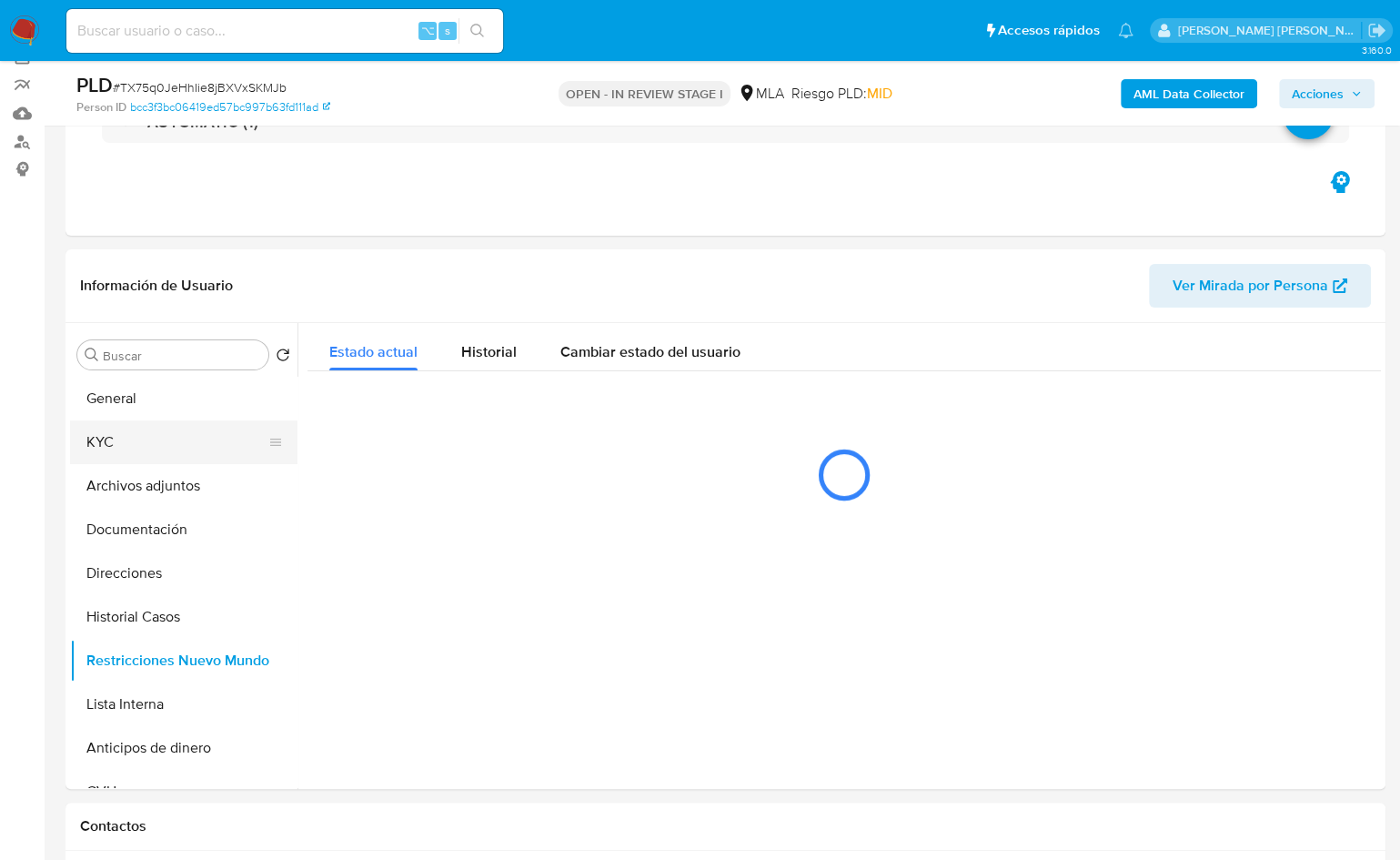
click at [163, 430] on button "KYC" at bounding box center [177, 442] width 213 height 44
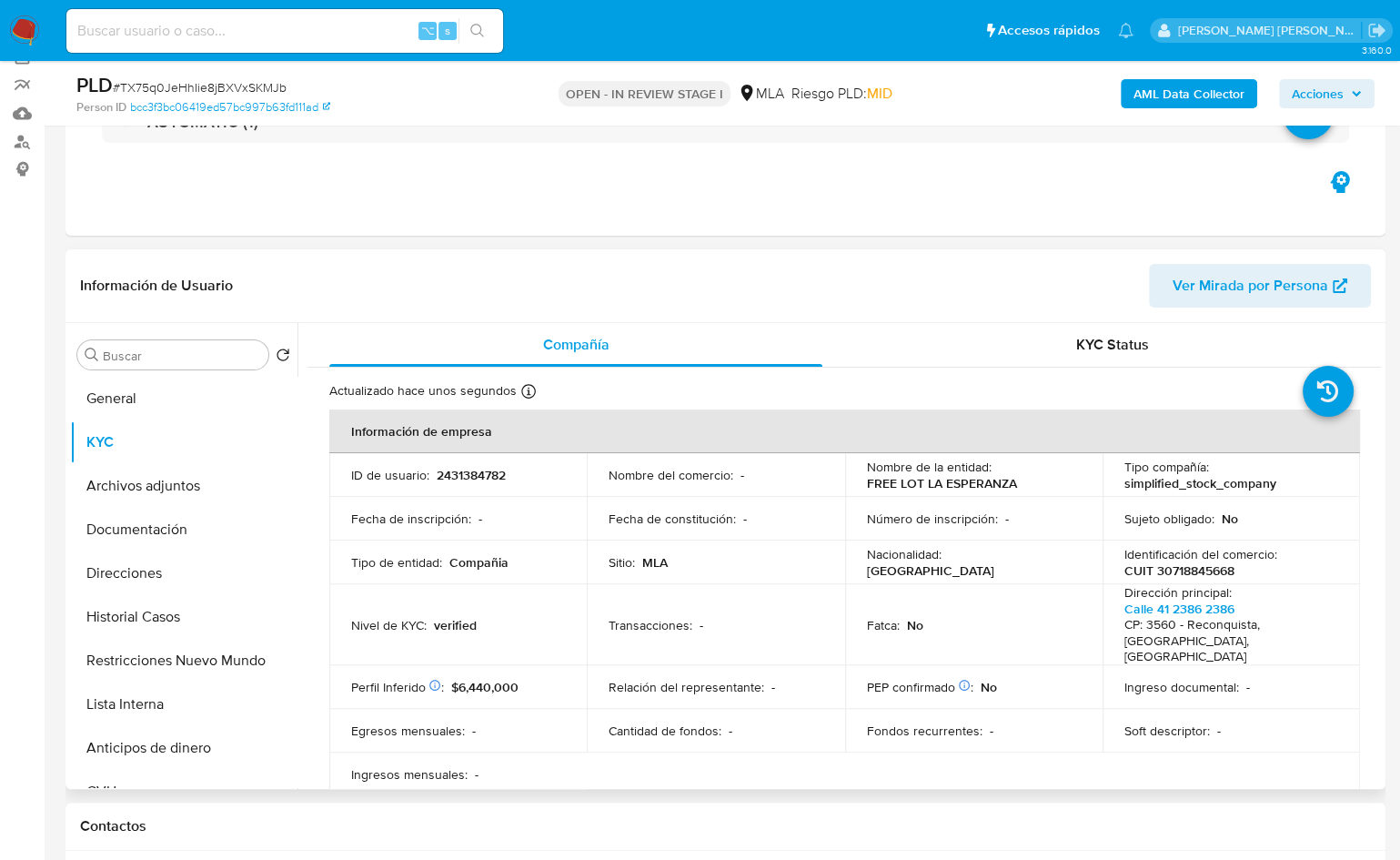
click at [1152, 564] on p "CUIT 30718845668" at bounding box center [1180, 570] width 111 height 17
click at [1152, 565] on p "CUIT 30718845668" at bounding box center [1180, 570] width 111 height 17
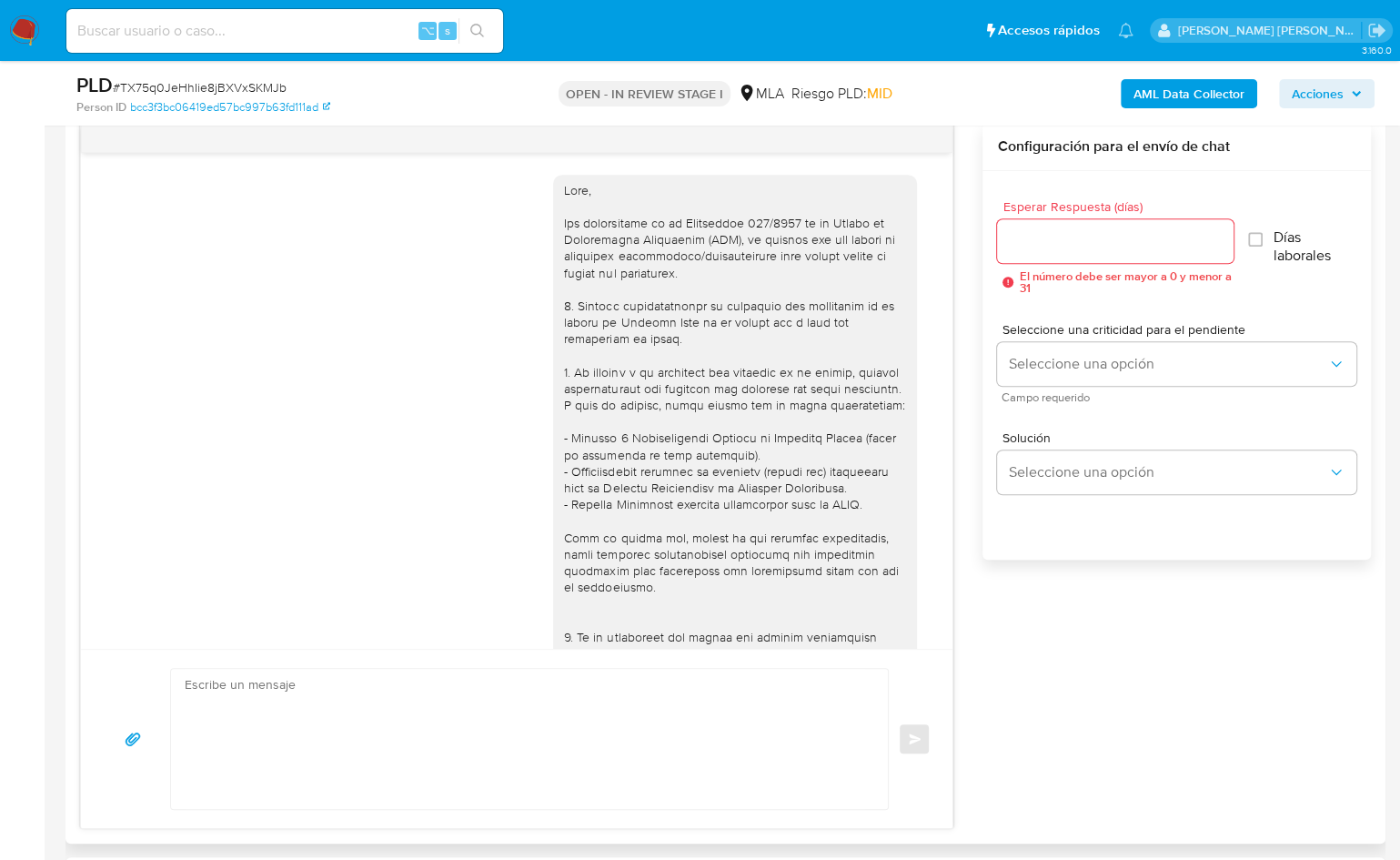
scroll to position [949, 0]
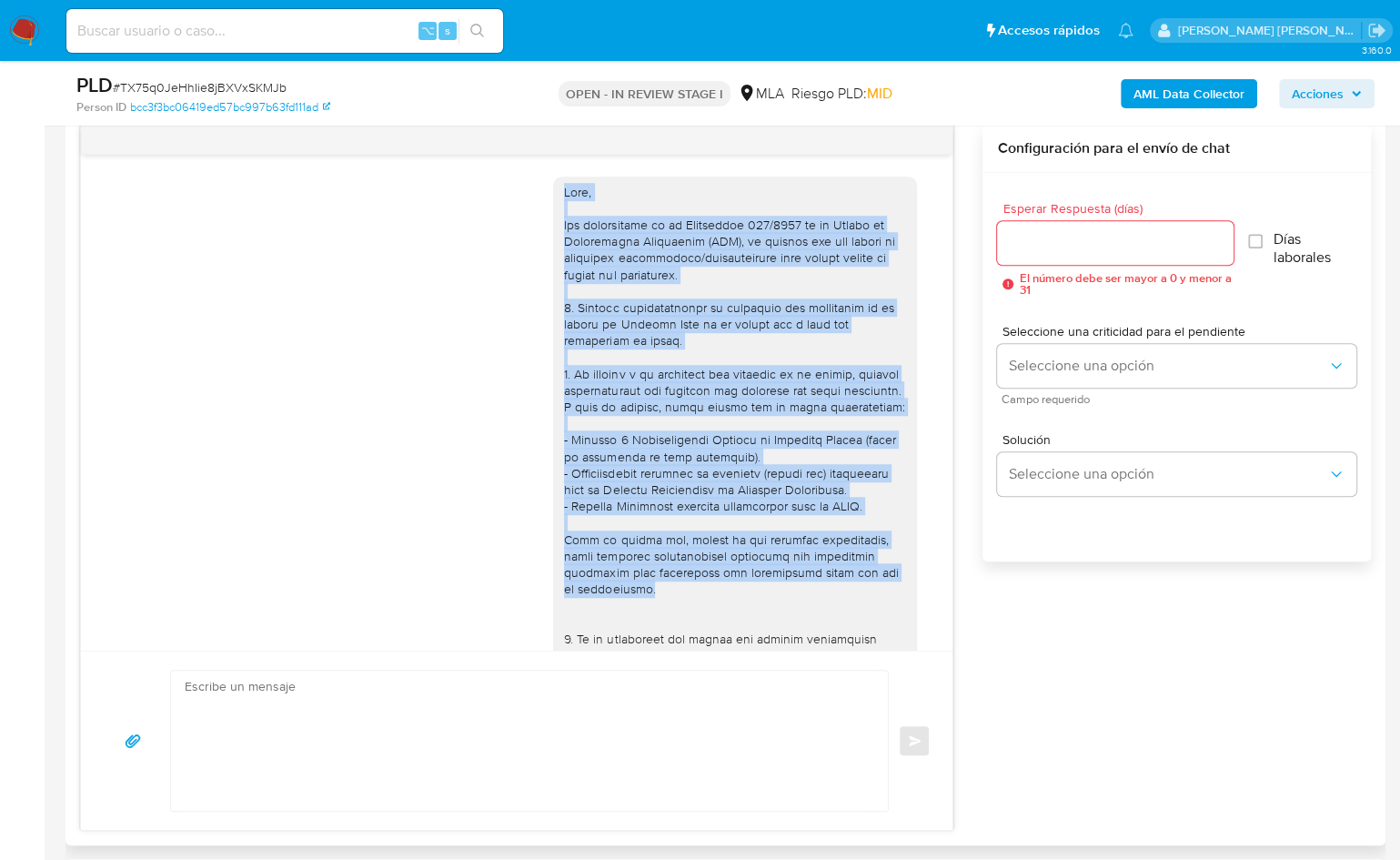
drag, startPoint x: 549, startPoint y: 189, endPoint x: 631, endPoint y: 606, distance: 425.0
click at [631, 606] on div at bounding box center [736, 606] width 342 height 844
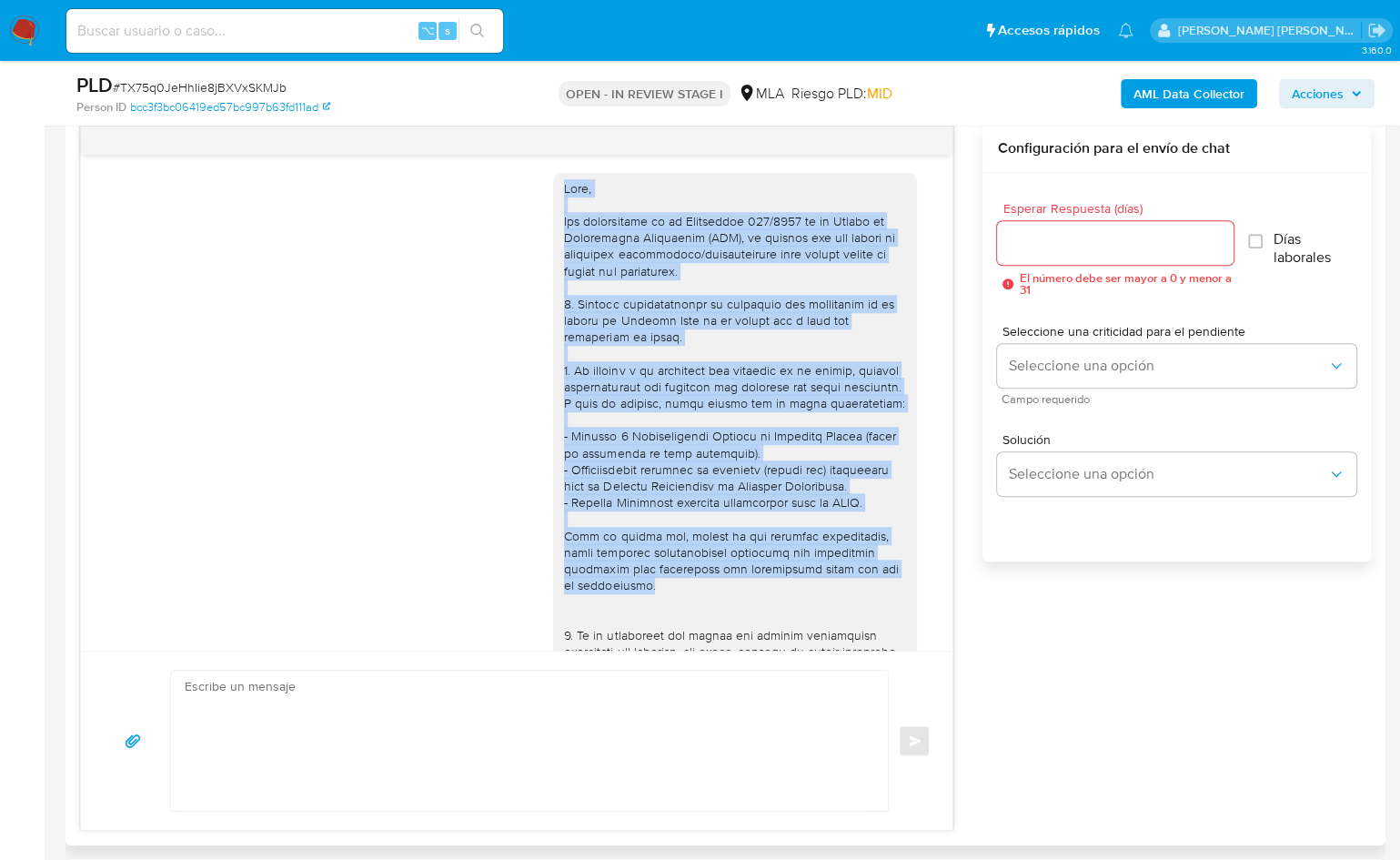
scroll to position [0, 0]
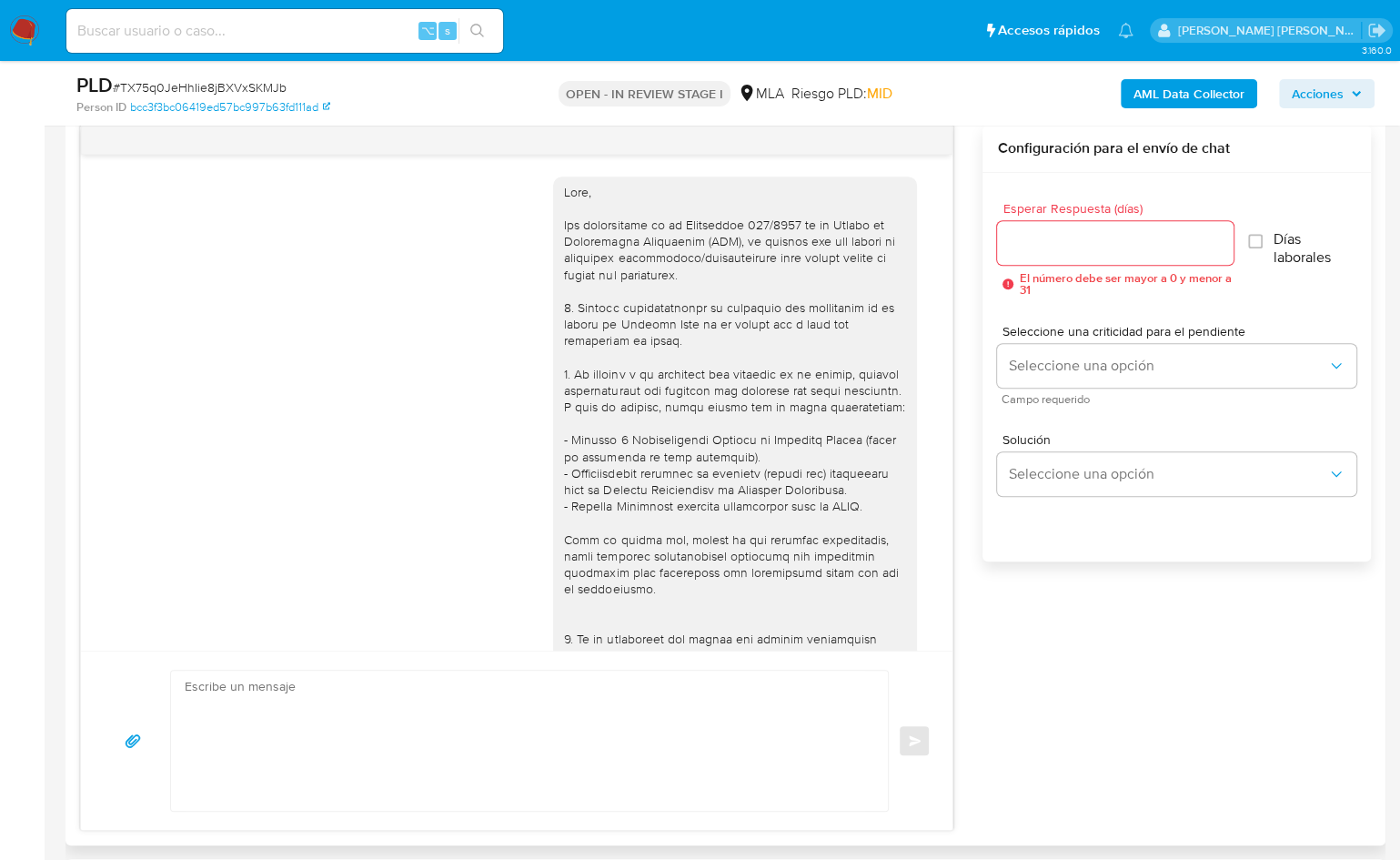
click at [599, 400] on div at bounding box center [736, 606] width 342 height 844
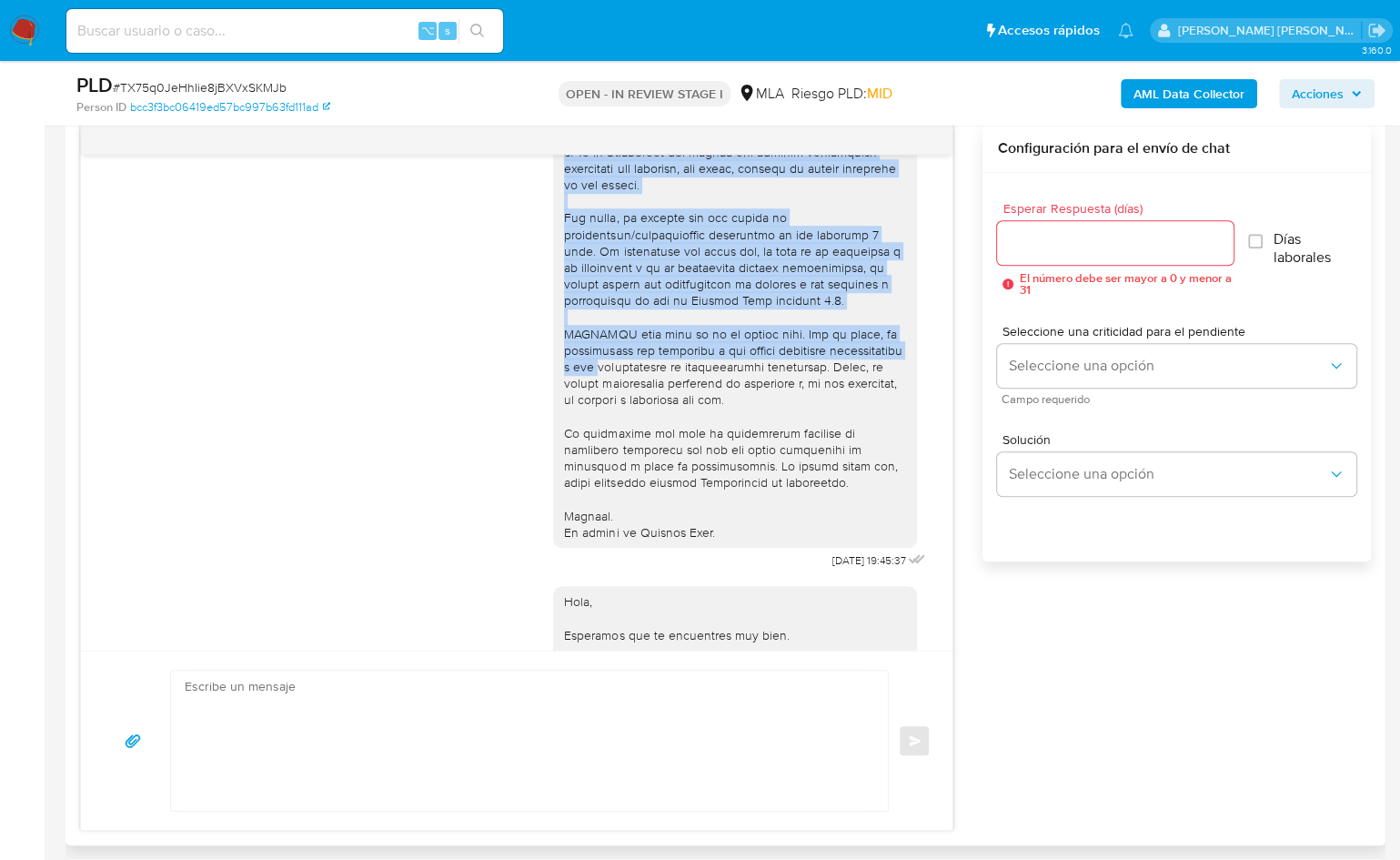
scroll to position [485, 0]
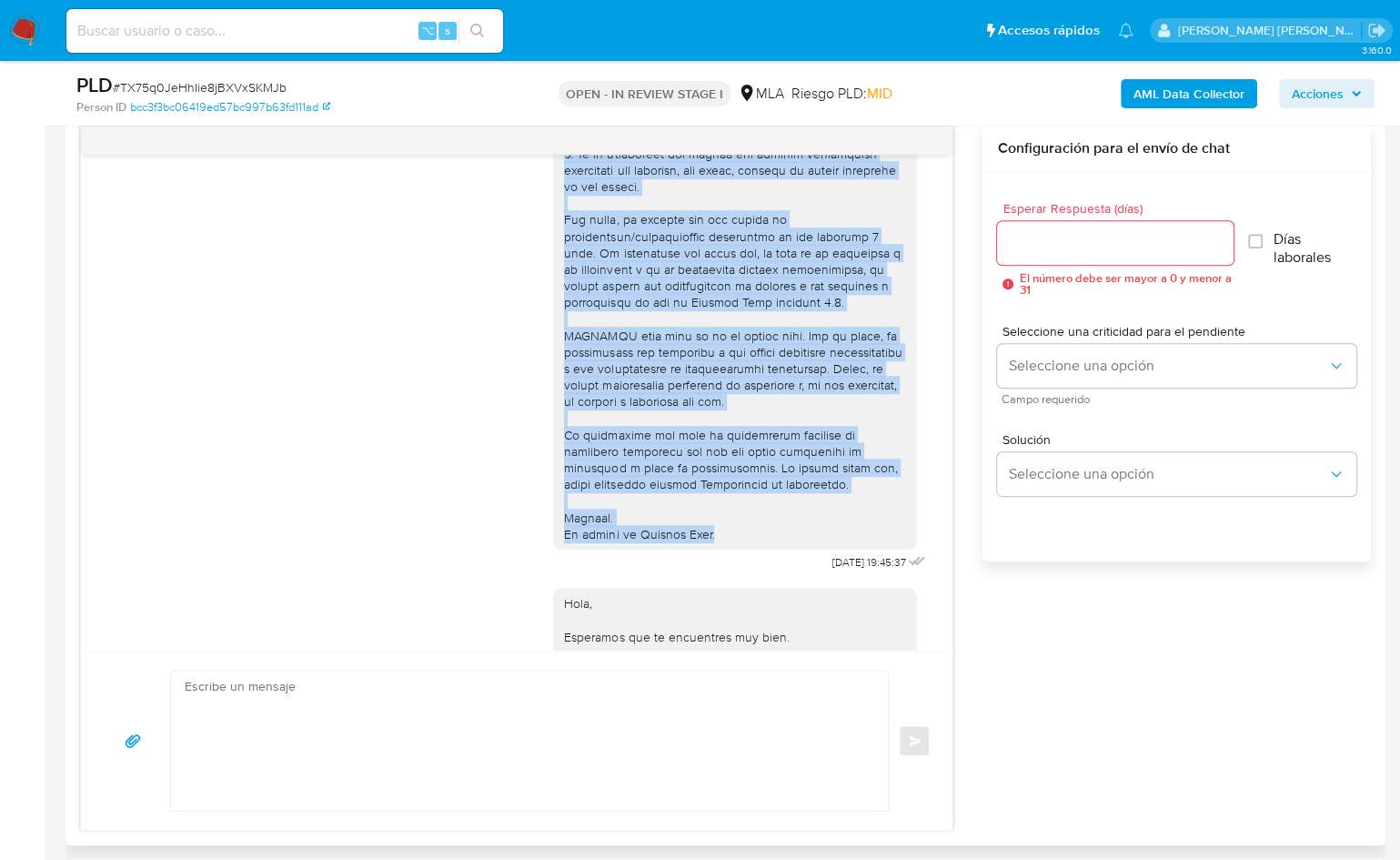
drag, startPoint x: 549, startPoint y: 189, endPoint x: 723, endPoint y: 561, distance: 410.7
click at [723, 543] on div at bounding box center [736, 120] width 342 height 844
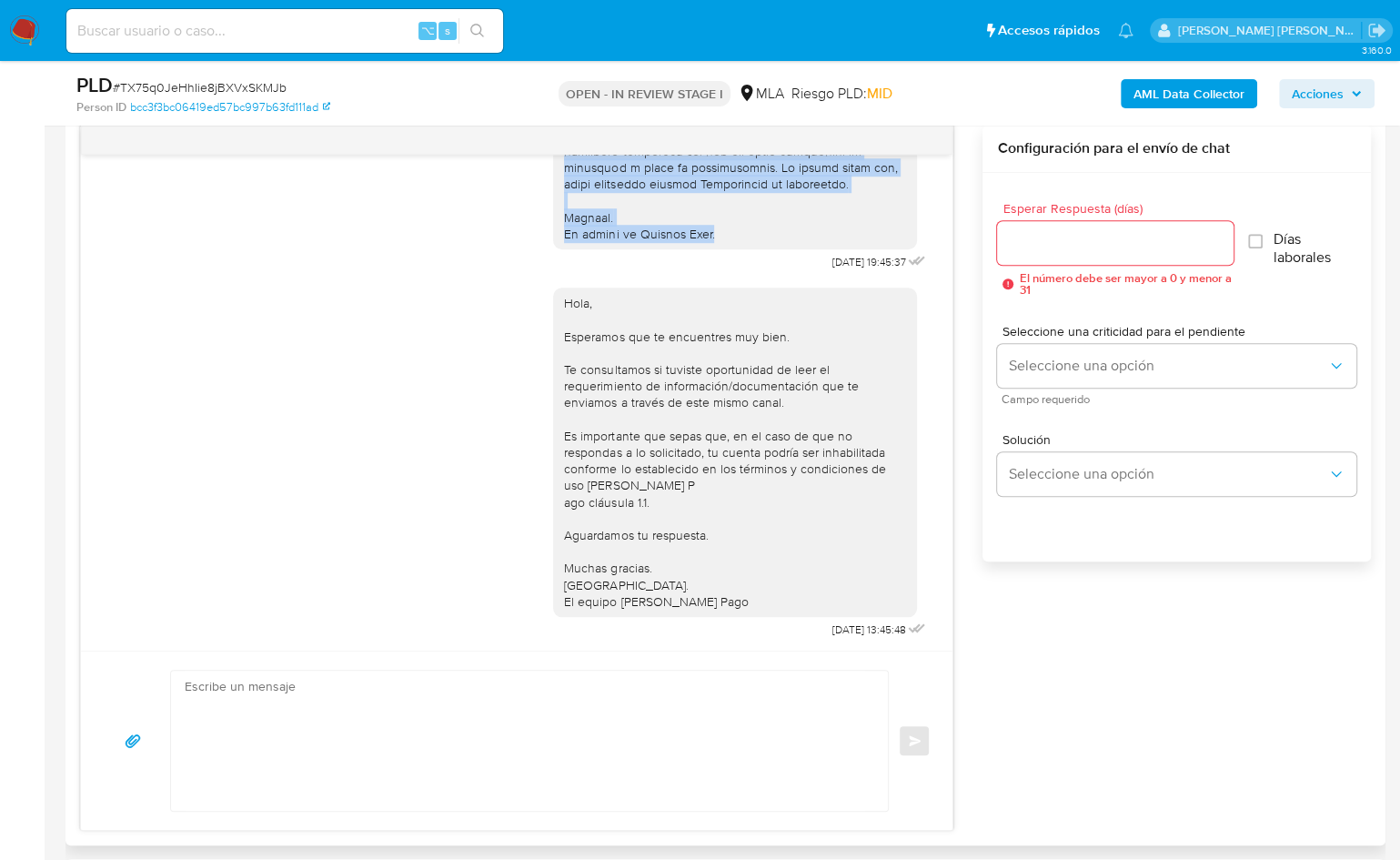
scroll to position [837, 0]
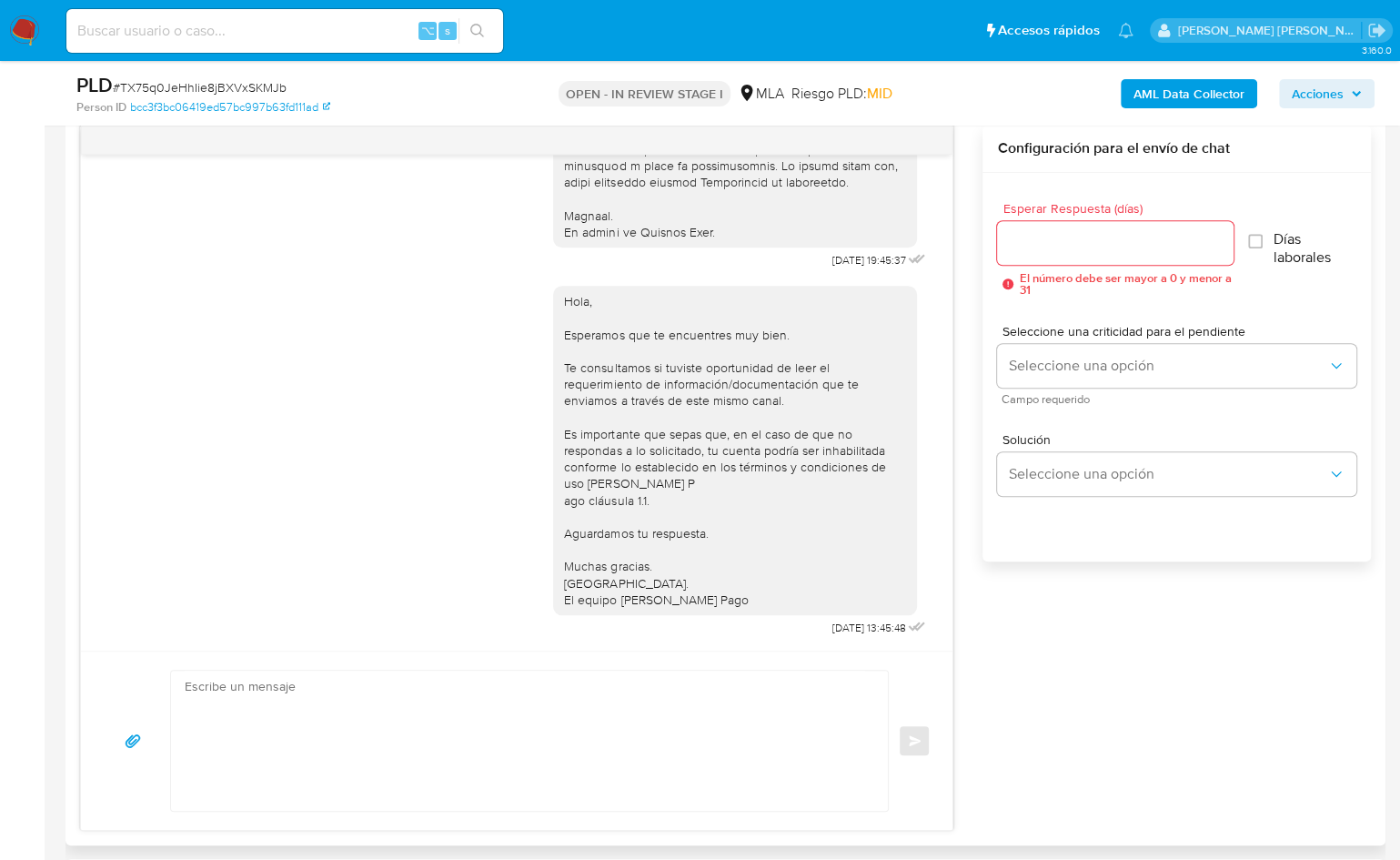
click at [522, 763] on textarea at bounding box center [525, 740] width 681 height 140
paste textarea "Hola, Por disposición de la Resolución 200/2024 de la Unidad de Información Fin…"
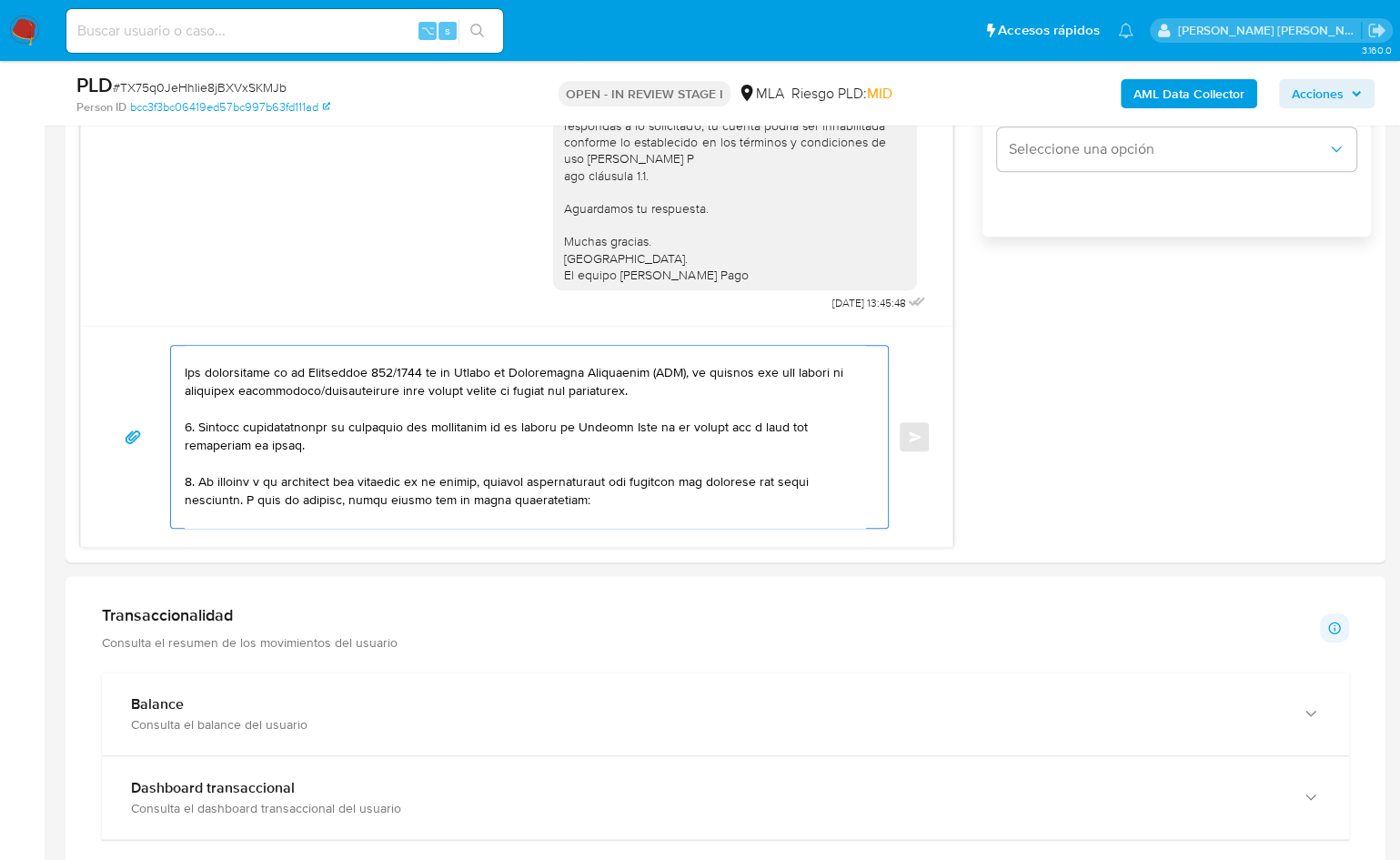
scroll to position [1293, 0]
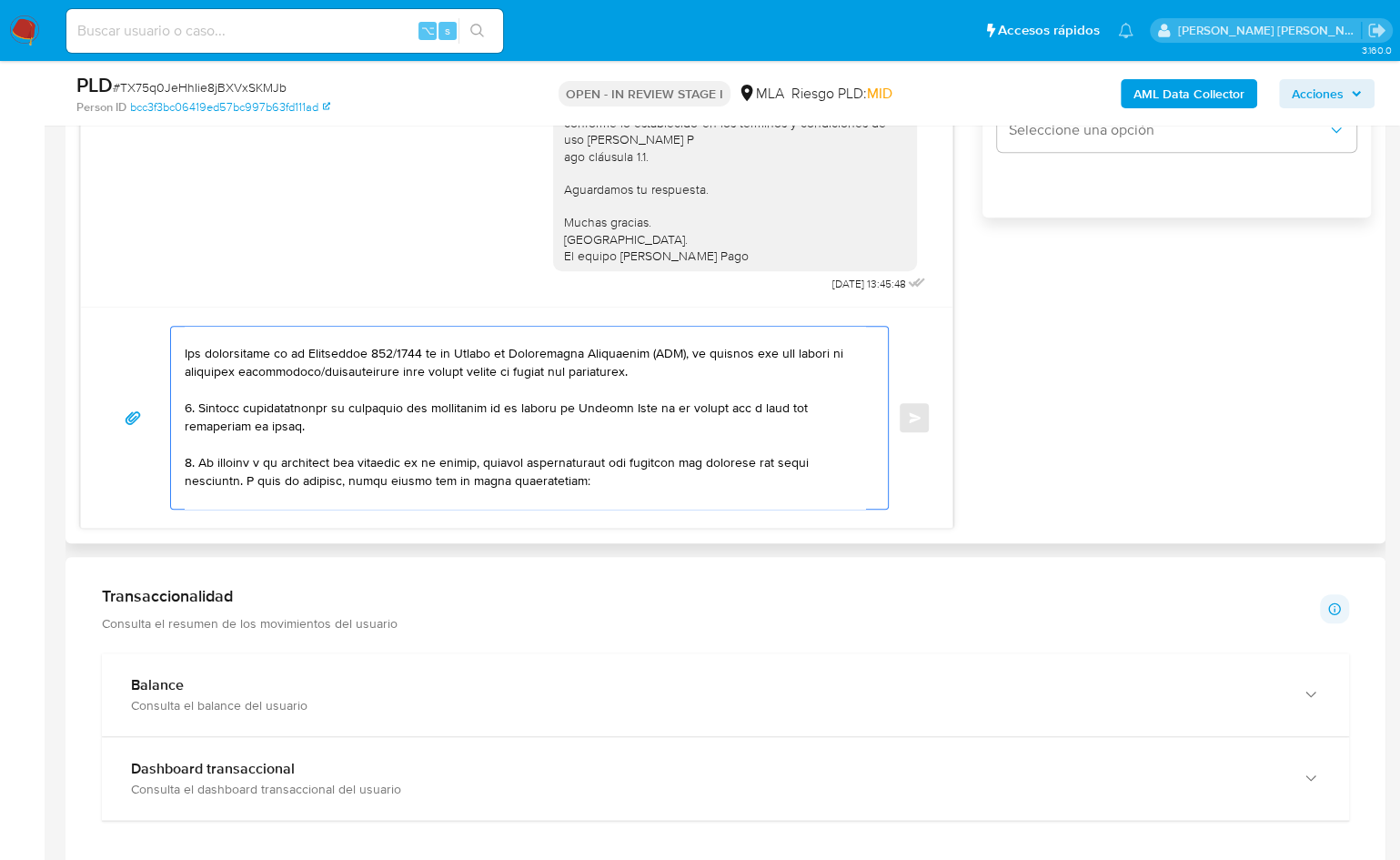
click at [306, 417] on textarea at bounding box center [525, 418] width 681 height 182
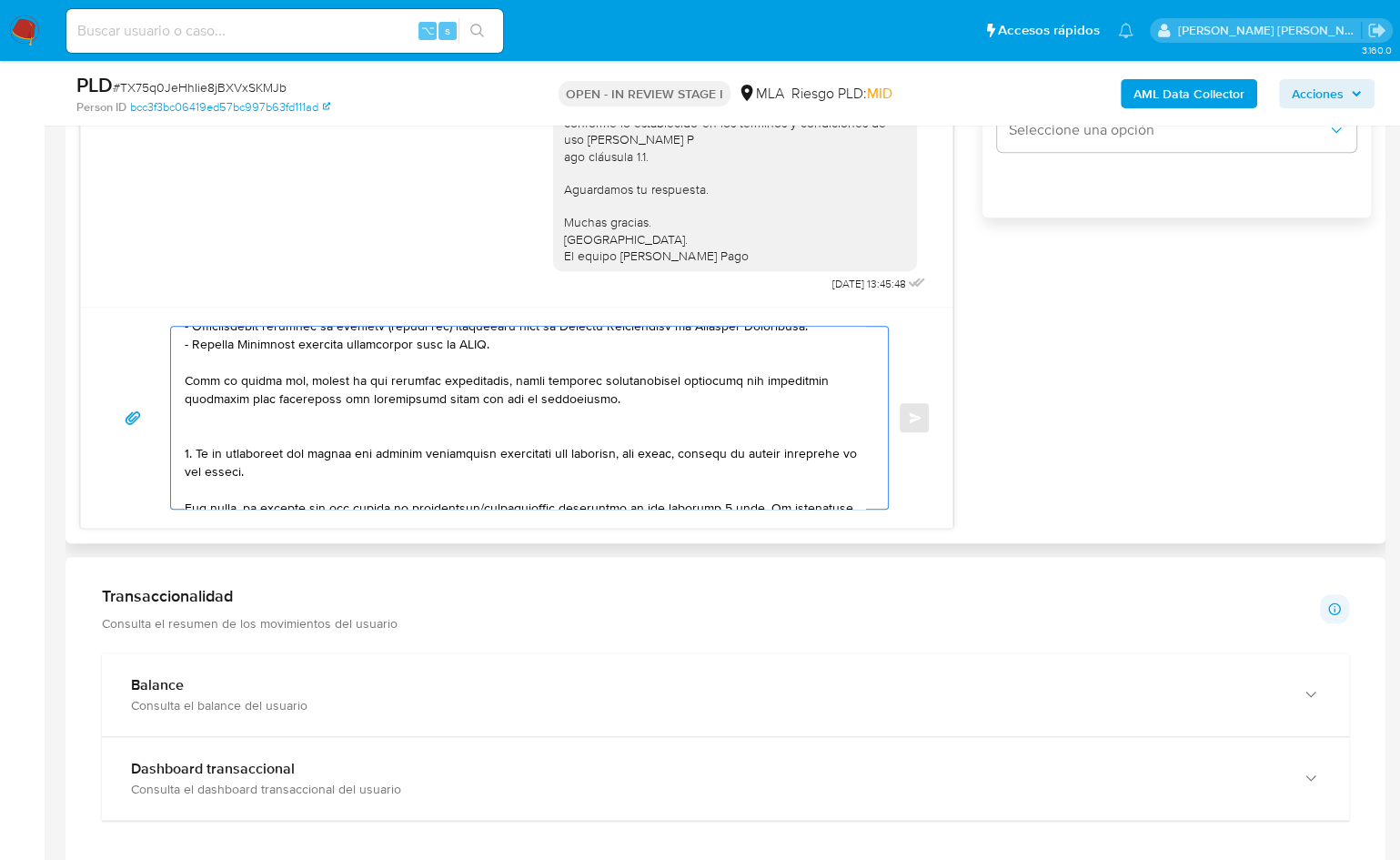
scroll to position [249, 0]
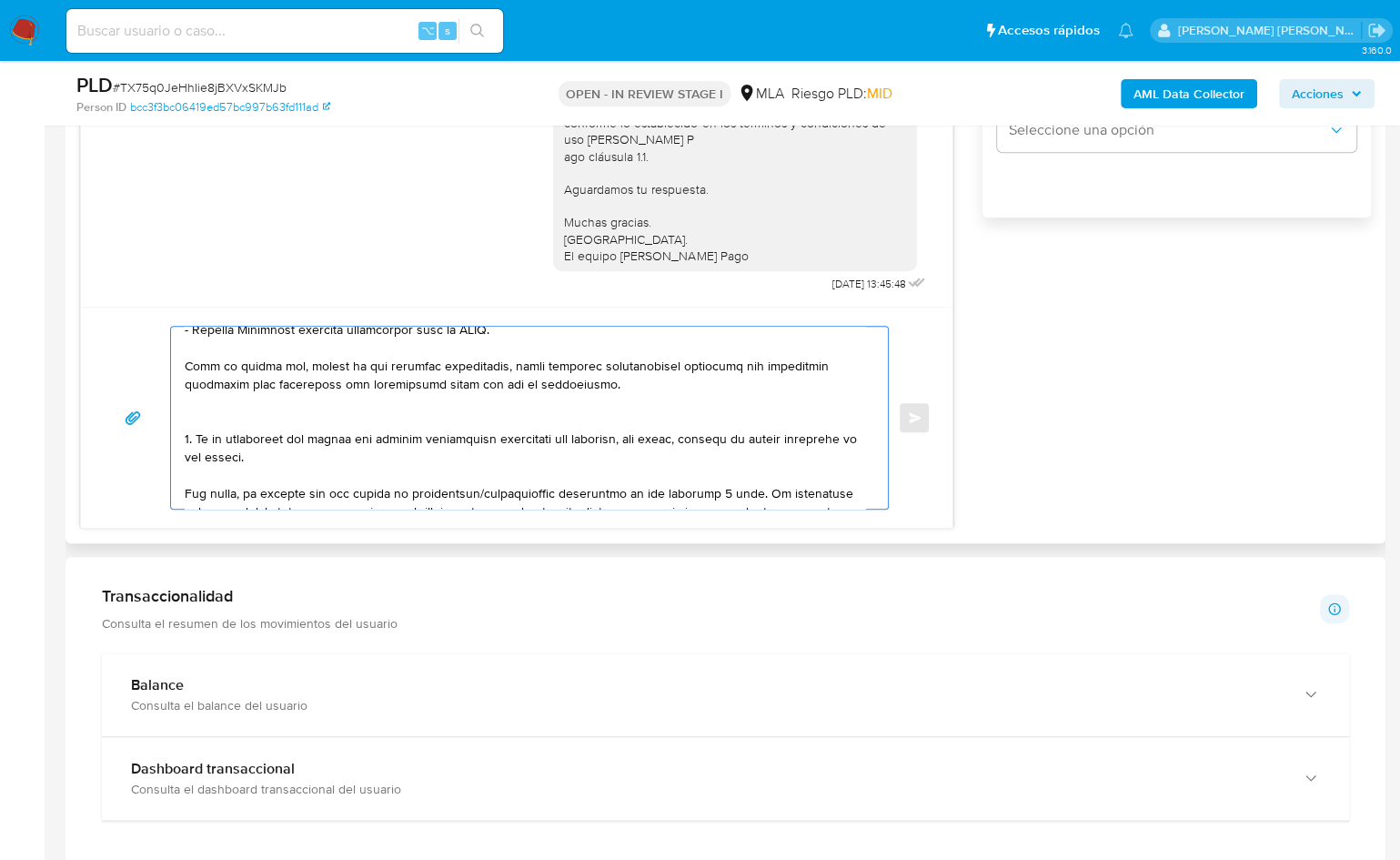
click at [219, 424] on textarea at bounding box center [525, 418] width 681 height 182
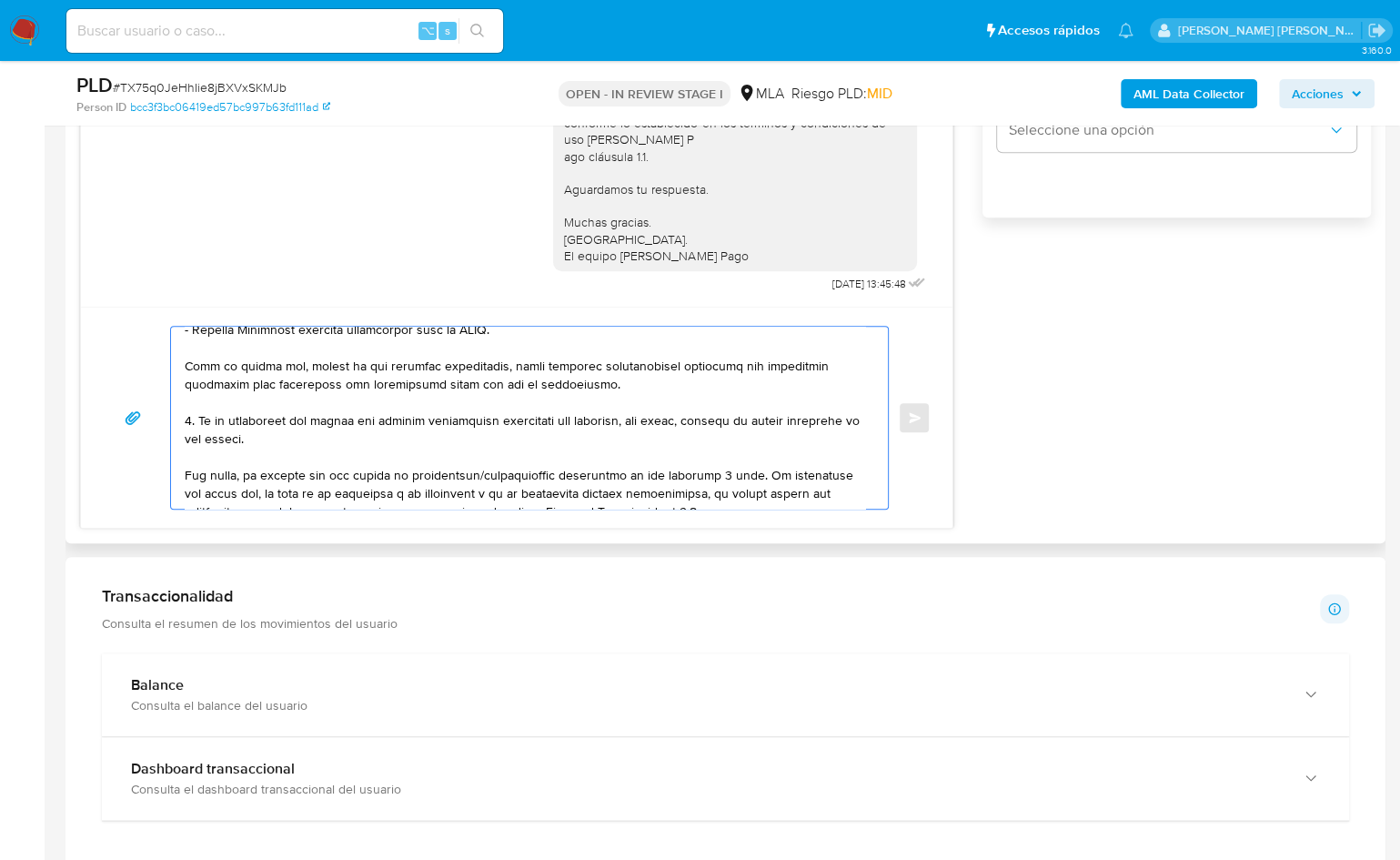
drag, startPoint x: 263, startPoint y: 439, endPoint x: 198, endPoint y: 422, distance: 67.2
click at [198, 422] on textarea at bounding box center [525, 418] width 681 height 182
paste textarea "Proporciona el vínculo con las siguientes contrapartes con las que operó la com…"
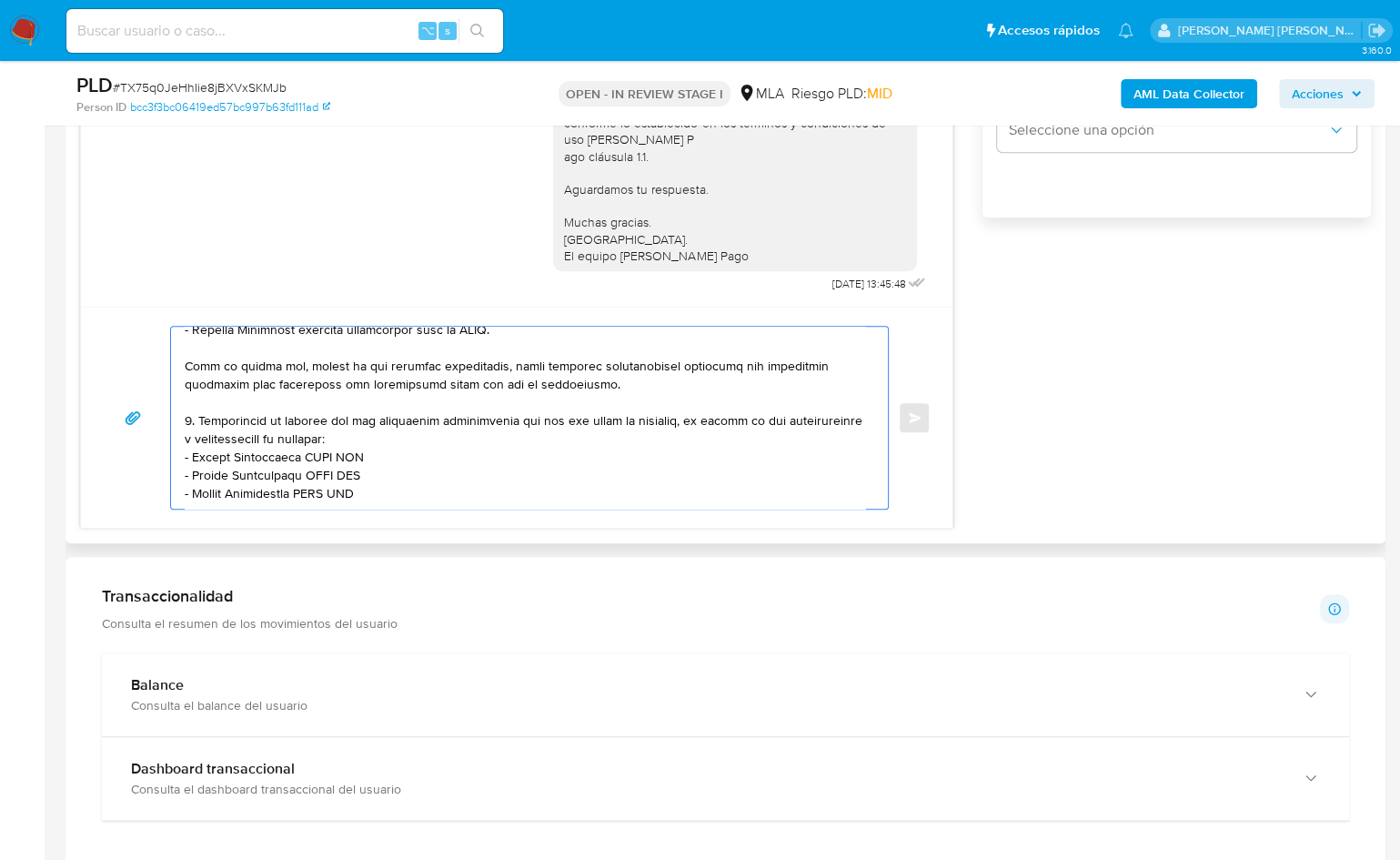
scroll to position [261, 0]
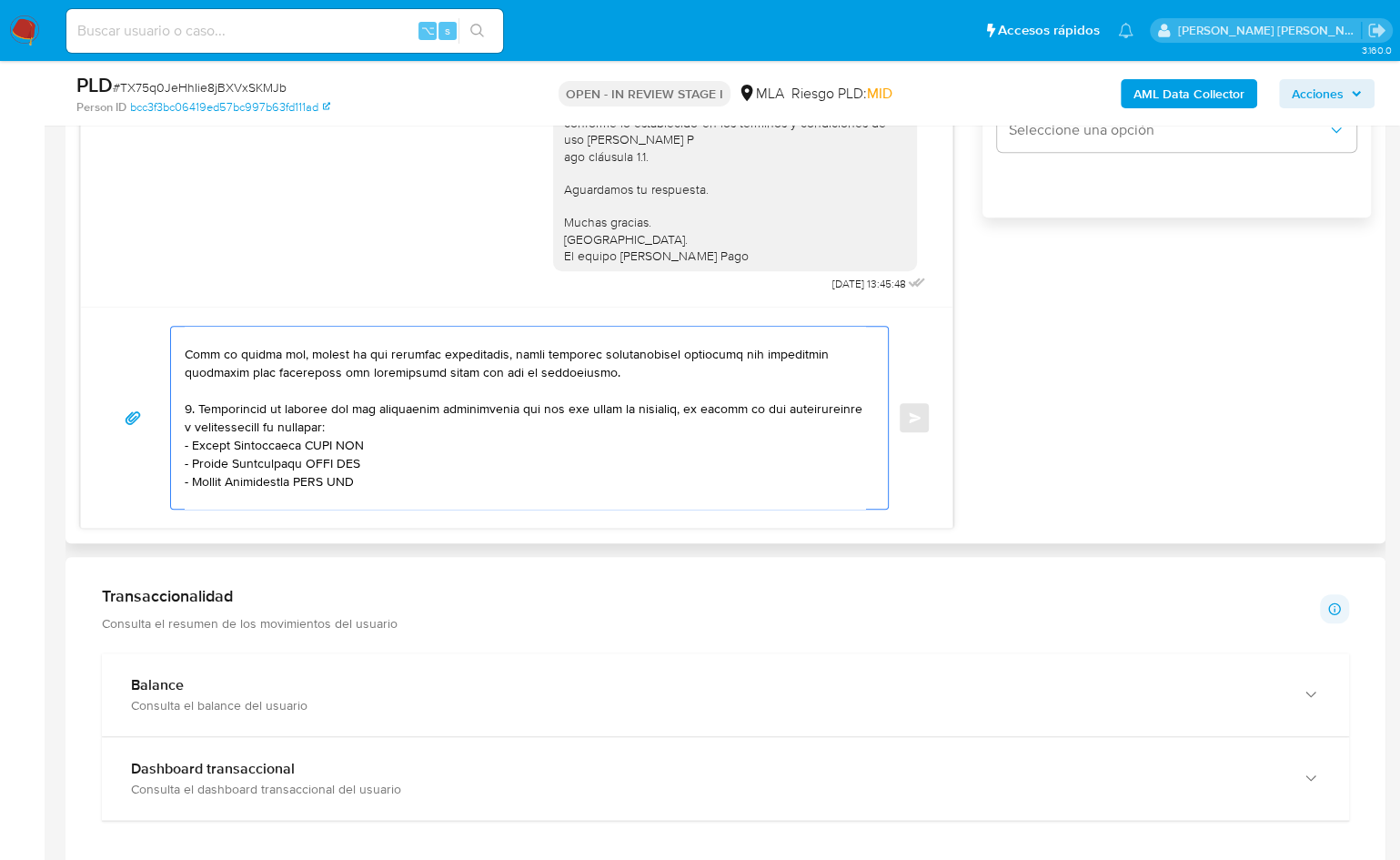
click at [362, 427] on textarea at bounding box center [525, 418] width 681 height 182
drag, startPoint x: 306, startPoint y: 460, endPoint x: 194, endPoint y: 464, distance: 112.1
click at [194, 464] on textarea at bounding box center [525, 418] width 681 height 182
paste textarea "MASIN NICOLAS EMANUEL"
click at [383, 459] on textarea at bounding box center [525, 418] width 681 height 182
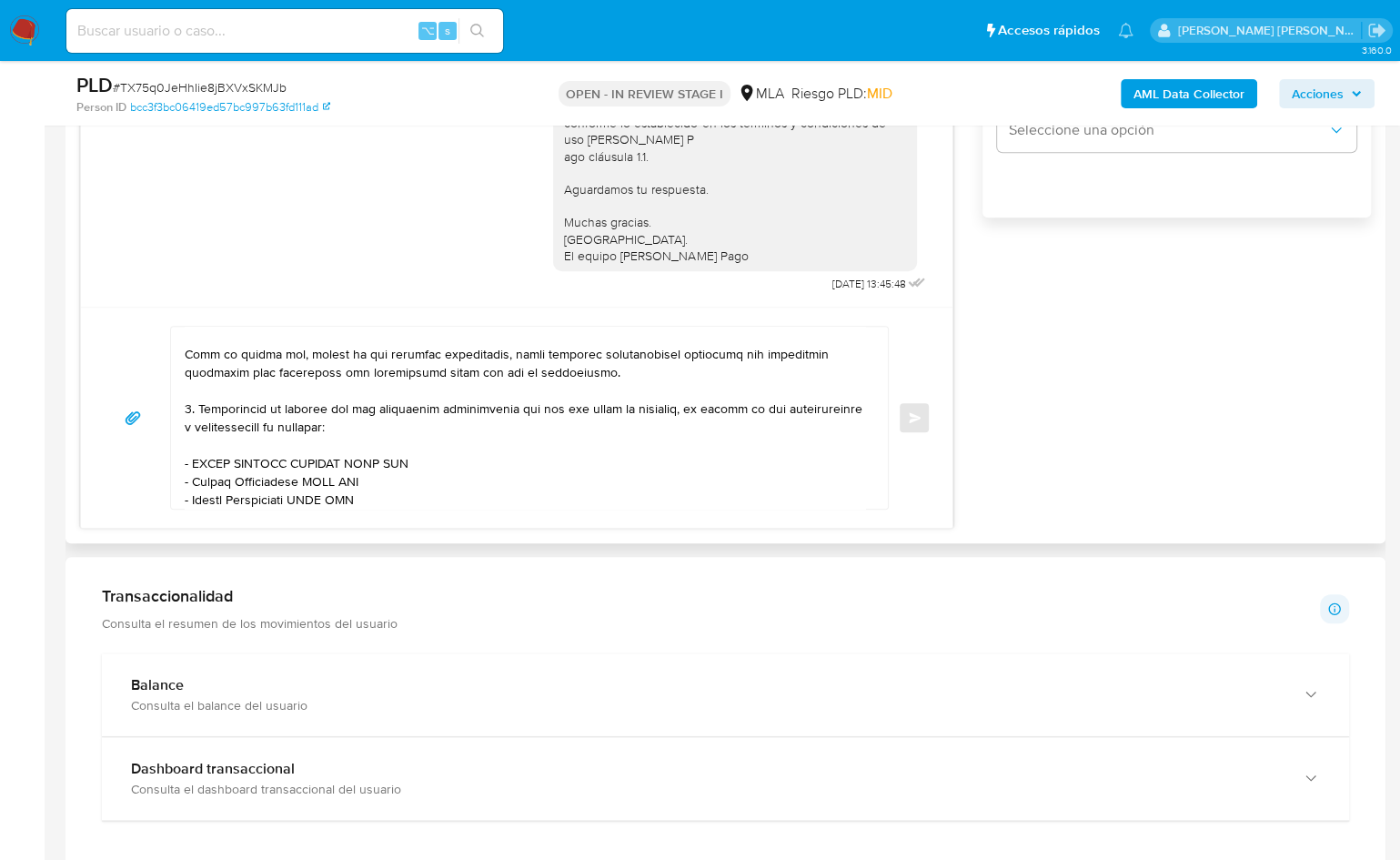
click at [383, 459] on textarea at bounding box center [525, 418] width 681 height 182
paste textarea "20340383789"
drag, startPoint x: 193, startPoint y: 481, endPoint x: 304, endPoint y: 483, distance: 111.0
click at [304, 483] on textarea at bounding box center [525, 418] width 681 height 182
paste textarea "AGRO GANADERA SUSANA SAS"
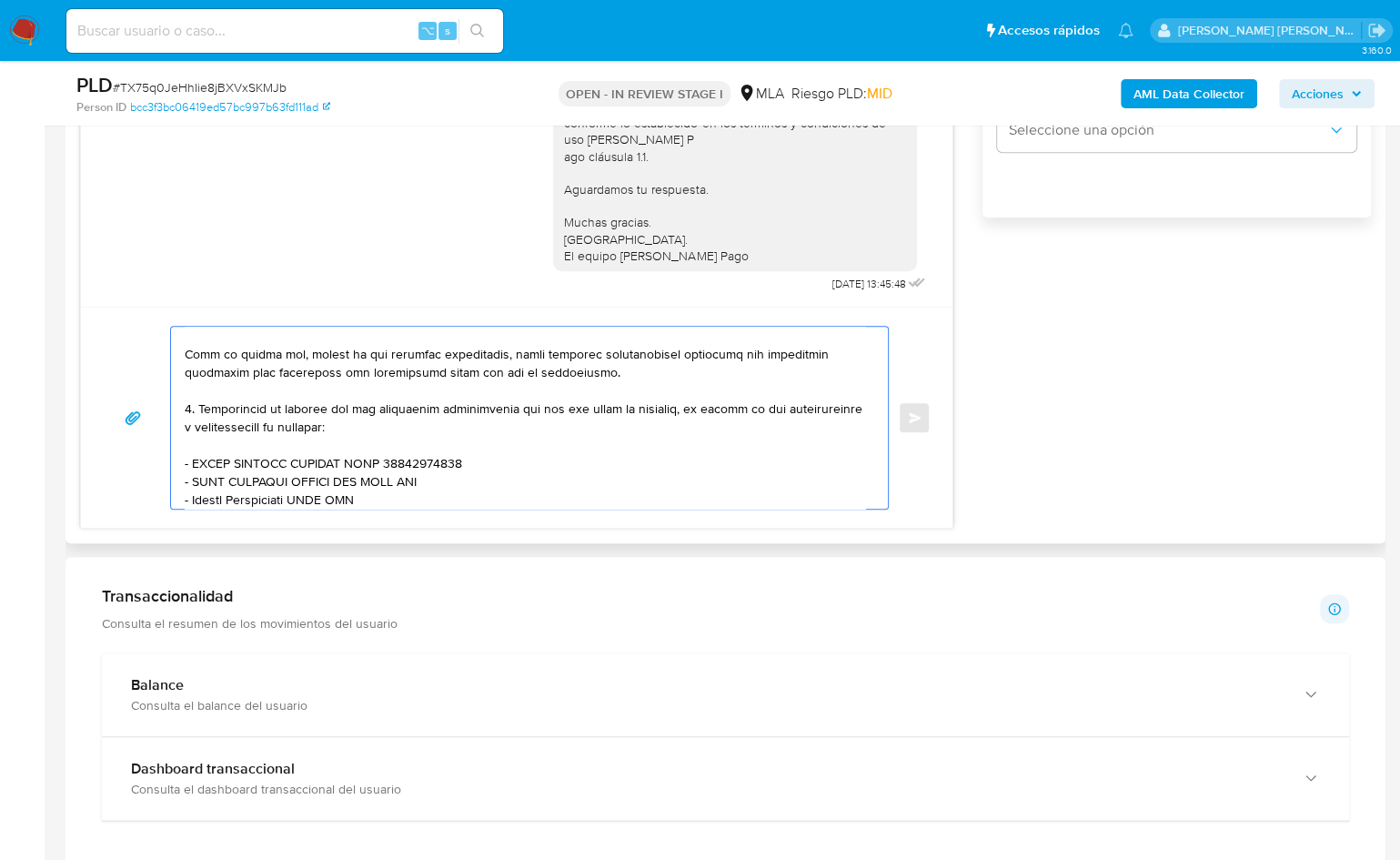
click at [429, 483] on textarea at bounding box center [525, 418] width 681 height 182
paste textarea "30718845080"
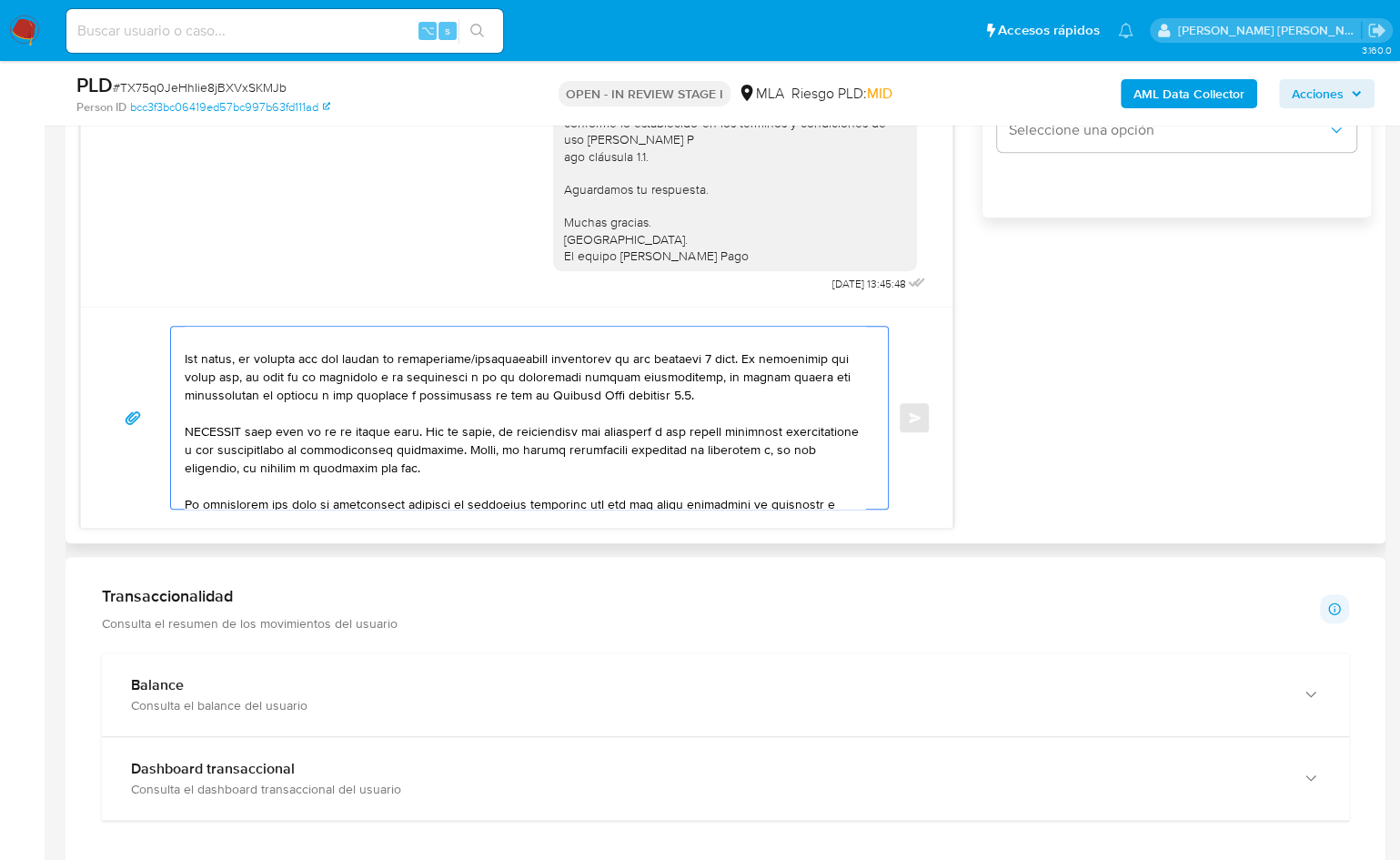
drag, startPoint x: 203, startPoint y: 498, endPoint x: 308, endPoint y: 378, distance: 159.5
click at [308, 378] on textarea at bounding box center [525, 418] width 681 height 182
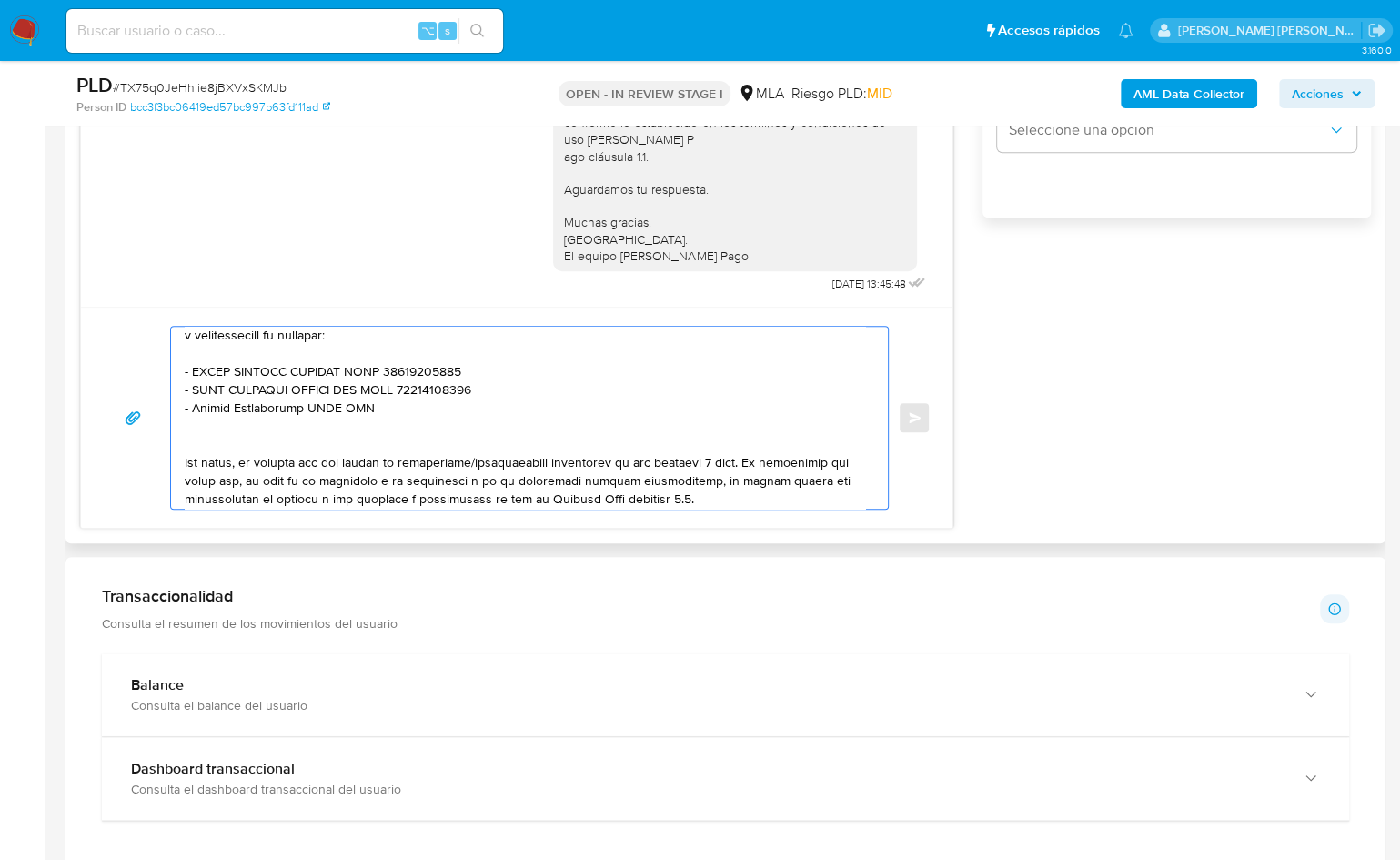
scroll to position [314, 0]
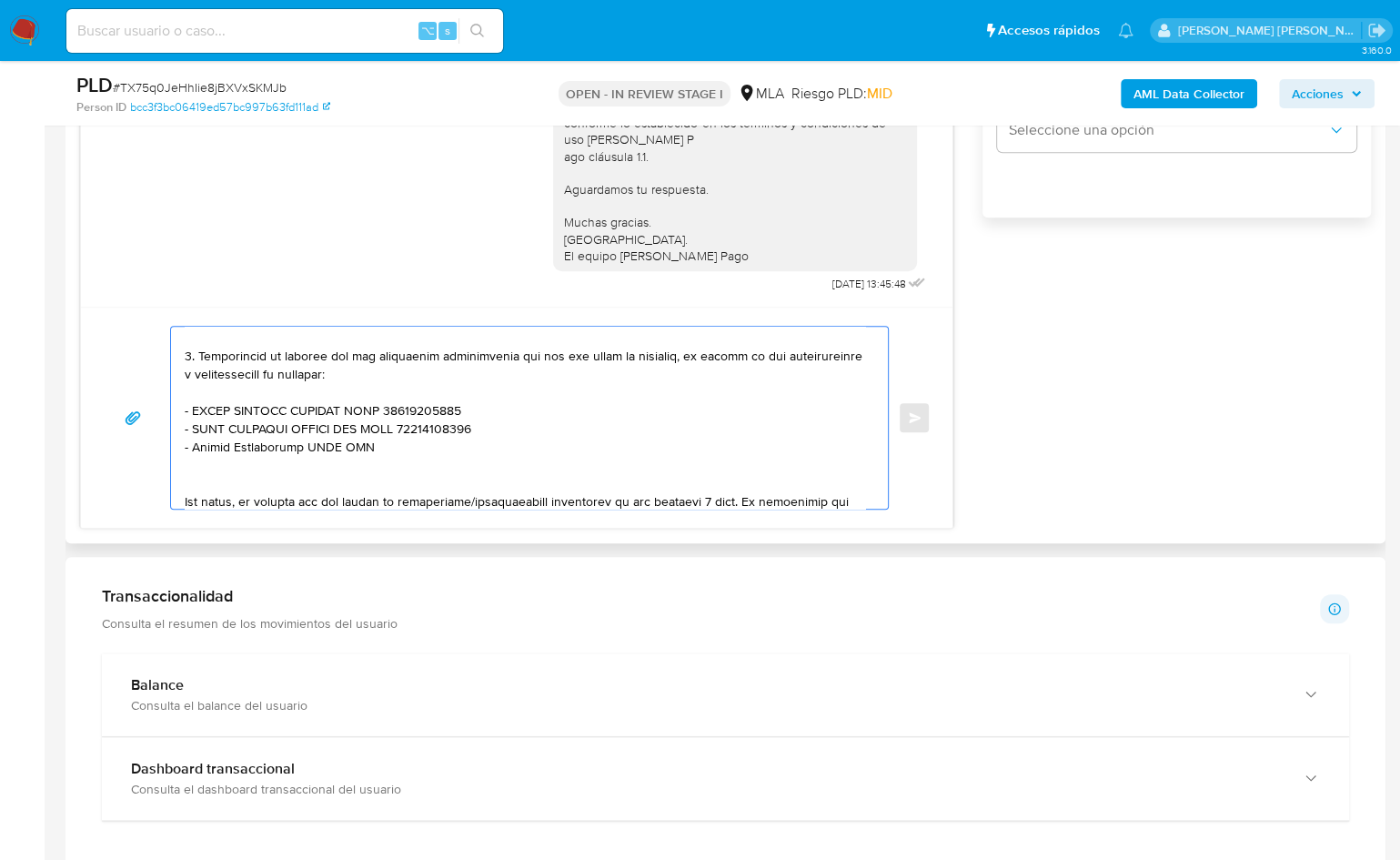
click at [215, 436] on textarea at bounding box center [525, 418] width 681 height 182
drag, startPoint x: 194, startPoint y: 445, endPoint x: 304, endPoint y: 444, distance: 110.0
click at [304, 444] on textarea at bounding box center [525, 418] width 681 height 182
paste textarea "RENE ARNALDO LEONEL PONCE"
click at [422, 445] on textarea at bounding box center [525, 418] width 681 height 182
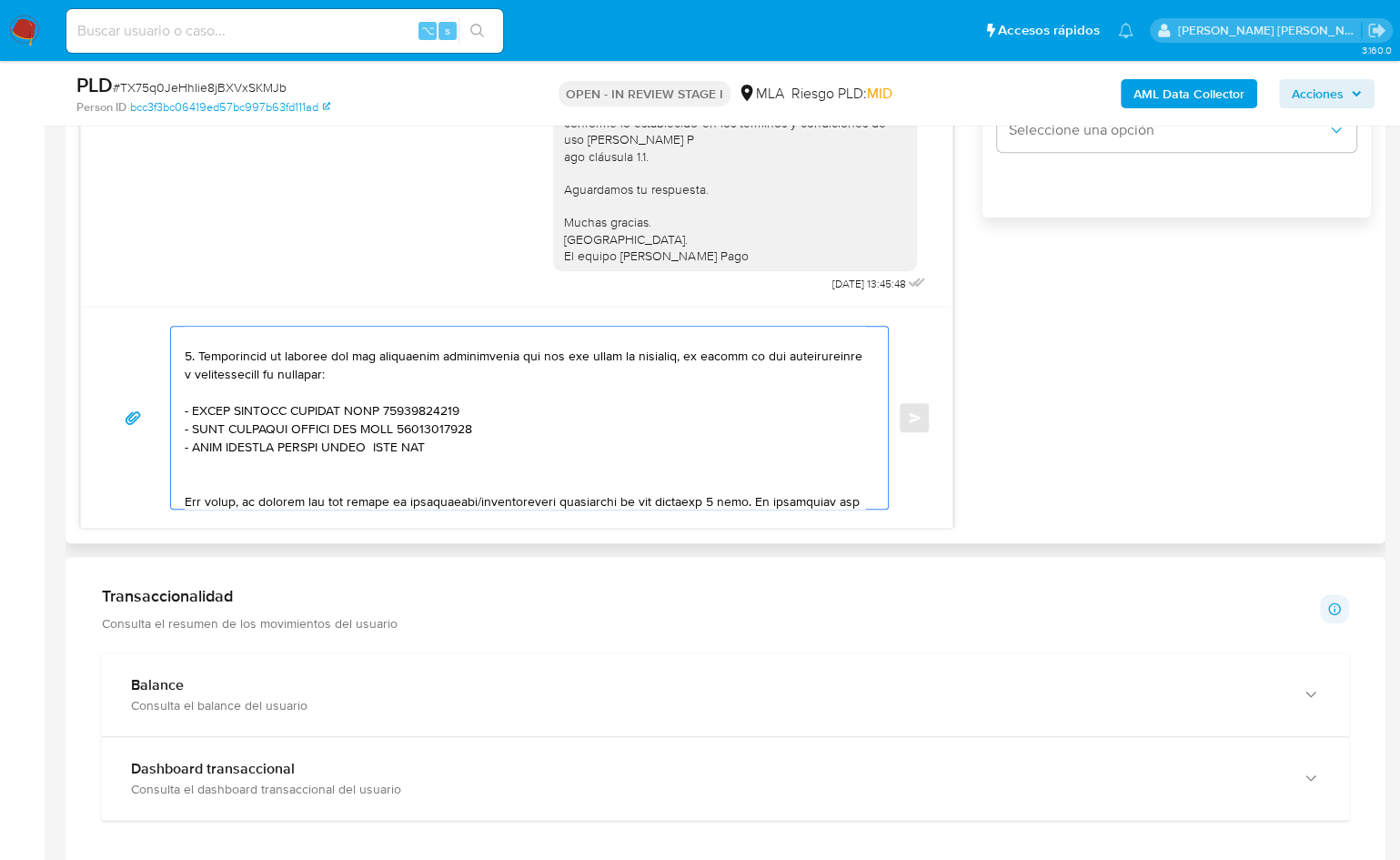
click at [422, 445] on textarea at bounding box center [525, 418] width 681 height 182
paste textarea "20317411031"
click at [388, 446] on textarea at bounding box center [525, 418] width 681 height 182
click at [565, 439] on textarea at bounding box center [525, 418] width 681 height 182
paste textarea "Nussbaum Agustin Maximiliano"
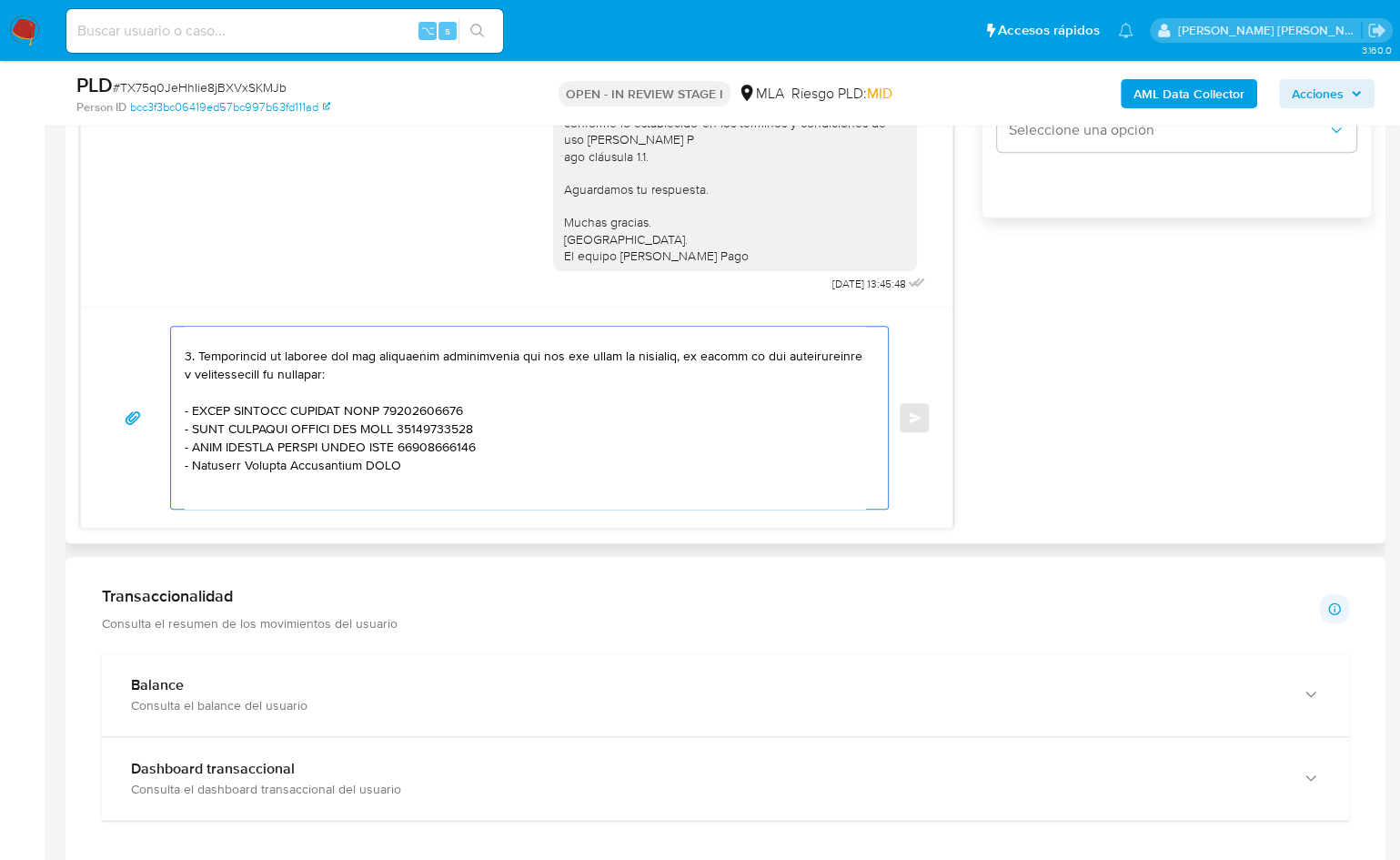
paste textarea "20378309159"
paste textarea "LUCAS ADAN MENDOZA"
paste textarea "20330681838"
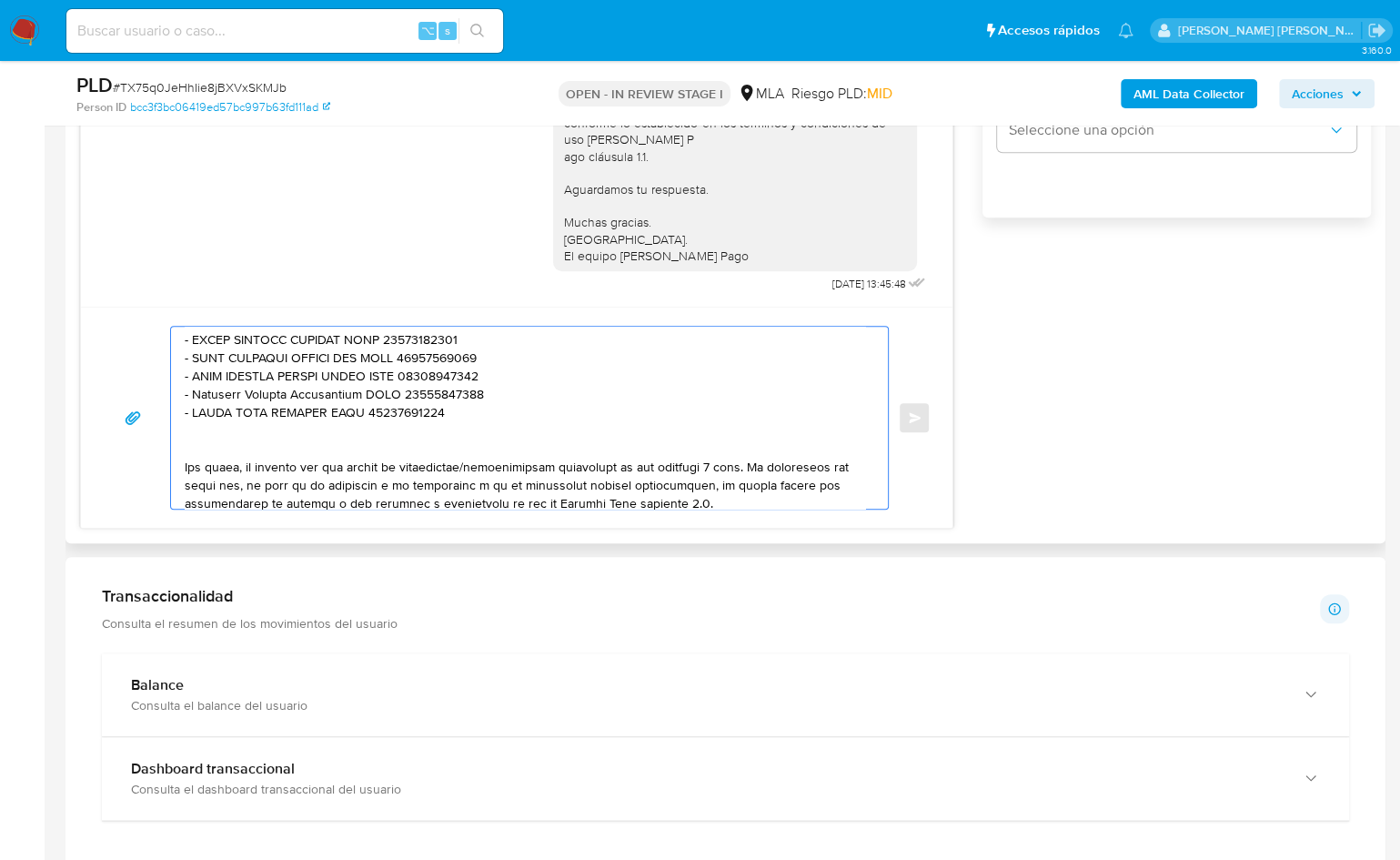
scroll to position [427, 0]
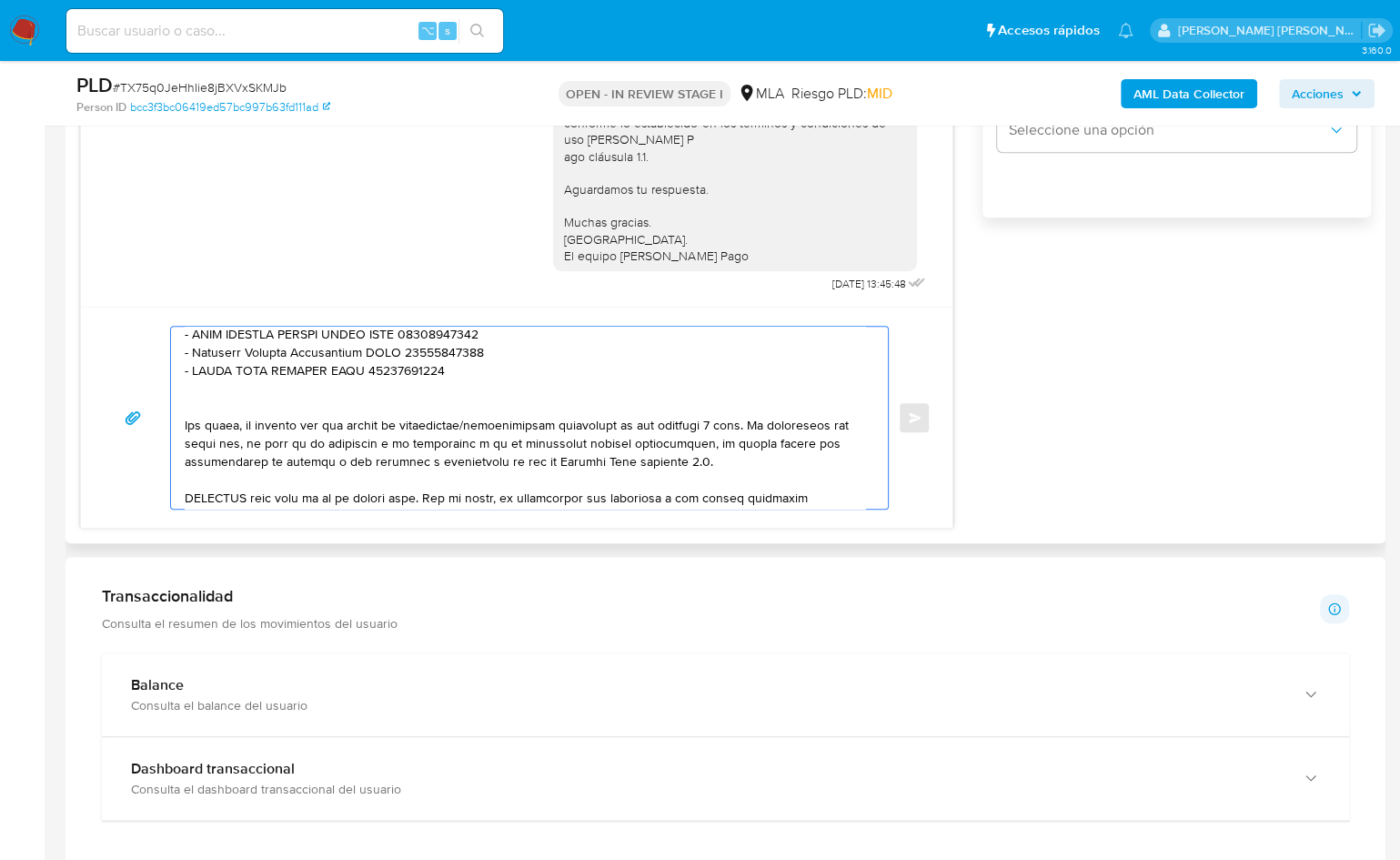
click at [254, 401] on textarea at bounding box center [525, 418] width 681 height 182
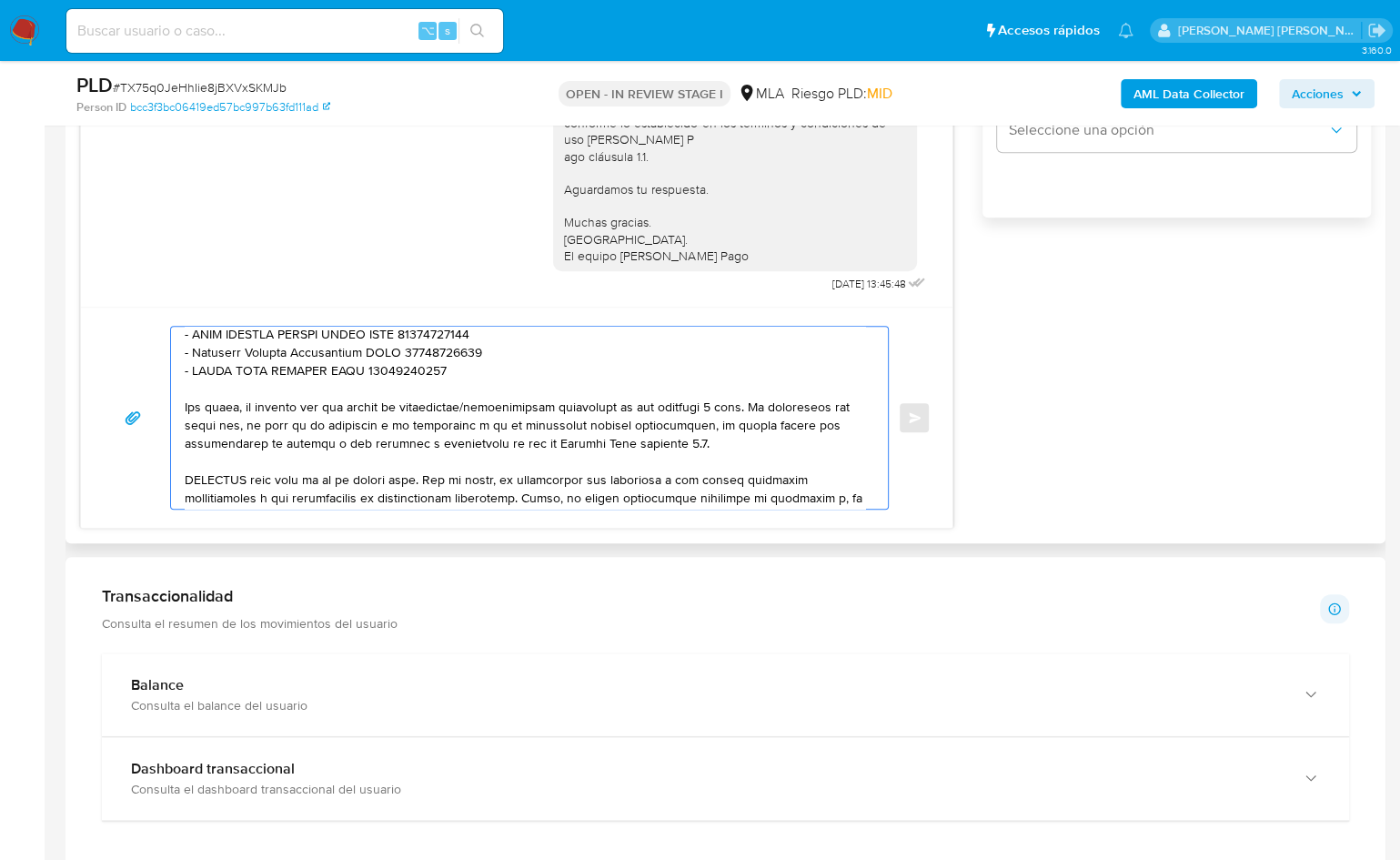
click at [771, 409] on textarea at bounding box center [525, 418] width 681 height 182
click at [724, 442] on textarea at bounding box center [525, 418] width 681 height 182
click at [808, 425] on textarea at bounding box center [525, 418] width 681 height 182
click at [719, 399] on textarea at bounding box center [525, 418] width 681 height 182
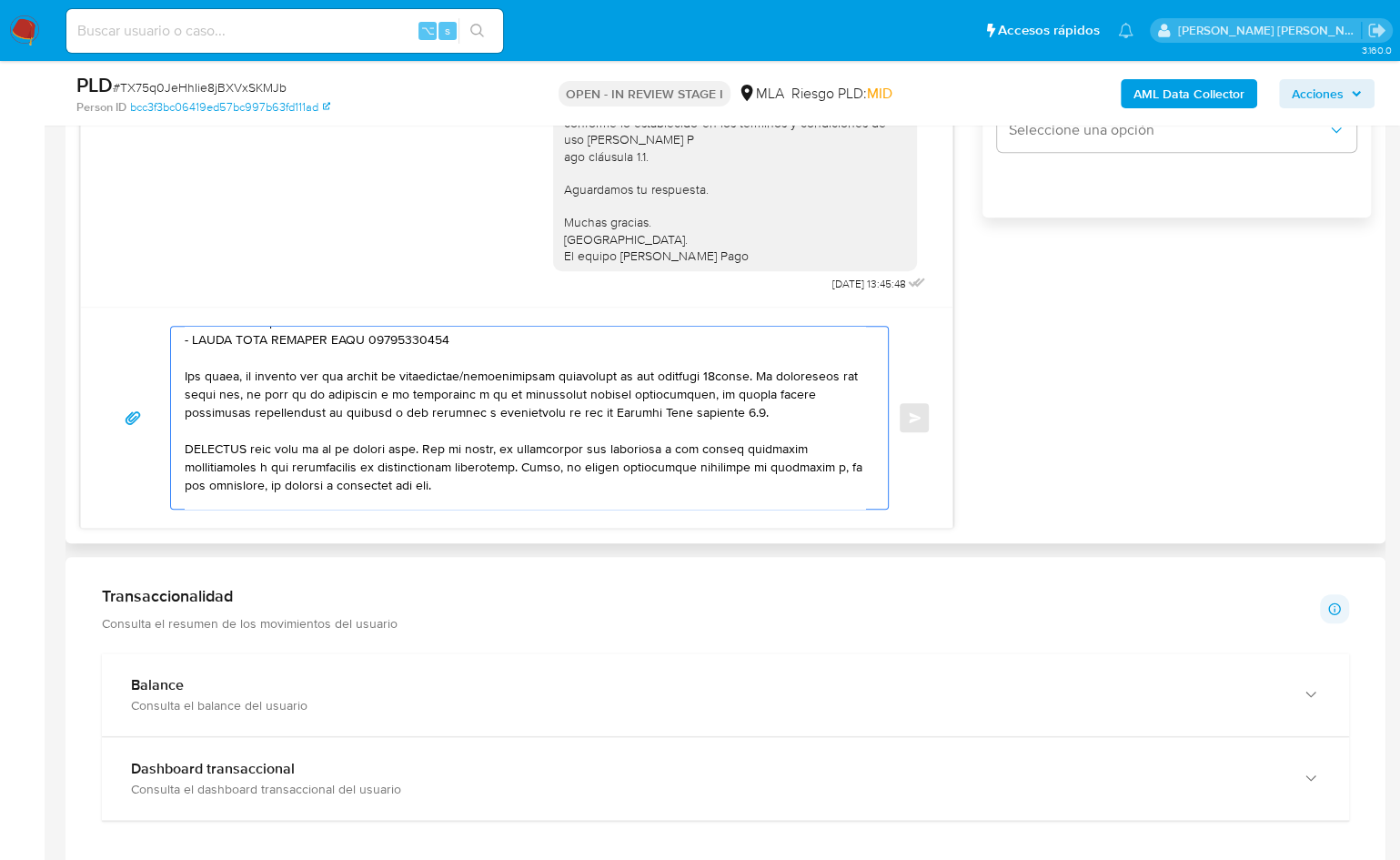
scroll to position [462, 0]
drag, startPoint x: 404, startPoint y: 478, endPoint x: 186, endPoint y: 436, distance: 222.0
click at [186, 436] on textarea at bounding box center [525, 418] width 681 height 182
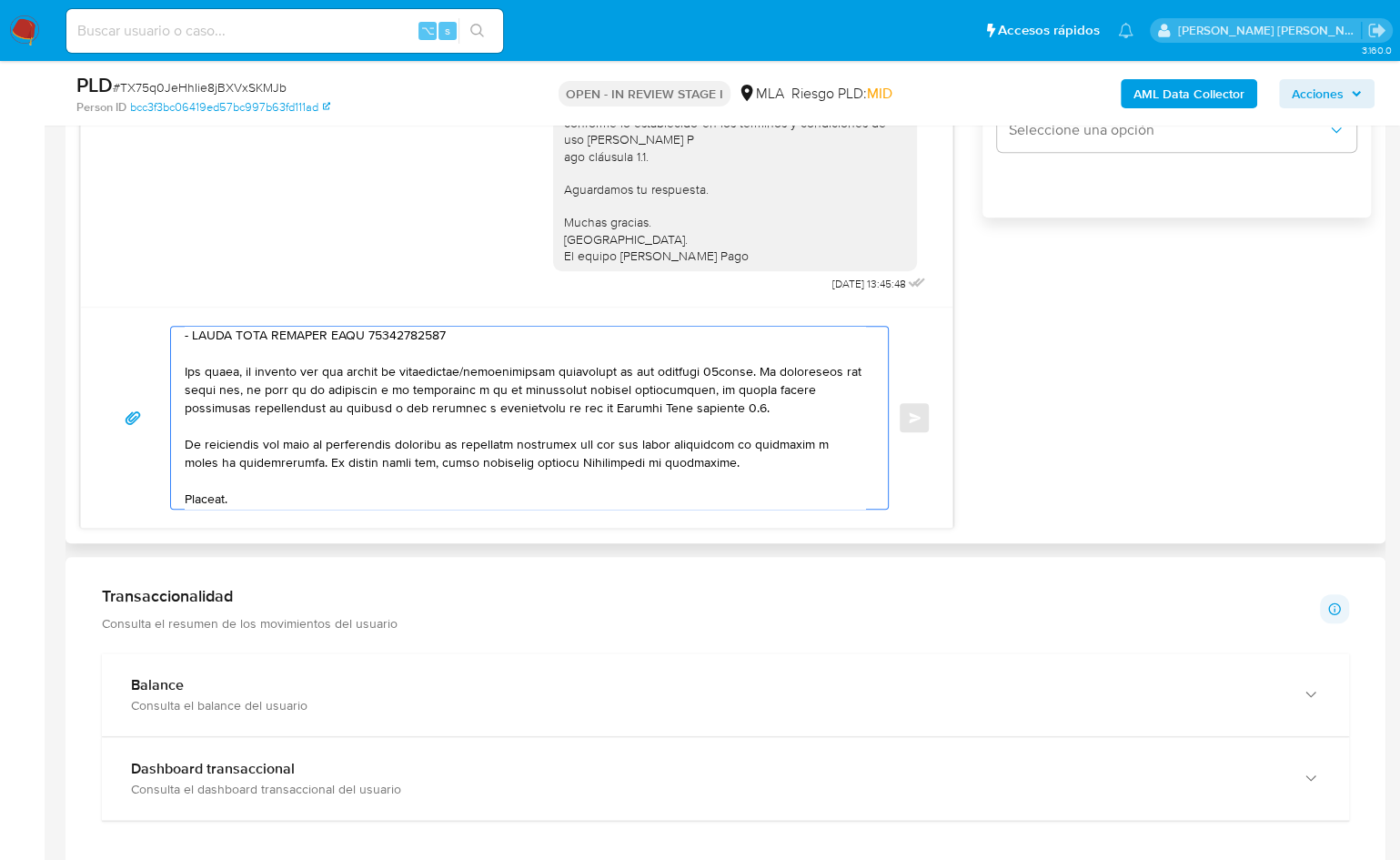
drag, startPoint x: 741, startPoint y: 462, endPoint x: 172, endPoint y: 447, distance: 569.2
click at [172, 447] on div at bounding box center [525, 418] width 708 height 182
click at [346, 461] on textarea at bounding box center [525, 418] width 681 height 182
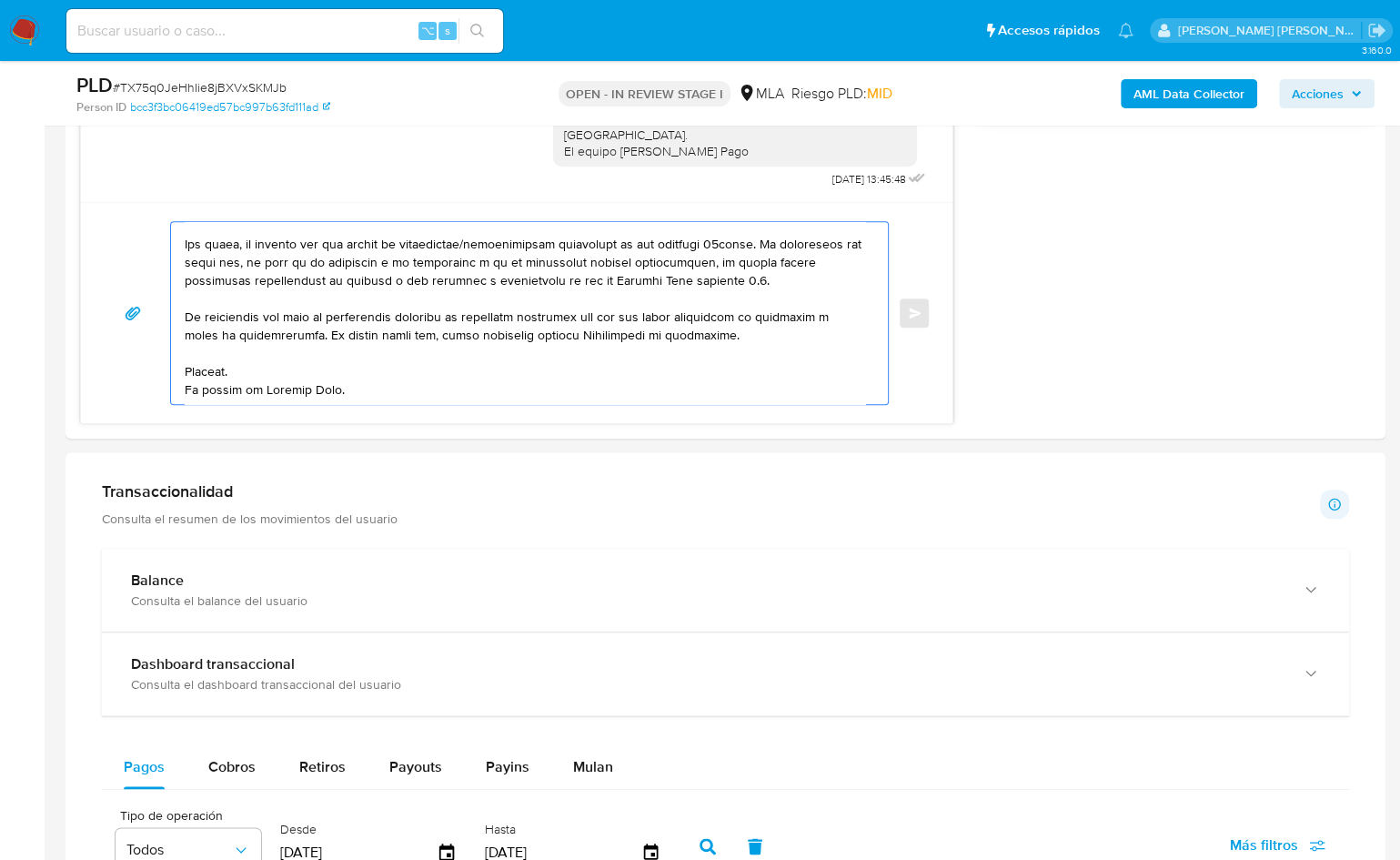
scroll to position [1401, 0]
type textarea "Hola, Por disposición de la Resolución 200/2024 de la Unidad de Información Fin…"
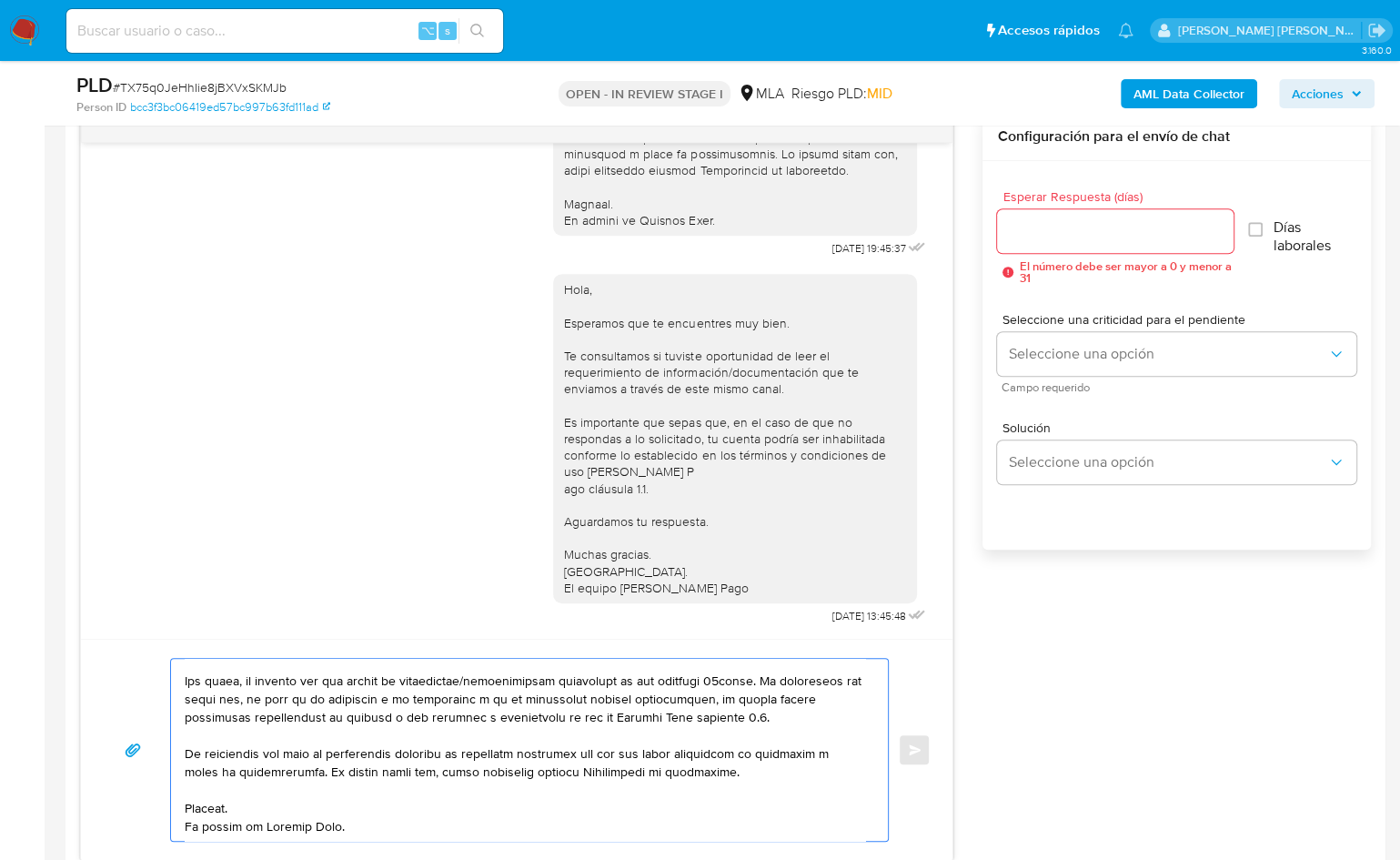
scroll to position [943, 0]
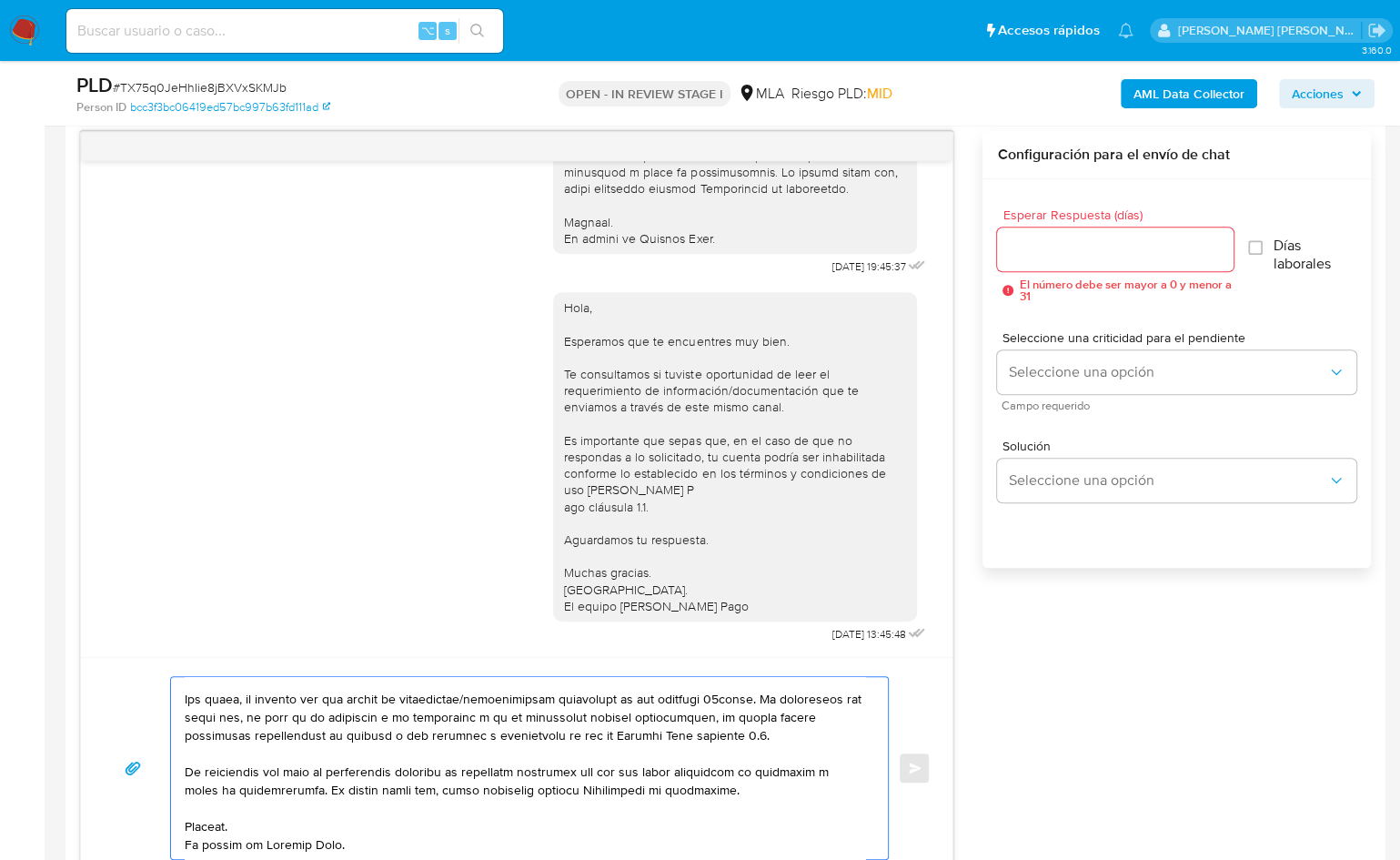
click at [1048, 252] on input "Esperar Respuesta (días)" at bounding box center [1114, 249] width 236 height 23
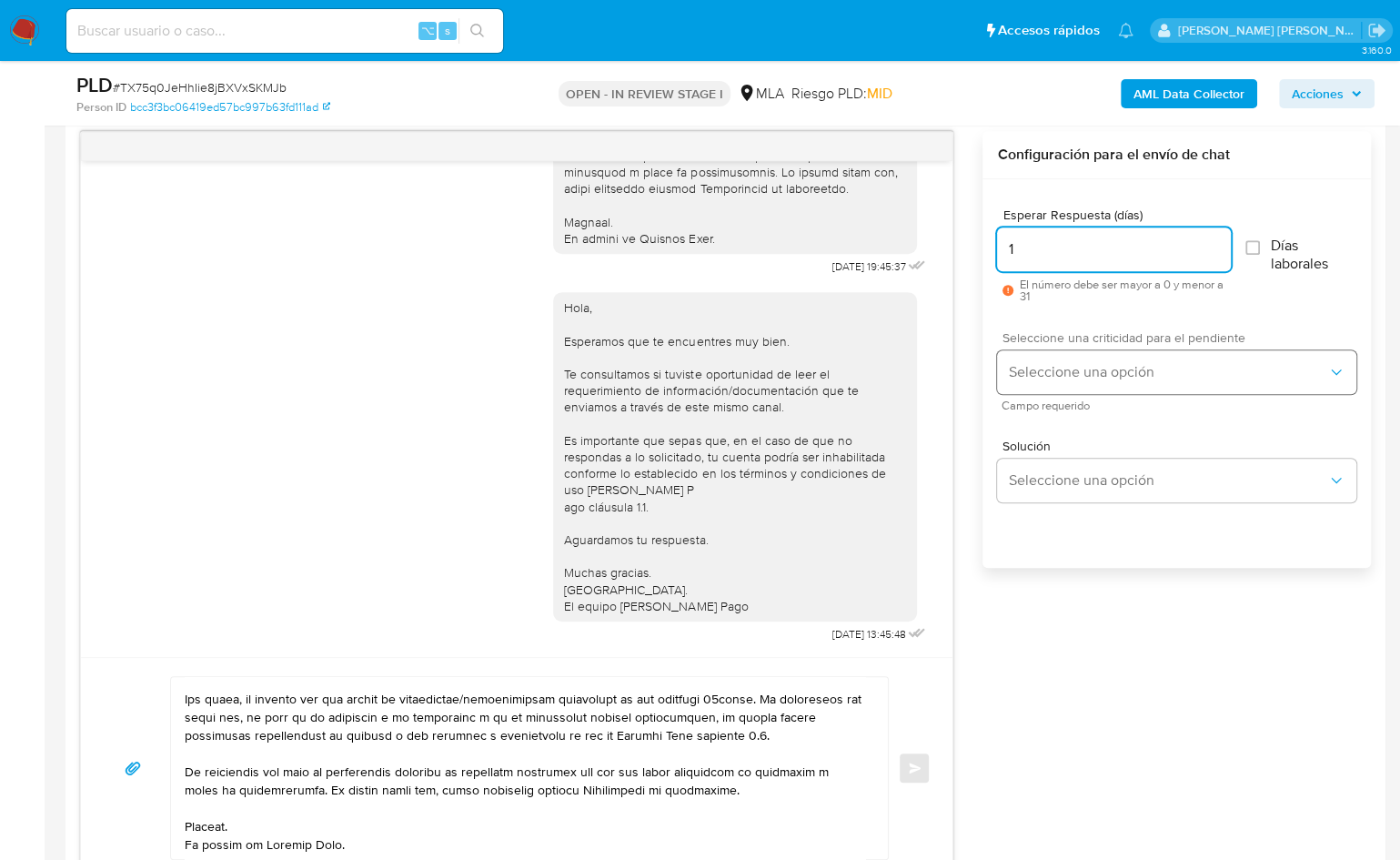
type input "1"
click at [1067, 347] on div "Seleccione una criticidad para el pendiente Seleccione una opción Campo requeri…" at bounding box center [1176, 371] width 359 height 79
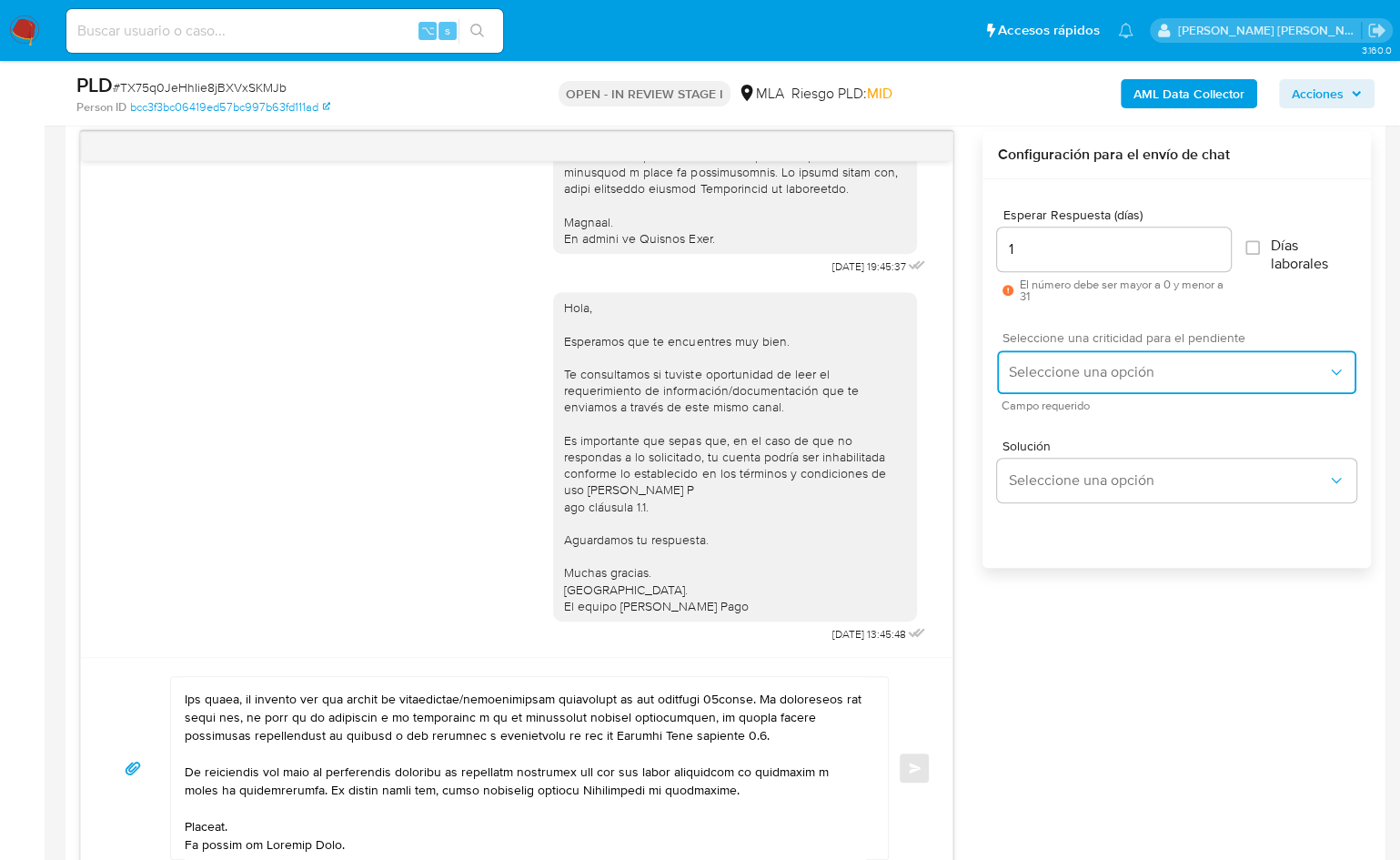
click at [1069, 382] on button "Seleccione una opción" at bounding box center [1176, 372] width 359 height 44
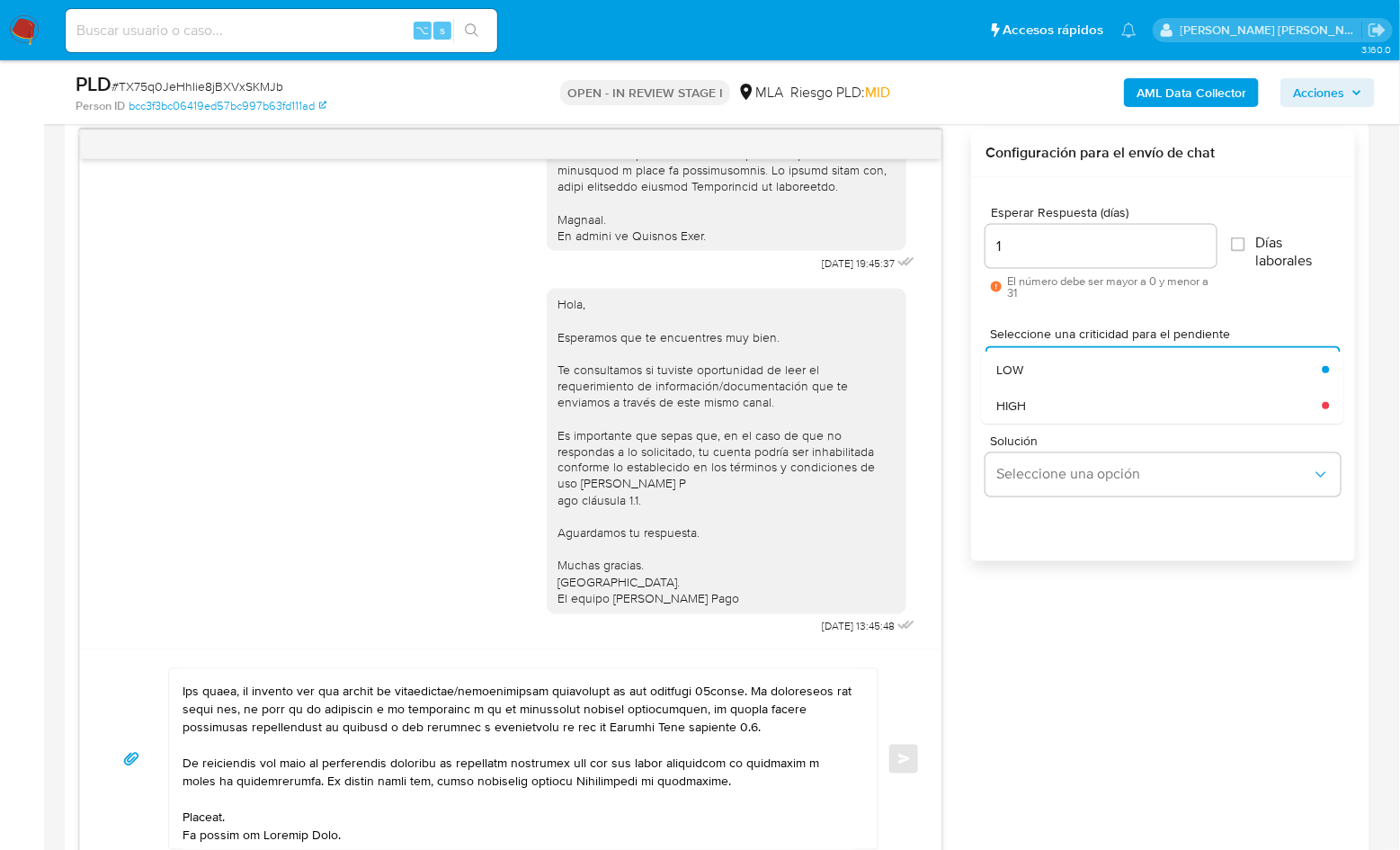
drag, startPoint x: 1057, startPoint y: 377, endPoint x: 1075, endPoint y: 411, distance: 38.5
click at [1069, 409] on div "HIGH" at bounding box center [1160, 405] width 327 height 36
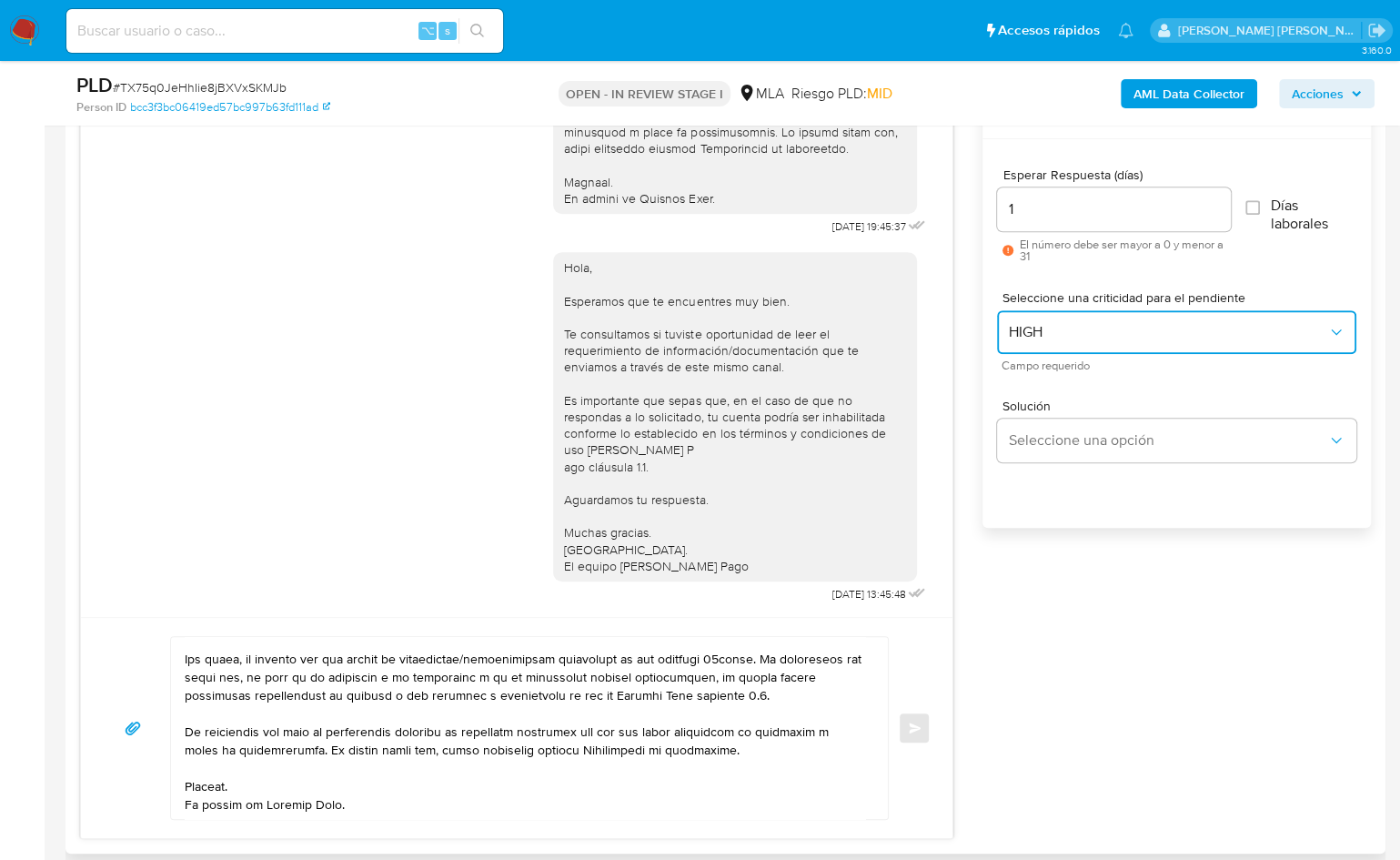
scroll to position [1096, 0]
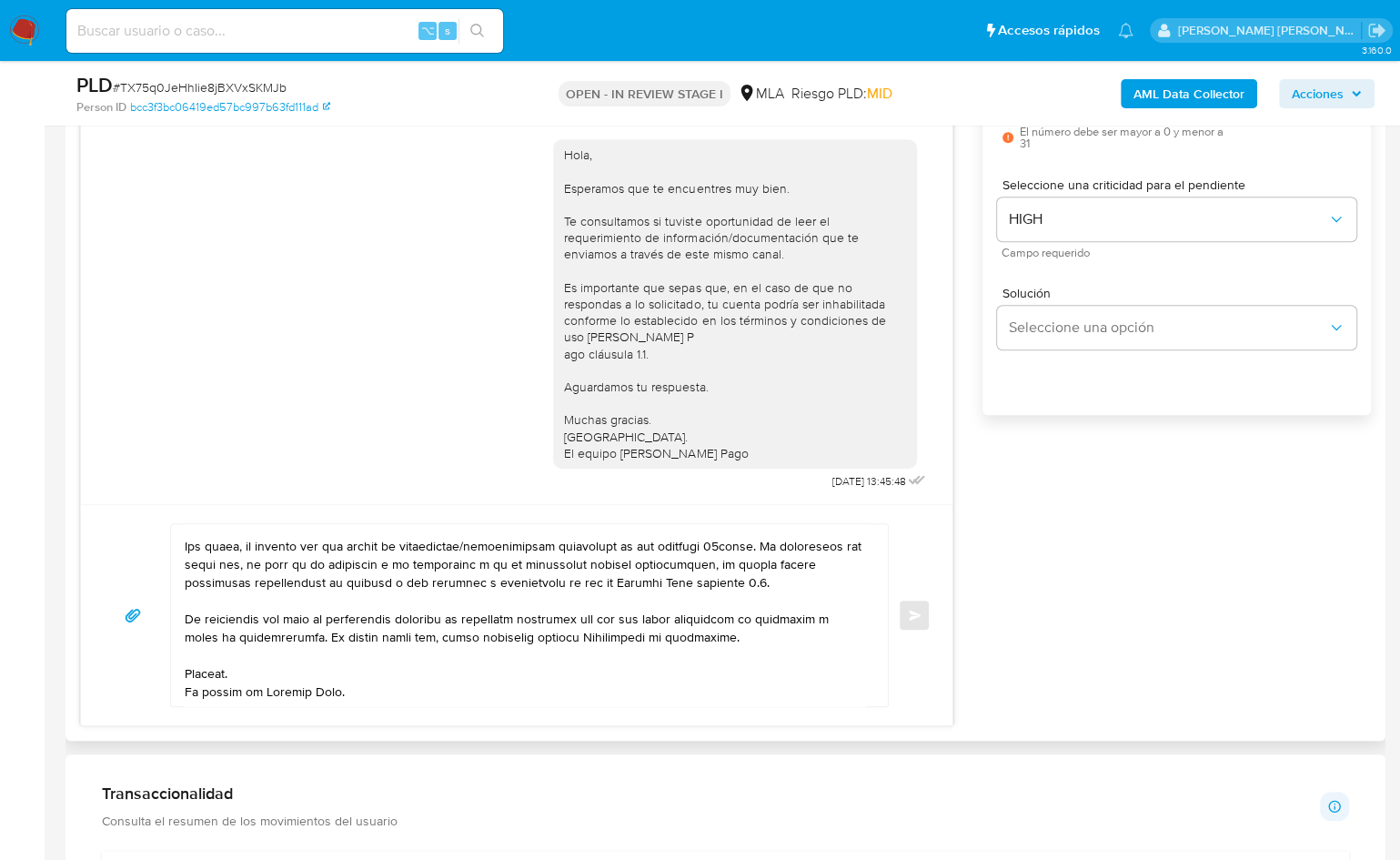
click at [734, 684] on textarea at bounding box center [525, 615] width 681 height 182
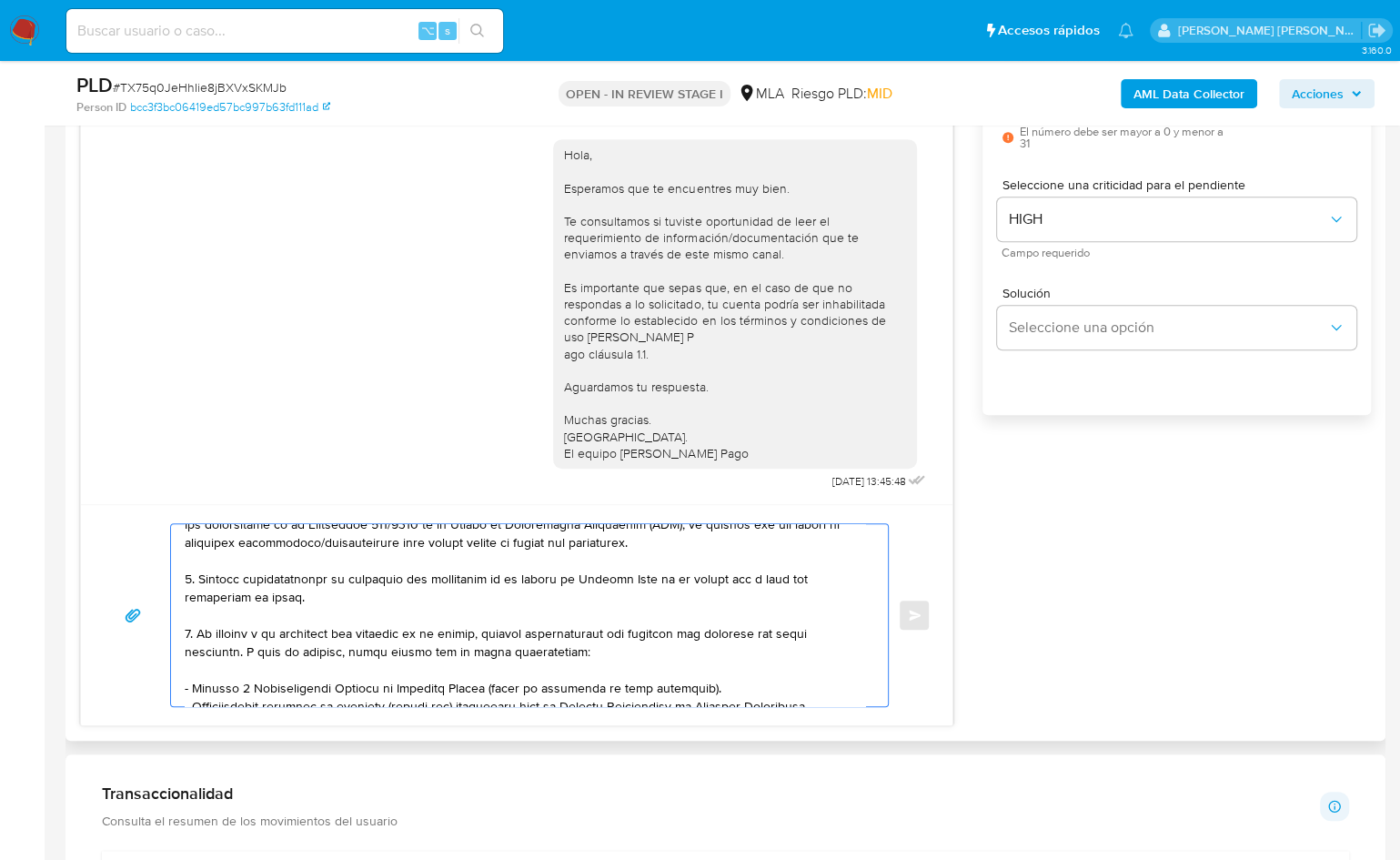
scroll to position [0, 0]
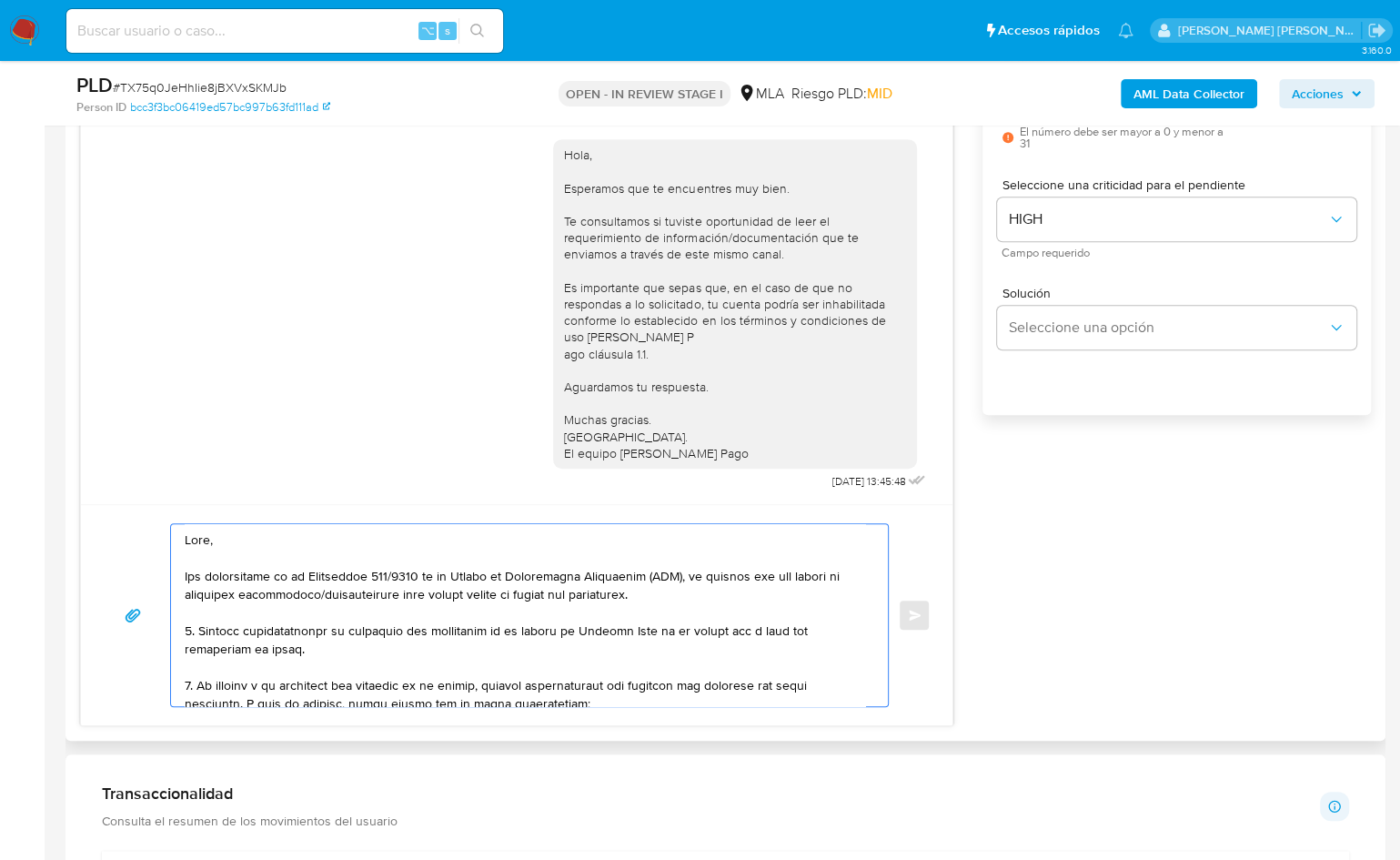
drag, startPoint x: 352, startPoint y: 687, endPoint x: 153, endPoint y: 460, distance: 301.9
click at [153, 460] on div "17/07/2025 19:45:37 Hola, Esperamos que te encuentres muy bien. Te consultamos …" at bounding box center [517, 352] width 874 height 748
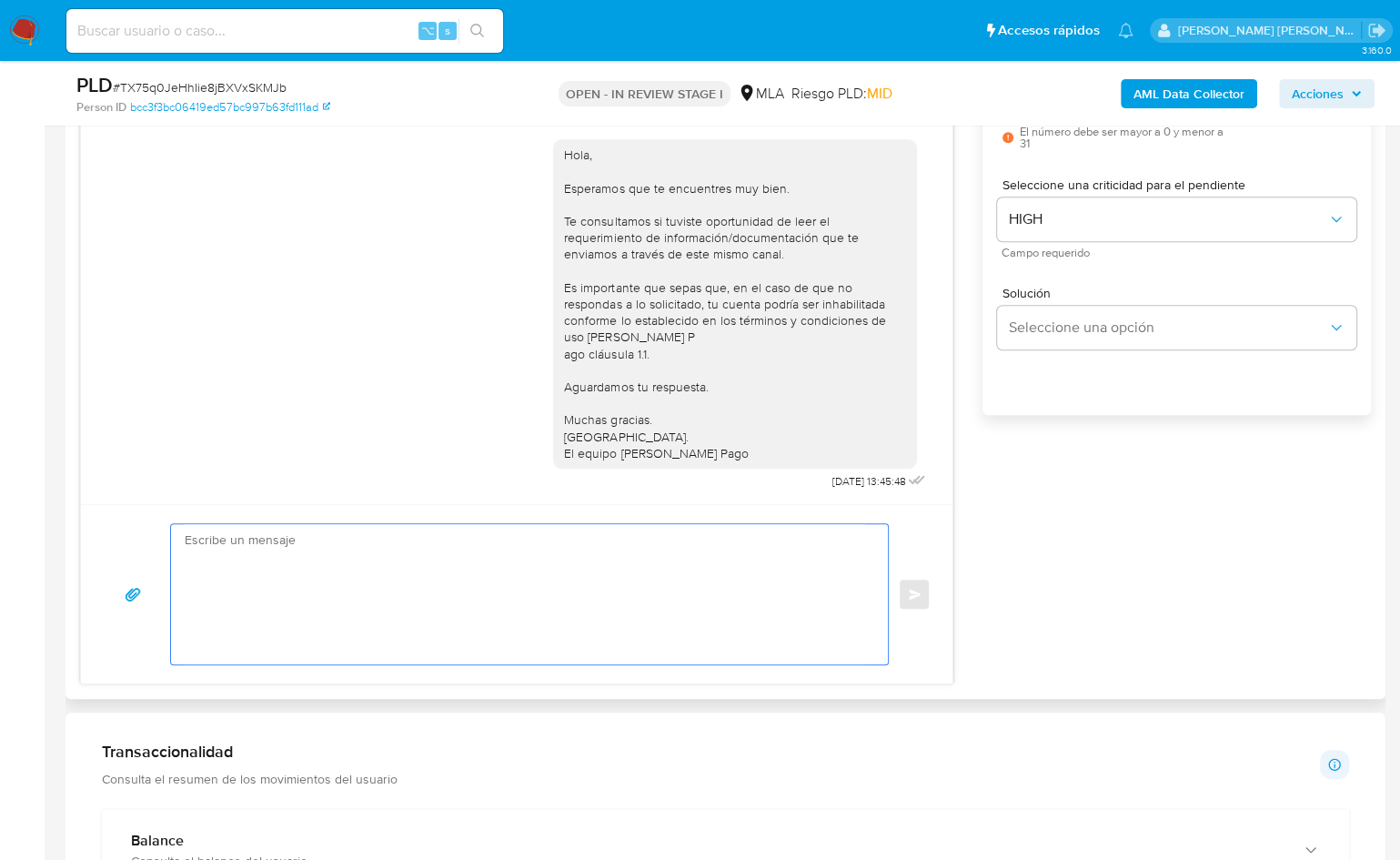
click at [282, 584] on textarea at bounding box center [525, 594] width 681 height 140
paste textarea "Hola, Por disposición de la Resolución 200/2024 de la Unidad de Información Fin…"
type textarea "Hola, Por disposición de la Resolución 200/2024 de la Unidad de Información Fin…"
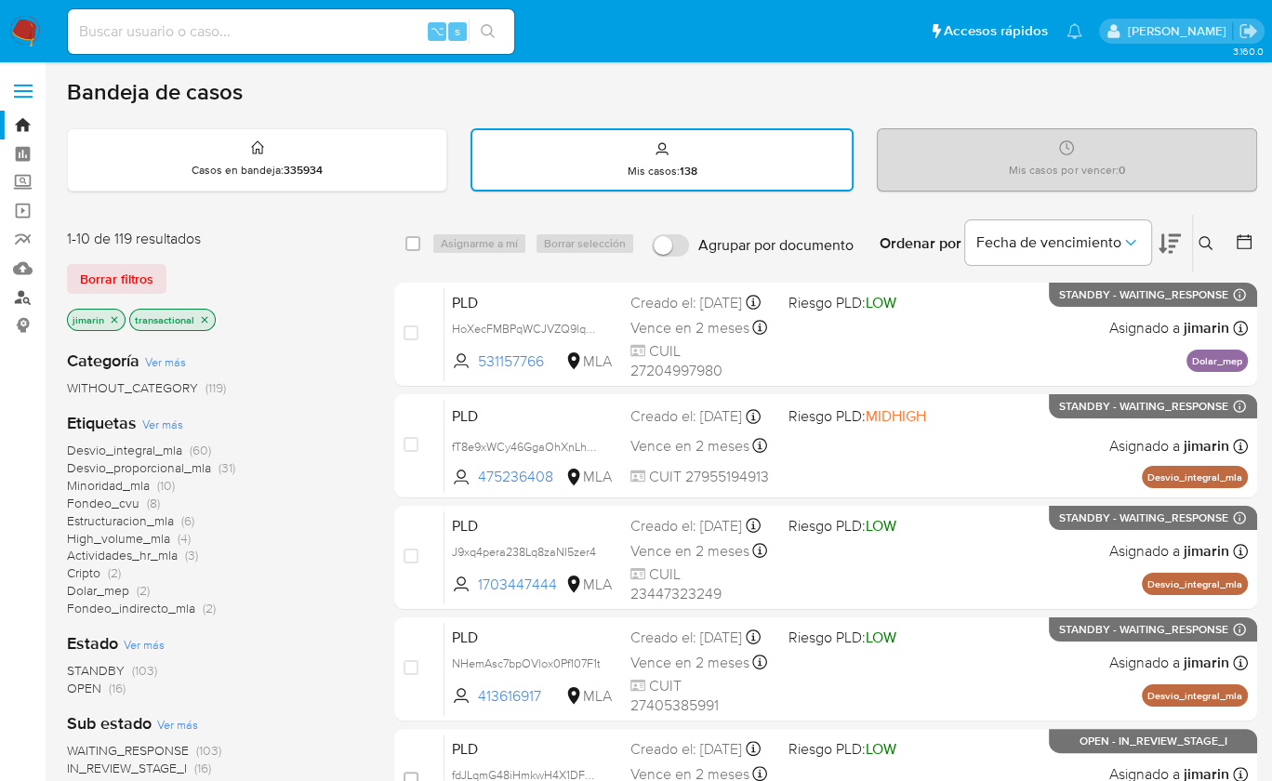
click at [30, 300] on link "Buscador de personas" at bounding box center [110, 297] width 221 height 29
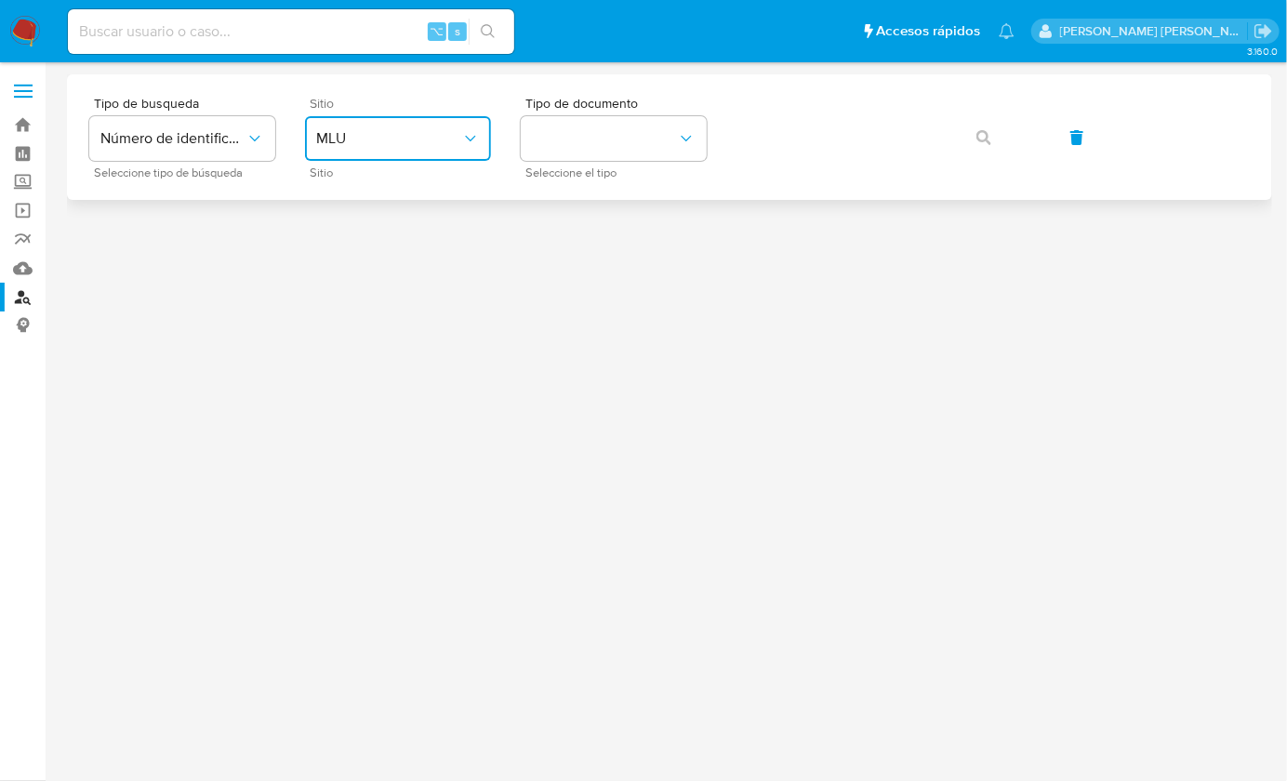
click at [399, 141] on span "MLU" at bounding box center [388, 138] width 145 height 19
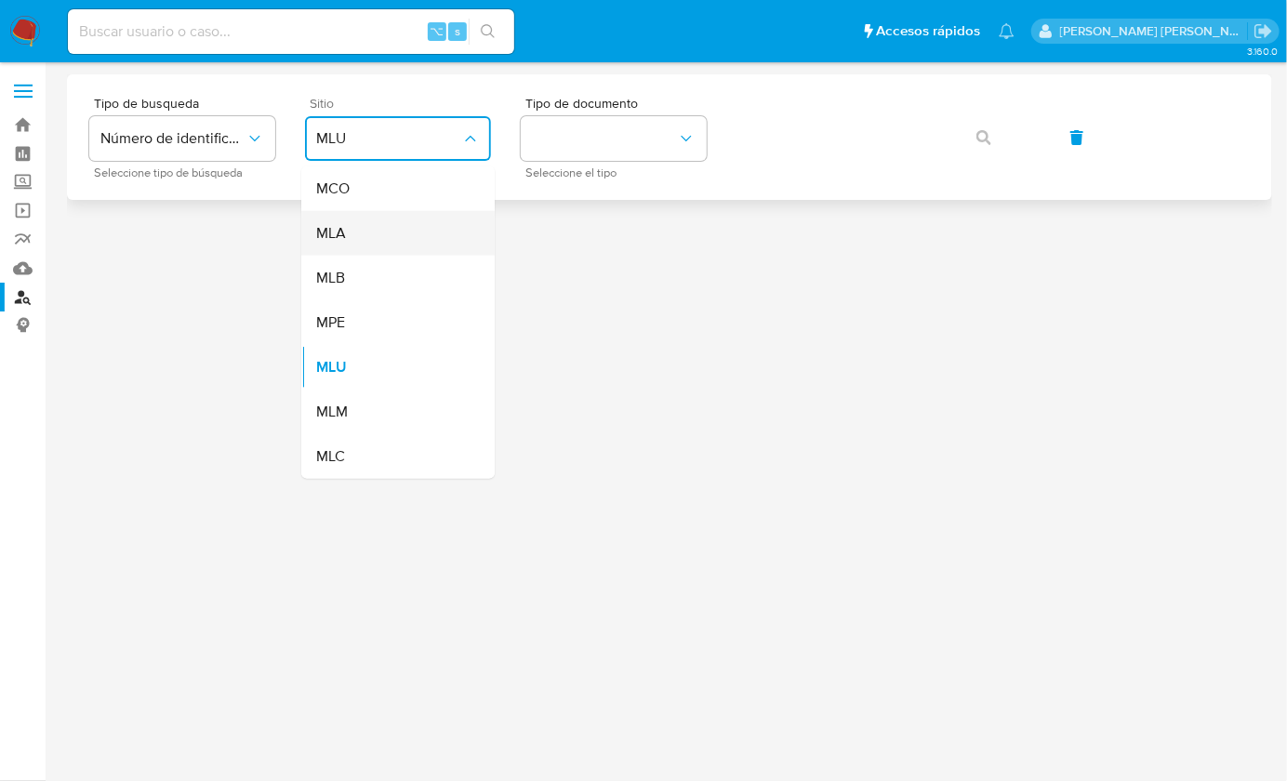
click at [379, 239] on div "MLA" at bounding box center [392, 233] width 153 height 45
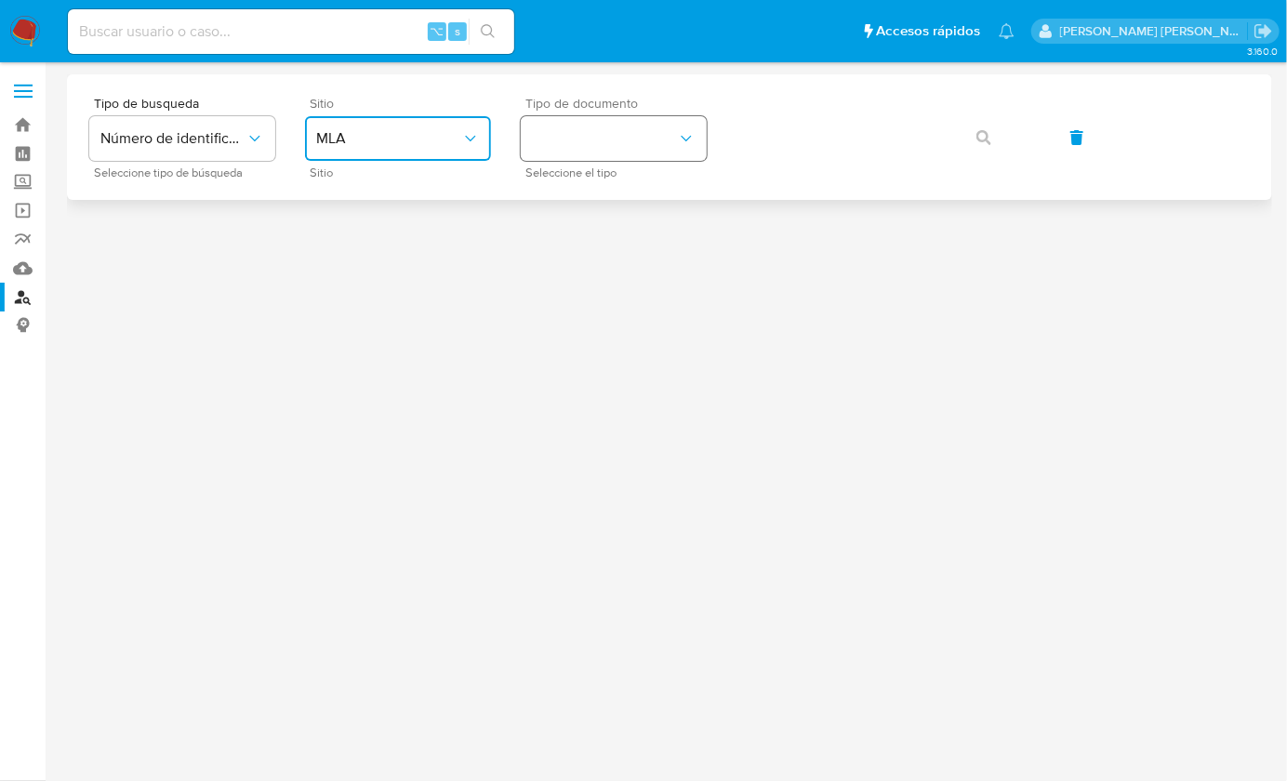
click at [567, 159] on button "identificationType" at bounding box center [614, 138] width 186 height 45
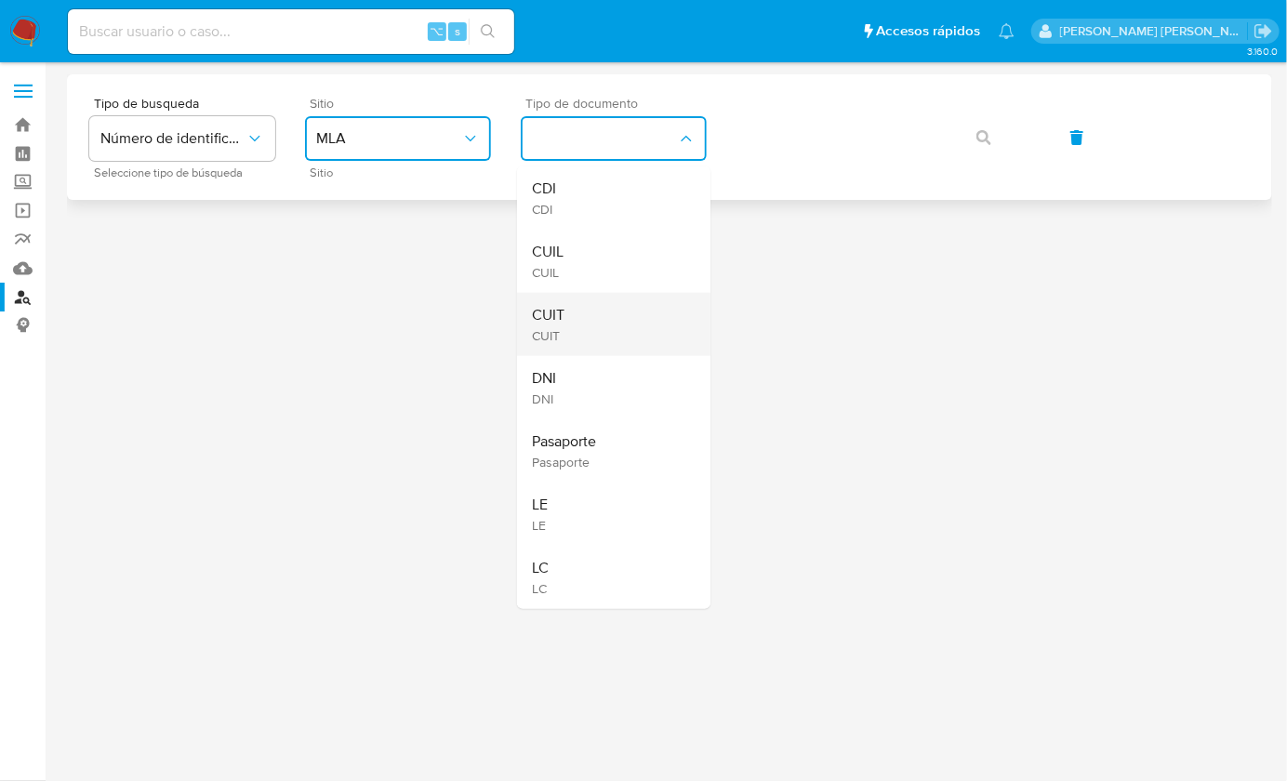
click at [605, 324] on div "CUIT CUIT" at bounding box center [608, 324] width 153 height 63
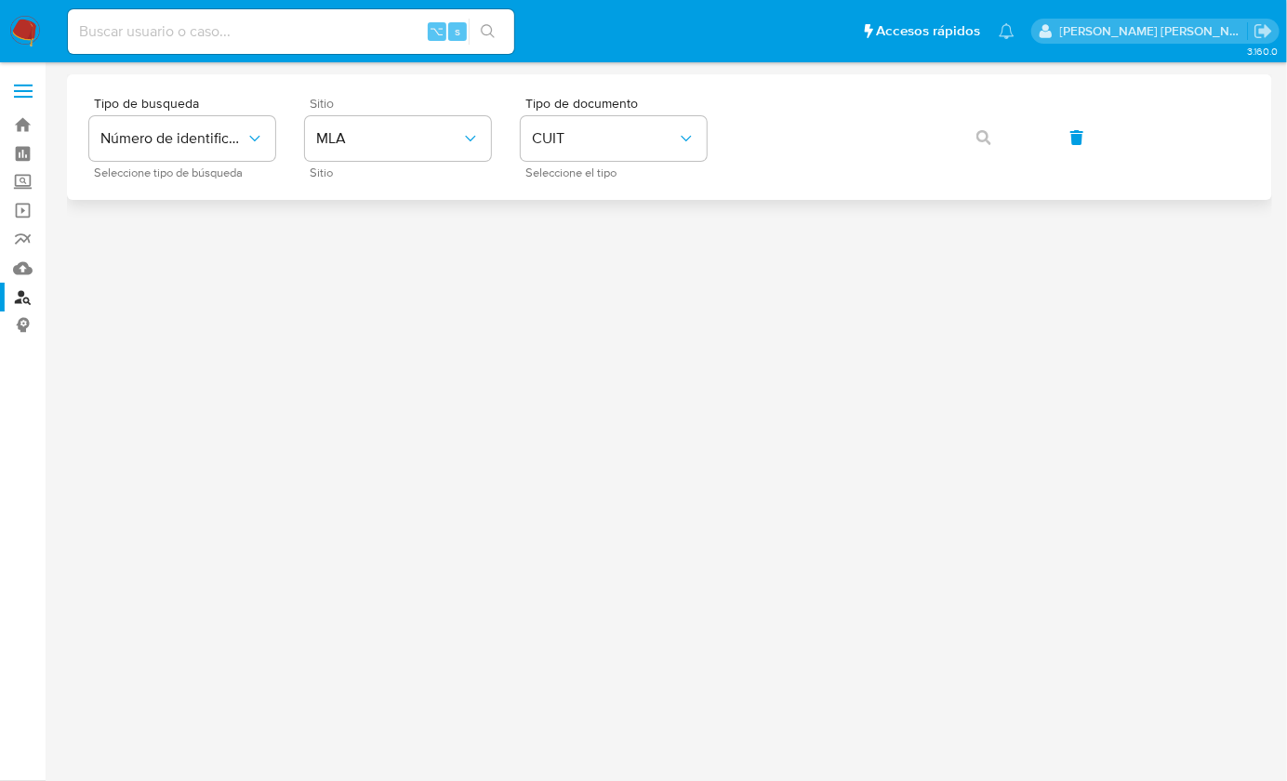
click at [835, 167] on div "Tipo de busqueda Número de identificación Seleccione tipo de búsqueda Sitio MLA…" at bounding box center [669, 137] width 1161 height 81
drag, startPoint x: 981, startPoint y: 146, endPoint x: 969, endPoint y: 164, distance: 21.4
click at [981, 146] on span "button" at bounding box center [984, 137] width 15 height 41
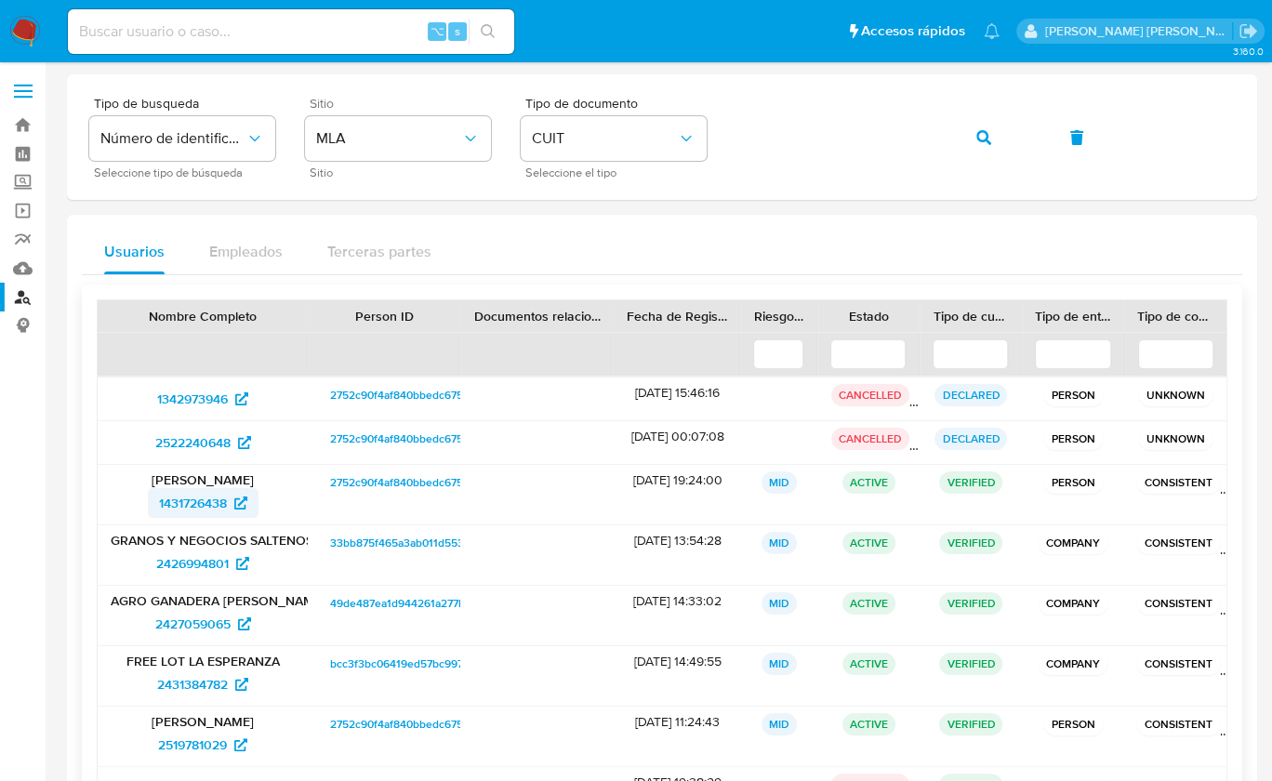
click at [185, 494] on span "1431726438" at bounding box center [193, 503] width 68 height 30
click at [178, 562] on span "2426994801" at bounding box center [192, 564] width 73 height 30
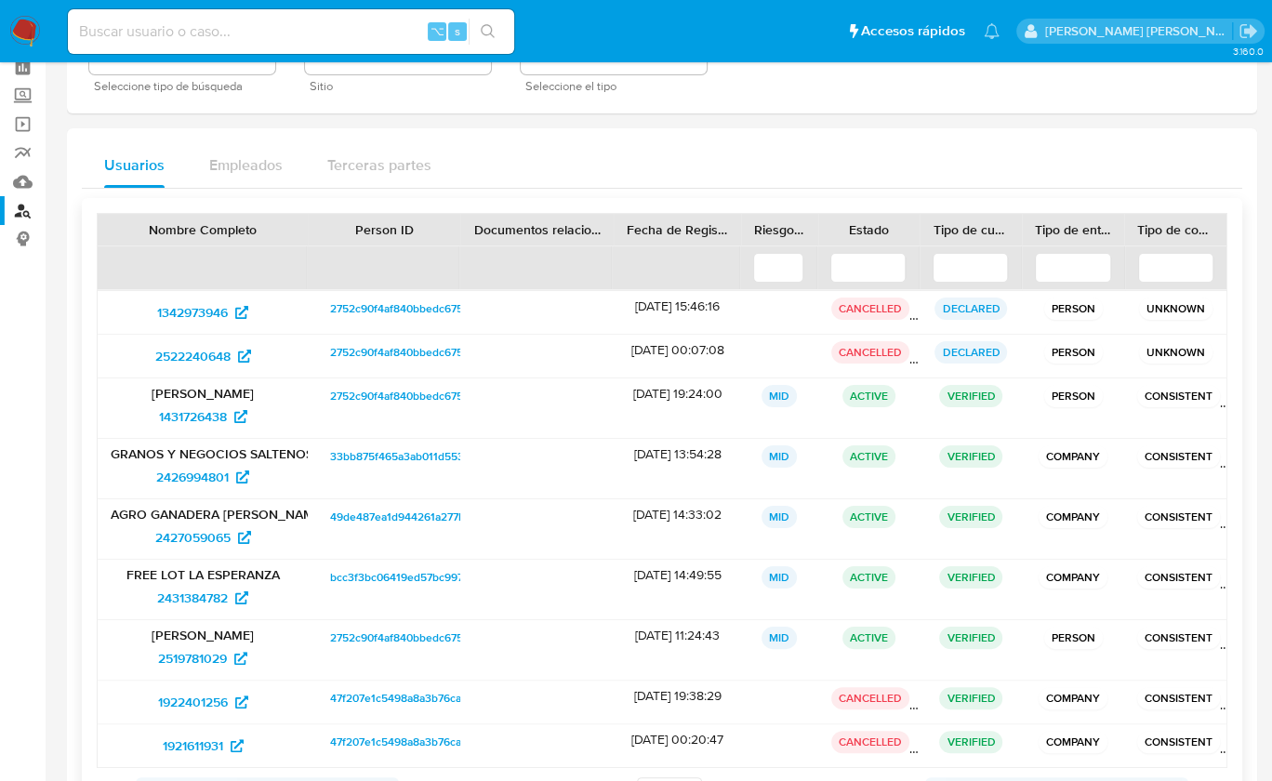
scroll to position [116, 0]
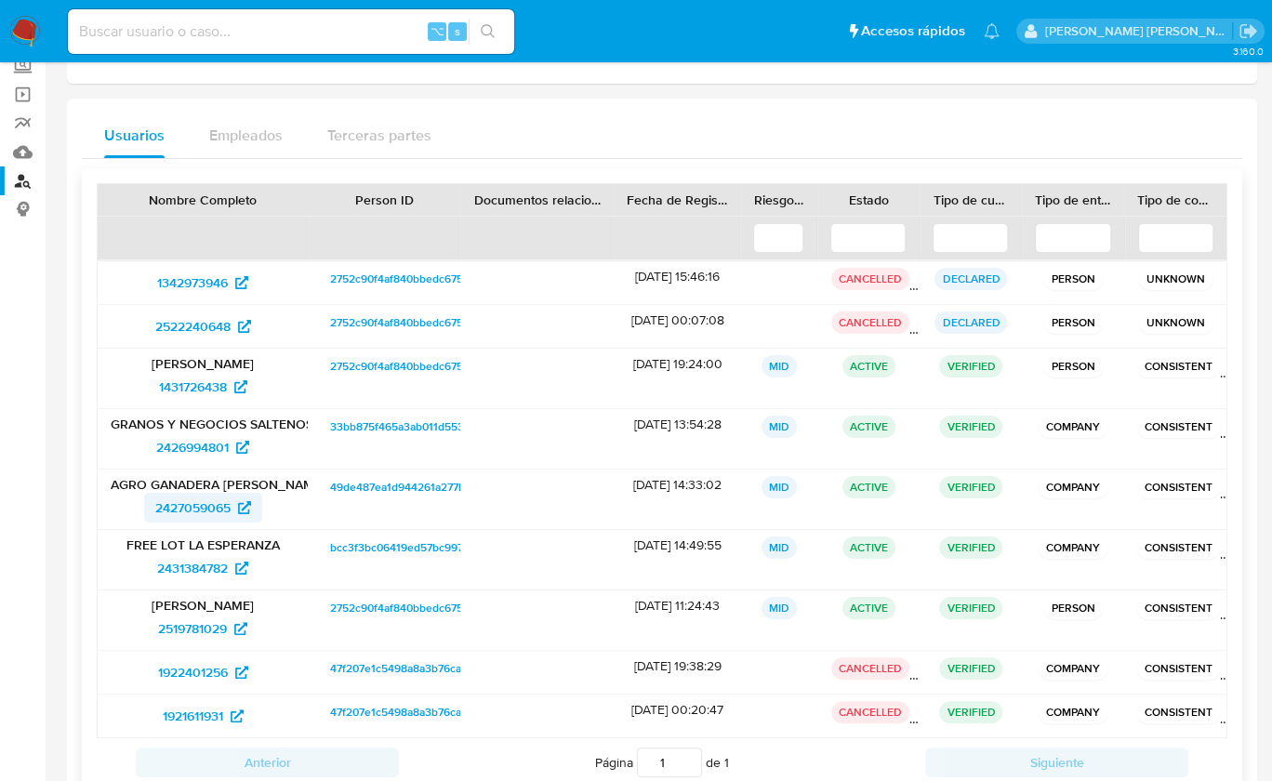
click at [174, 502] on span "2427059065" at bounding box center [192, 508] width 75 height 30
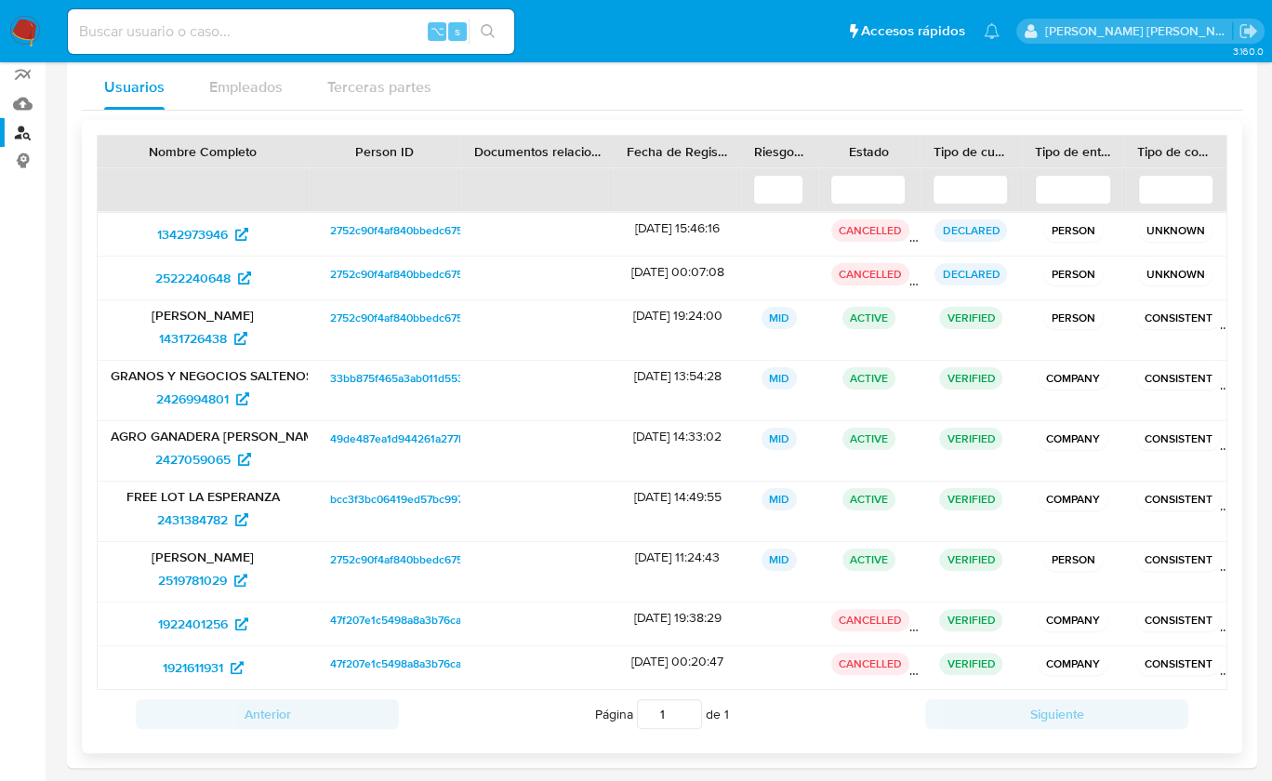
scroll to position [181, 0]
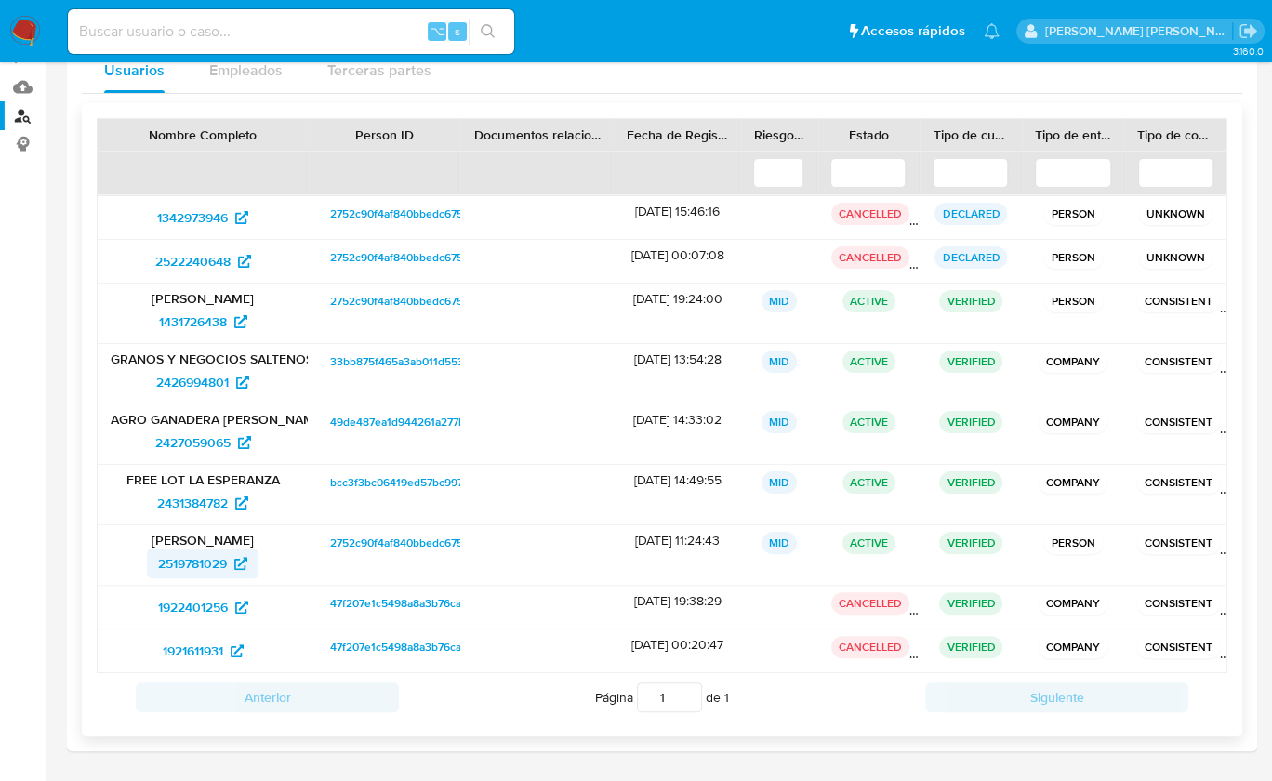
click at [181, 565] on span "2519781029" at bounding box center [192, 564] width 69 height 30
click at [200, 314] on span "1431726438" at bounding box center [193, 322] width 68 height 30
click at [193, 599] on span "1922401256" at bounding box center [193, 607] width 70 height 30
click at [198, 652] on span "1921611931" at bounding box center [193, 651] width 60 height 30
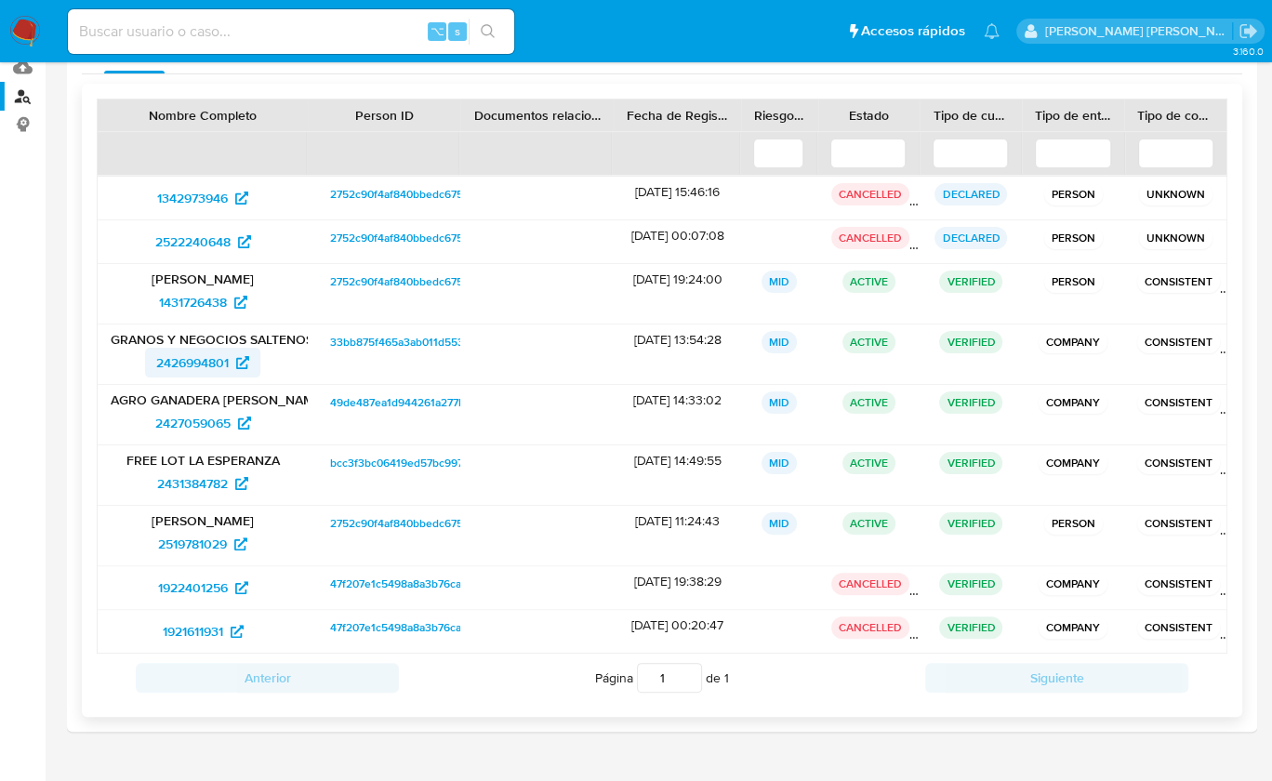
scroll to position [201, 0]
click at [214, 205] on span "1342973946" at bounding box center [192, 198] width 71 height 30
click at [194, 363] on span "2426994801" at bounding box center [192, 363] width 73 height 30
click at [194, 420] on span "2427059065" at bounding box center [192, 423] width 75 height 30
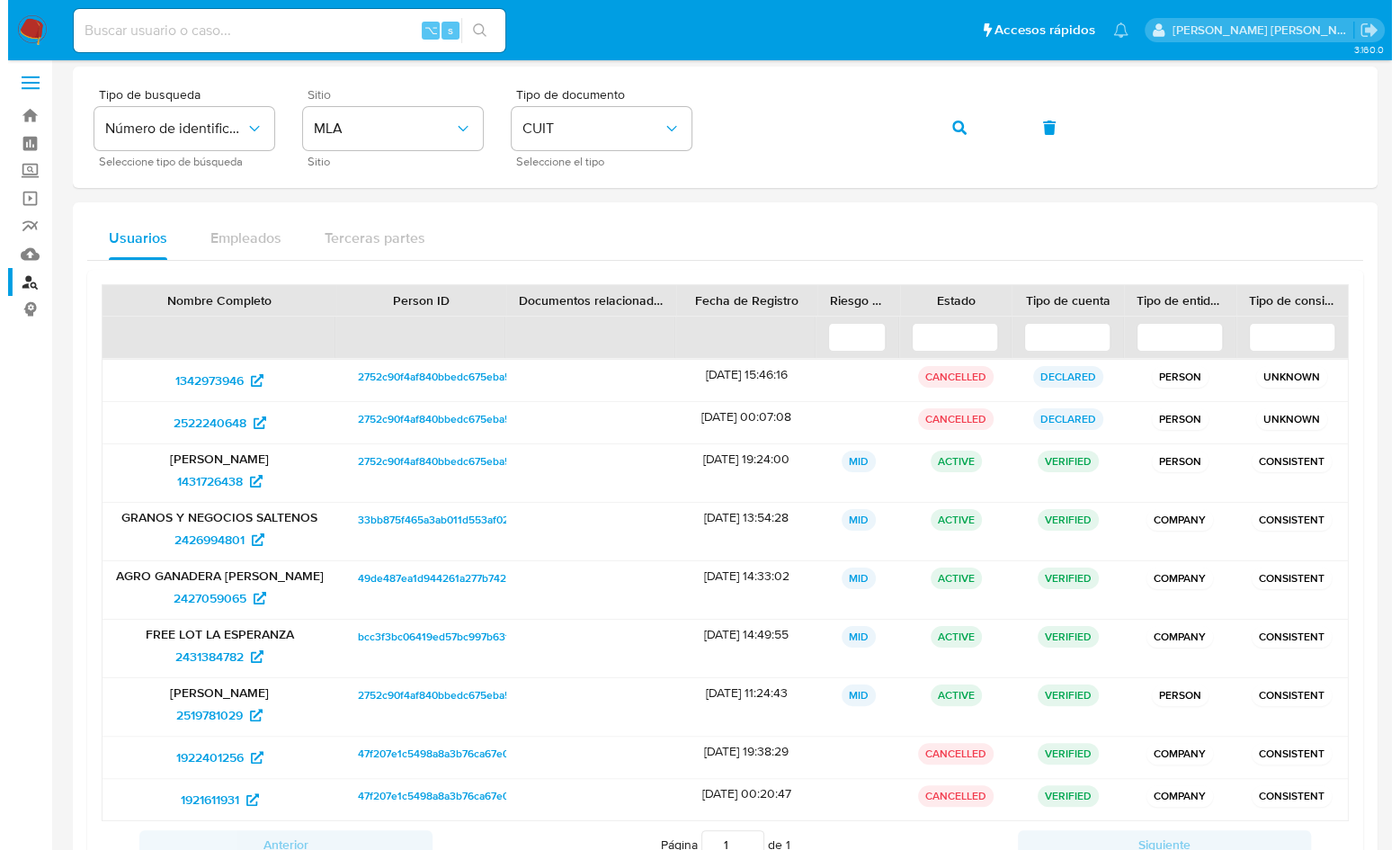
scroll to position [0, 0]
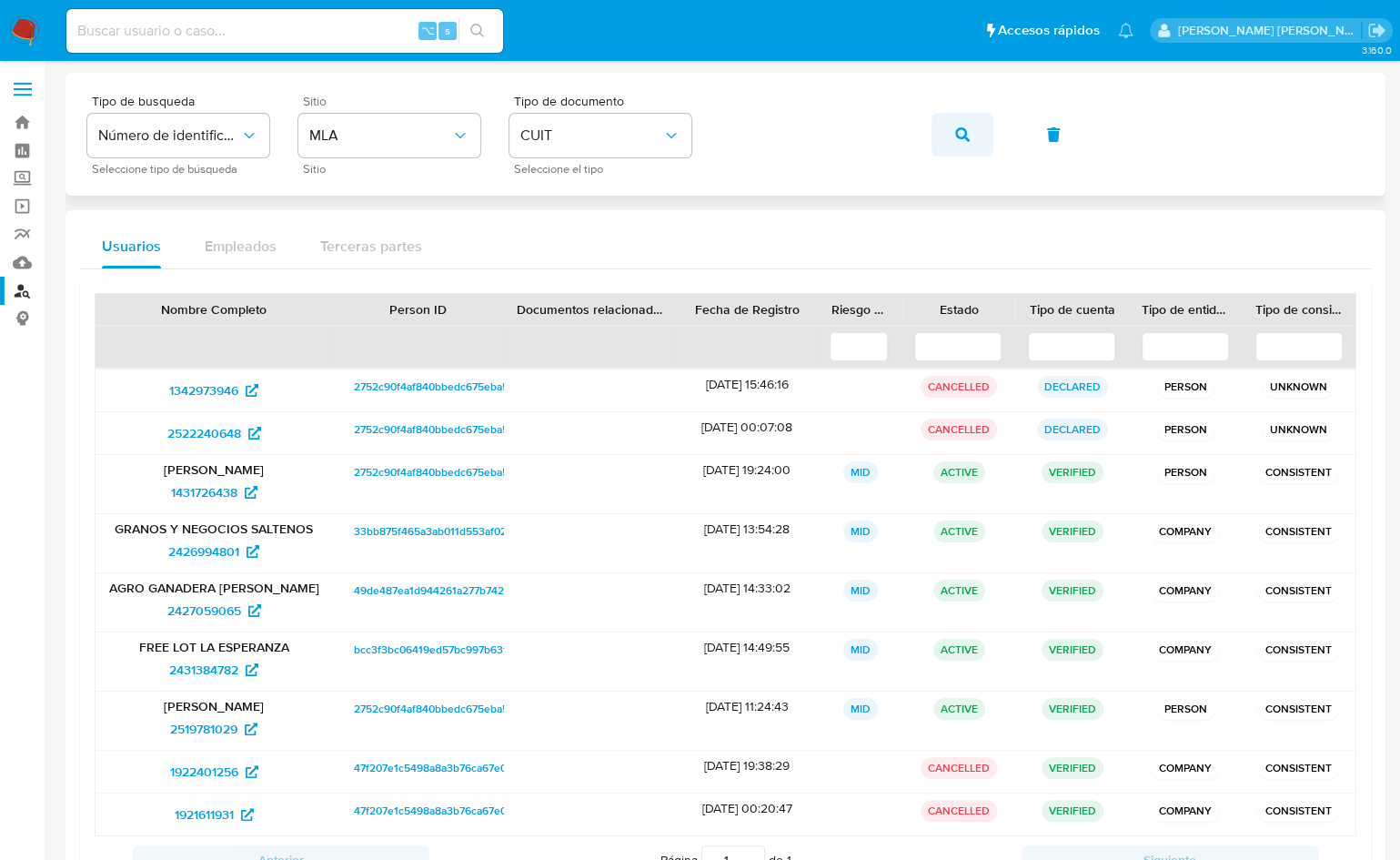
click at [938, 138] on button "button" at bounding box center [962, 134] width 62 height 44
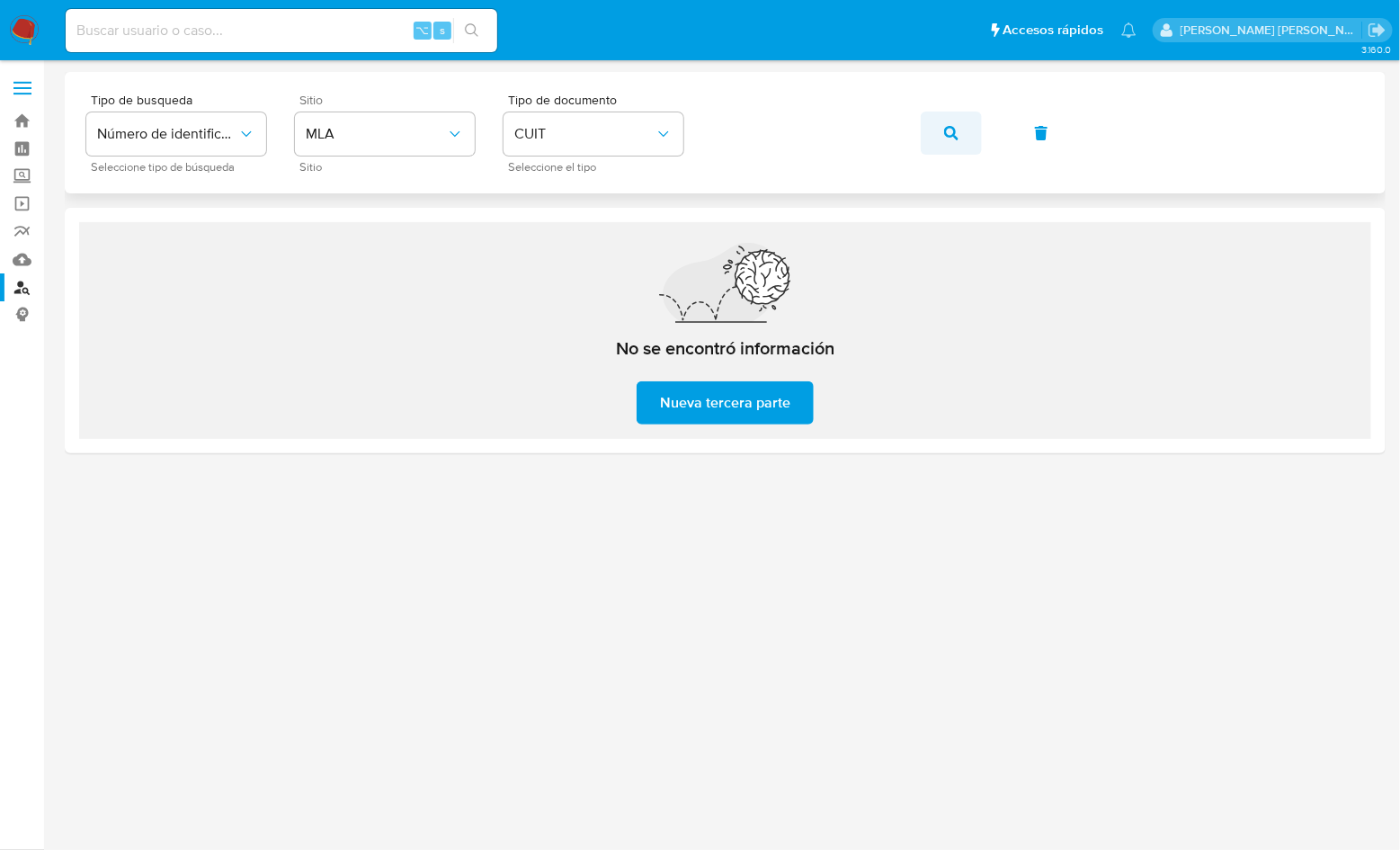
click at [950, 128] on icon "button" at bounding box center [951, 132] width 15 height 15
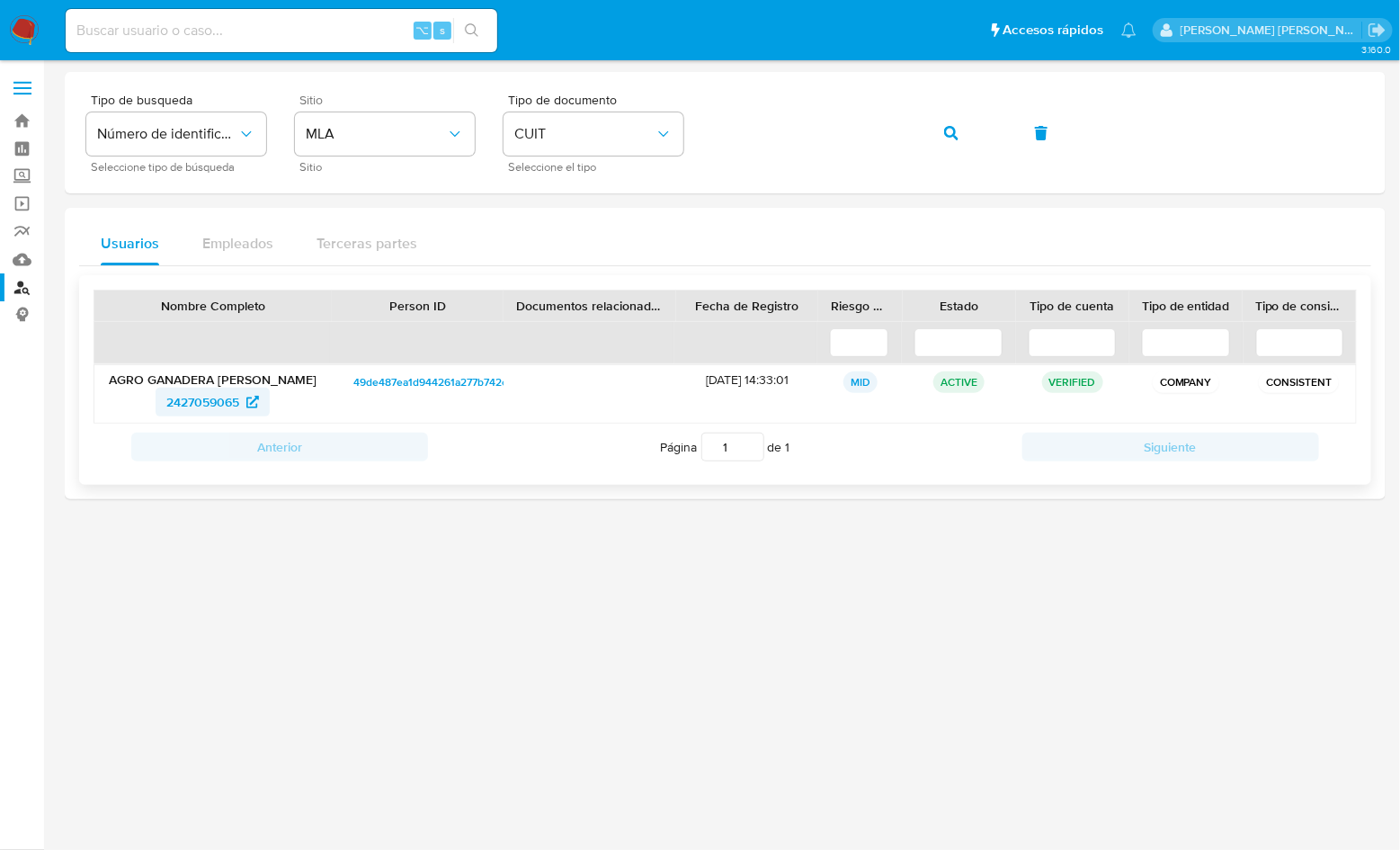
click at [213, 402] on span "2427059065" at bounding box center [202, 402] width 73 height 29
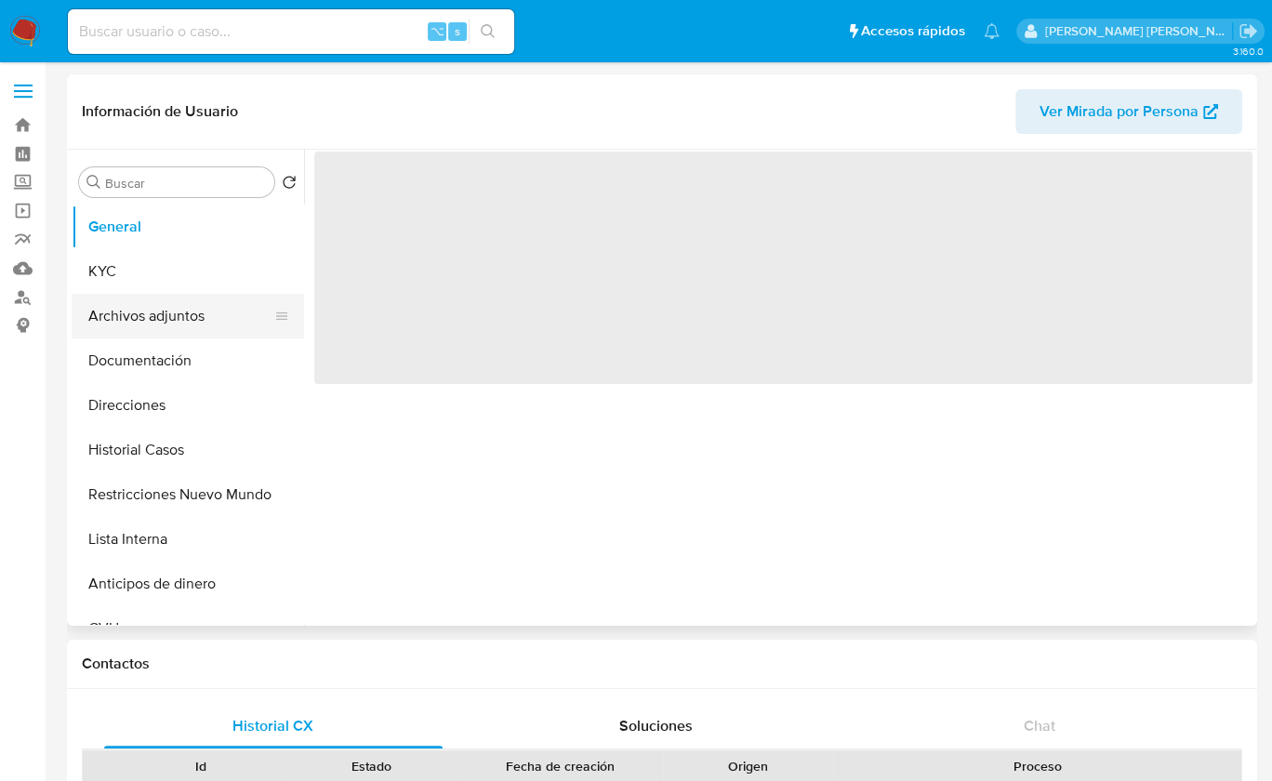
select select "10"
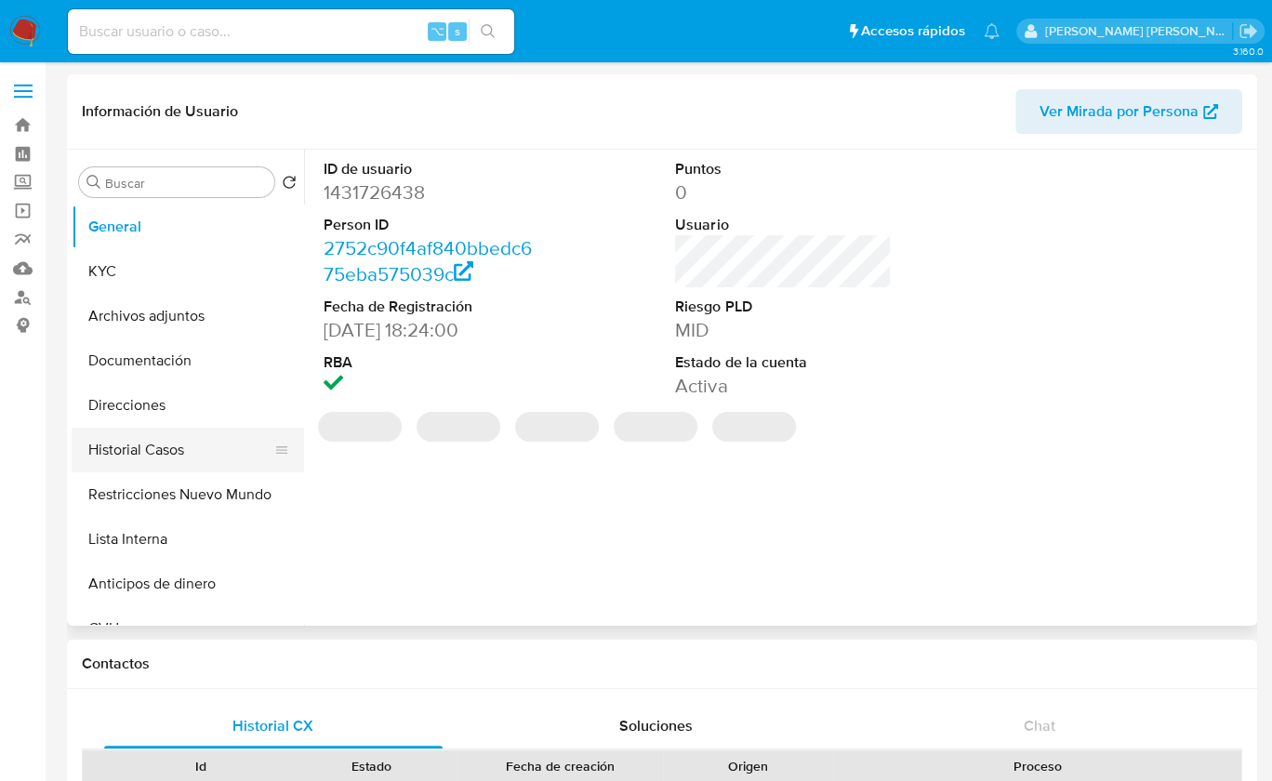
click at [153, 448] on button "Historial Casos" at bounding box center [181, 450] width 218 height 45
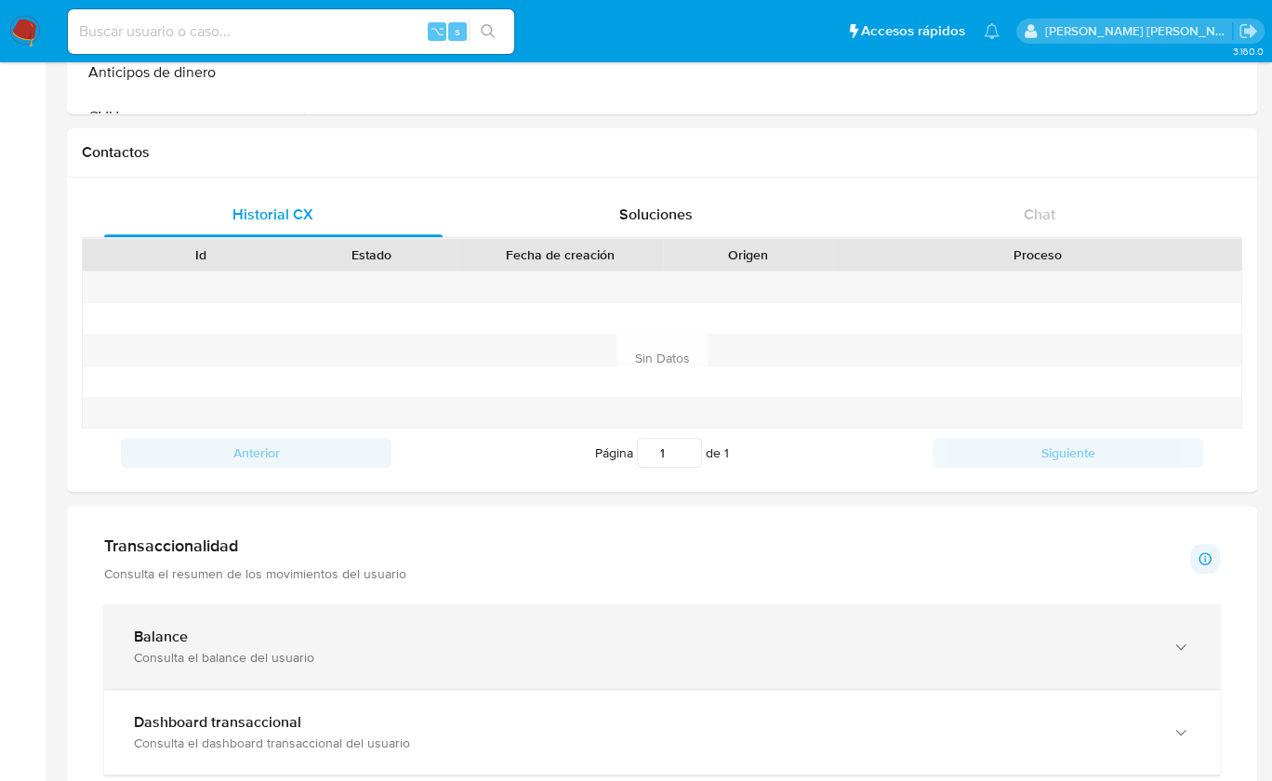
scroll to position [765, 0]
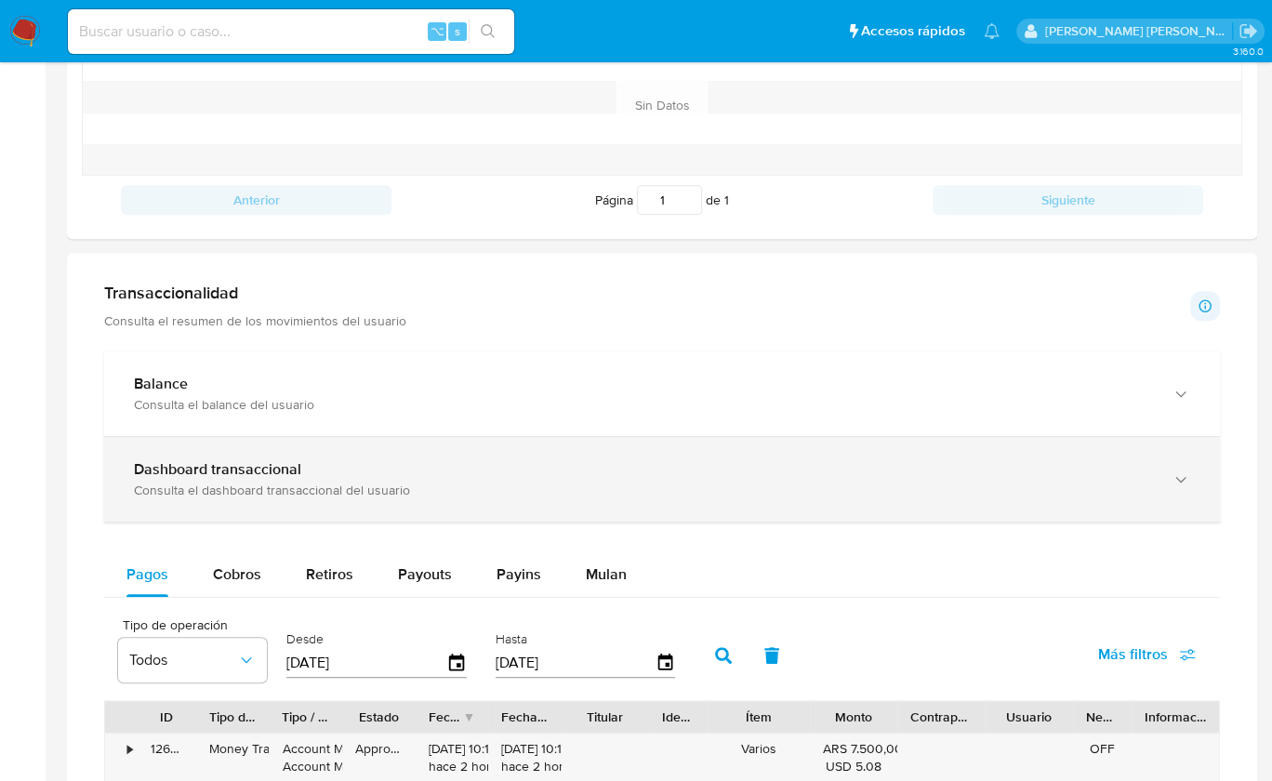
click at [310, 472] on div "Dashboard transaccional" at bounding box center [643, 469] width 1019 height 19
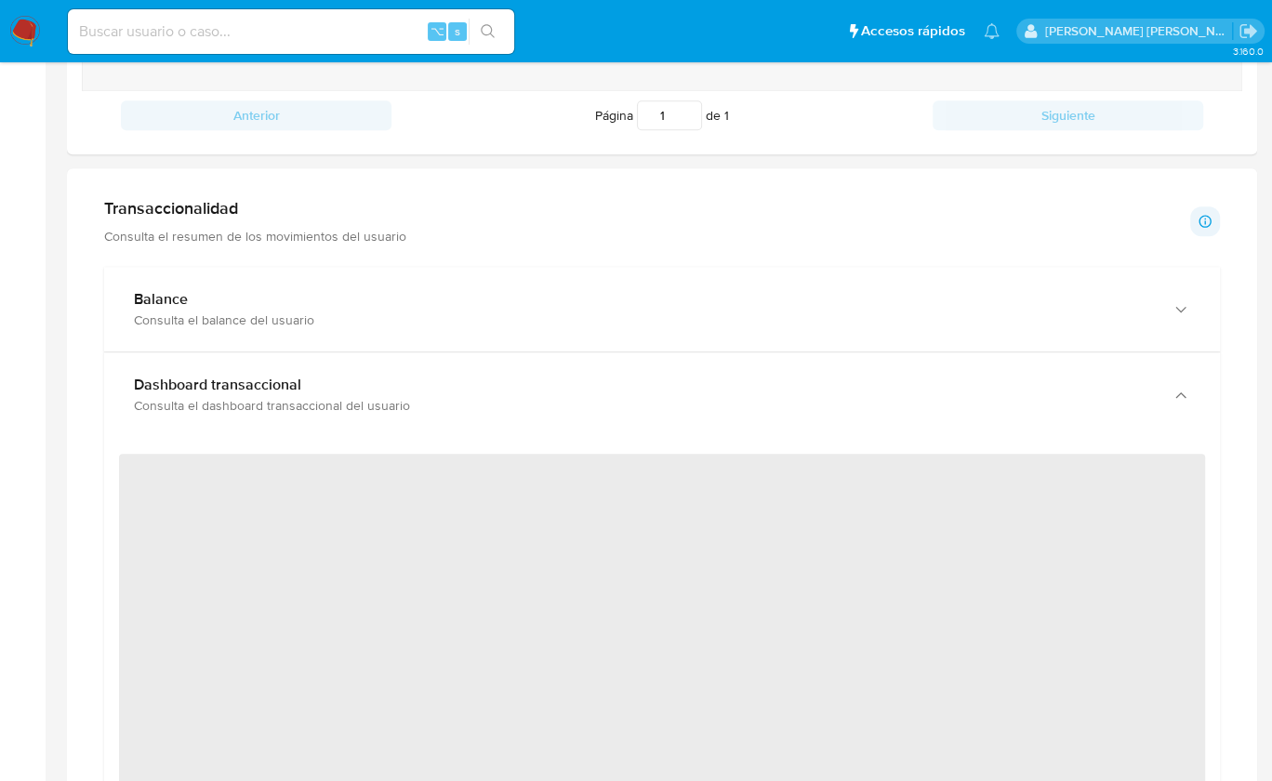
scroll to position [883, 0]
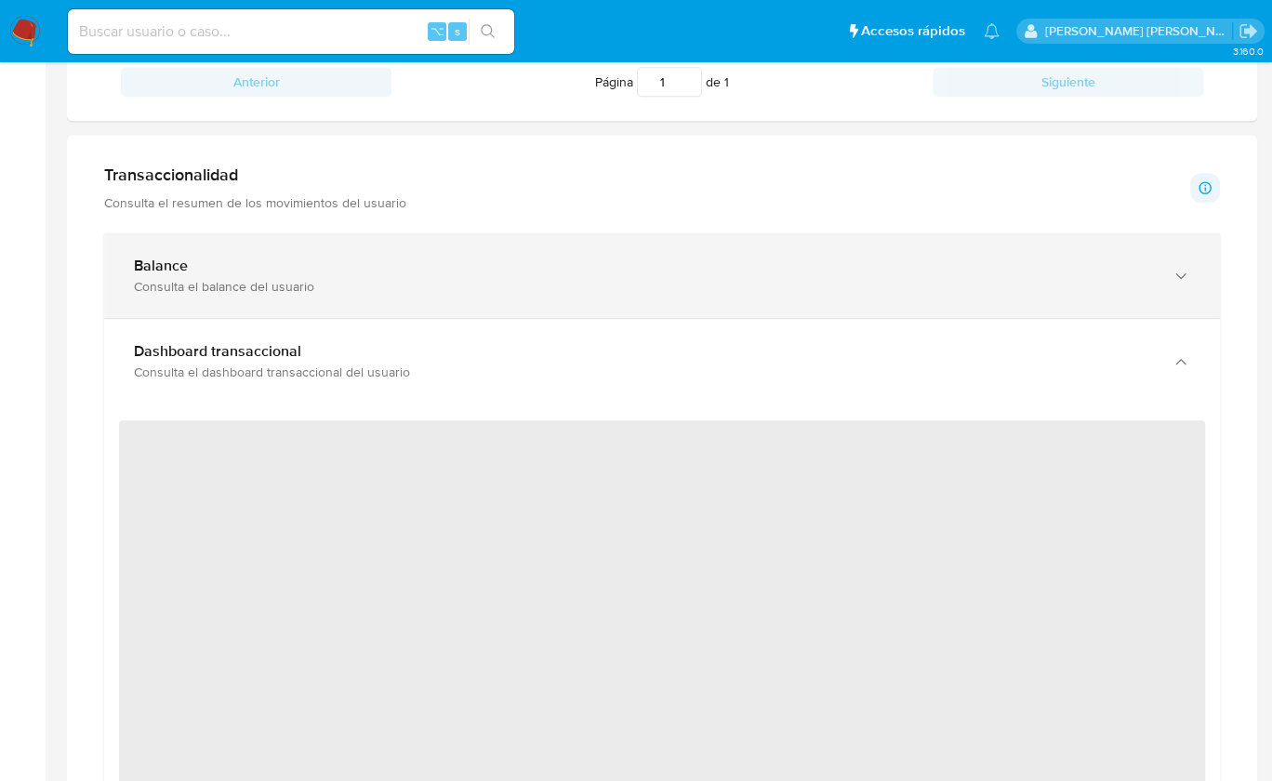
click at [393, 259] on div "Balance" at bounding box center [643, 266] width 1019 height 19
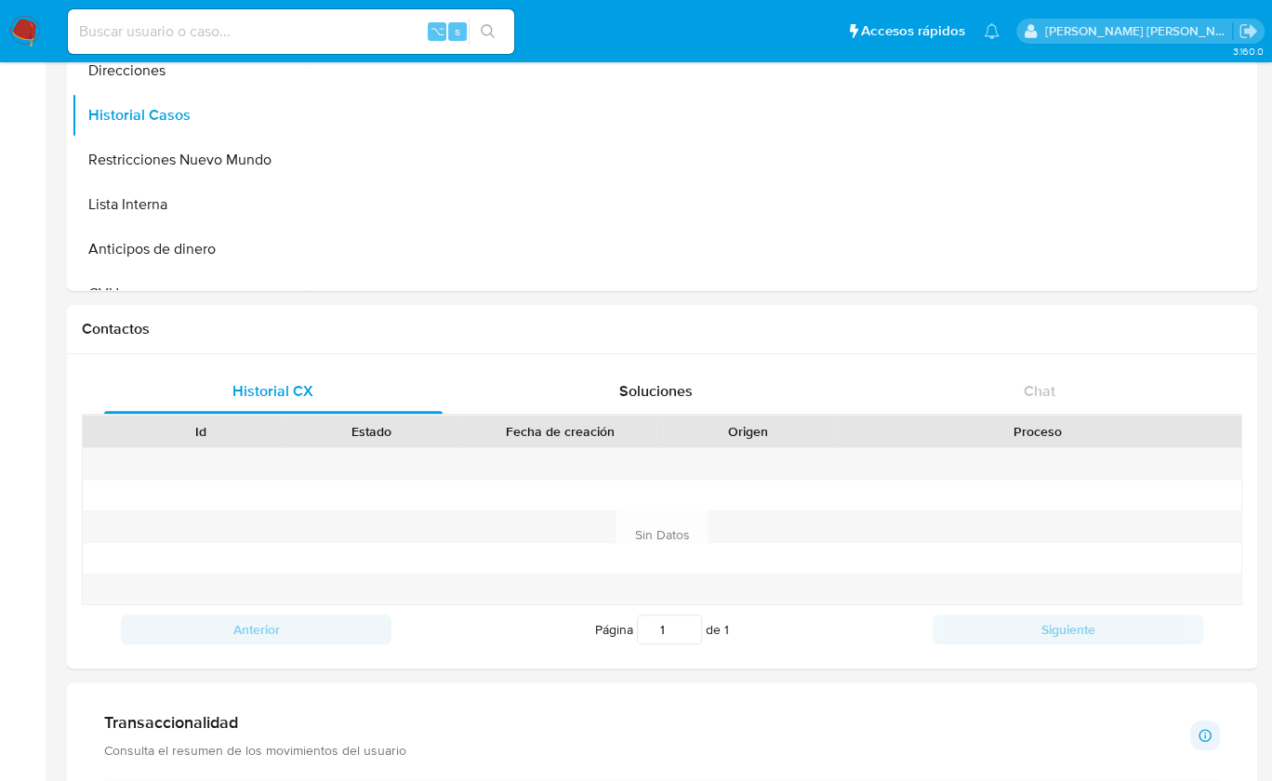
scroll to position [0, 0]
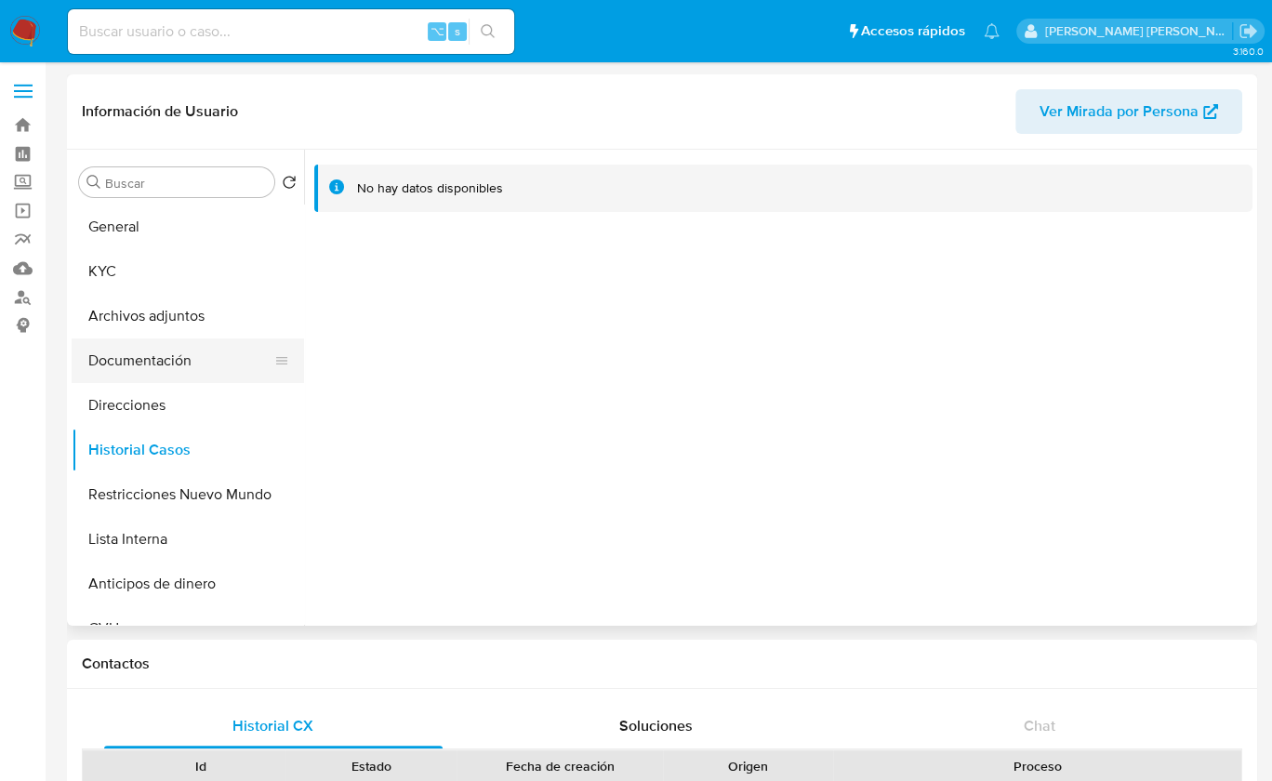
click at [103, 357] on button "Documentación" at bounding box center [181, 361] width 218 height 45
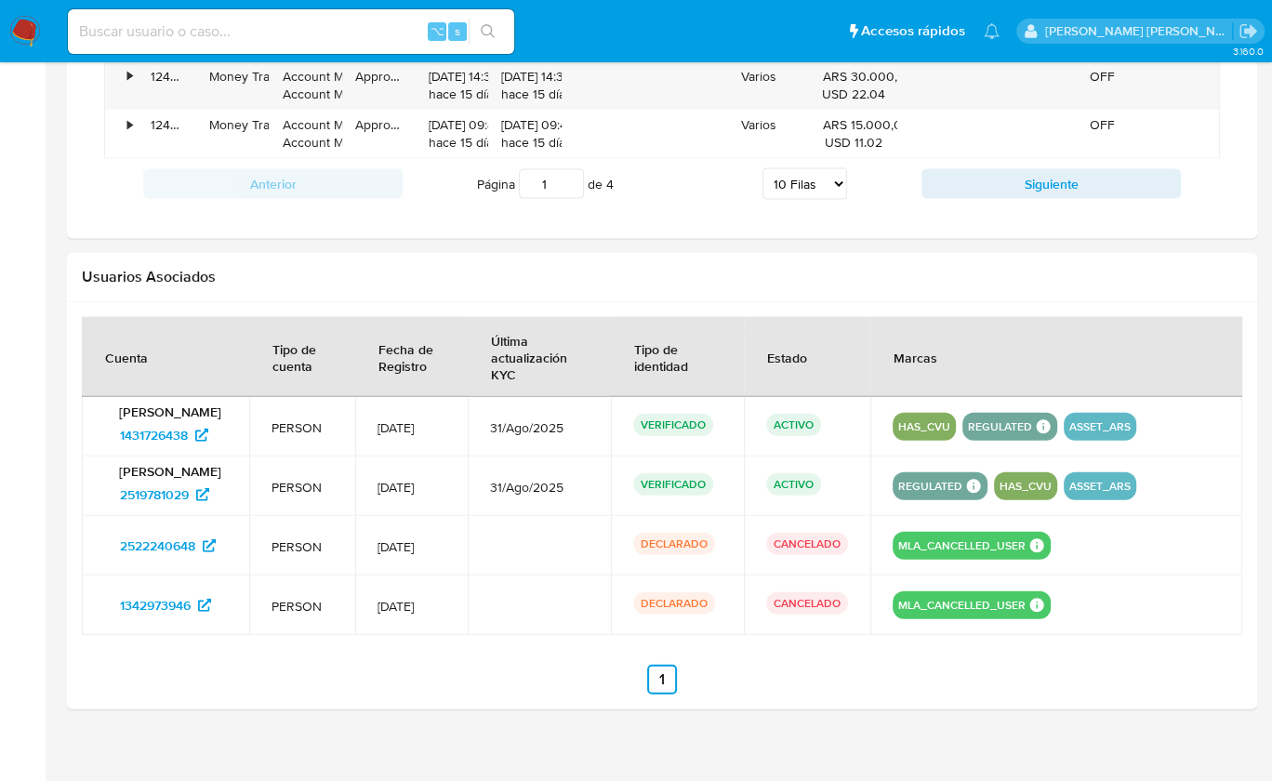
scroll to position [3328, 0]
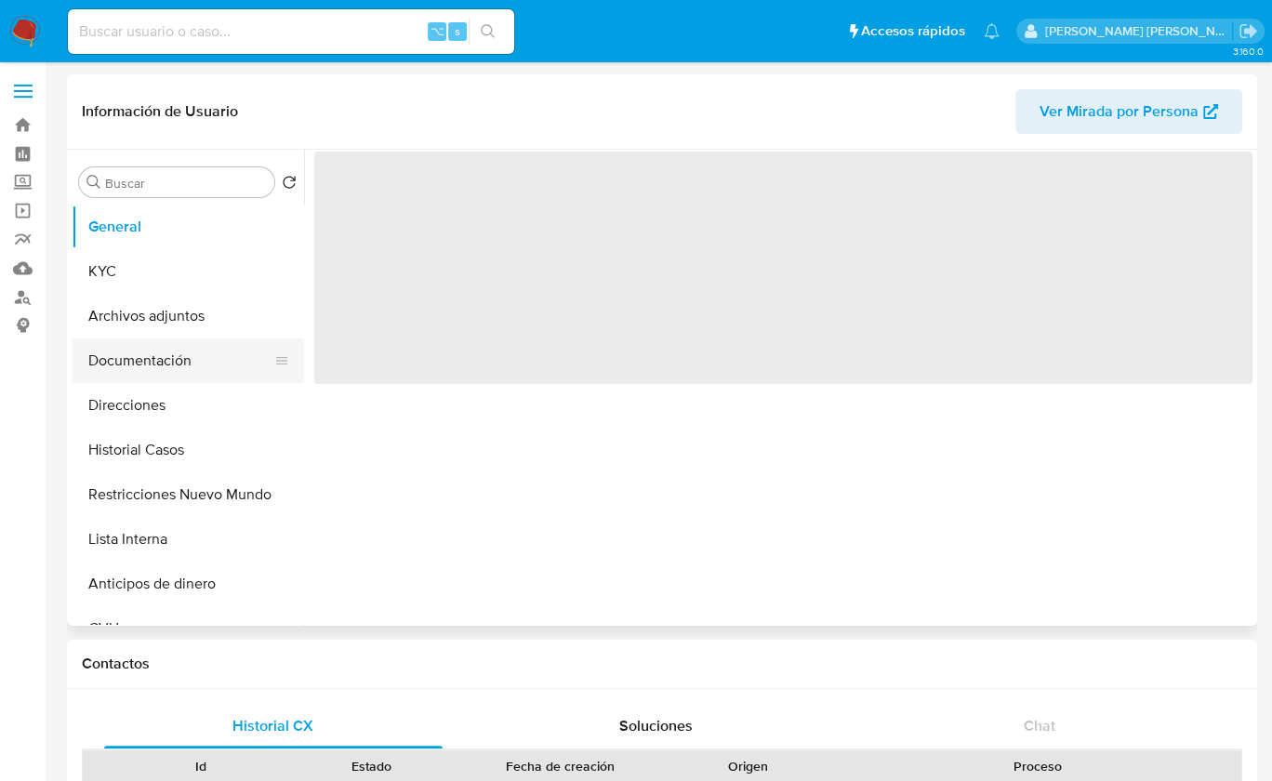
select select "10"
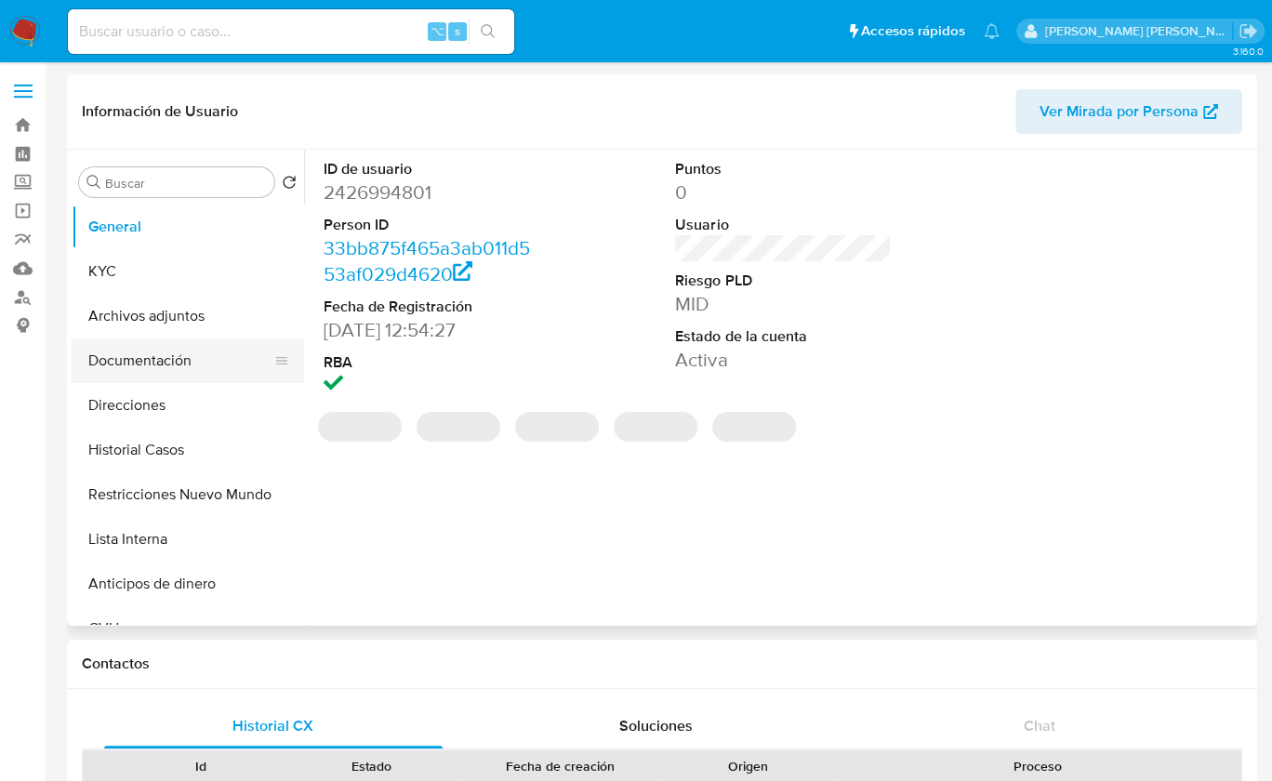
click at [175, 370] on button "Documentación" at bounding box center [181, 361] width 218 height 45
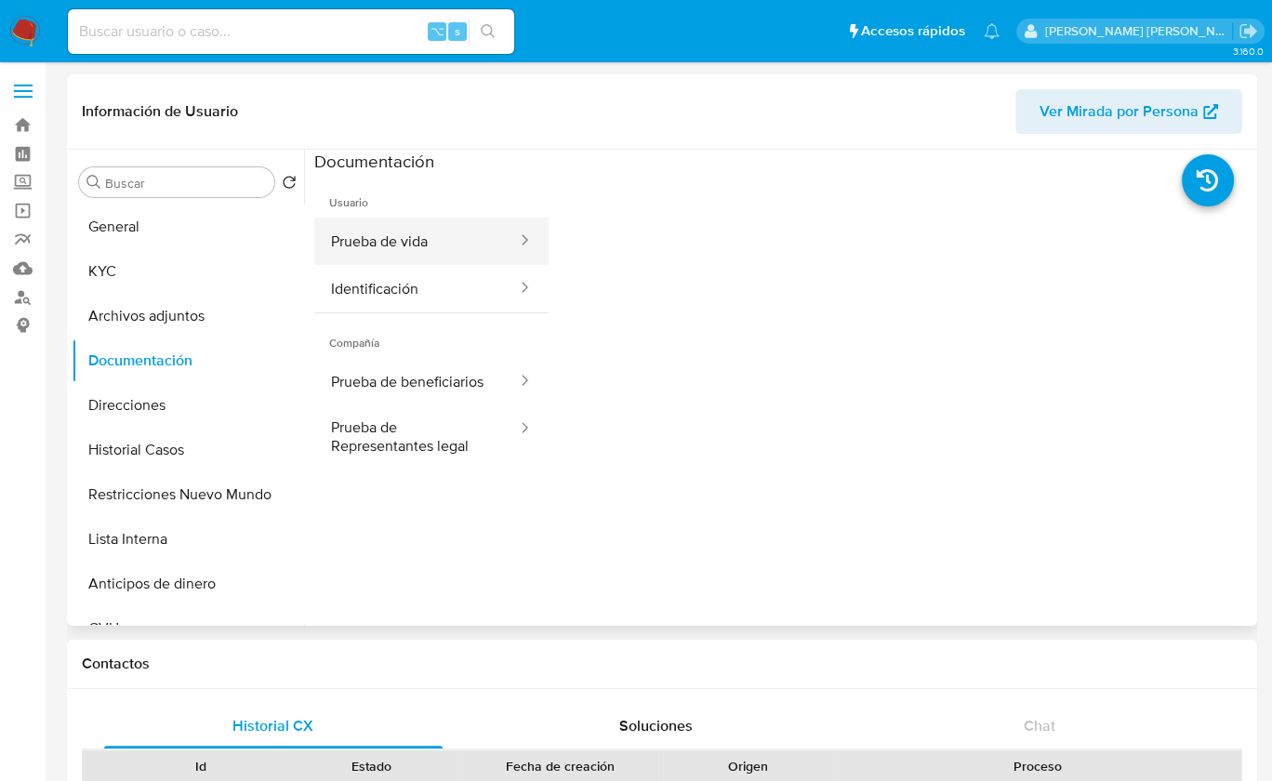
click at [454, 231] on button "Prueba de vida" at bounding box center [416, 241] width 205 height 47
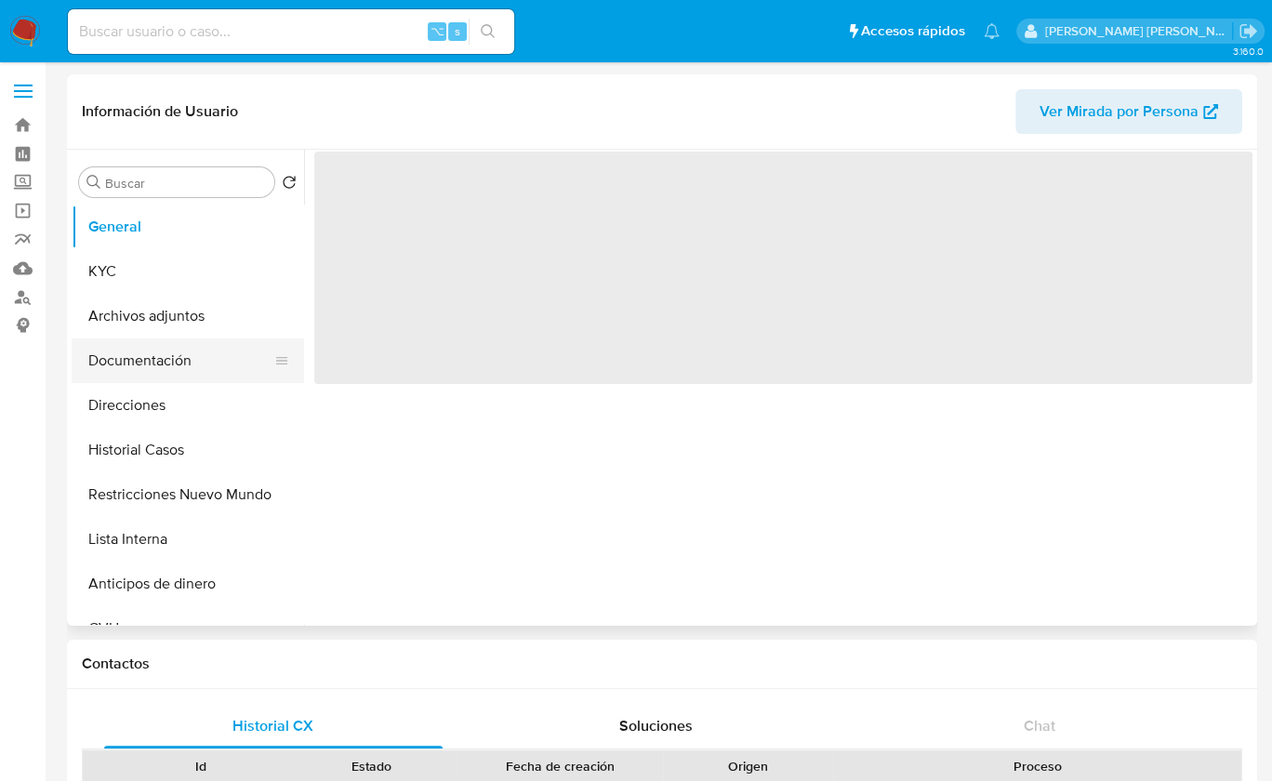
click at [165, 363] on button "Documentación" at bounding box center [181, 361] width 218 height 45
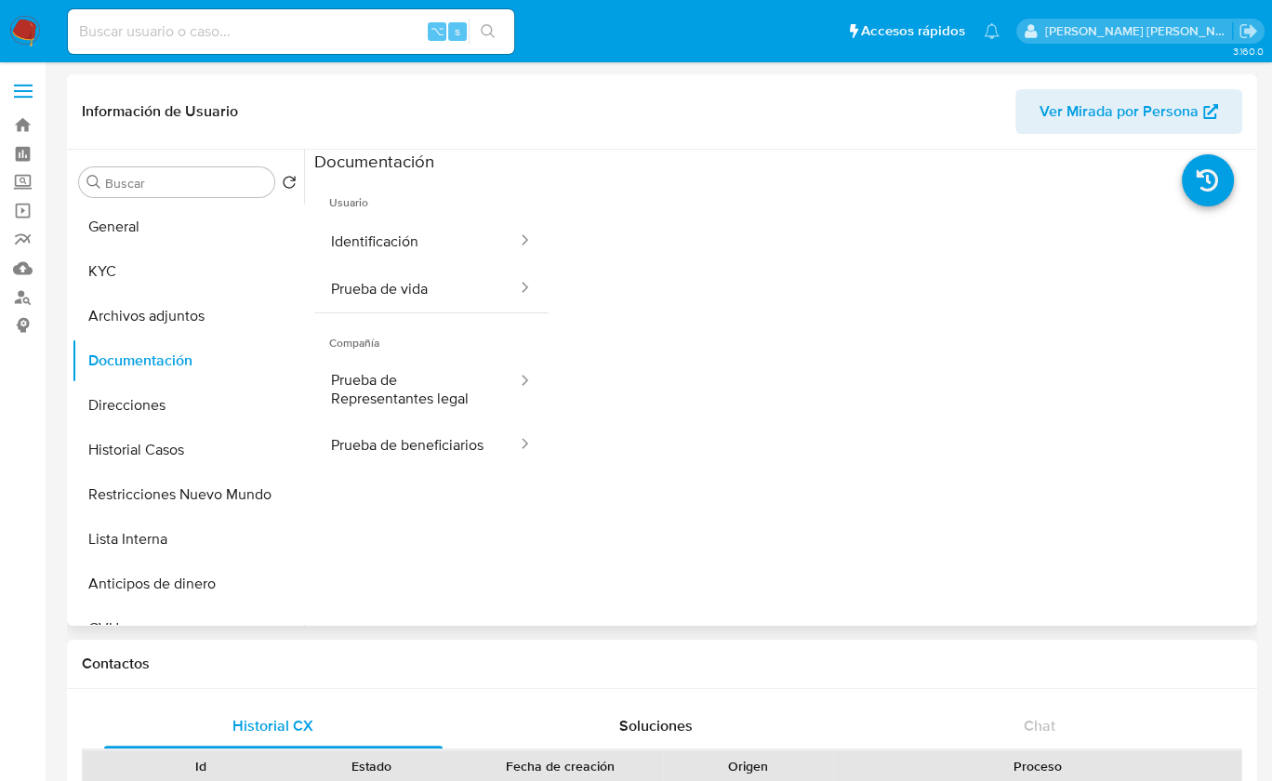
select select "10"
click at [423, 286] on button "Prueba de vida" at bounding box center [416, 288] width 205 height 47
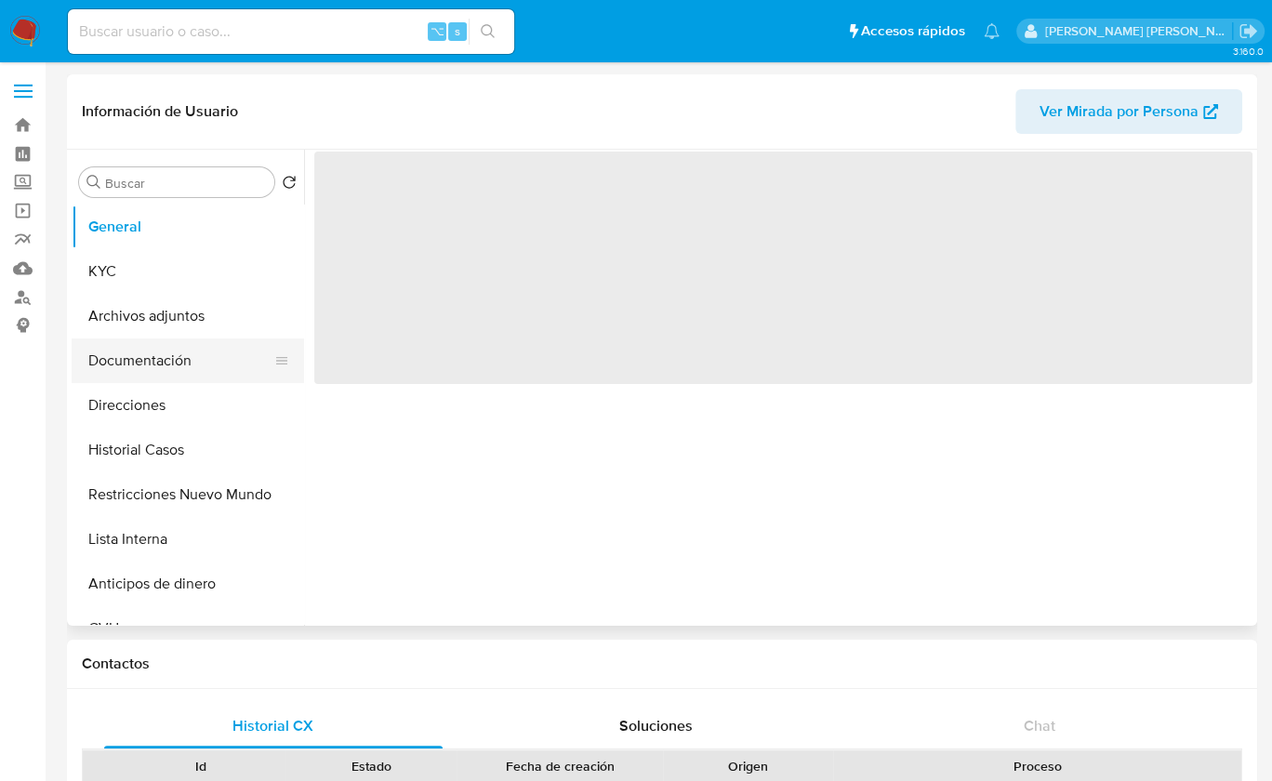
click at [181, 367] on button "Documentación" at bounding box center [181, 361] width 218 height 45
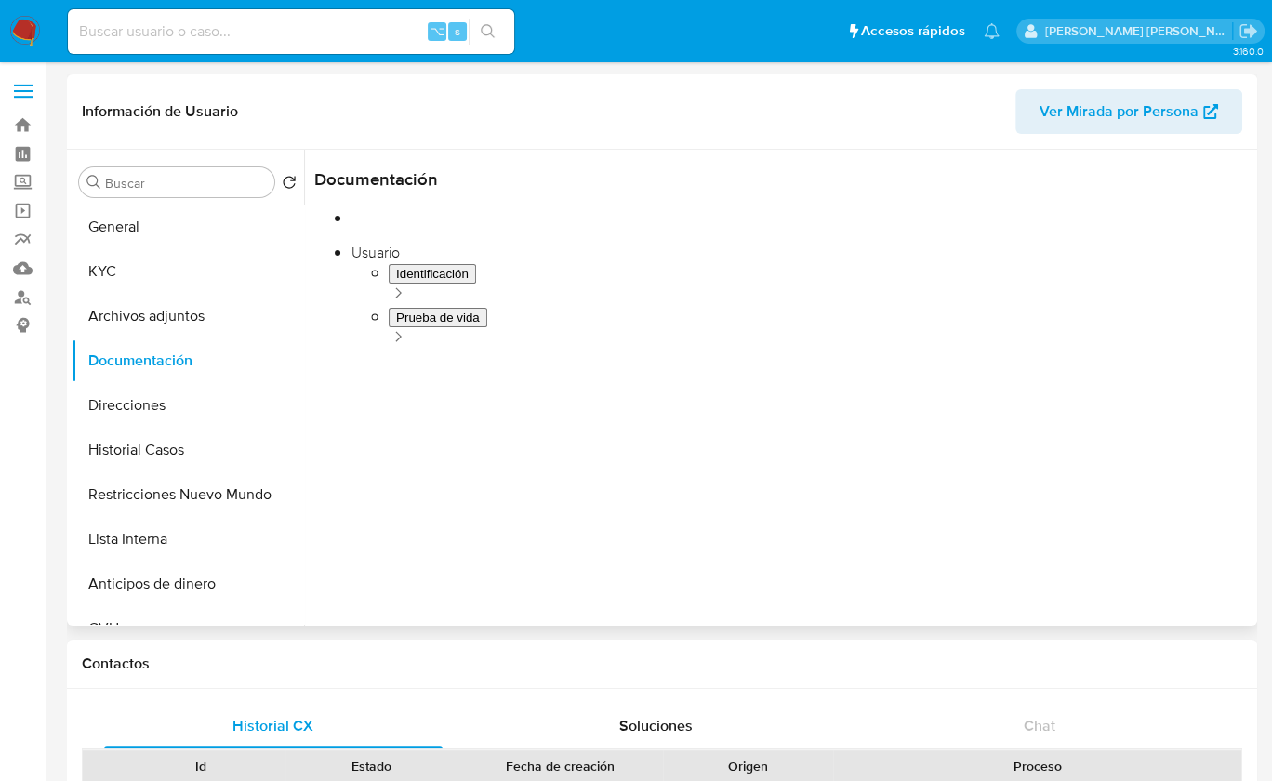
select select "10"
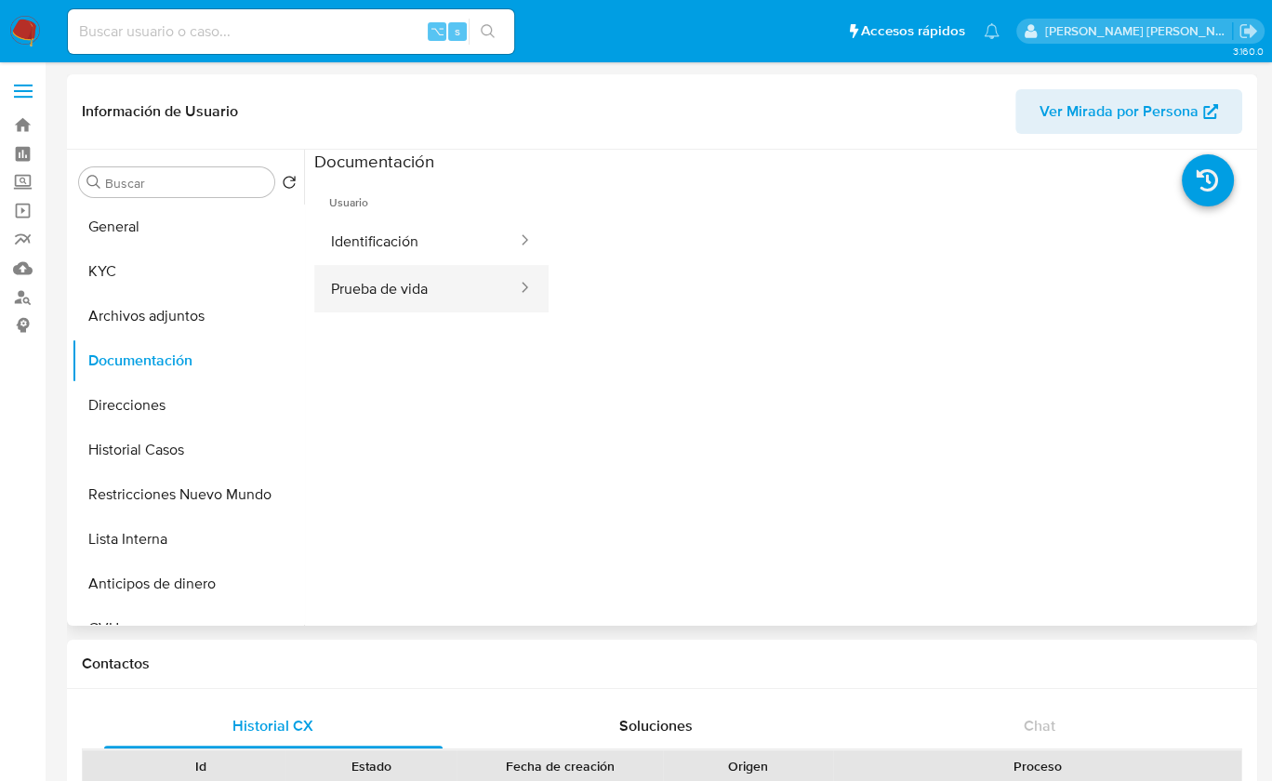
click at [439, 273] on button "Prueba de vida" at bounding box center [416, 288] width 205 height 47
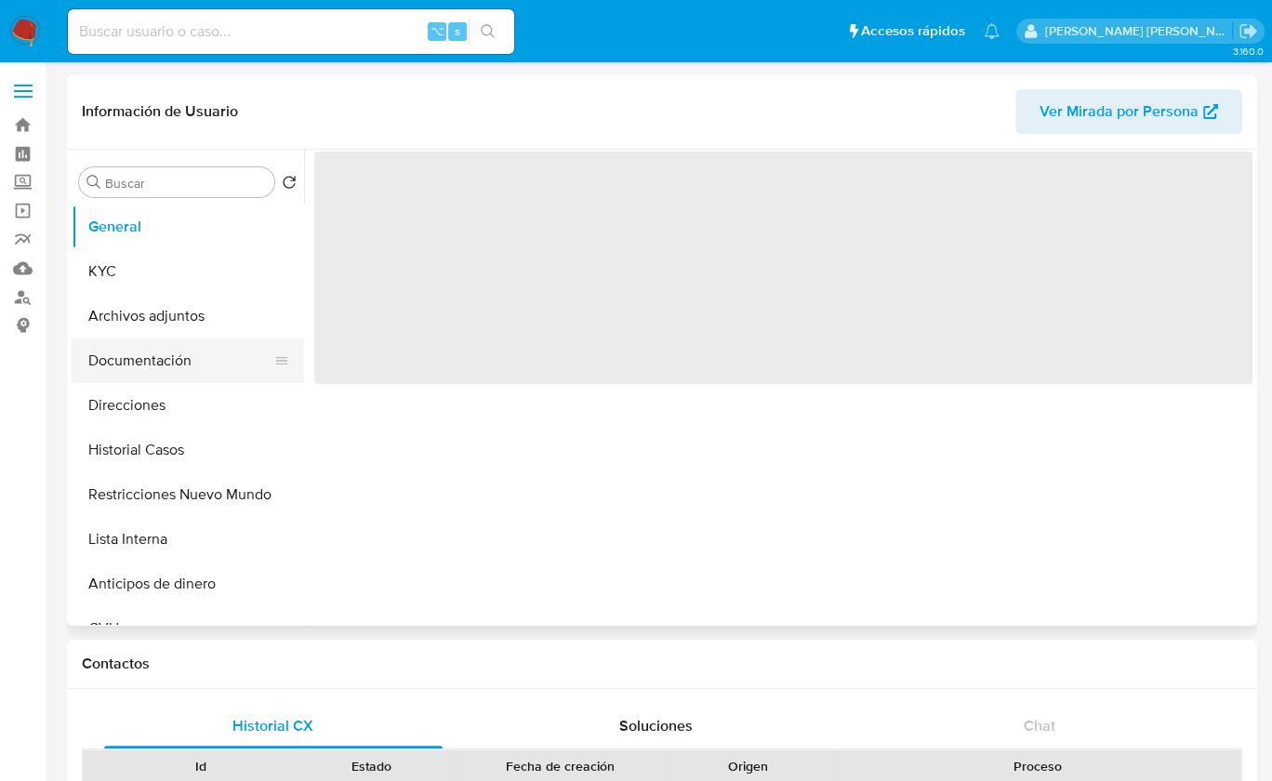
click at [163, 355] on button "Documentación" at bounding box center [181, 361] width 218 height 45
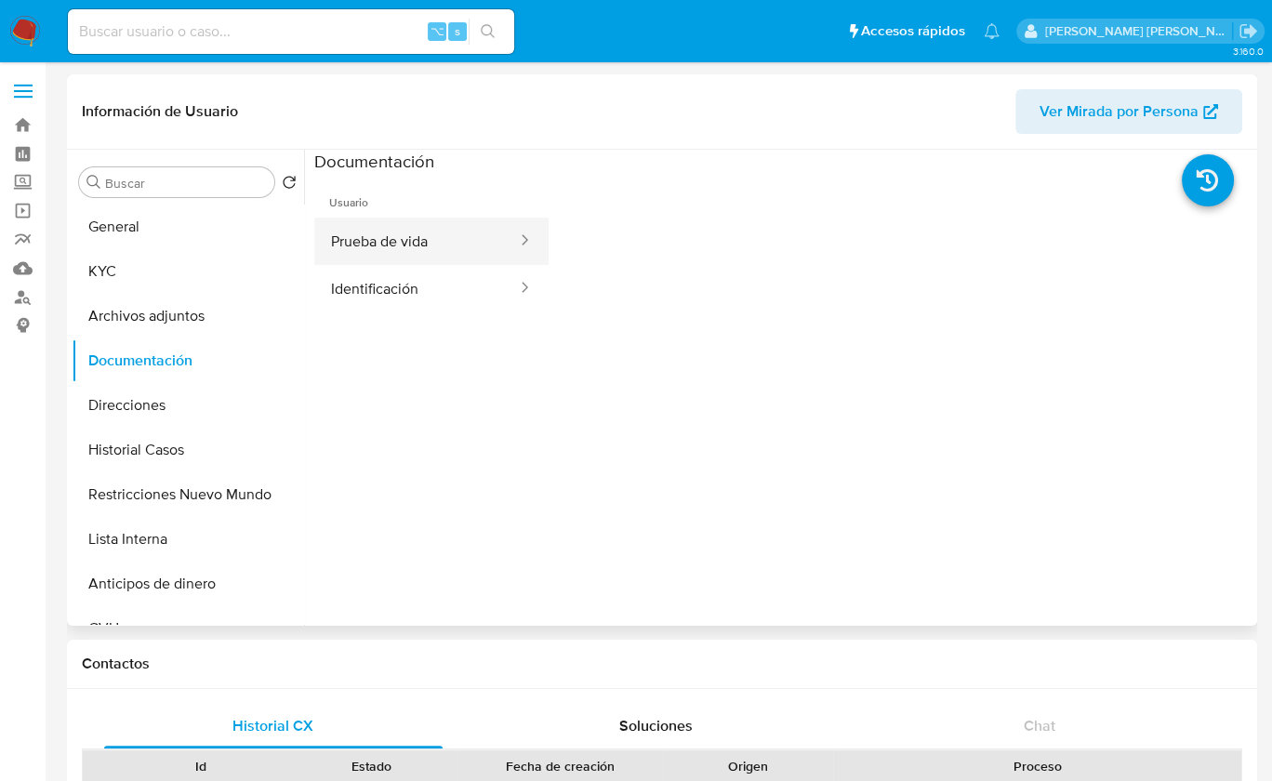
click at [409, 254] on button "Prueba de vida" at bounding box center [416, 241] width 205 height 47
select select "10"
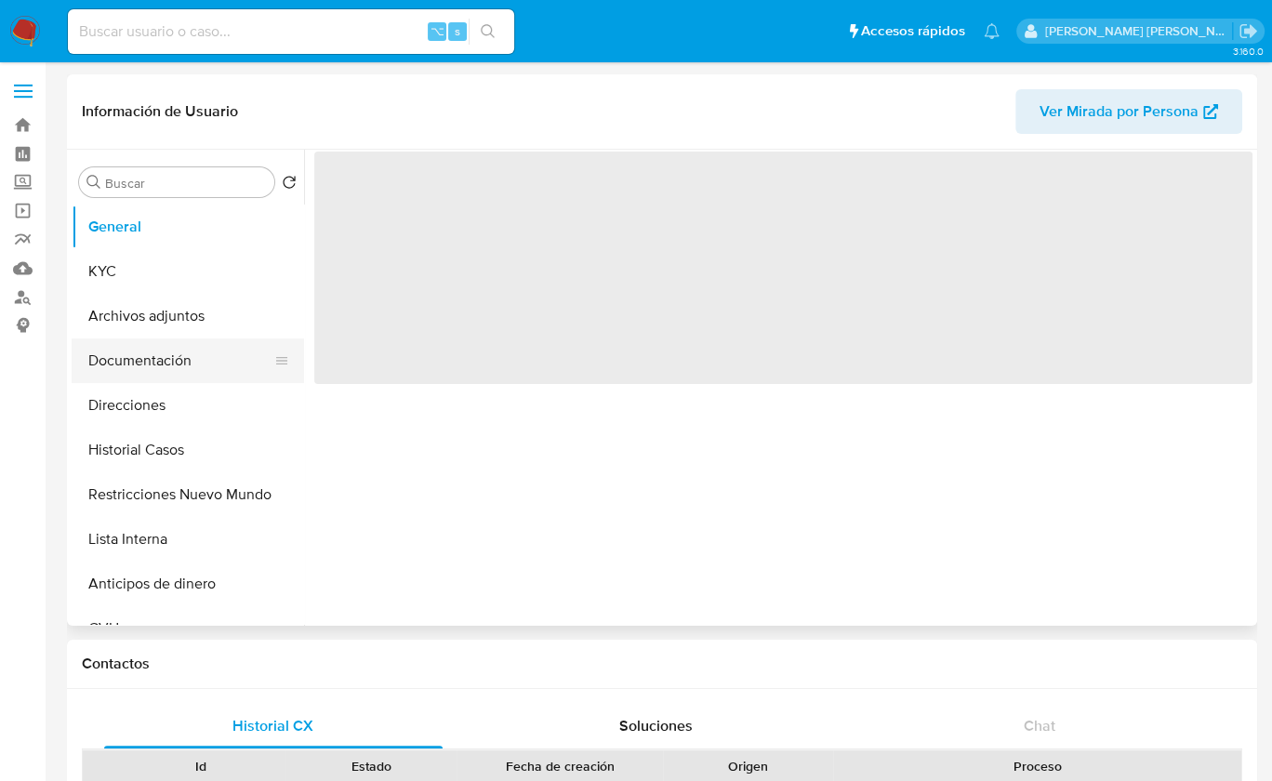
click at [190, 345] on button "Documentación" at bounding box center [181, 361] width 218 height 45
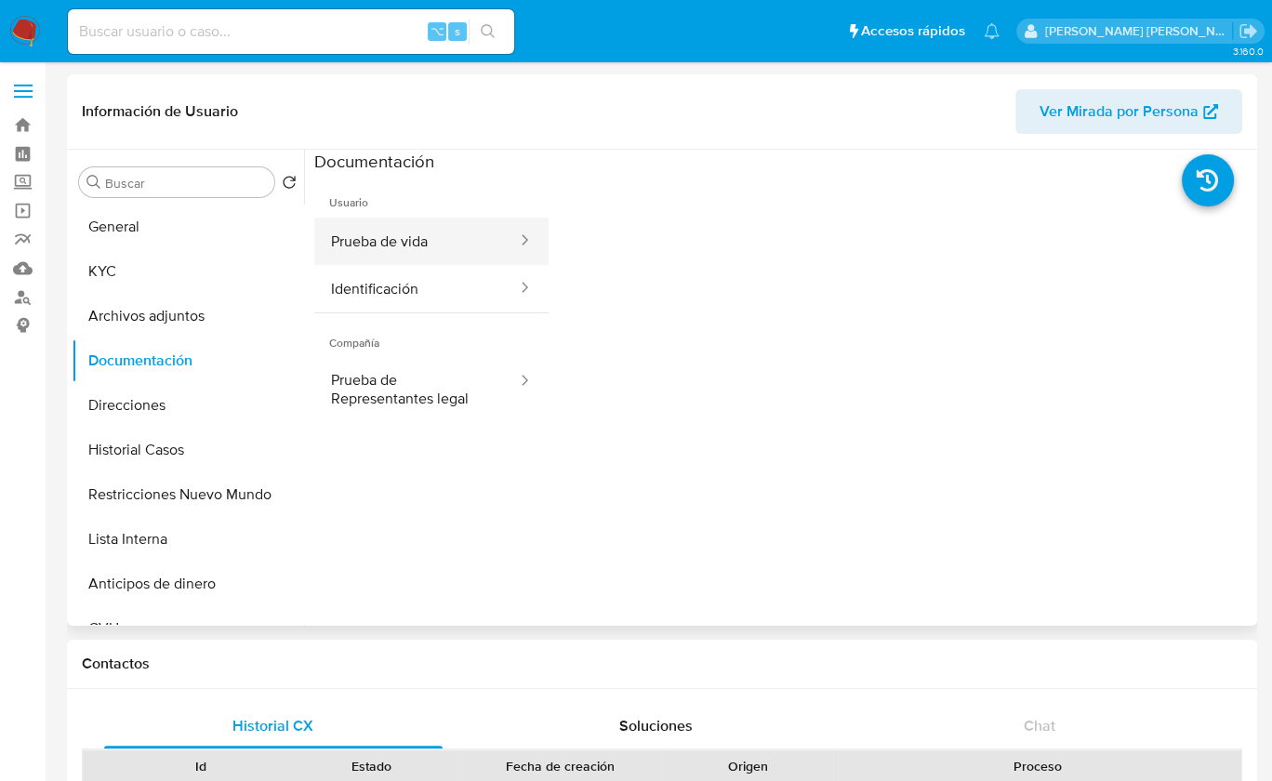
select select "10"
click at [427, 249] on button "Prueba de vida" at bounding box center [416, 241] width 205 height 47
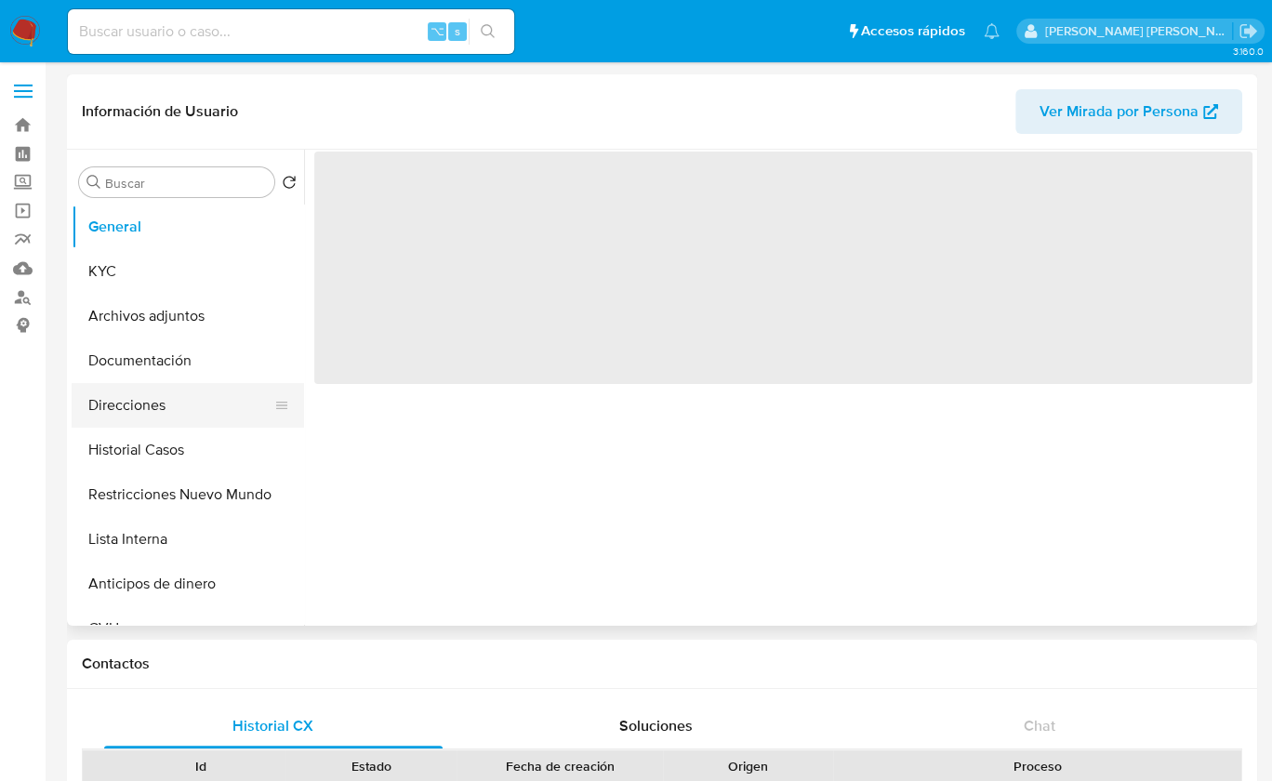
click at [174, 402] on button "Direcciones" at bounding box center [181, 405] width 218 height 45
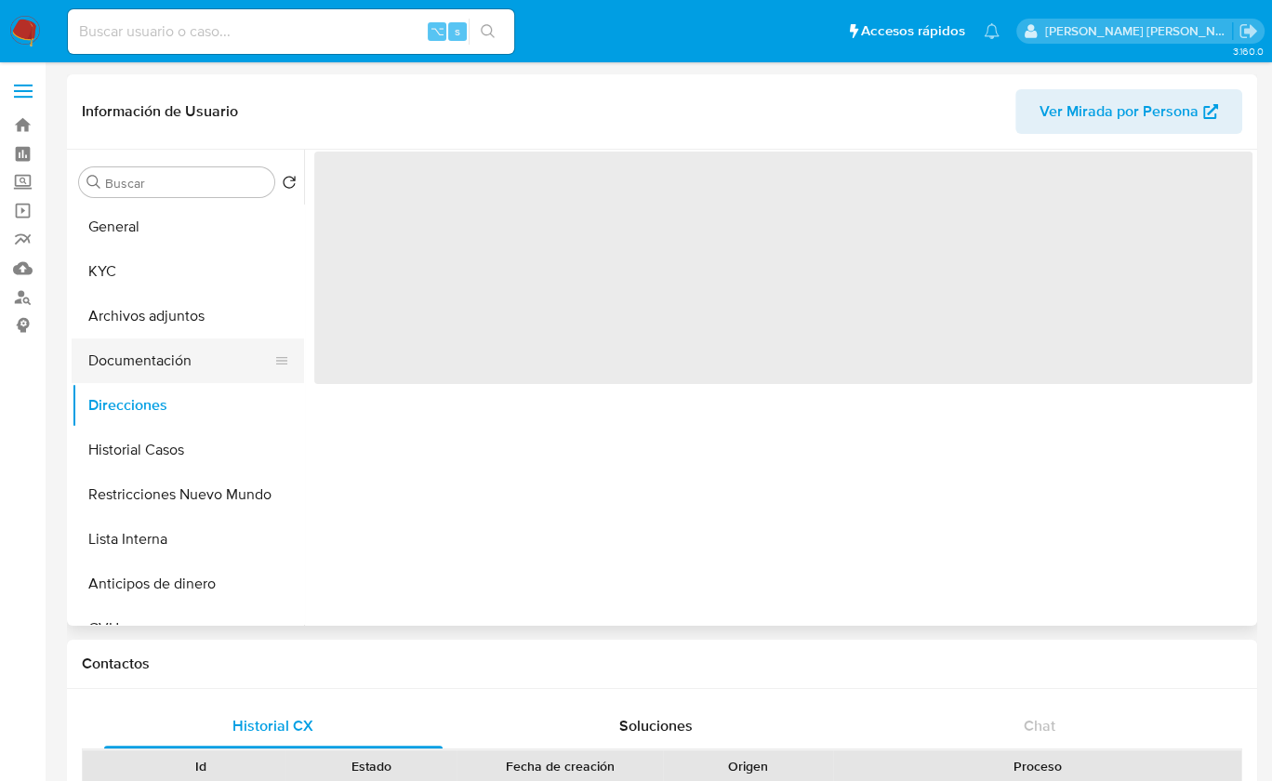
click at [173, 358] on button "Documentación" at bounding box center [181, 361] width 218 height 45
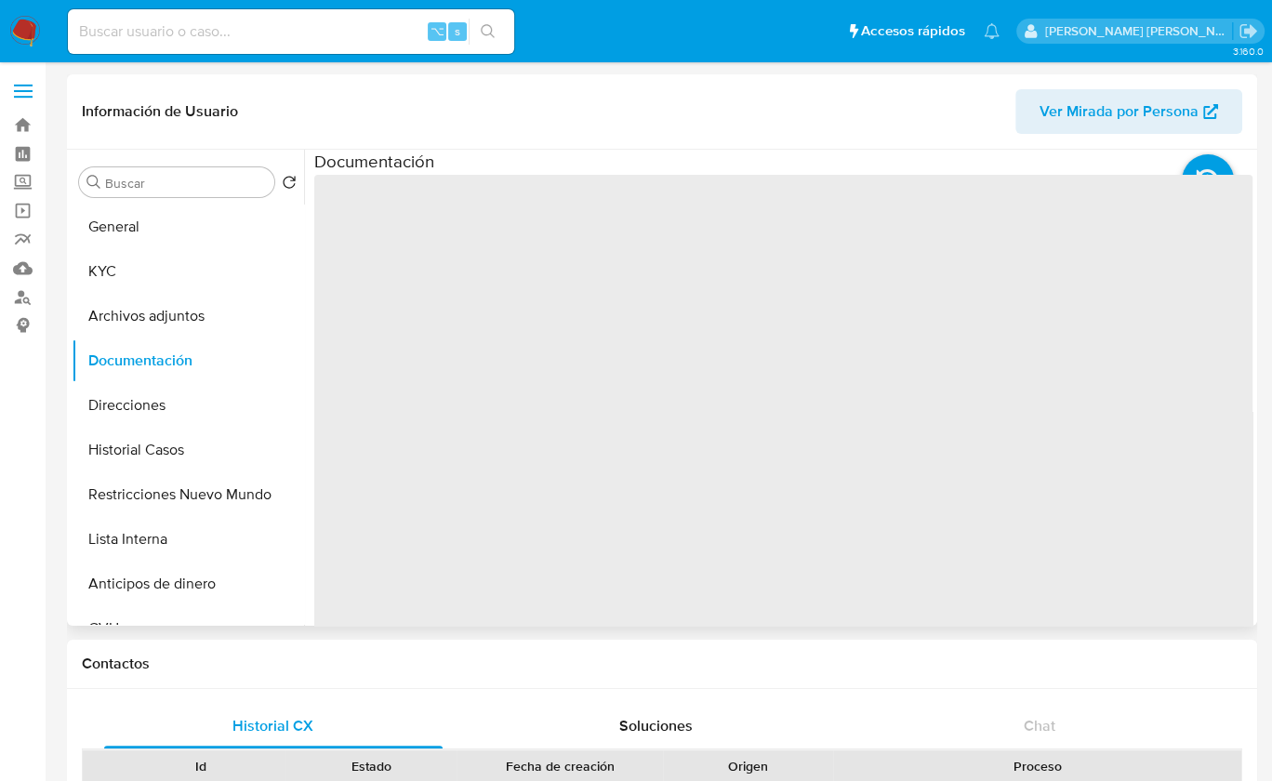
select select "10"
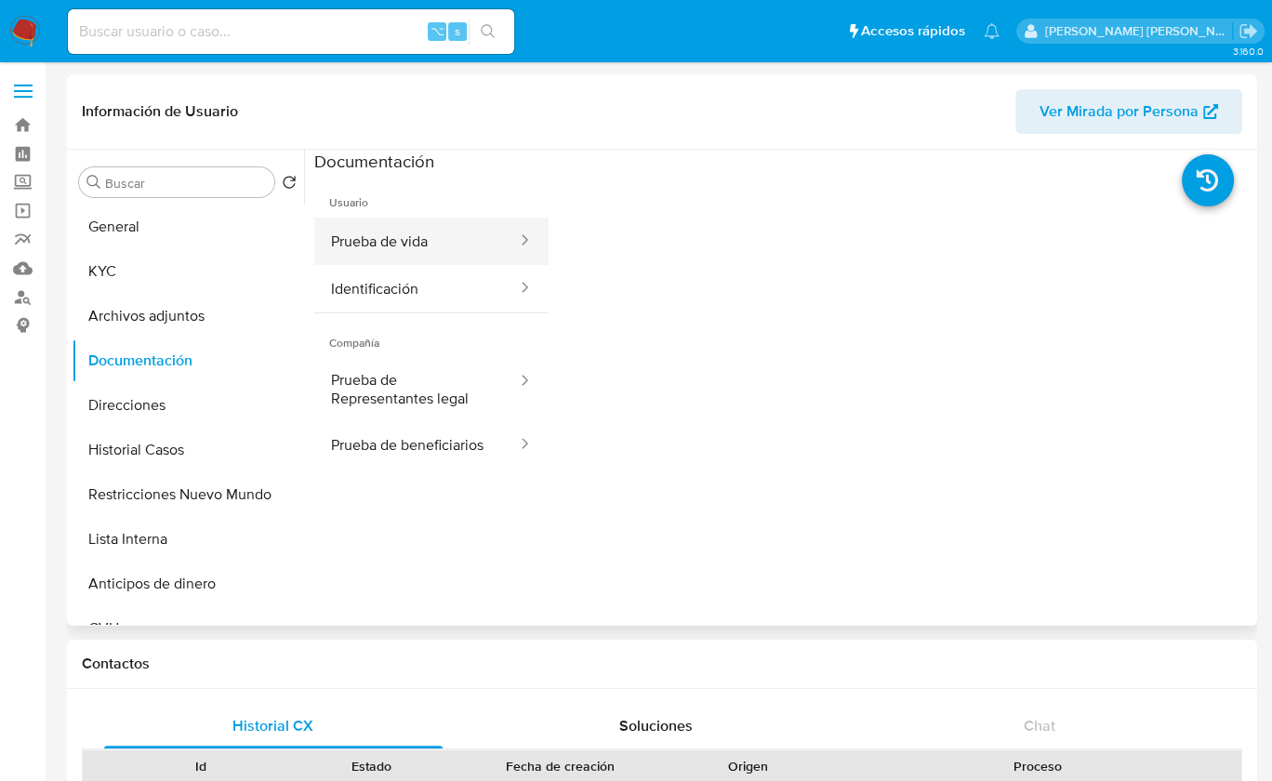
click at [419, 230] on button "Prueba de vida" at bounding box center [416, 241] width 205 height 47
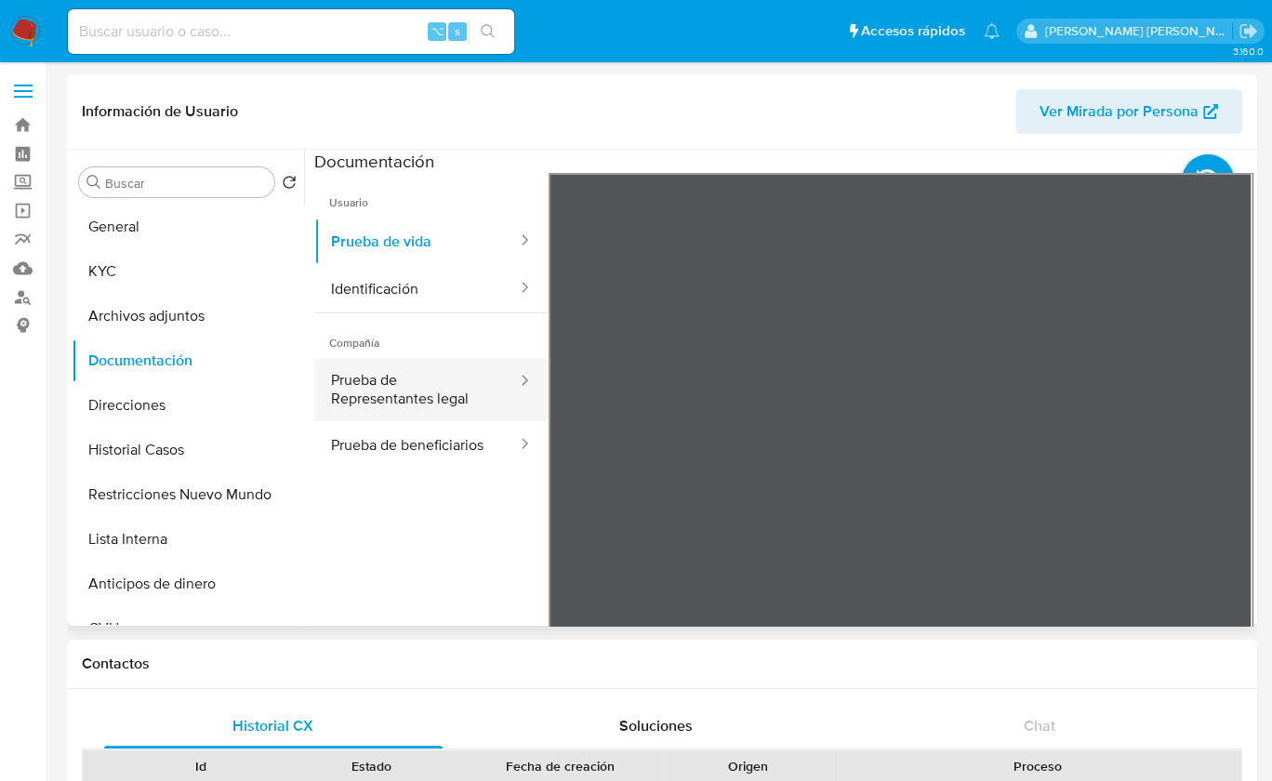
click at [364, 390] on button "Prueba de Representantes legal" at bounding box center [416, 389] width 205 height 63
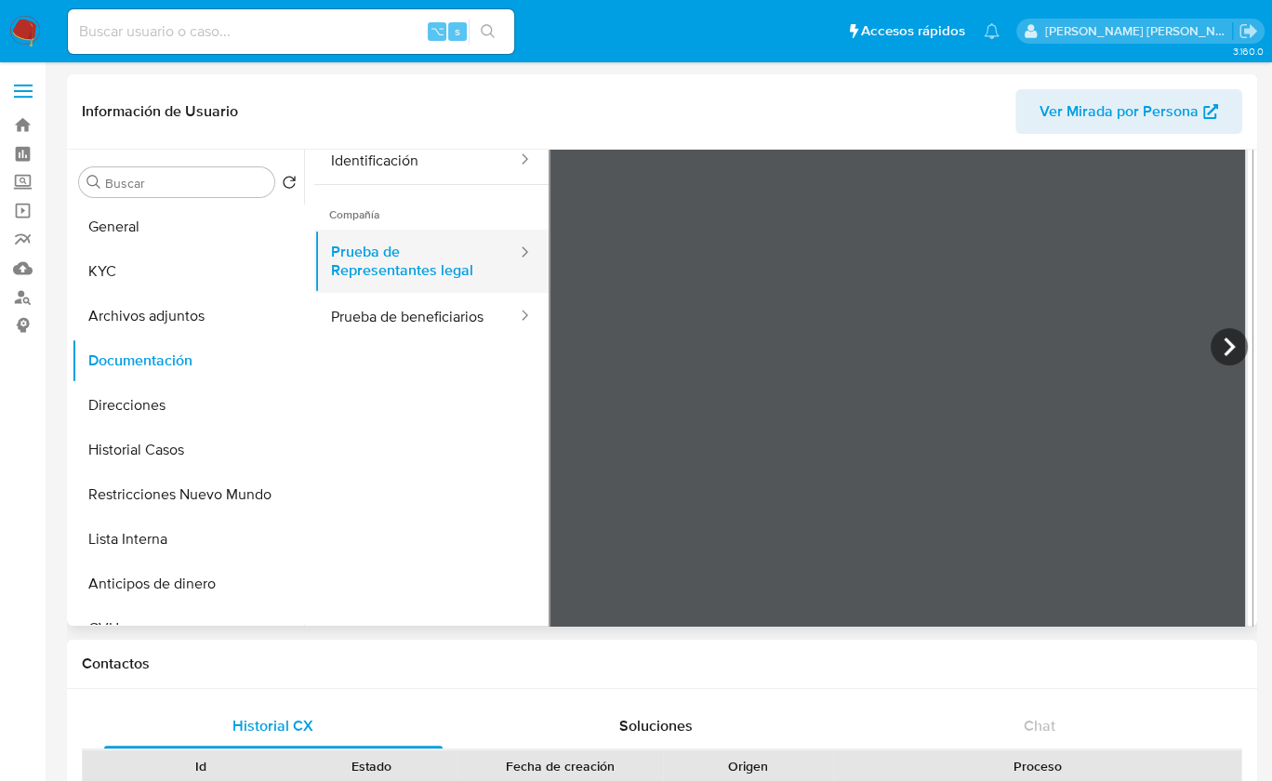
scroll to position [162, 0]
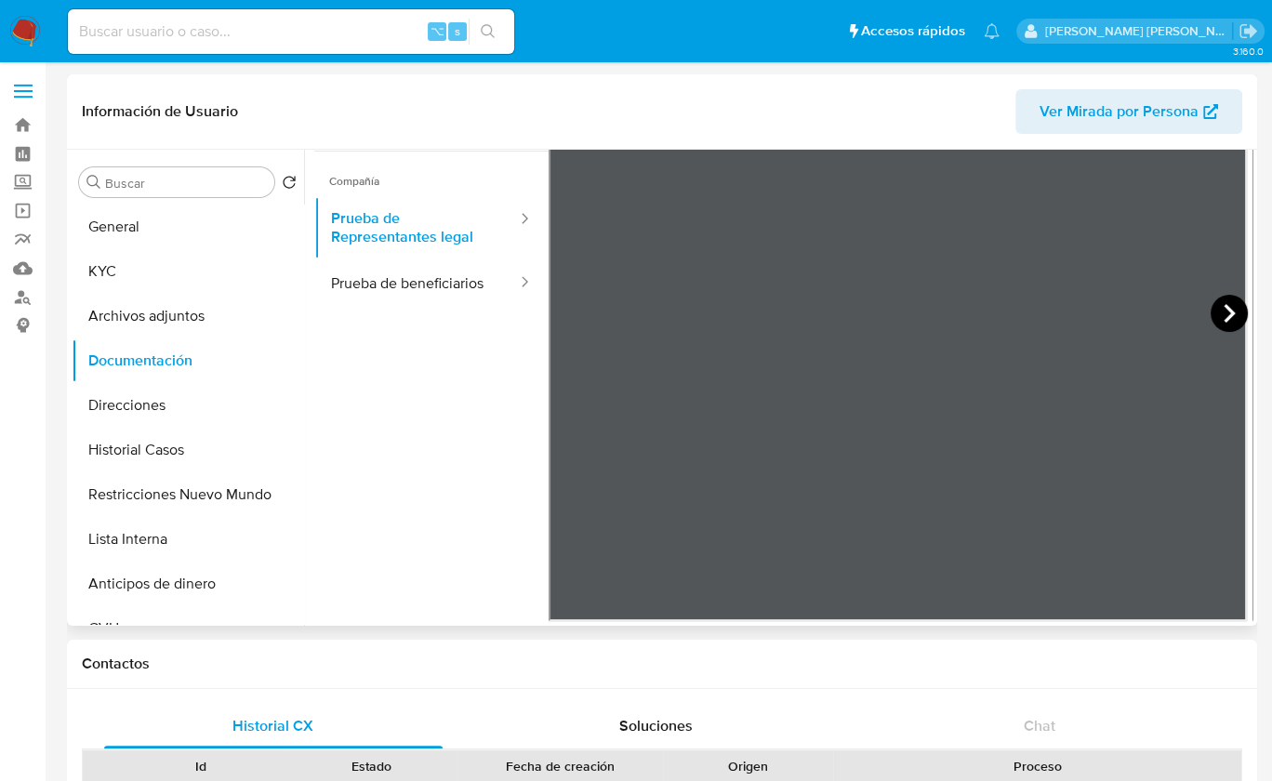
click at [1227, 297] on icon at bounding box center [1229, 313] width 37 height 37
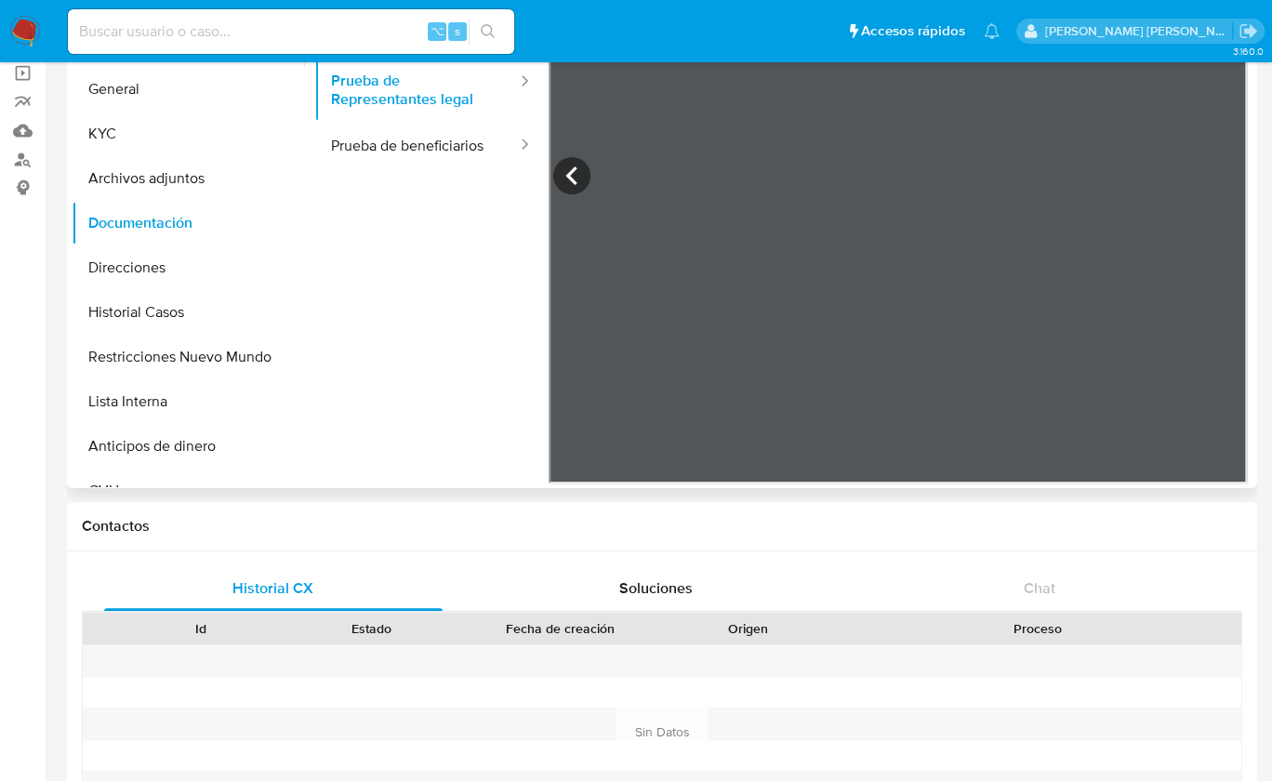
scroll to position [142, 0]
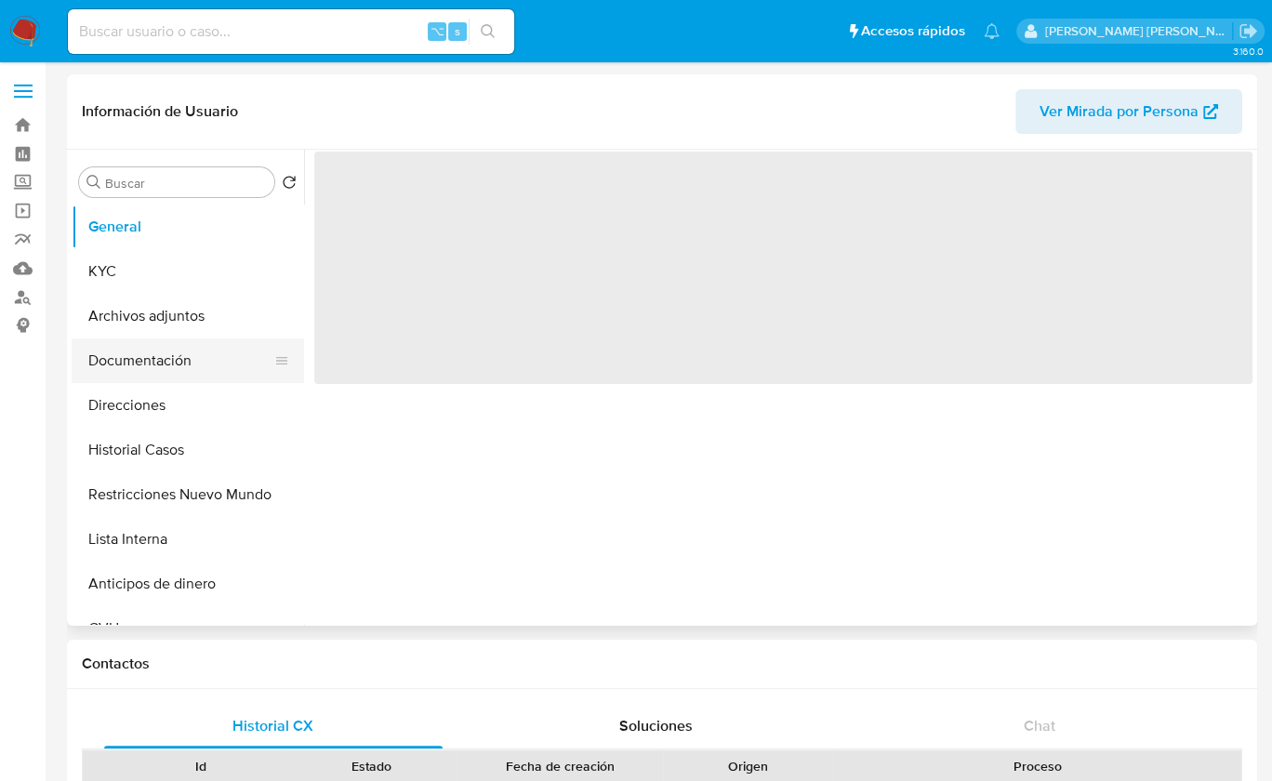
click at [120, 370] on button "Documentación" at bounding box center [181, 361] width 218 height 45
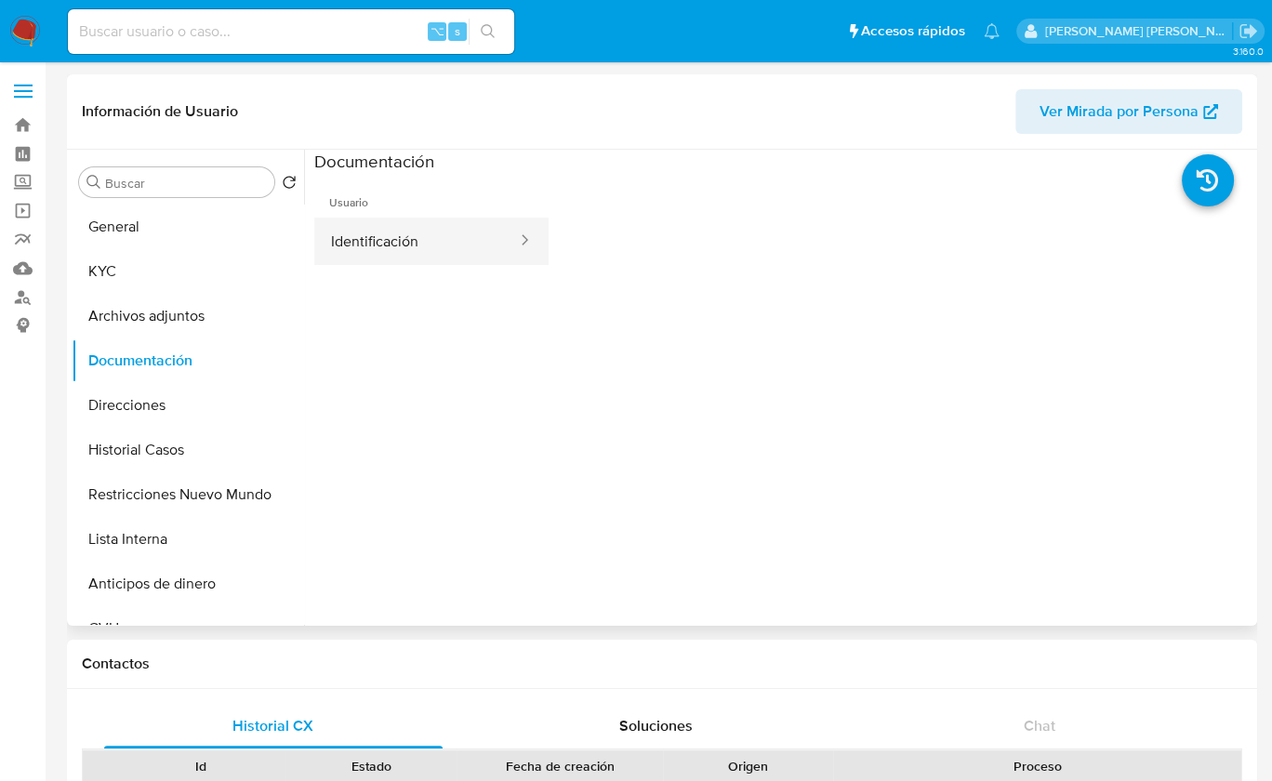
click at [439, 250] on button "Identificación" at bounding box center [416, 241] width 205 height 47
select select "10"
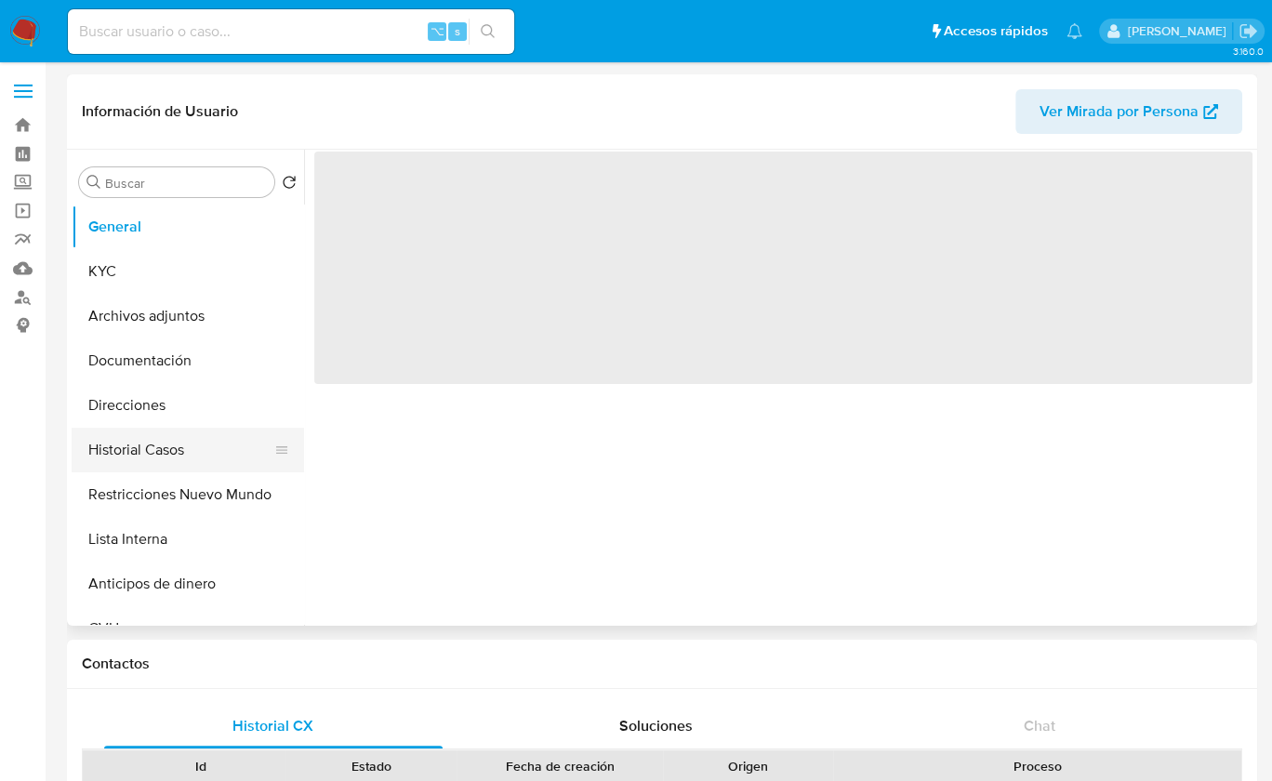
click at [171, 434] on button "Historial Casos" at bounding box center [181, 450] width 218 height 45
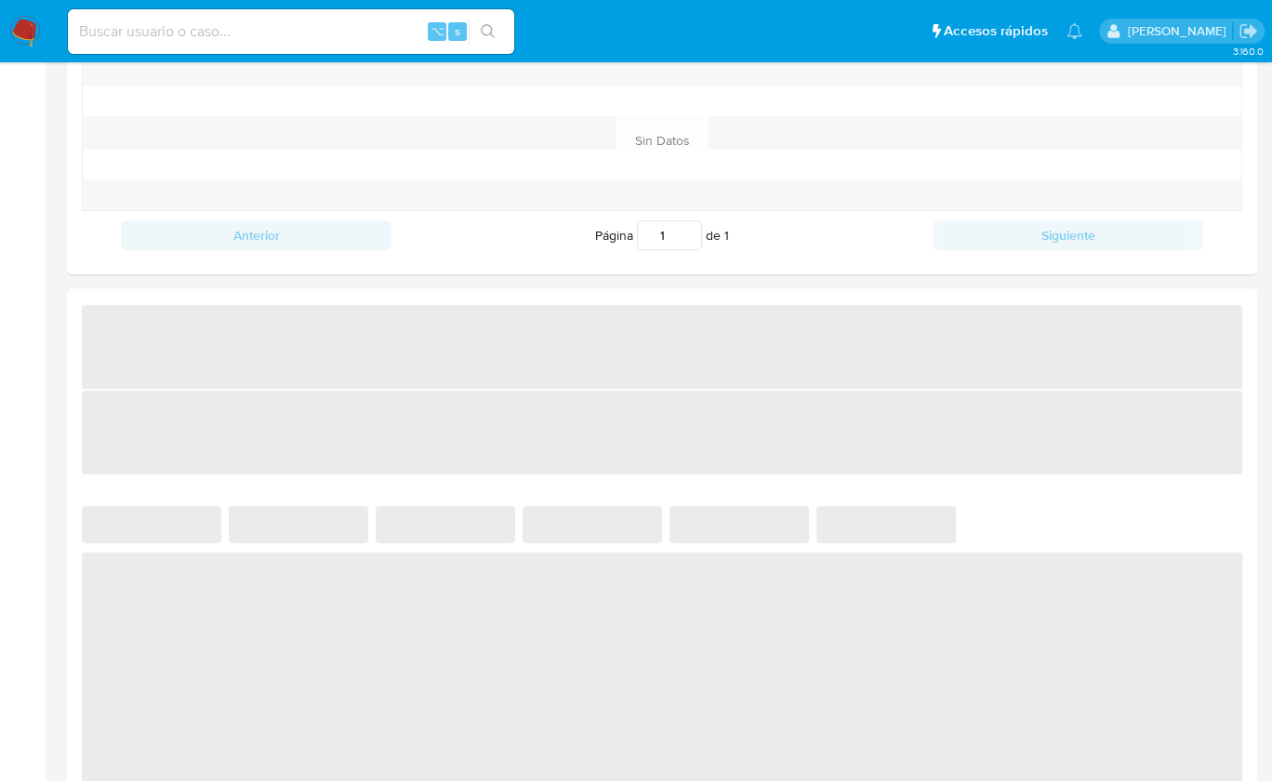
select select "10"
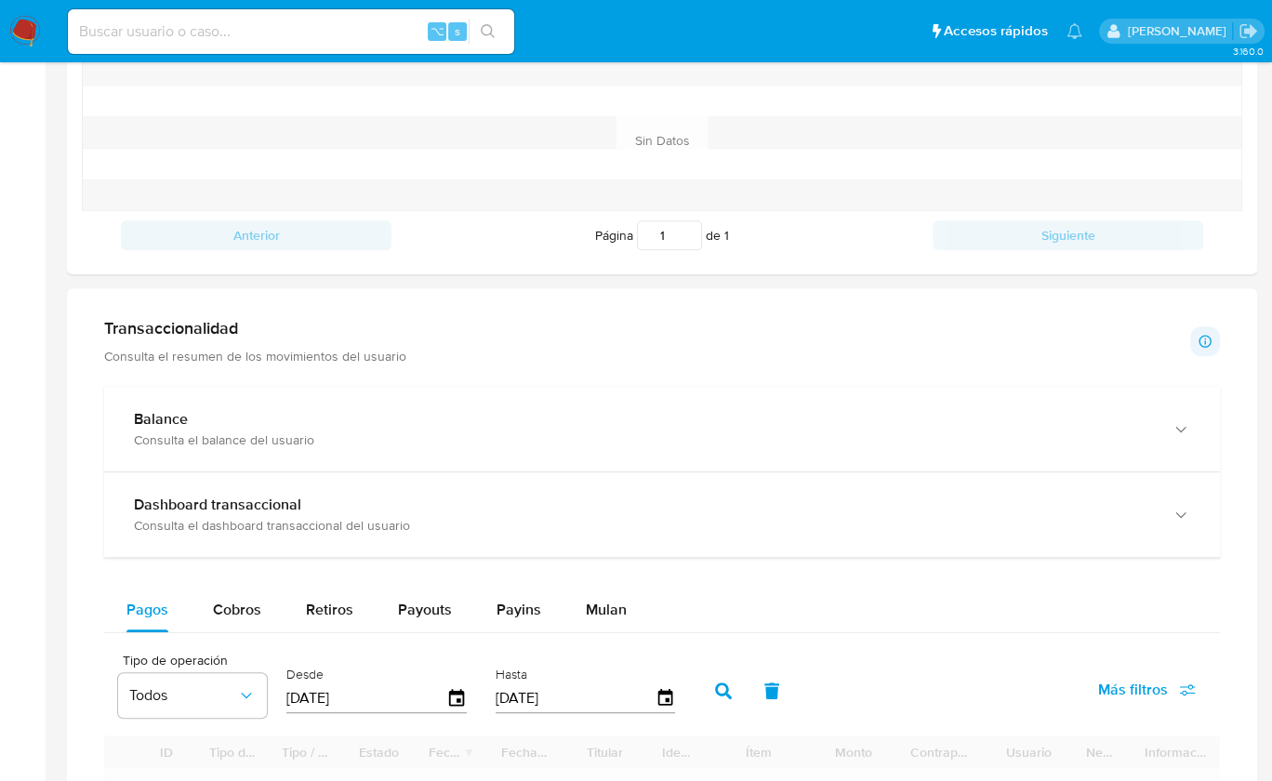
scroll to position [872, 0]
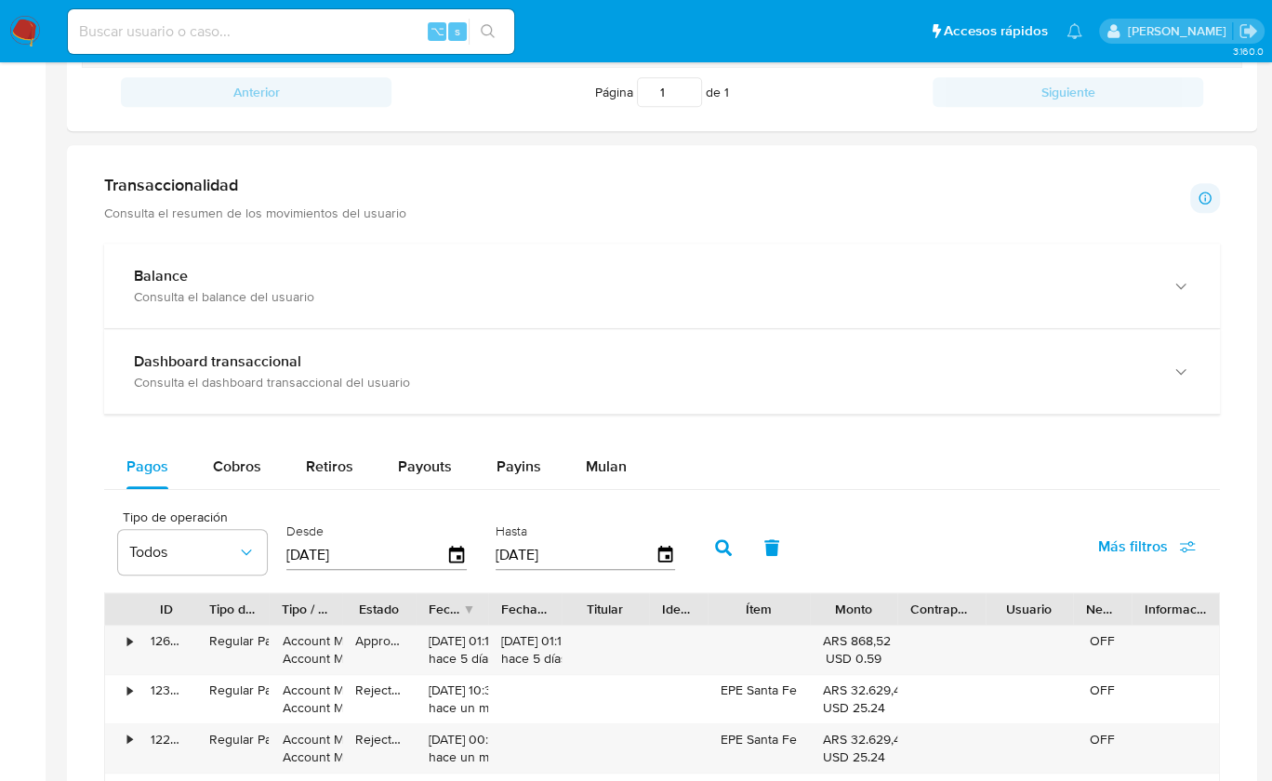
click at [375, 222] on div "Transaccionalidad Consulta el resumen de los movimientos del usuario Informació…" at bounding box center [662, 671] width 1161 height 1022
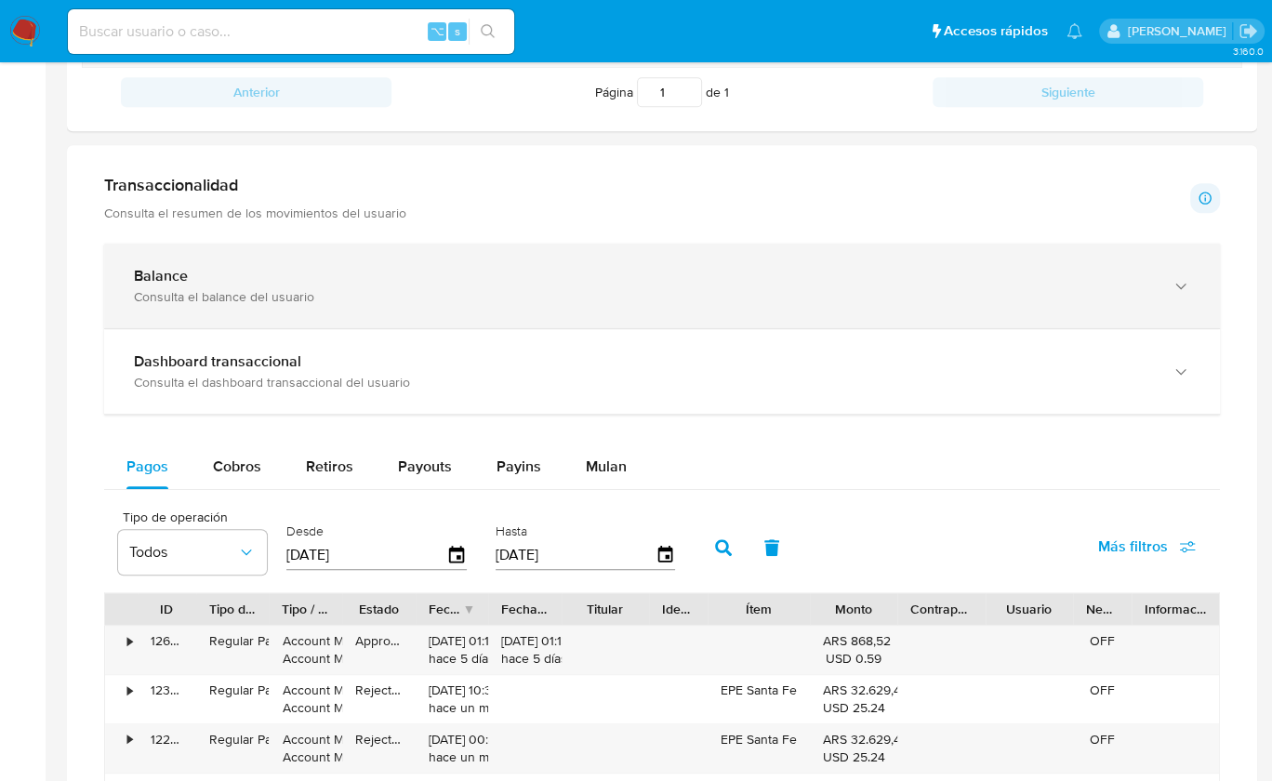
click at [370, 253] on div "Balance Consulta el balance del usuario" at bounding box center [662, 286] width 1116 height 85
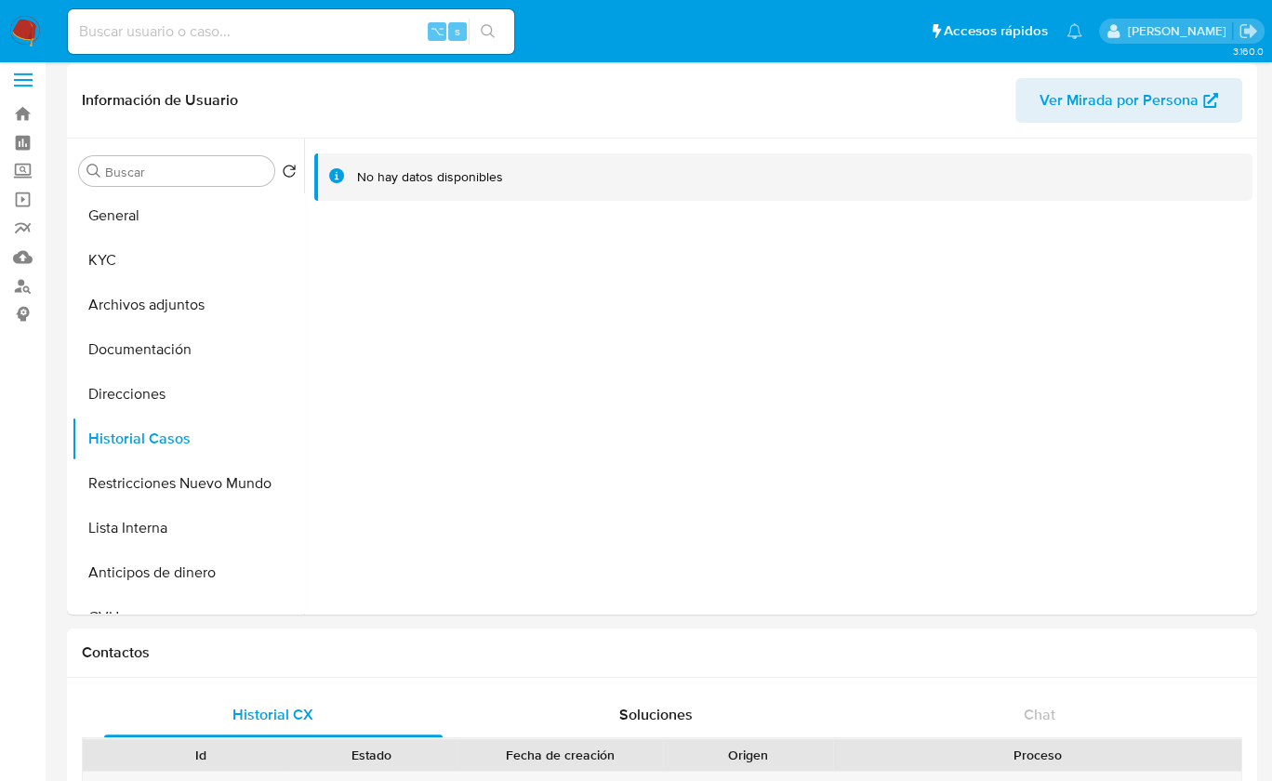
scroll to position [0, 0]
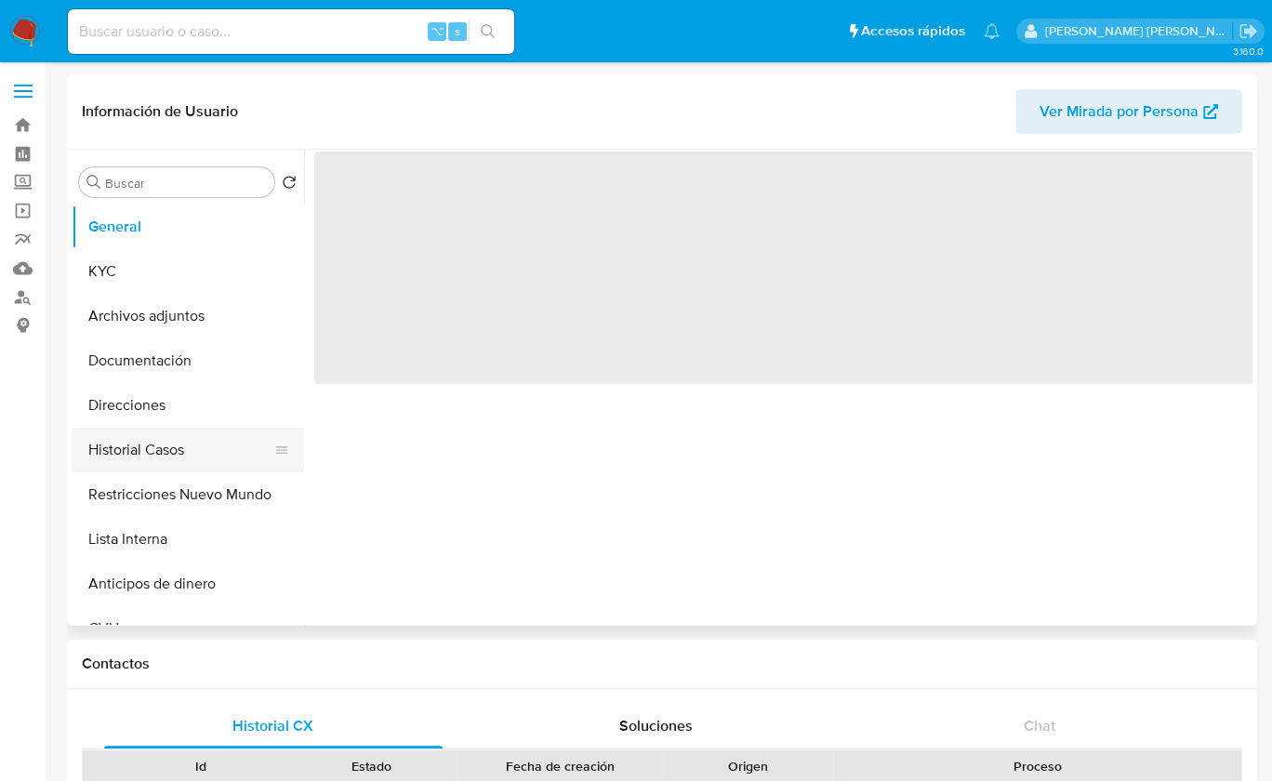
drag, startPoint x: 193, startPoint y: 451, endPoint x: 236, endPoint y: 458, distance: 43.3
click at [193, 451] on button "Historial Casos" at bounding box center [181, 450] width 218 height 45
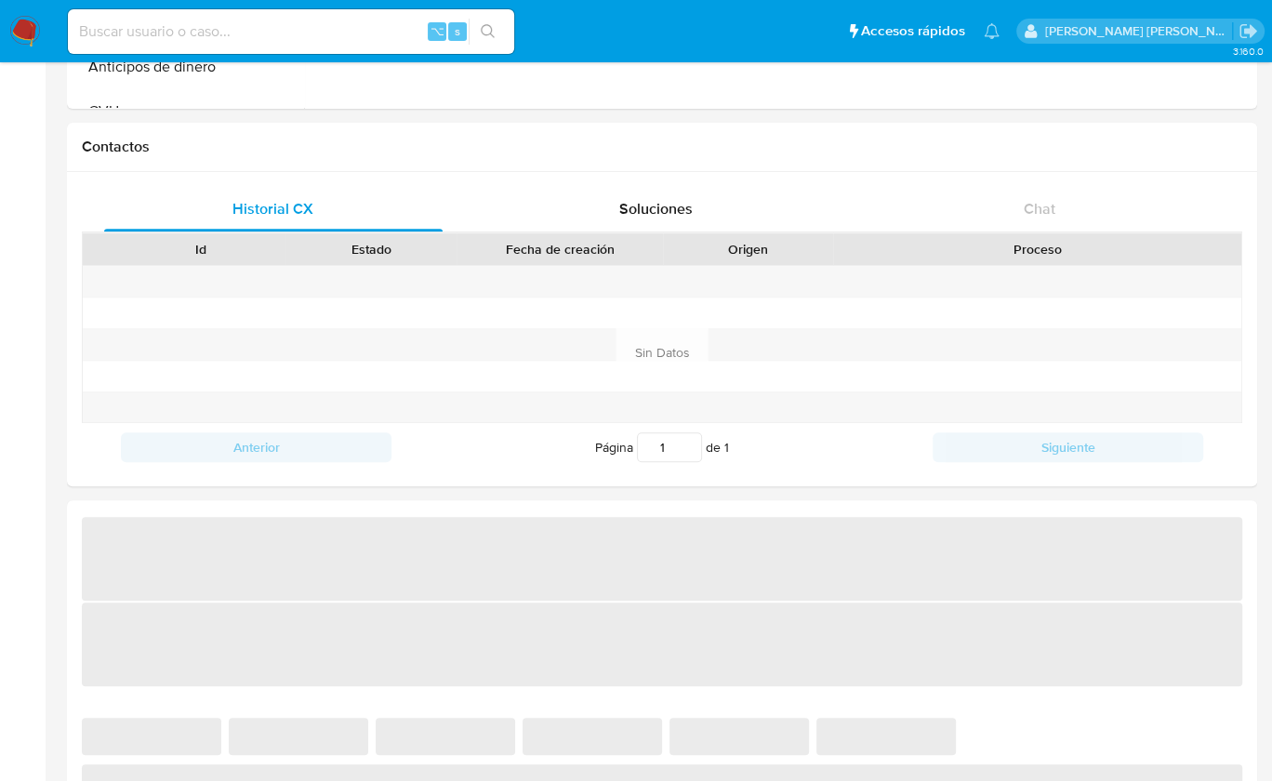
select select "10"
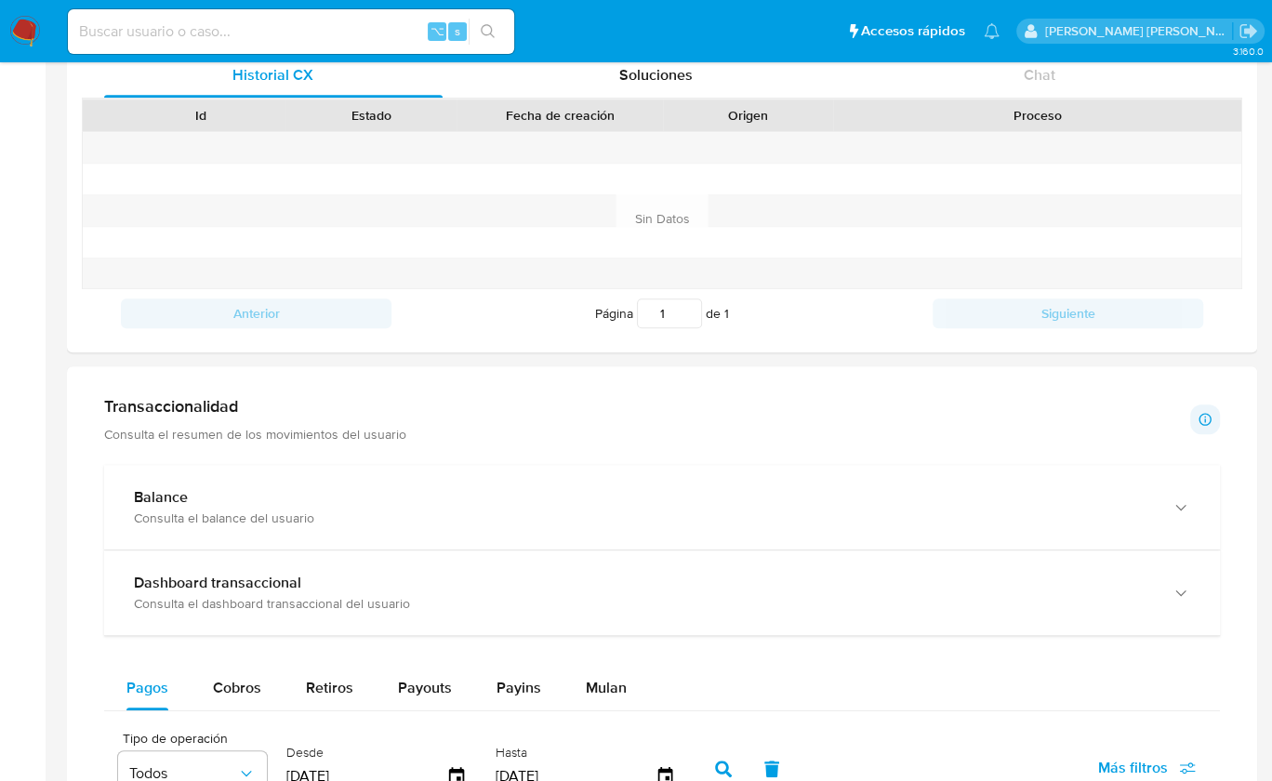
scroll to position [820, 0]
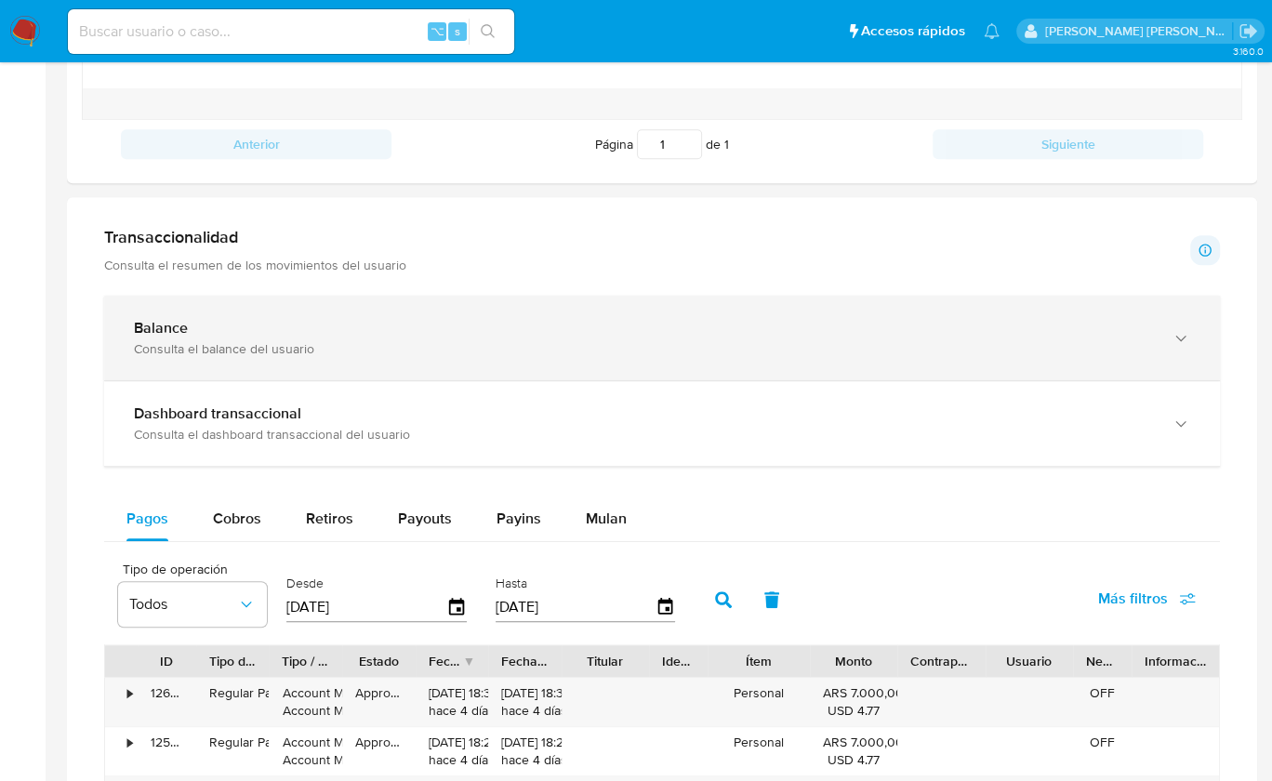
click at [407, 340] on div "Consulta el balance del usuario" at bounding box center [643, 348] width 1019 height 17
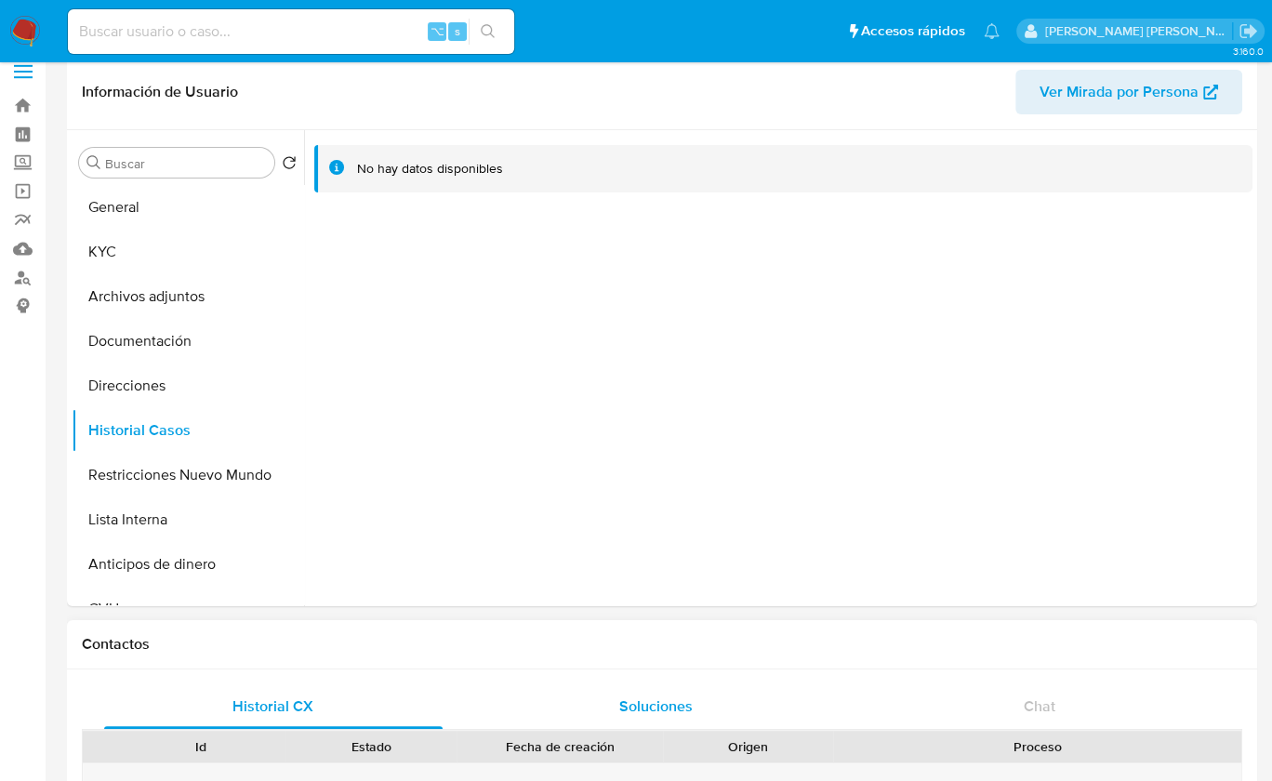
scroll to position [0, 0]
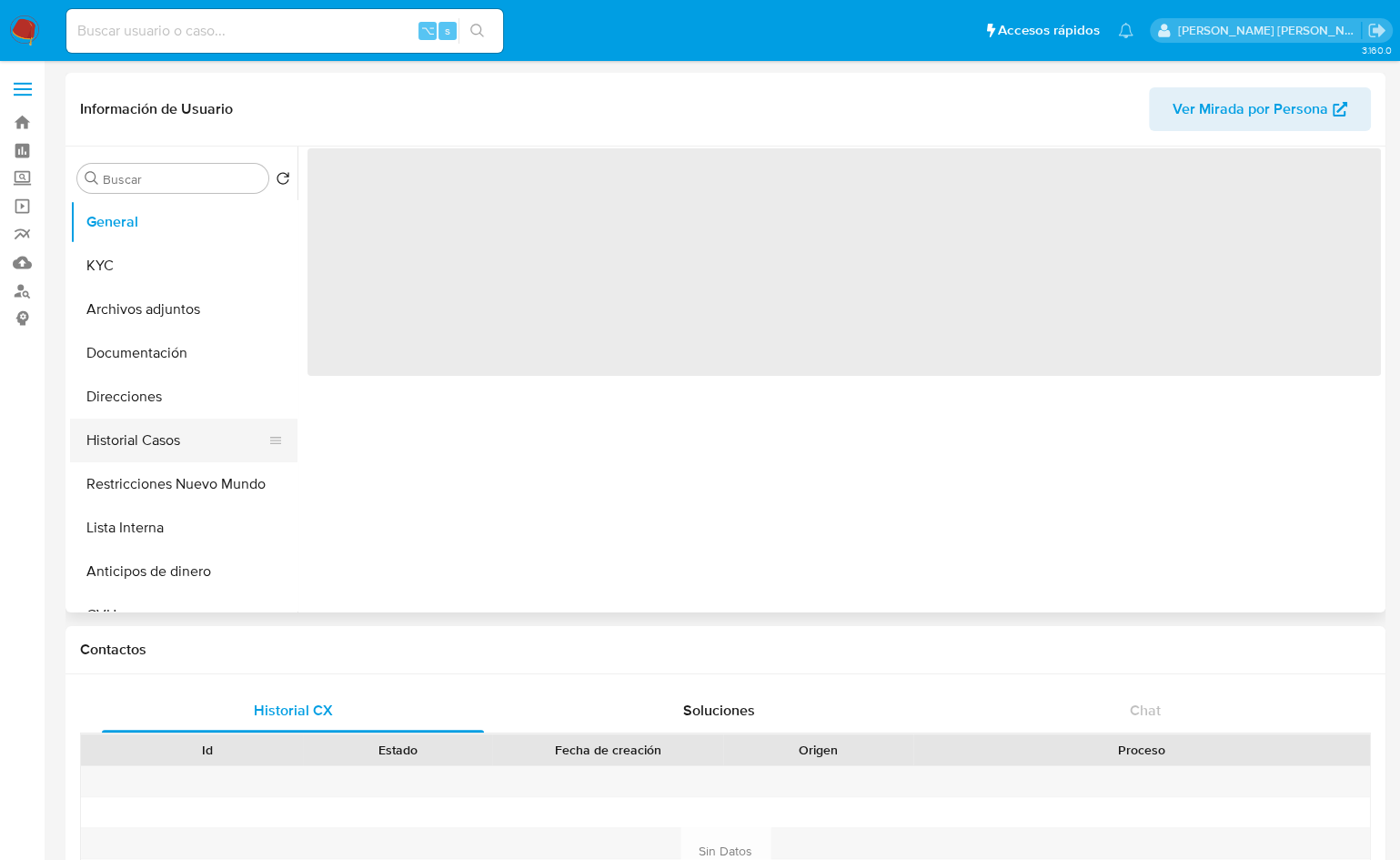
click at [172, 449] on button "Historial Casos" at bounding box center [177, 440] width 213 height 44
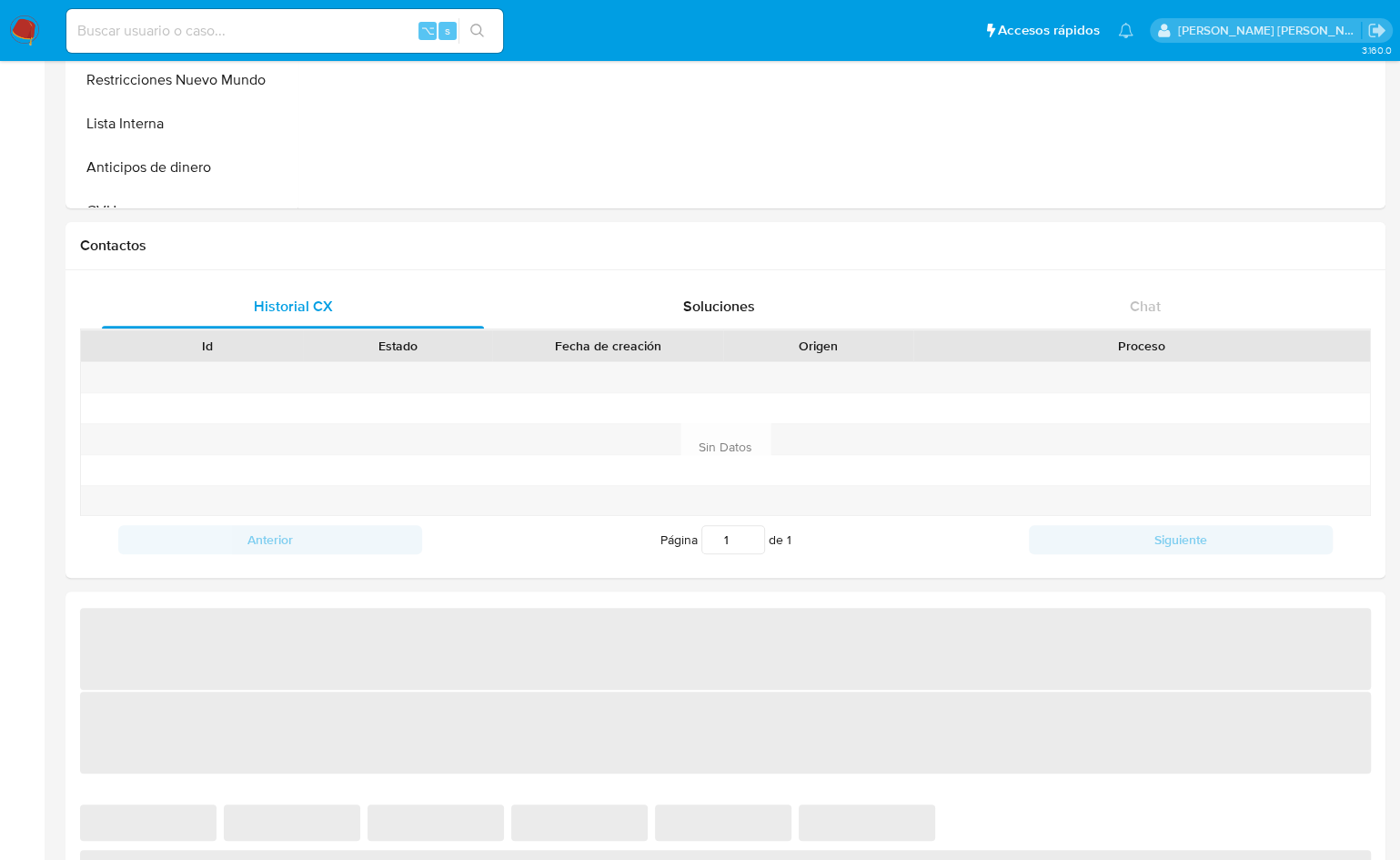
select select "10"
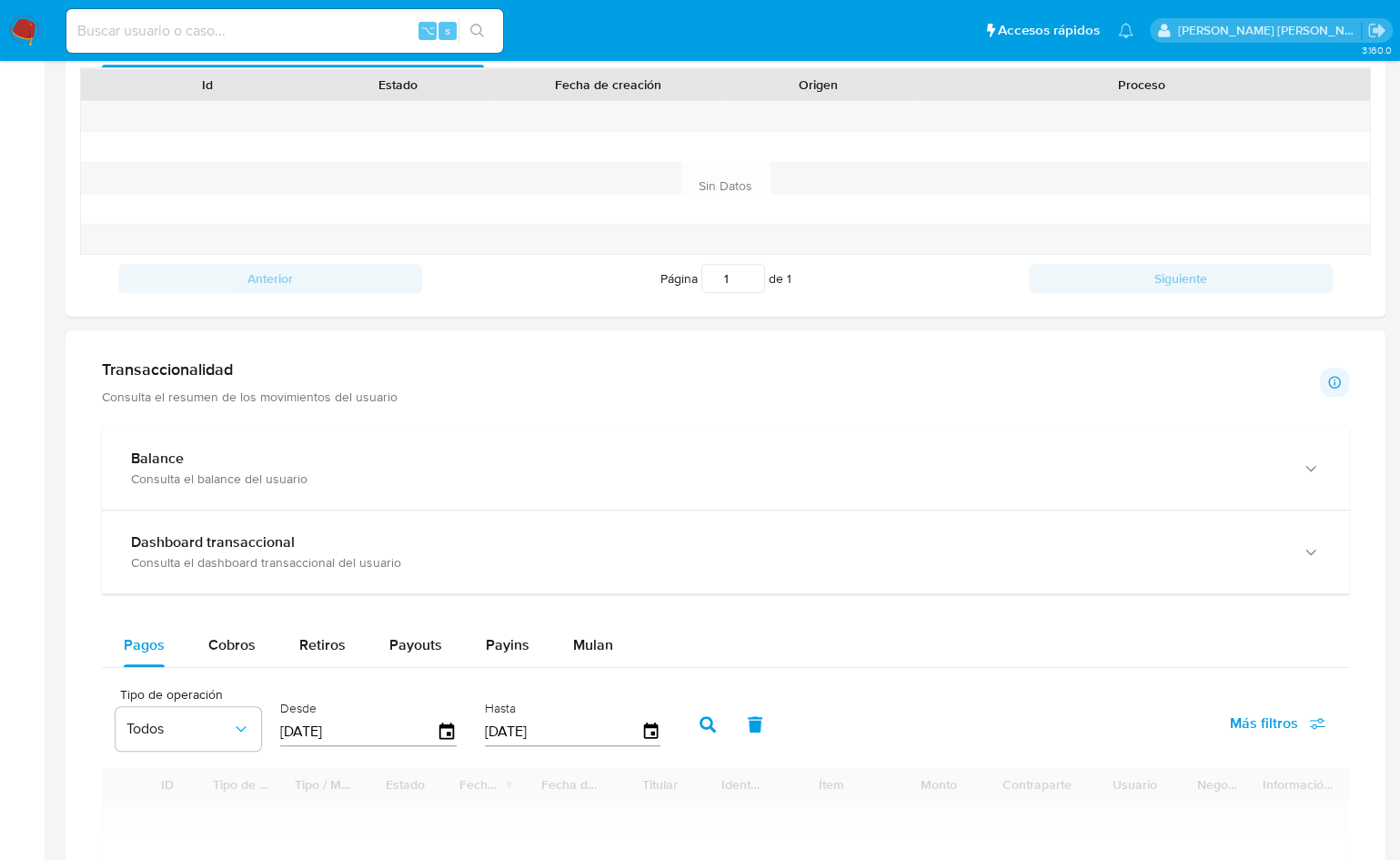
scroll to position [702, 0]
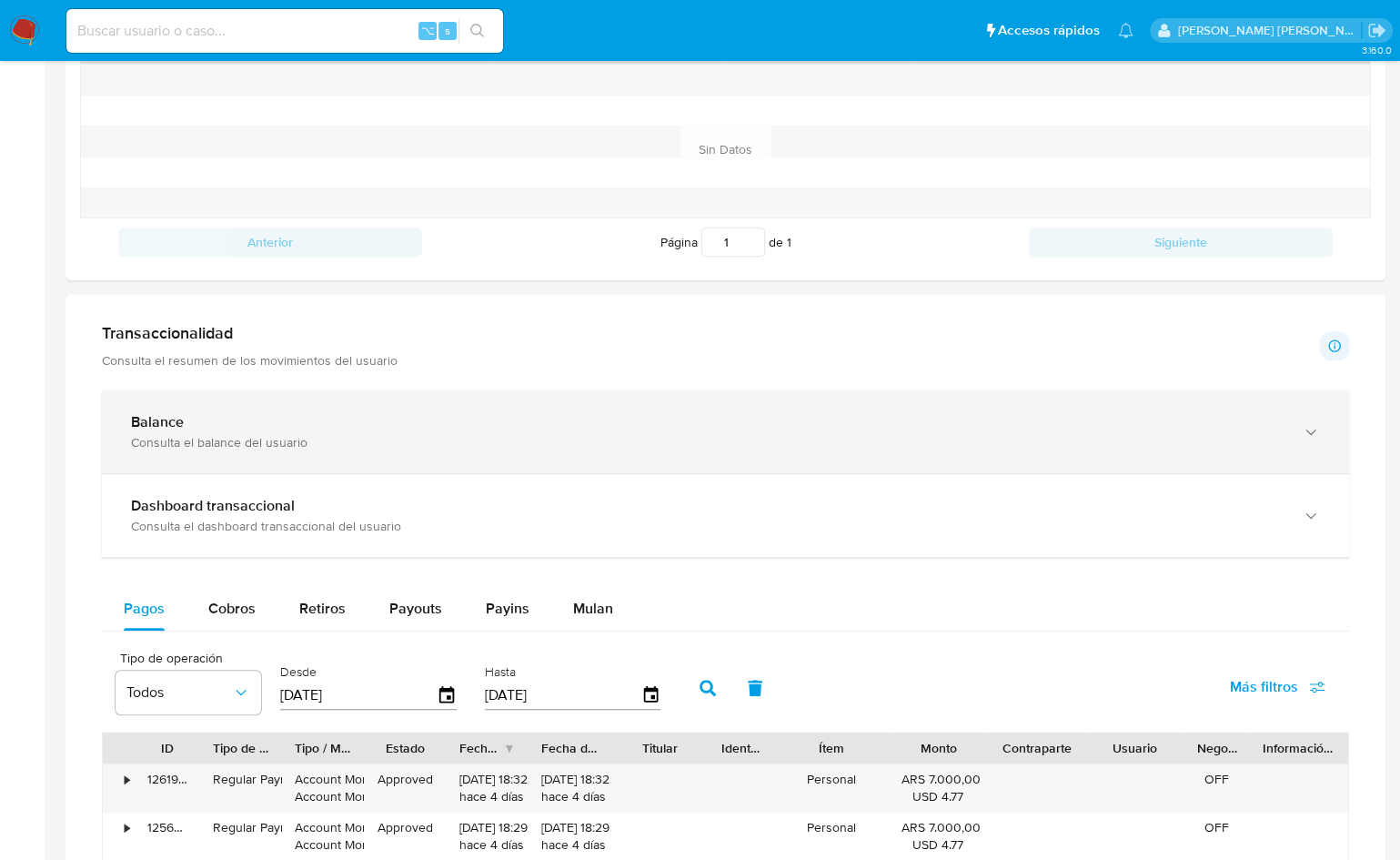
click at [350, 444] on div "Consulta el balance del usuario" at bounding box center [707, 442] width 1152 height 17
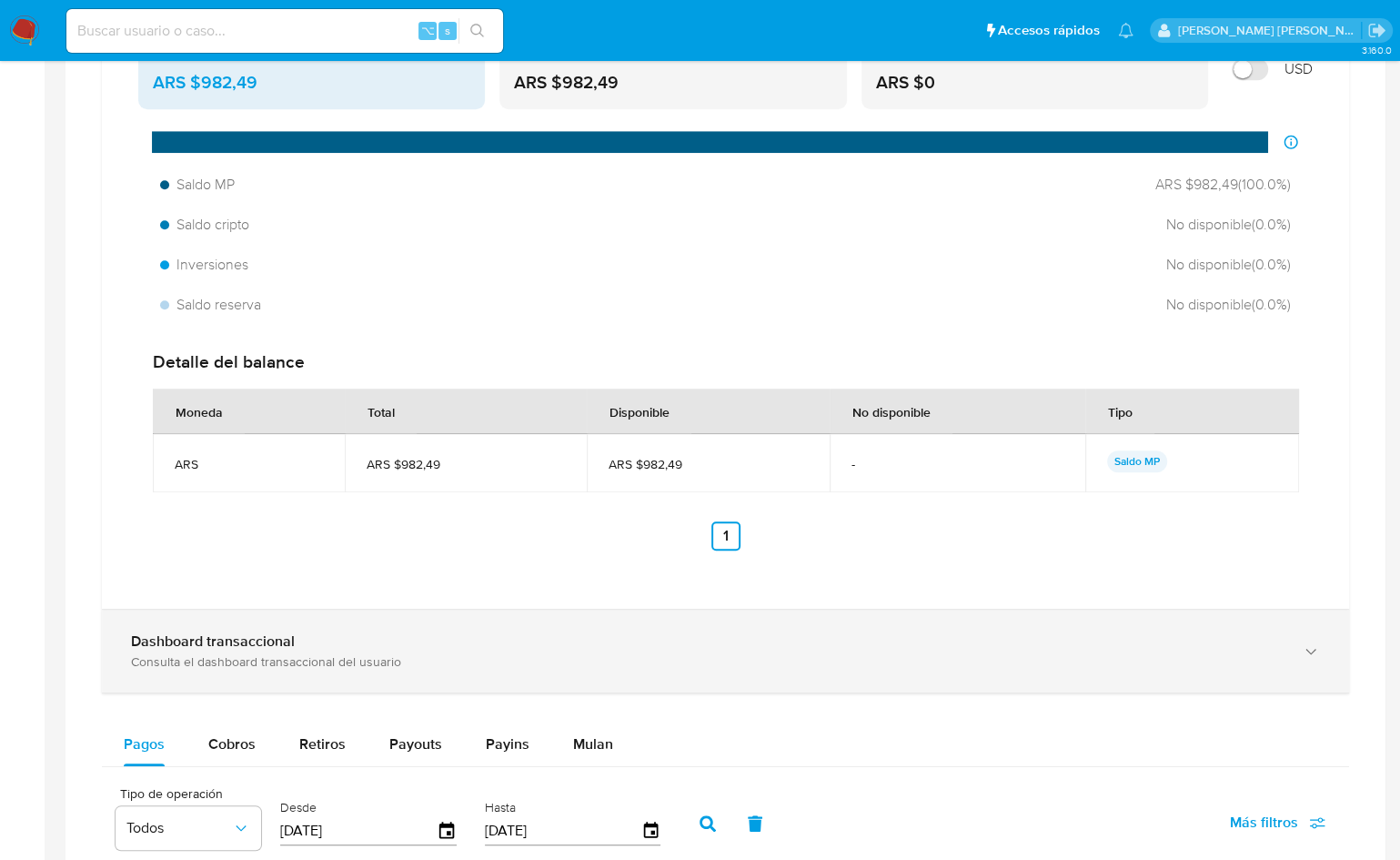
scroll to position [1454, 0]
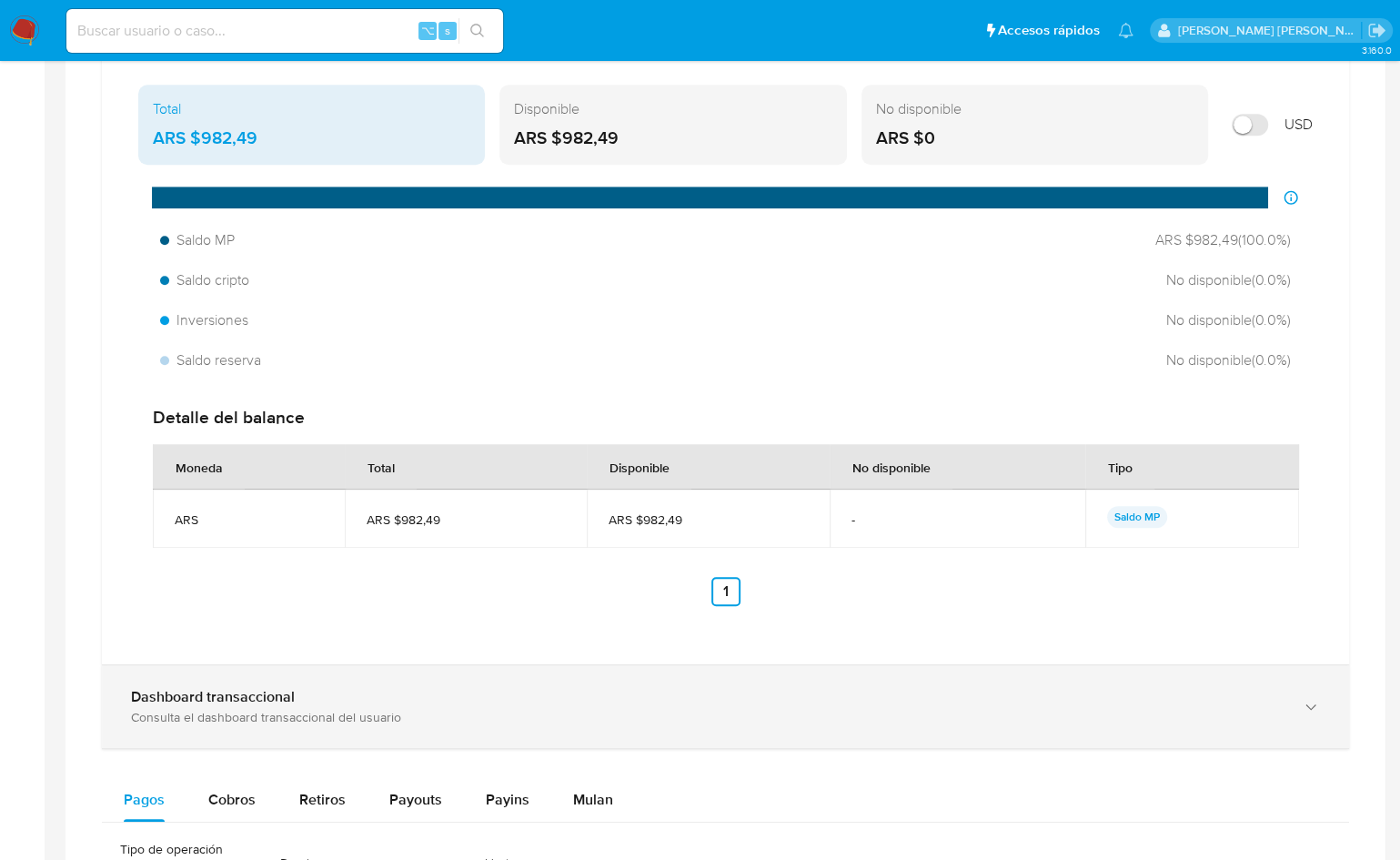
click at [343, 697] on div "Dashboard transaccional" at bounding box center [707, 697] width 1152 height 19
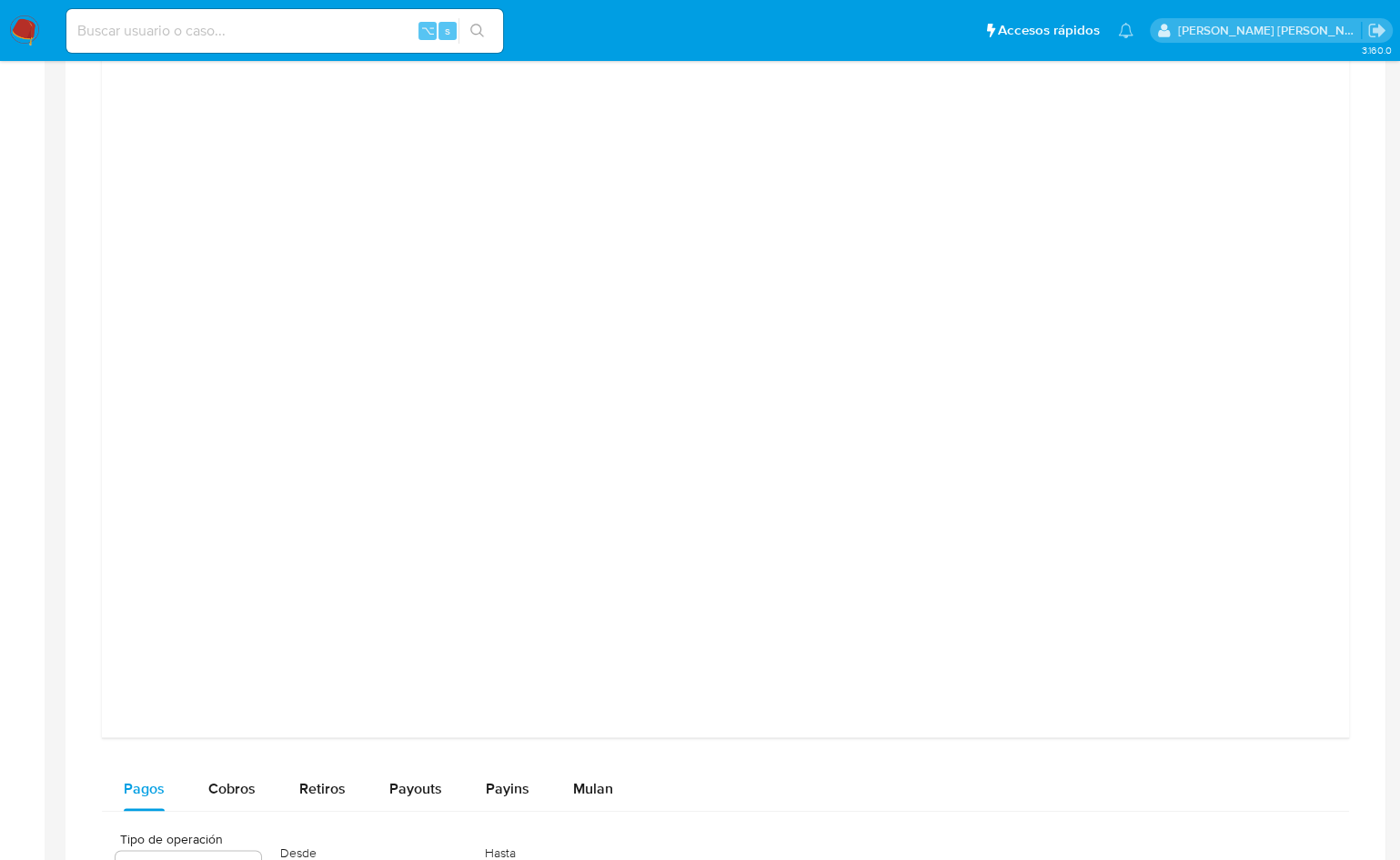
scroll to position [1745, 0]
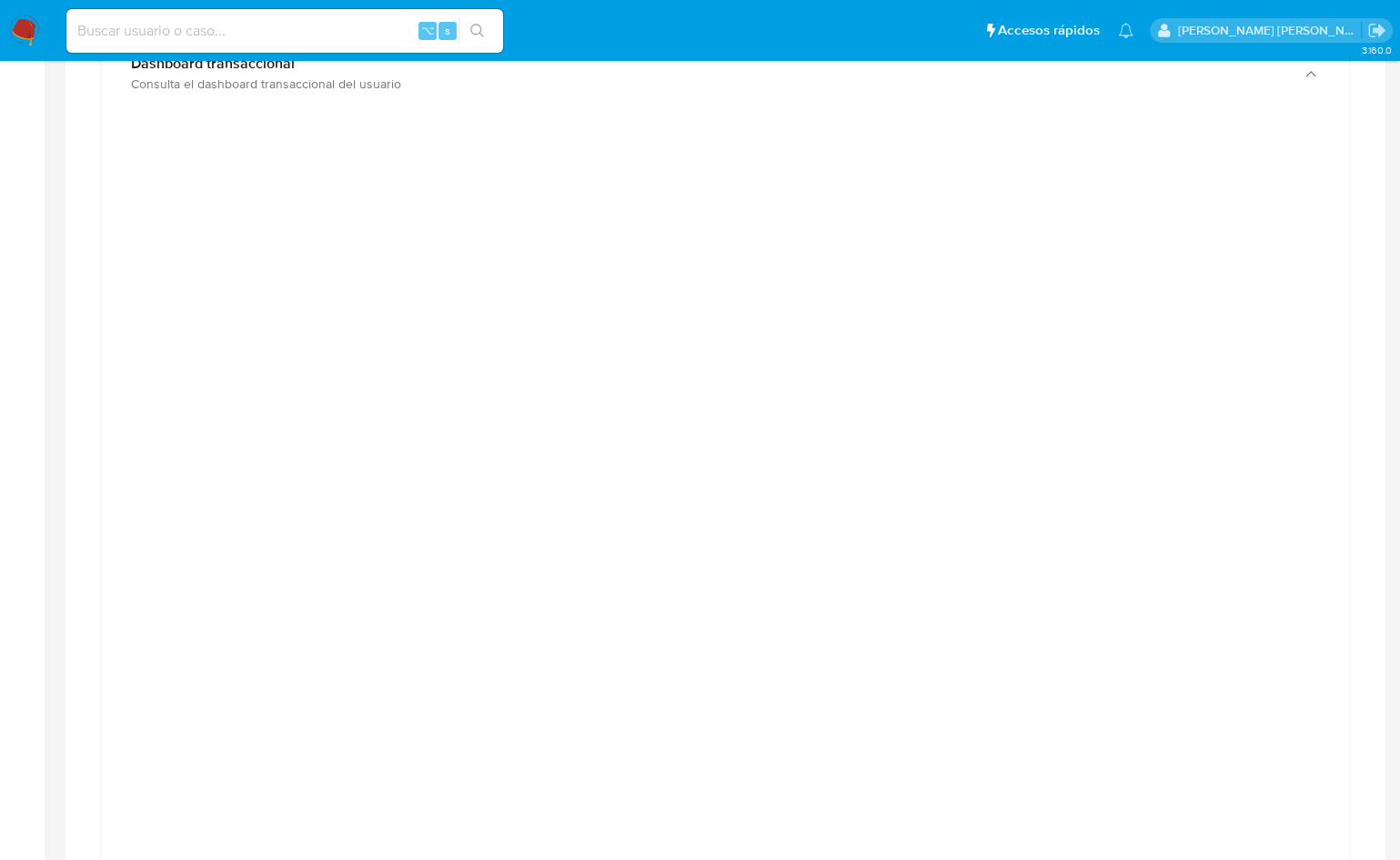
click at [1299, 293] on div at bounding box center [725, 538] width 1218 height 819
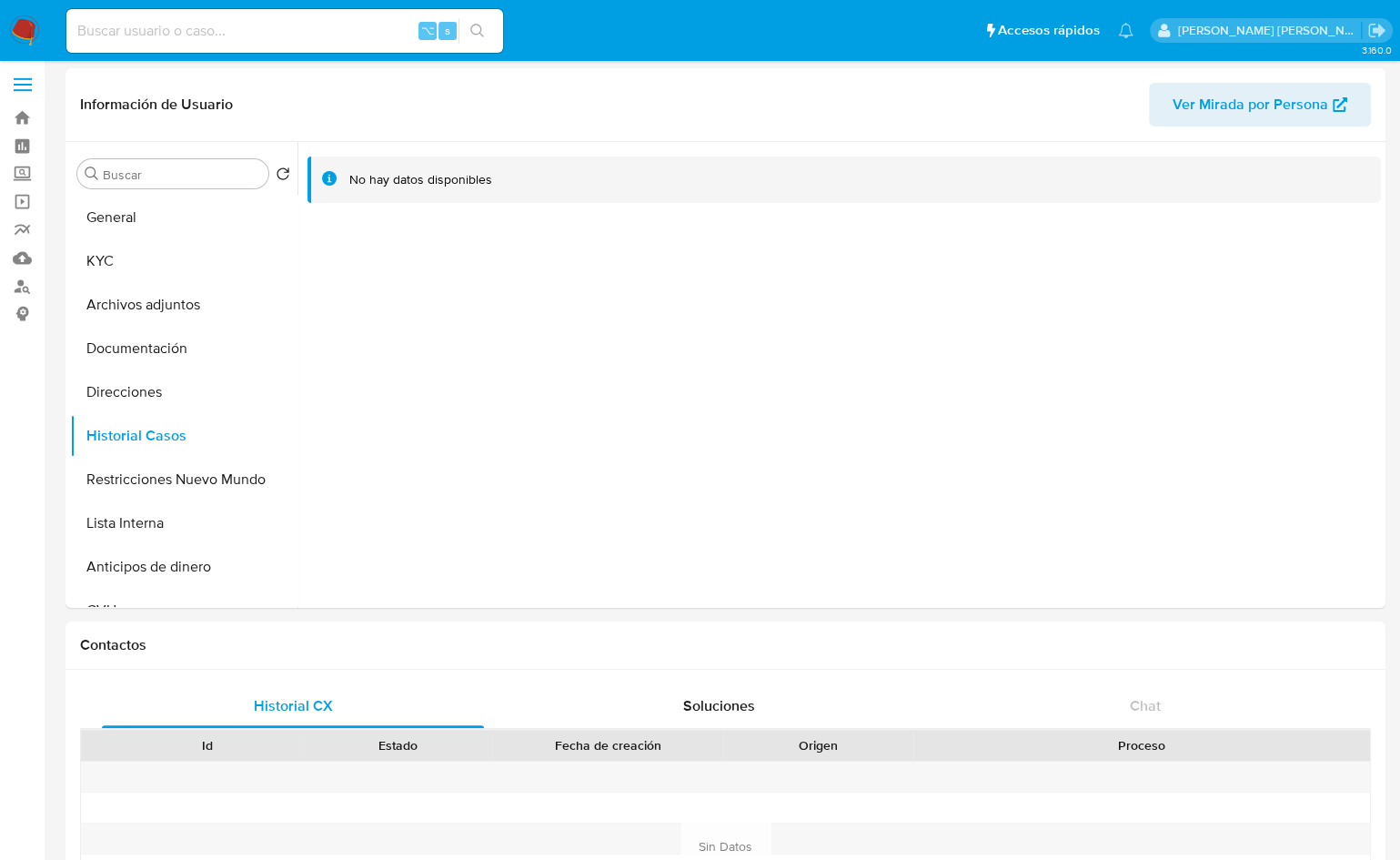
scroll to position [0, 0]
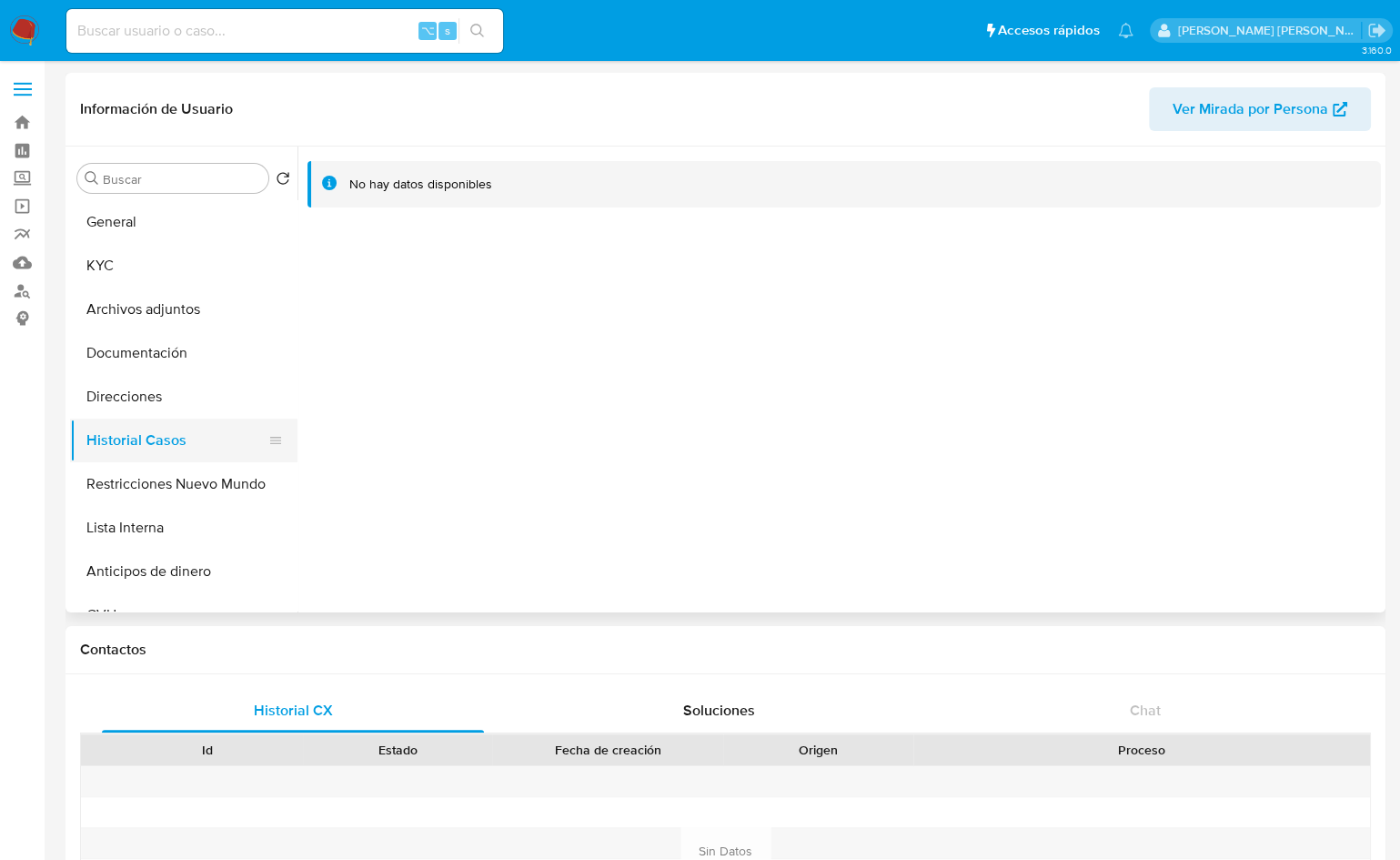
click at [149, 449] on button "Historial Casos" at bounding box center [177, 440] width 213 height 44
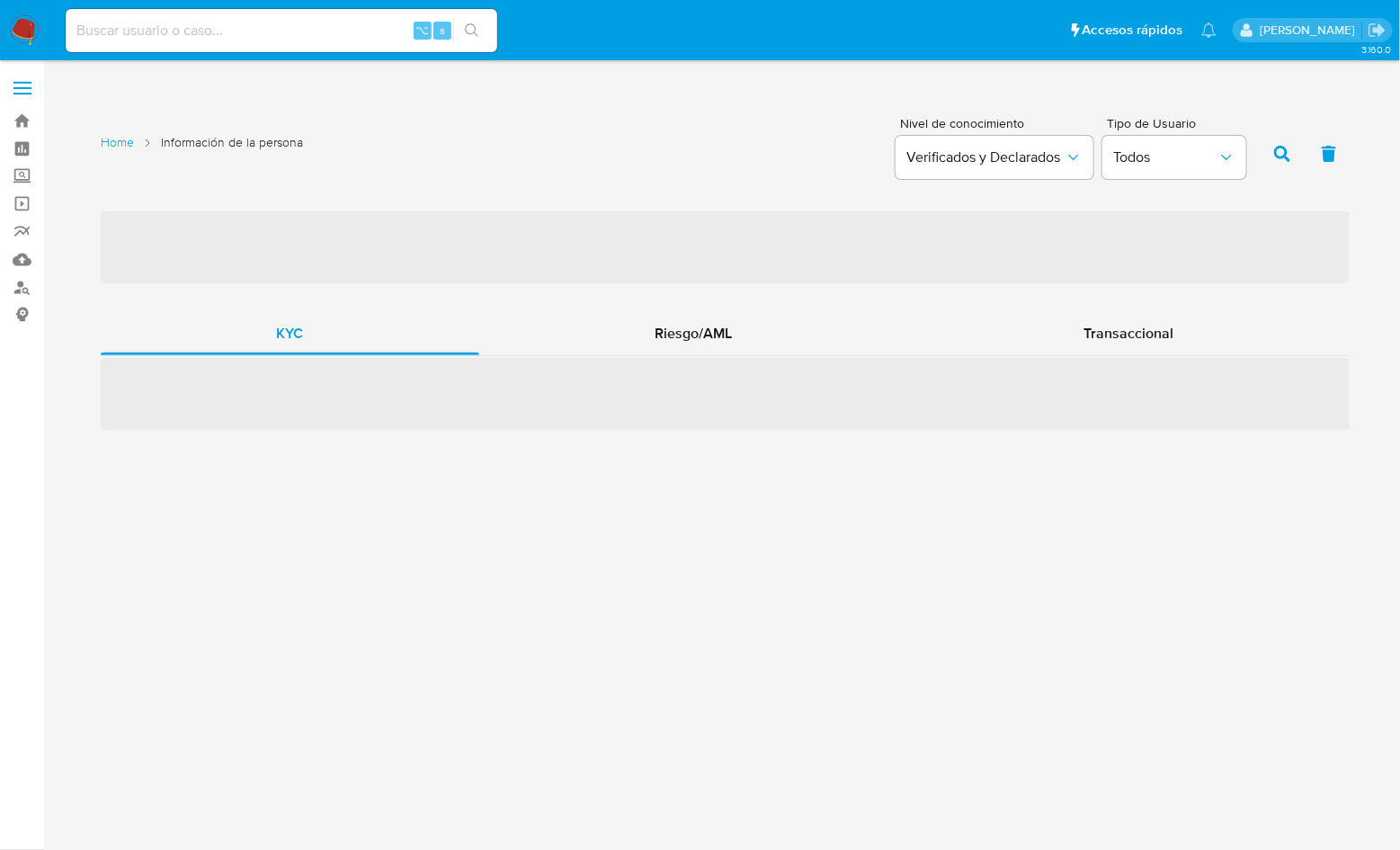
click at [744, 299] on div "‌ KYC Riesgo/AML Transaccional ‌" at bounding box center [725, 320] width 1249 height 220
click at [750, 322] on div "Riesgo/AML" at bounding box center [694, 334] width 429 height 44
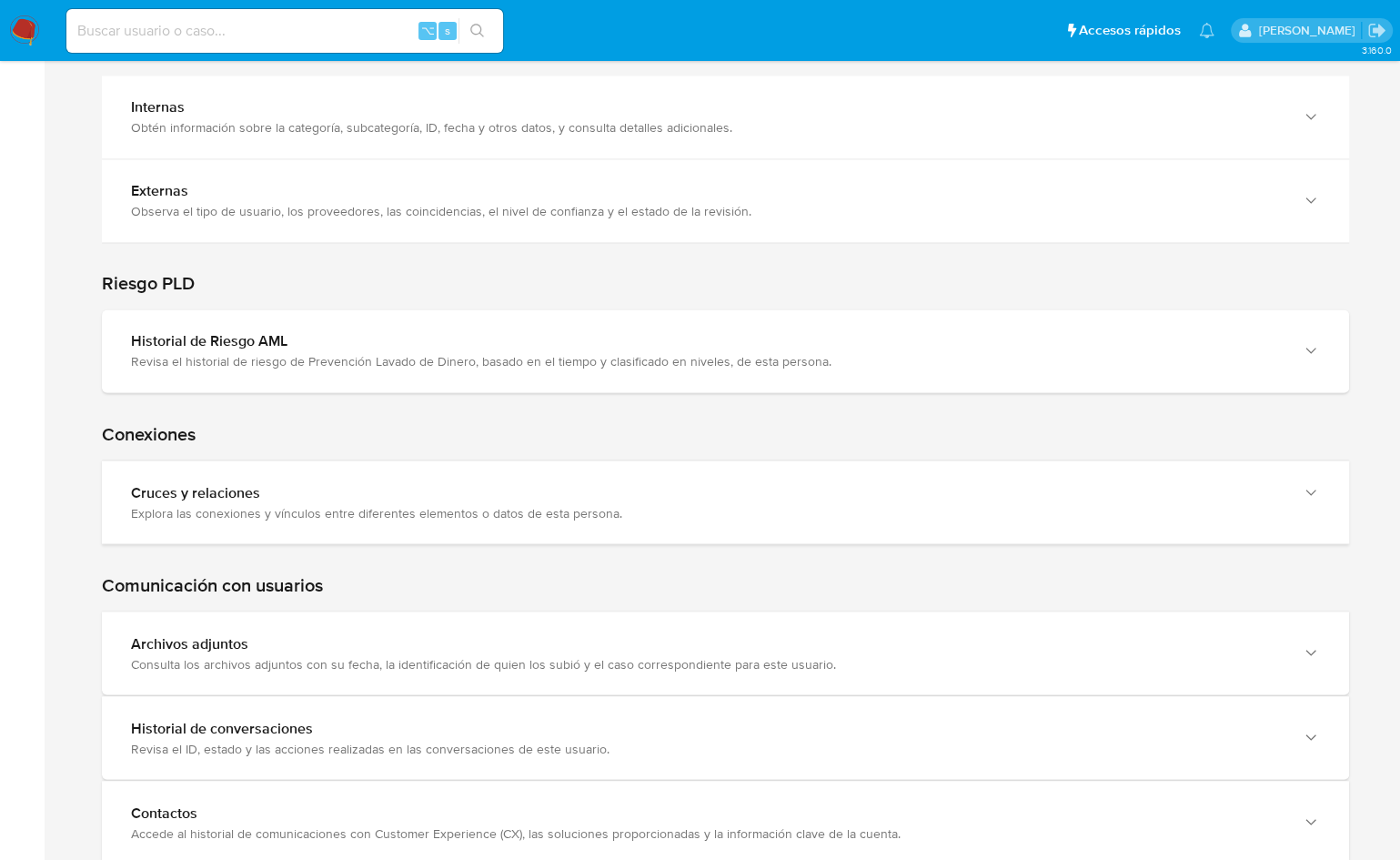
scroll to position [2486, 0]
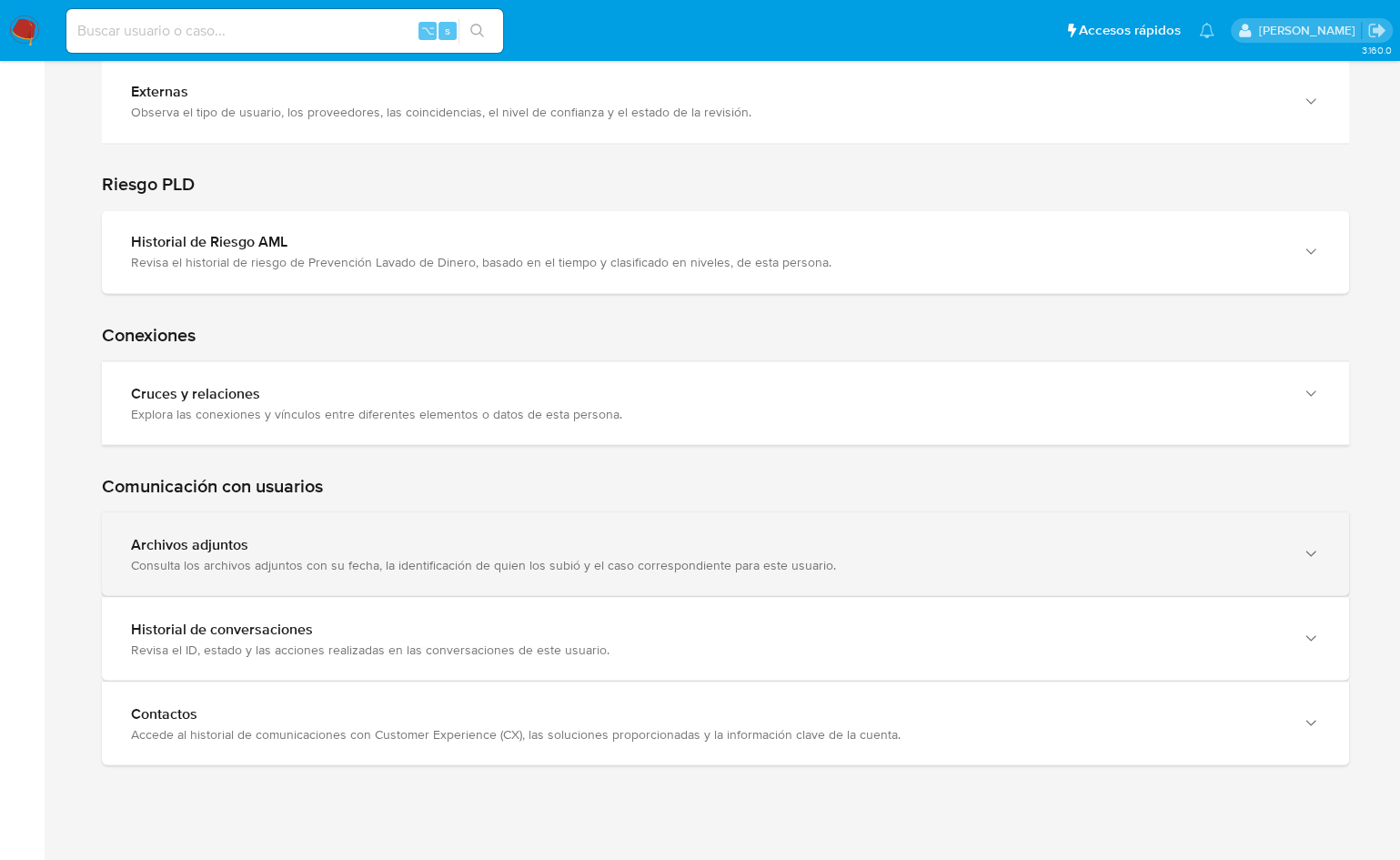
click at [287, 513] on div "Archivos adjuntos Consulta los archivos adjuntos con su fecha, la identificació…" at bounding box center [725, 554] width 1247 height 83
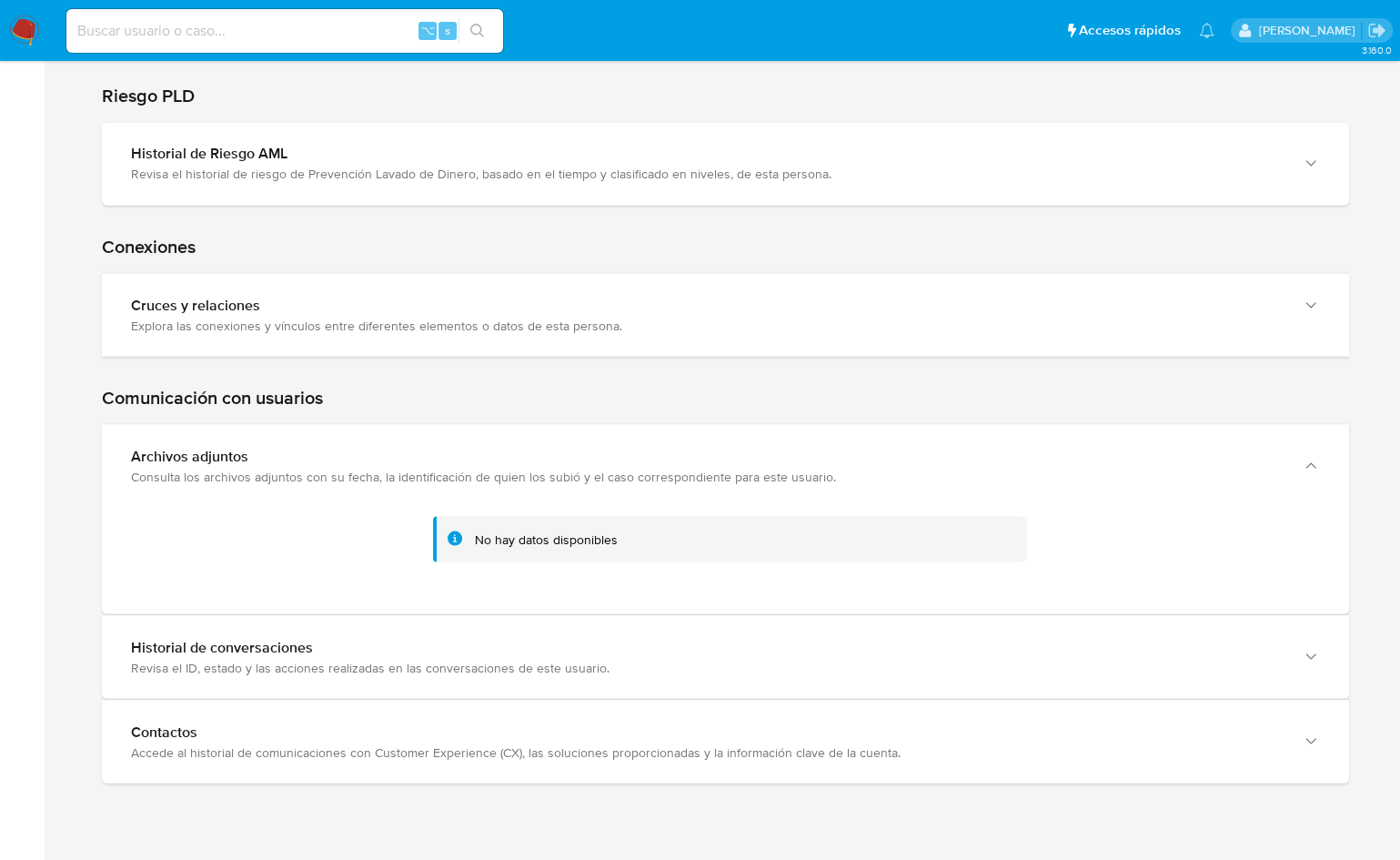
scroll to position [2593, 0]
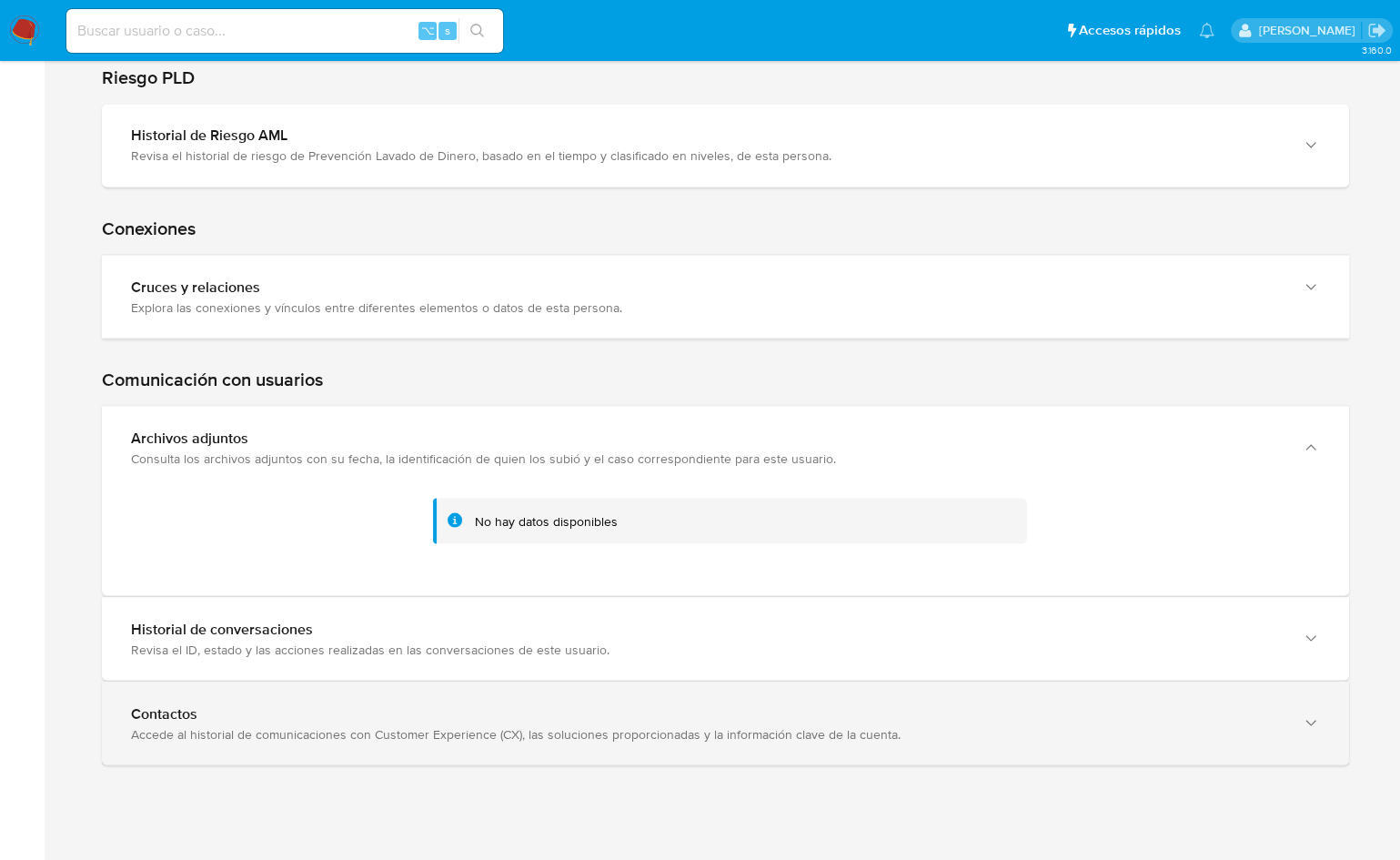
click at [274, 704] on div "Contactos" at bounding box center [707, 713] width 1152 height 19
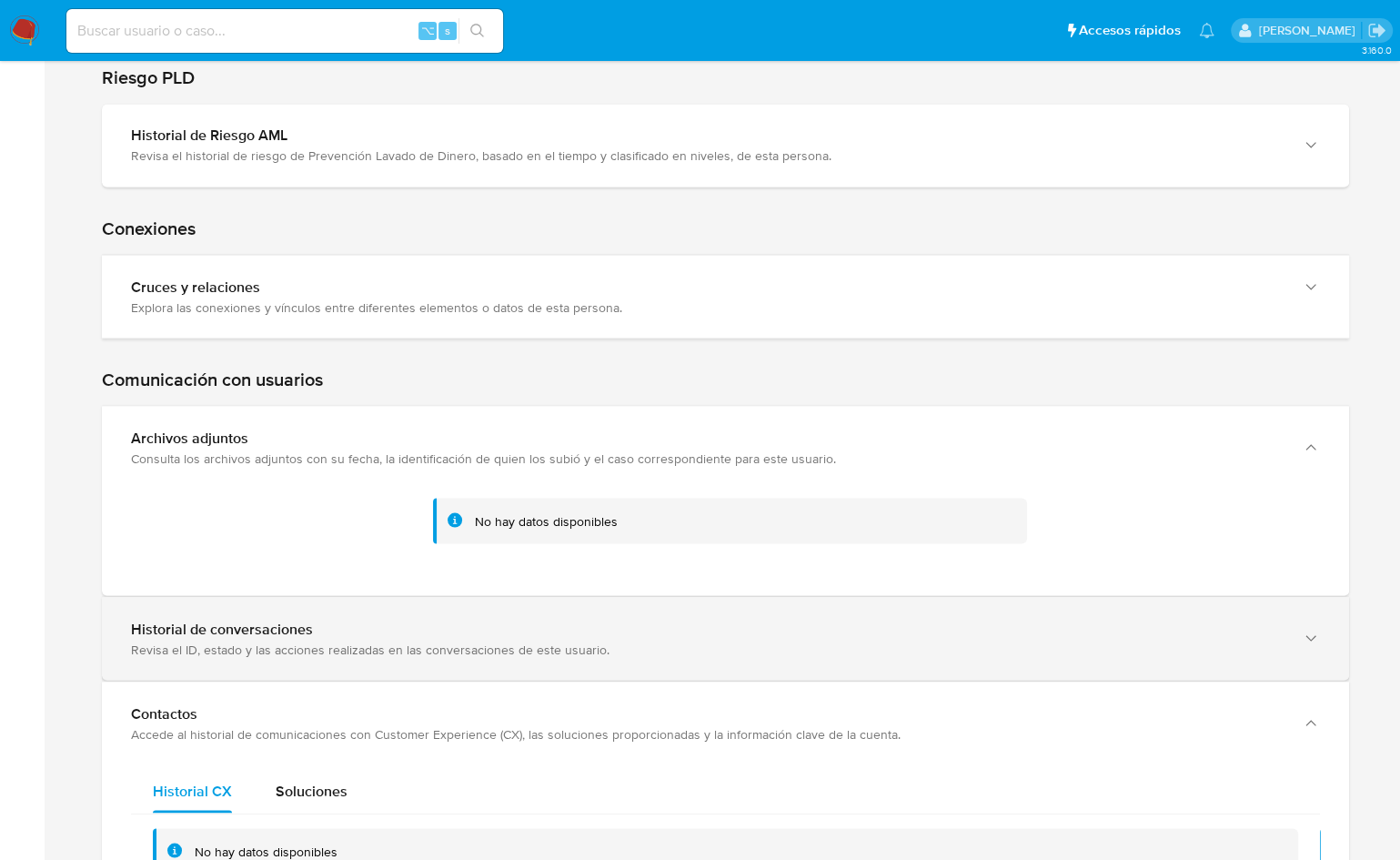
click at [303, 641] on div "Revisa el ID, estado y las acciones realizadas en las conversaciones de este us…" at bounding box center [707, 649] width 1152 height 17
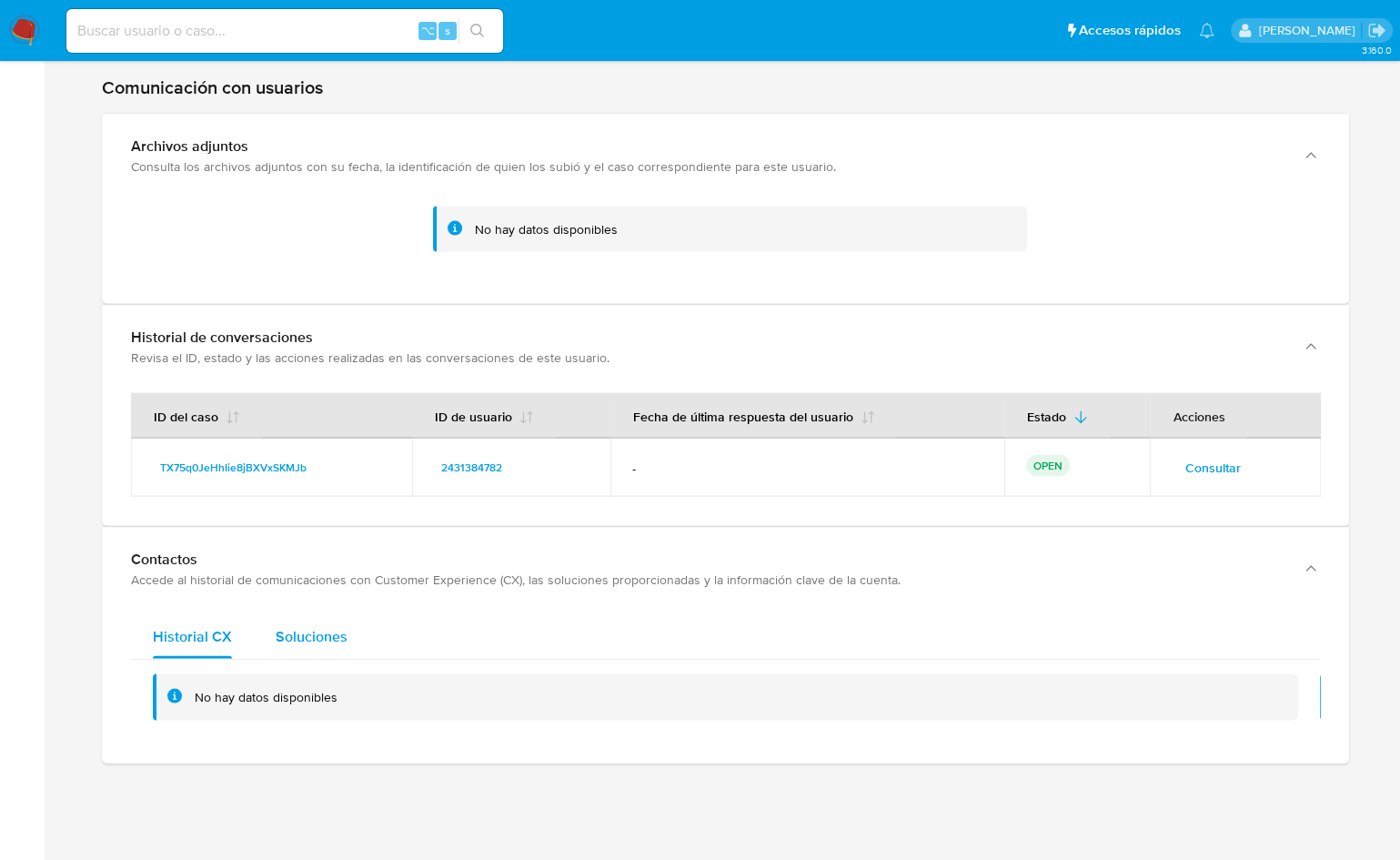
click at [293, 628] on div "Soluciones" at bounding box center [311, 637] width 71 height 44
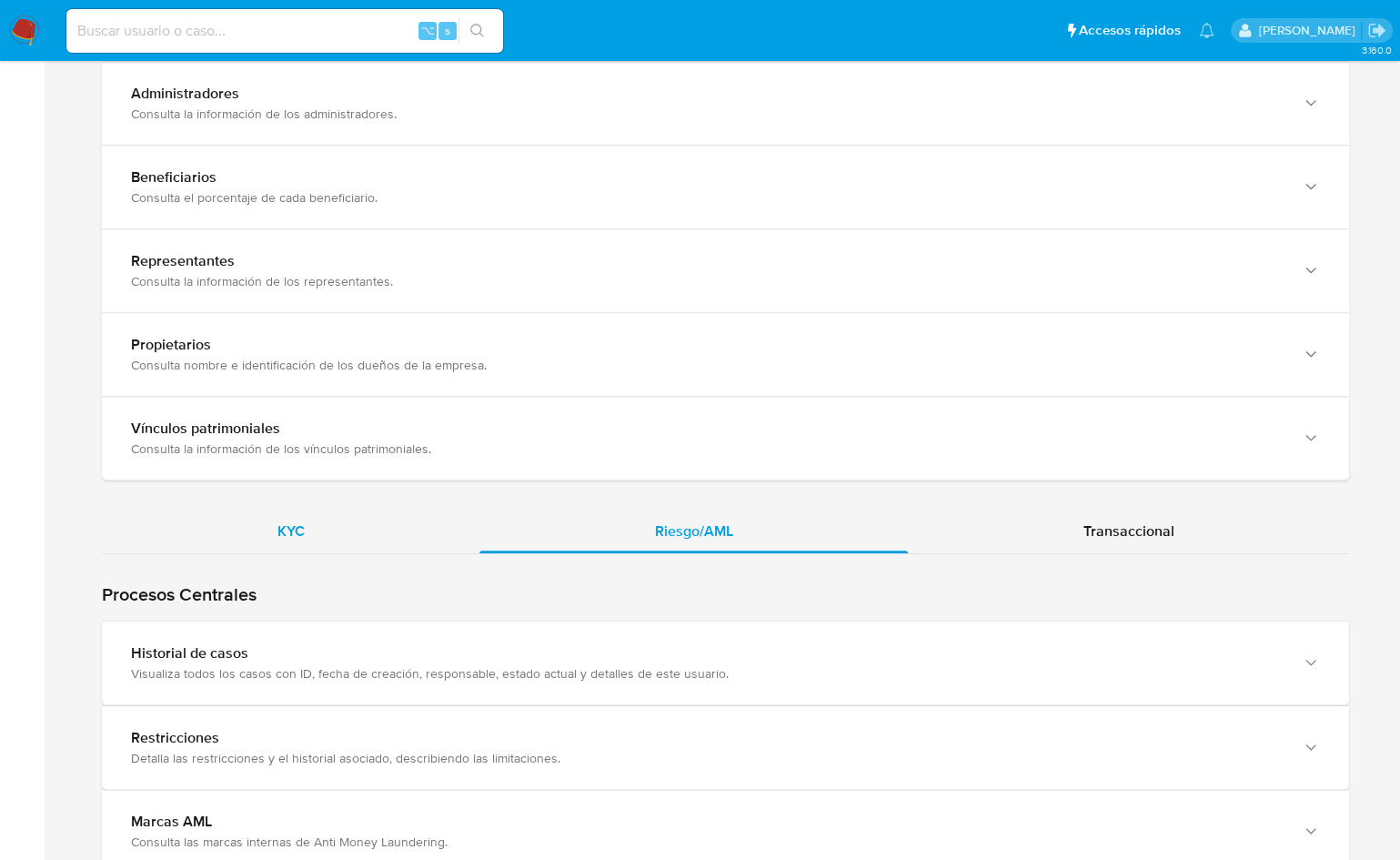
click at [310, 510] on div "KYC" at bounding box center [291, 531] width 378 height 44
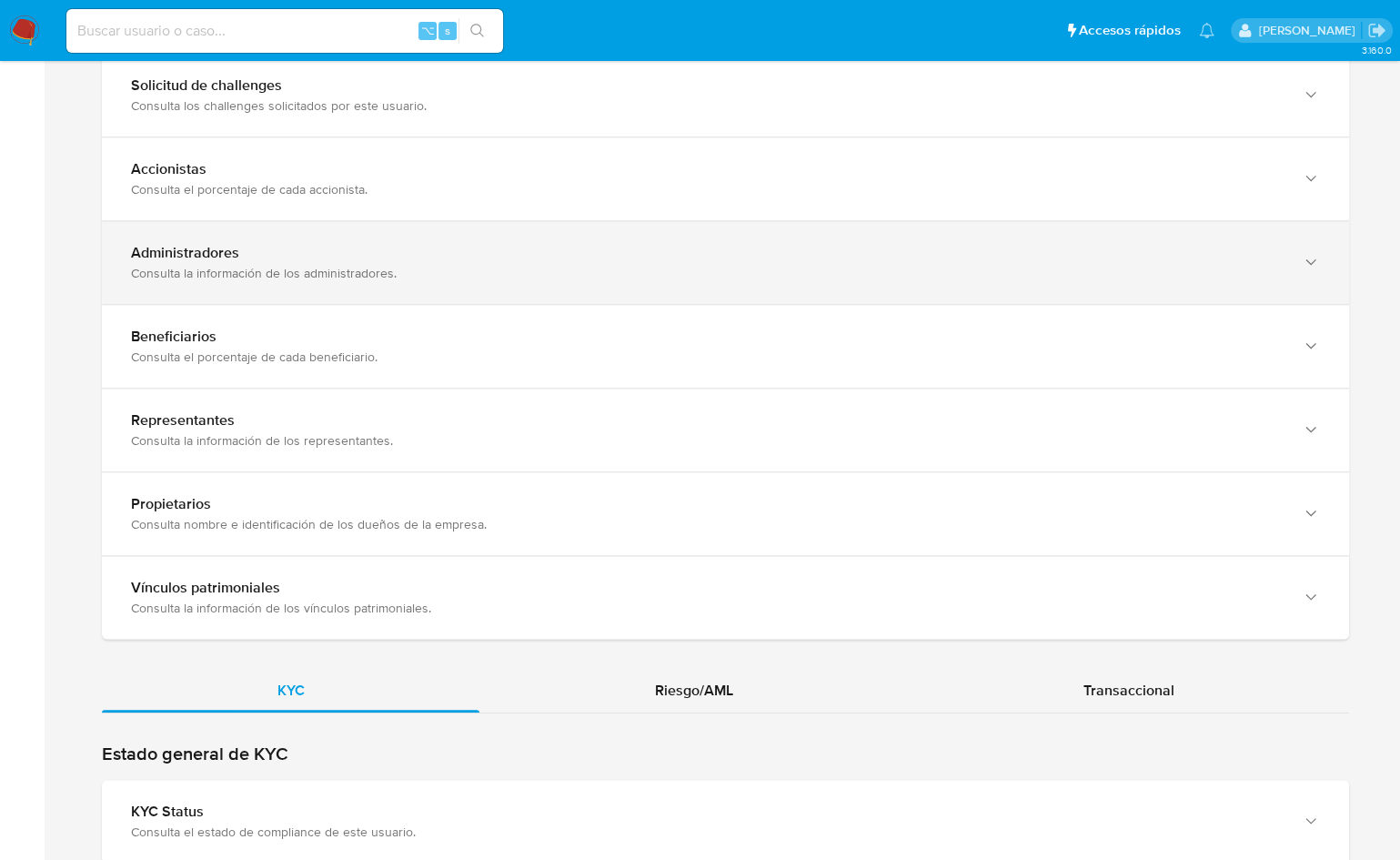
scroll to position [1279, 0]
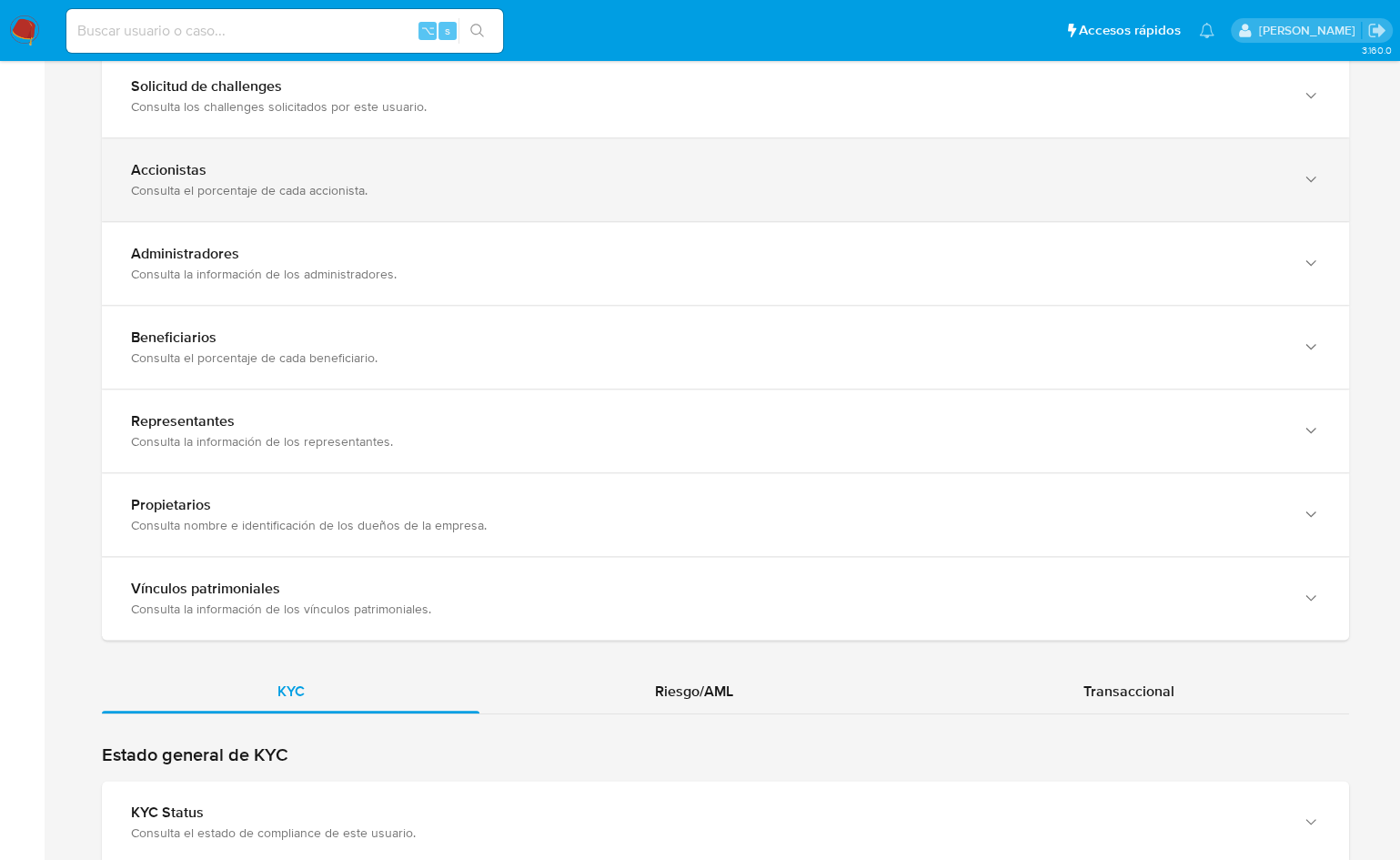
click at [283, 196] on div "Accionistas Consulta el porcentaje de cada accionista." at bounding box center [725, 179] width 1247 height 83
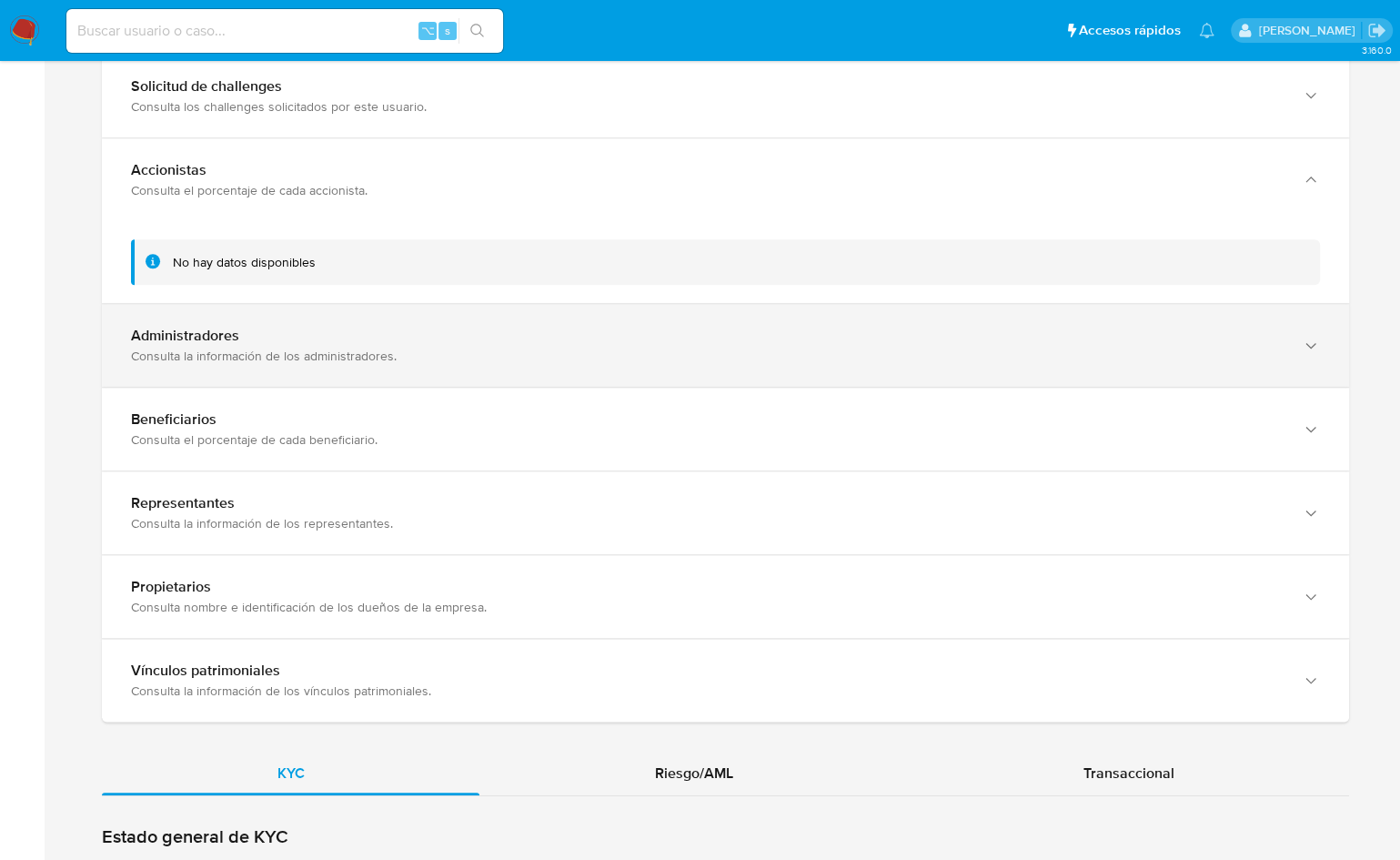
click at [292, 327] on div "Administradores" at bounding box center [707, 336] width 1152 height 19
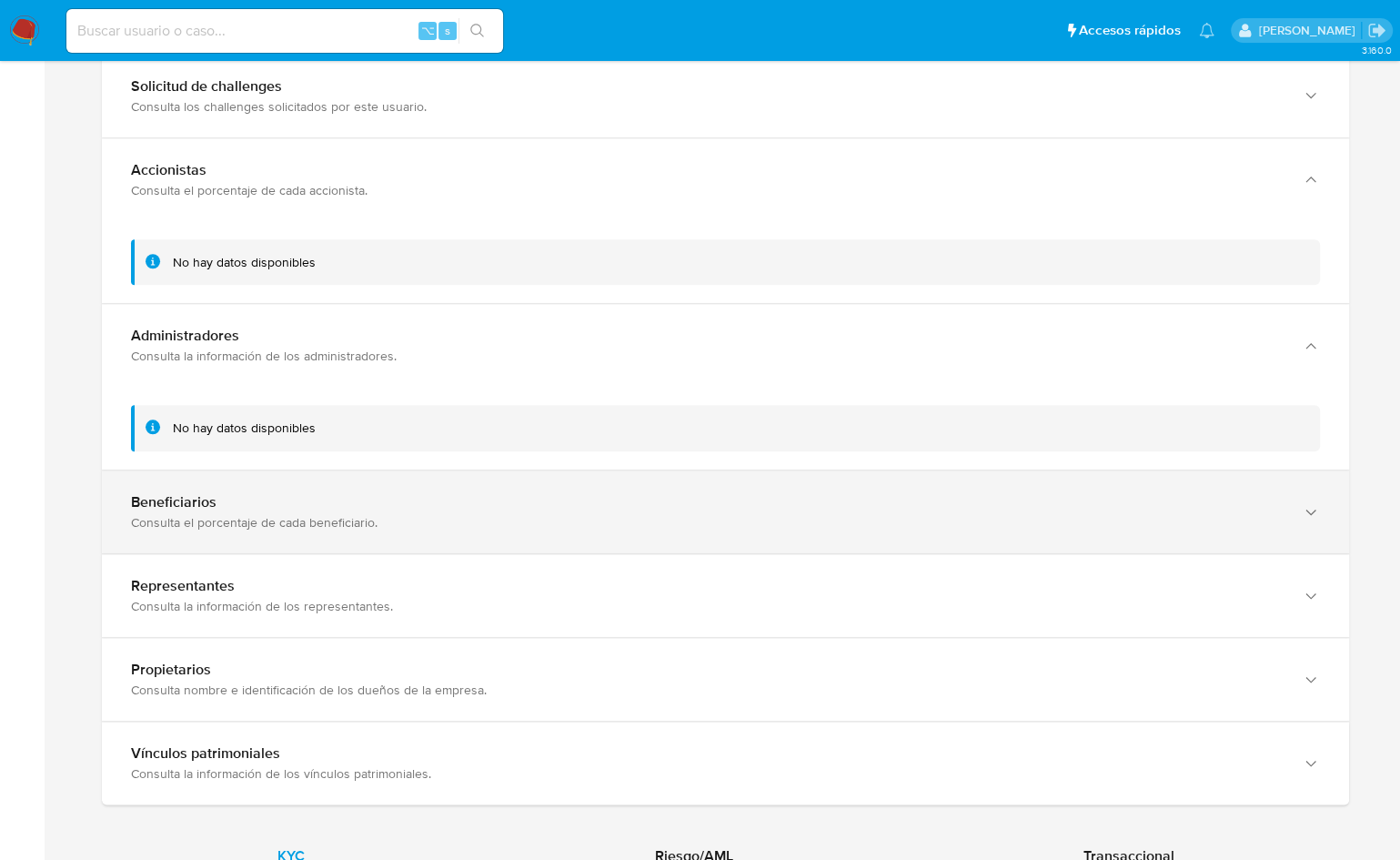
click at [240, 471] on div "Beneficiarios Consulta el porcentaje de cada beneficiario." at bounding box center [725, 512] width 1247 height 83
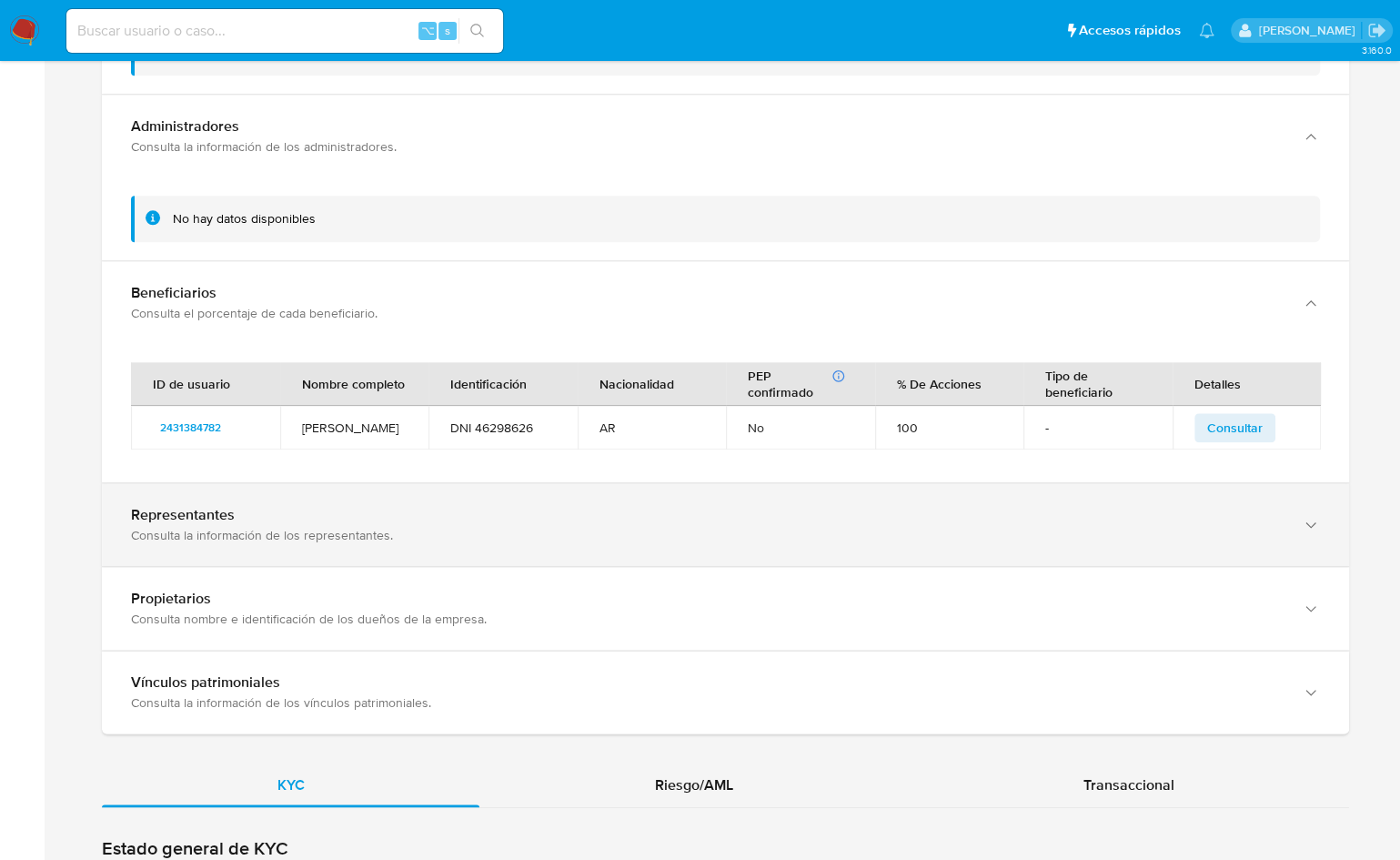
scroll to position [1519, 0]
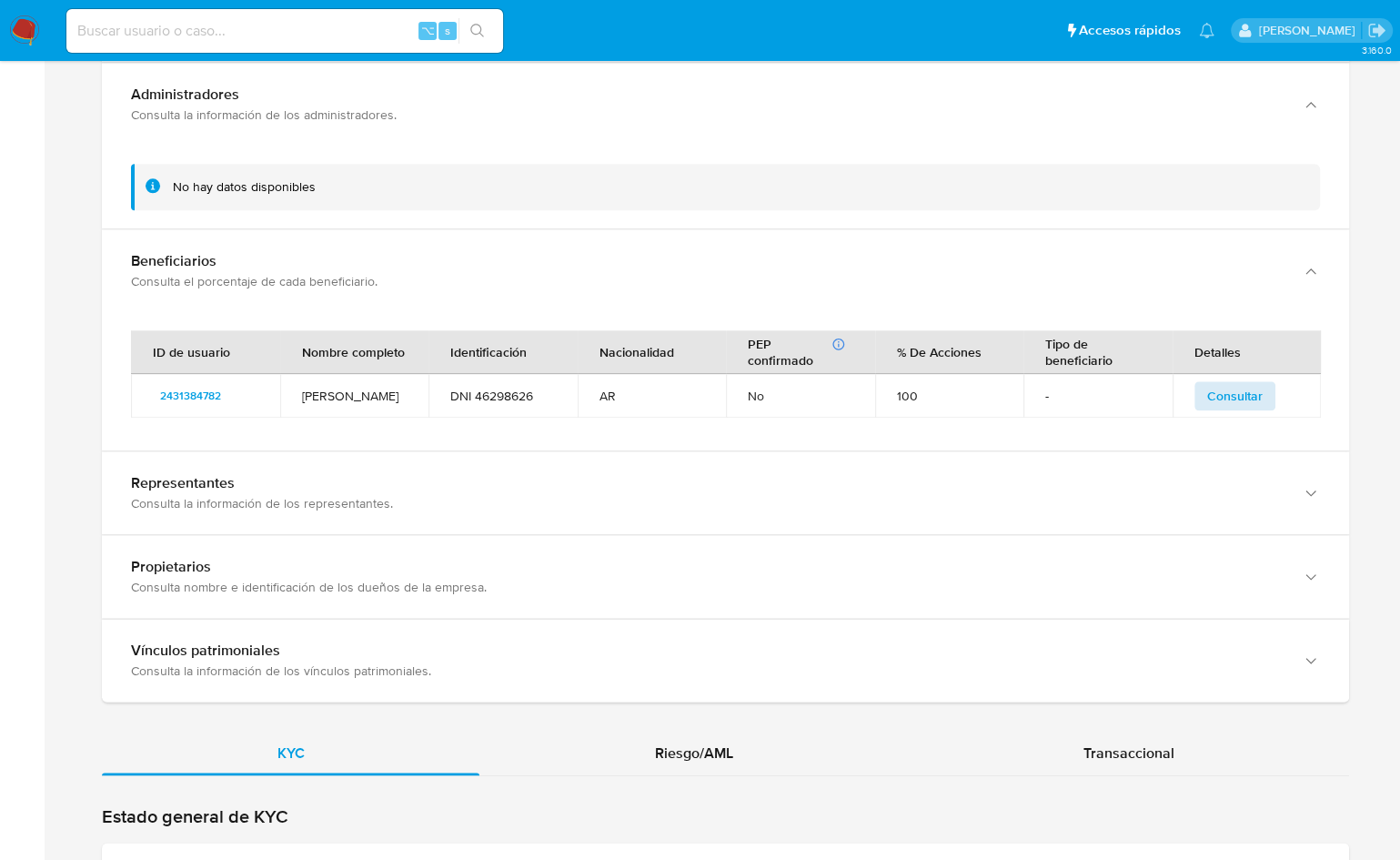
click at [1209, 384] on span "Consultar" at bounding box center [1235, 396] width 56 height 25
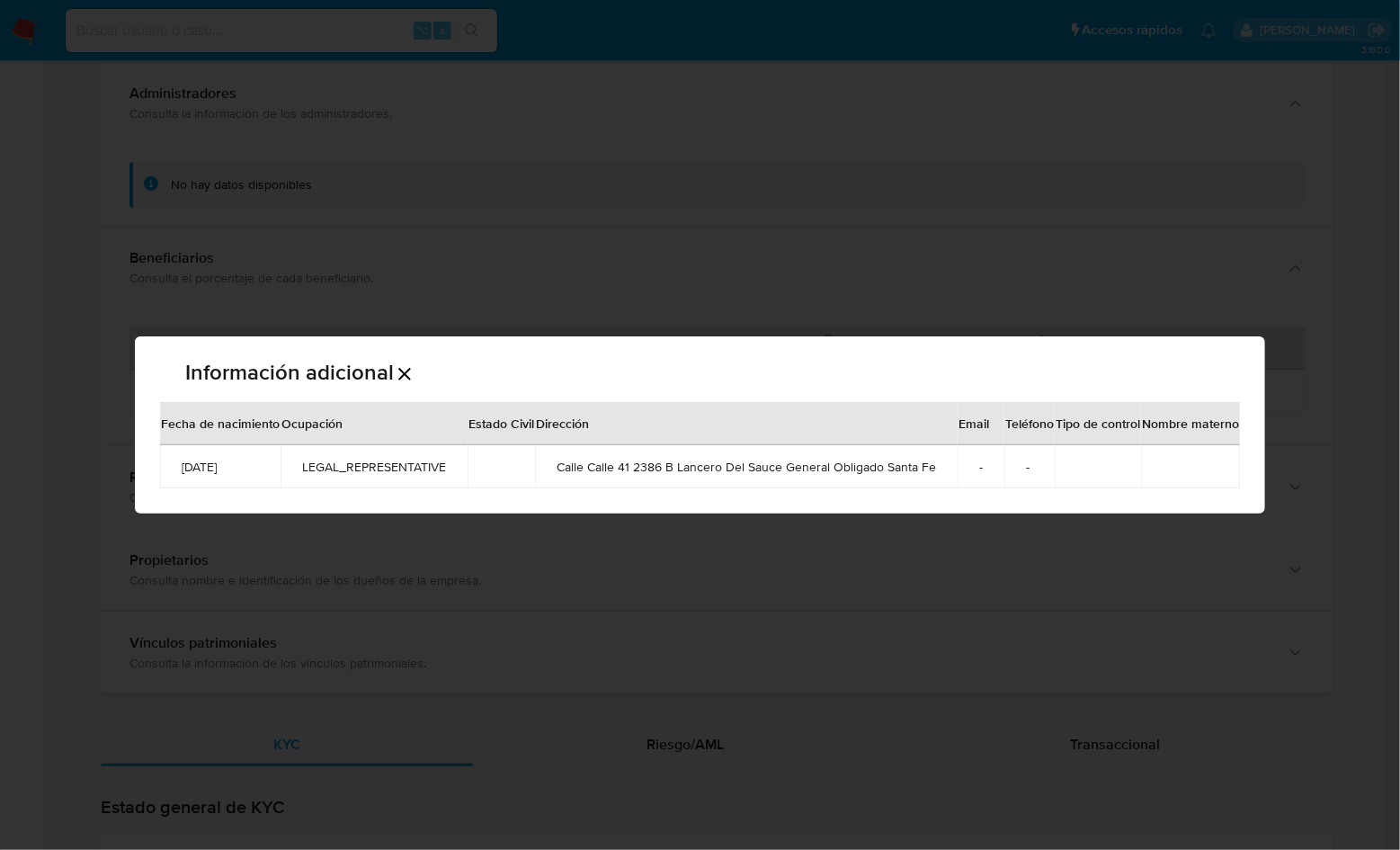
click at [1100, 620] on div "Información adicional Fecha de nacimiento Ocupación Estado Civil Dirección Emai…" at bounding box center [700, 425] width 1400 height 850
click at [60, 396] on div "Información adicional Fecha de nacimiento Ocupación Estado Civil Dirección Emai…" at bounding box center [700, 425] width 1400 height 850
click at [1254, 291] on div "Información adicional Fecha de nacimiento Ocupación Estado Civil Dirección Emai…" at bounding box center [700, 425] width 1400 height 850
click at [1241, 277] on div "Información adicional Fecha de nacimiento Ocupación Estado Civil Dirección Emai…" at bounding box center [700, 425] width 1400 height 850
click at [419, 377] on div "Información adicional" at bounding box center [700, 369] width 1080 height 66
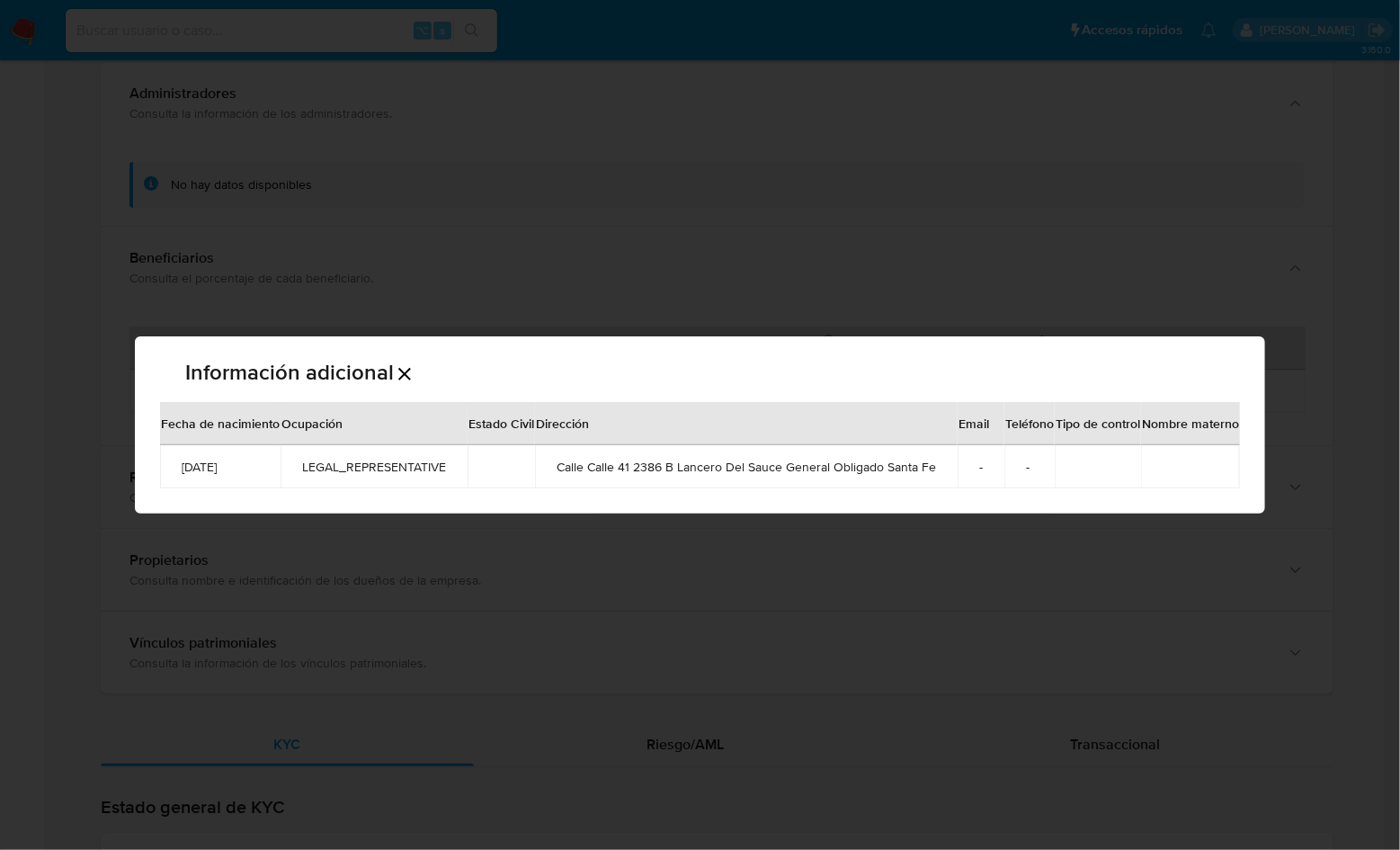
click at [407, 374] on icon "Cerrar" at bounding box center [404, 374] width 21 height 21
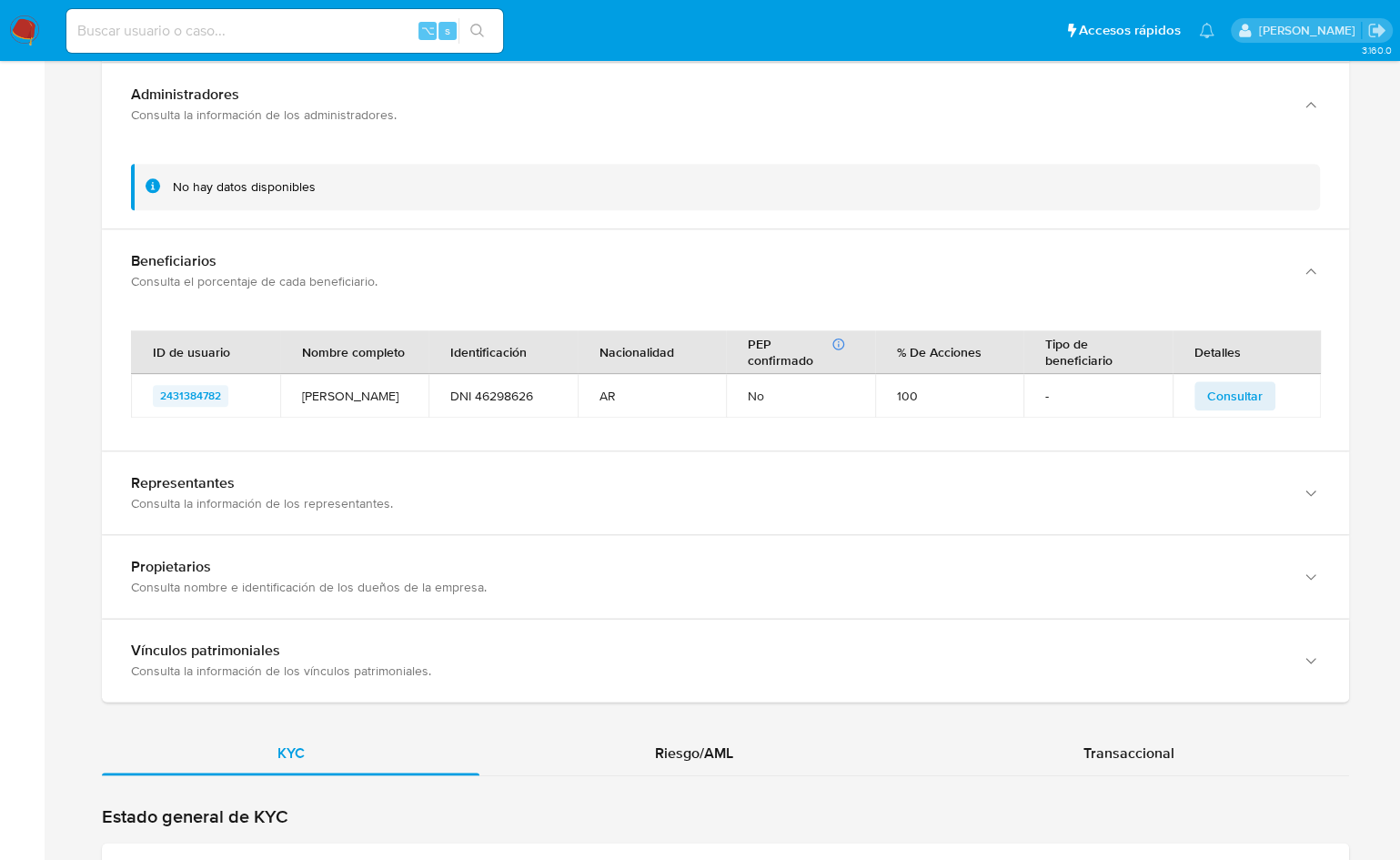
click at [197, 385] on span "2431384782" at bounding box center [191, 395] width 61 height 22
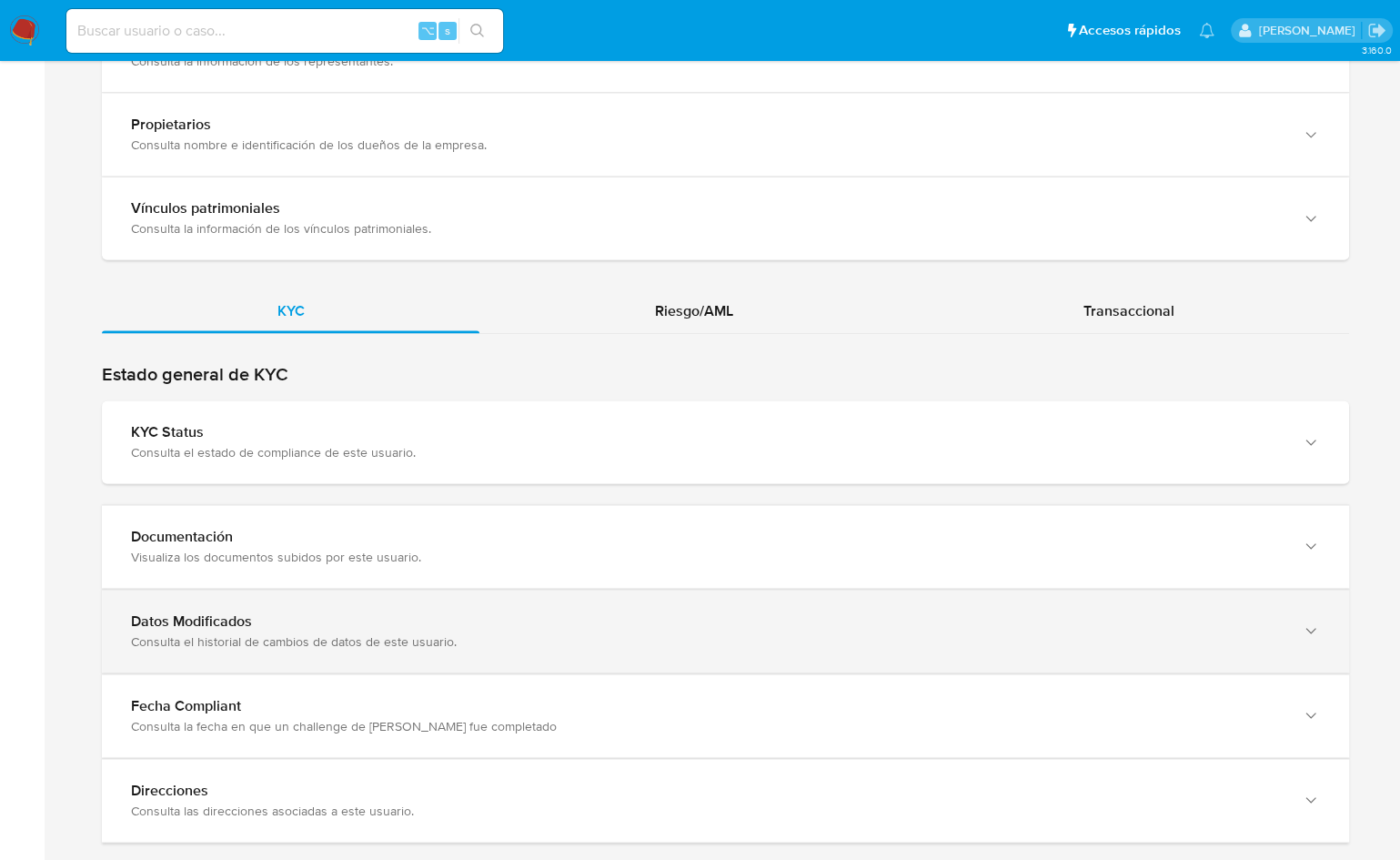
scroll to position [1965, 0]
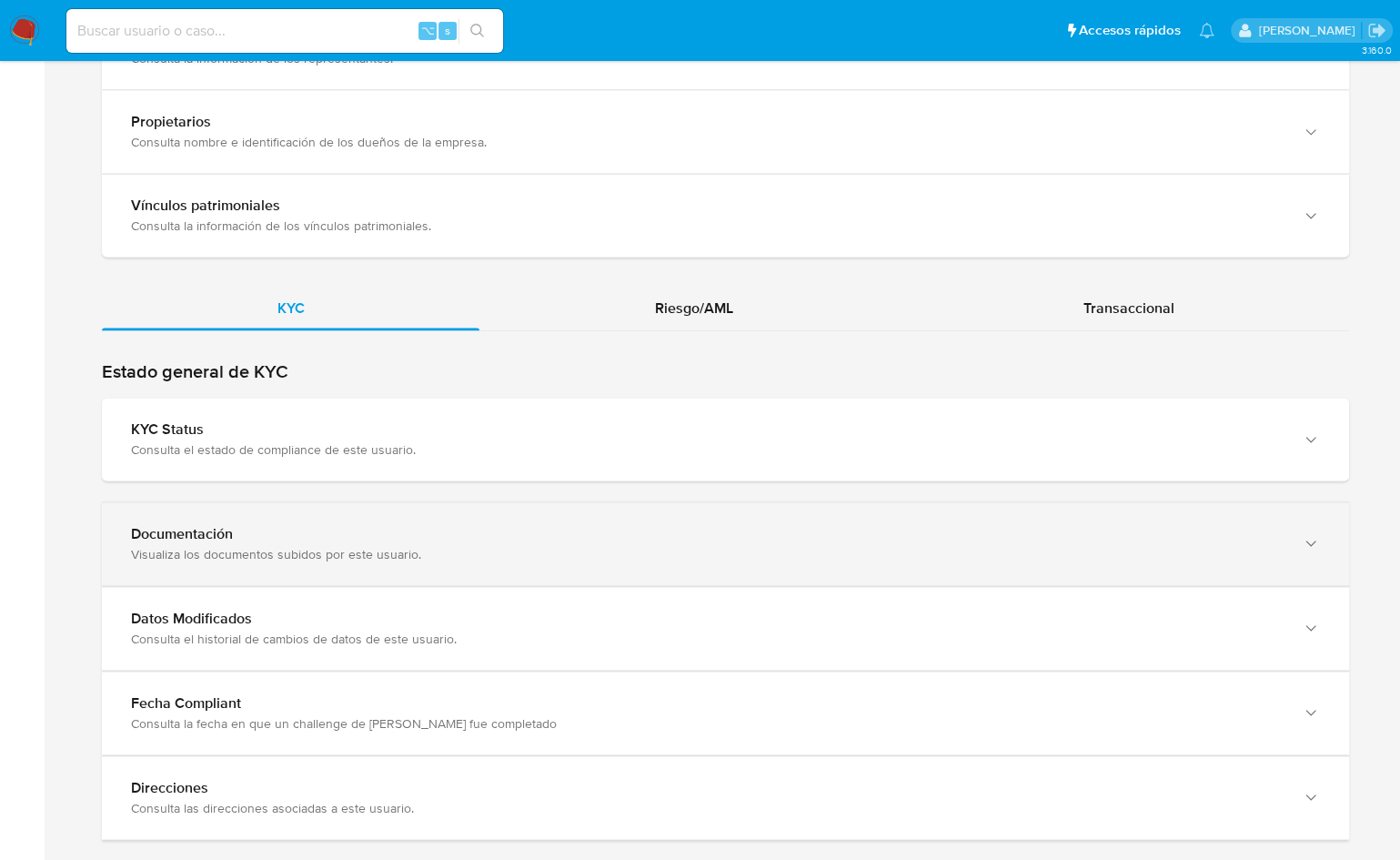
click at [336, 553] on div "Documentación Visualiza los documentos subidos por este usuario." at bounding box center [725, 543] width 1247 height 83
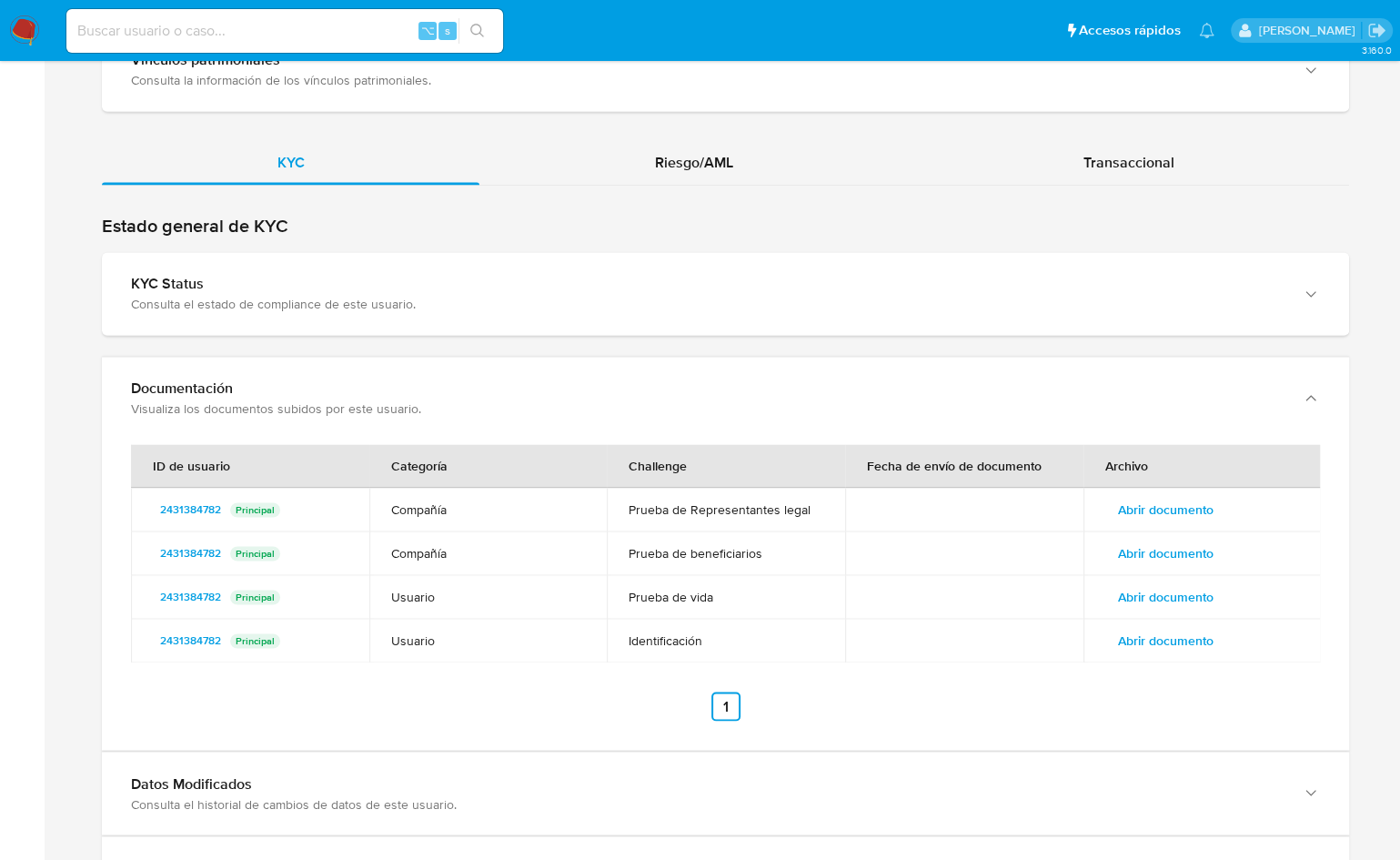
scroll to position [2111, 0]
click at [1145, 496] on span "Abrir documento" at bounding box center [1166, 509] width 96 height 25
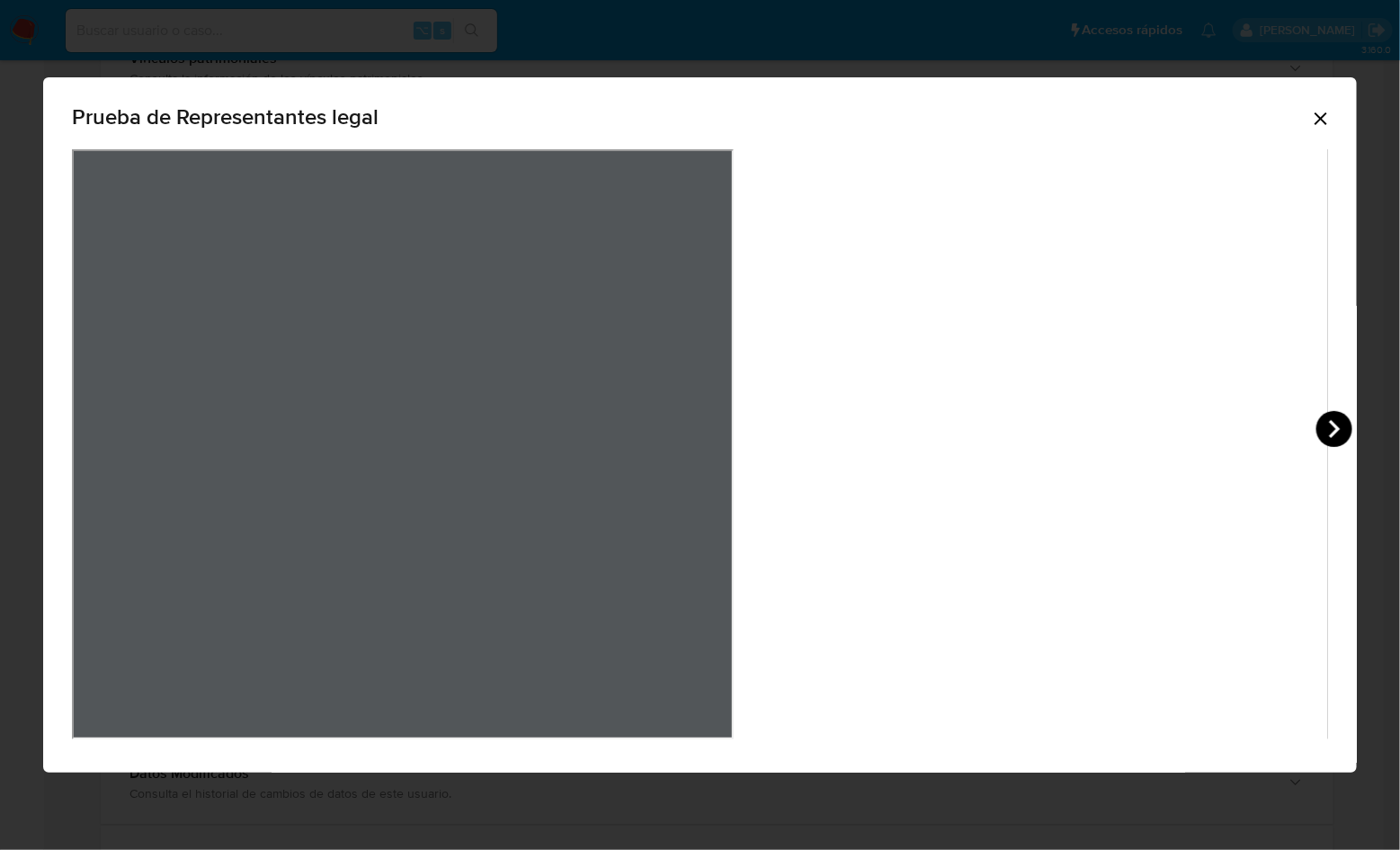
click at [1329, 431] on icon "View Document Modal" at bounding box center [1334, 428] width 11 height 18
click at [1310, 115] on icon "Cerrar" at bounding box center [1321, 119] width 21 height 21
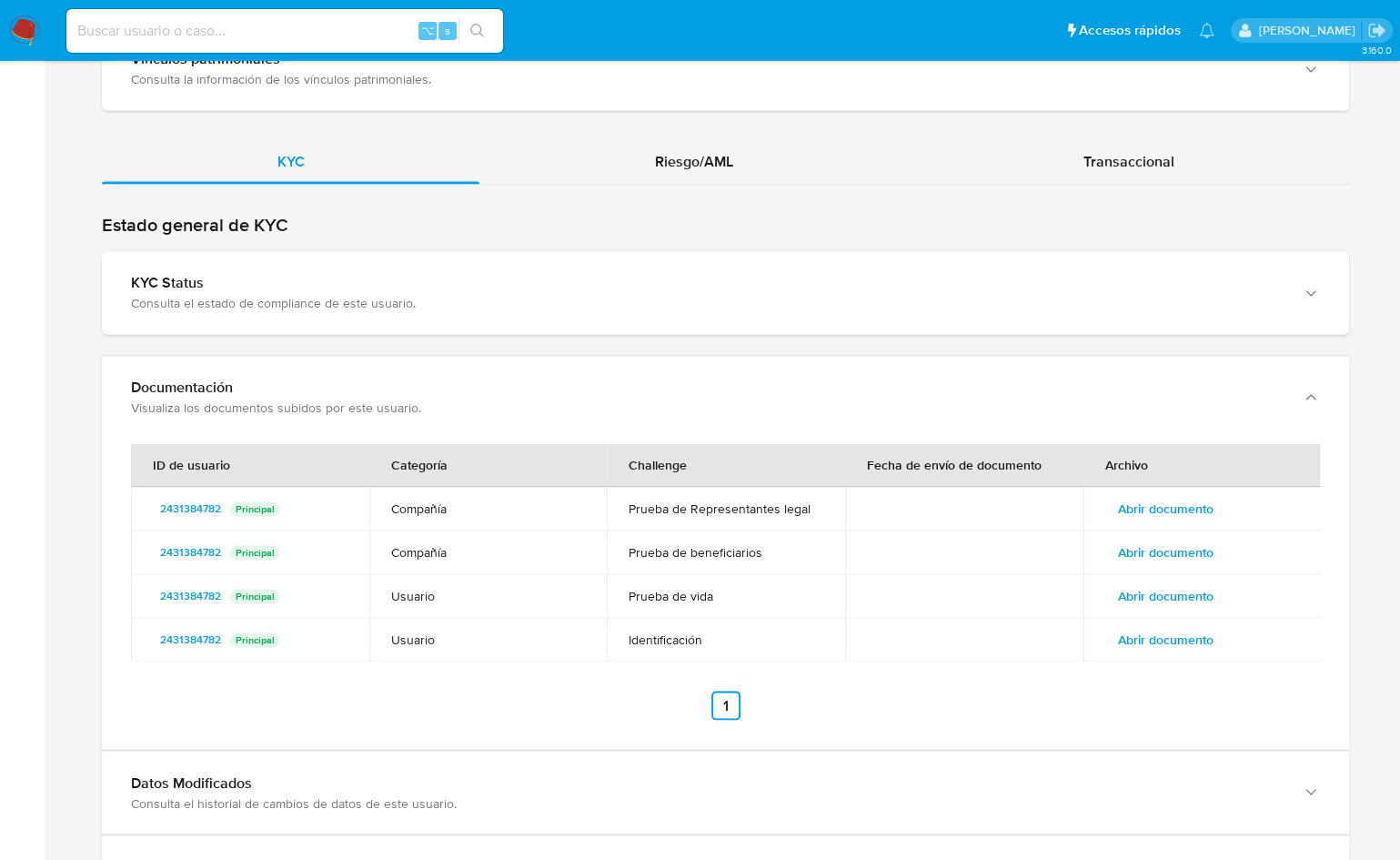
click at [1132, 496] on span "Abrir documento" at bounding box center [1166, 509] width 96 height 25
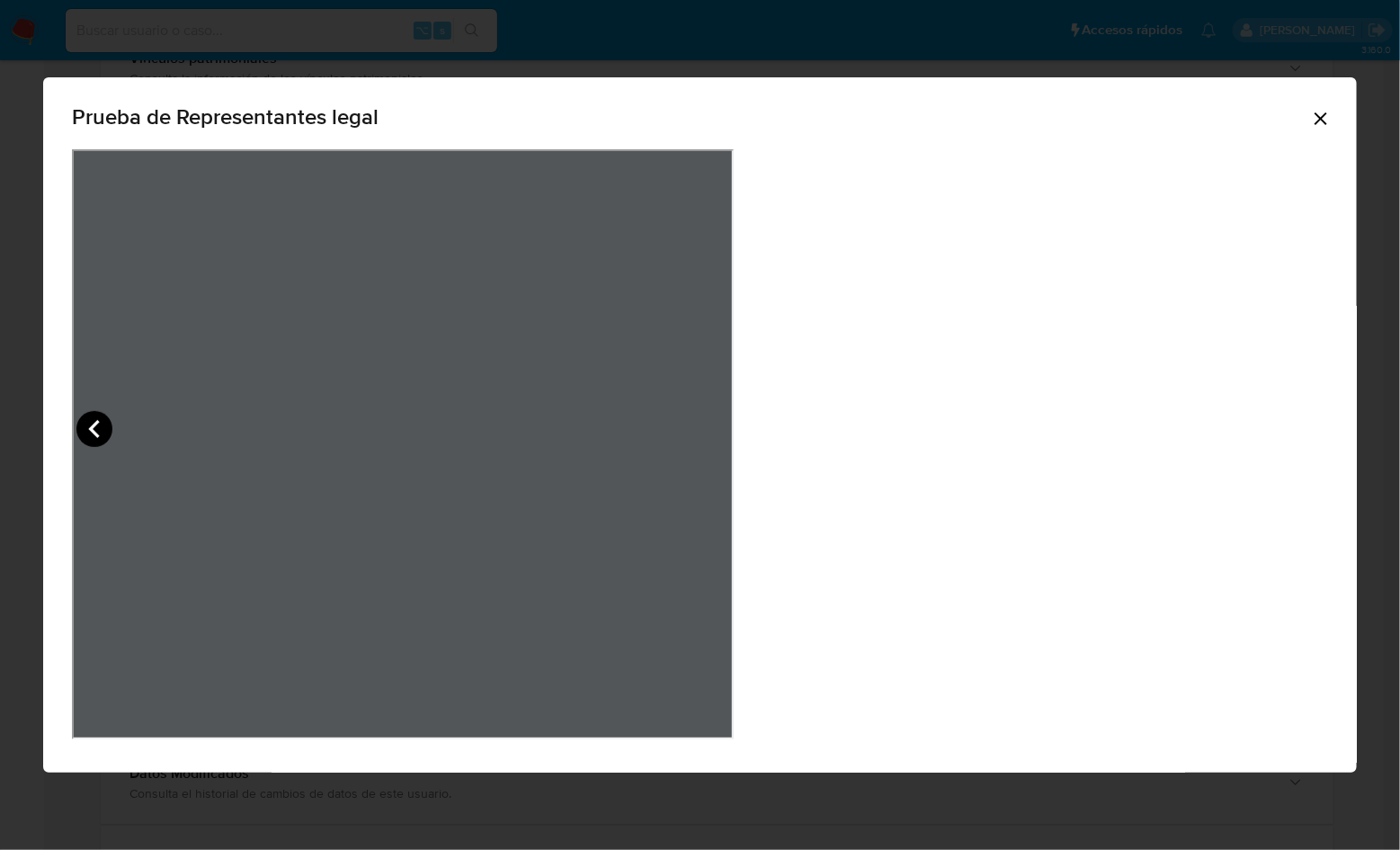
click at [112, 442] on icon "View Document Modal" at bounding box center [94, 428] width 36 height 36
click at [1310, 114] on icon "Cerrar" at bounding box center [1321, 119] width 21 height 21
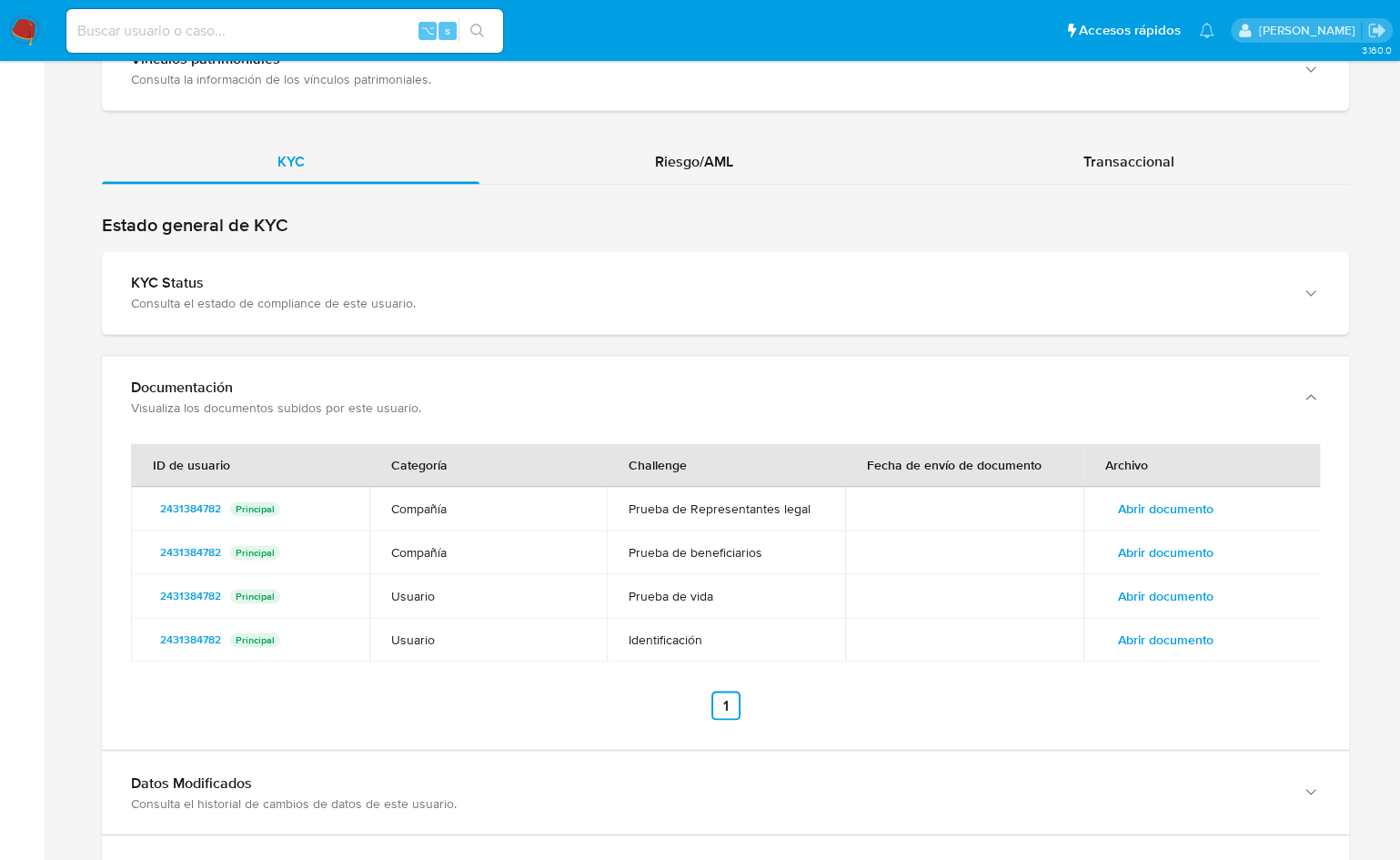
click at [1139, 540] on span "Abrir documento" at bounding box center [1166, 553] width 96 height 25
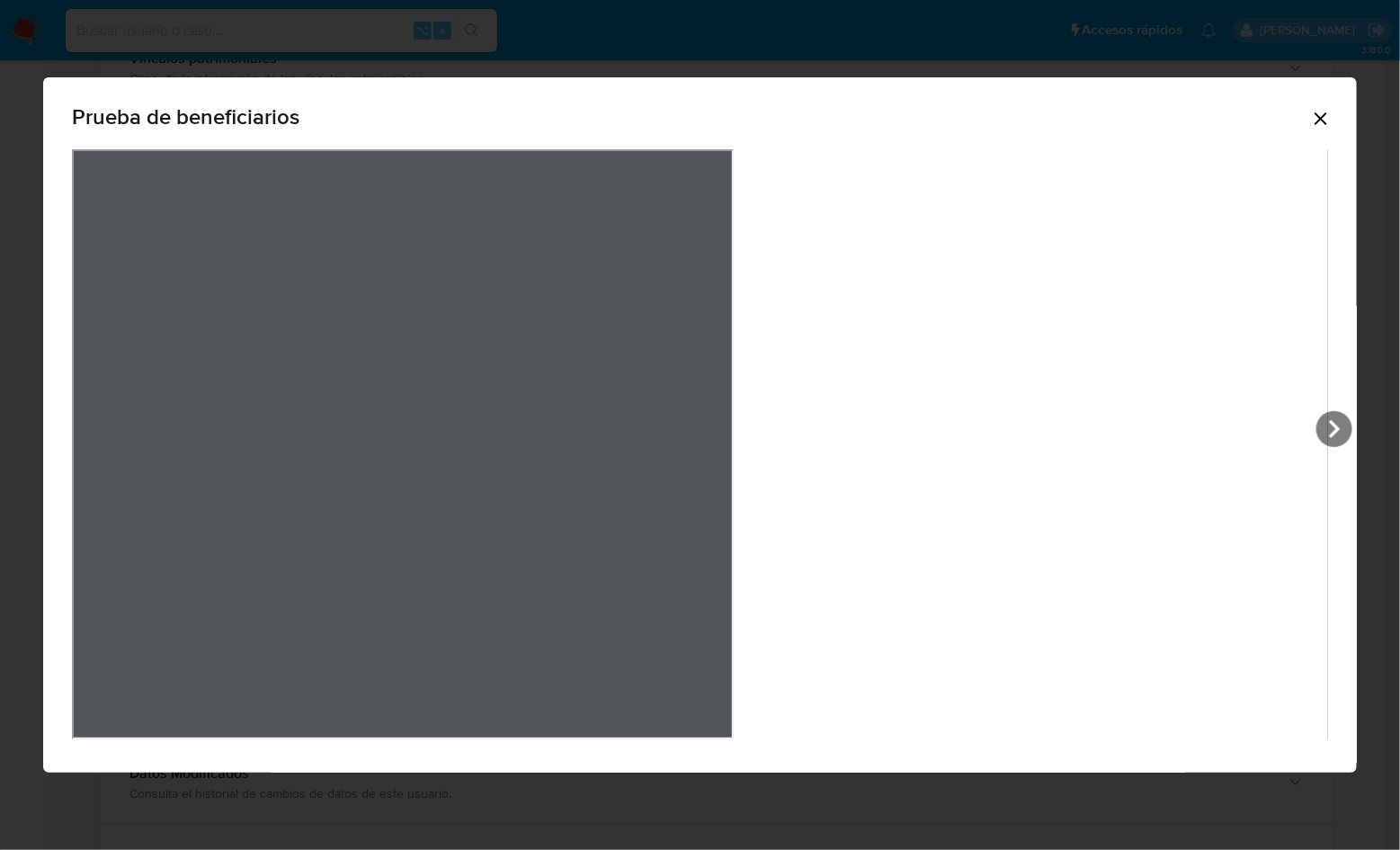
click at [1032, 405] on div "Prueba de beneficiarios" at bounding box center [700, 425] width 1314 height 695
click at [1317, 418] on icon "View Document Modal" at bounding box center [1334, 428] width 36 height 36
click at [1315, 122] on icon "Cerrar" at bounding box center [1321, 118] width 13 height 13
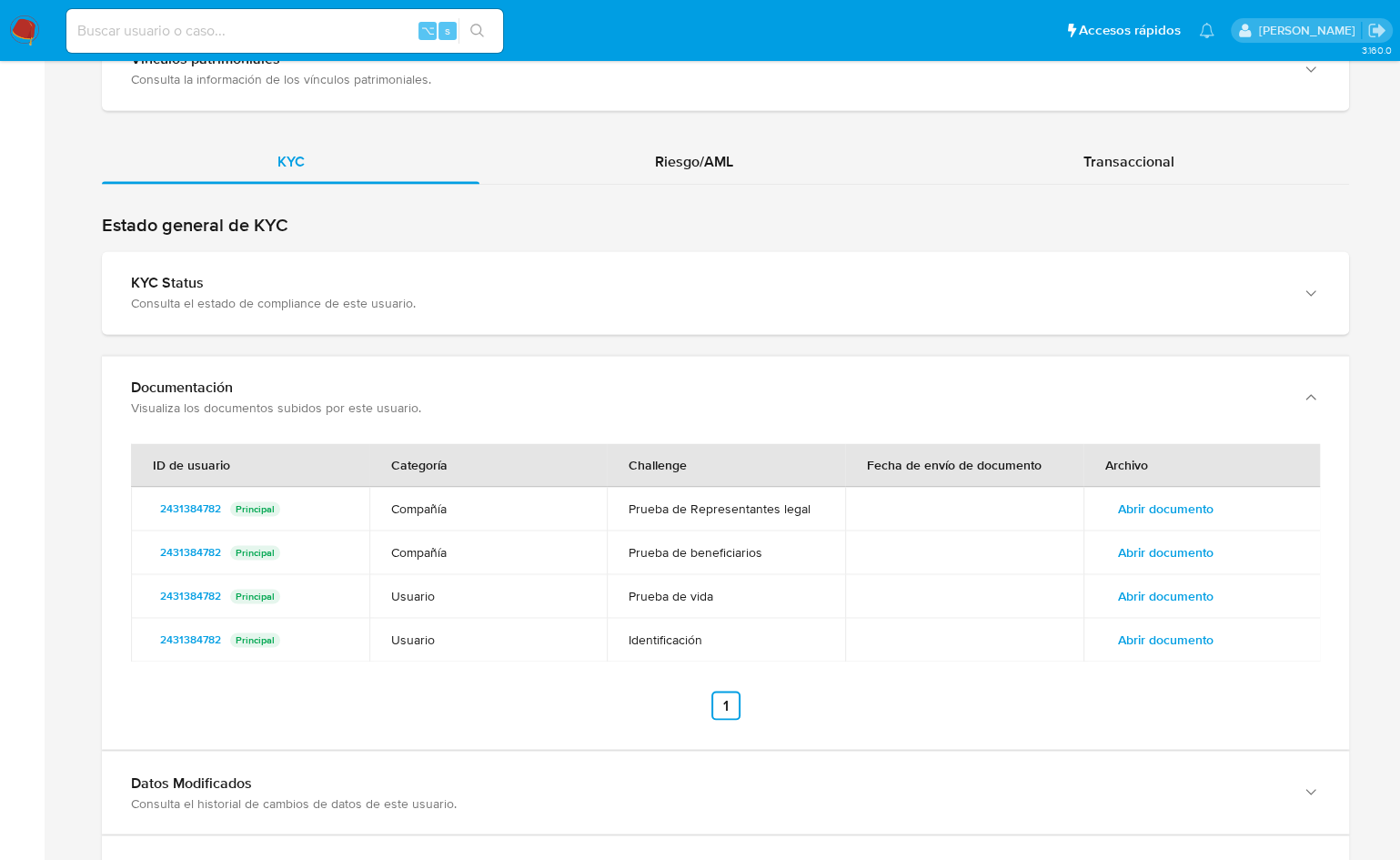
click at [1169, 583] on span "Abrir documento" at bounding box center [1166, 596] width 96 height 25
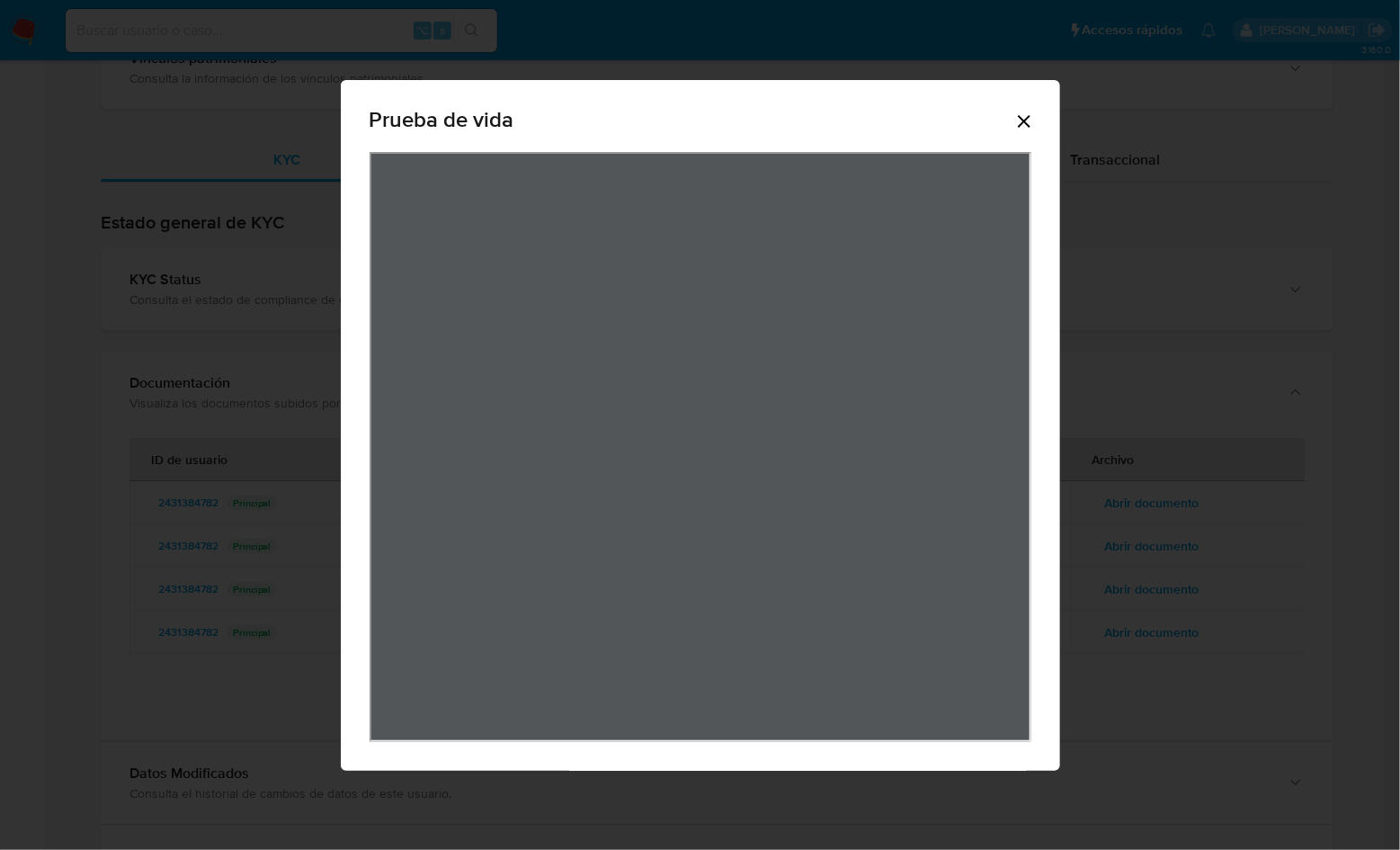
click at [1024, 113] on icon "Cerrar" at bounding box center [1024, 121] width 21 height 21
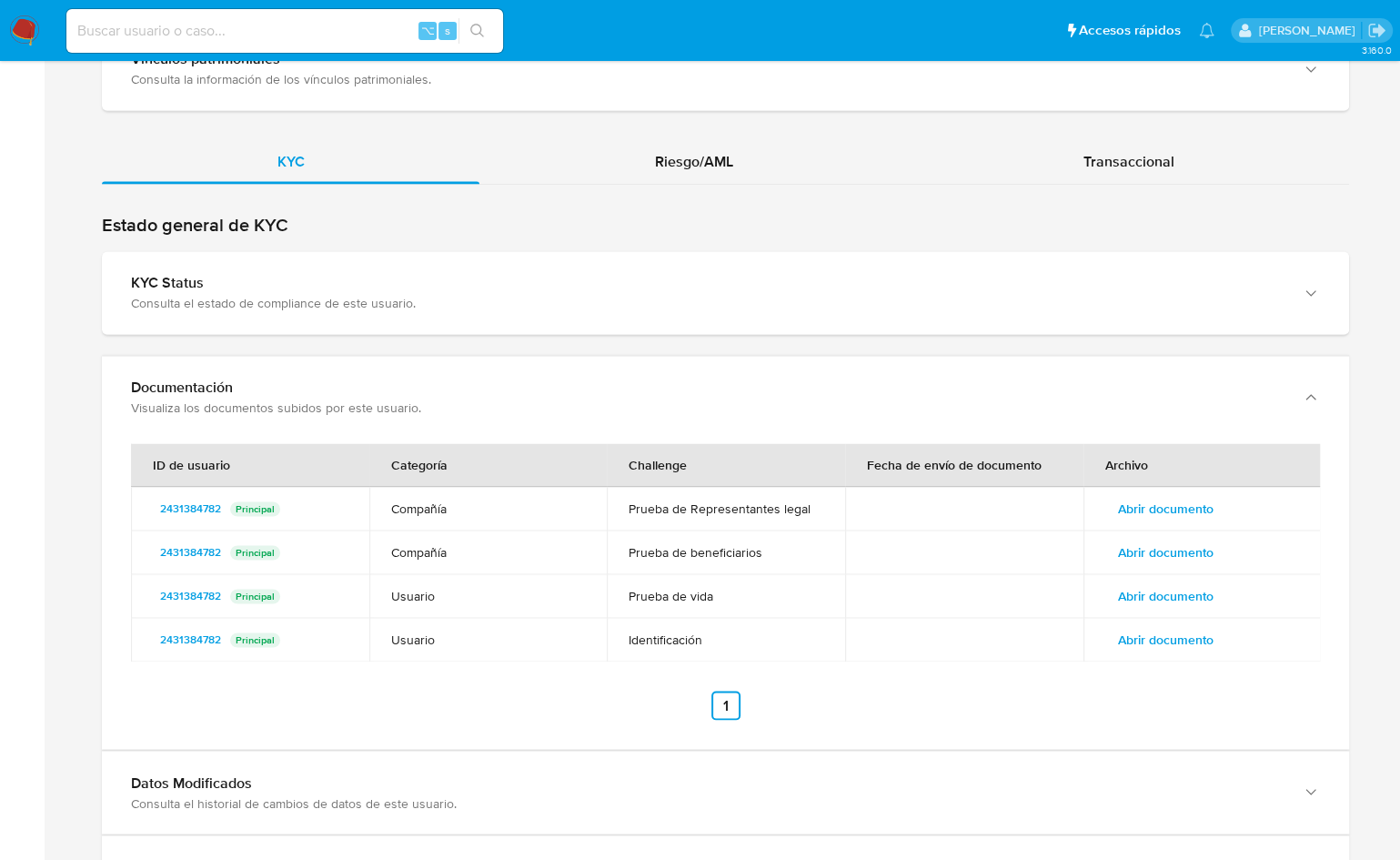
click at [1142, 627] on span "Abrir documento" at bounding box center [1166, 640] width 96 height 25
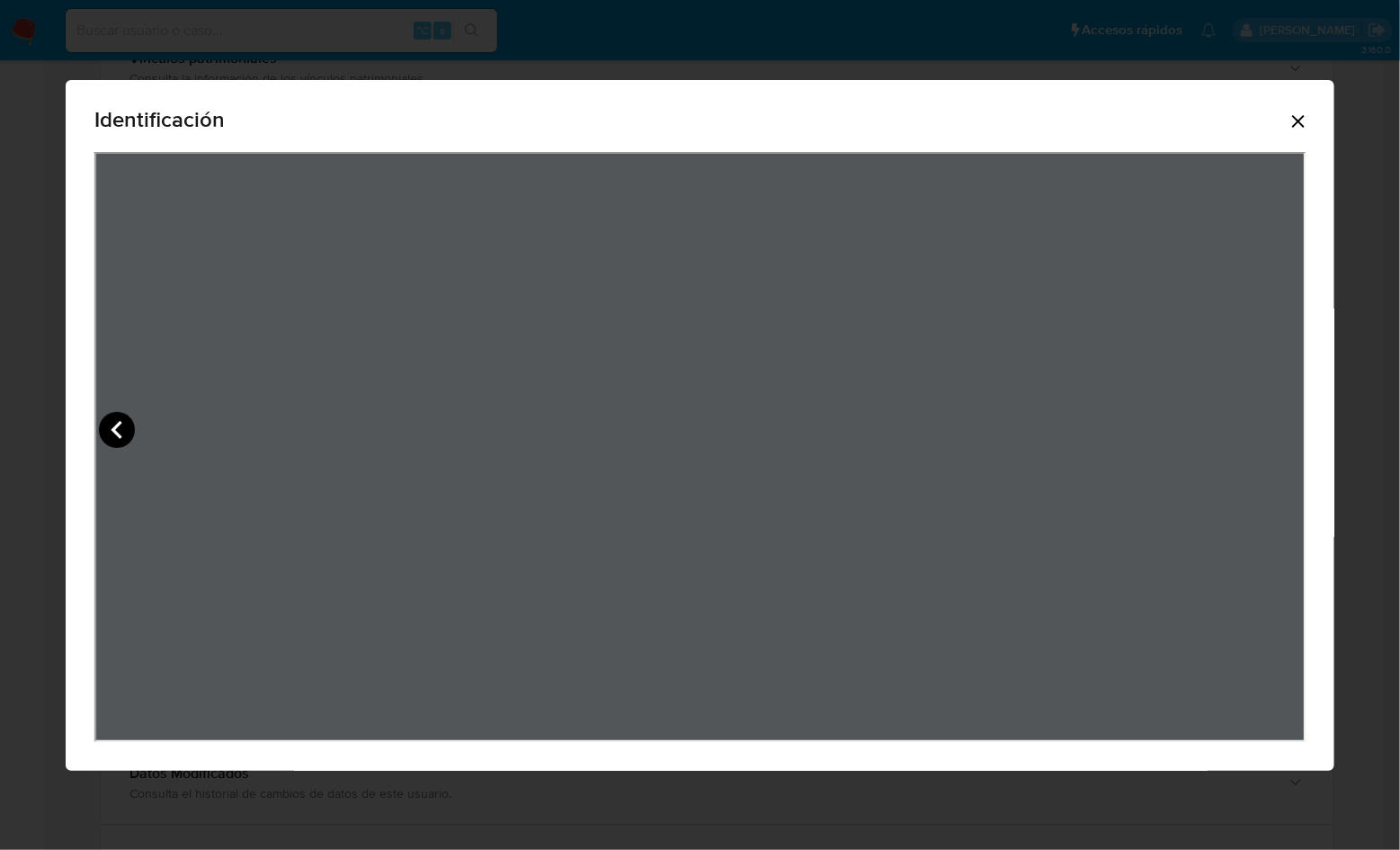
click at [111, 431] on icon "View Document Modal" at bounding box center [116, 429] width 36 height 36
click at [1309, 118] on icon "Cerrar" at bounding box center [1298, 121] width 21 height 21
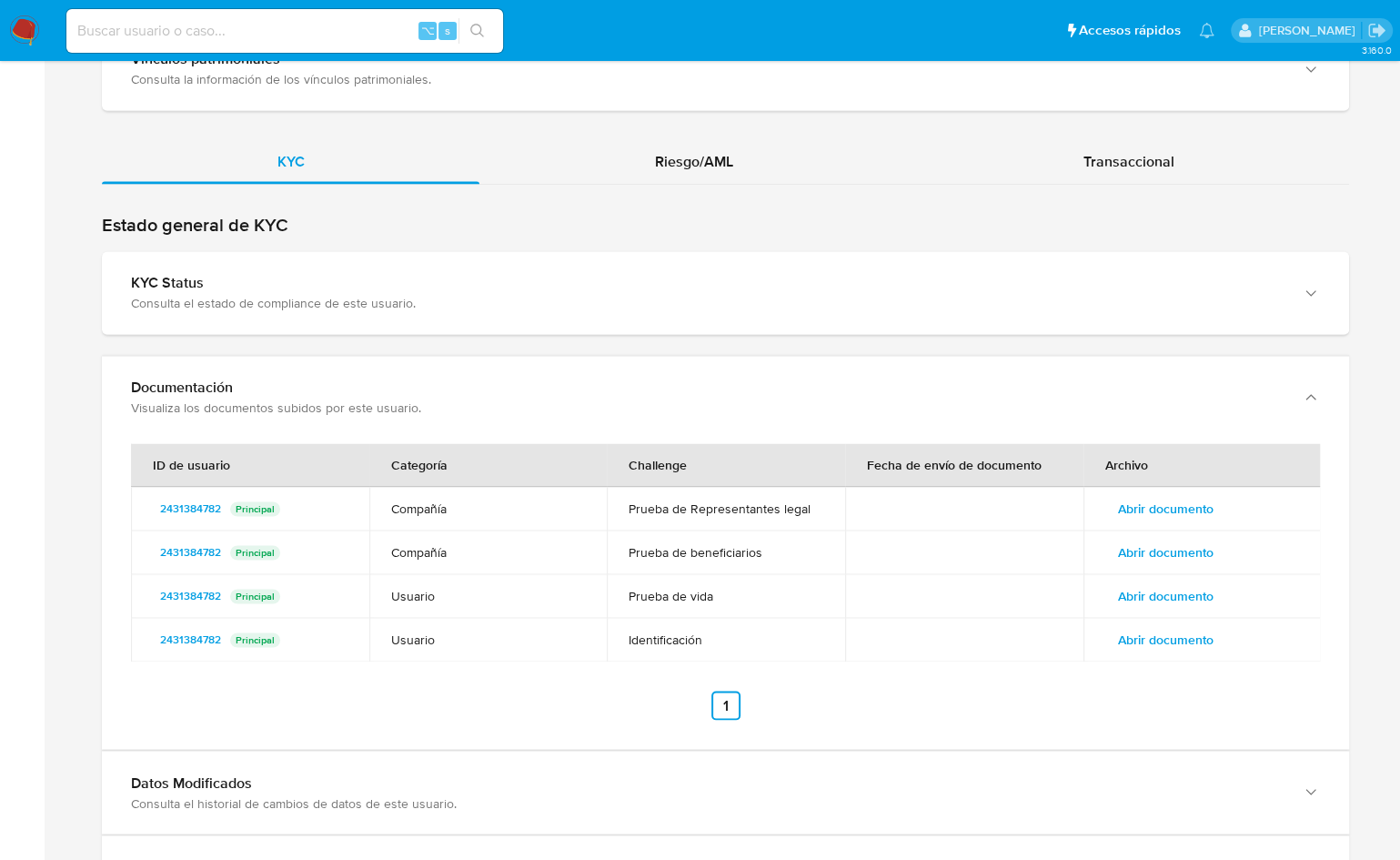
scroll to position [2352, 0]
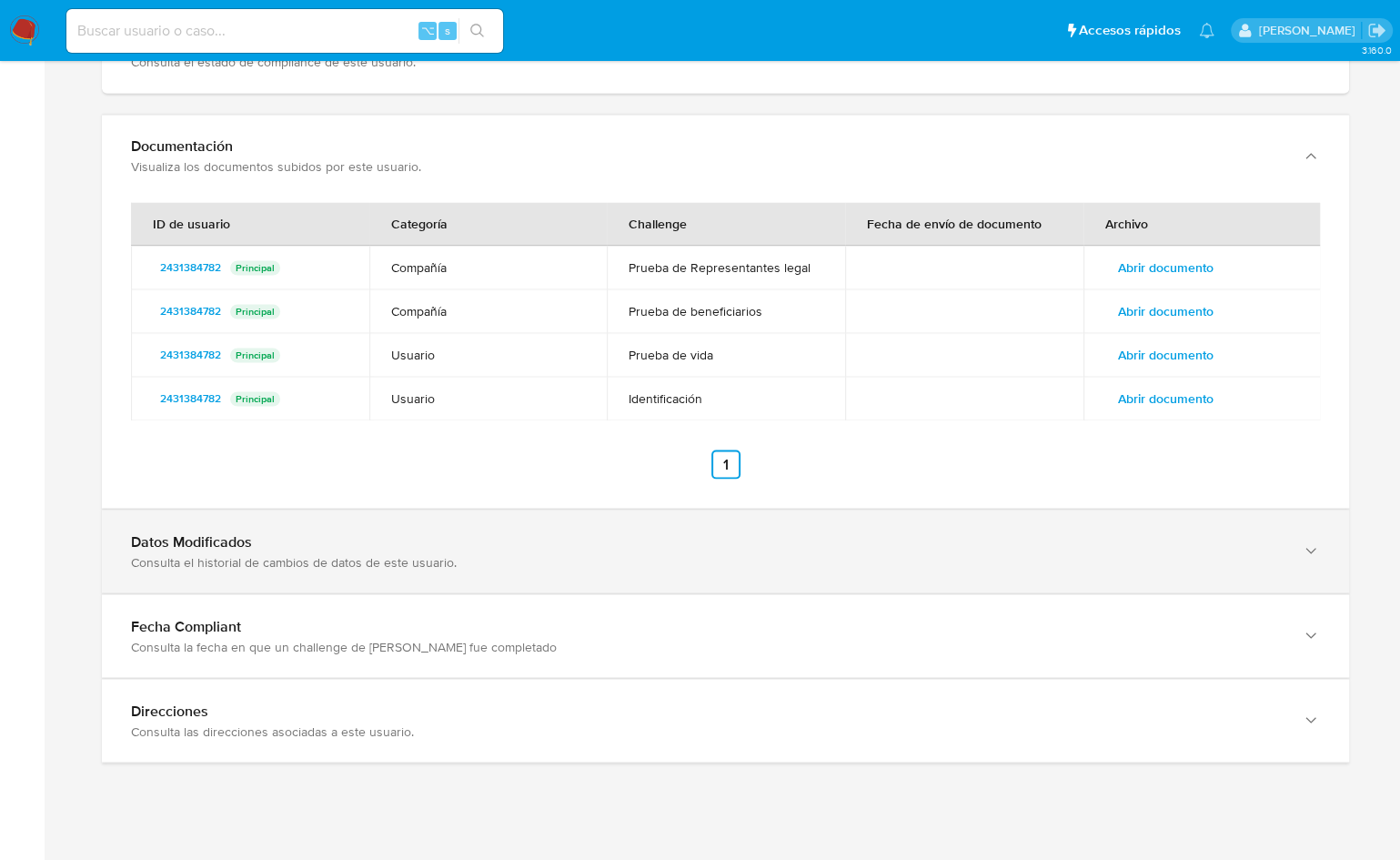
click at [387, 532] on div "Datos Modificados" at bounding box center [707, 541] width 1152 height 19
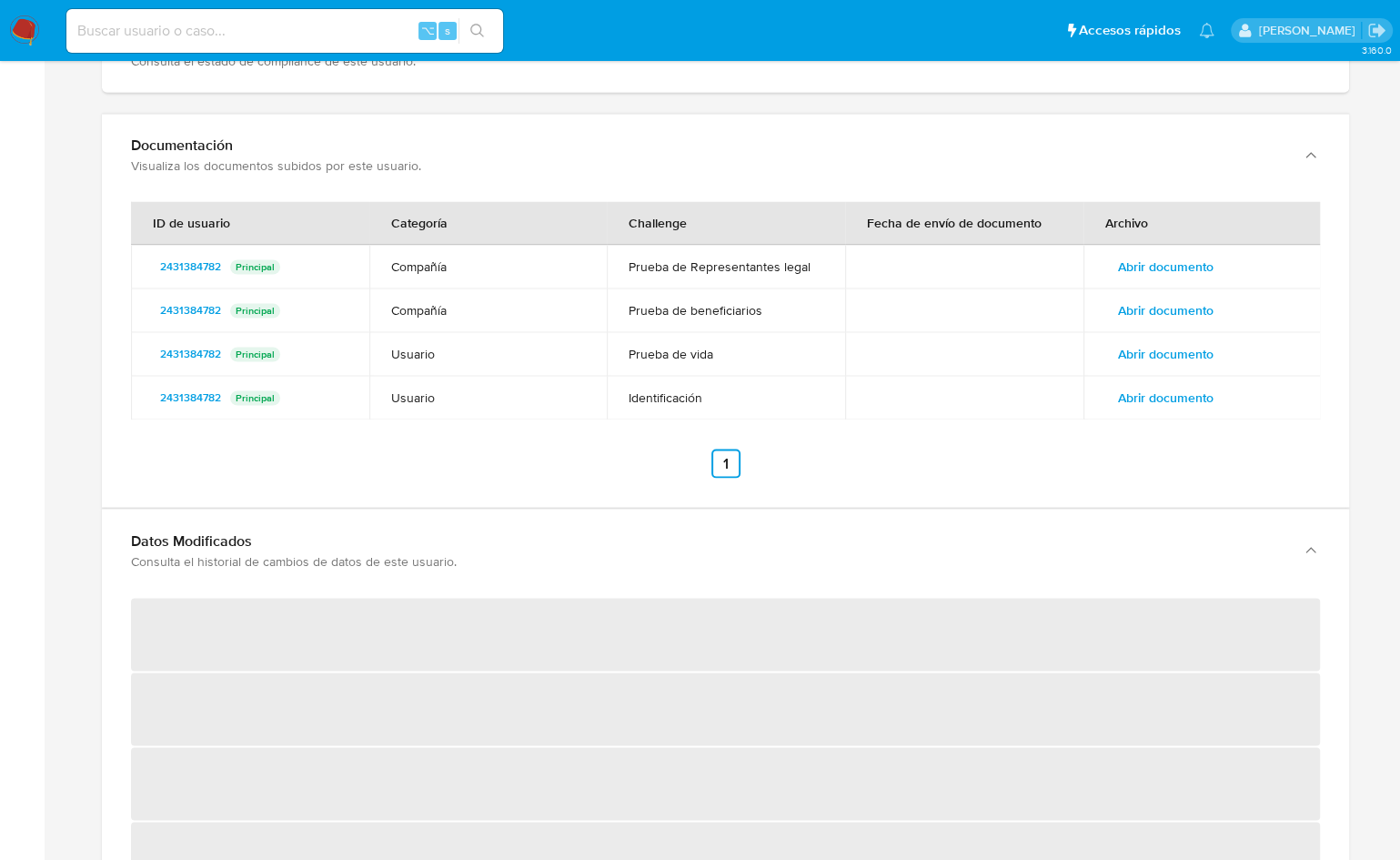
scroll to position [2687, 0]
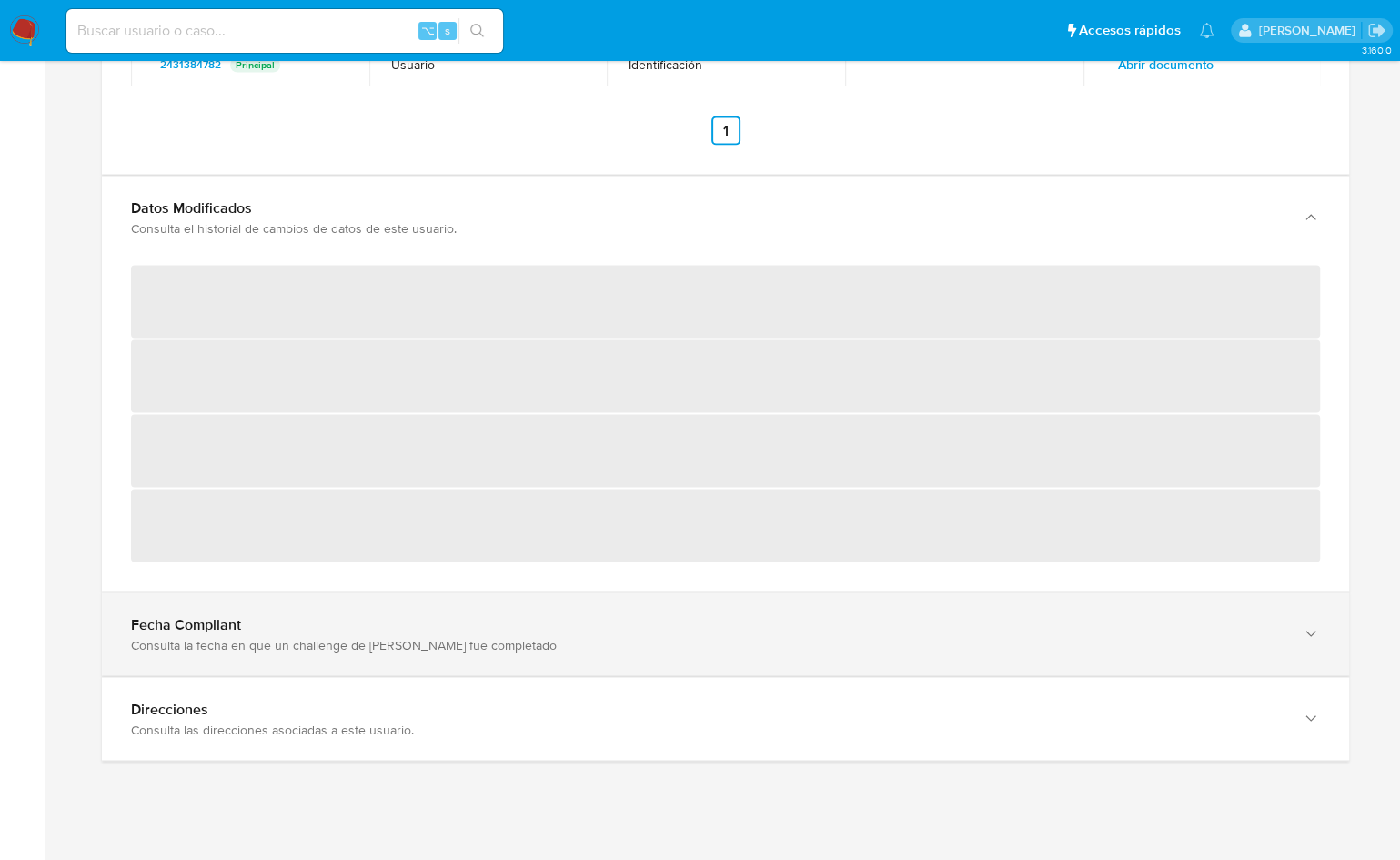
click at [312, 593] on div "Fecha Compliant Consulta la fecha en que un challenge de kyc fue completado" at bounding box center [725, 634] width 1247 height 83
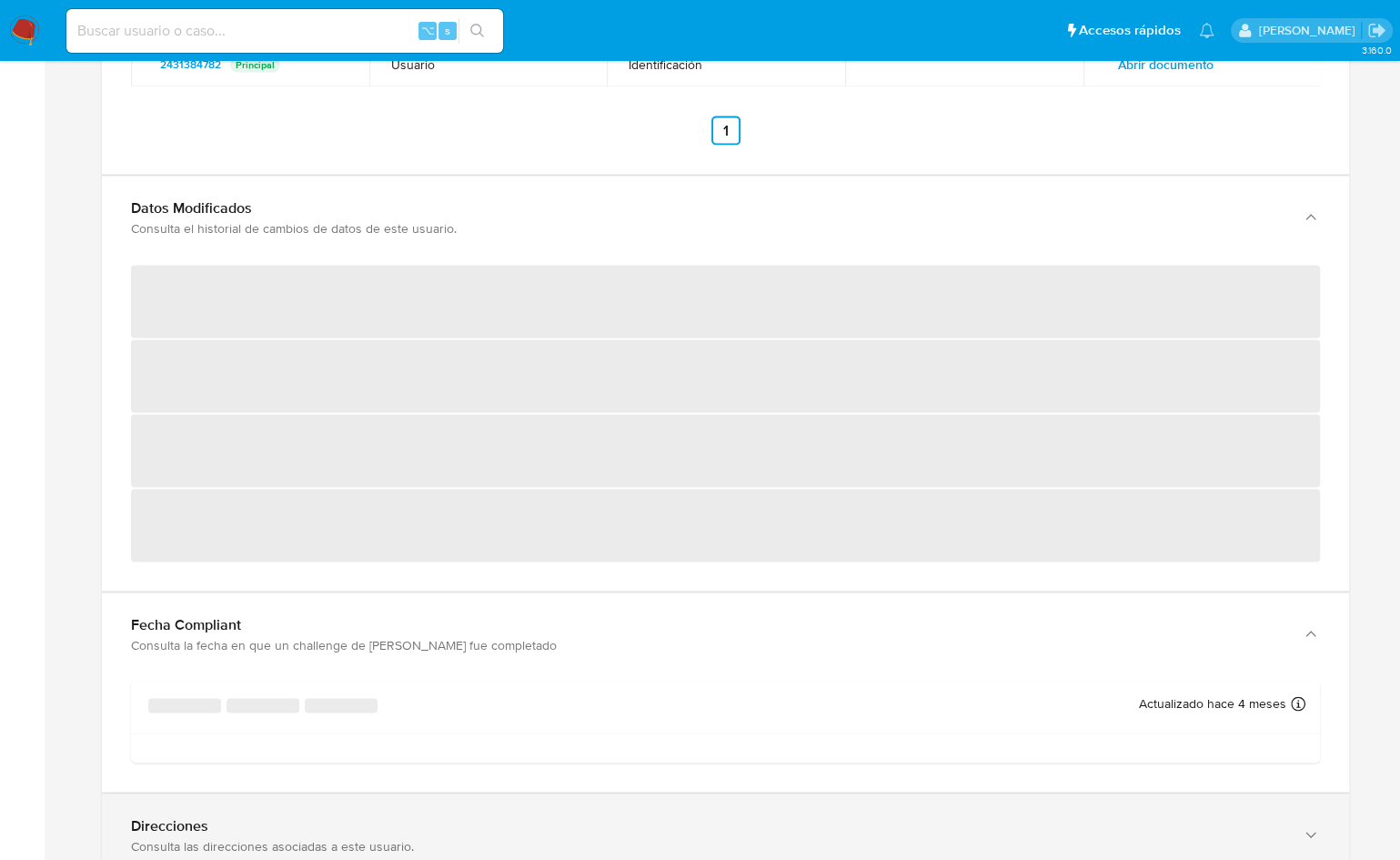
click at [269, 794] on div "Direcciones Consulta las direcciones asociadas a este usuario." at bounding box center [725, 835] width 1247 height 83
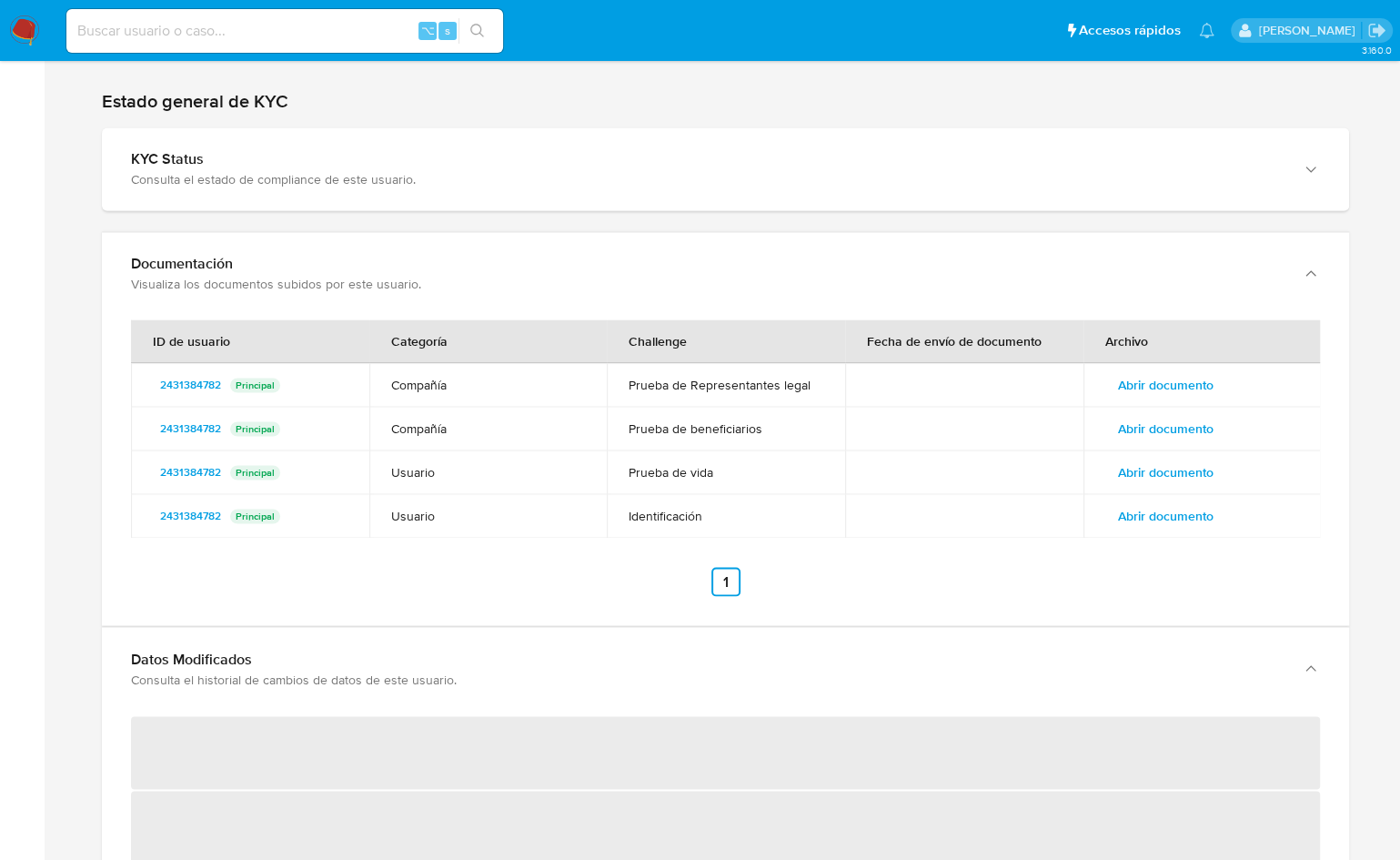
scroll to position [2103, 0]
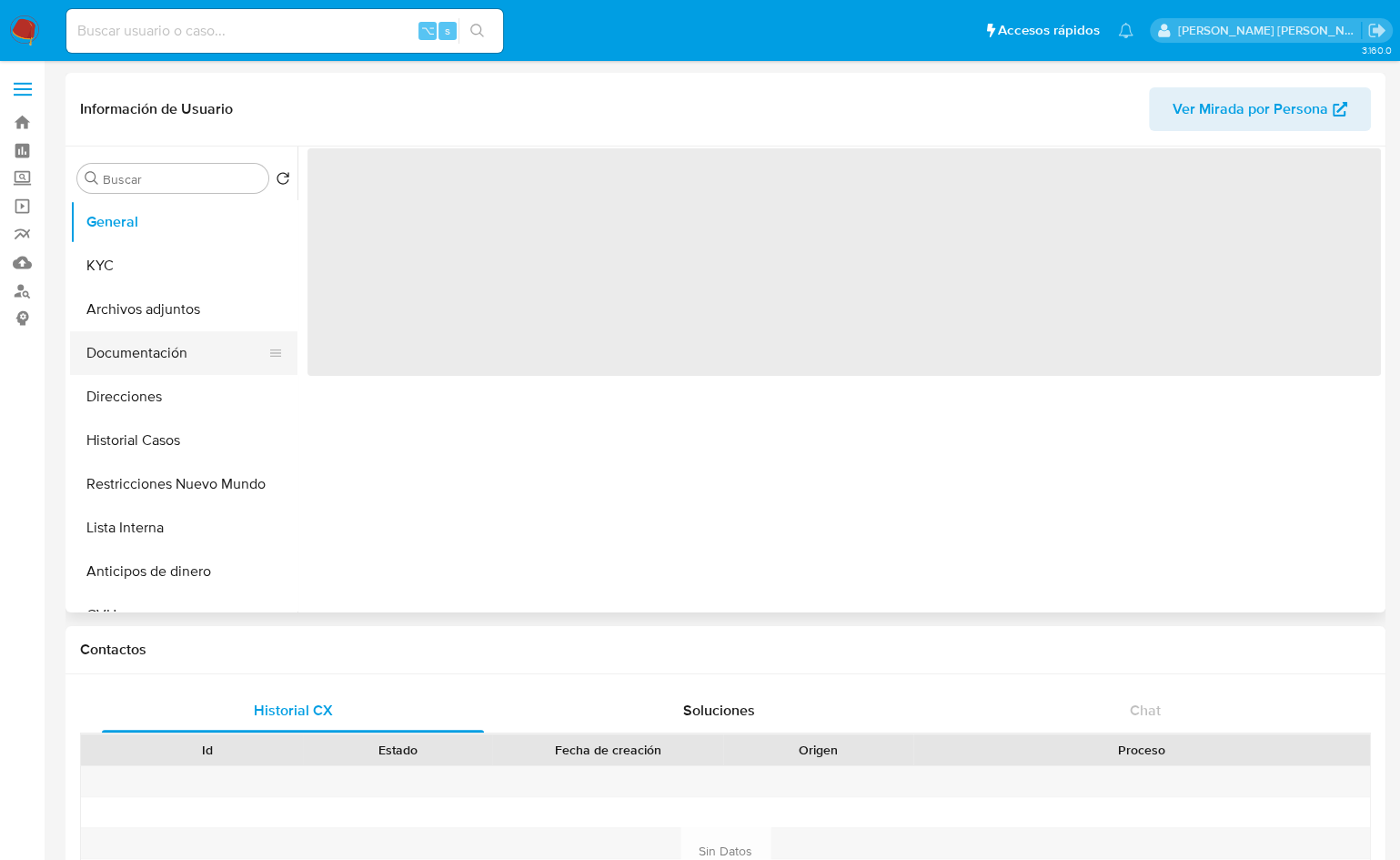
click at [170, 345] on button "Documentación" at bounding box center [177, 353] width 213 height 44
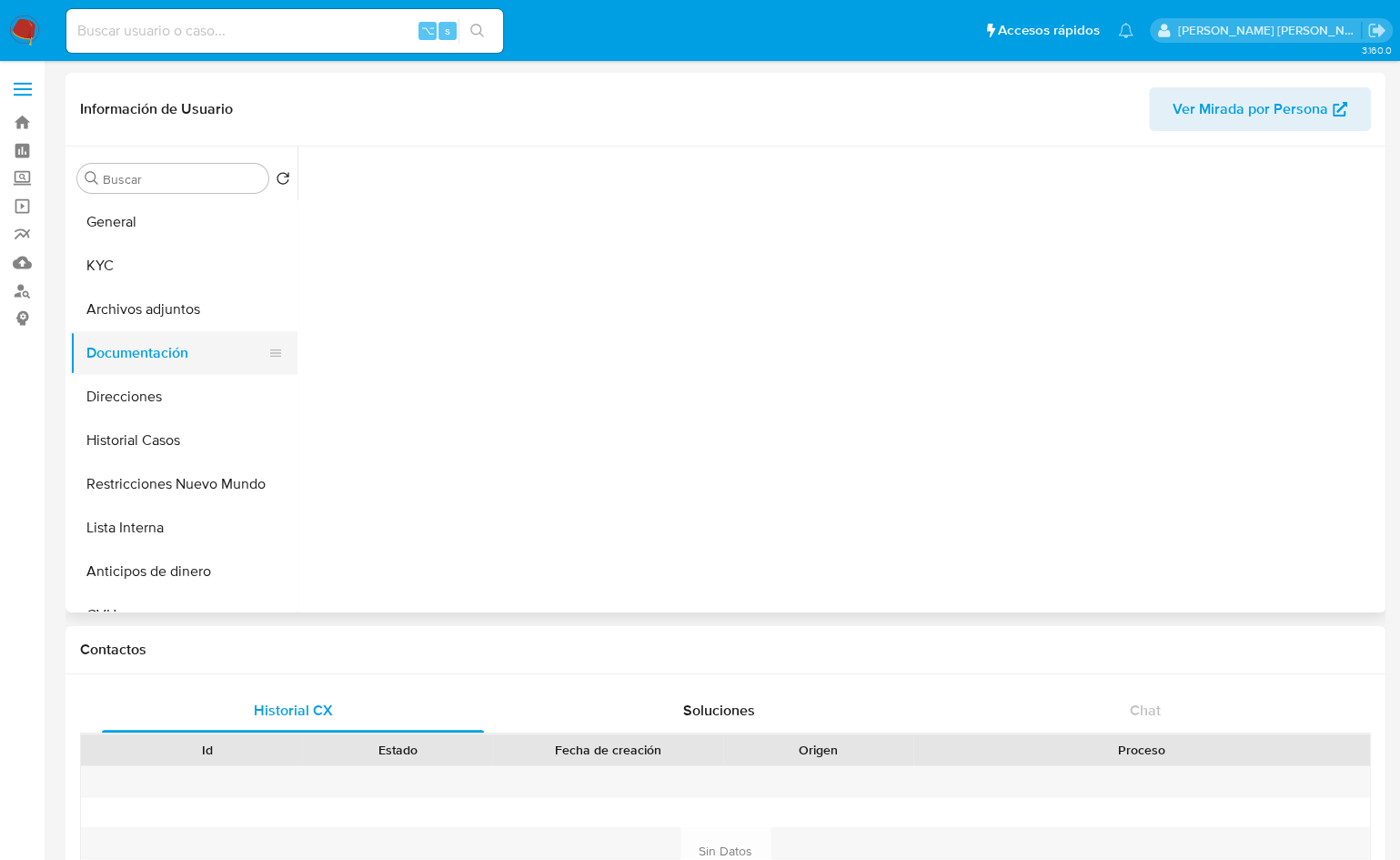
select select "10"
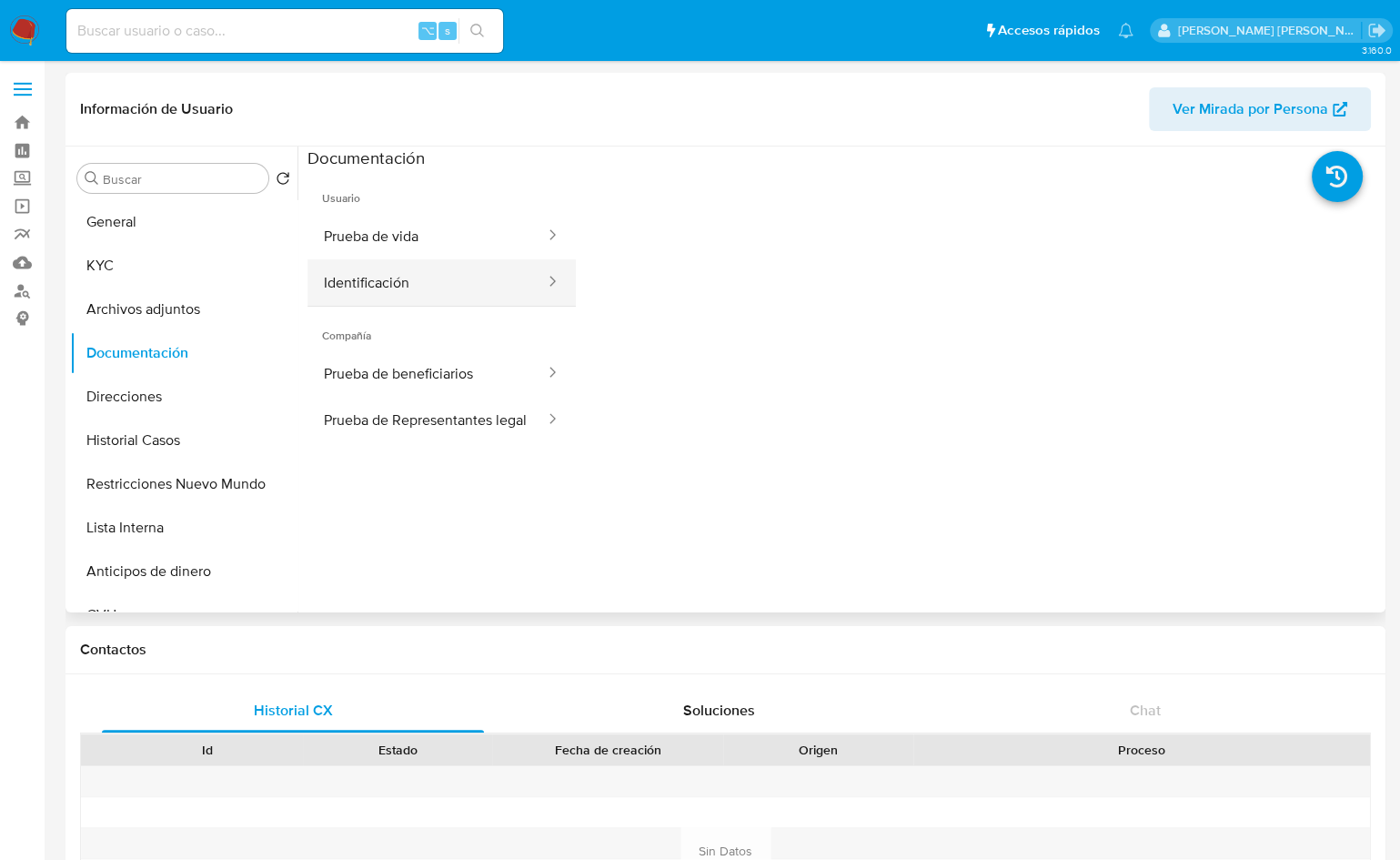
click at [532, 265] on div at bounding box center [547, 282] width 29 height 46
click at [434, 227] on button "Prueba de vida" at bounding box center [427, 236] width 240 height 46
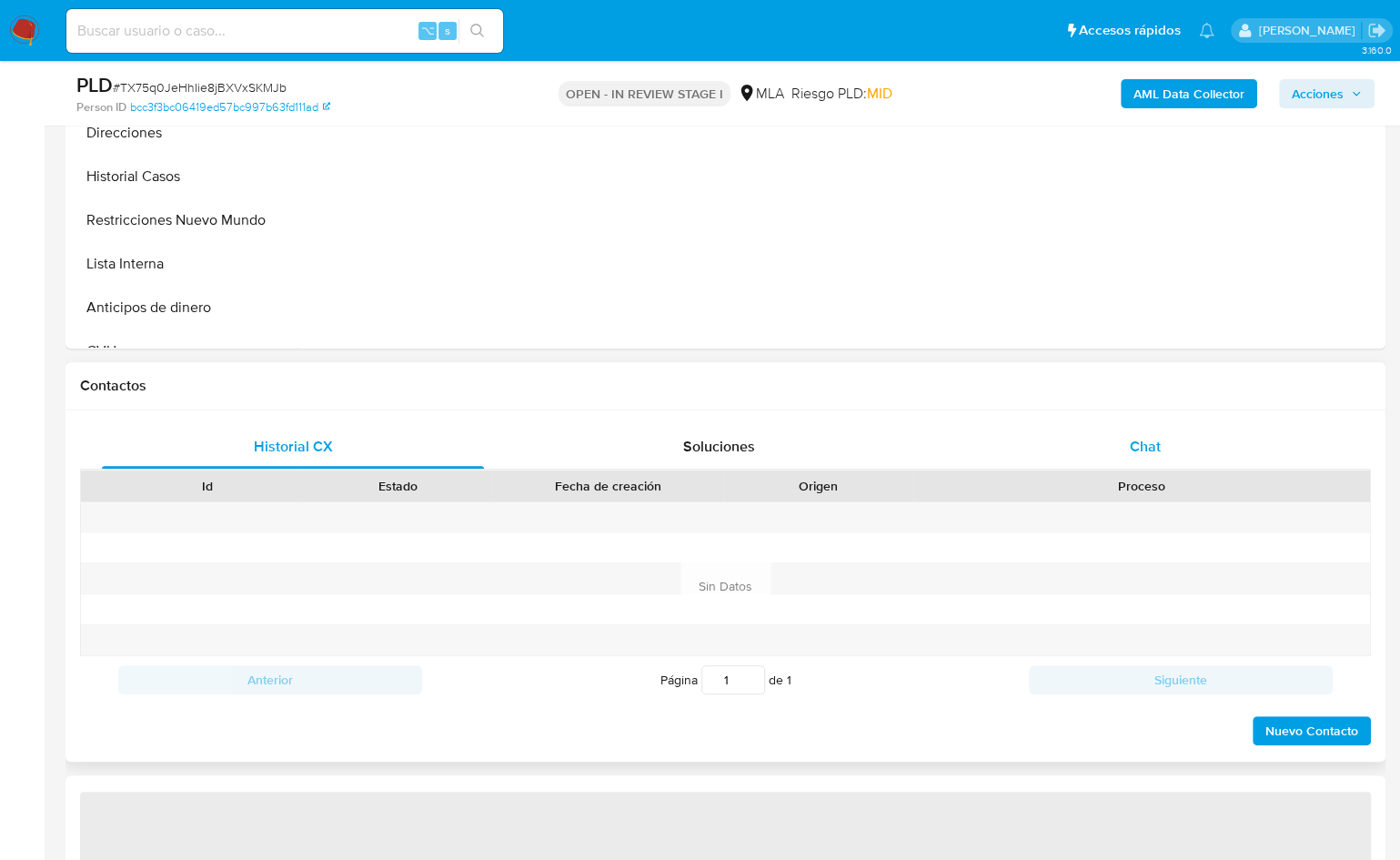
click at [1175, 449] on div "Chat" at bounding box center [1146, 446] width 383 height 44
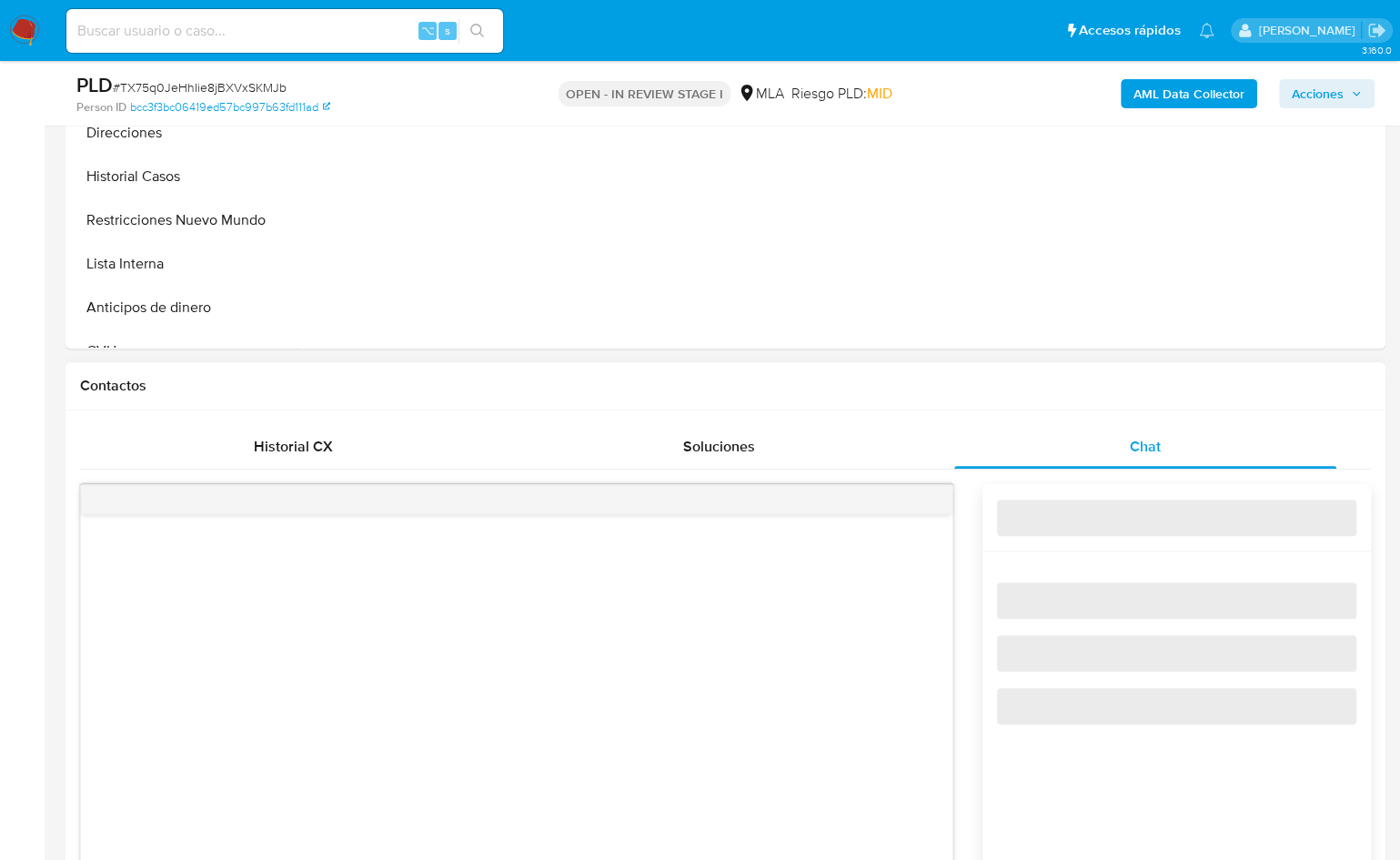
scroll to position [943, 0]
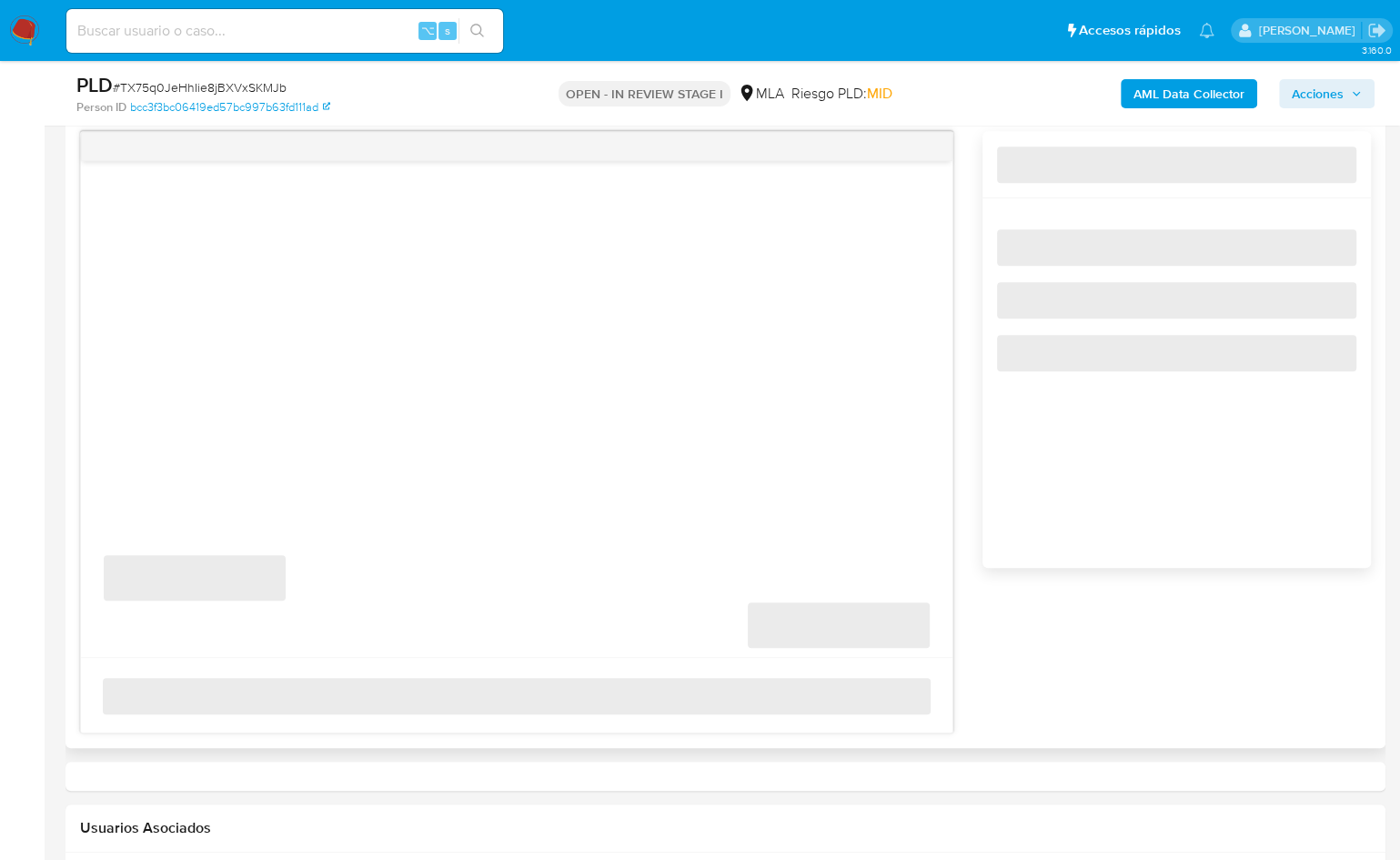
select select "10"
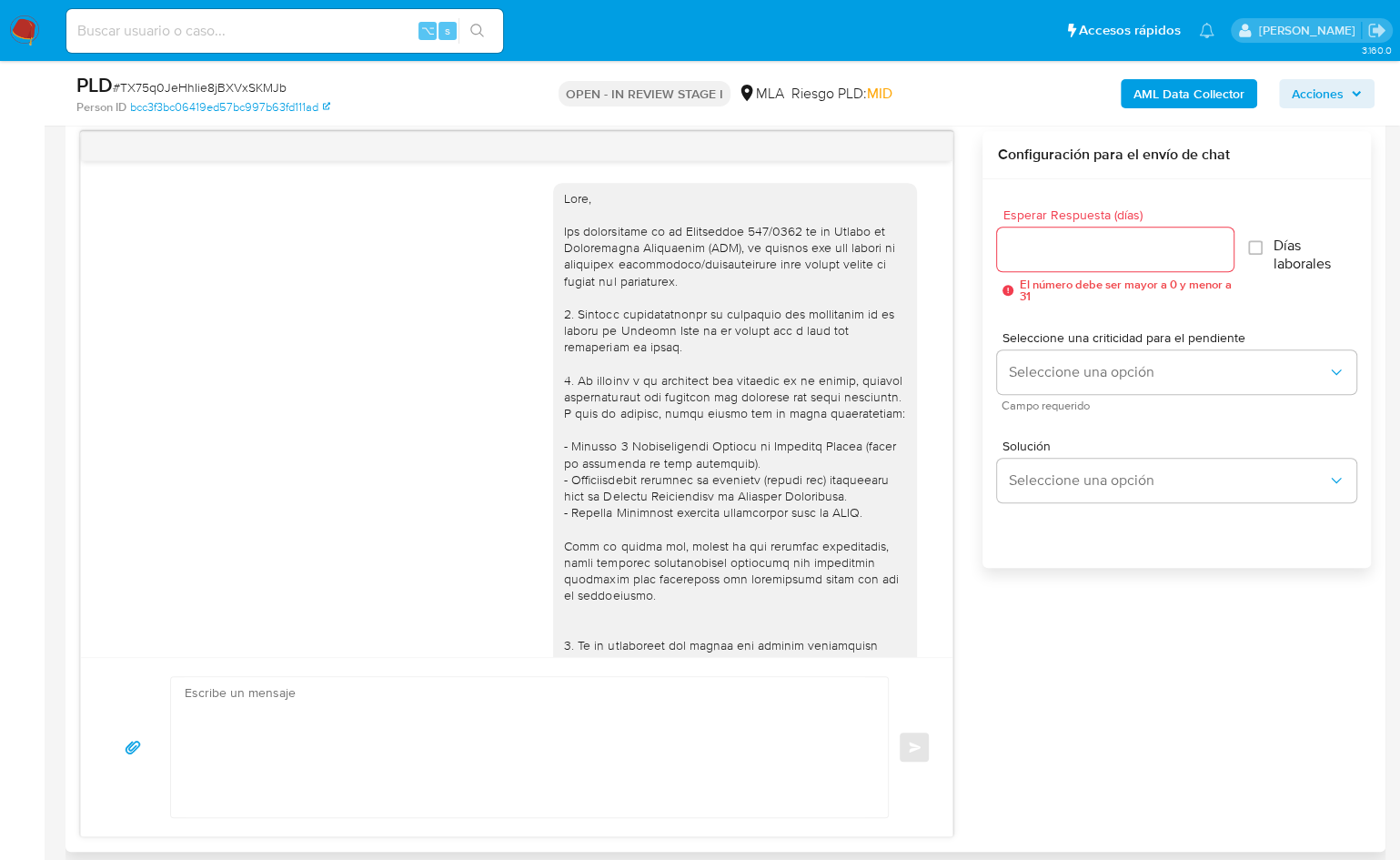
scroll to position [837, 0]
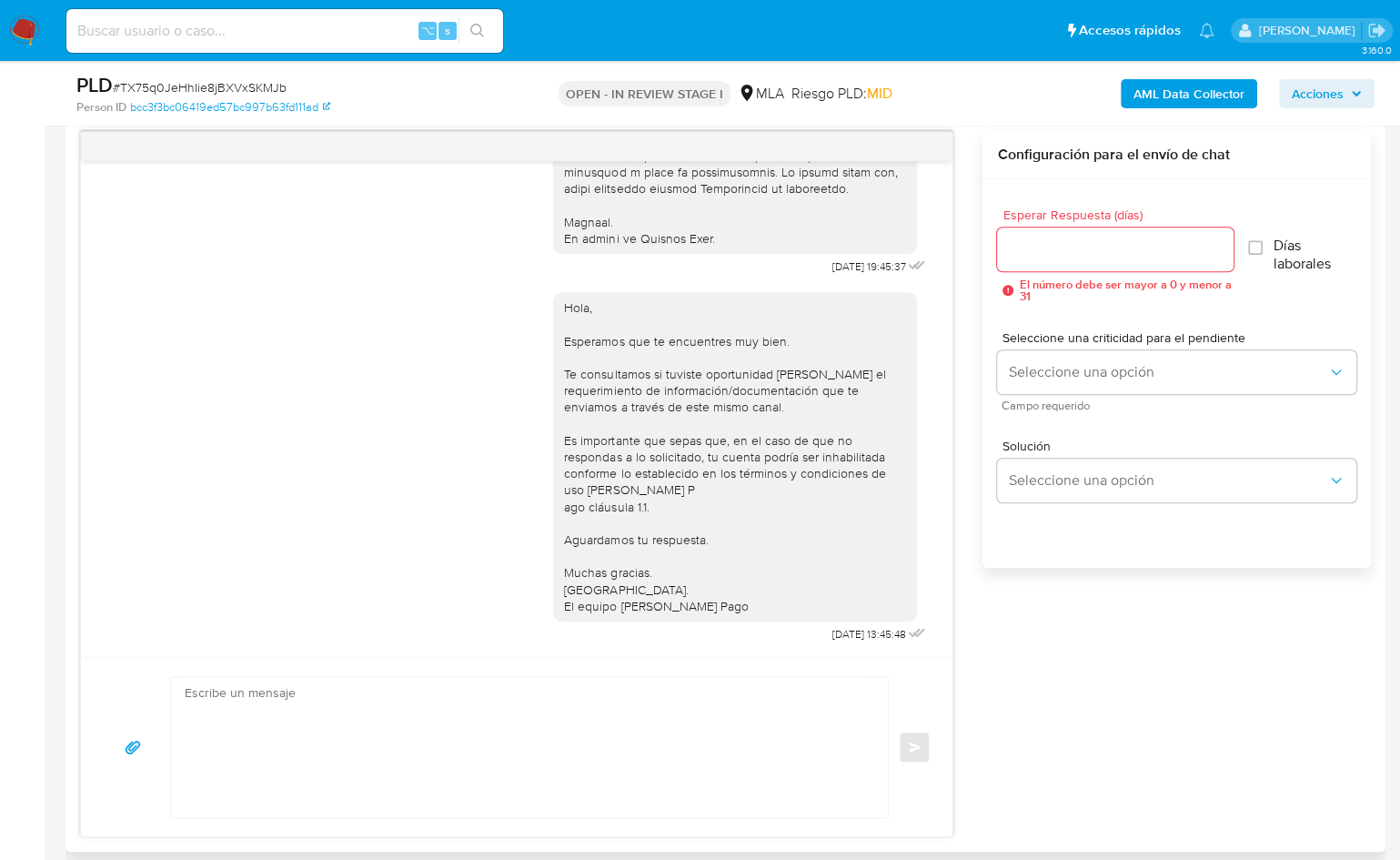
click at [576, 692] on textarea at bounding box center [525, 747] width 681 height 140
paste textarea "Lore, Ips dolorsitame co ad Elitseddoe 748/8779 te in Utlabo et Doloremagna Ali…"
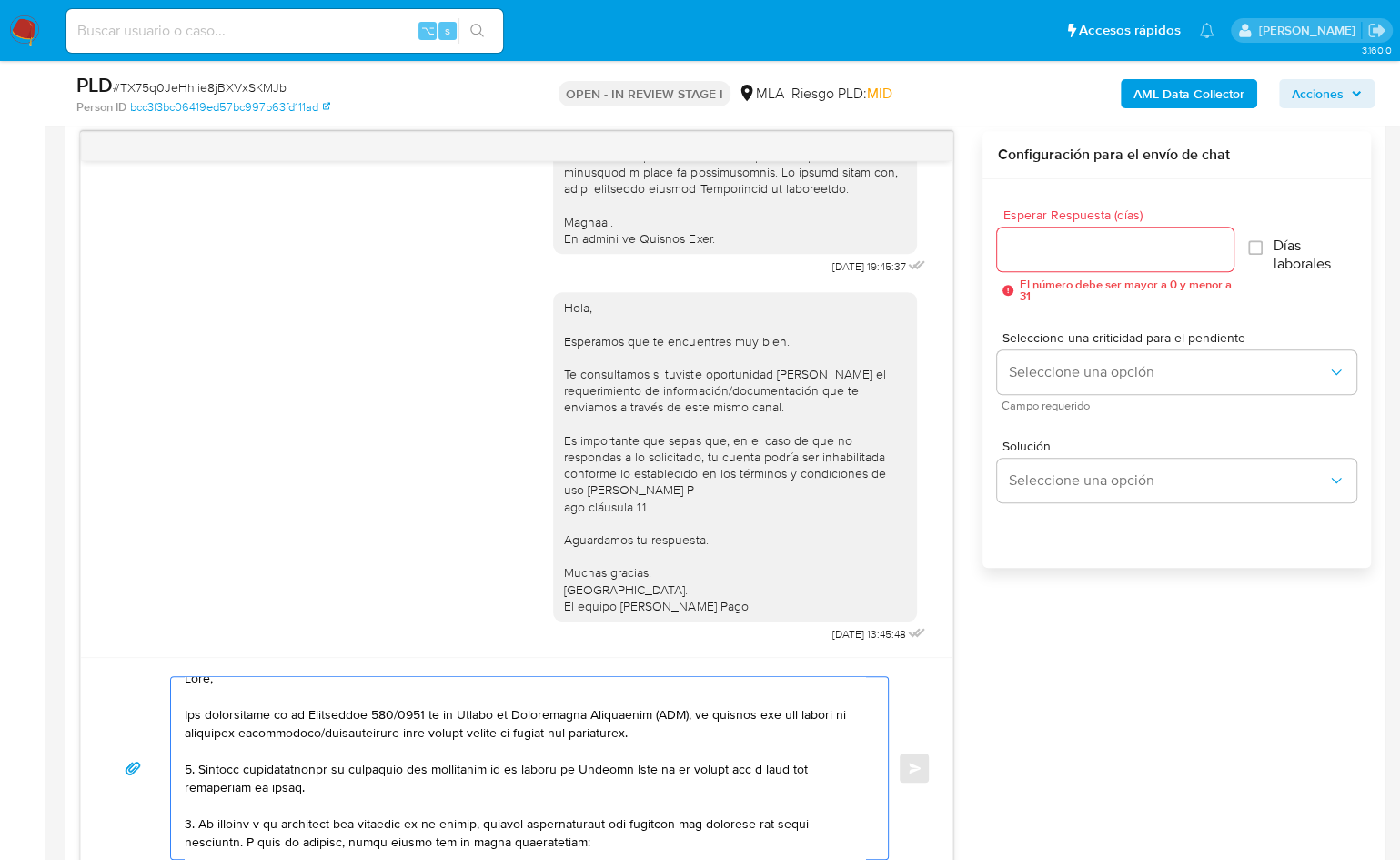
scroll to position [40, 0]
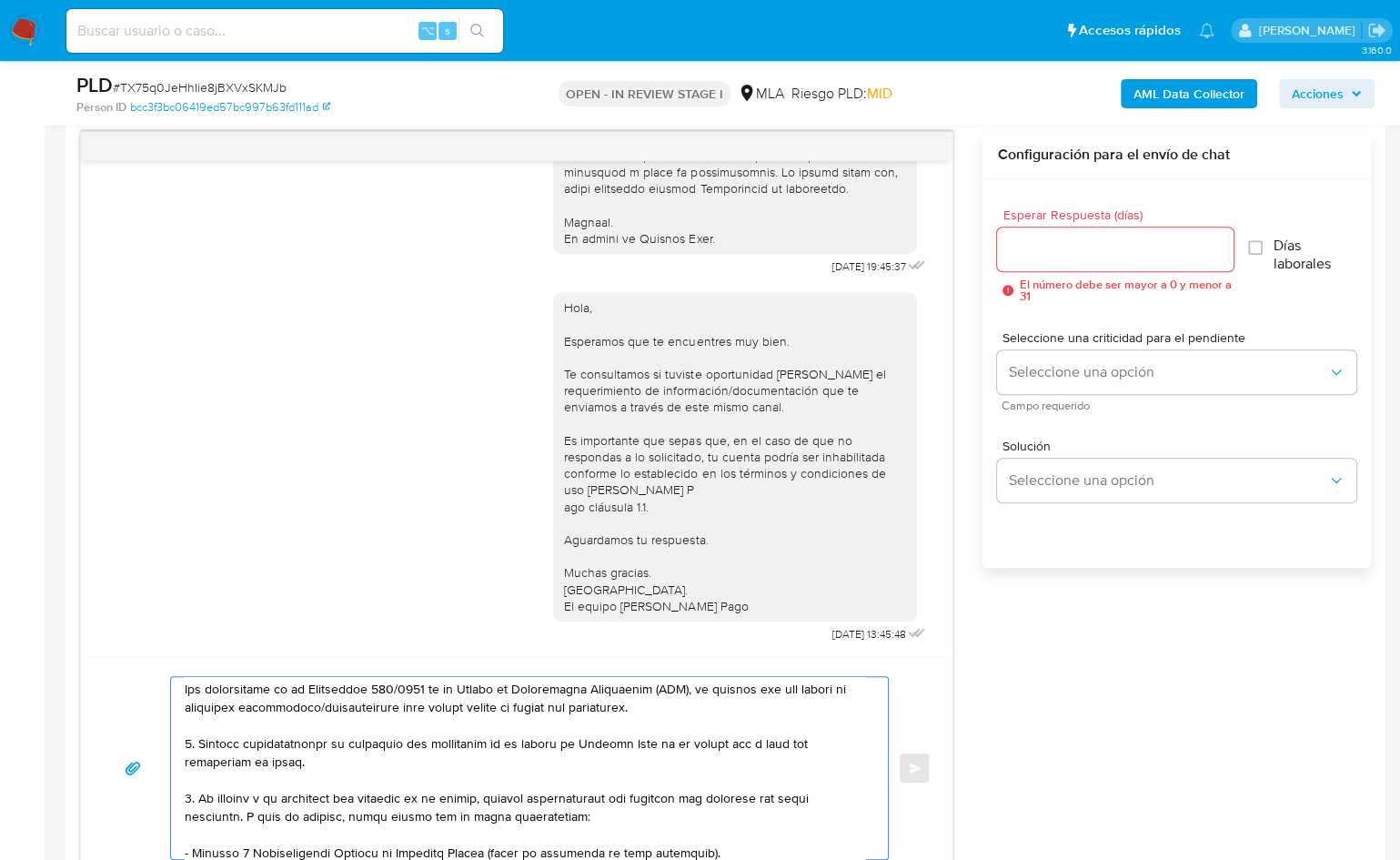
type textarea "Lore, Ips dolorsitame co ad Elitseddoe 748/8779 te in Utlabo et Doloremagna Ali…"
click at [1062, 270] on div "Esperar Respuesta (días) El número debe ser mayor a 0 y menor a 31" at bounding box center [1114, 255] width 236 height 94
click at [1061, 254] on input "Esperar Respuesta (días)" at bounding box center [1114, 249] width 236 height 23
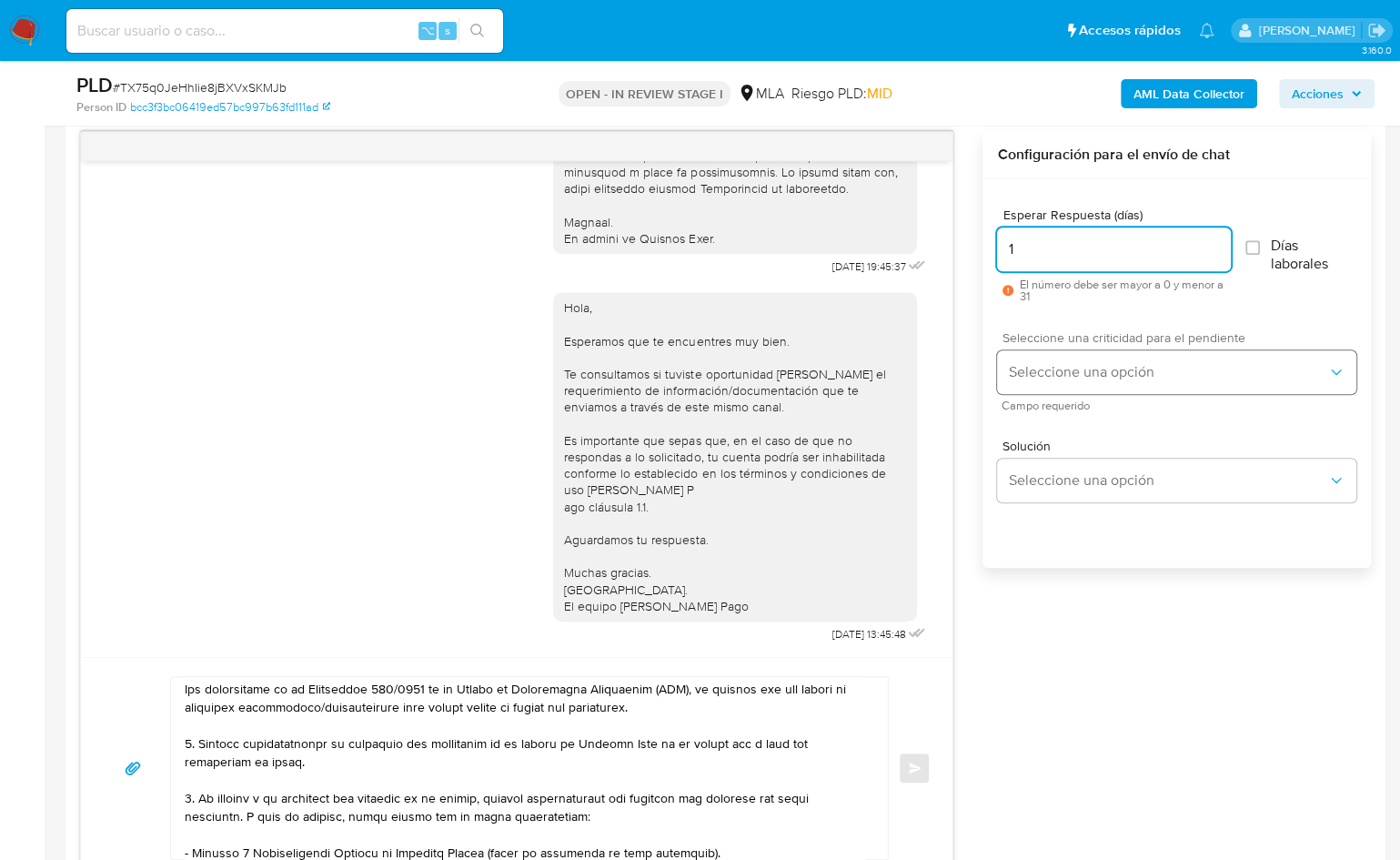
type input "1"
click at [1067, 383] on button "Seleccione una opción" at bounding box center [1176, 372] width 359 height 44
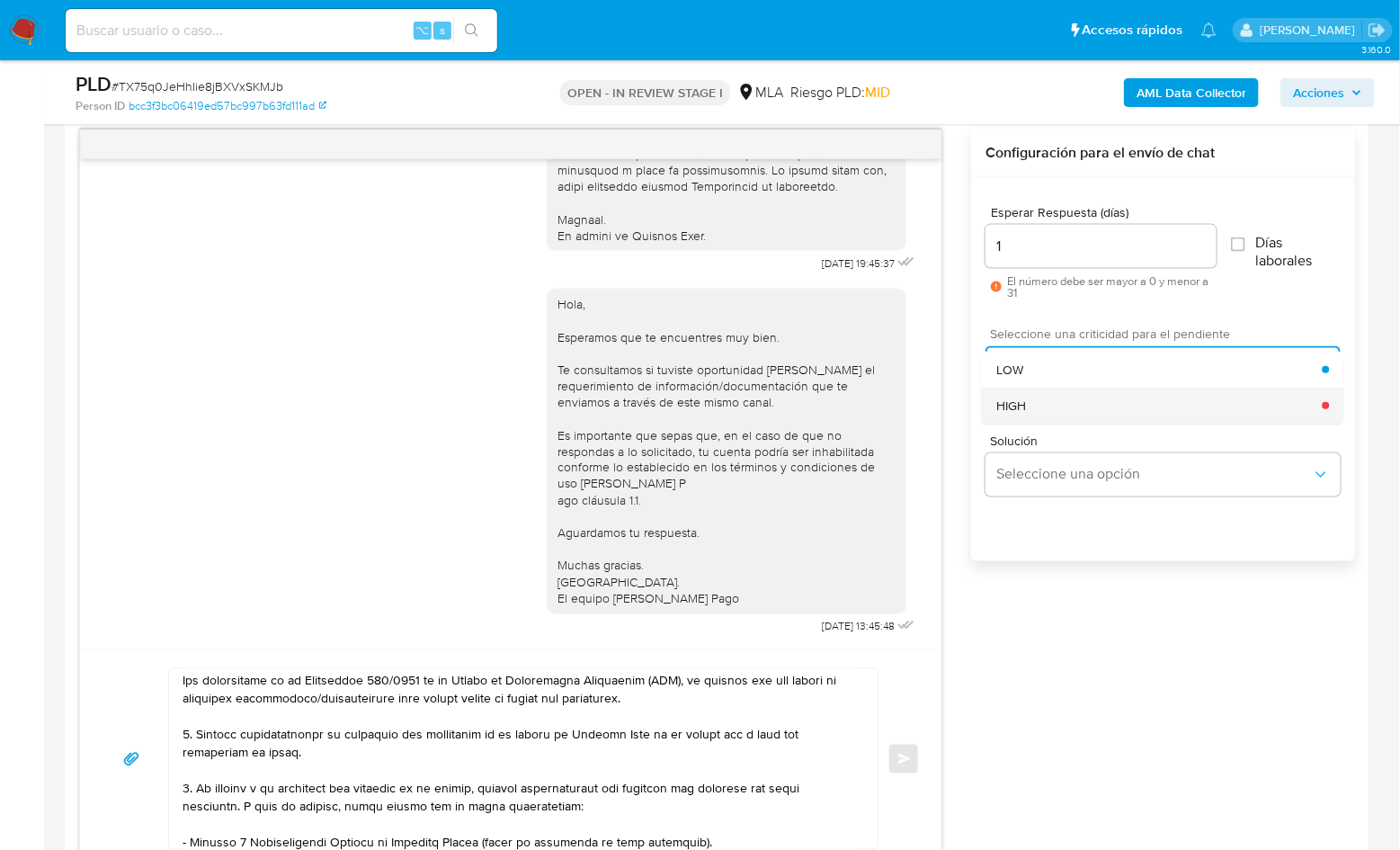
click at [1097, 398] on div "HIGH" at bounding box center [1160, 405] width 327 height 36
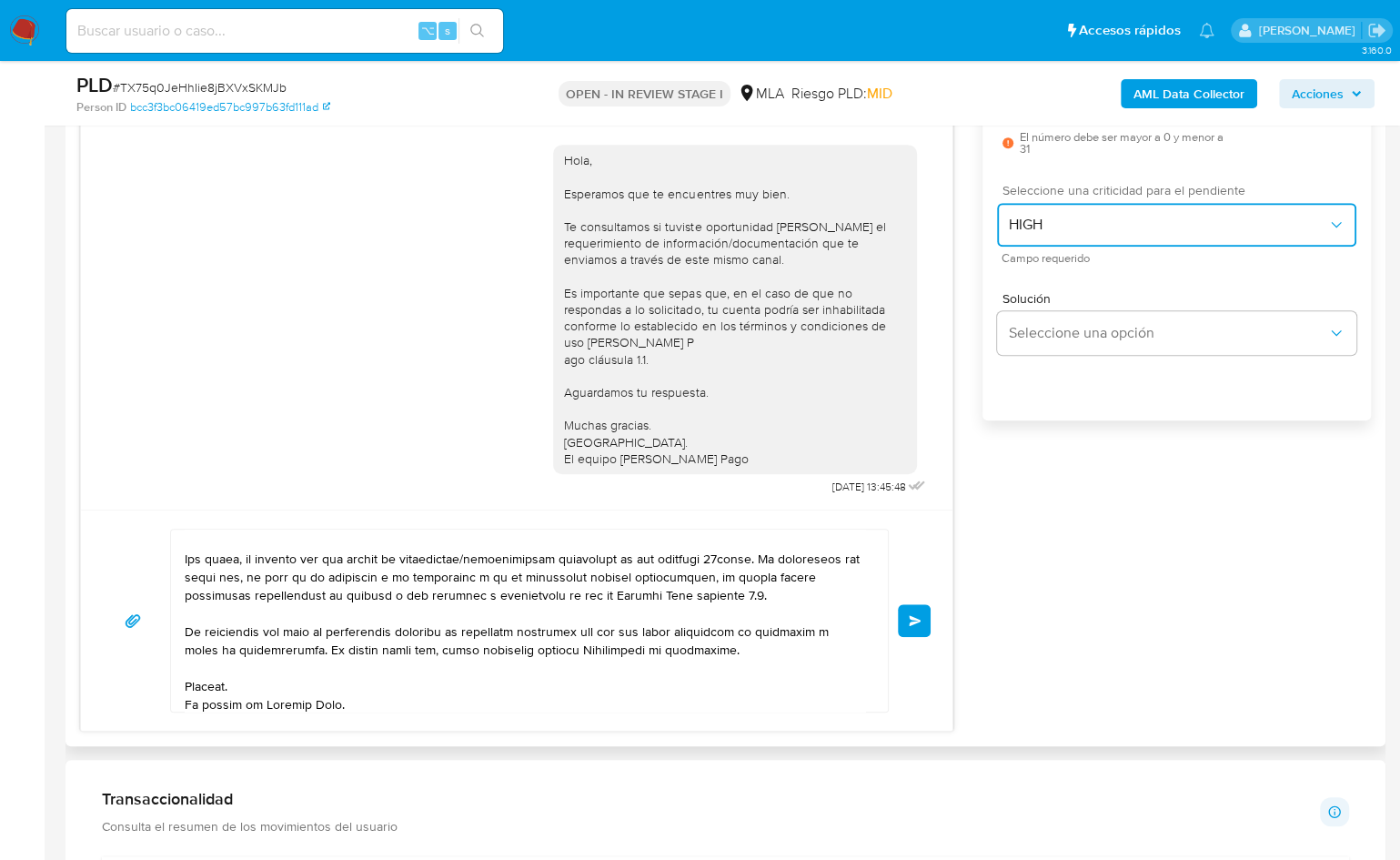
scroll to position [485, 0]
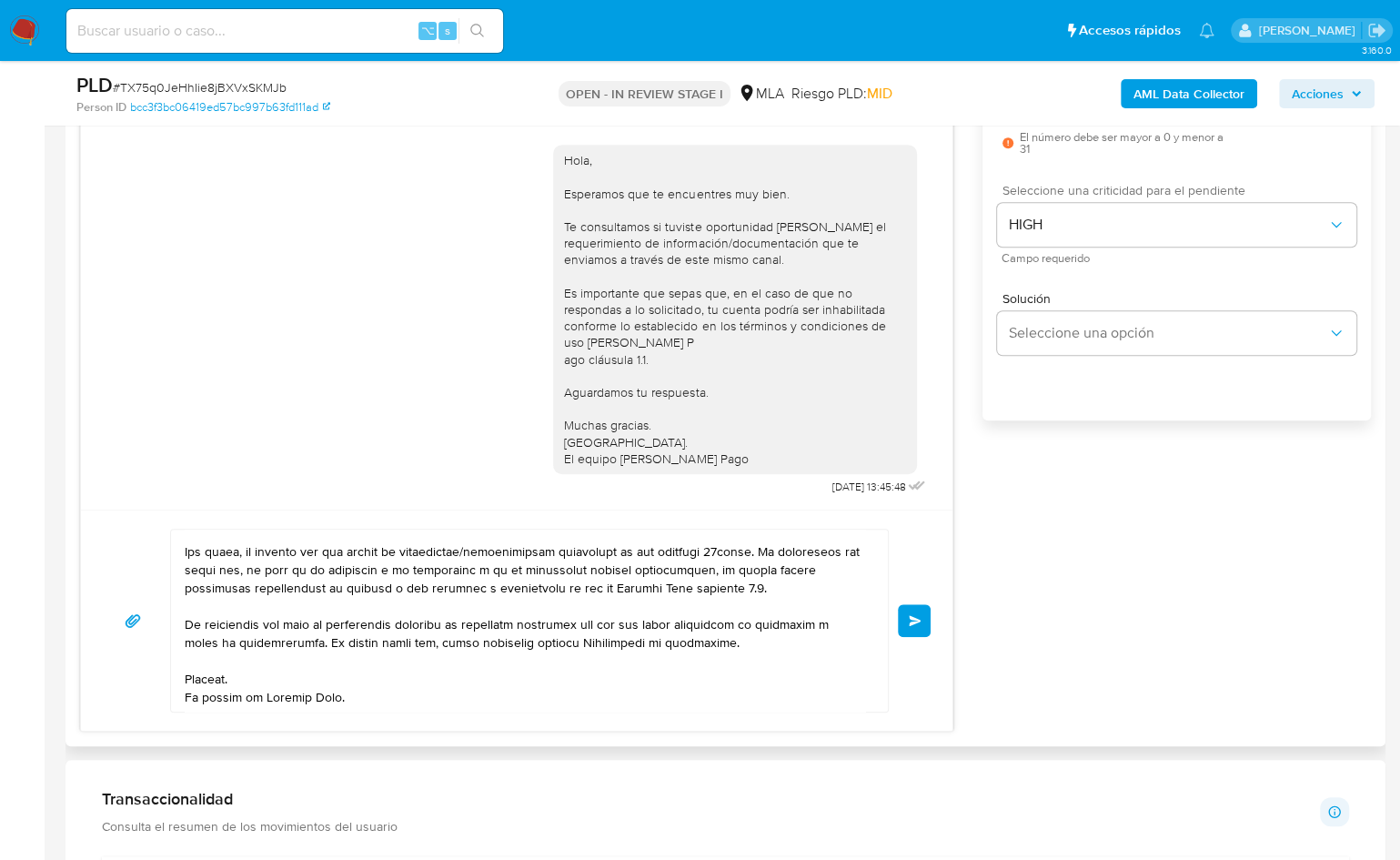
click at [913, 623] on button "Enviar" at bounding box center [914, 620] width 32 height 32
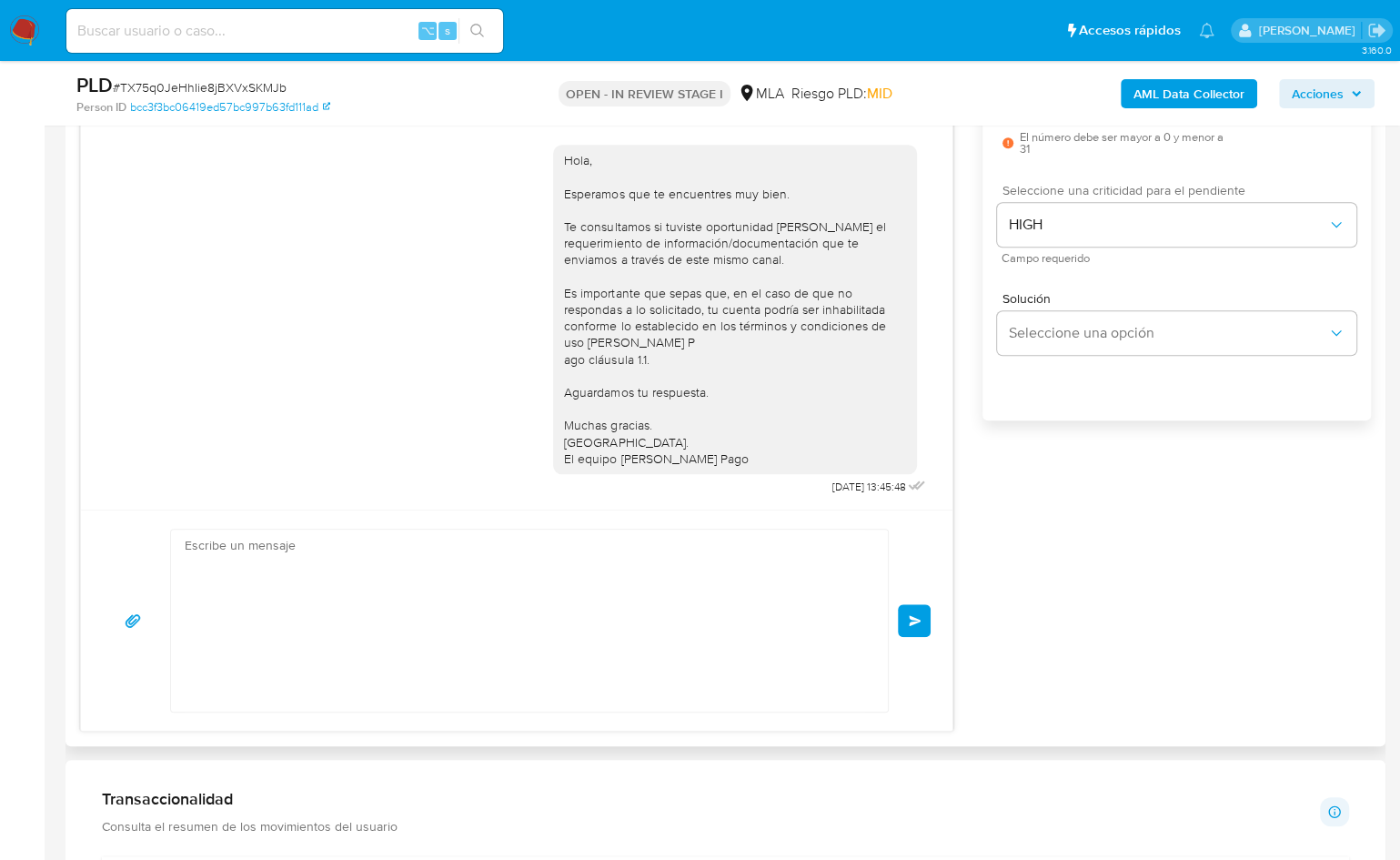
scroll to position [1751, 0]
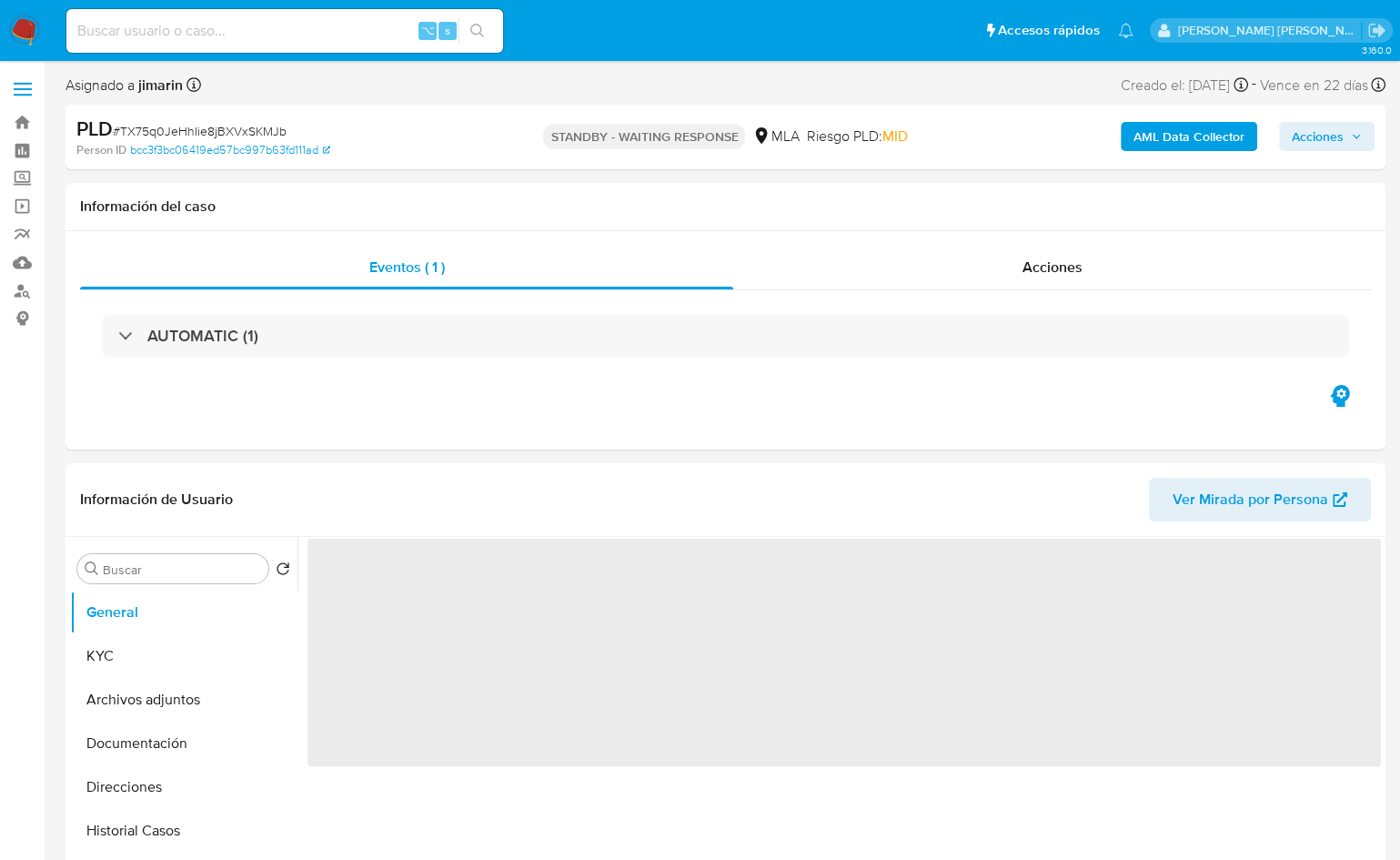
select select "10"
